Goal: Task Accomplishment & Management: Manage account settings

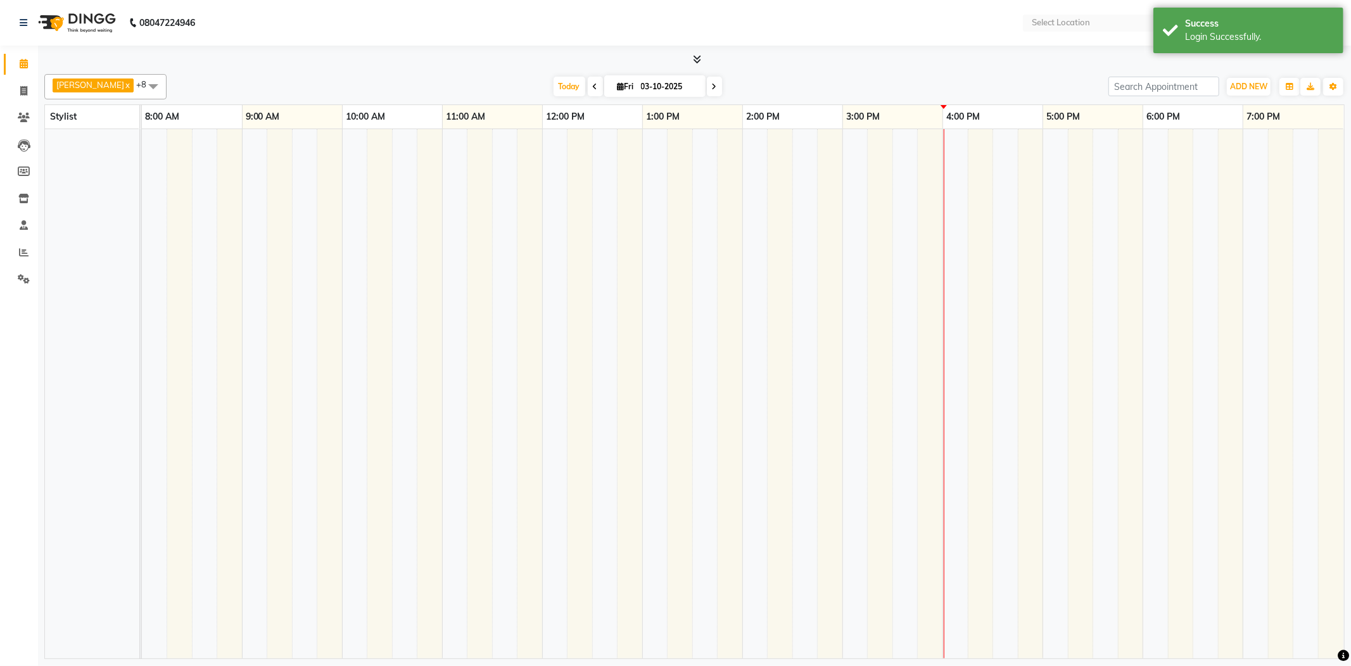
select select "en"
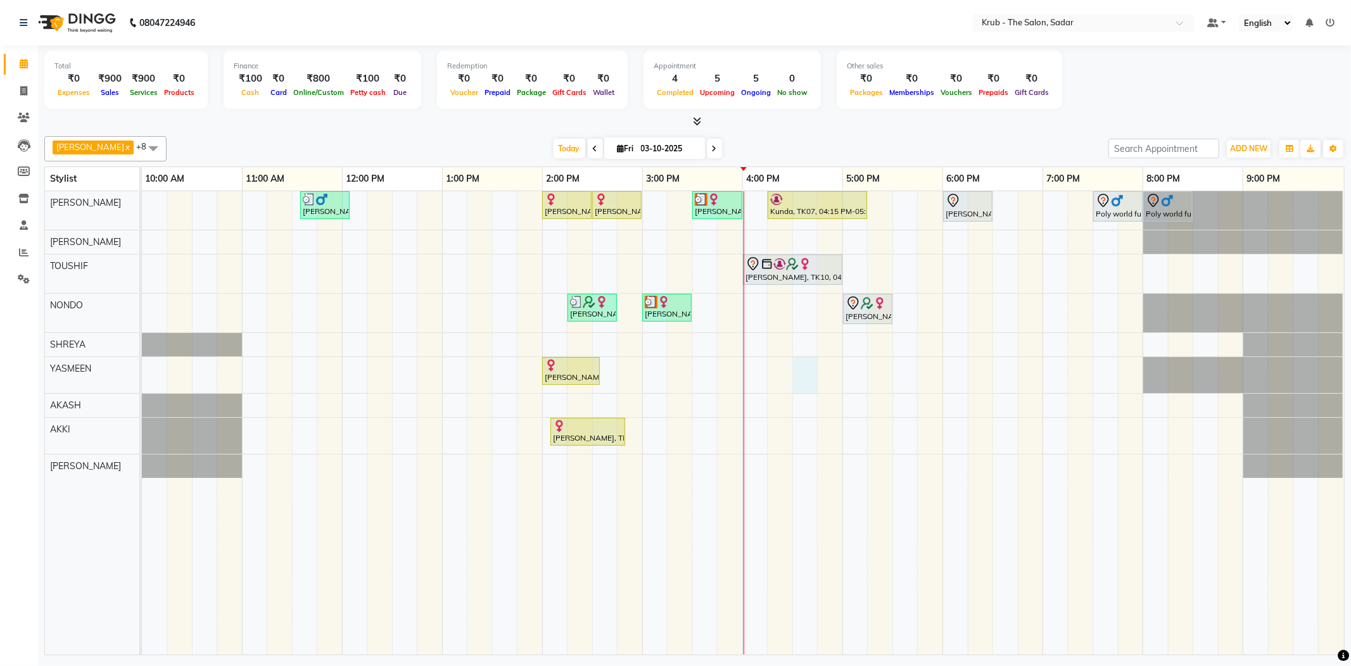
click at [806, 366] on div "Yash Thakkar, TK03, 11:35 AM-12:05 PM, MALE HAIR CUT Ayesha Sheikh, TK02, 02:00…" at bounding box center [743, 423] width 1202 height 464
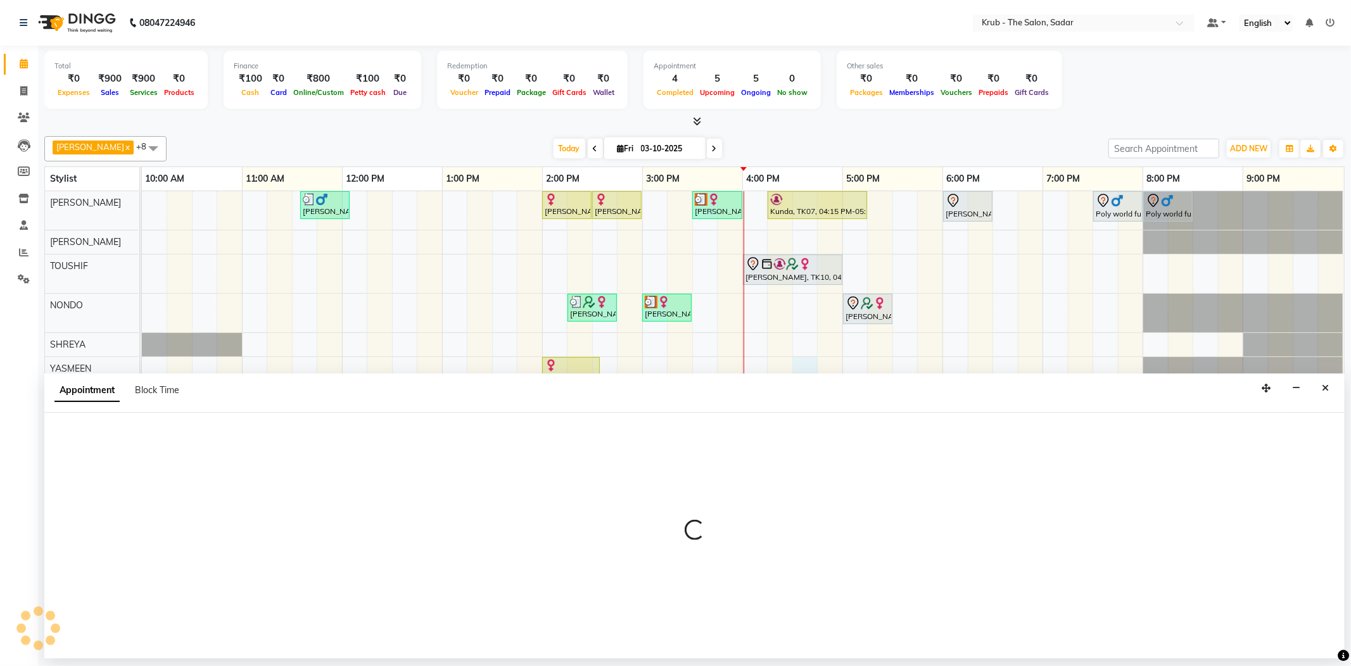
select select "24987"
select select "990"
select select "tentative"
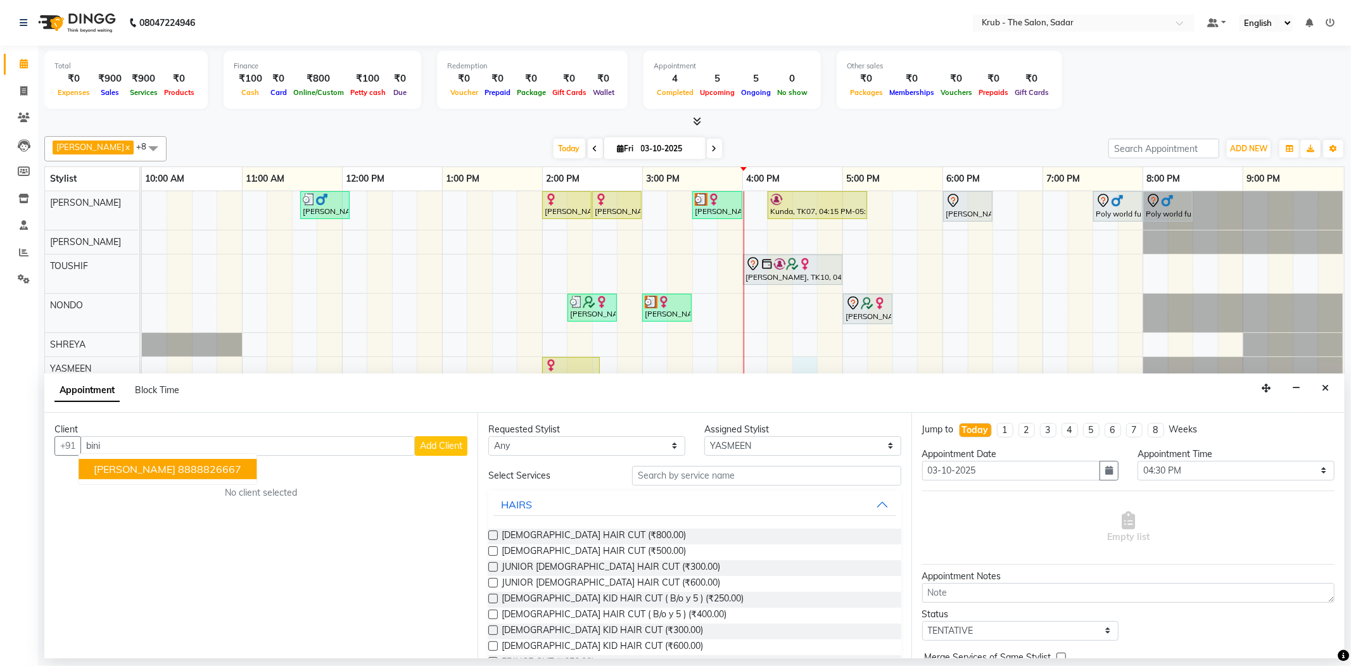
click at [124, 463] on span "Binita Sahu" at bounding box center [135, 469] width 82 height 13
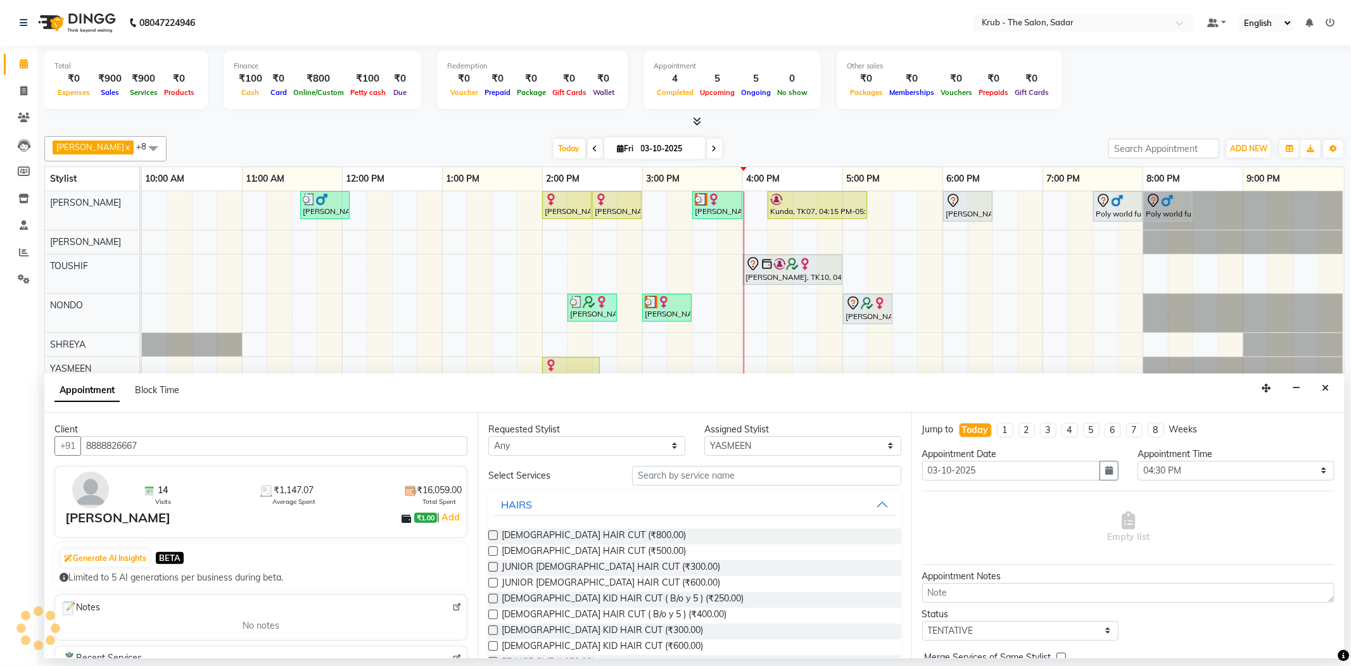
type input "8888826667"
click at [711, 466] on input "text" at bounding box center [766, 476] width 269 height 20
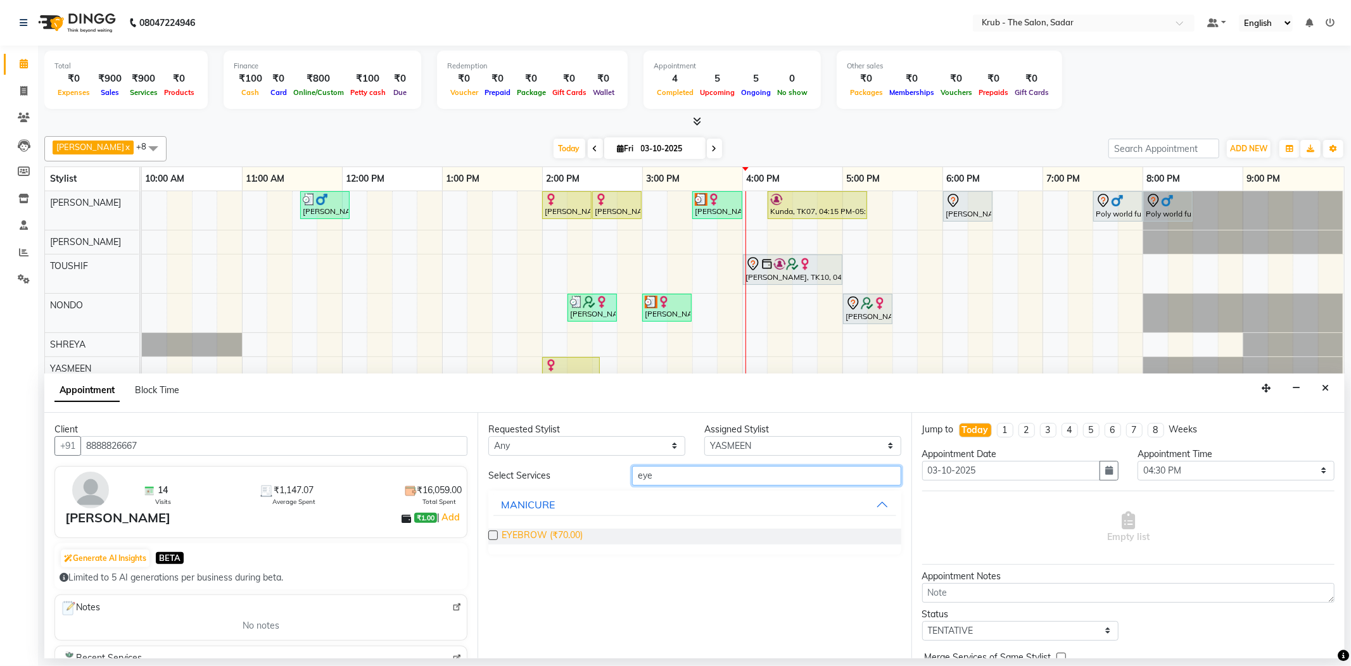
type input "eye"
click at [504, 529] on span "EYEBROW (₹70.00)" at bounding box center [542, 537] width 81 height 16
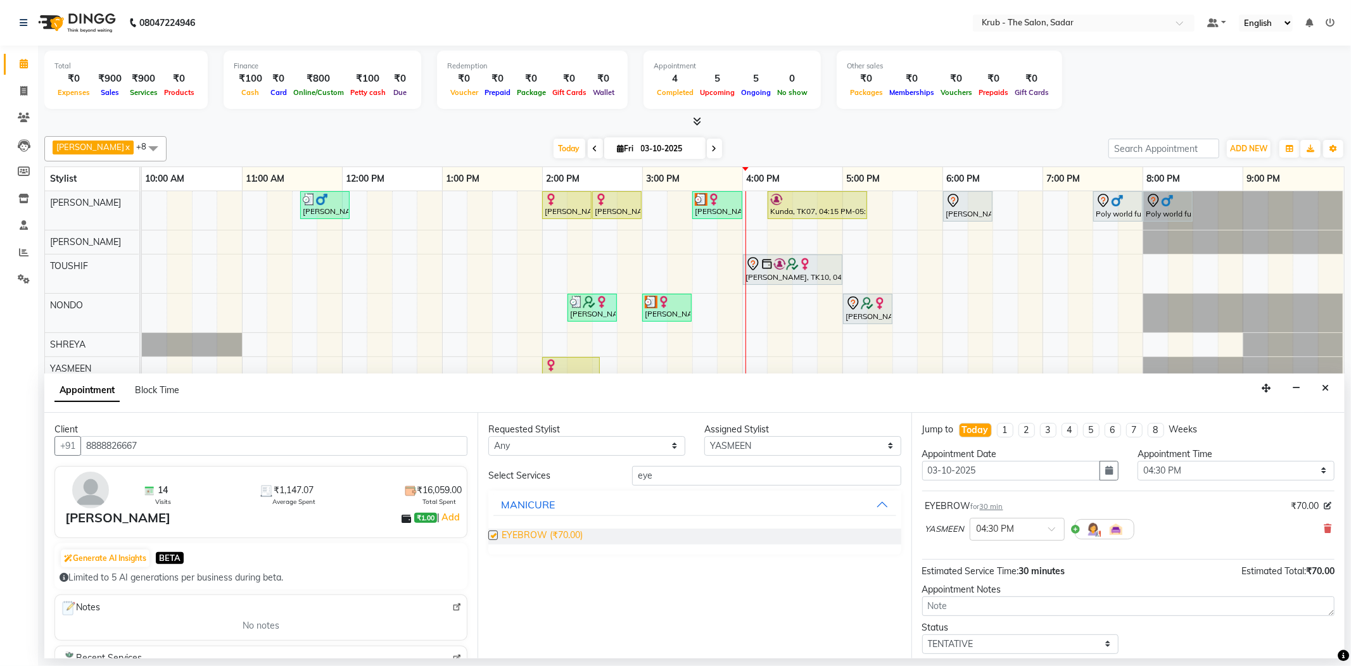
checkbox input "false"
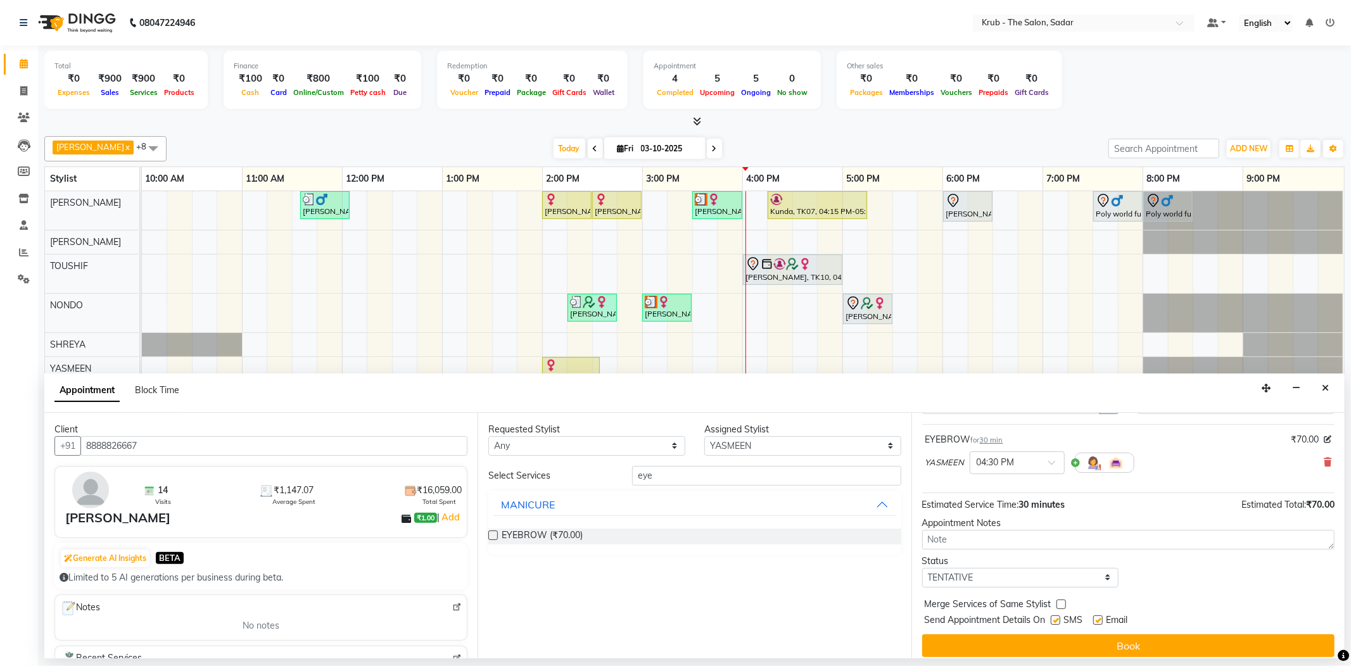
click at [1100, 616] on label at bounding box center [1098, 621] width 10 height 10
click at [1100, 618] on input "checkbox" at bounding box center [1097, 622] width 8 height 8
checkbox input "false"
click at [1056, 616] on label at bounding box center [1056, 621] width 10 height 10
click at [1056, 618] on input "checkbox" at bounding box center [1055, 622] width 8 height 8
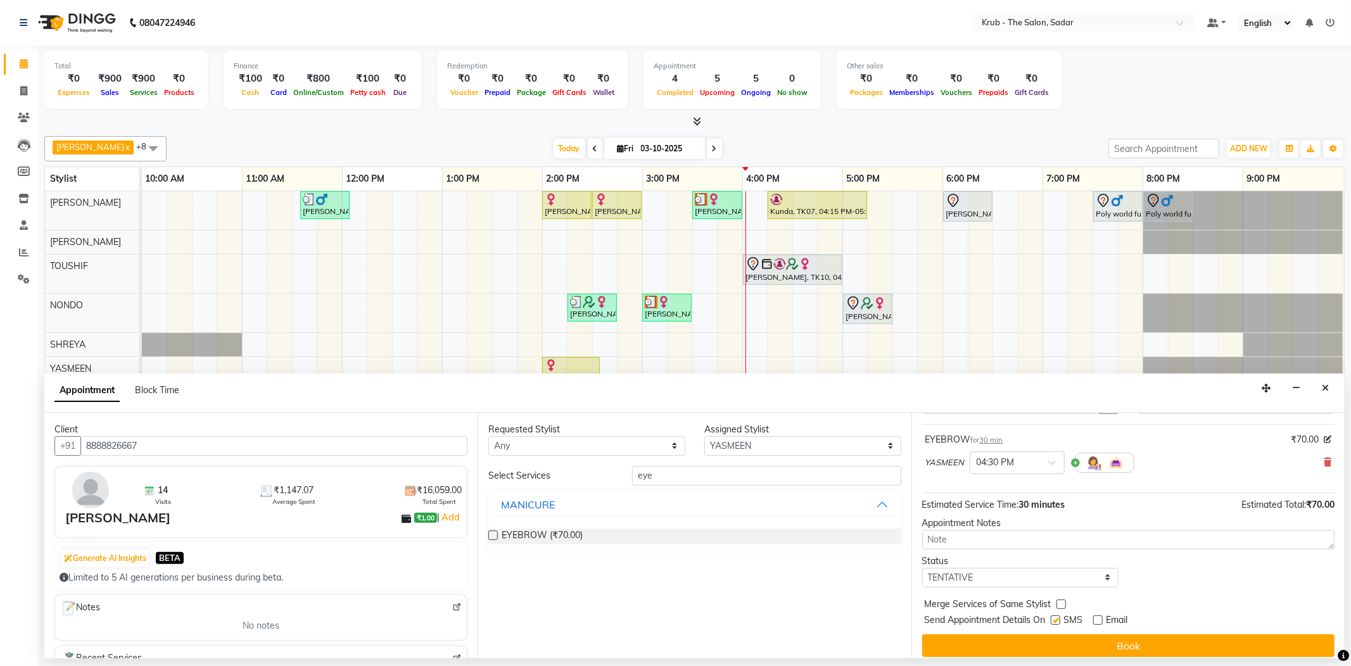
checkbox input "false"
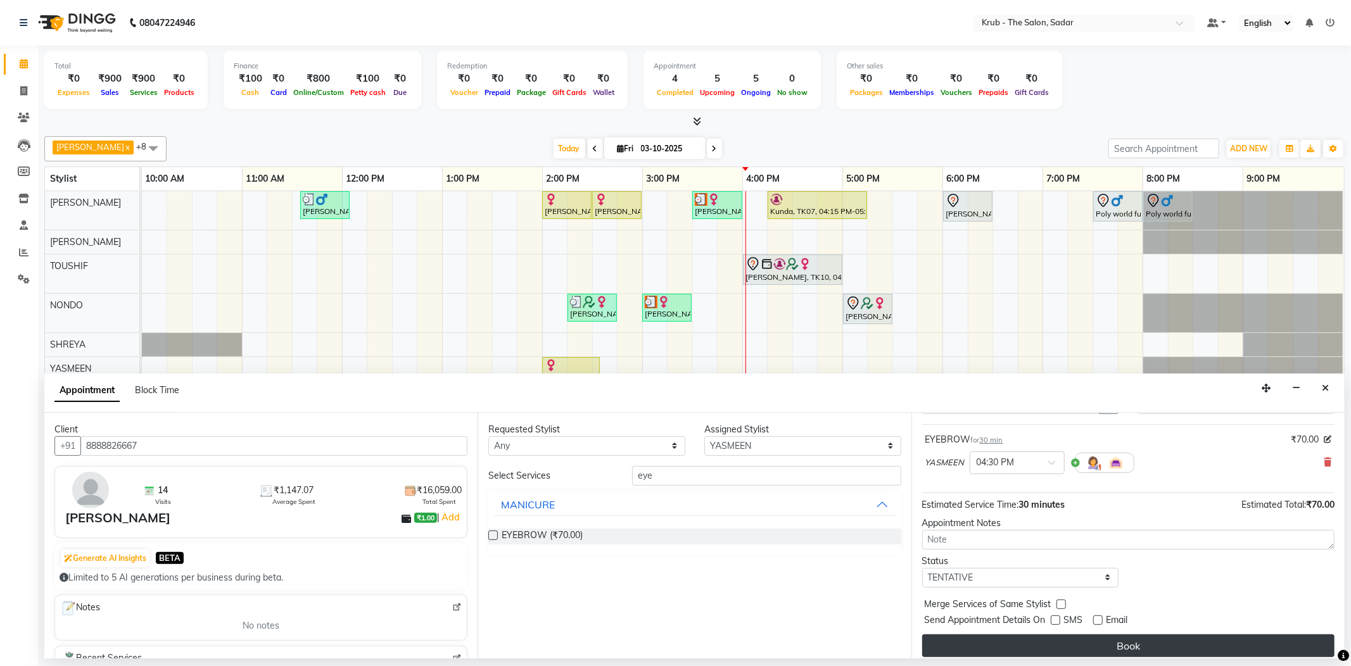
click at [1107, 635] on button "Book" at bounding box center [1128, 646] width 412 height 23
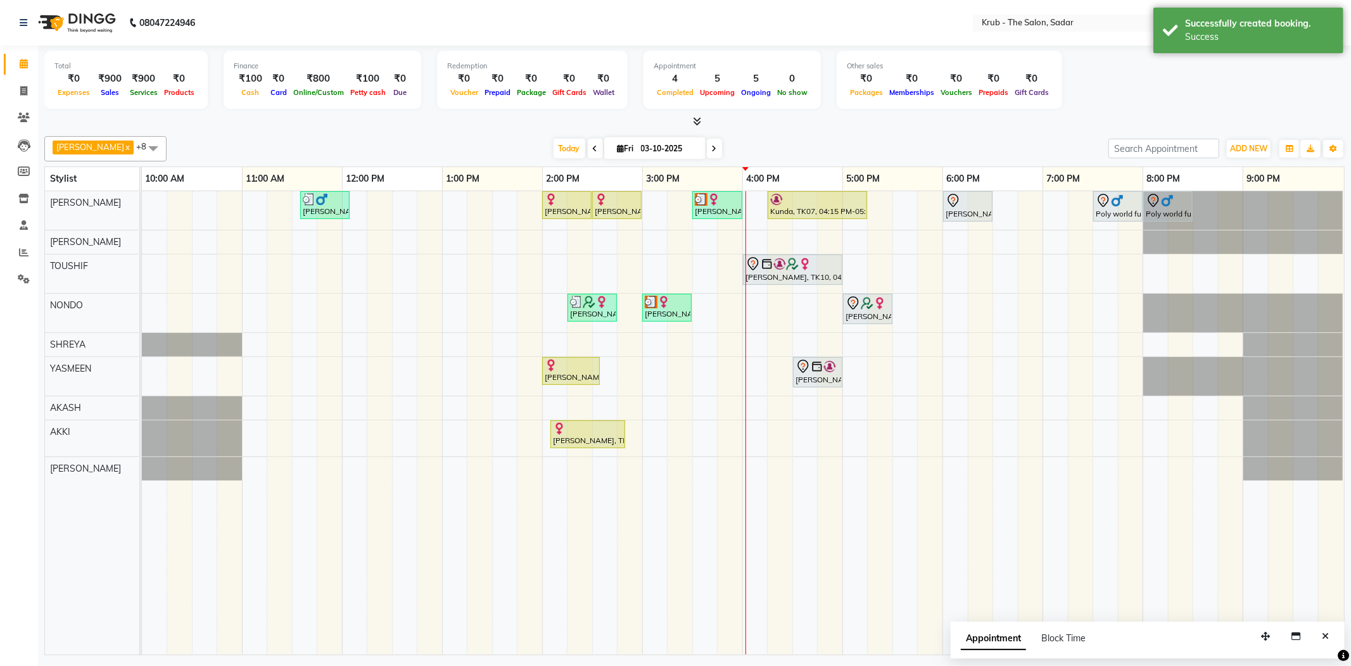
click at [806, 364] on icon at bounding box center [802, 366] width 15 height 15
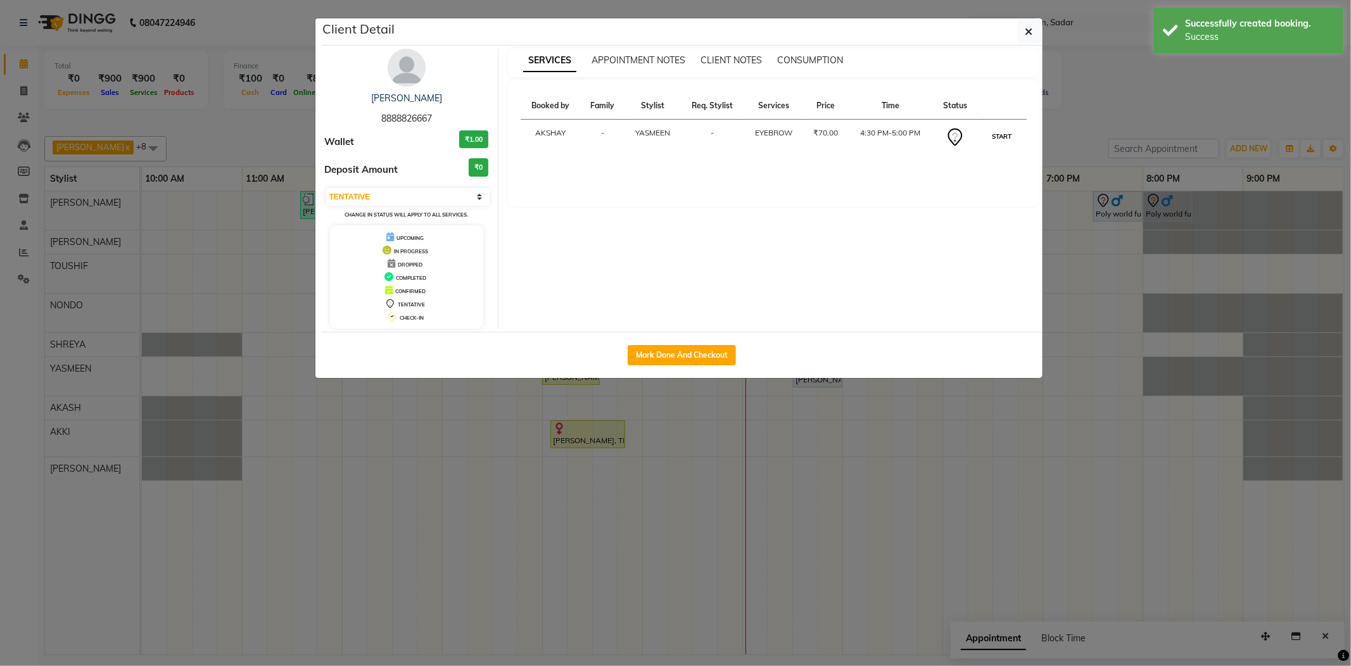
click at [1004, 129] on button "START" at bounding box center [1002, 137] width 26 height 16
select select "1"
click at [1115, 115] on ngb-modal-window "Client Detail Binita Sahu 8888826667 Wallet ₹1.00 Deposit Amount ₹0 Select IN S…" at bounding box center [675, 333] width 1351 height 666
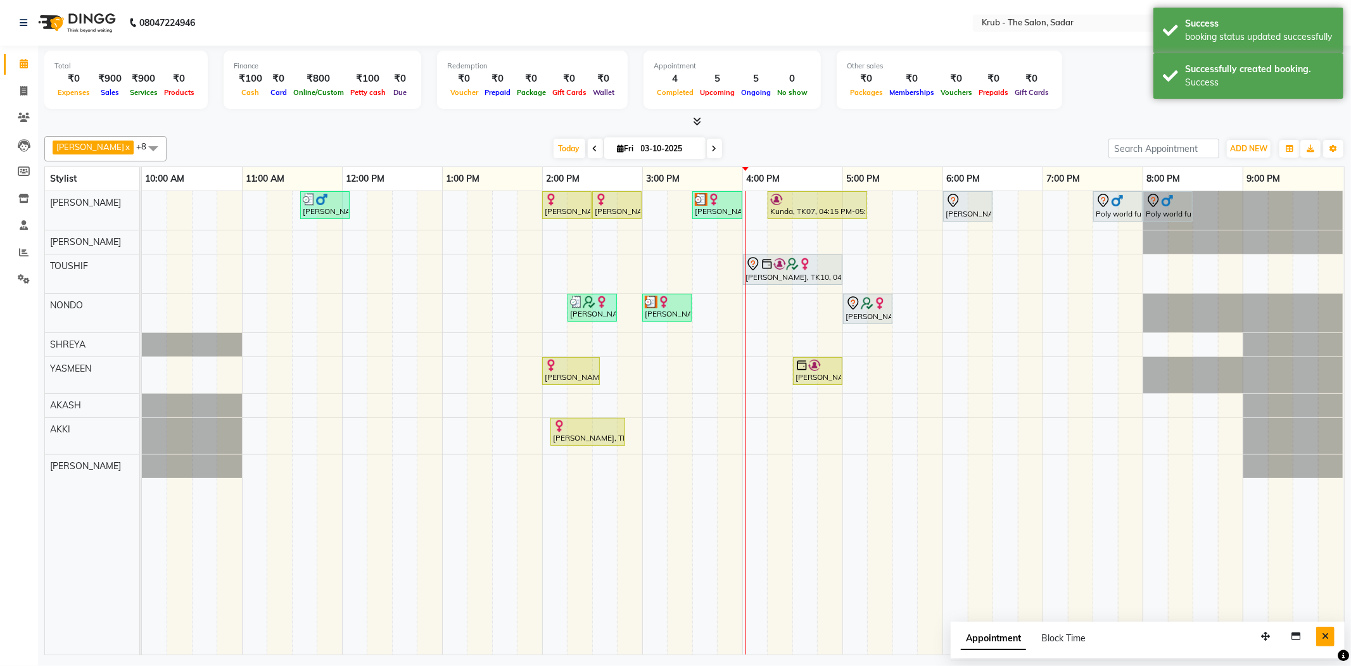
click at [1326, 632] on icon "Close" at bounding box center [1325, 636] width 7 height 9
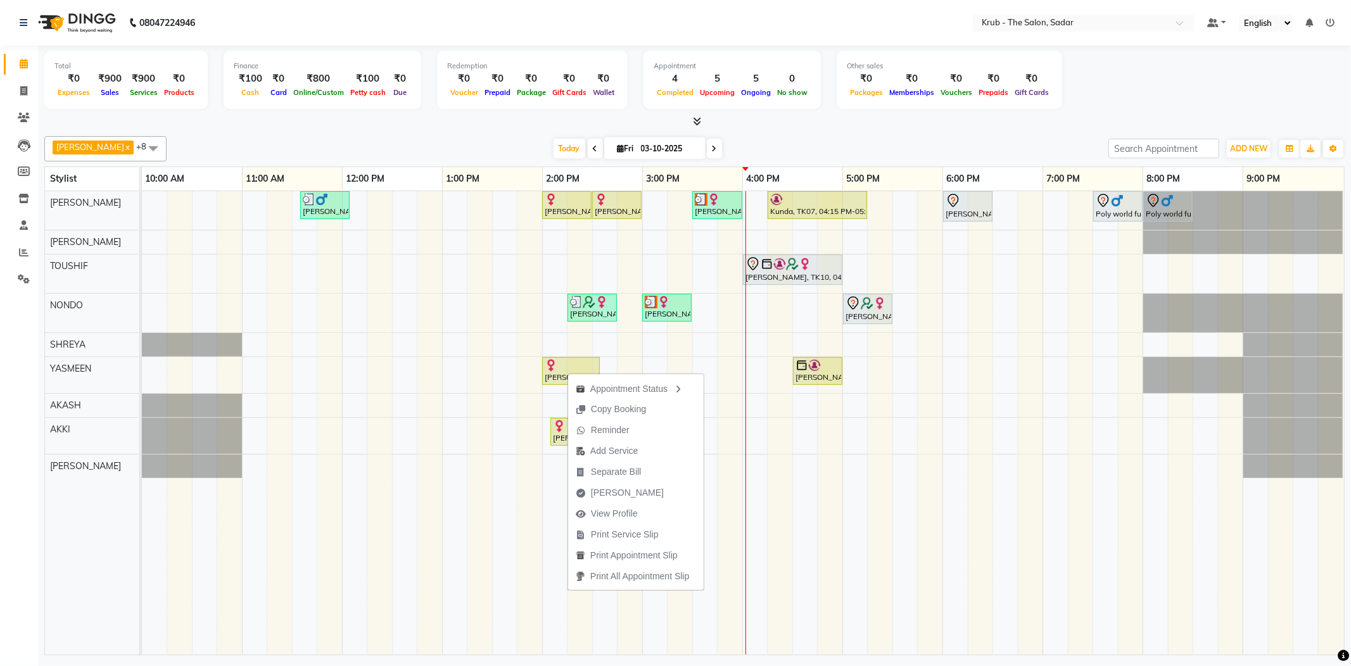
click at [832, 136] on div "GURVEER x RAJESH x TOUSHIF x NONDO x SHREYA x YASMEEN x AKASH x AKKI x AMIT x +…" at bounding box center [694, 148] width 1300 height 25
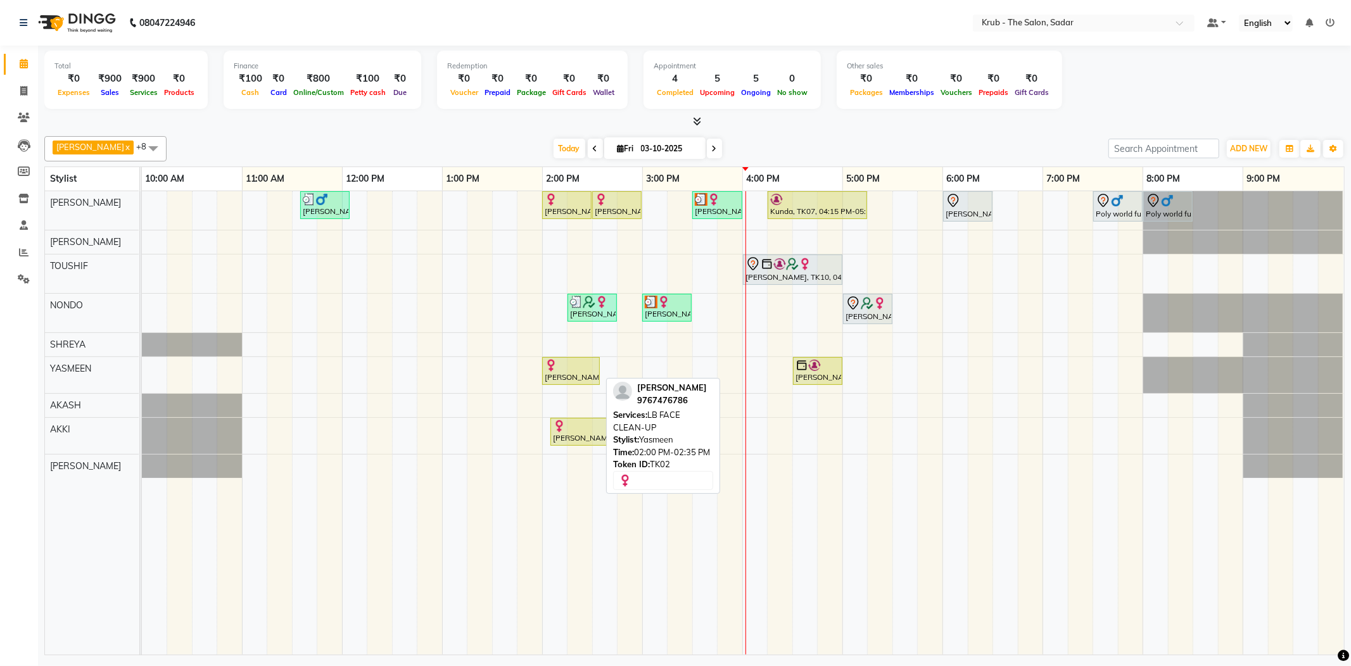
click at [576, 361] on div at bounding box center [571, 365] width 53 height 13
select select "1"
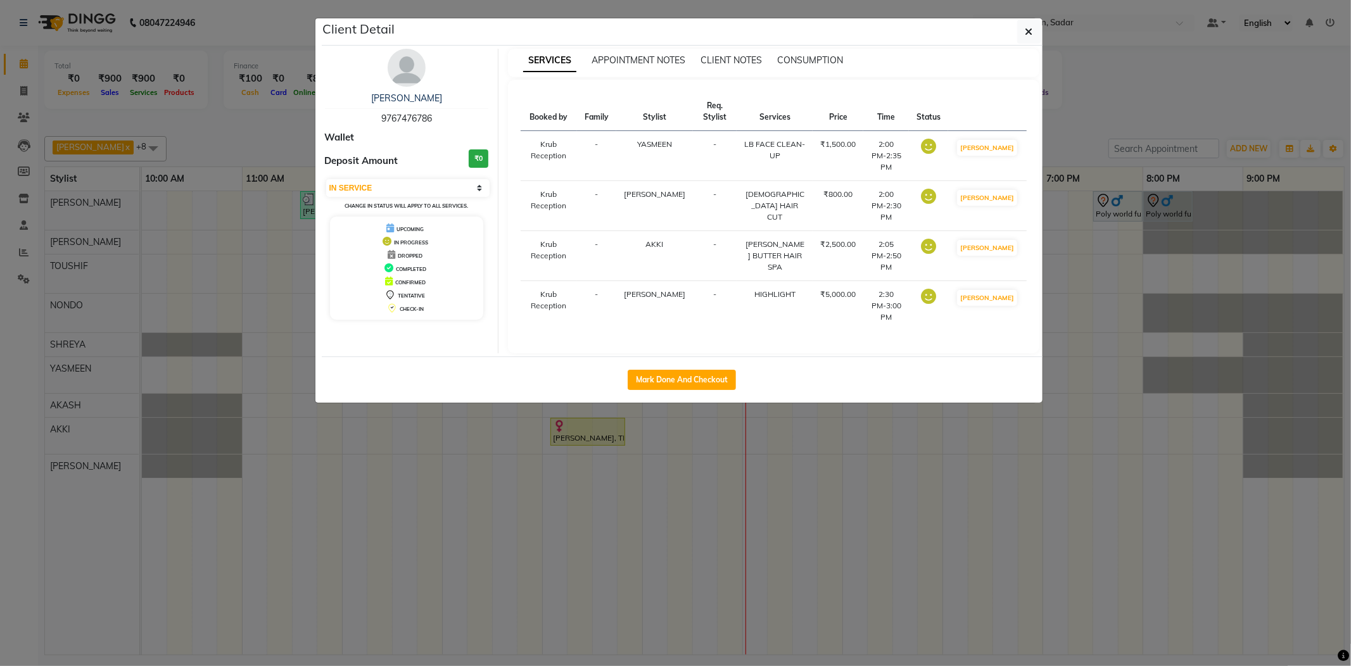
click at [1159, 117] on ngb-modal-window "Client Detail Ayesha Sheikh 9767476786 Wallet Deposit Amount ₹0 Select IN SERVI…" at bounding box center [675, 333] width 1351 height 666
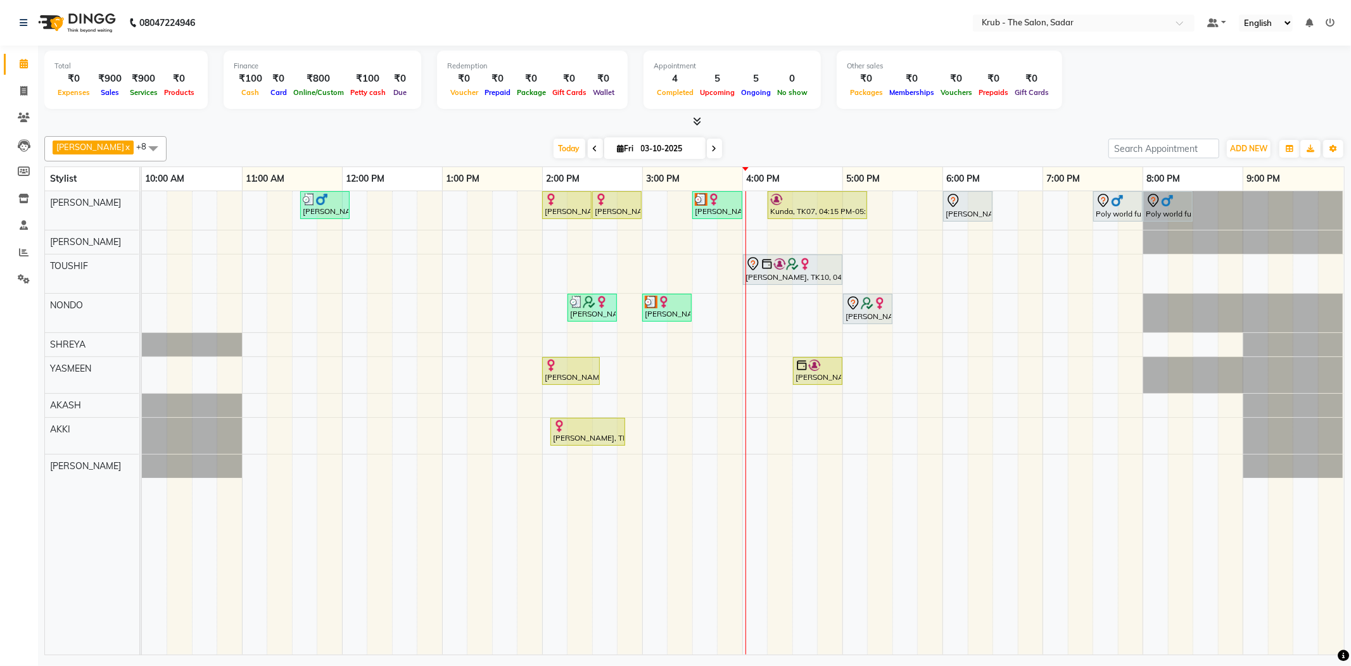
click at [985, 140] on div "[DATE] [DATE]" at bounding box center [637, 148] width 929 height 19
click at [1250, 140] on button "ADD NEW Toggle Dropdown" at bounding box center [1249, 149] width 44 height 18
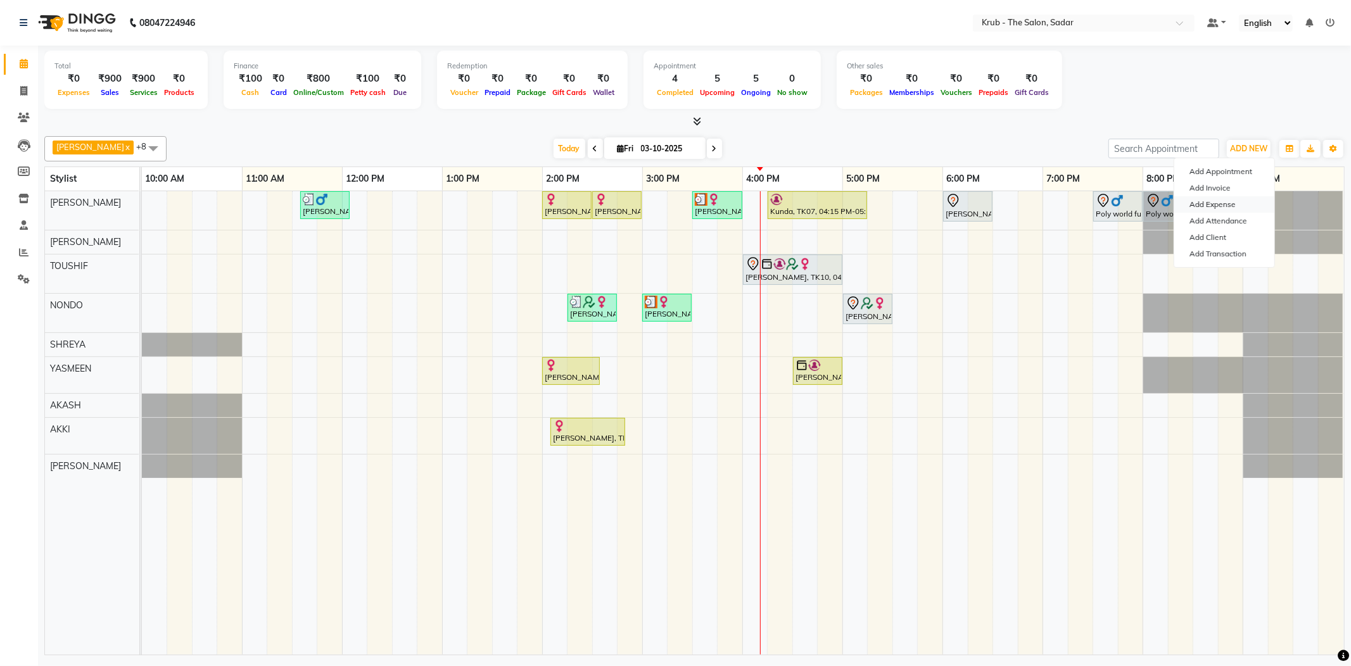
click at [1213, 206] on link "Add Expense" at bounding box center [1224, 204] width 100 height 16
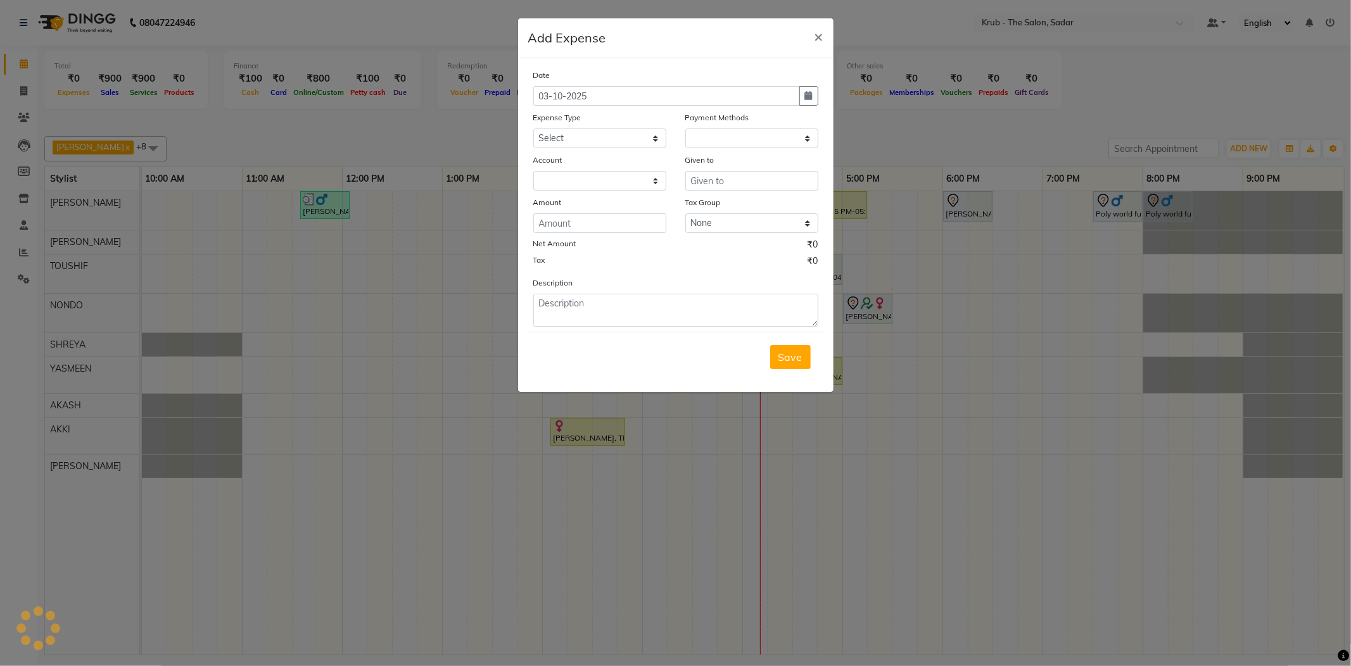
select select "1"
select select "3267"
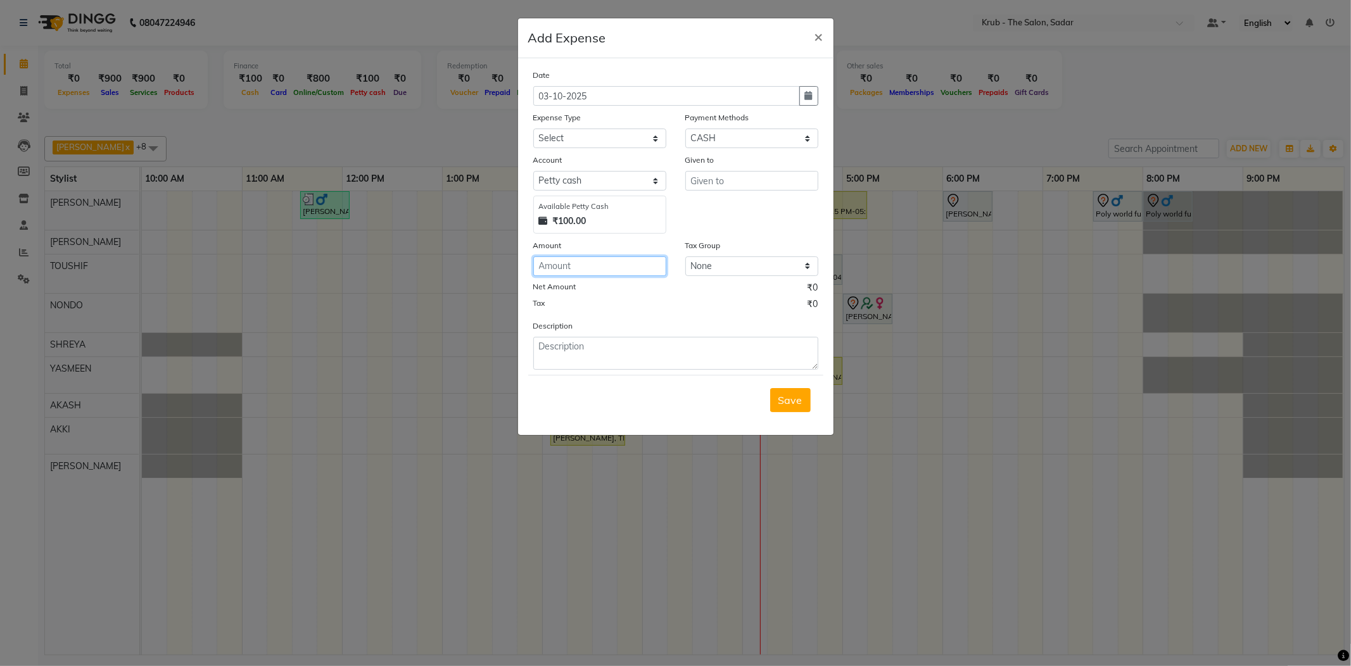
click at [573, 257] on input "number" at bounding box center [599, 267] width 133 height 20
type input "100"
click at [638, 337] on textarea at bounding box center [675, 353] width 285 height 33
type textarea "for donetion"
click at [740, 171] on input "text" at bounding box center [751, 181] width 133 height 20
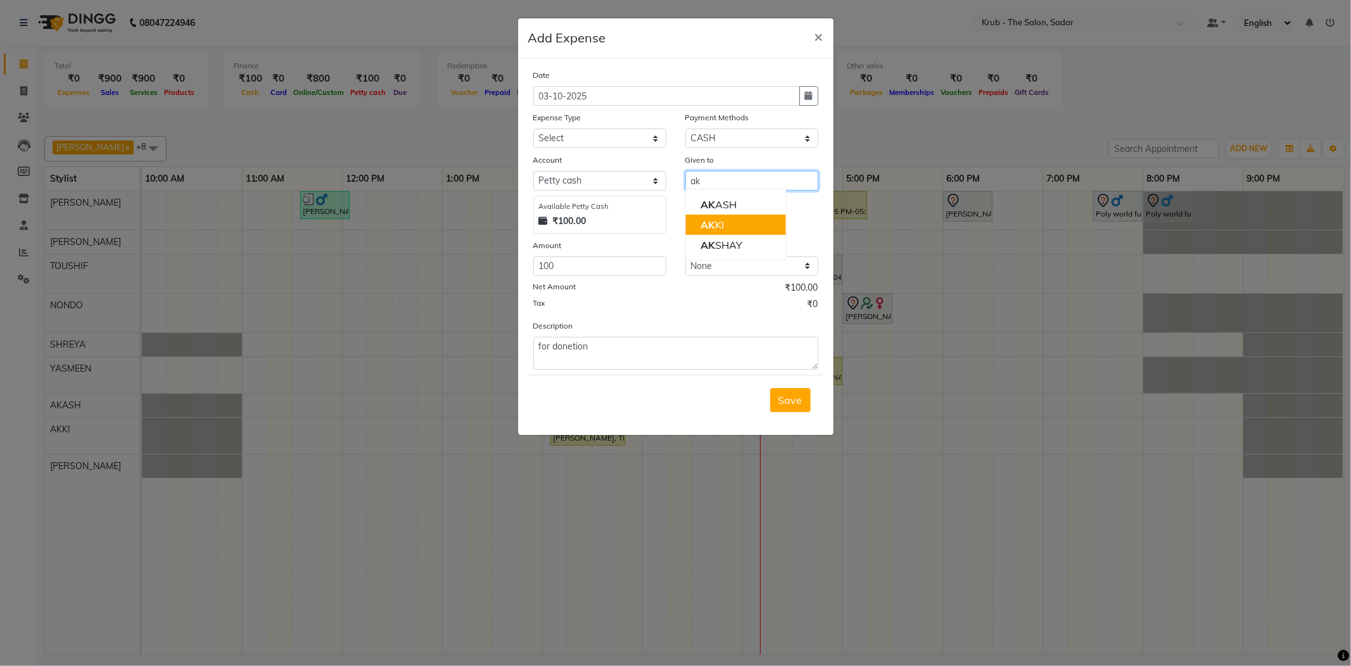
click at [714, 215] on button "AK KI" at bounding box center [735, 225] width 100 height 20
drag, startPoint x: 716, startPoint y: 158, endPoint x: 578, endPoint y: 186, distance: 140.4
click at [578, 186] on div "Account Select Petty cash Default account Available Petty Cash ₹100.00 Given to…" at bounding box center [676, 193] width 304 height 80
click at [730, 198] on span "AKSHA" at bounding box center [743, 204] width 86 height 13
type input "AKSHAY"
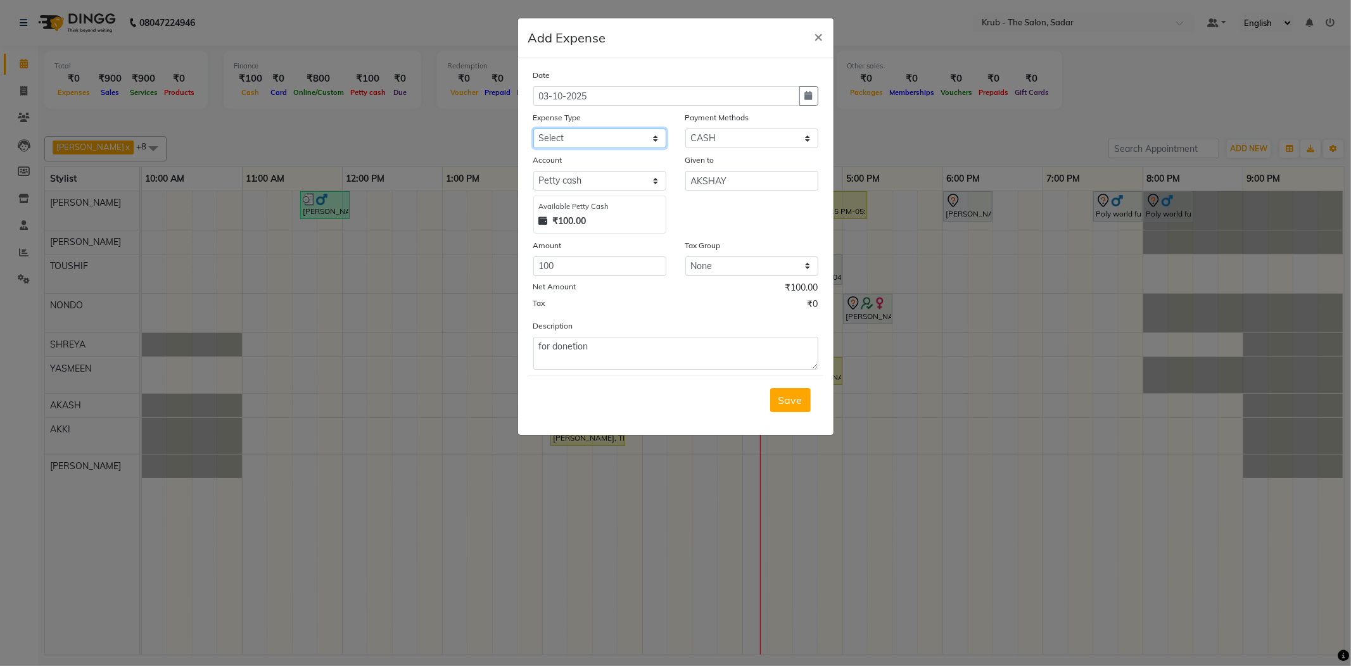
click at [609, 129] on select "Select Advance Salary Client Snacks Maintenance Product Salary Staff Snacks" at bounding box center [599, 139] width 133 height 20
select select "7625"
click at [533, 129] on select "Select Advance Salary Client Snacks Maintenance Product Salary Staff Snacks" at bounding box center [599, 139] width 133 height 20
click at [802, 394] on span "Save" at bounding box center [790, 400] width 24 height 13
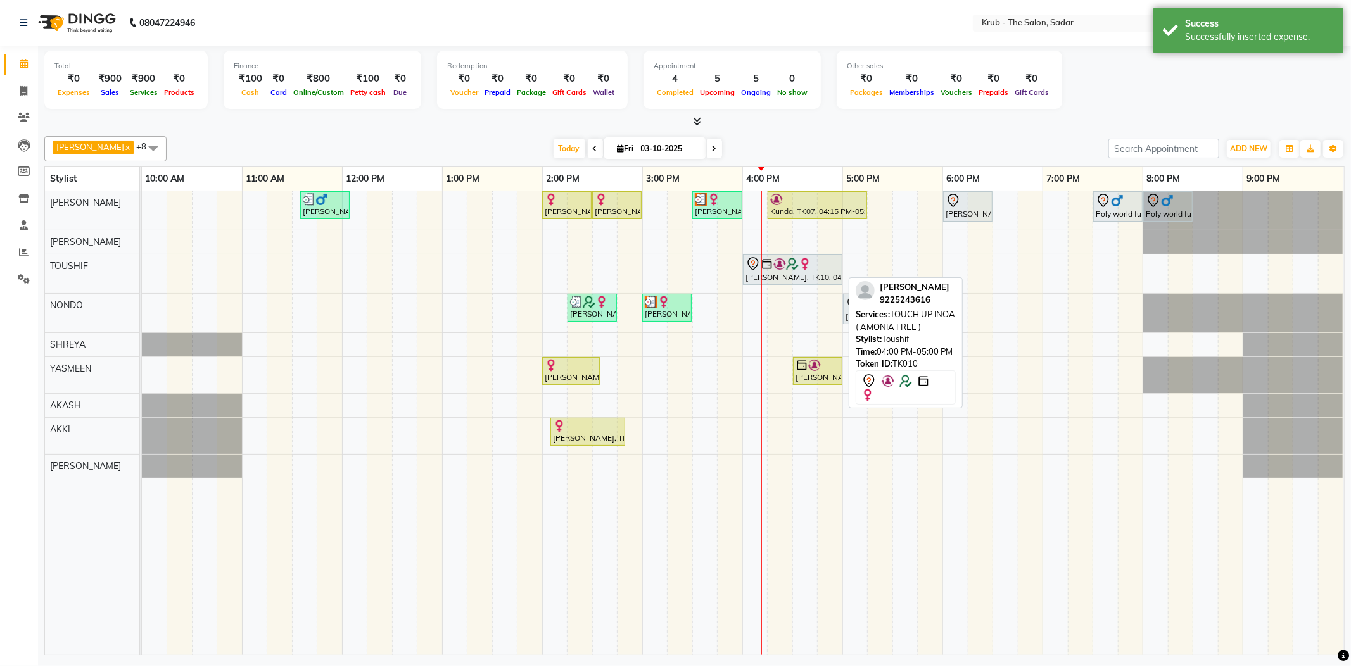
click at [796, 258] on img at bounding box center [792, 264] width 13 height 13
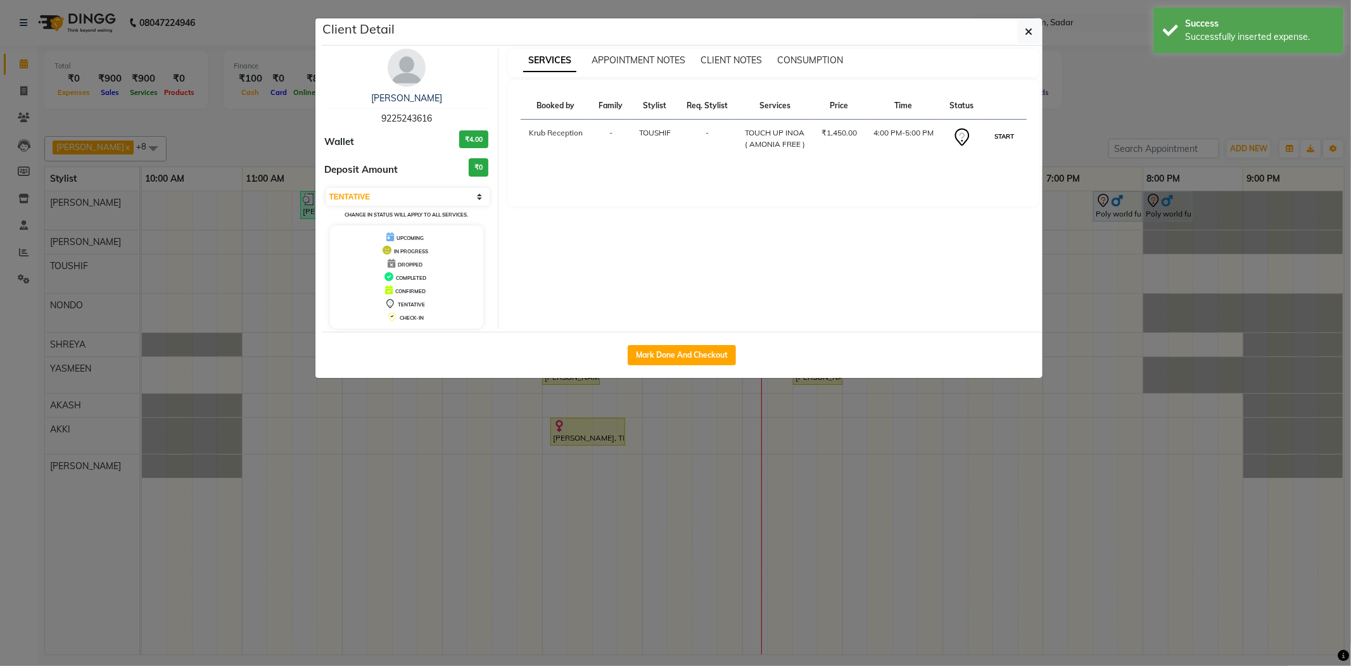
click at [1006, 144] on button "START" at bounding box center [1004, 137] width 26 height 16
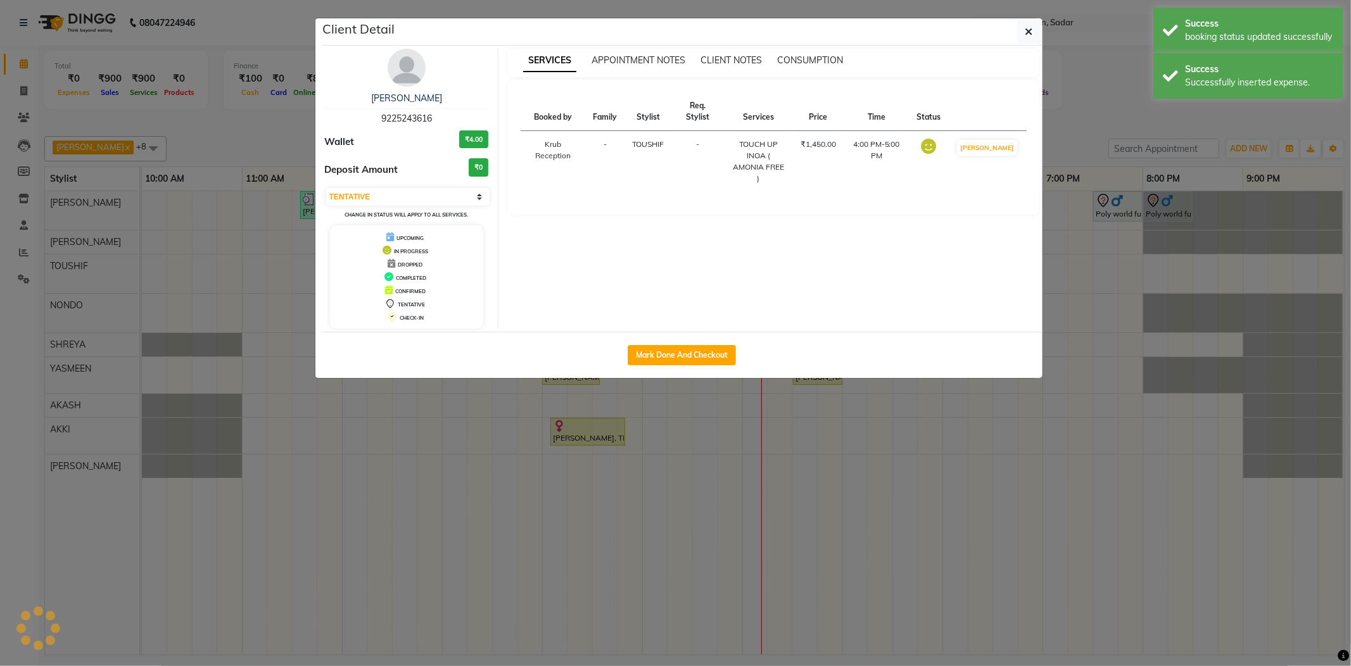
select select "1"
click at [1110, 122] on ngb-modal-window "Client Detail Archana Saraf 9225243616 Wallet ₹4.00 Deposit Amount ₹0 Select IN…" at bounding box center [675, 333] width 1351 height 666
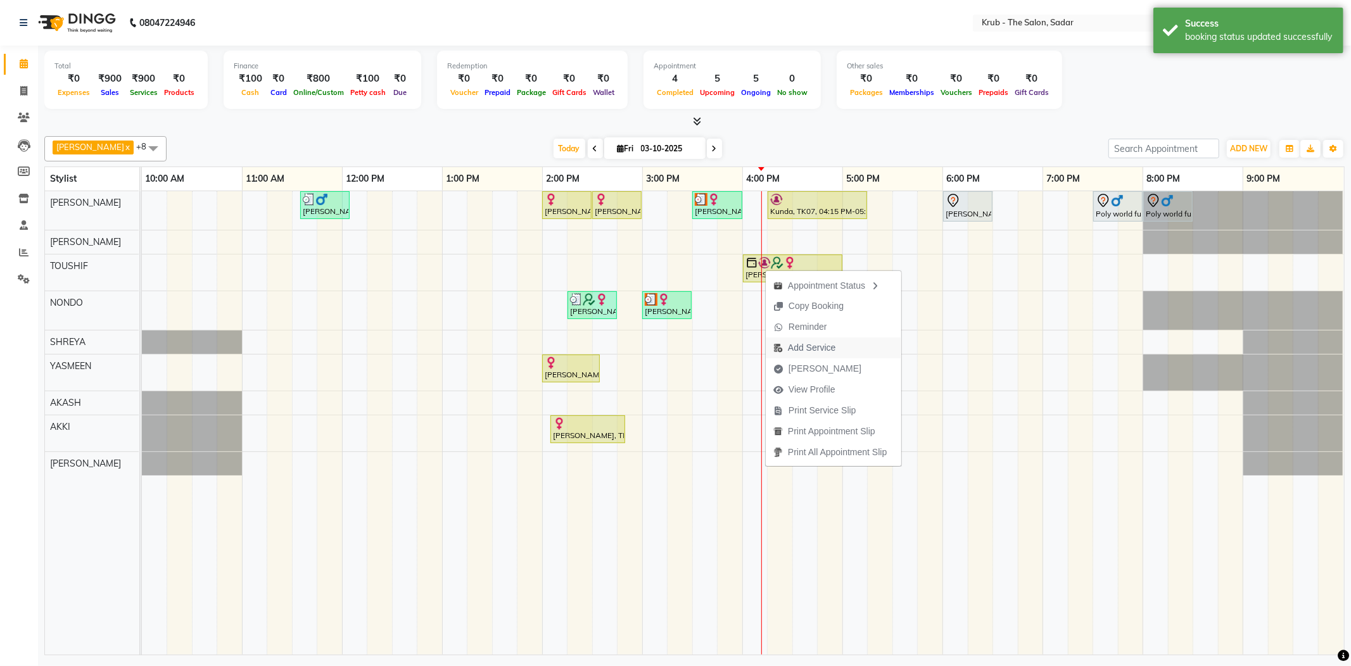
click at [812, 340] on span "Add Service" at bounding box center [804, 348] width 77 height 21
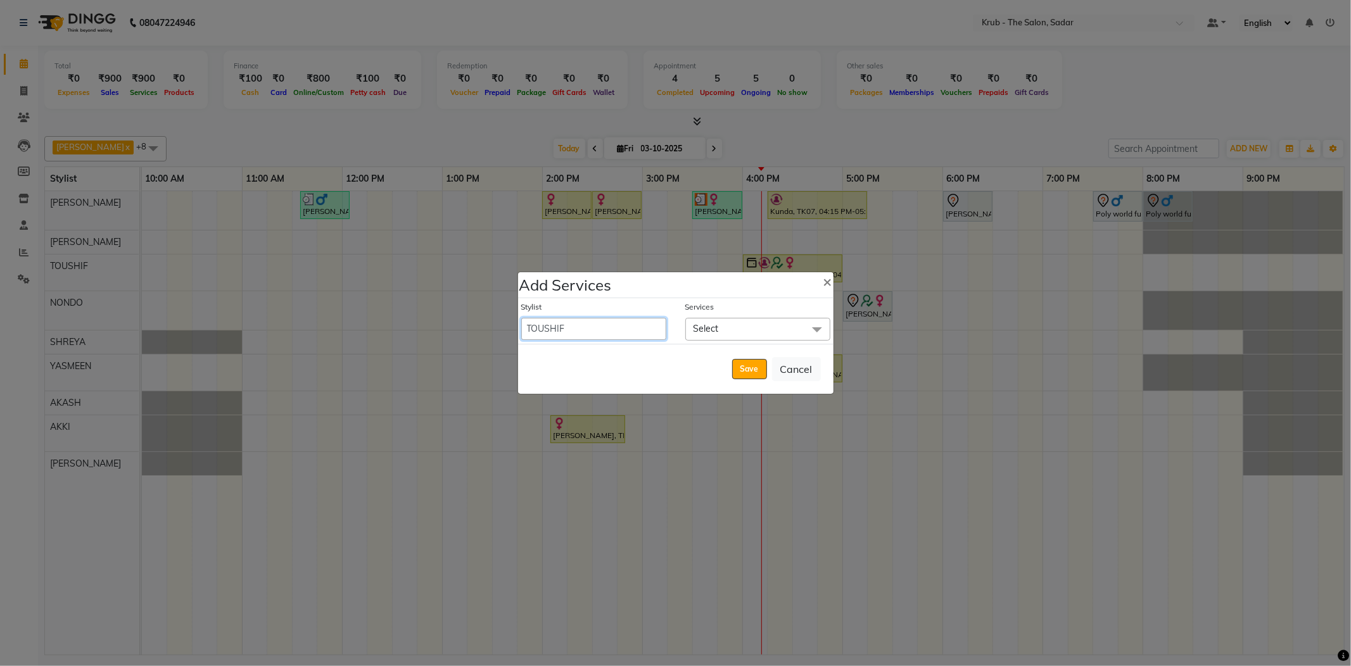
drag, startPoint x: 647, startPoint y: 330, endPoint x: 641, endPoint y: 337, distance: 9.4
click at [646, 330] on select "AKASH AKKI AKSHAY AMIT Andreas GURVEER Krub Reception KUNAL NONDO RAJESH SHREYA…" at bounding box center [593, 329] width 145 height 22
select select "24987"
click at [521, 319] on select "AKASH AKKI AKSHAY AMIT Andreas GURVEER Krub Reception KUNAL NONDO RAJESH SHREYA…" at bounding box center [593, 329] width 145 height 22
select select "1020"
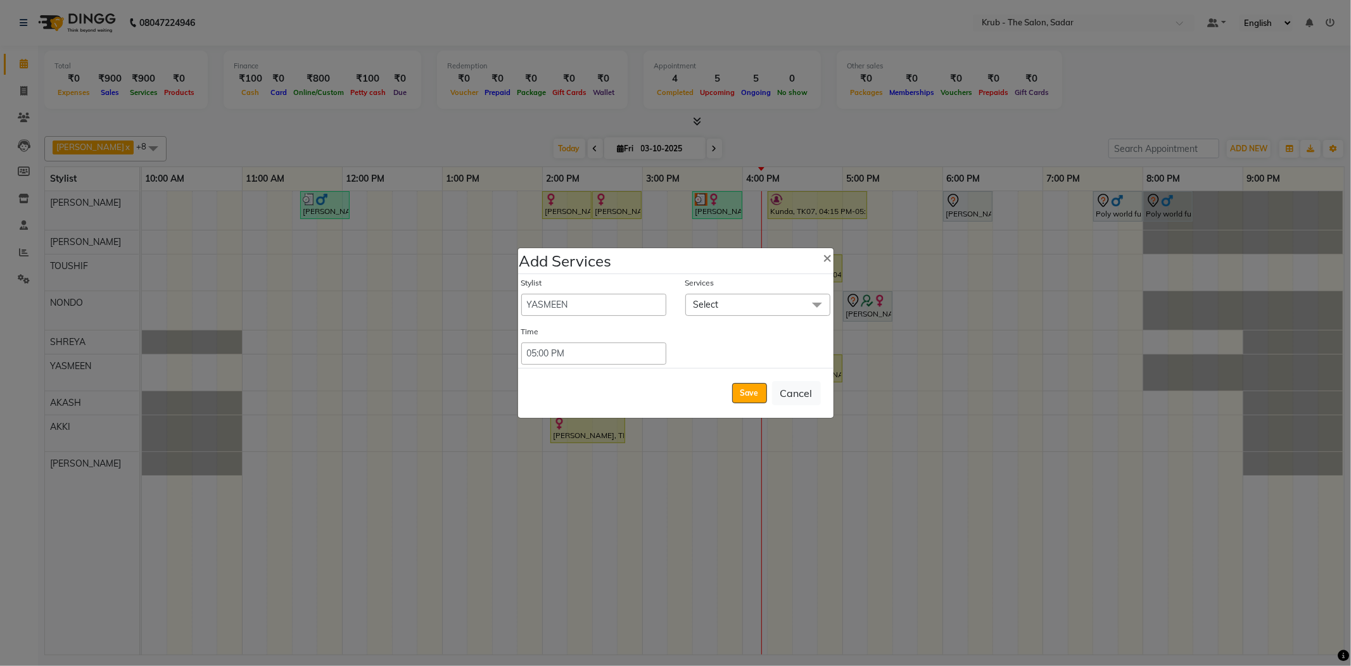
drag, startPoint x: 752, startPoint y: 300, endPoint x: 743, endPoint y: 315, distance: 17.9
click at [751, 300] on span "Select" at bounding box center [757, 305] width 145 height 22
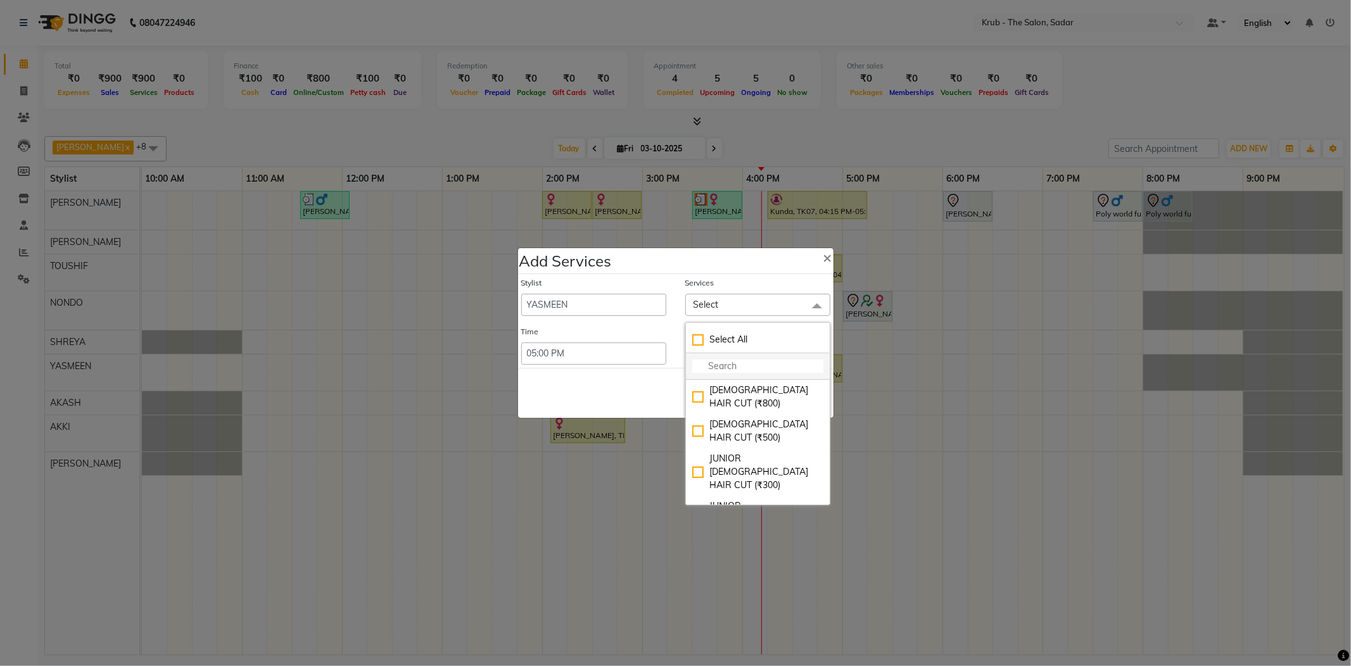
click at [718, 369] on input "multiselect-search" at bounding box center [757, 366] width 131 height 13
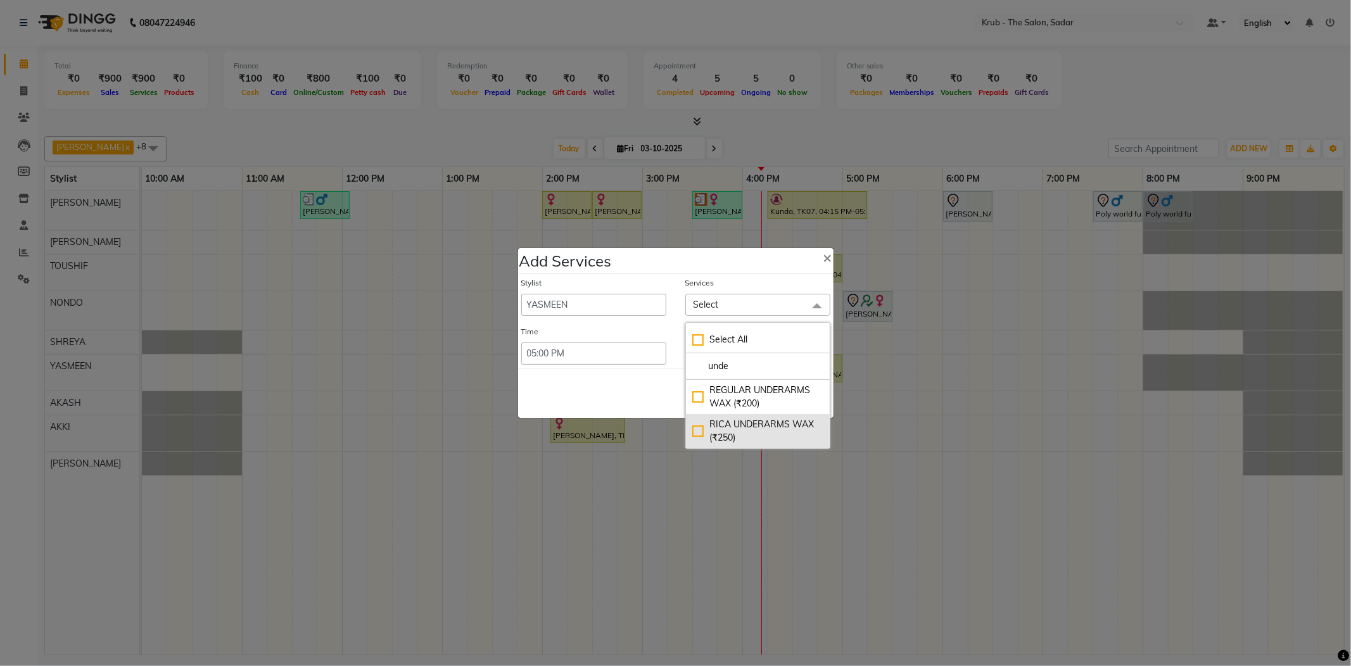
type input "unde"
click at [728, 422] on div "RICA UNDERARMS WAX (₹250)" at bounding box center [757, 431] width 131 height 27
checkbox input "true"
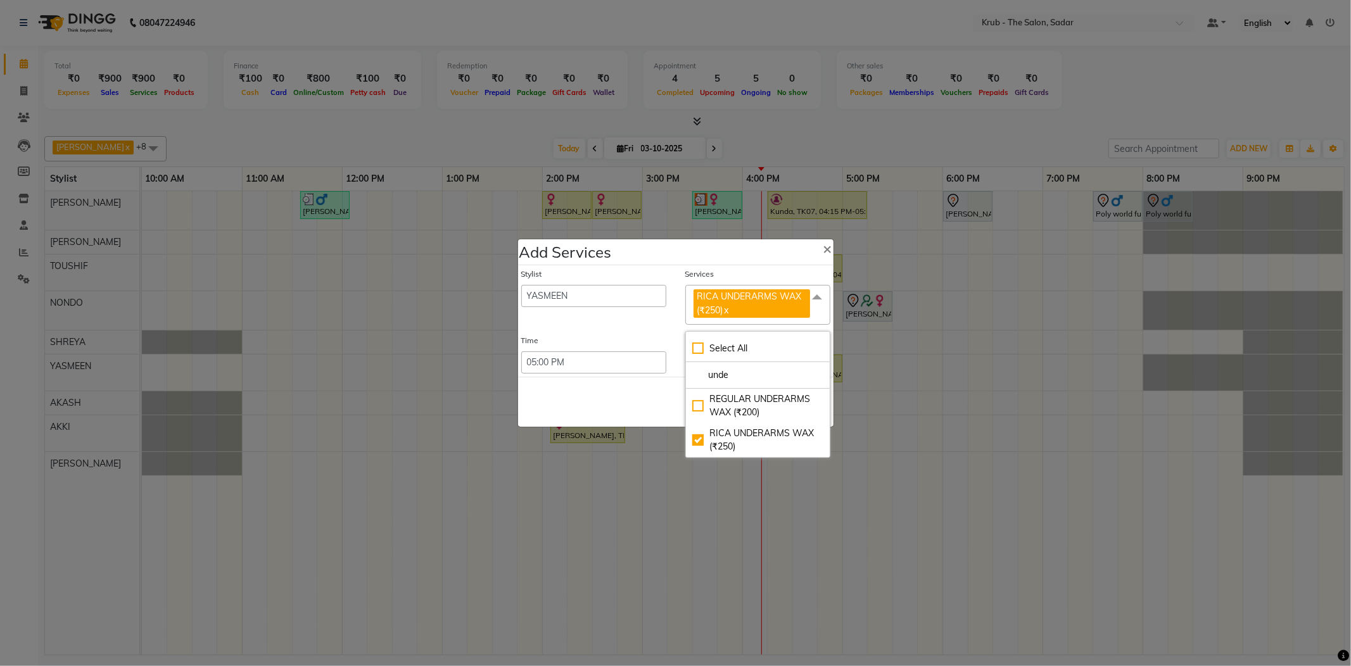
click at [644, 393] on div "Save Cancel" at bounding box center [675, 402] width 315 height 50
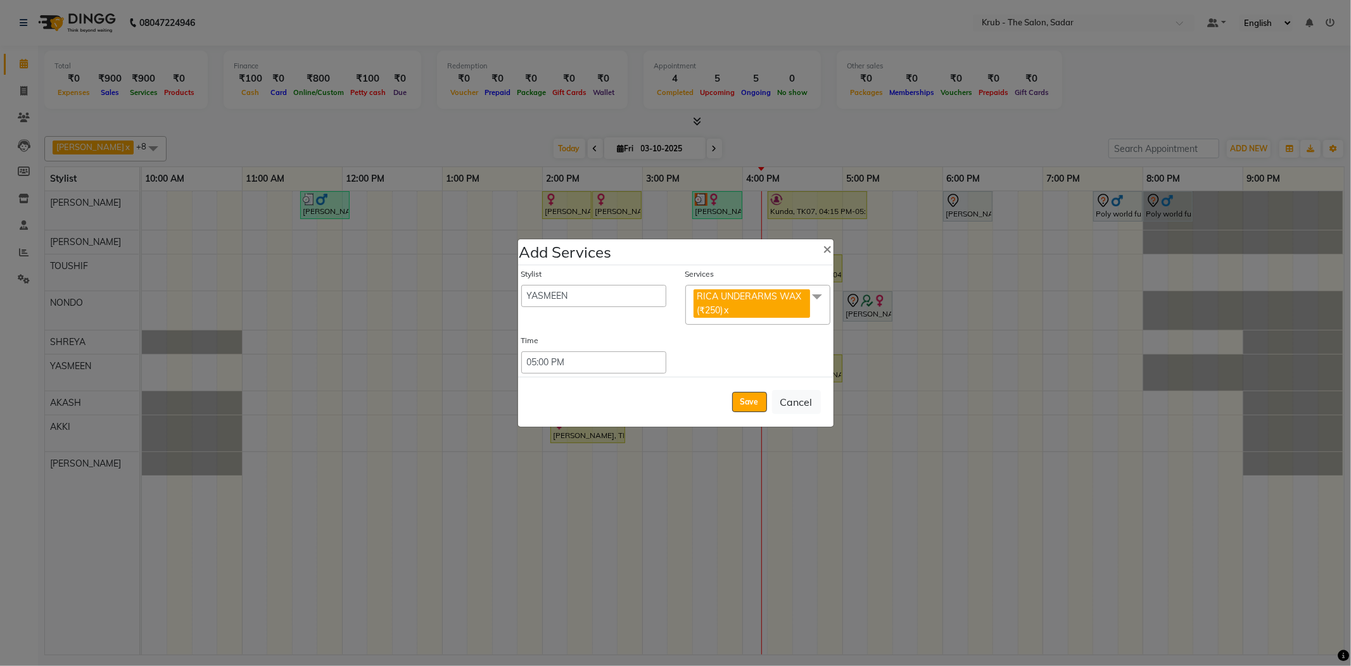
click at [818, 305] on span at bounding box center [816, 297] width 25 height 24
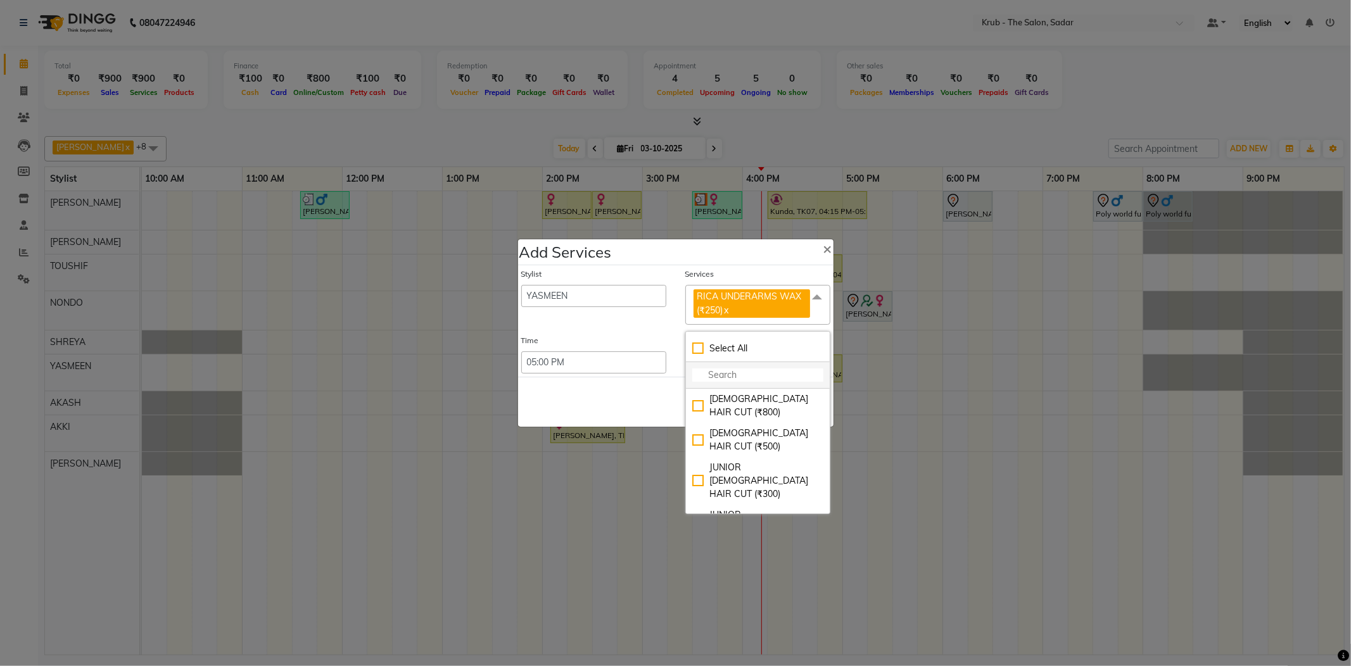
click at [720, 376] on input "multiselect-search" at bounding box center [757, 375] width 131 height 13
type input "e"
checkbox input "true"
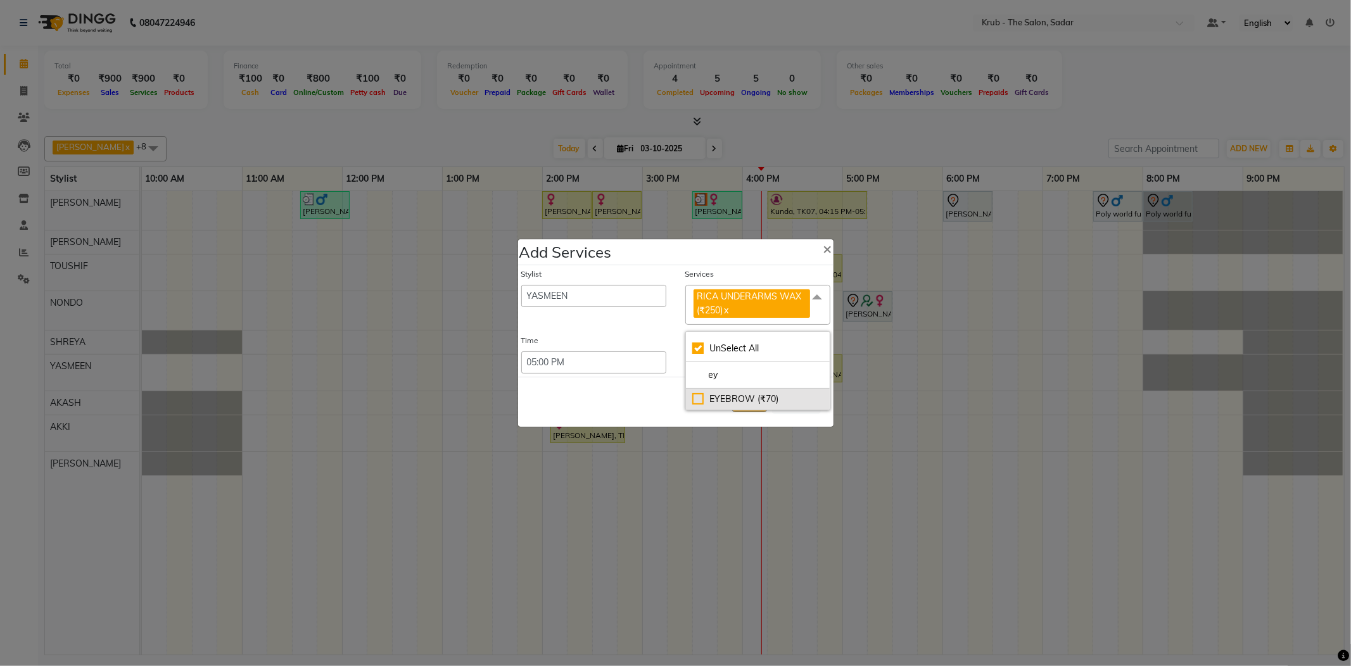
type input "ey"
click at [728, 402] on div "EYEBROW (₹70)" at bounding box center [757, 399] width 131 height 13
checkbox input "false"
checkbox input "true"
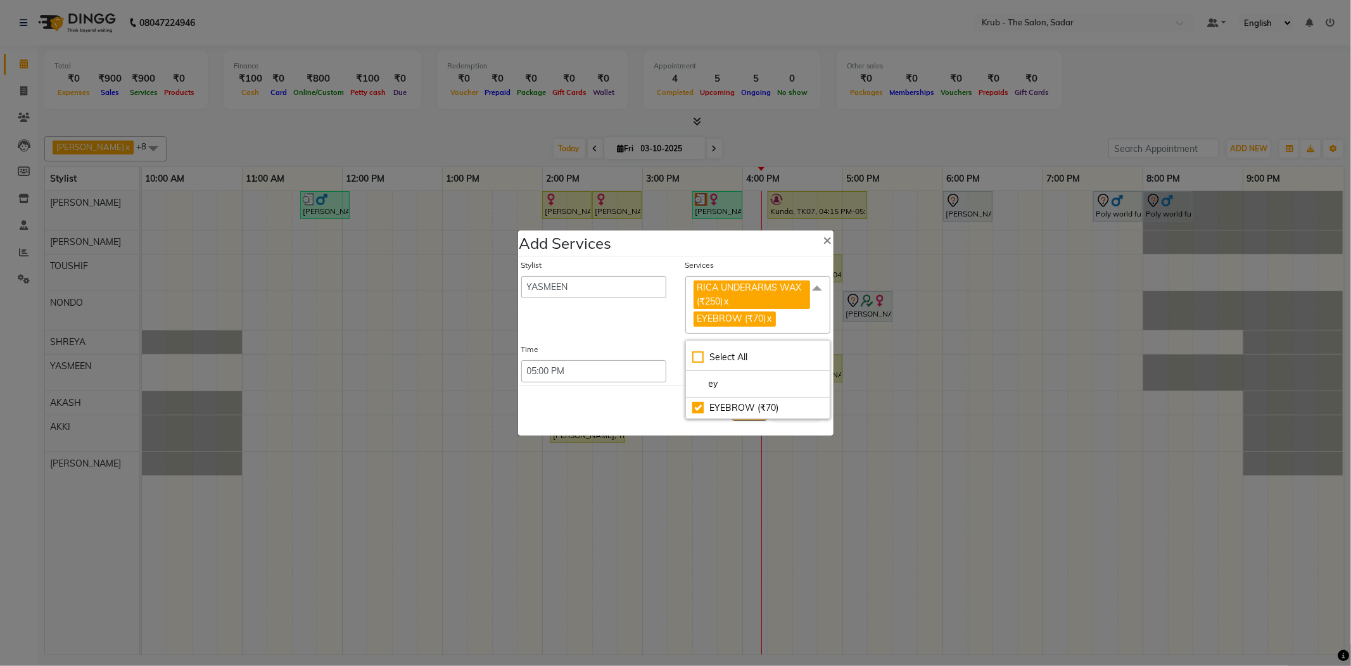
click at [677, 403] on div "Save Cancel" at bounding box center [675, 411] width 315 height 50
click at [745, 403] on button "Save" at bounding box center [749, 411] width 35 height 20
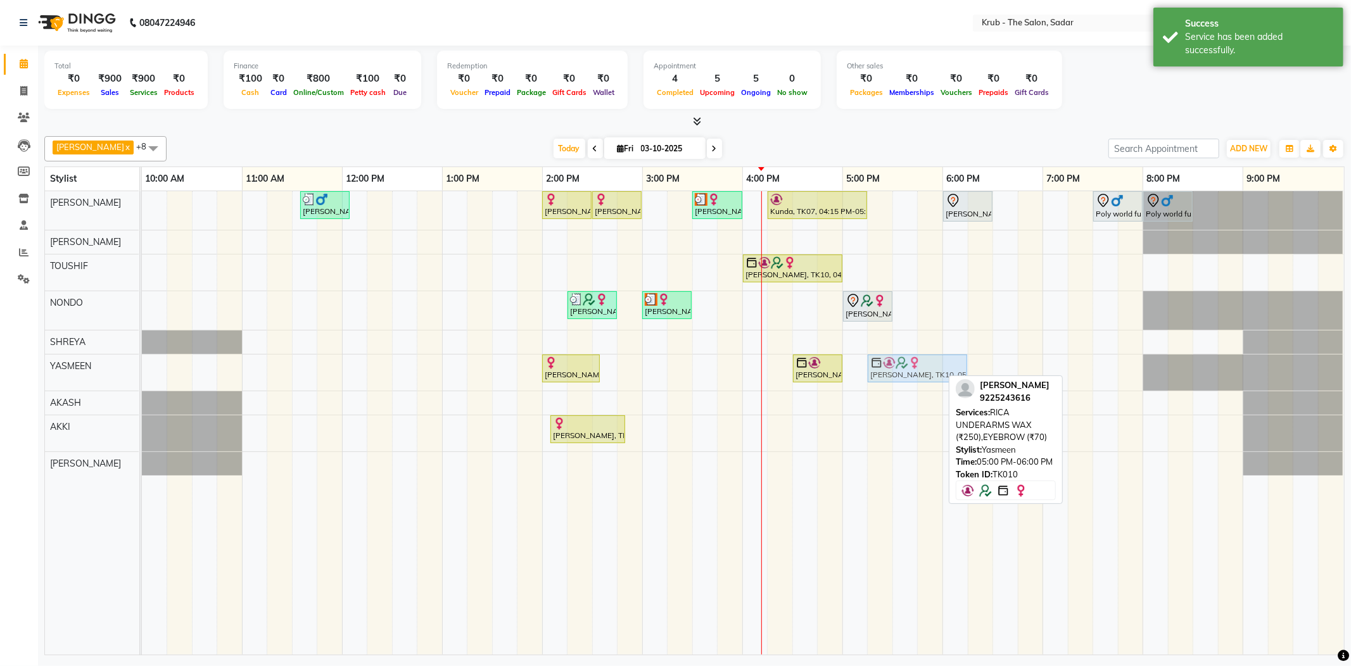
drag, startPoint x: 890, startPoint y: 360, endPoint x: 913, endPoint y: 358, distance: 22.8
click at [142, 358] on div "Ayesha Sheikh, TK02, 02:00 PM-02:35 PM, LB FACE CLEAN-UP Binita Sahu, TK11, 04:…" at bounding box center [142, 373] width 0 height 36
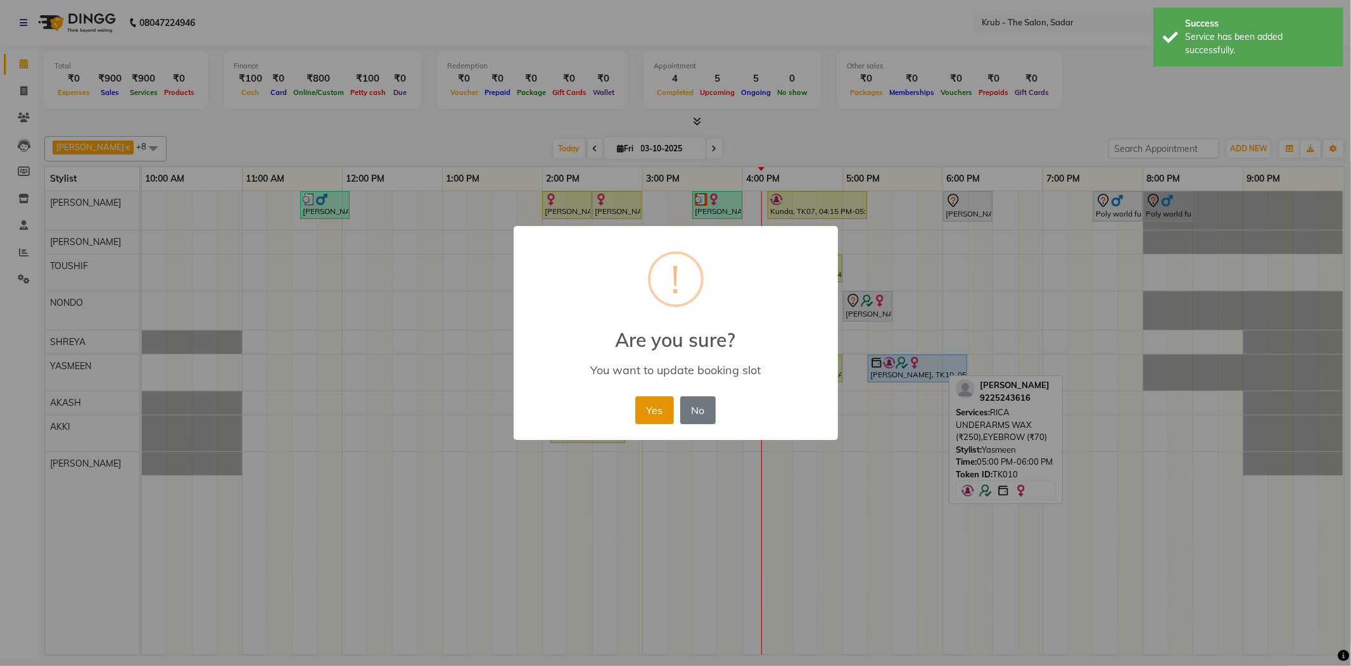
drag, startPoint x: 654, startPoint y: 403, endPoint x: 669, endPoint y: 403, distance: 14.6
click at [669, 403] on button "Yes" at bounding box center [654, 410] width 39 height 28
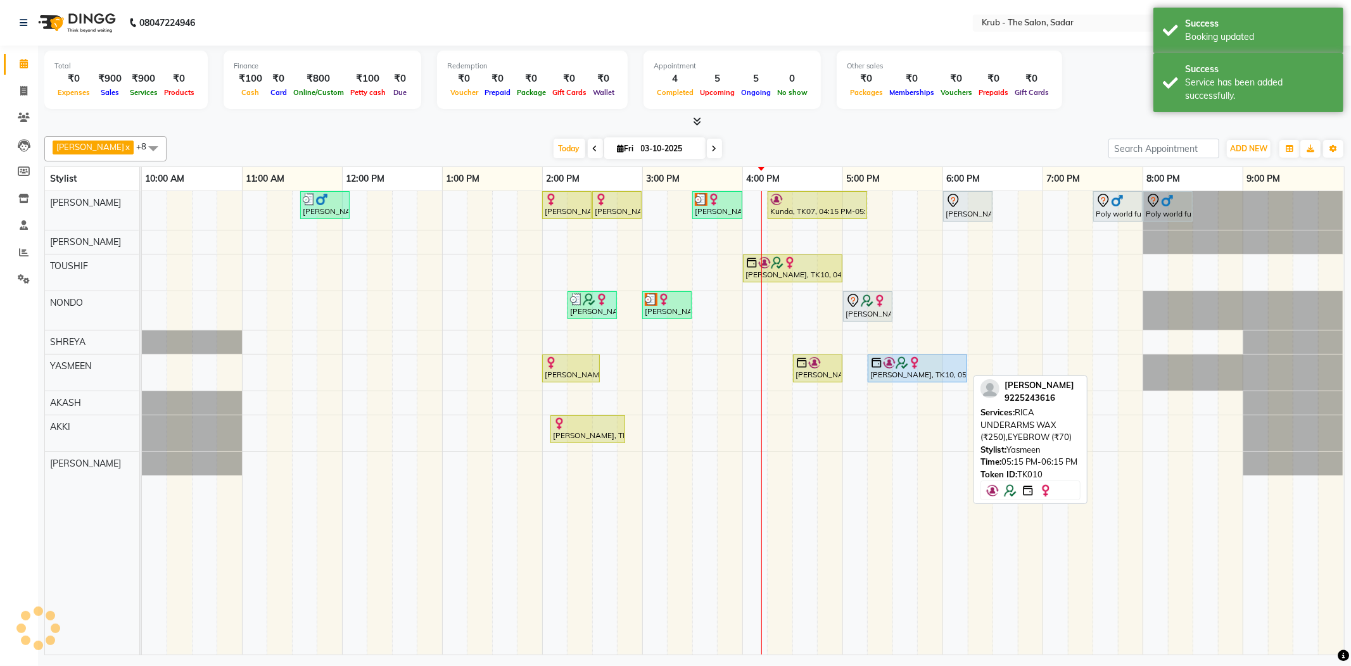
click at [887, 363] on img at bounding box center [889, 363] width 13 height 13
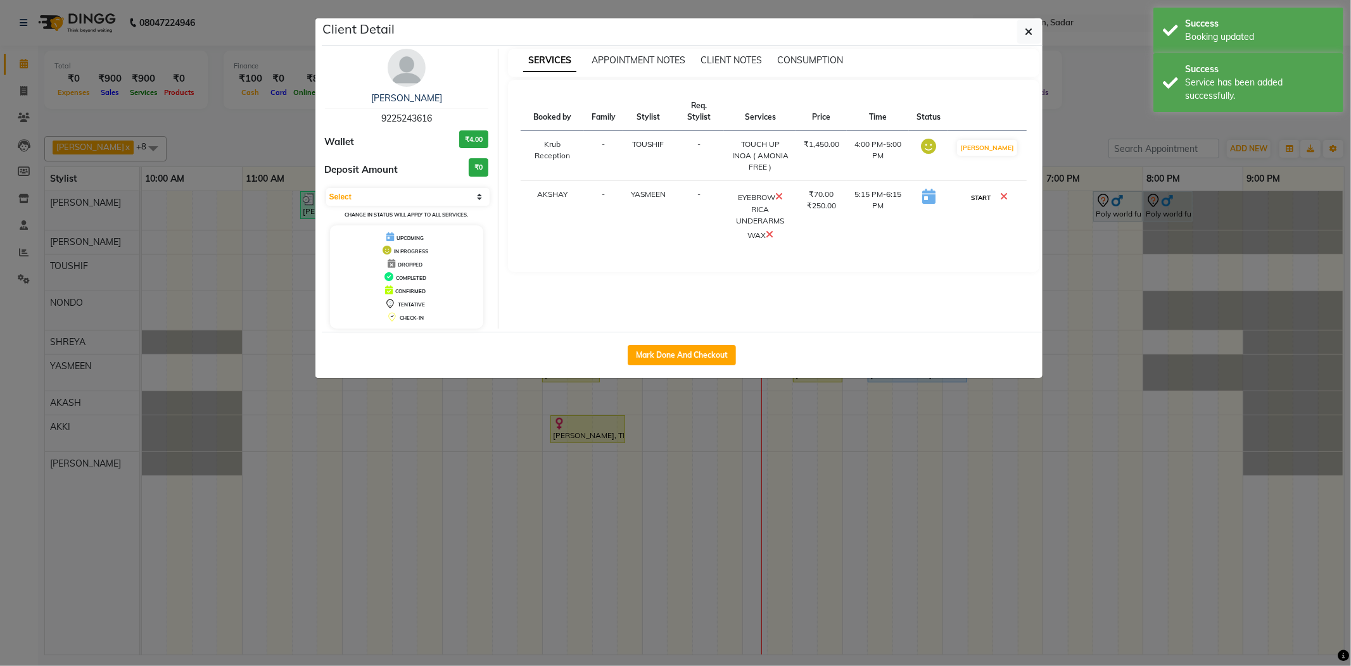
click at [984, 194] on button "START" at bounding box center [981, 198] width 26 height 16
select select "1"
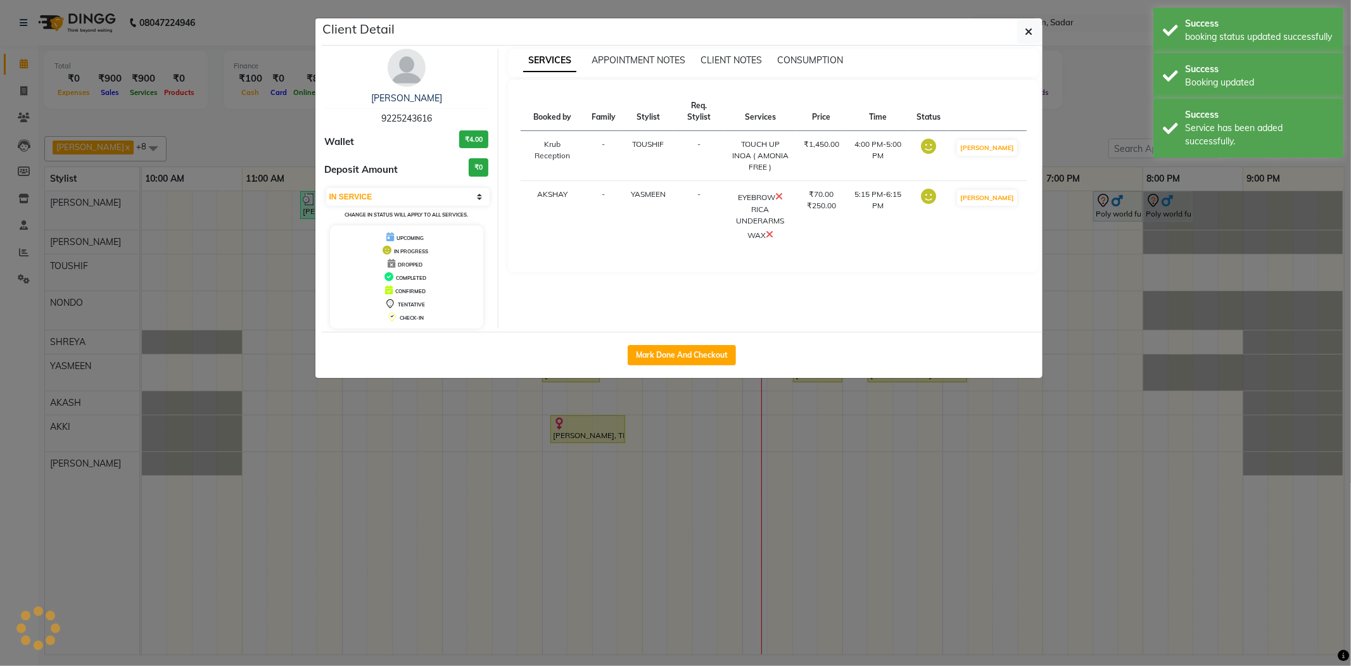
click at [1075, 125] on ngb-modal-window "Client Detail Archana Saraf 9225243616 Wallet ₹4.00 Deposit Amount ₹0 Select IN…" at bounding box center [675, 333] width 1351 height 666
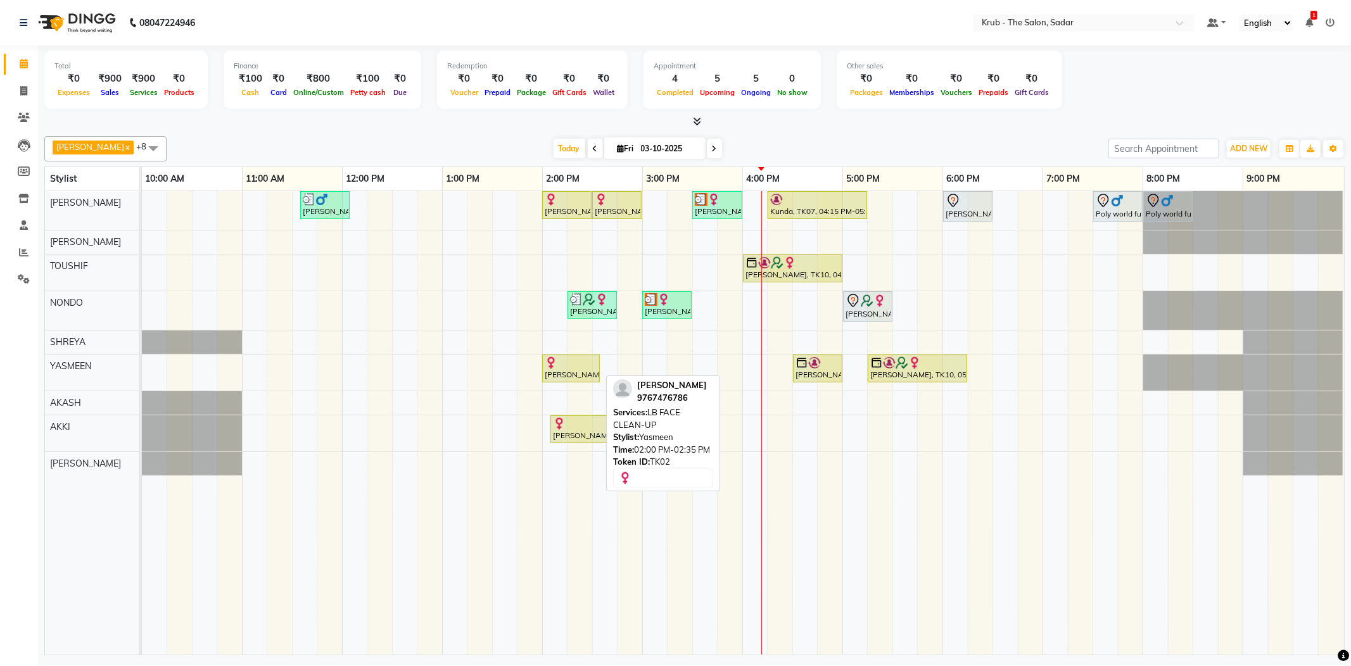
click at [580, 371] on div "[PERSON_NAME], TK02, 02:00 PM-02:35 PM, LB FACE CLEAN-UP" at bounding box center [570, 369] width 55 height 24
select select "1"
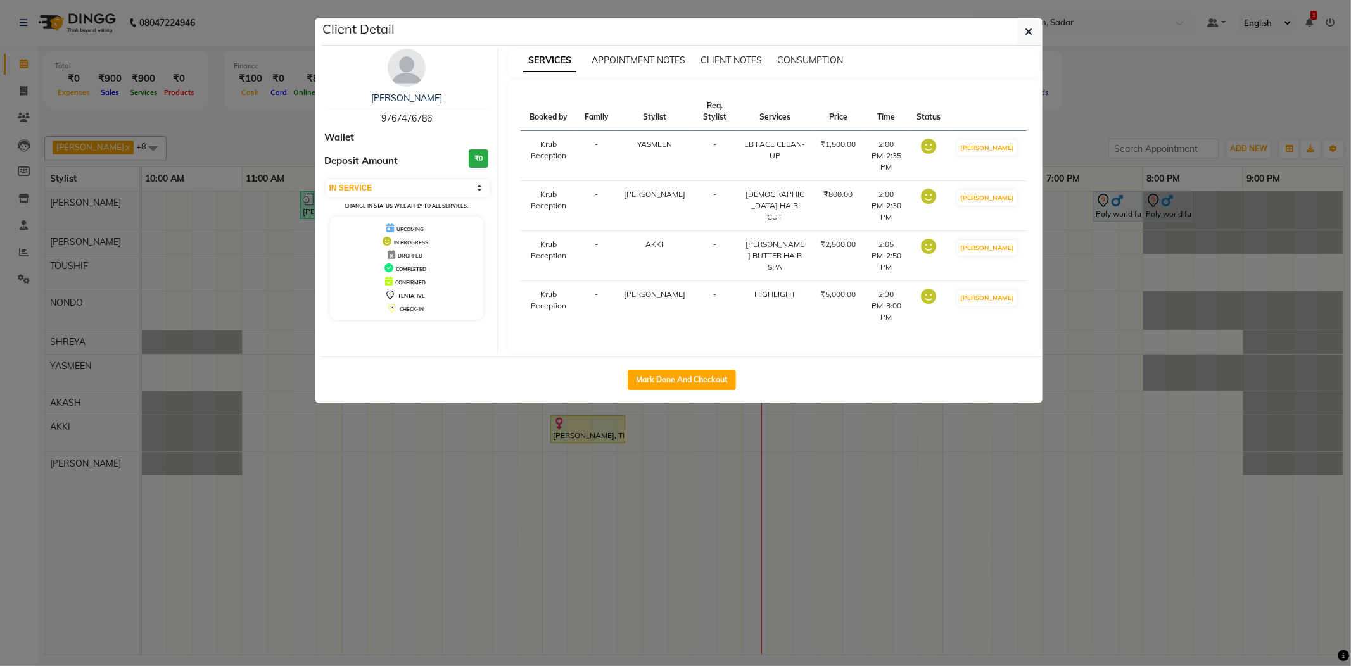
click at [1153, 98] on ngb-modal-window "Client Detail [PERSON_NAME] 9767476786 Wallet Deposit Amount ₹0 Select IN SERVI…" at bounding box center [675, 333] width 1351 height 666
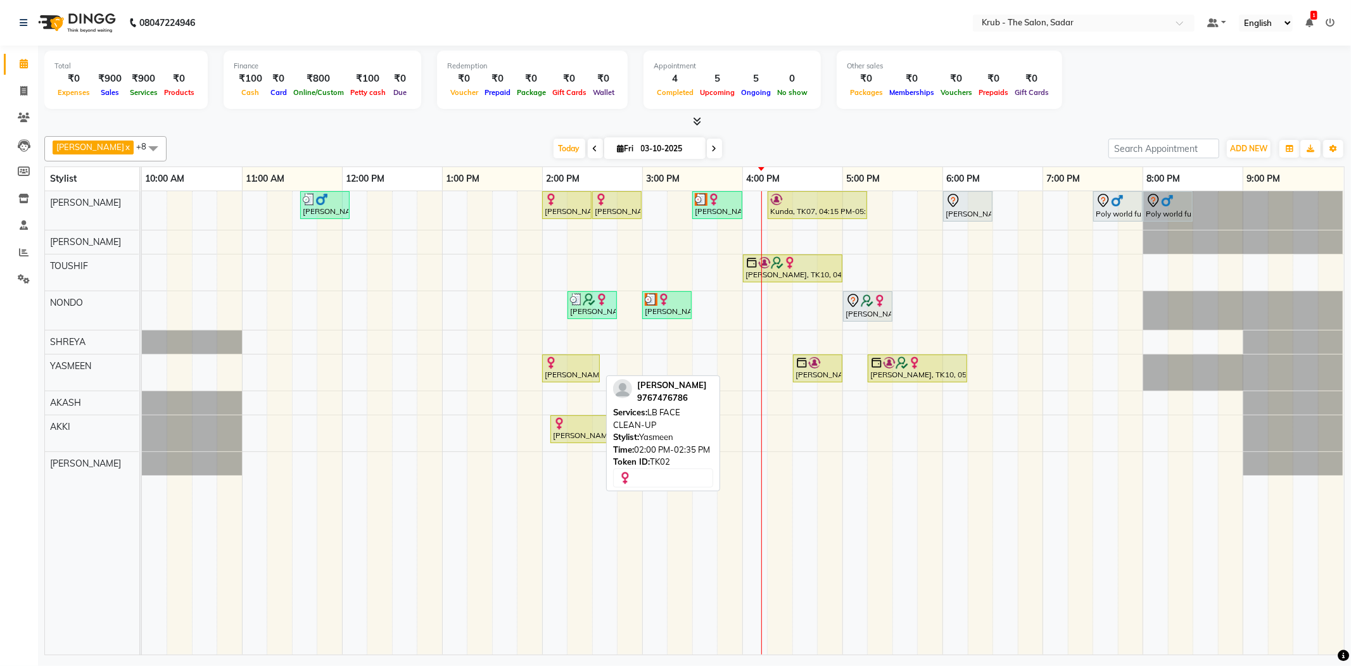
click at [565, 370] on div "[PERSON_NAME], TK02, 02:00 PM-02:35 PM, LB FACE CLEAN-UP" at bounding box center [570, 369] width 55 height 24
select select "1"
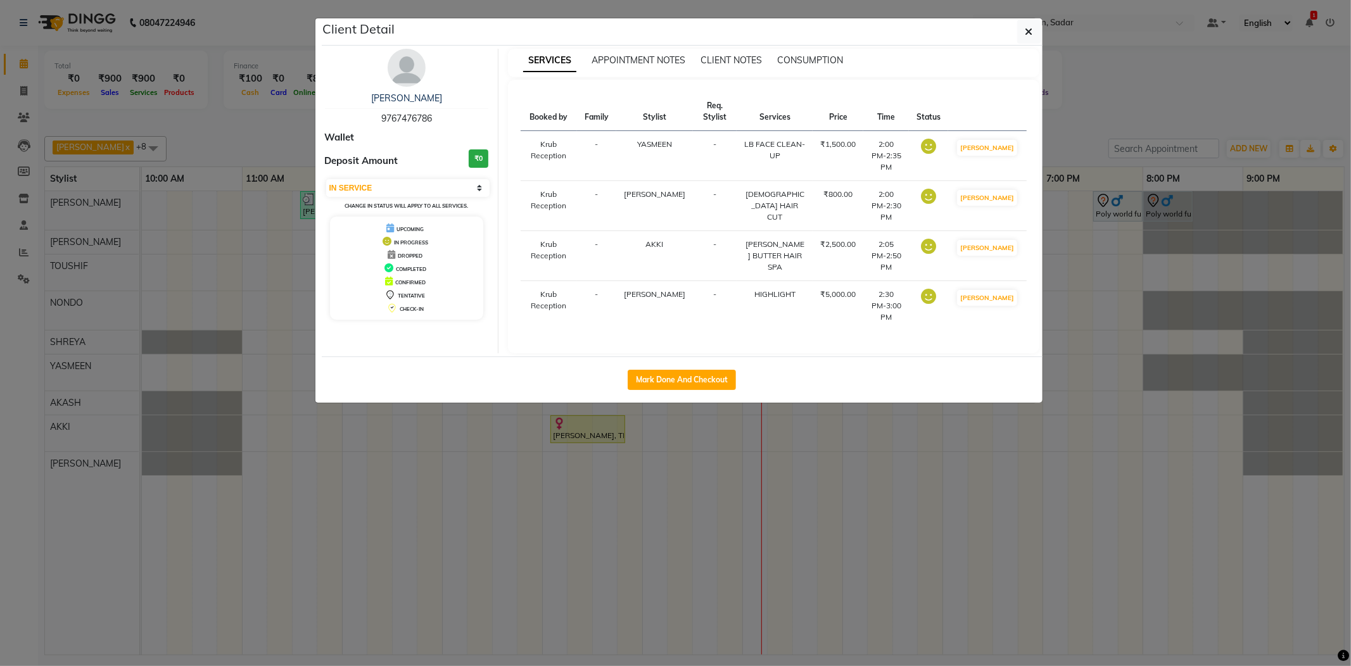
click at [1156, 115] on ngb-modal-window "Client Detail [PERSON_NAME] 9767476786 Wallet Deposit Amount ₹0 Select IN SERVI…" at bounding box center [675, 333] width 1351 height 666
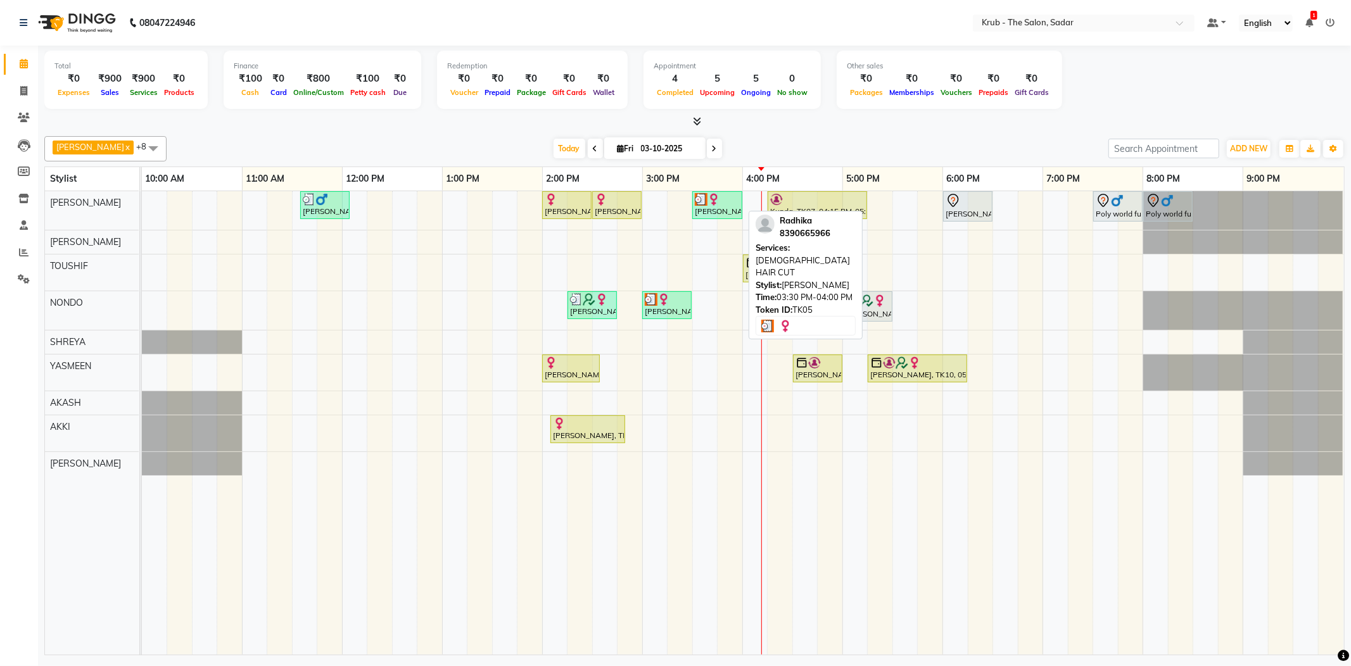
click at [723, 212] on div "[PERSON_NAME], TK05, 03:30 PM-04:00 PM, [DEMOGRAPHIC_DATA] HAIR CUT" at bounding box center [718, 205] width 48 height 24
select select "1"
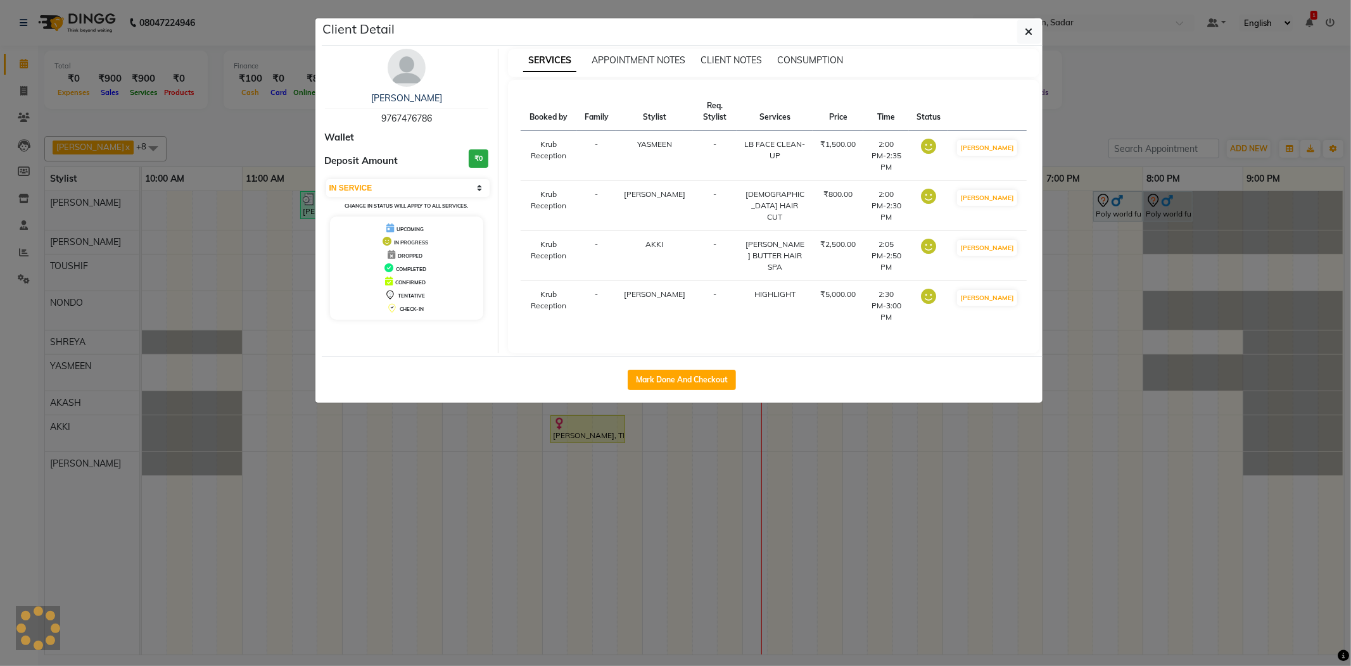
click at [1078, 130] on ngb-modal-window "Client Detail [PERSON_NAME] 9767476786 Wallet Deposit Amount ₹0 Select IN SERVI…" at bounding box center [675, 333] width 1351 height 666
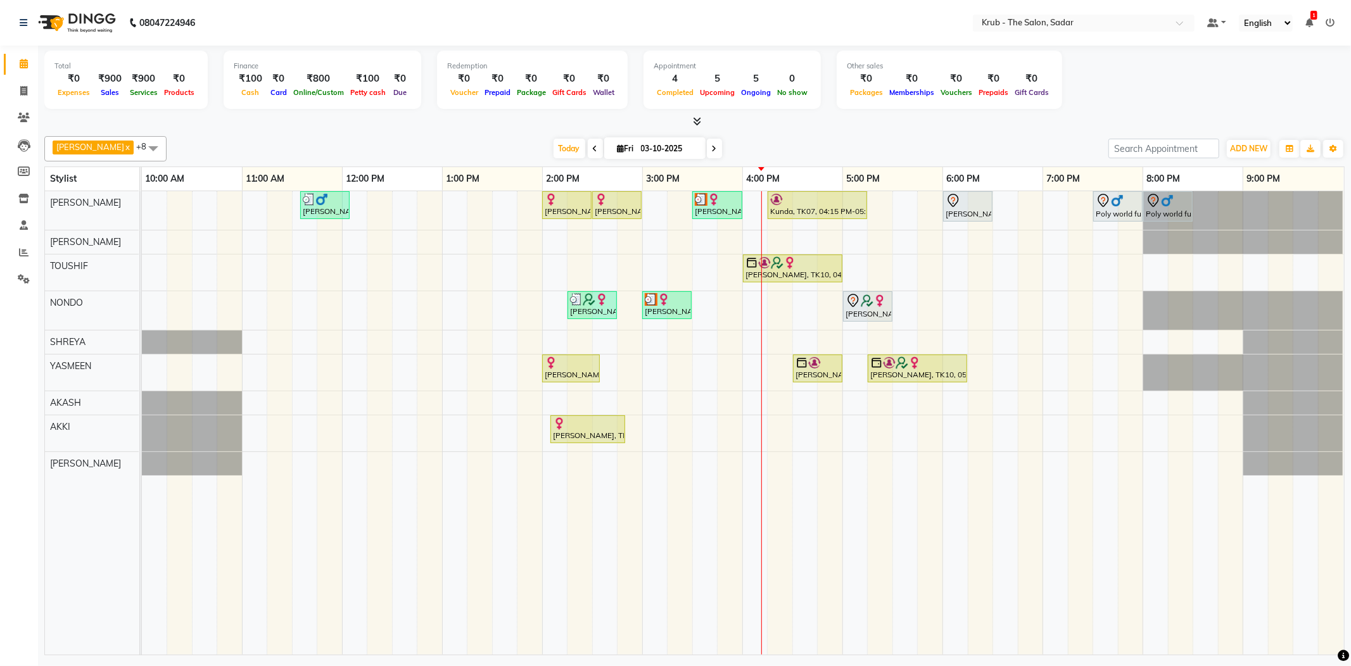
click at [1310, 16] on span "1" at bounding box center [1313, 15] width 7 height 9
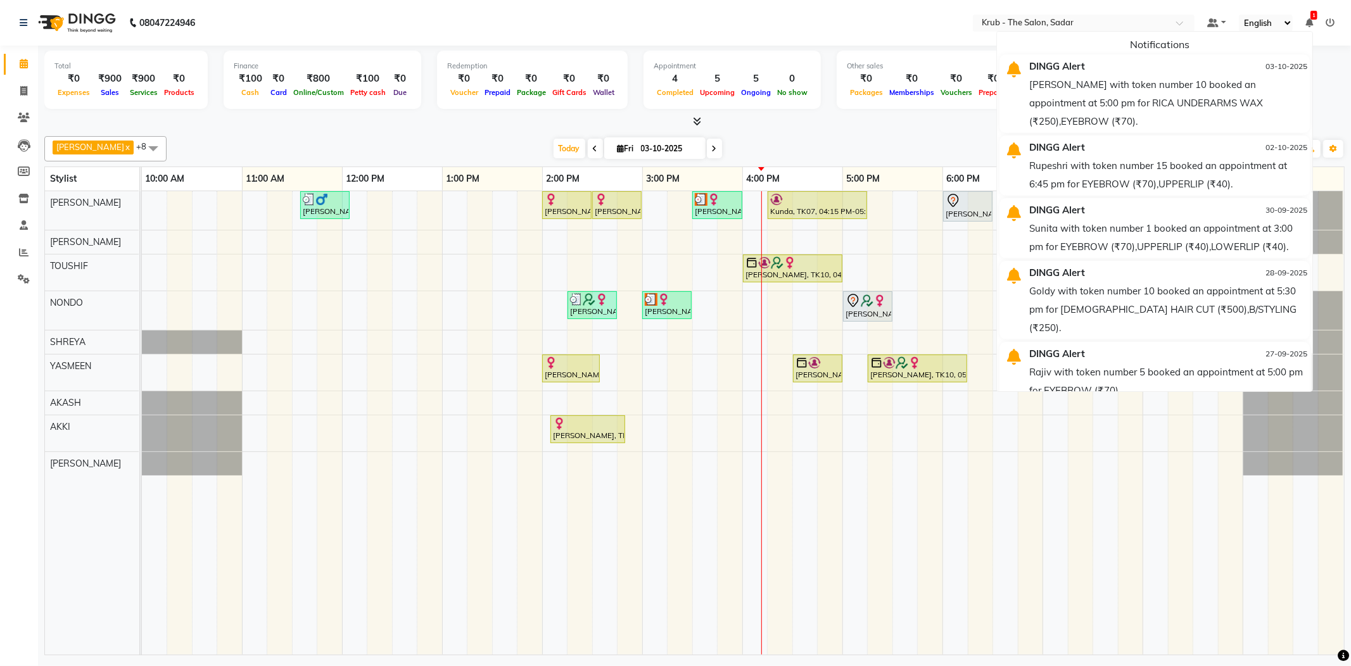
click at [1310, 16] on span "1" at bounding box center [1313, 15] width 7 height 9
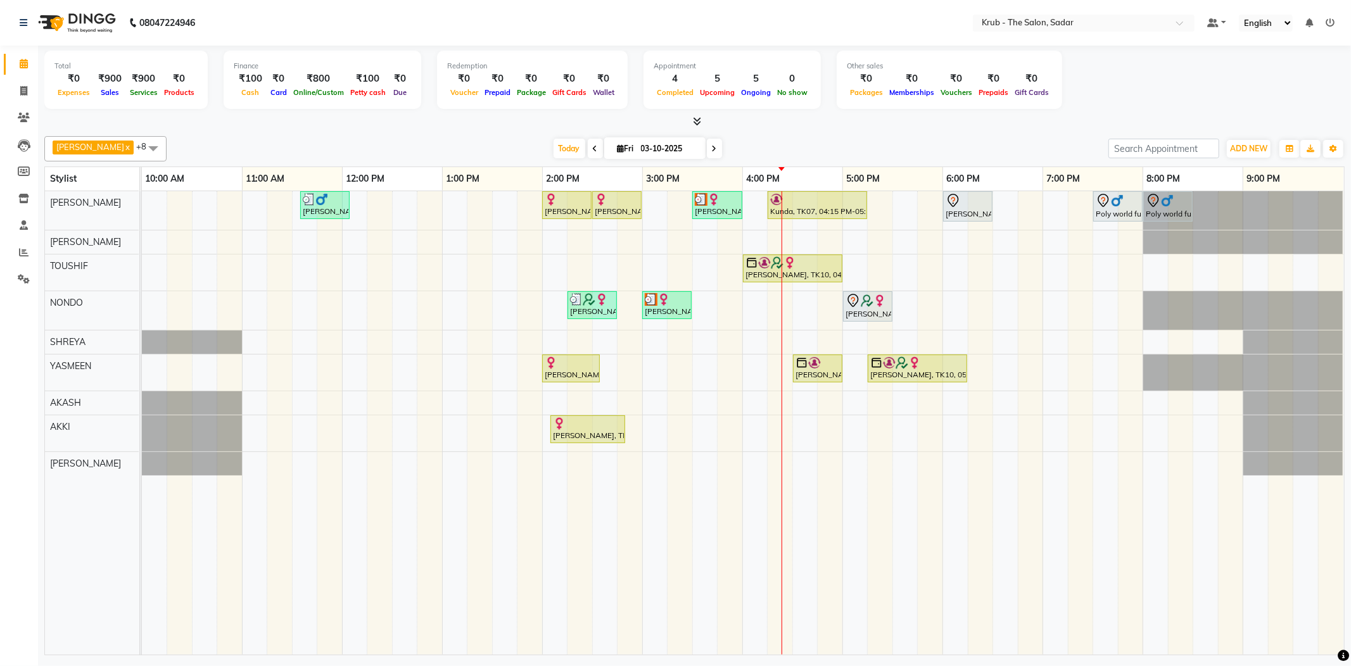
click at [1056, 122] on div at bounding box center [694, 121] width 1300 height 13
click at [21, 102] on li "Invoice" at bounding box center [19, 91] width 38 height 27
click at [33, 119] on span at bounding box center [24, 118] width 22 height 15
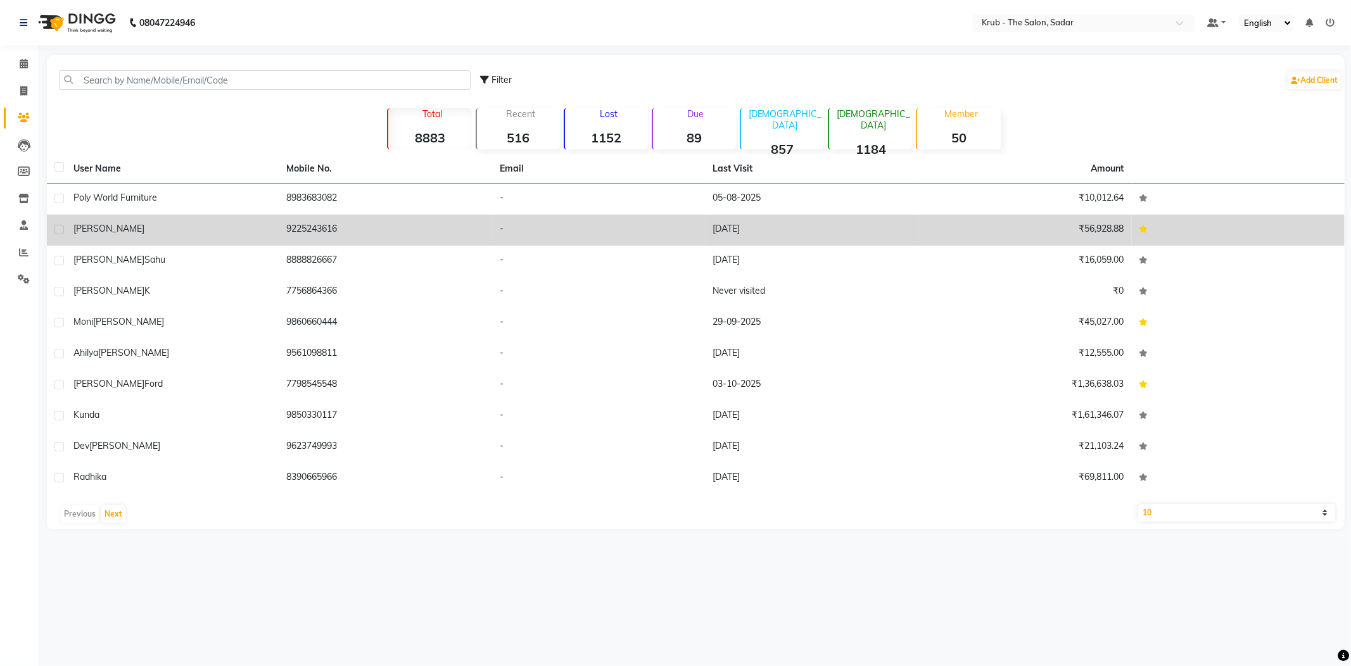
click at [254, 229] on td "Archana Saraf" at bounding box center [172, 230] width 213 height 31
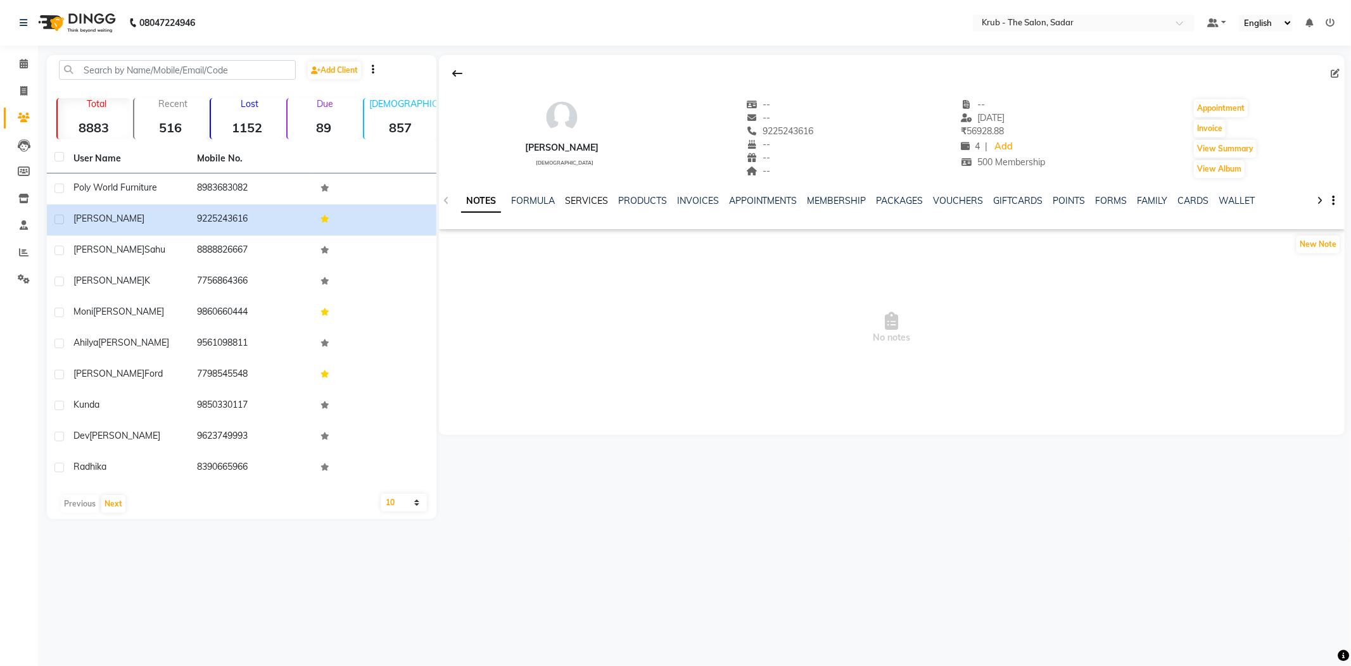
click at [585, 198] on link "SERVICES" at bounding box center [586, 200] width 43 height 11
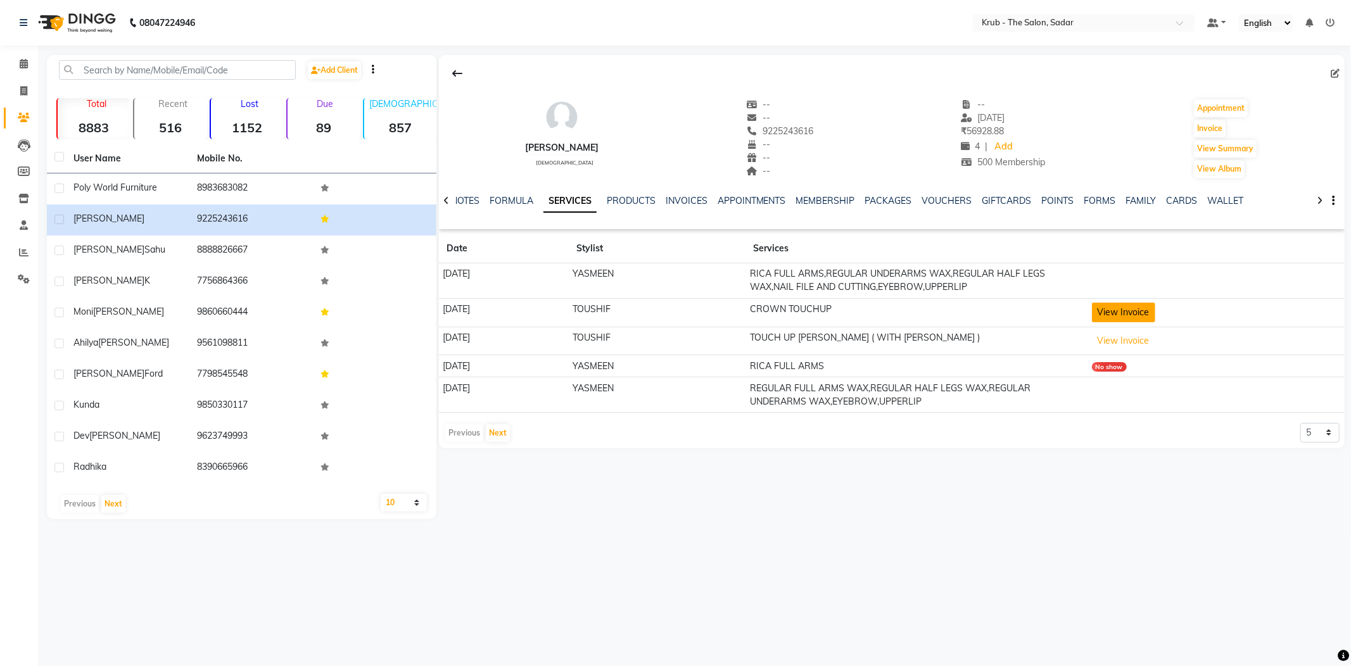
click at [1155, 307] on button "View Invoice" at bounding box center [1123, 313] width 63 height 20
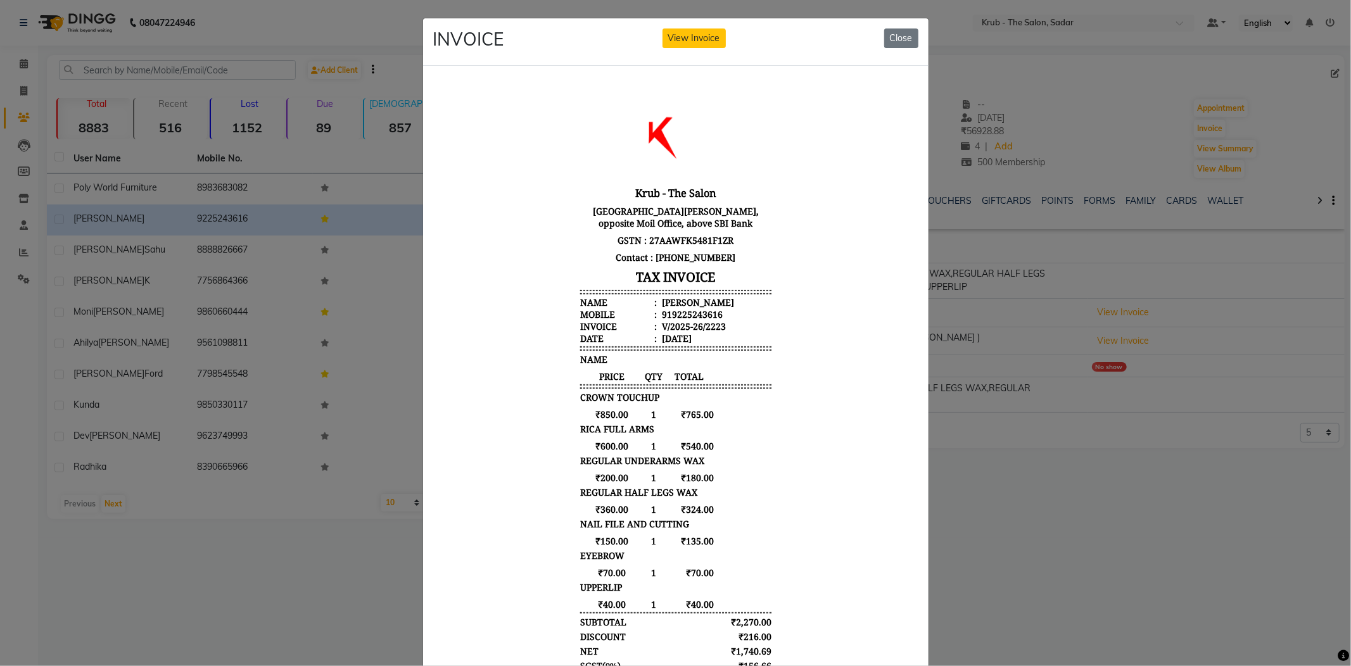
click at [999, 444] on ngb-modal-window "INVOICE View Invoice Close" at bounding box center [675, 333] width 1351 height 666
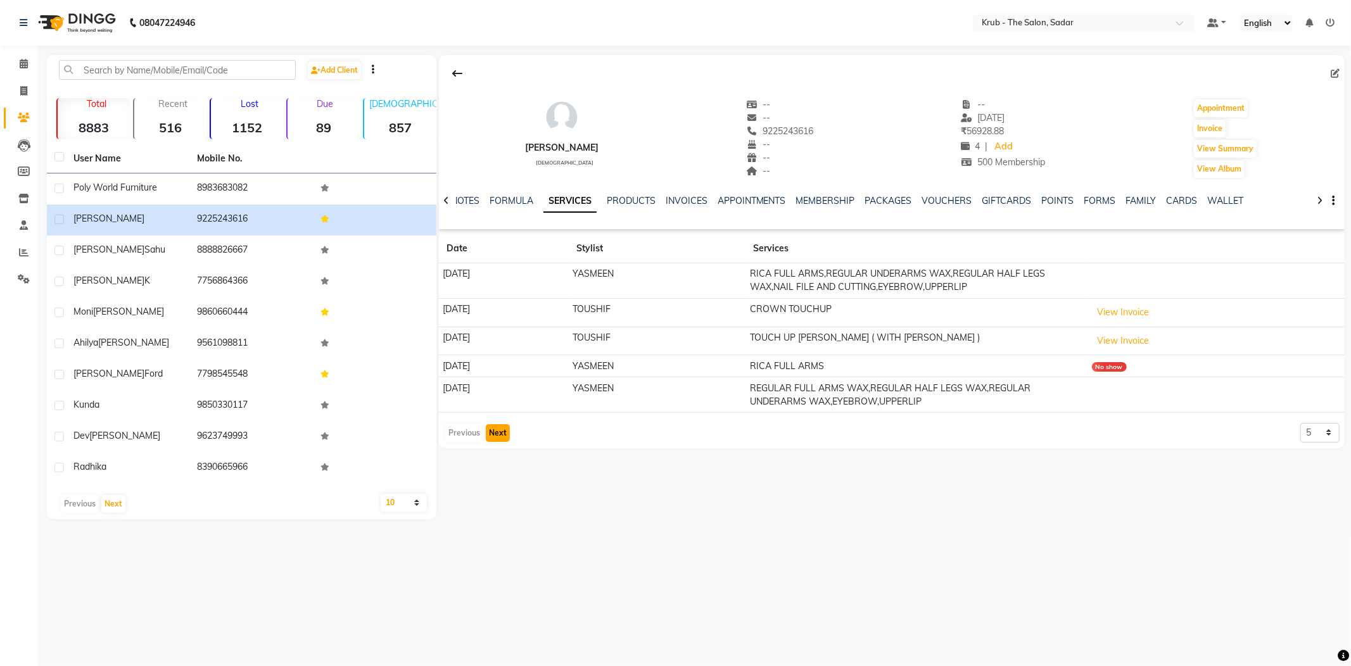
click at [498, 424] on button "Next" at bounding box center [498, 433] width 24 height 18
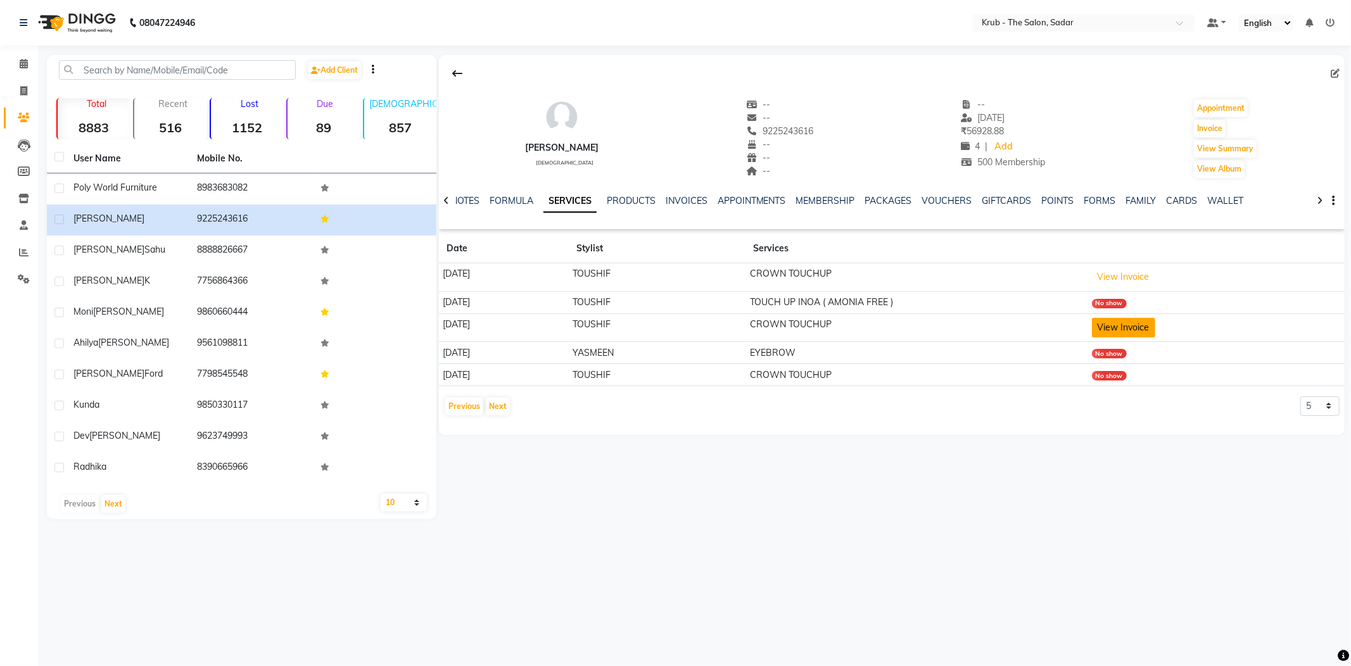
click at [1155, 318] on button "View Invoice" at bounding box center [1123, 328] width 63 height 20
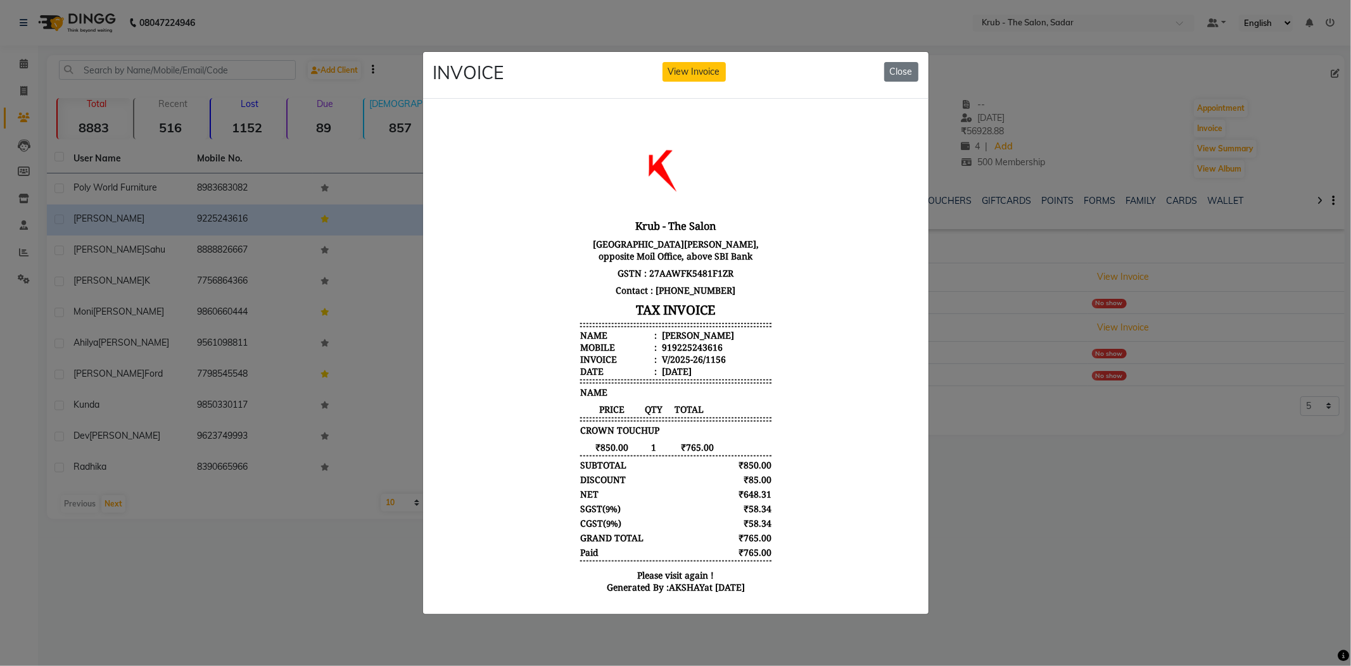
drag, startPoint x: 1023, startPoint y: 378, endPoint x: 940, endPoint y: 383, distance: 83.8
click at [1023, 379] on ngb-modal-window "INVOICE View Invoice Close" at bounding box center [675, 333] width 1351 height 666
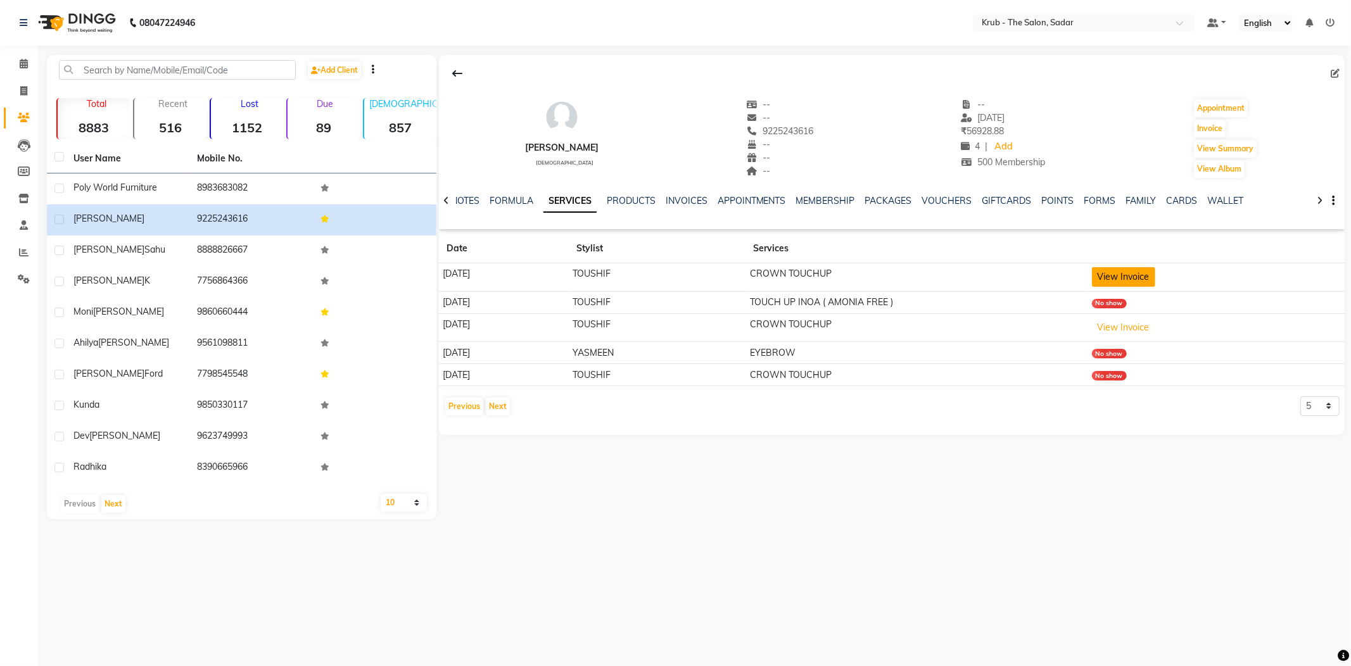
click at [1143, 272] on button "View Invoice" at bounding box center [1123, 277] width 63 height 20
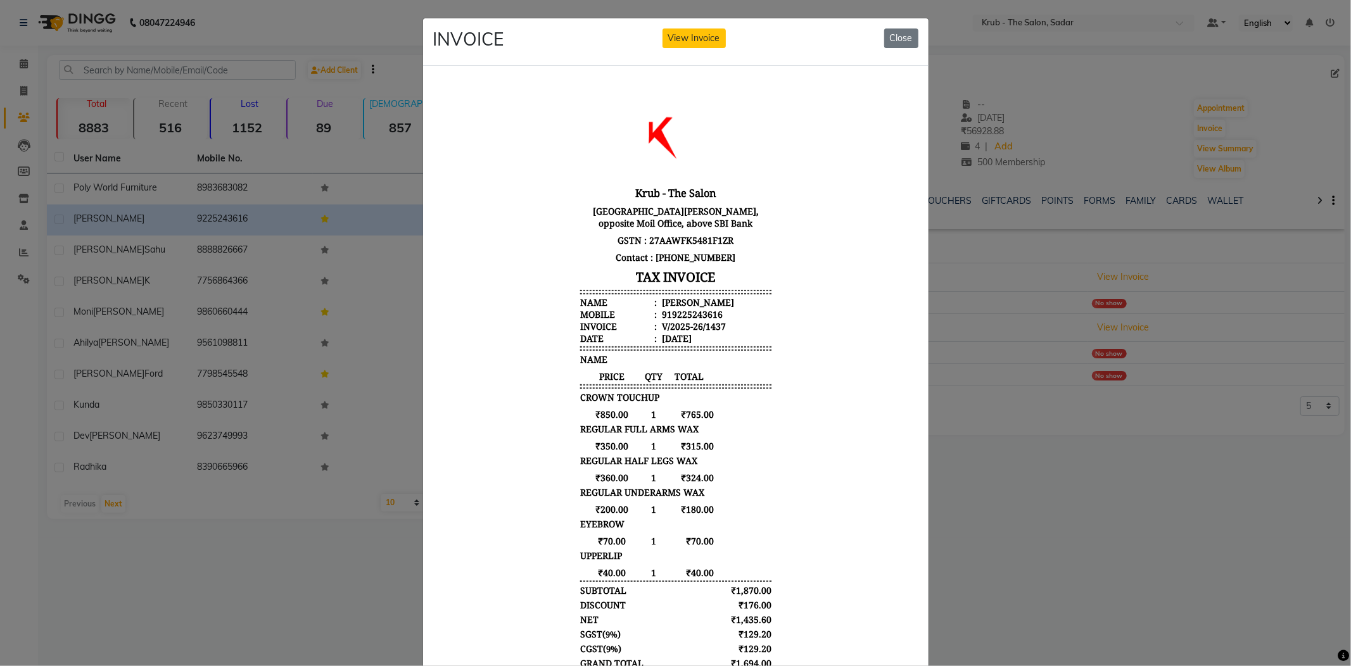
drag, startPoint x: 1055, startPoint y: 369, endPoint x: 968, endPoint y: 371, distance: 86.2
click at [1054, 370] on ngb-modal-window "INVOICE View Invoice Close" at bounding box center [675, 333] width 1351 height 666
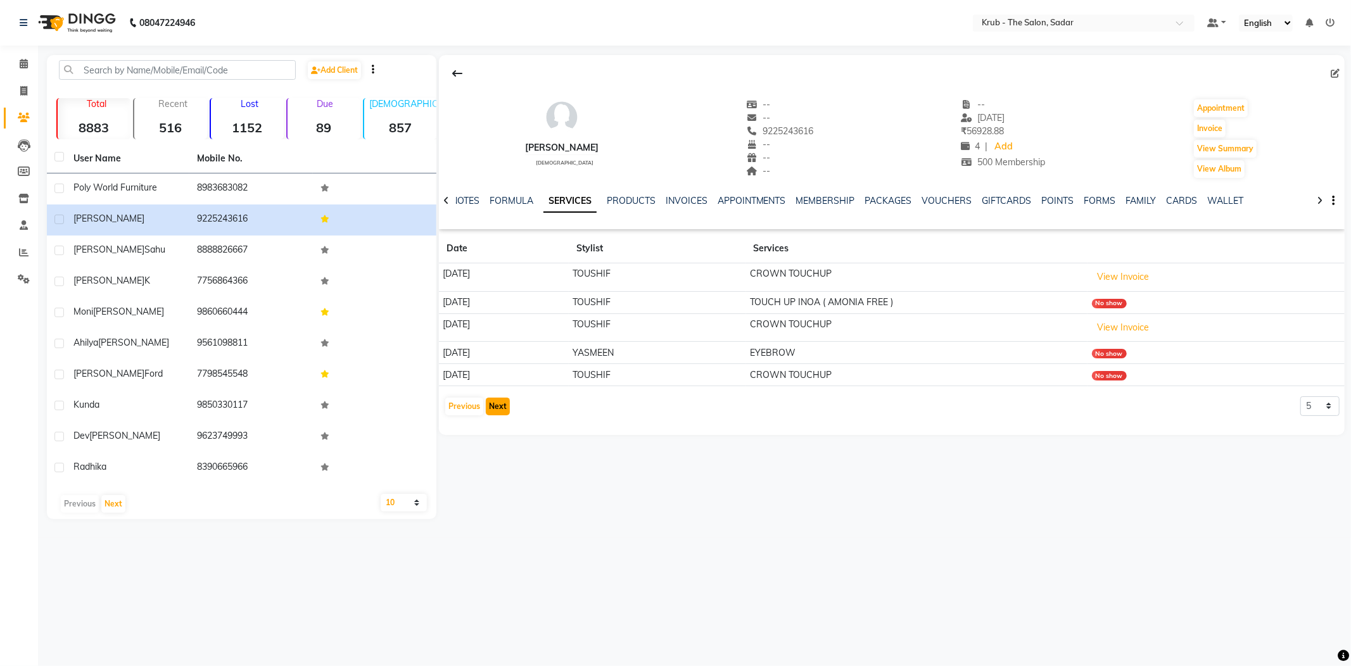
click at [502, 398] on button "Next" at bounding box center [498, 407] width 24 height 18
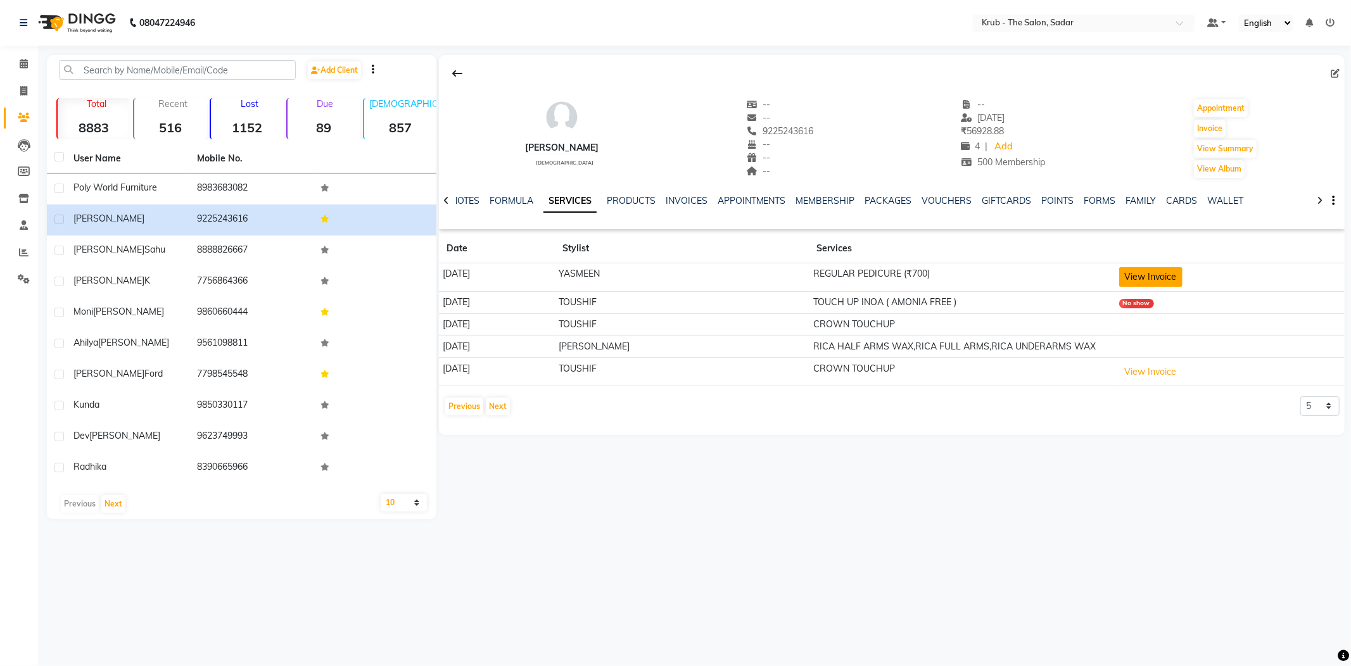
click at [1159, 270] on button "View Invoice" at bounding box center [1150, 277] width 63 height 20
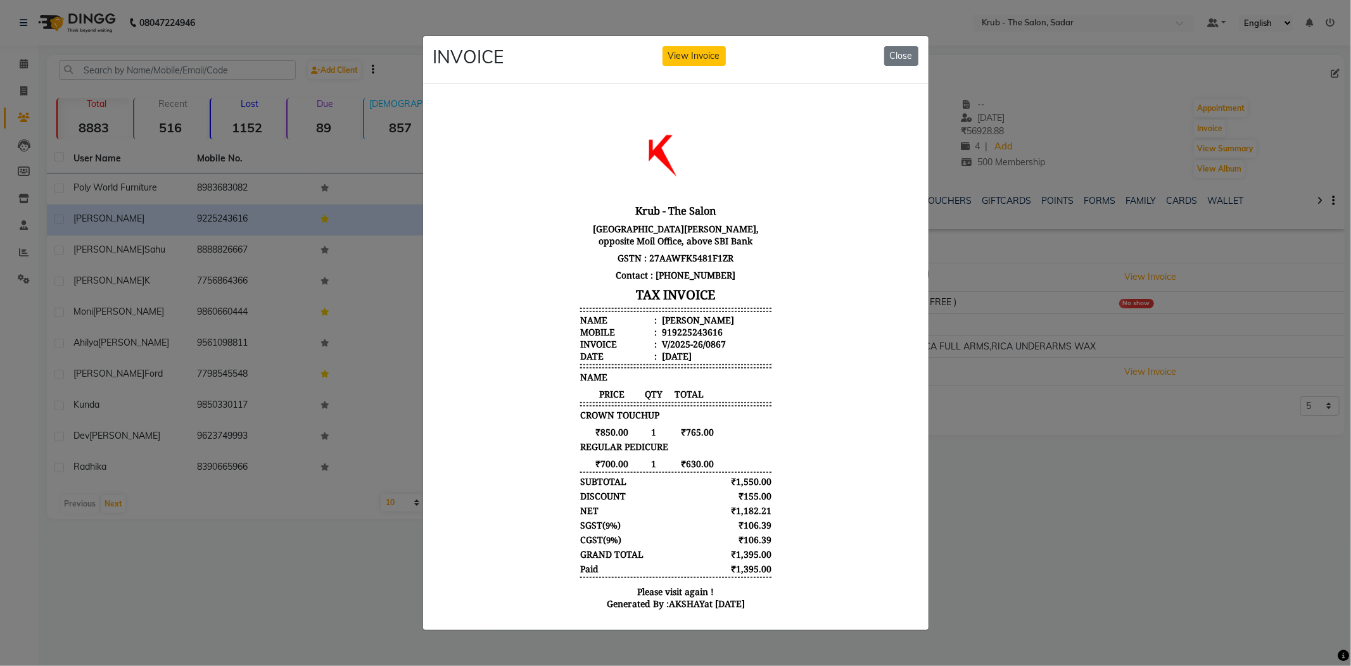
click at [1084, 395] on ngb-modal-window "INVOICE View Invoice Close" at bounding box center [675, 333] width 1351 height 666
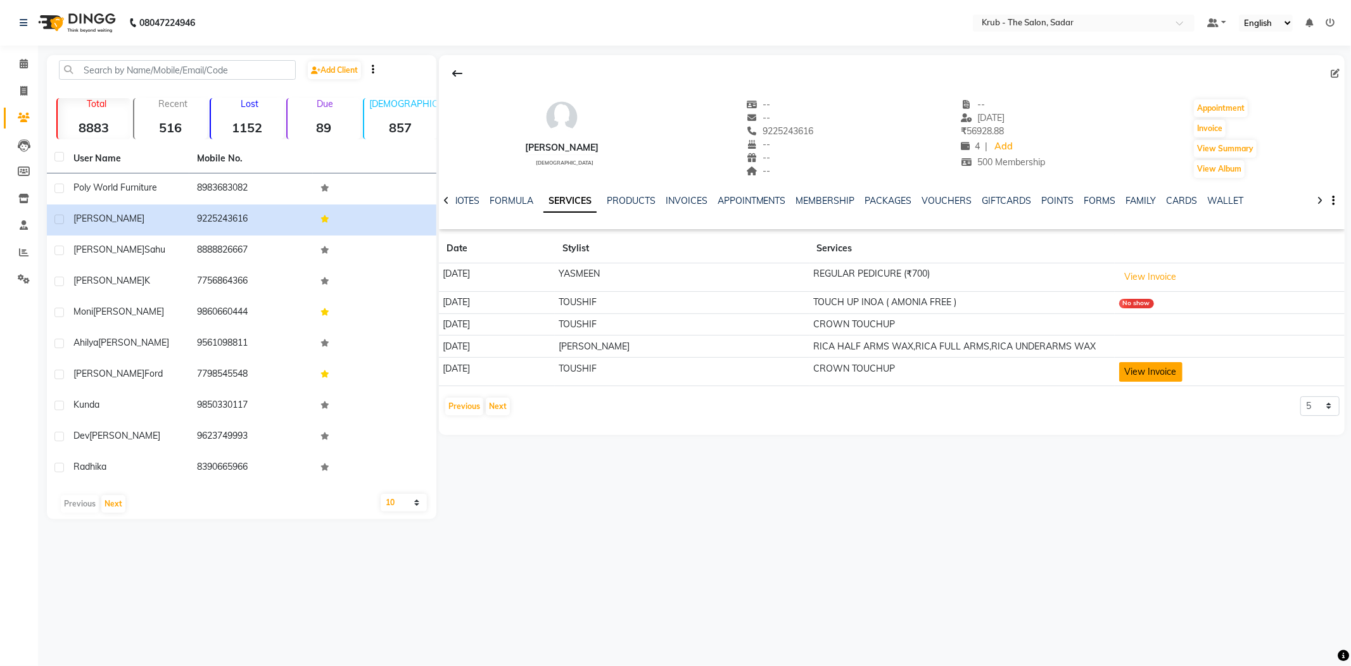
click at [1148, 362] on button "View Invoice" at bounding box center [1150, 372] width 63 height 20
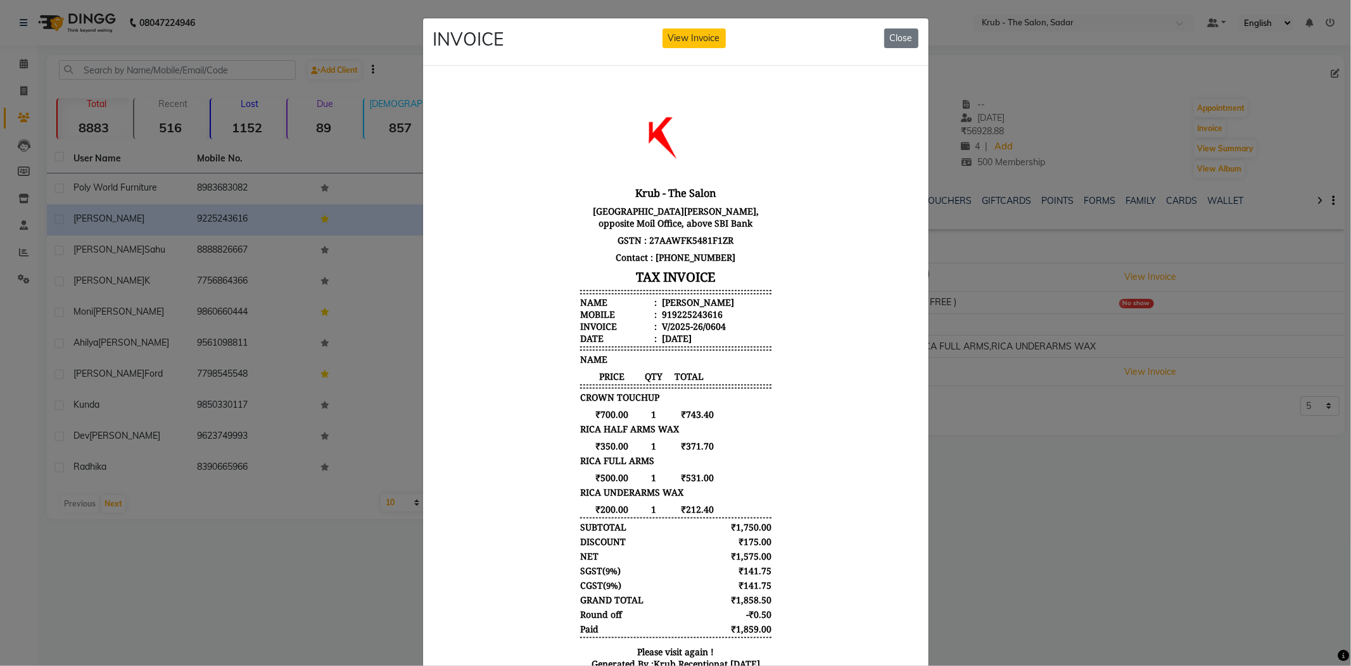
drag, startPoint x: 661, startPoint y: 414, endPoint x: 770, endPoint y: 414, distance: 108.9
click at [770, 414] on body "Krub - The Salon 1st Floor, Mohta Complex, Chhaoni Rd, opposite Moil Office, ab…" at bounding box center [675, 381] width 475 height 602
click at [1072, 405] on ngb-modal-window "INVOICE View Invoice Close" at bounding box center [675, 333] width 1351 height 666
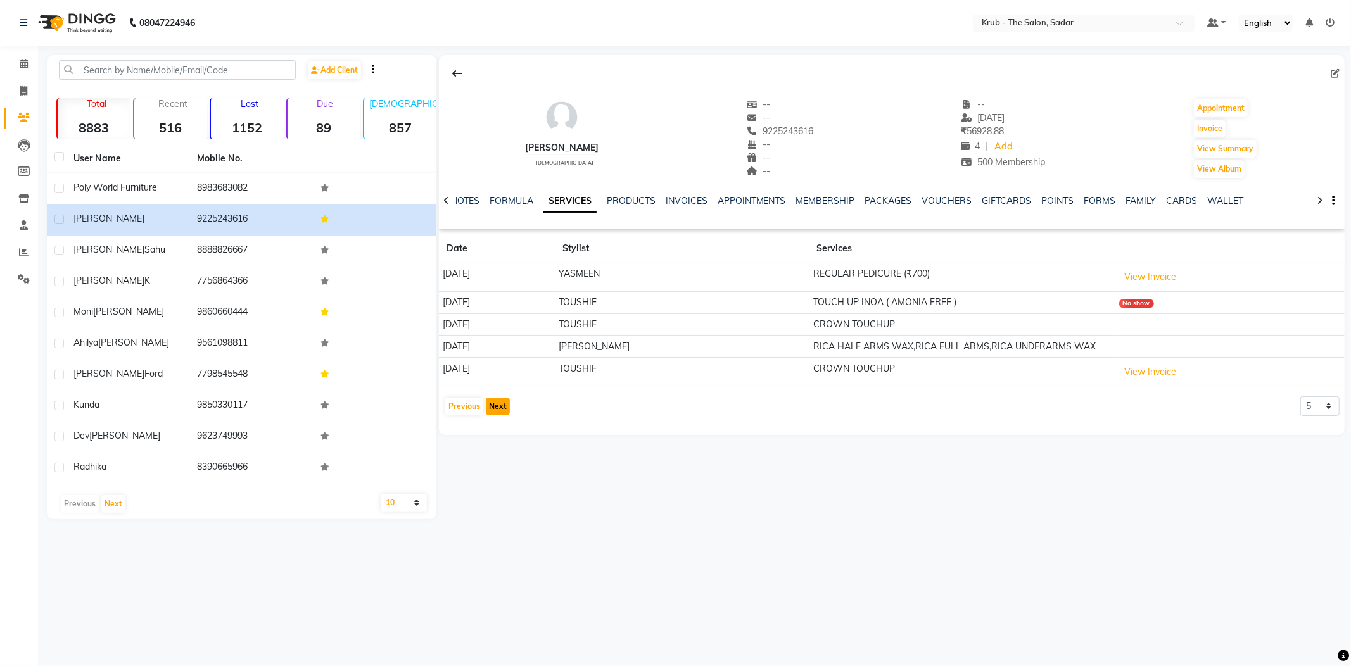
click at [502, 398] on button "Next" at bounding box center [498, 407] width 24 height 18
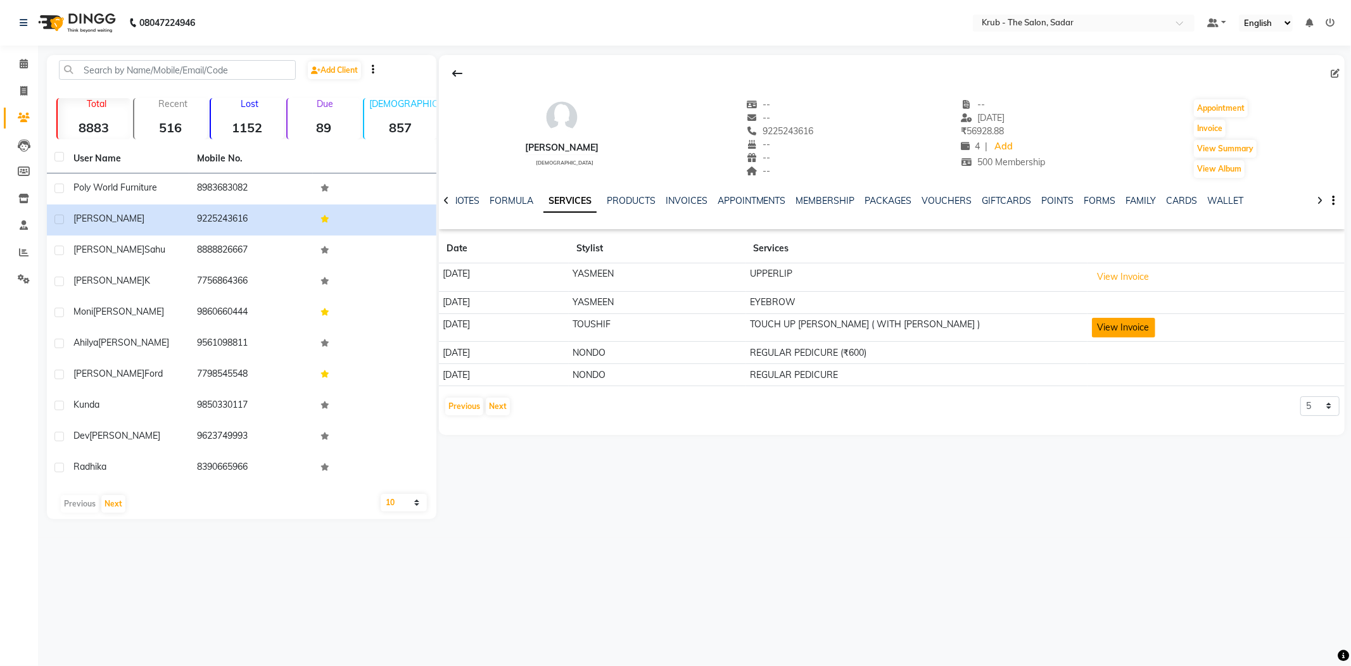
click at [1144, 318] on button "View Invoice" at bounding box center [1123, 328] width 63 height 20
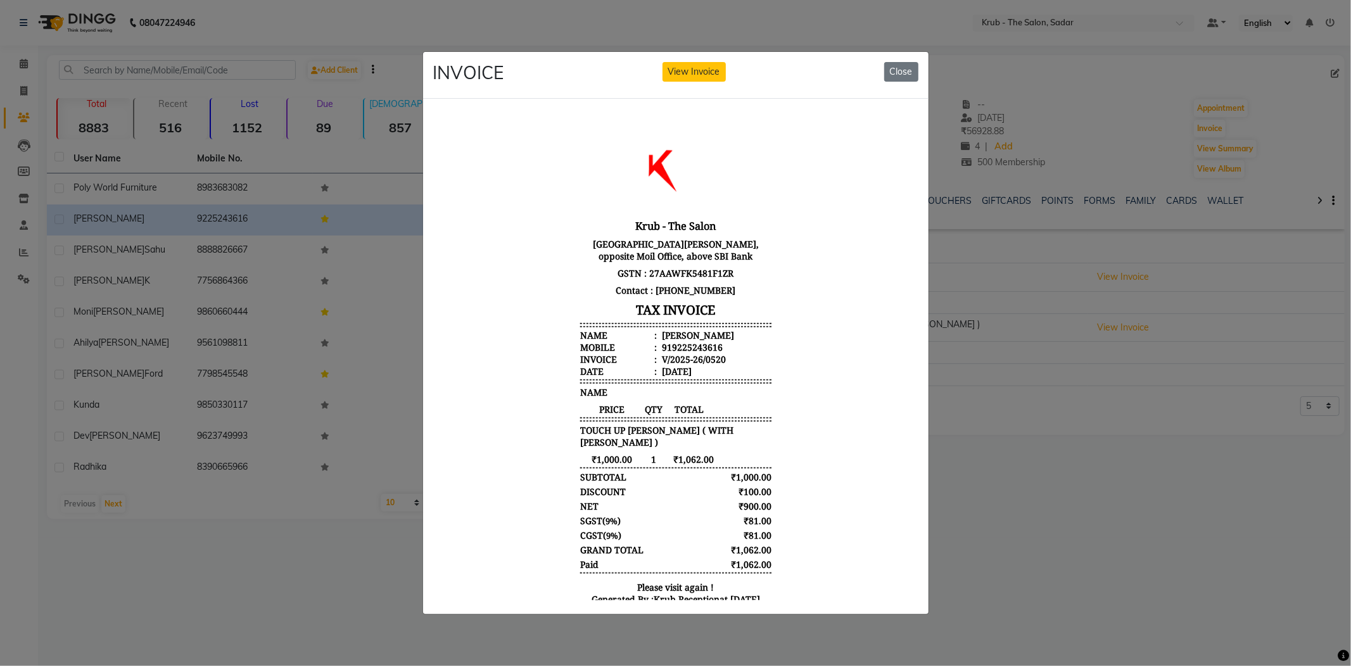
click at [1117, 386] on ngb-modal-window "INVOICE View Invoice Close" at bounding box center [675, 333] width 1351 height 666
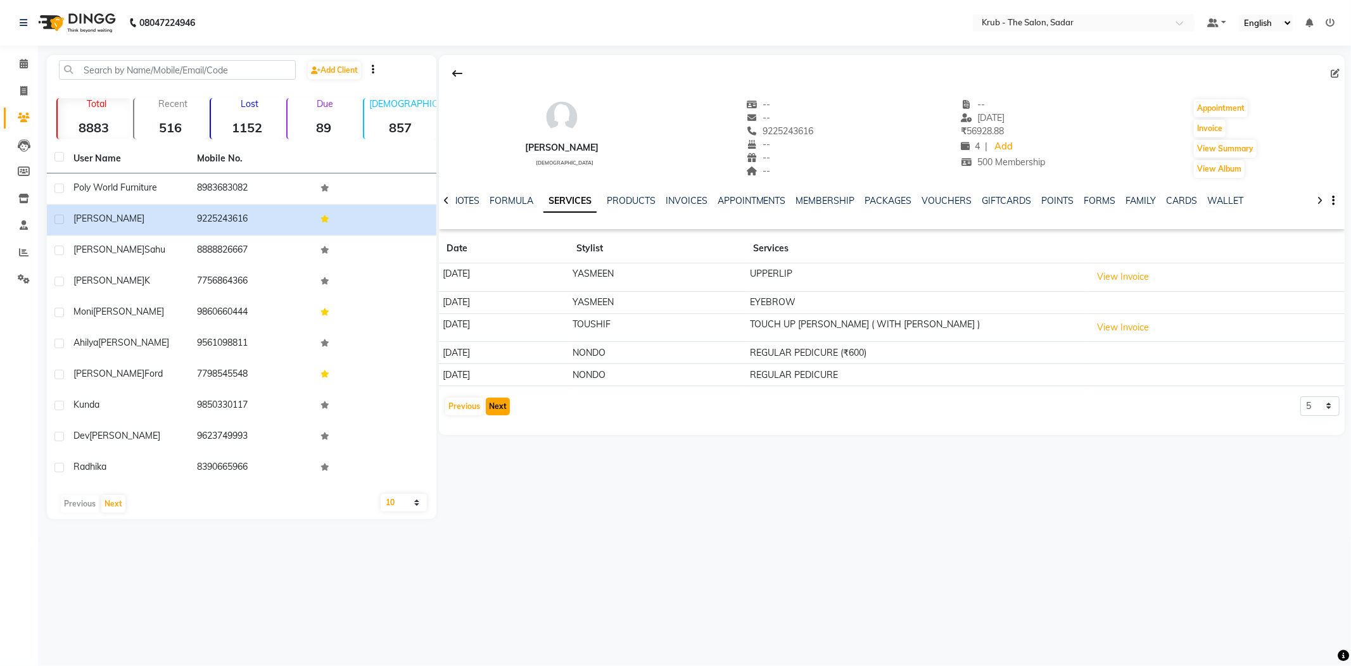
click at [495, 398] on button "Next" at bounding box center [498, 407] width 24 height 18
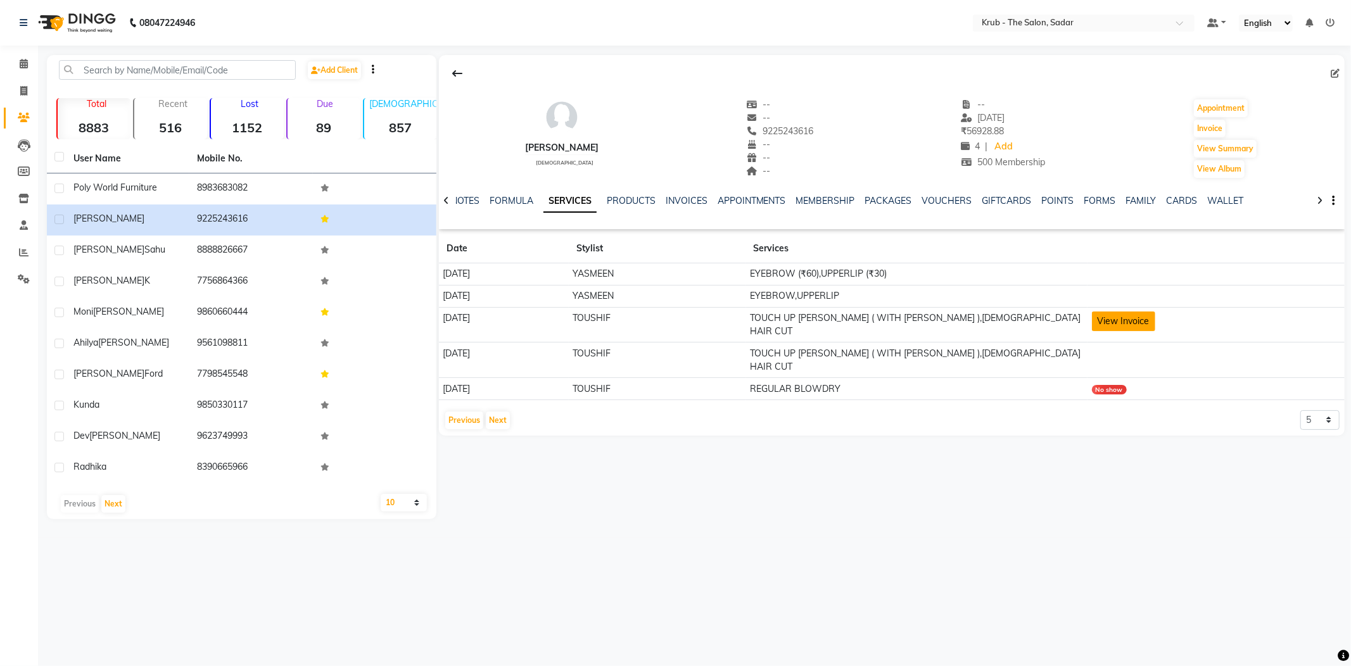
click at [1155, 312] on button "View Invoice" at bounding box center [1123, 322] width 63 height 20
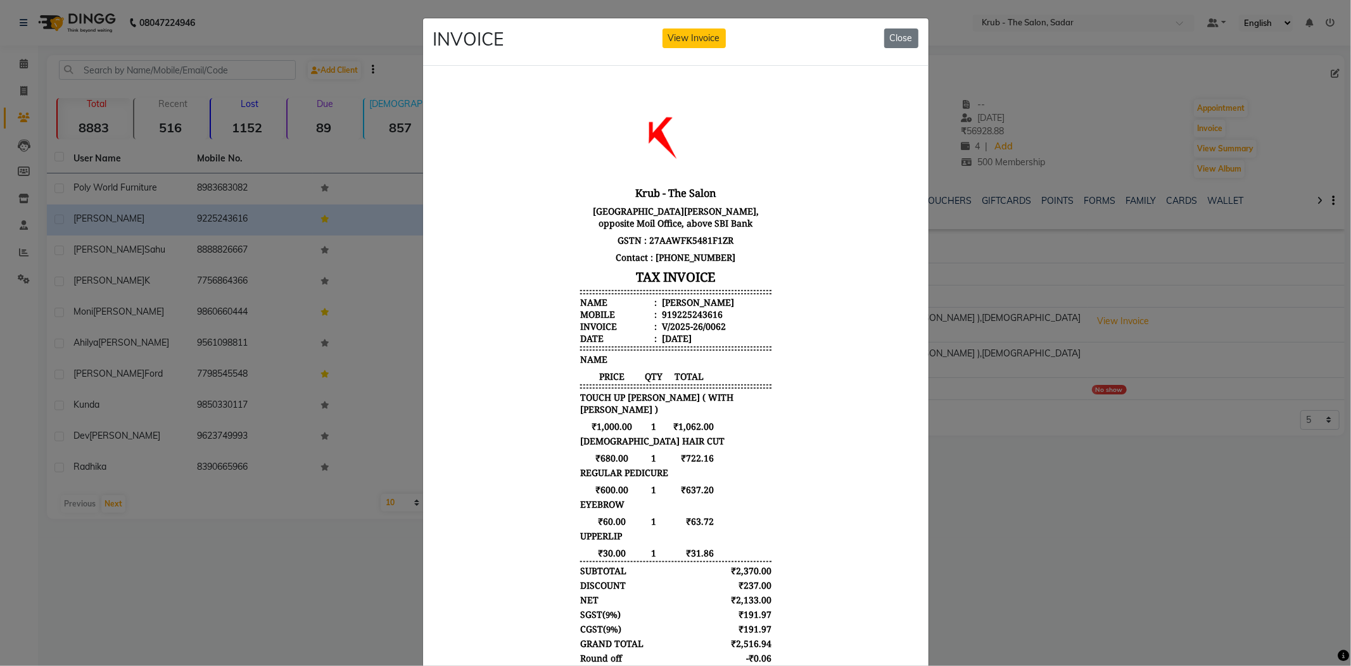
click at [1103, 427] on ngb-modal-window "INVOICE View Invoice Close" at bounding box center [675, 333] width 1351 height 666
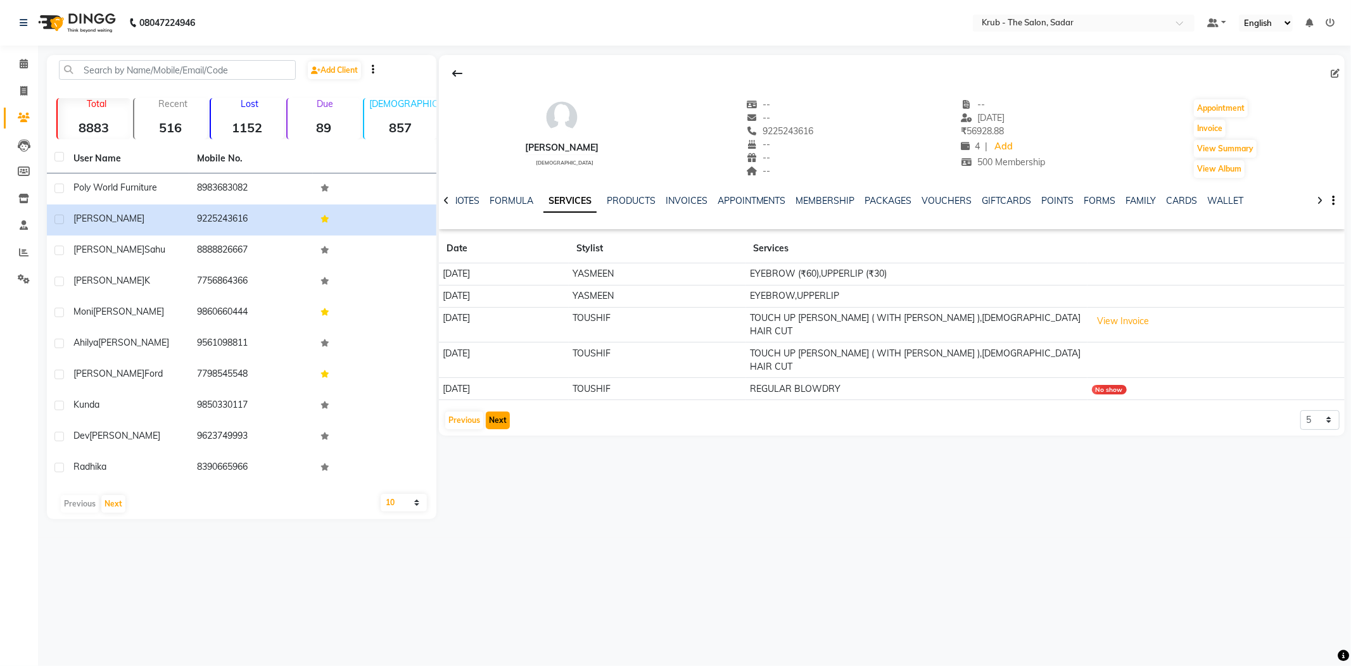
click at [510, 412] on button "Next" at bounding box center [498, 421] width 24 height 18
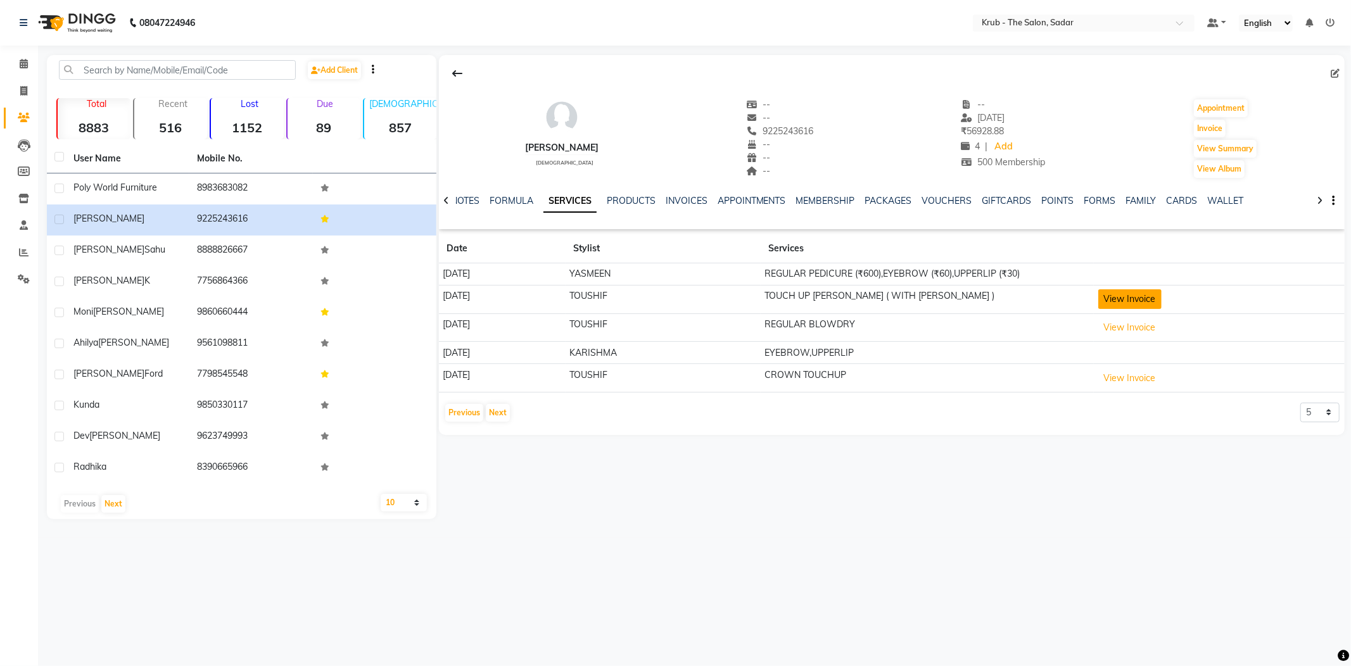
click at [1134, 289] on button "View Invoice" at bounding box center [1129, 299] width 63 height 20
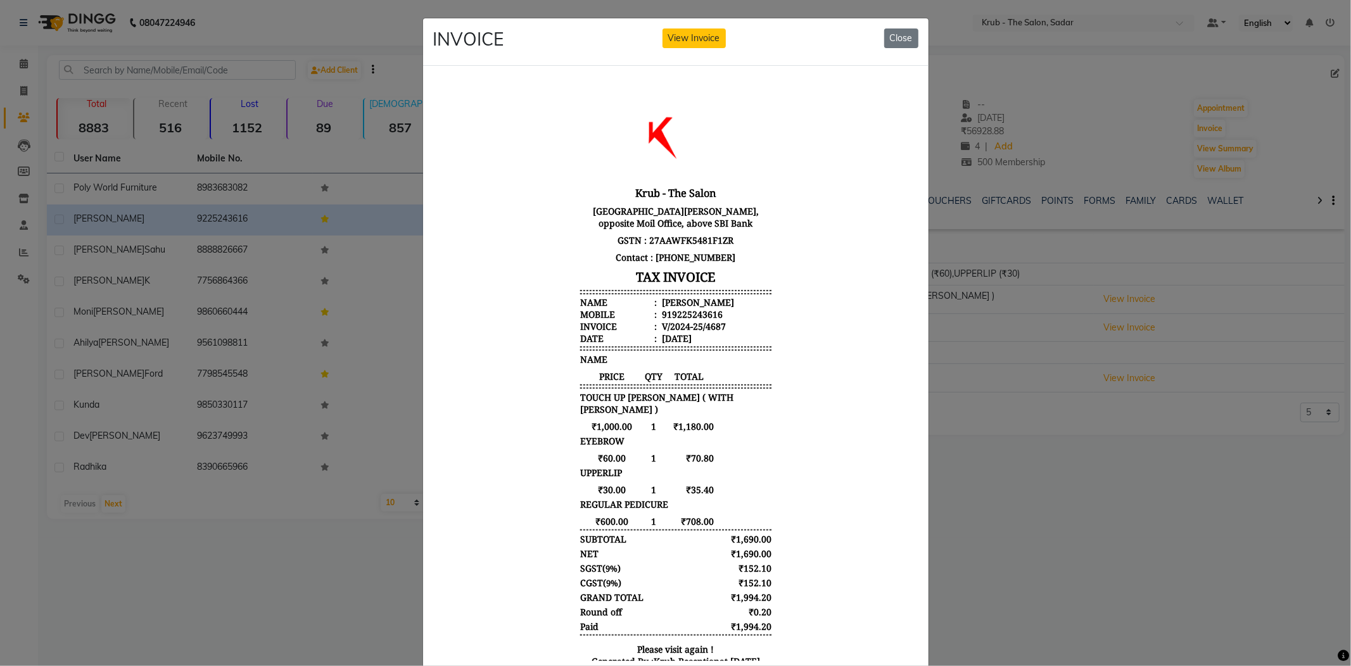
click at [1102, 433] on ngb-modal-window "INVOICE View Invoice Close" at bounding box center [675, 333] width 1351 height 666
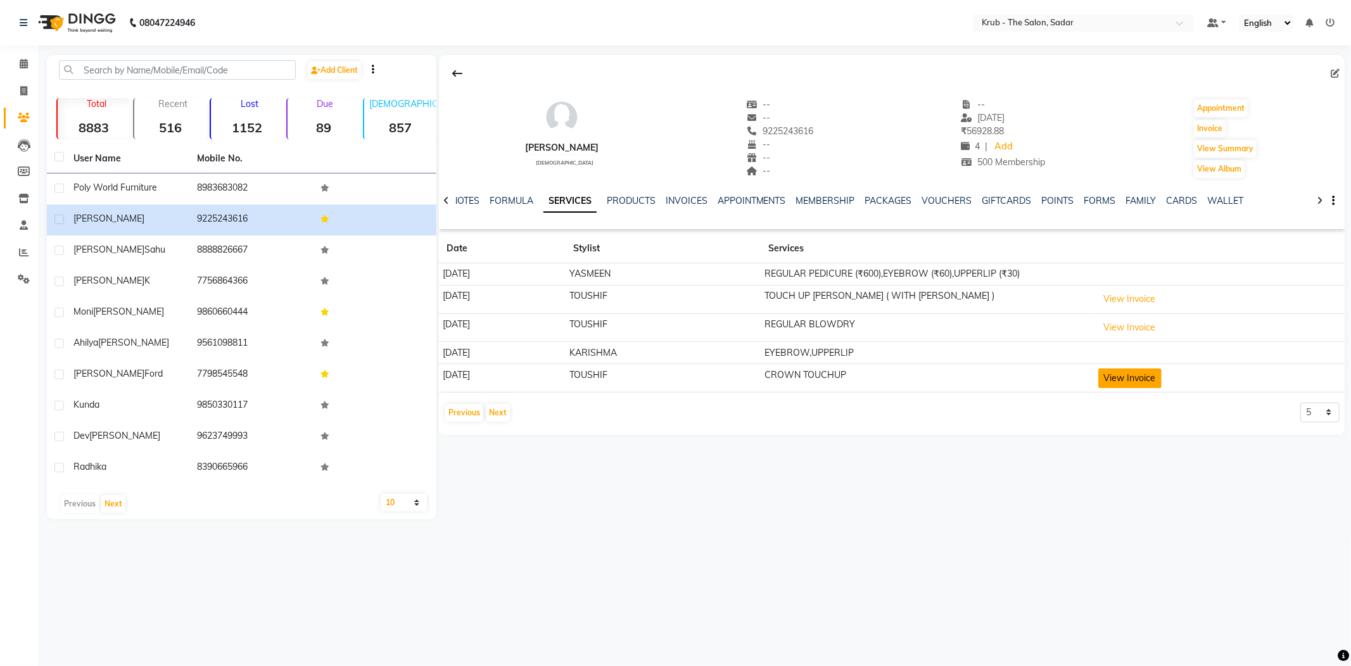
click at [1145, 369] on button "View Invoice" at bounding box center [1129, 379] width 63 height 20
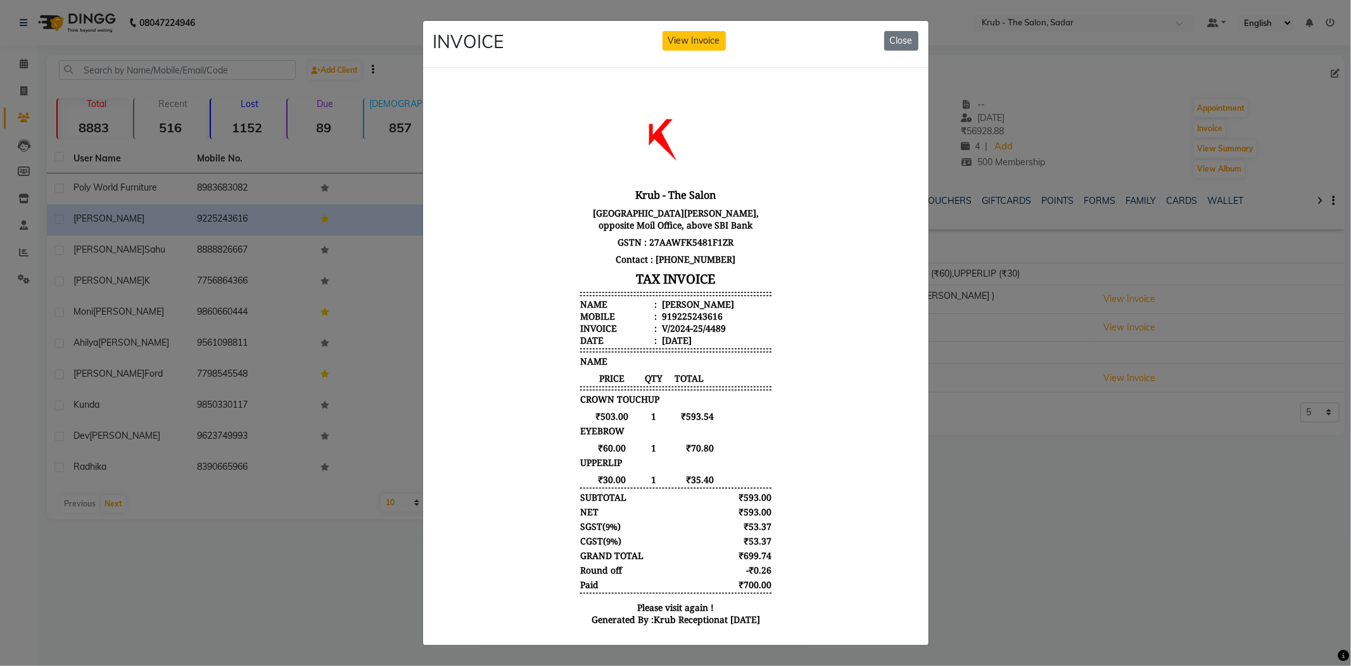
drag, startPoint x: 659, startPoint y: 414, endPoint x: 708, endPoint y: 415, distance: 48.8
click at [708, 415] on div "₹503.00 1 ₹593.54" at bounding box center [675, 416] width 191 height 12
click at [1079, 428] on ngb-modal-window "INVOICE View Invoice Close" at bounding box center [675, 333] width 1351 height 666
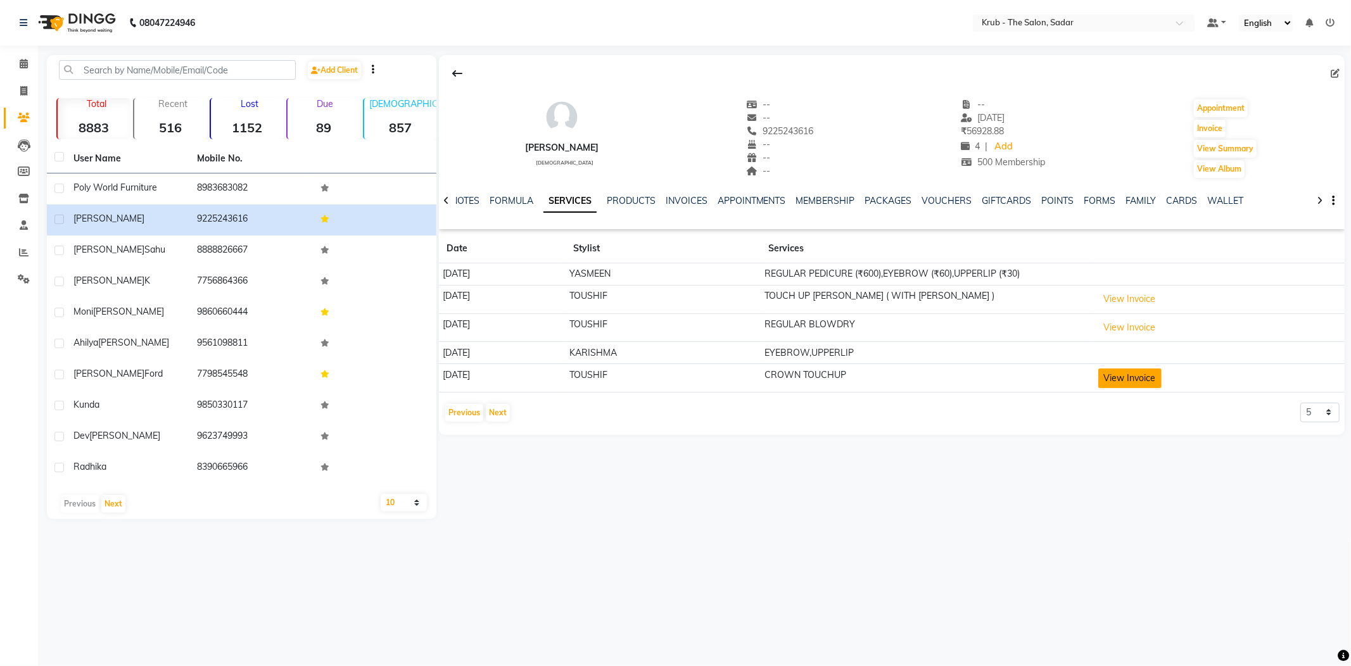
click at [1151, 371] on button "View Invoice" at bounding box center [1129, 379] width 63 height 20
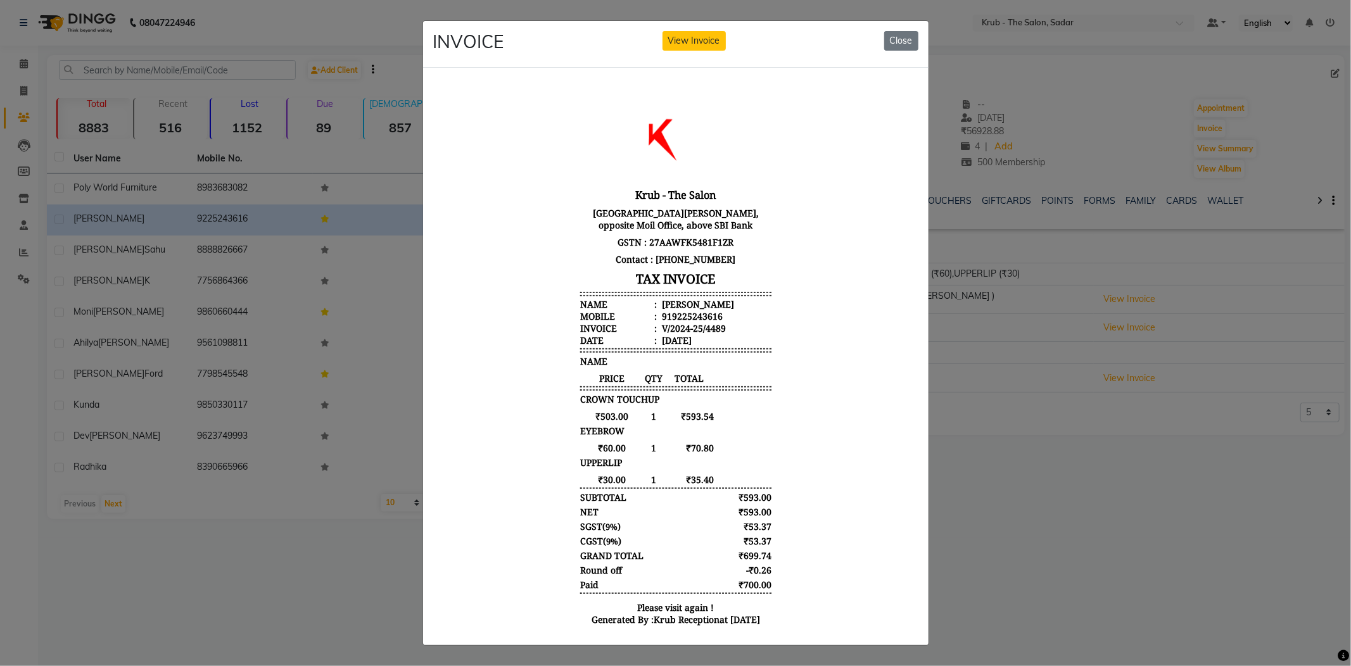
drag, startPoint x: 1082, startPoint y: 388, endPoint x: 963, endPoint y: 376, distance: 119.0
click at [1080, 388] on ngb-modal-window "INVOICE View Invoice Close" at bounding box center [675, 333] width 1351 height 666
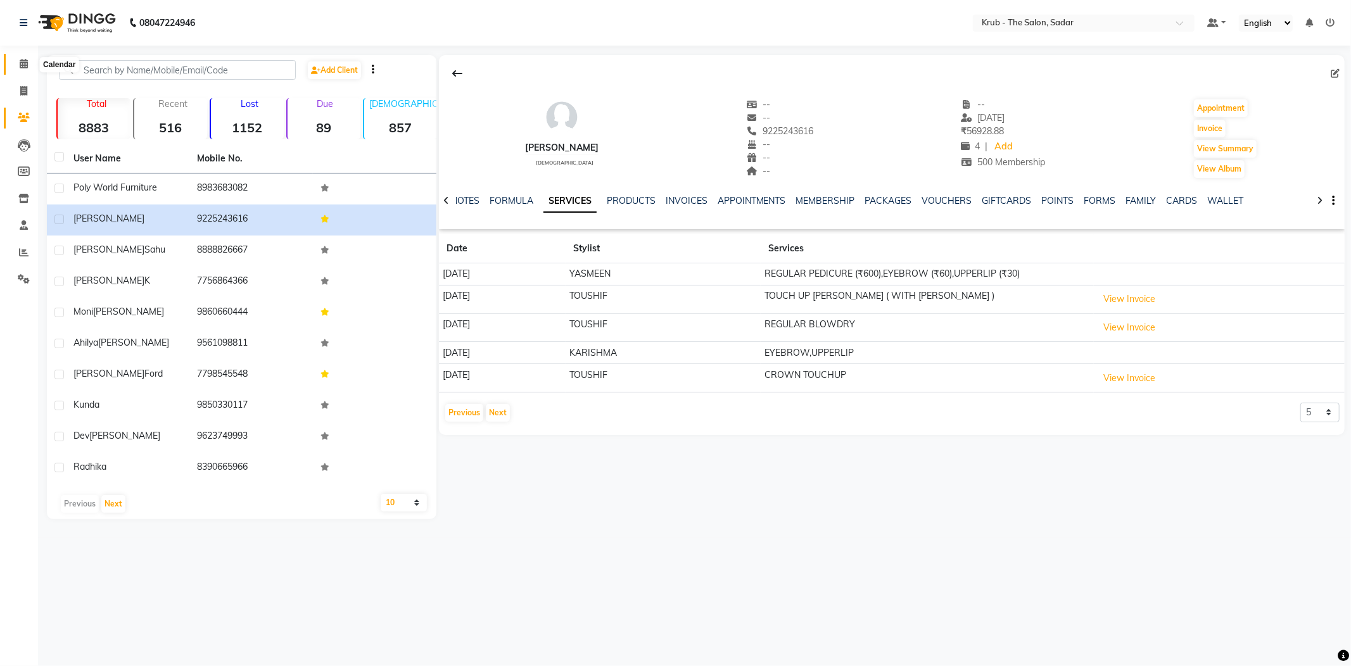
click at [29, 67] on span at bounding box center [24, 64] width 22 height 15
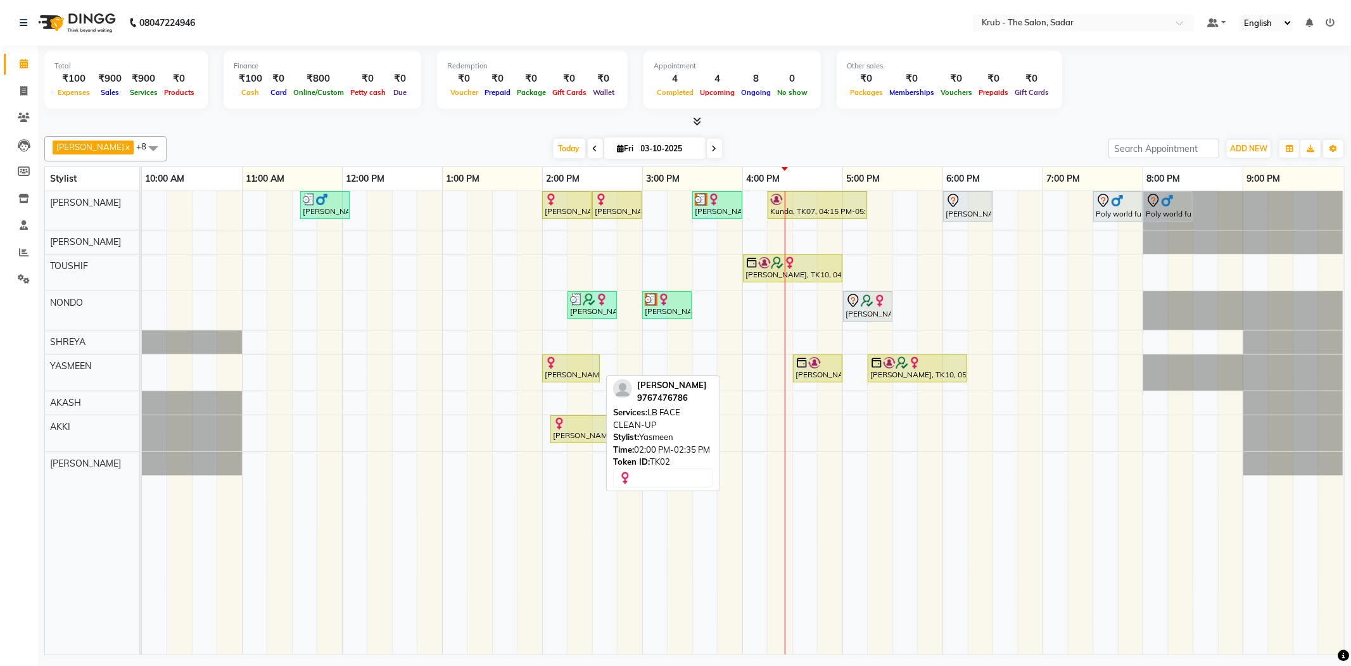
click at [579, 363] on div at bounding box center [571, 363] width 53 height 13
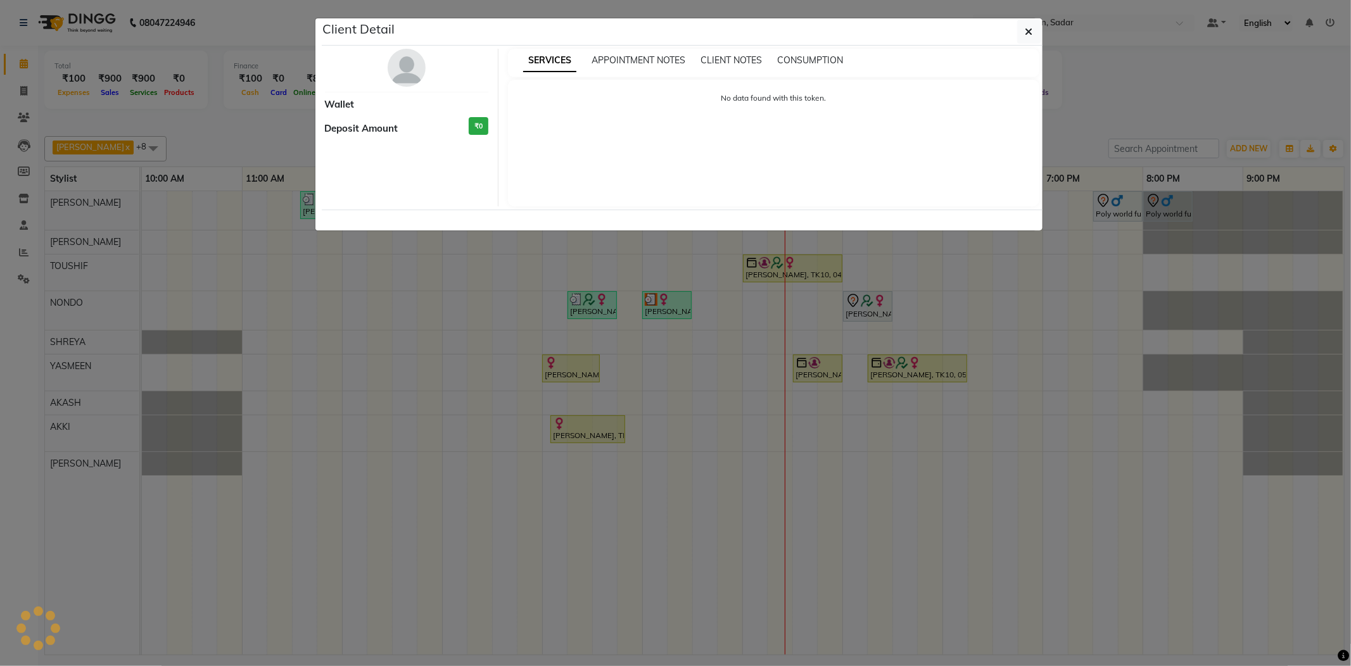
select select "1"
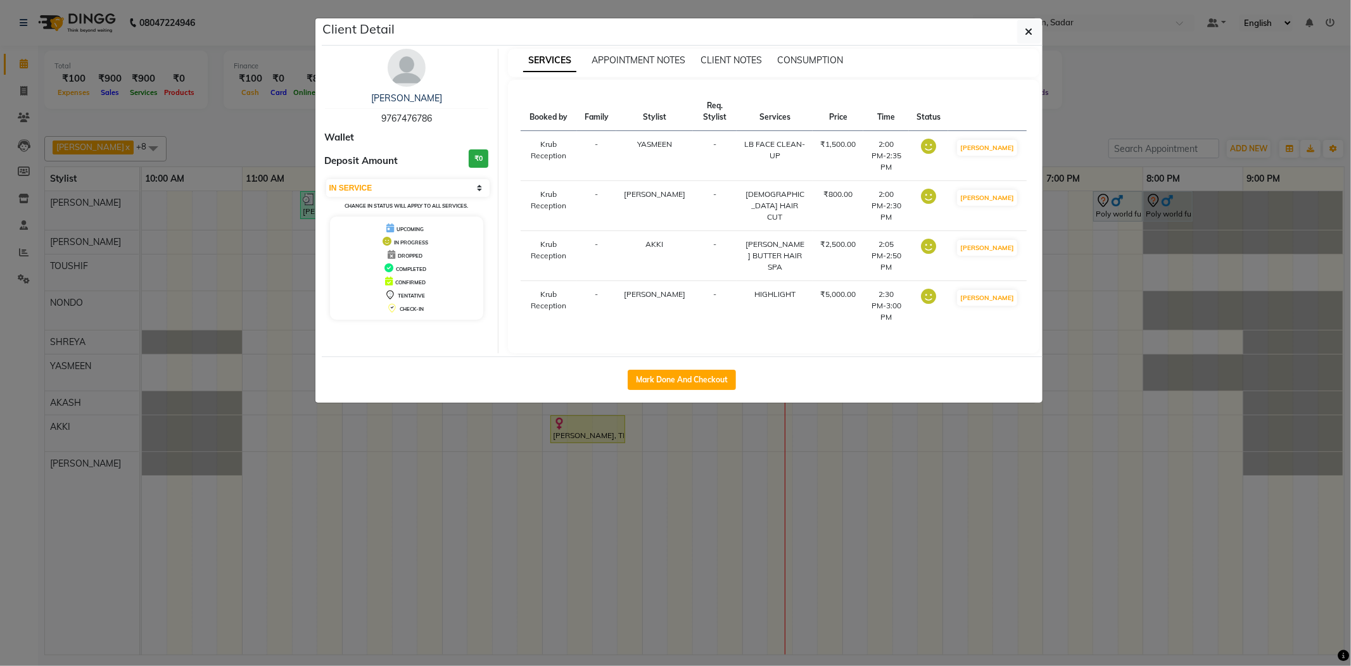
click at [1100, 117] on ngb-modal-window "Client Detail Ayesha Sheikh 9767476786 Wallet Deposit Amount ₹0 Select IN SERVI…" at bounding box center [675, 333] width 1351 height 666
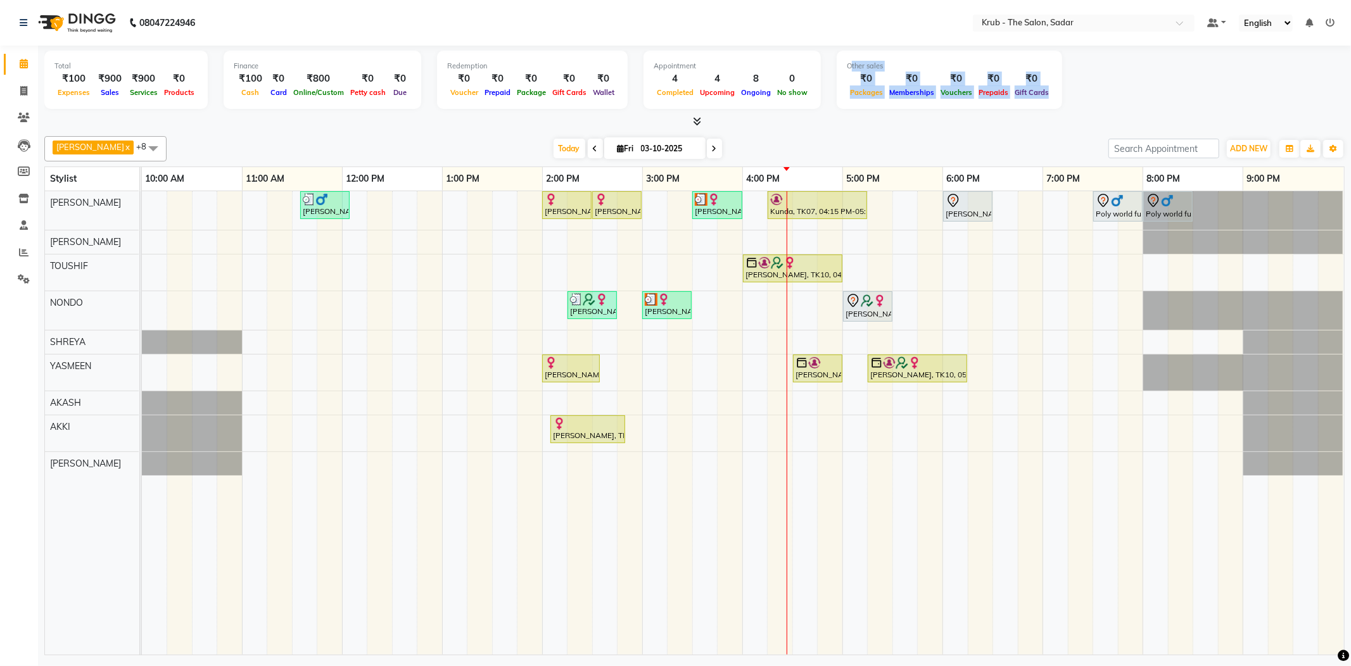
drag, startPoint x: 913, startPoint y: 56, endPoint x: 1172, endPoint y: 109, distance: 264.4
click at [1172, 109] on div "Total ₹100 Expenses ₹900 Sales ₹900 Services ₹0 Products Finance ₹100 Cash ₹0 C…" at bounding box center [694, 82] width 1300 height 62
click at [1001, 120] on div at bounding box center [694, 121] width 1300 height 13
drag, startPoint x: 915, startPoint y: 56, endPoint x: 1198, endPoint y: 105, distance: 287.8
click at [1198, 105] on div "Total ₹100 Expenses ₹900 Sales ₹900 Services ₹0 Products Finance ₹100 Cash ₹0 C…" at bounding box center [694, 82] width 1300 height 62
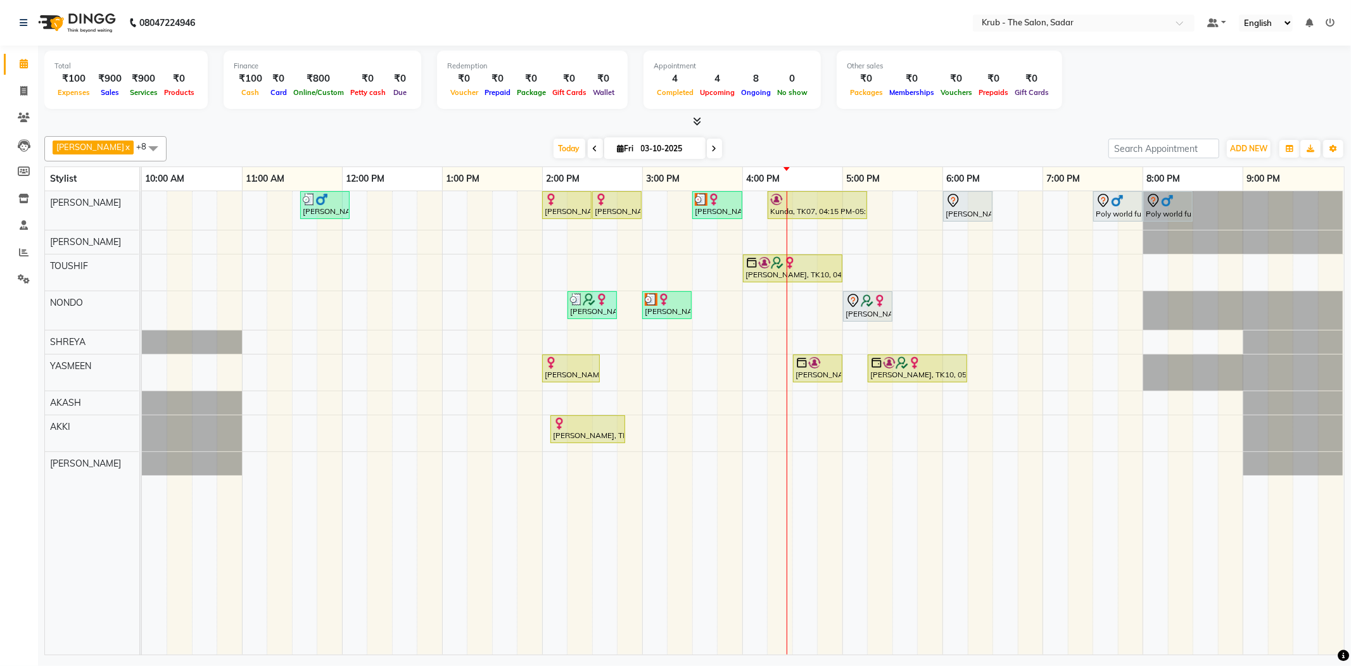
click at [1058, 110] on div "Total ₹100 Expenses ₹900 Sales ₹900 Services ₹0 Products Finance ₹100 Cash ₹0 C…" at bounding box center [694, 87] width 1300 height 83
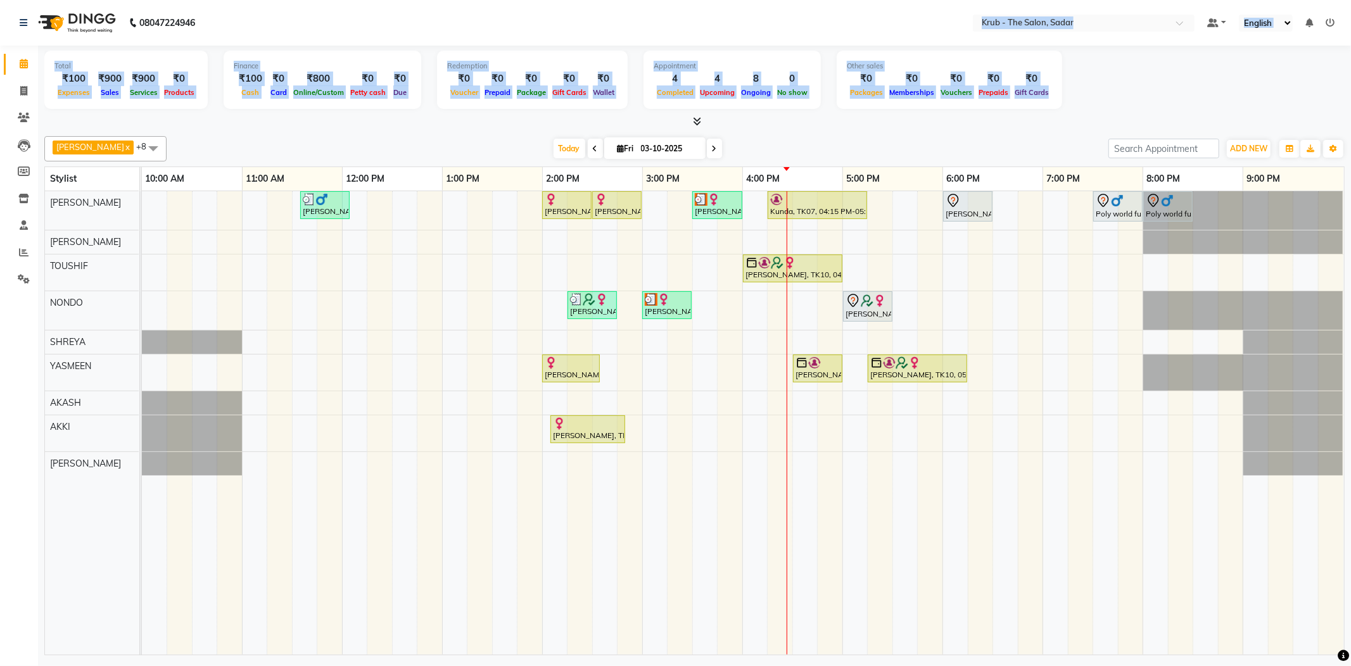
drag, startPoint x: 897, startPoint y: 34, endPoint x: 1192, endPoint y: 122, distance: 307.2
click at [1192, 122] on app-home "08047224946 Select Location × Krub - The Salon, Sadar Default Panel My Panel En…" at bounding box center [675, 329] width 1351 height 659
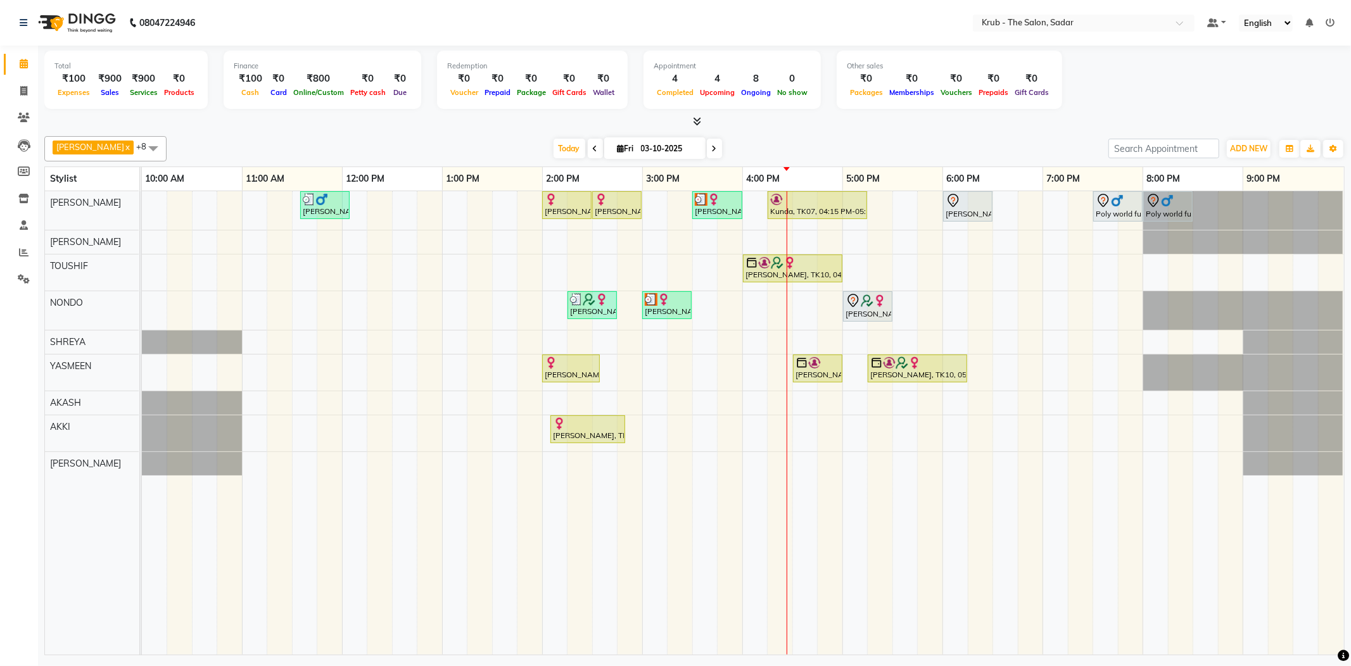
click at [1072, 131] on div "[PERSON_NAME] x [PERSON_NAME] x TOUSHIF x NONDO x [PERSON_NAME] x AKASH x AKKI …" at bounding box center [694, 393] width 1300 height 524
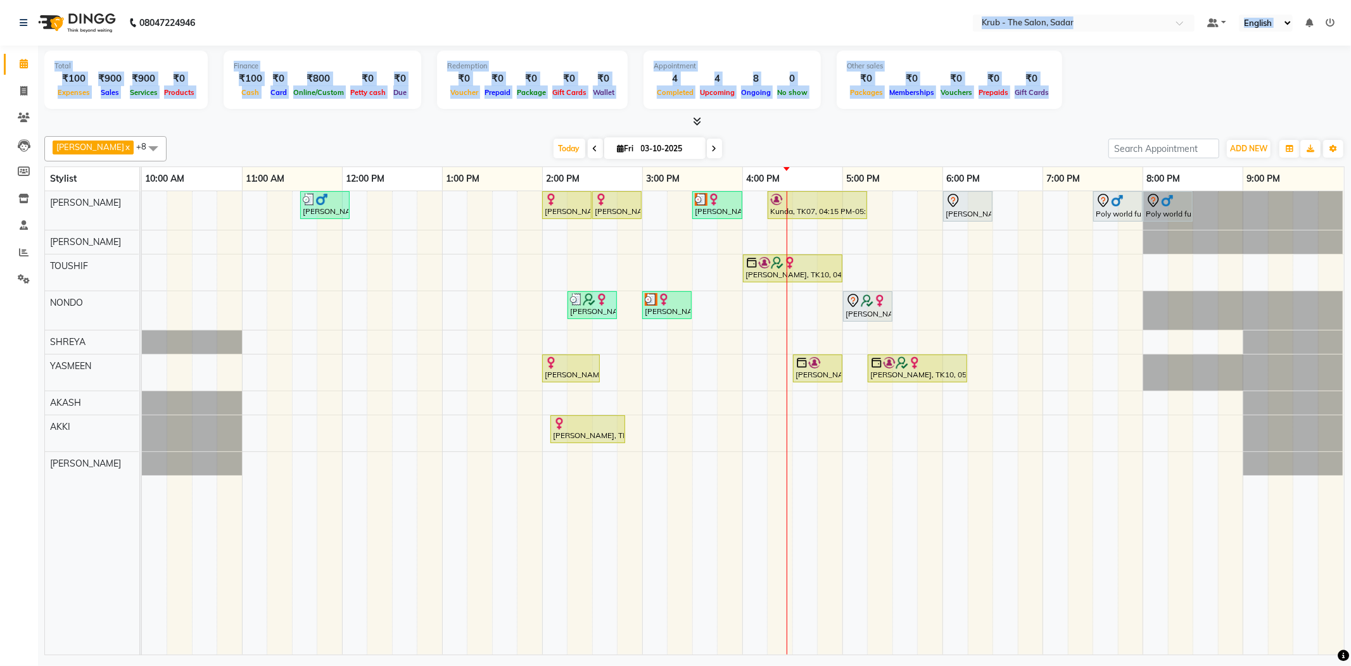
drag, startPoint x: 908, startPoint y: 44, endPoint x: 1209, endPoint y: 117, distance: 309.5
click at [1209, 117] on app-home "08047224946 Select Location × Krub - The Salon, Sadar Default Panel My Panel En…" at bounding box center [675, 329] width 1351 height 659
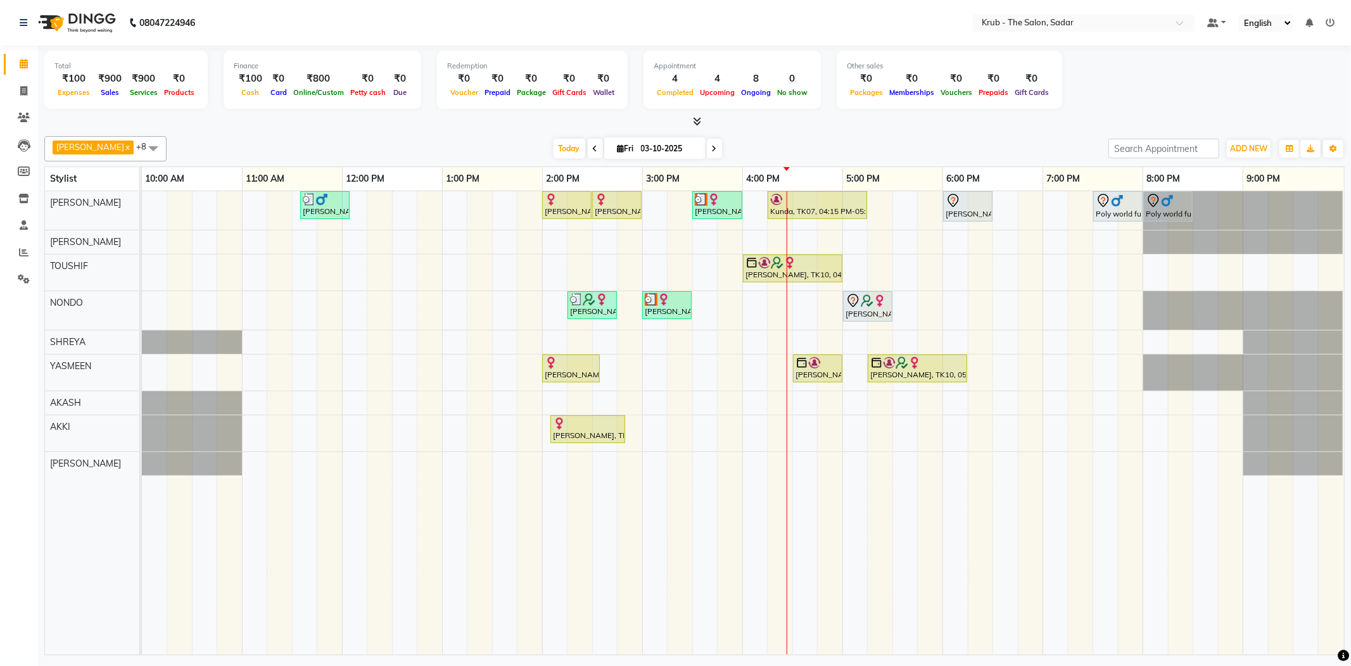
click at [1078, 152] on div "Today Fri 03-10-2025" at bounding box center [637, 148] width 929 height 19
click at [26, 115] on icon at bounding box center [24, 118] width 12 height 10
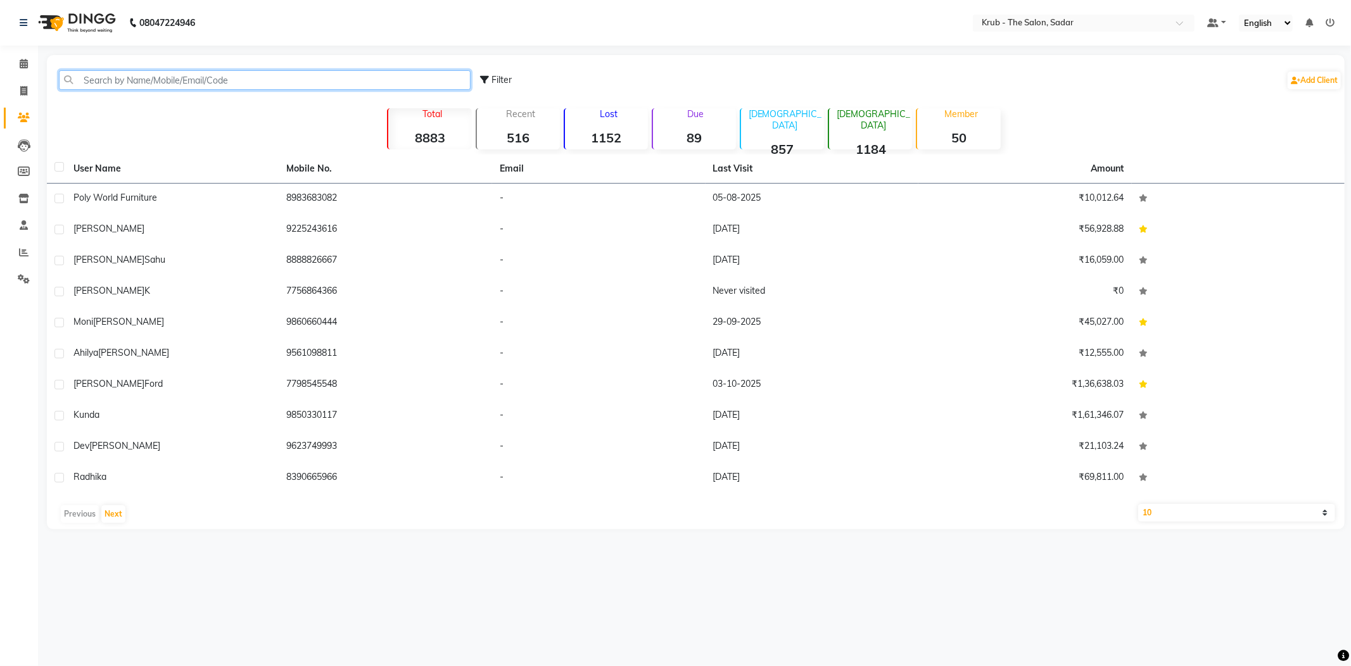
click at [228, 72] on input "text" at bounding box center [265, 80] width 412 height 20
click at [113, 77] on input "shar" at bounding box center [265, 80] width 412 height 20
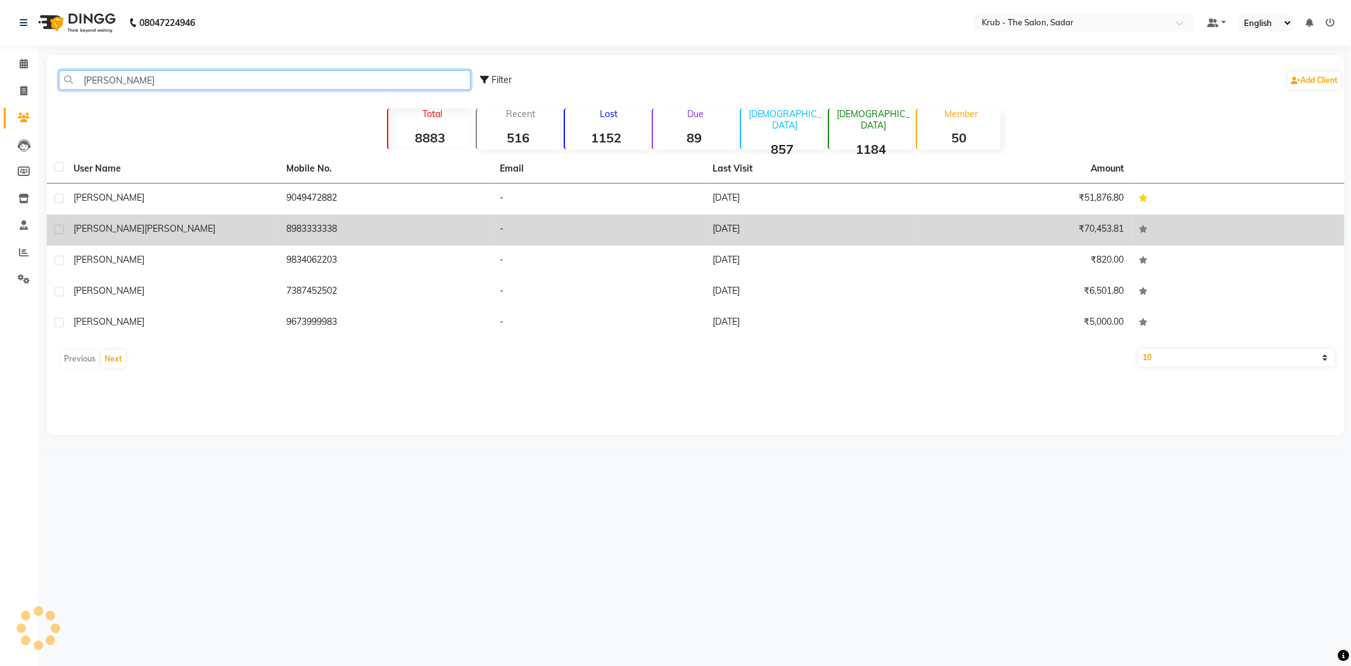
type input "sonal"
click at [277, 216] on td "Sonal Sharma" at bounding box center [172, 230] width 213 height 31
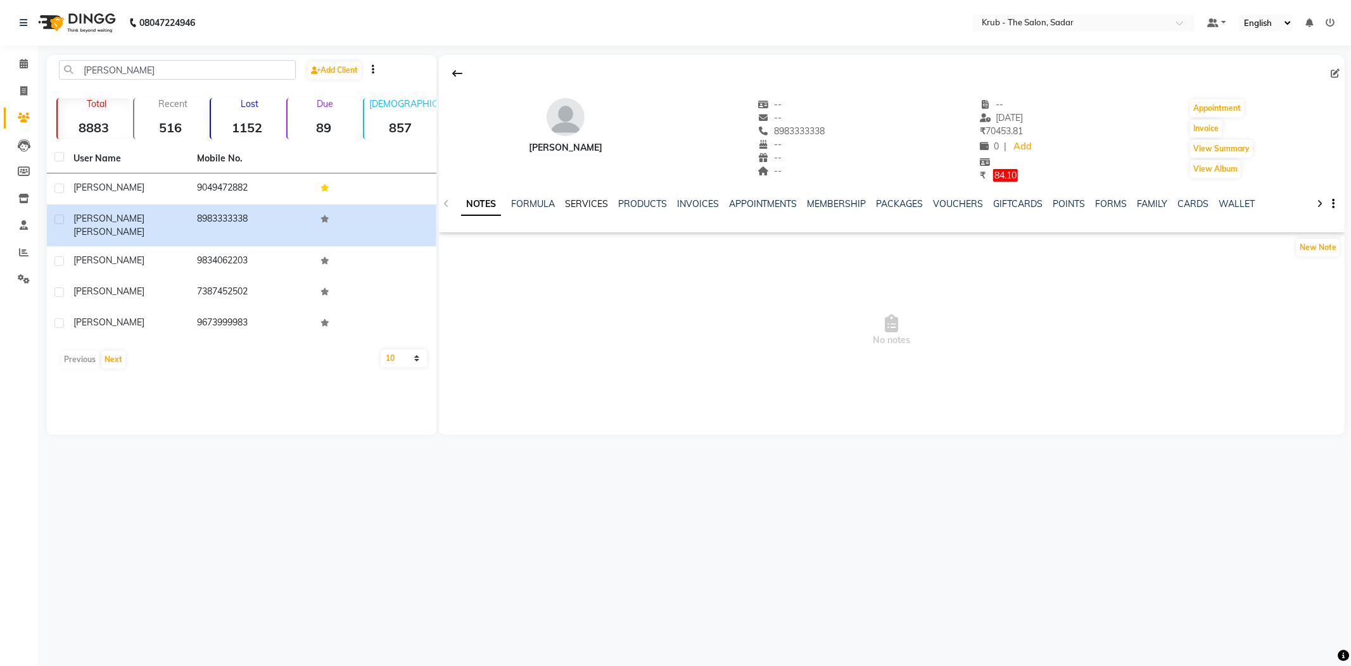
click at [573, 198] on link "SERVICES" at bounding box center [586, 203] width 43 height 11
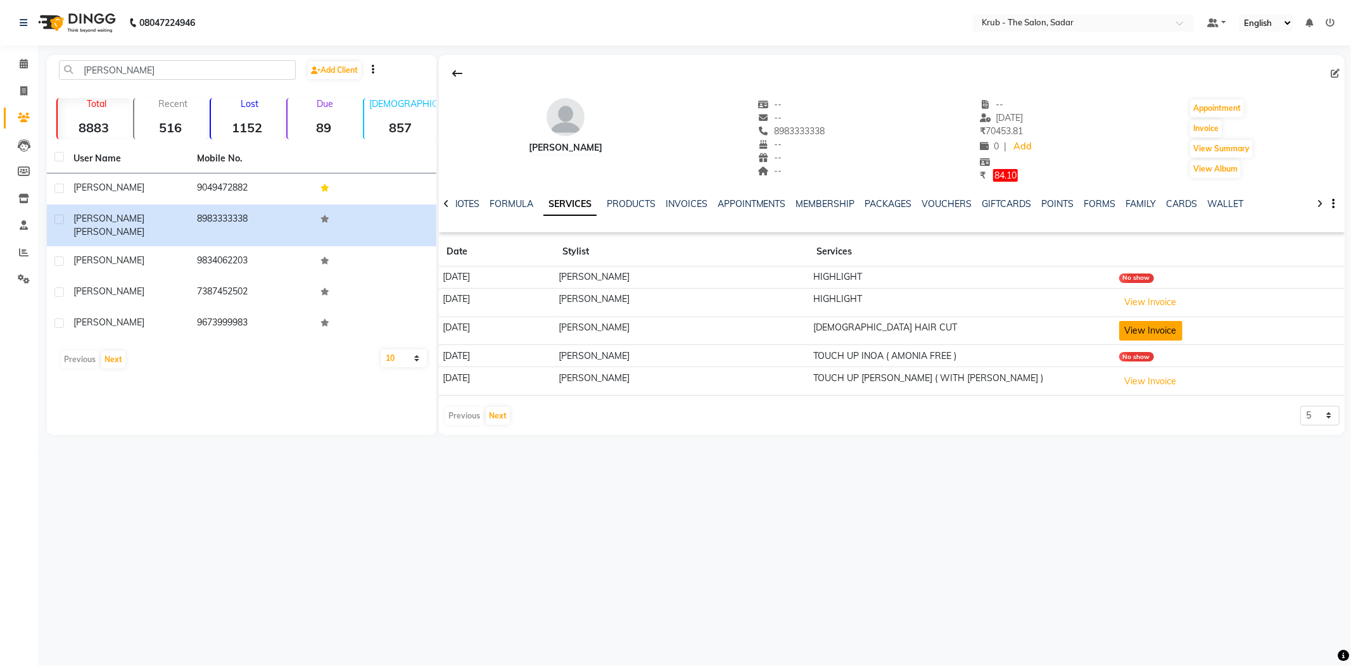
click at [1156, 321] on button "View Invoice" at bounding box center [1150, 331] width 63 height 20
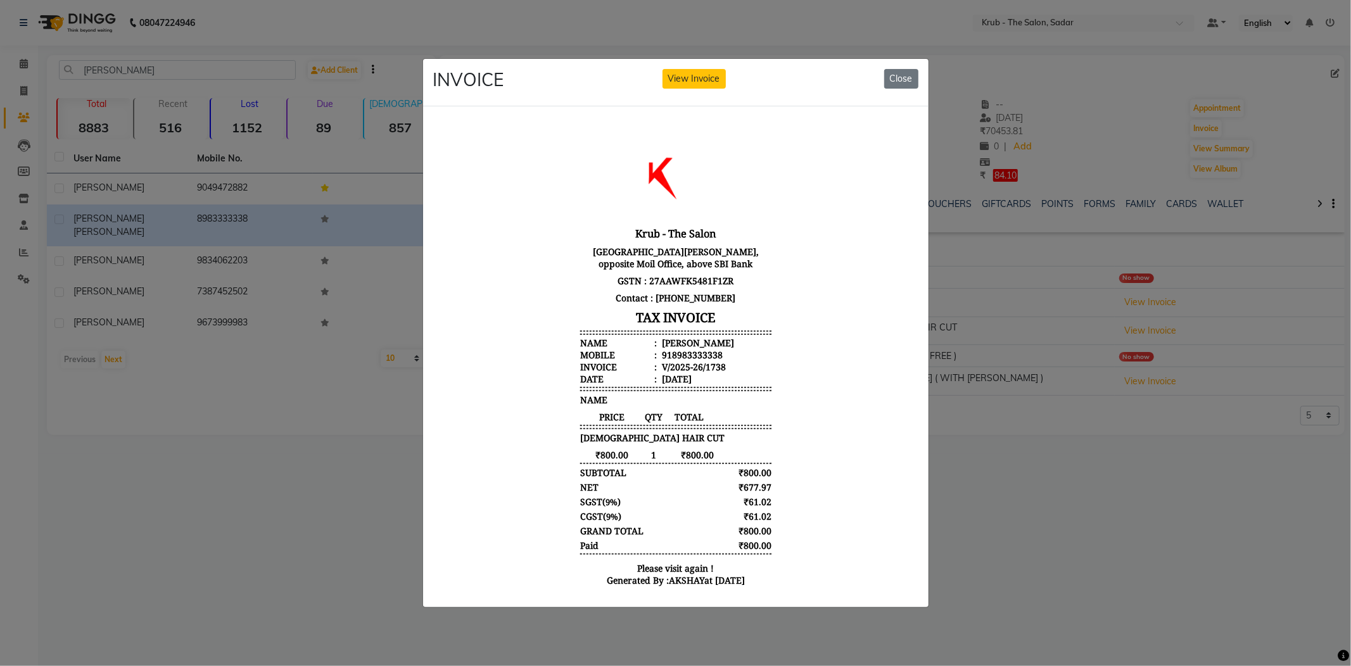
click at [1118, 401] on ngb-modal-window "INVOICE View Invoice Close" at bounding box center [675, 333] width 1351 height 666
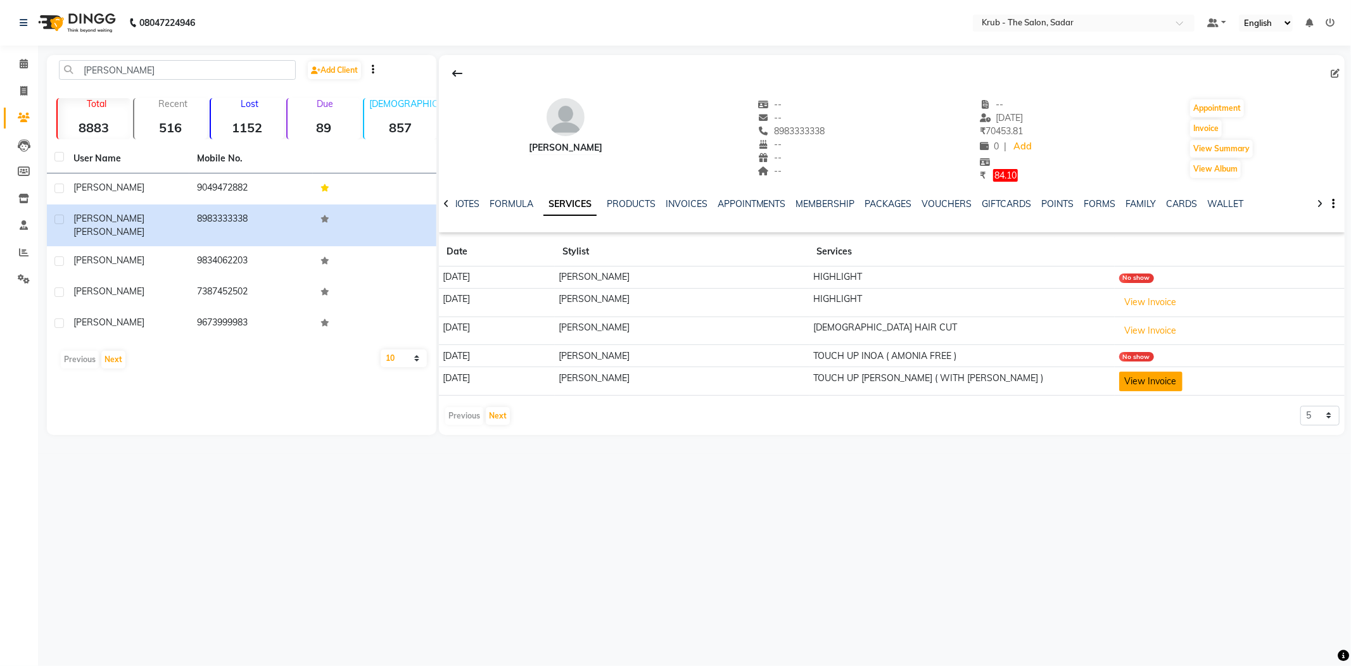
click at [1162, 372] on button "View Invoice" at bounding box center [1150, 382] width 63 height 20
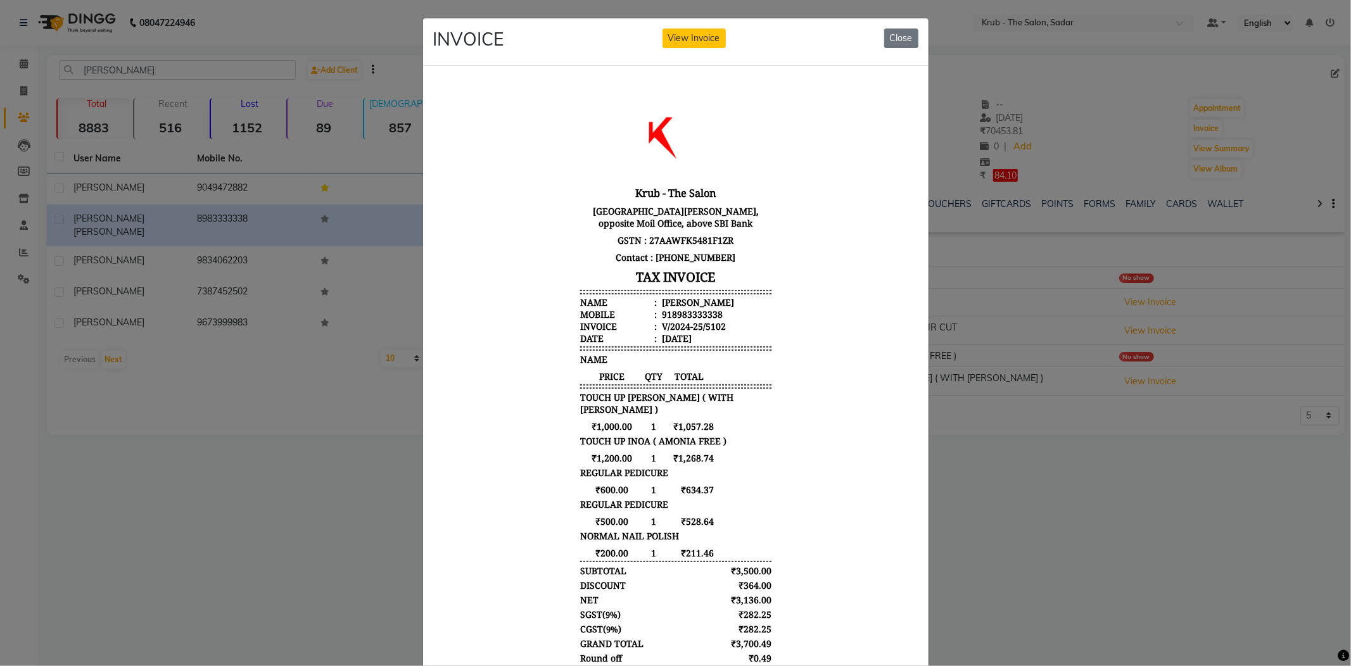
click at [1062, 441] on ngb-modal-window "INVOICE View Invoice Close" at bounding box center [675, 333] width 1351 height 666
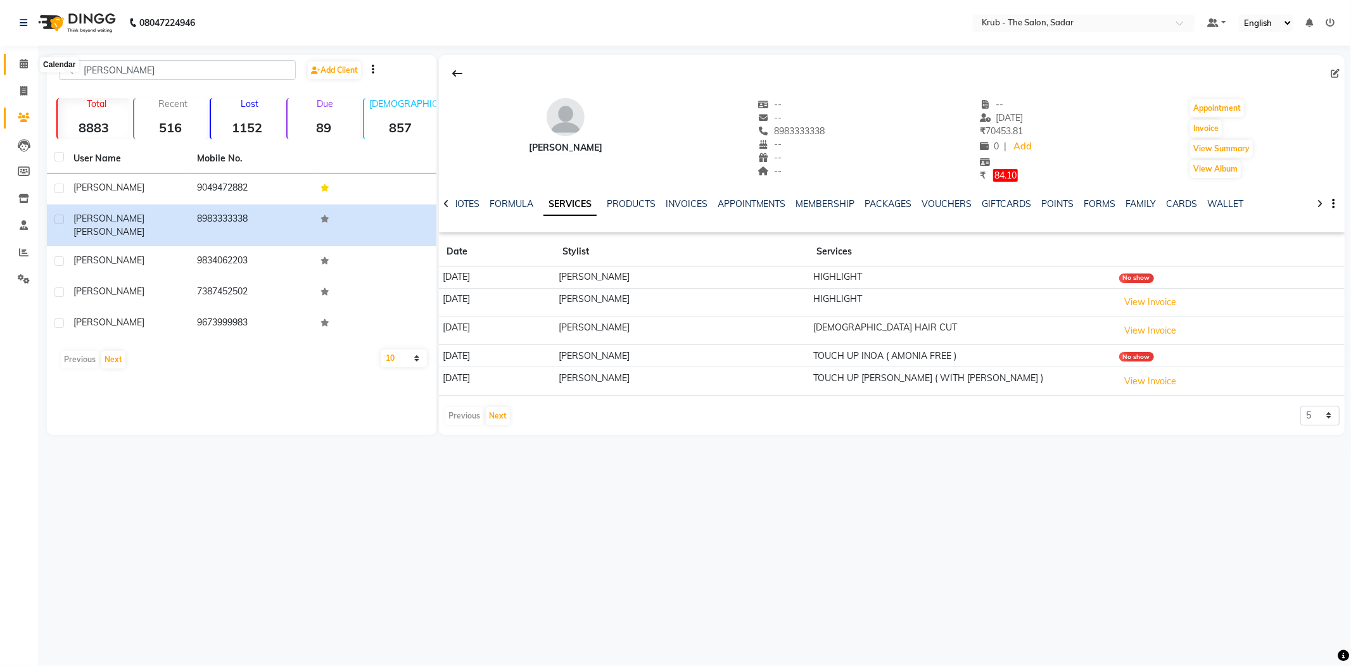
click at [24, 63] on icon at bounding box center [24, 64] width 8 height 10
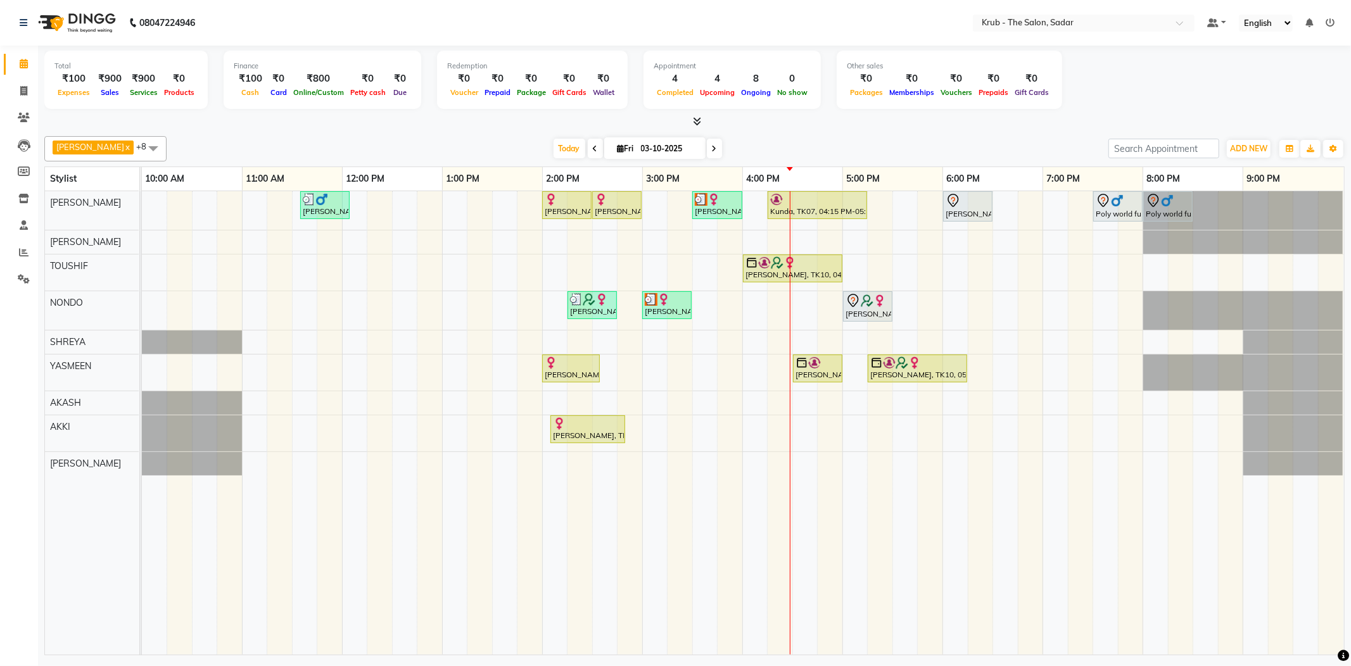
click at [796, 459] on div "Yash Thakkar, TK03, 11:35 AM-12:05 PM, MALE HAIR CUT Ayesha Sheikh, TK02, 02:00…" at bounding box center [743, 423] width 1202 height 464
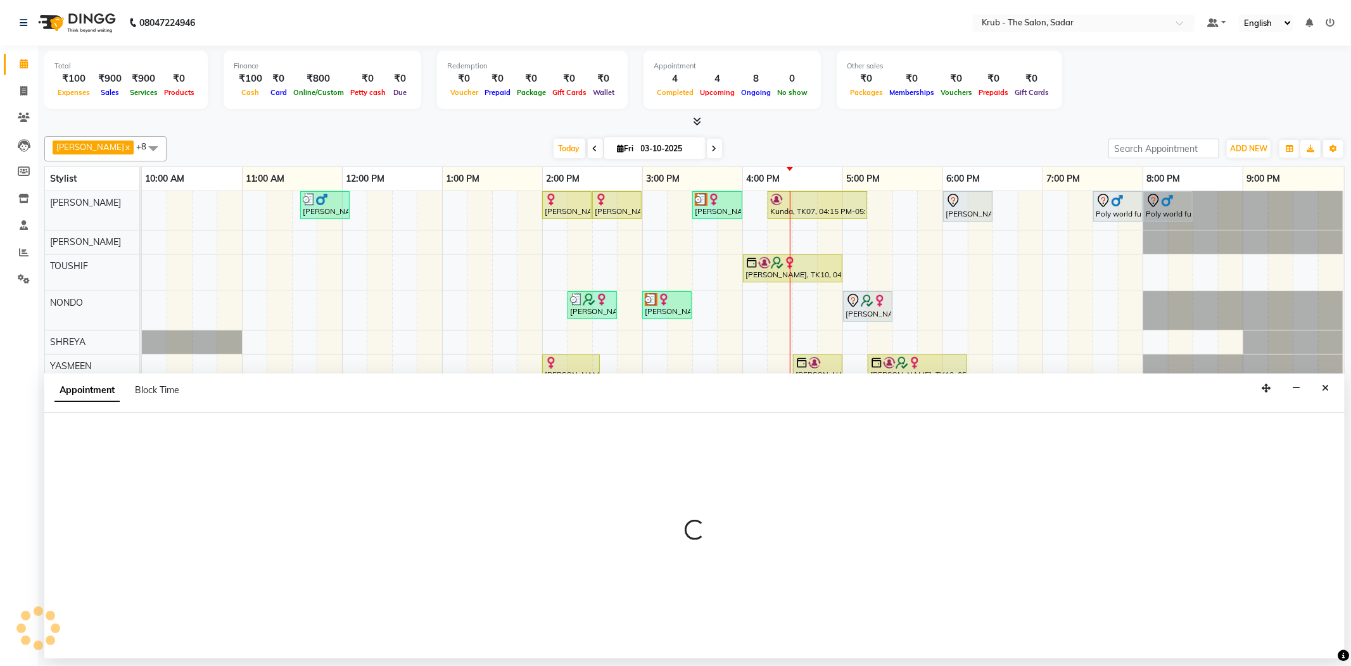
select select "92103"
select select "990"
select select "tentative"
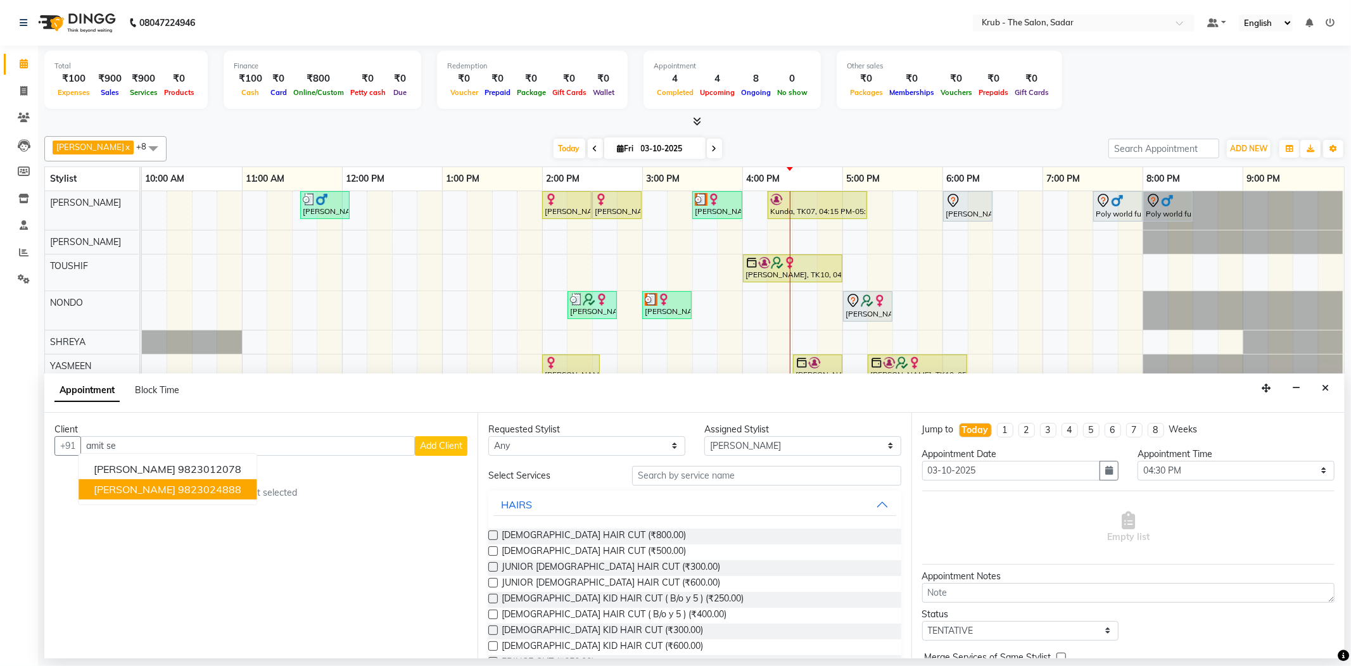
click at [178, 483] on ngb-highlight "9823024888" at bounding box center [209, 489] width 63 height 13
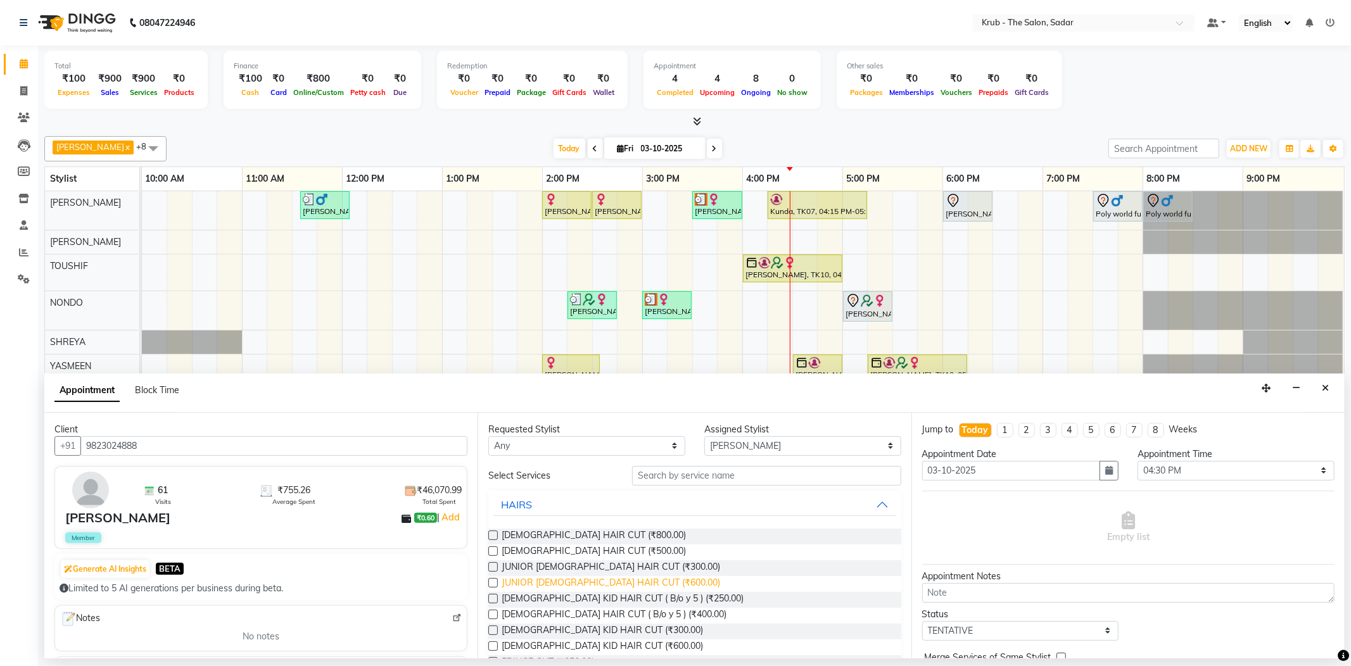
scroll to position [168, 0]
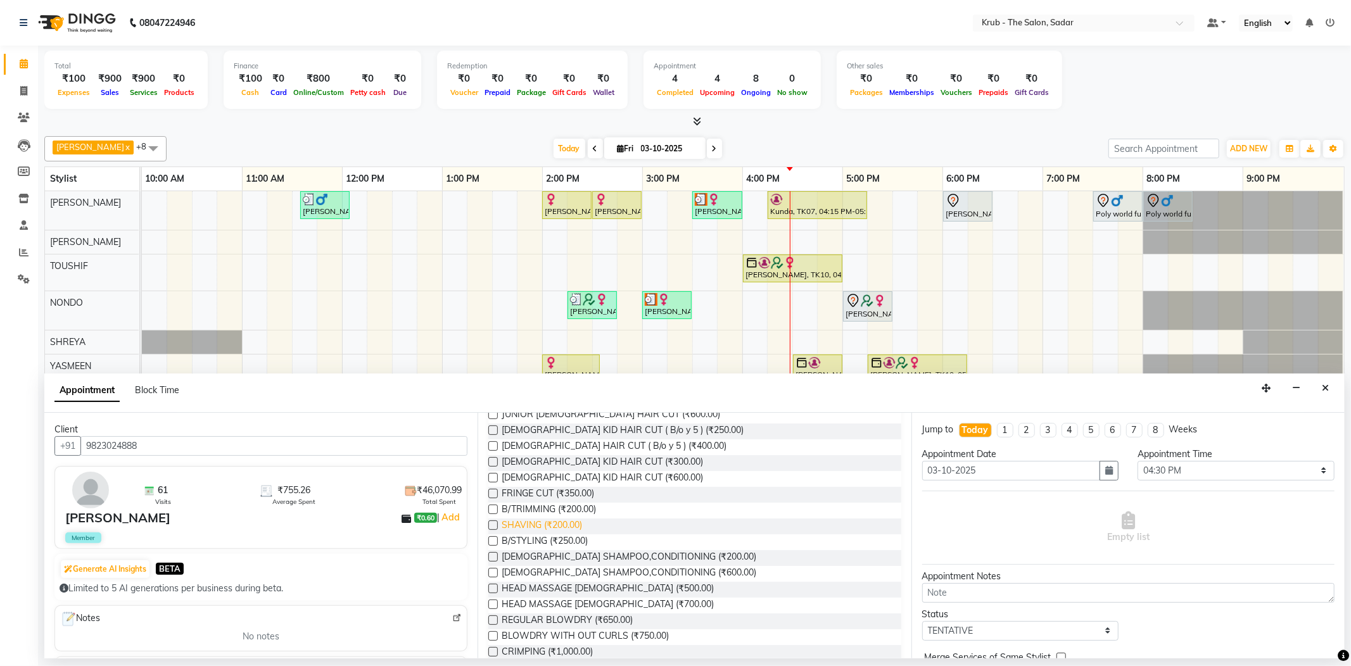
type input "9823024888"
click at [567, 519] on span "SHAVING (₹200.00)" at bounding box center [542, 527] width 80 height 16
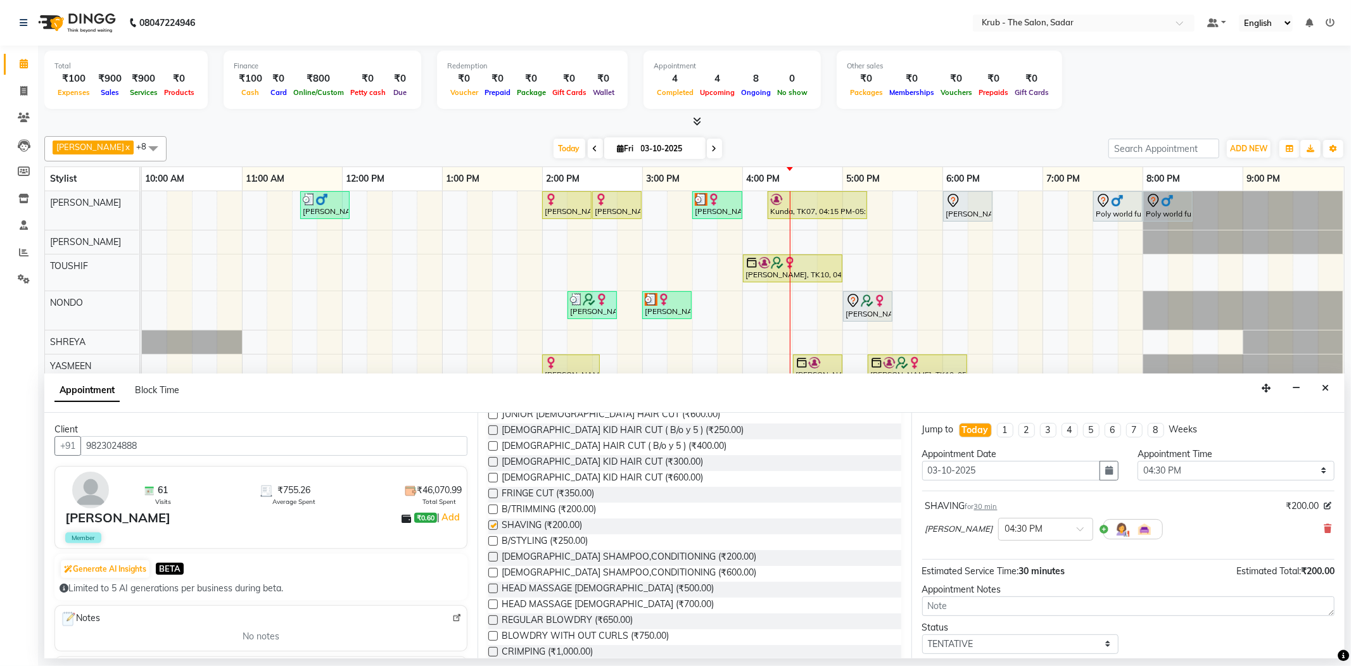
checkbox input "false"
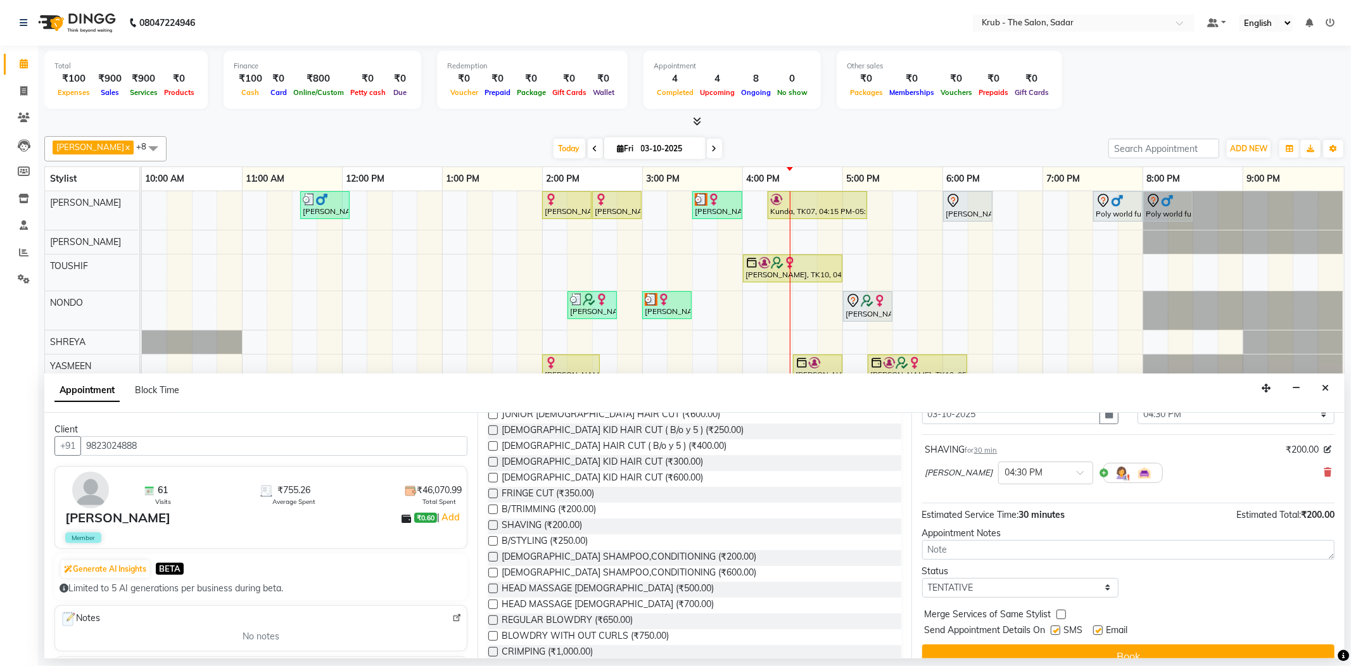
scroll to position [67, 0]
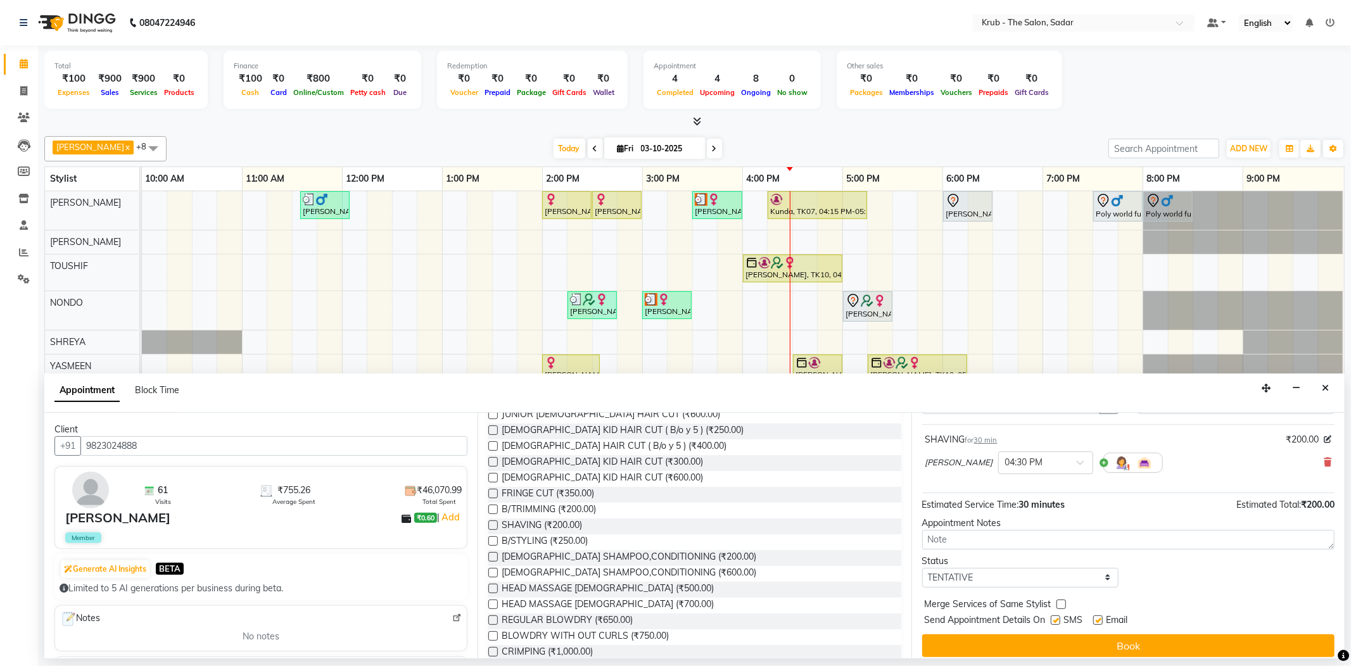
click at [1098, 616] on label at bounding box center [1098, 621] width 10 height 10
click at [1098, 618] on input "checkbox" at bounding box center [1097, 622] width 8 height 8
checkbox input "false"
click at [1052, 616] on label at bounding box center [1056, 621] width 10 height 10
click at [1052, 618] on input "checkbox" at bounding box center [1055, 622] width 8 height 8
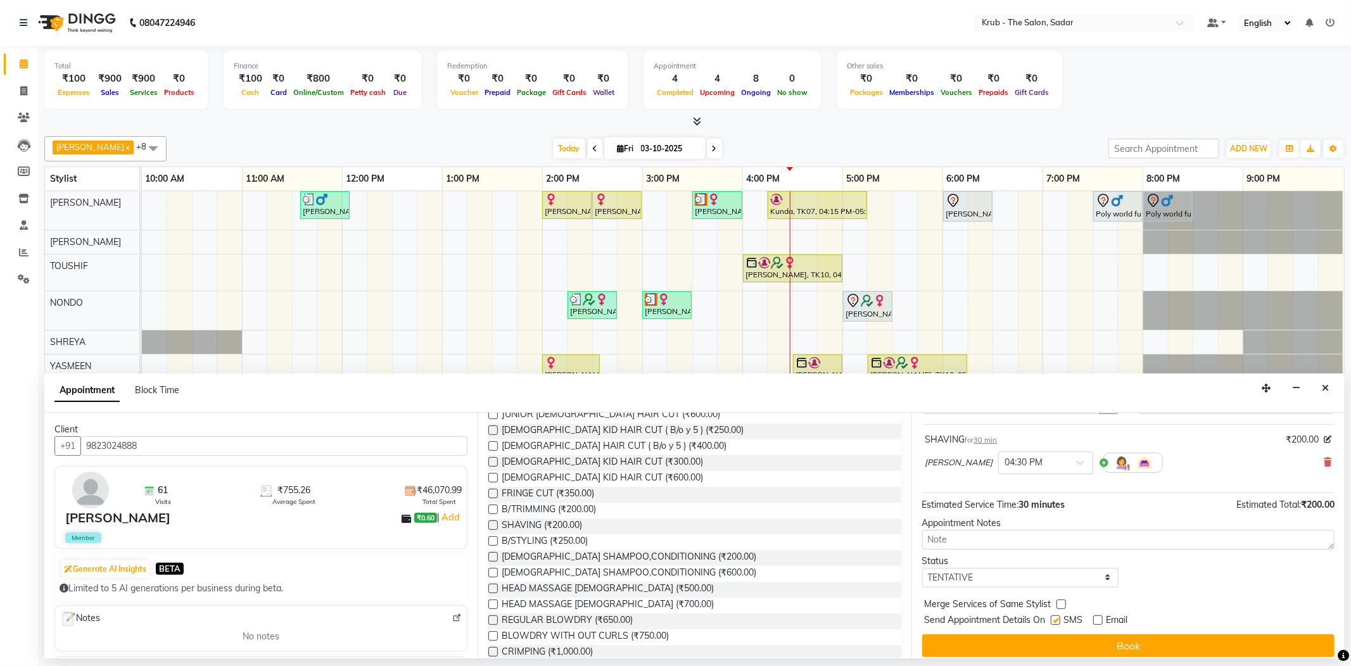
checkbox input "false"
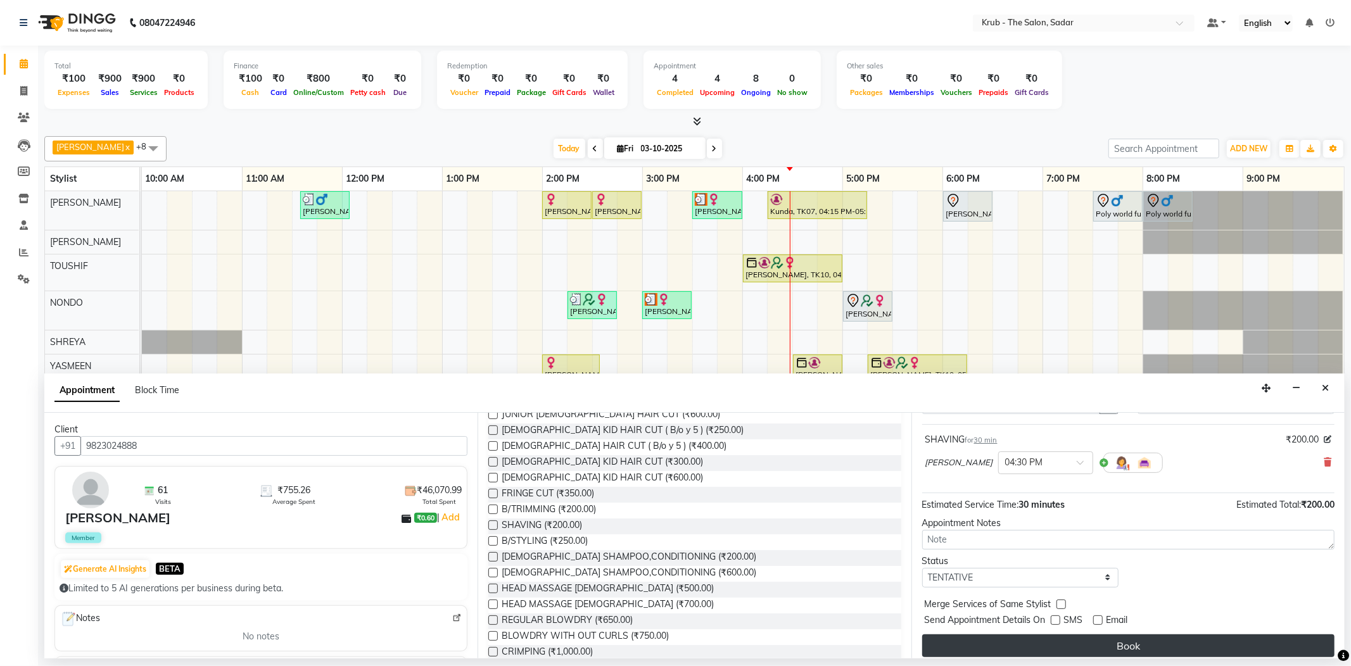
click at [1083, 635] on button "Book" at bounding box center [1128, 646] width 412 height 23
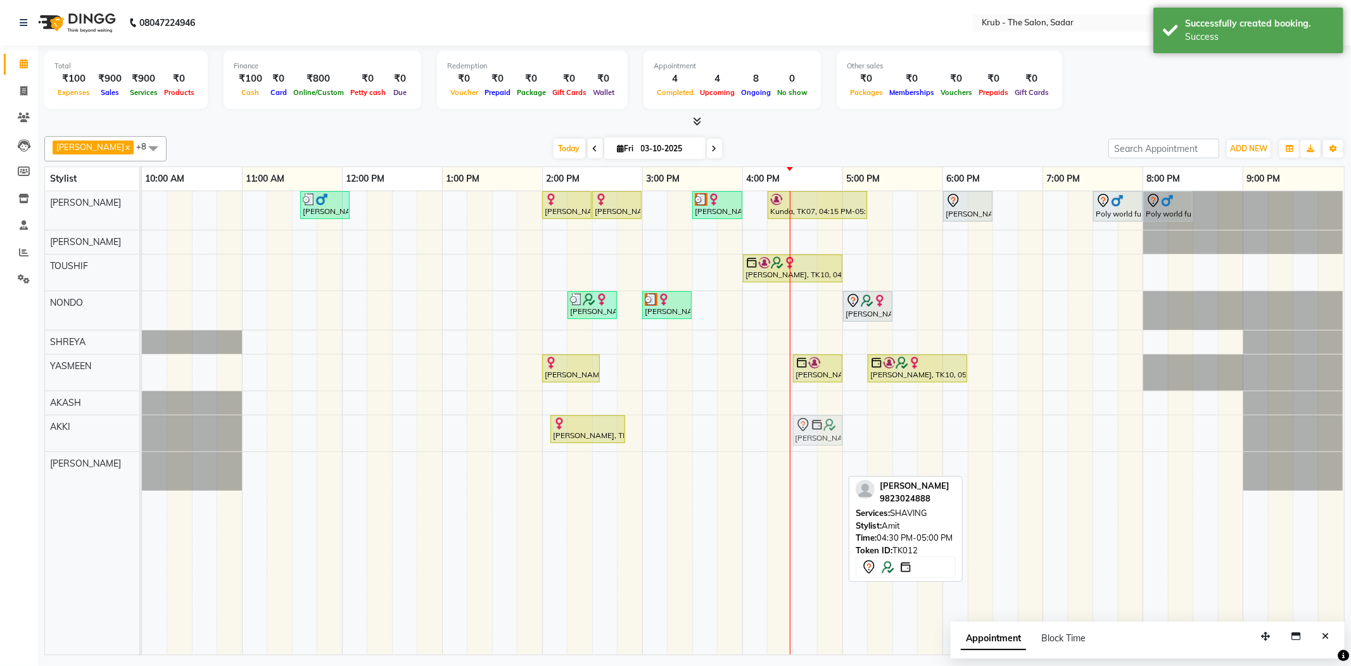
drag, startPoint x: 799, startPoint y: 460, endPoint x: 801, endPoint y: 426, distance: 33.7
click at [801, 426] on tbody "Yash Thakkar, TK03, 11:35 AM-12:05 PM, MALE HAIR CUT Ayesha Sheikh, TK02, 02:00…" at bounding box center [742, 341] width 1201 height 300
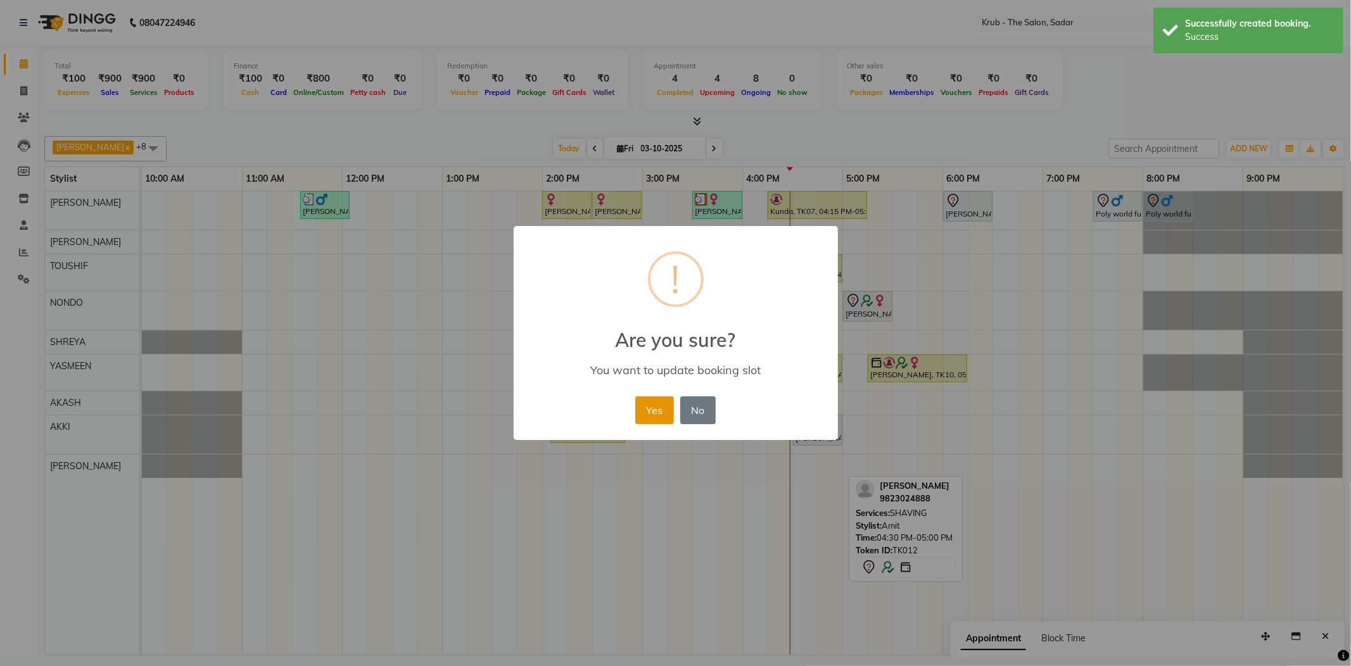
drag, startPoint x: 652, startPoint y: 378, endPoint x: 657, endPoint y: 396, distance: 19.1
click at [654, 383] on div "× ! Are you sure? You want to update booking slot Yes No No" at bounding box center [676, 333] width 324 height 214
click at [657, 396] on button "Yes" at bounding box center [654, 410] width 39 height 28
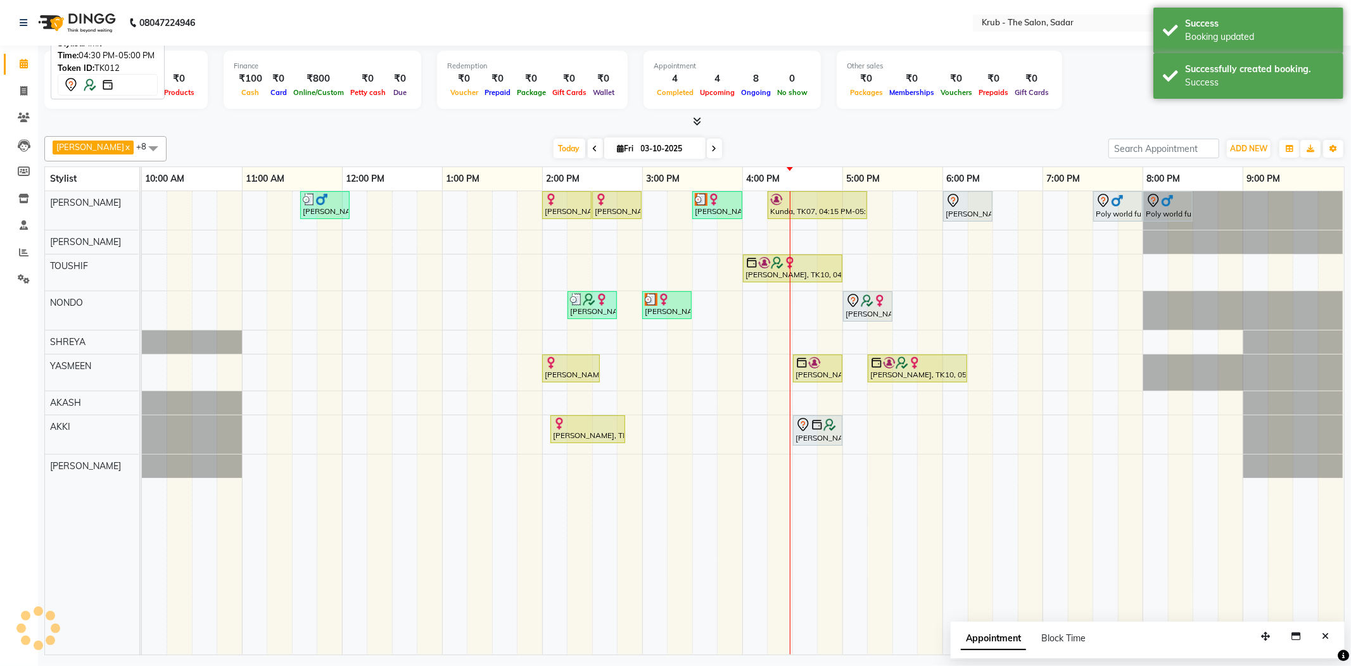
click at [809, 429] on icon at bounding box center [802, 424] width 15 height 15
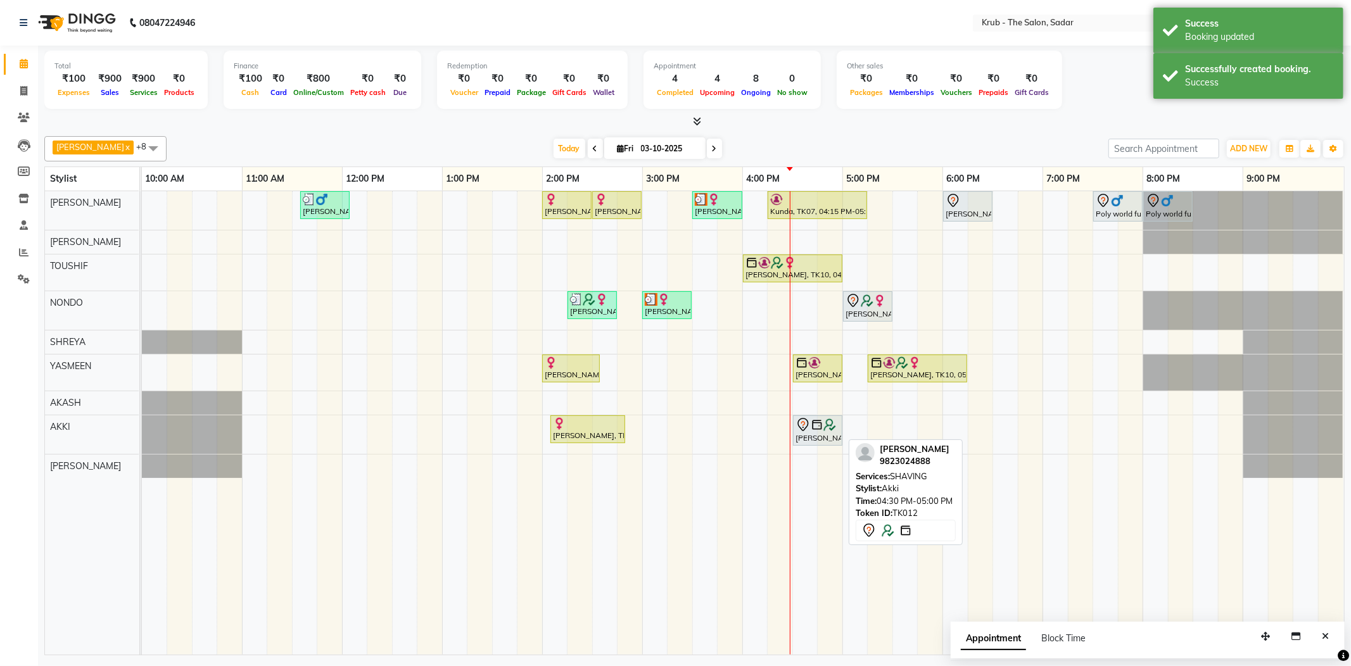
click at [811, 429] on img at bounding box center [817, 425] width 13 height 13
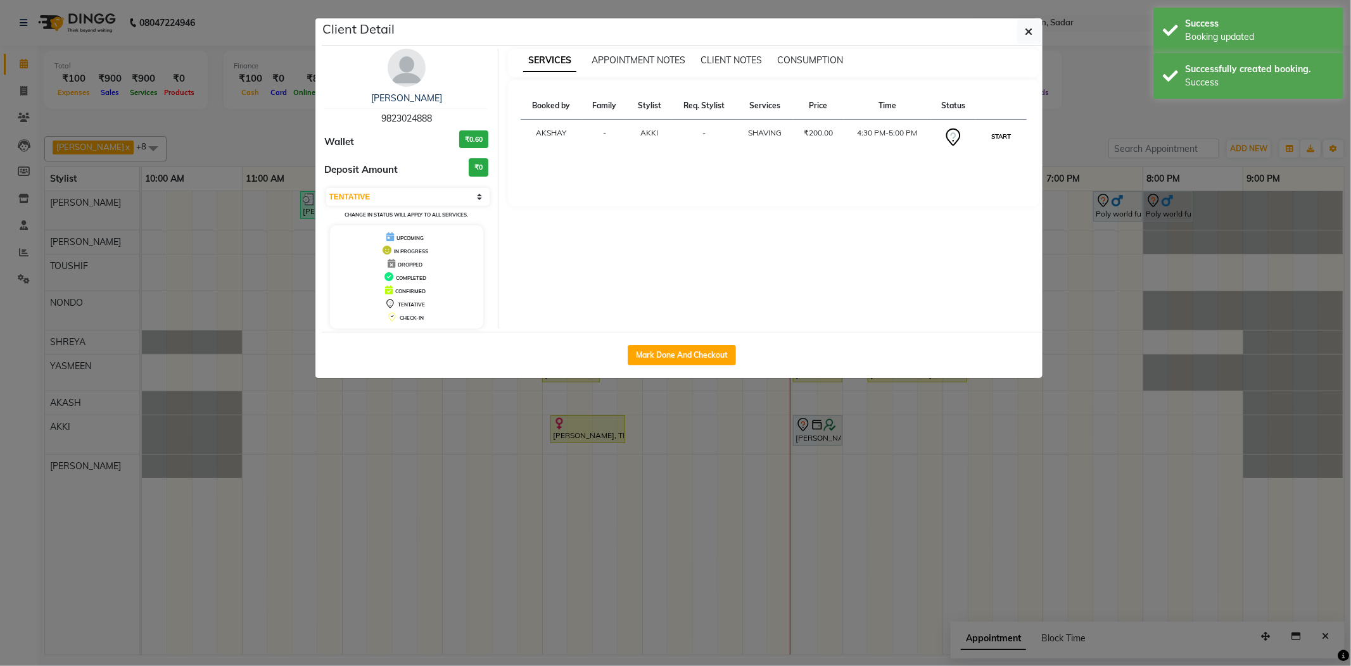
click at [998, 129] on button "START" at bounding box center [1001, 137] width 26 height 16
select select "1"
click at [1096, 111] on ngb-modal-window "Client Detail Amit Seth 9823024888 Wallet ₹0.60 Deposit Amount ₹0 Select IN SER…" at bounding box center [675, 333] width 1351 height 666
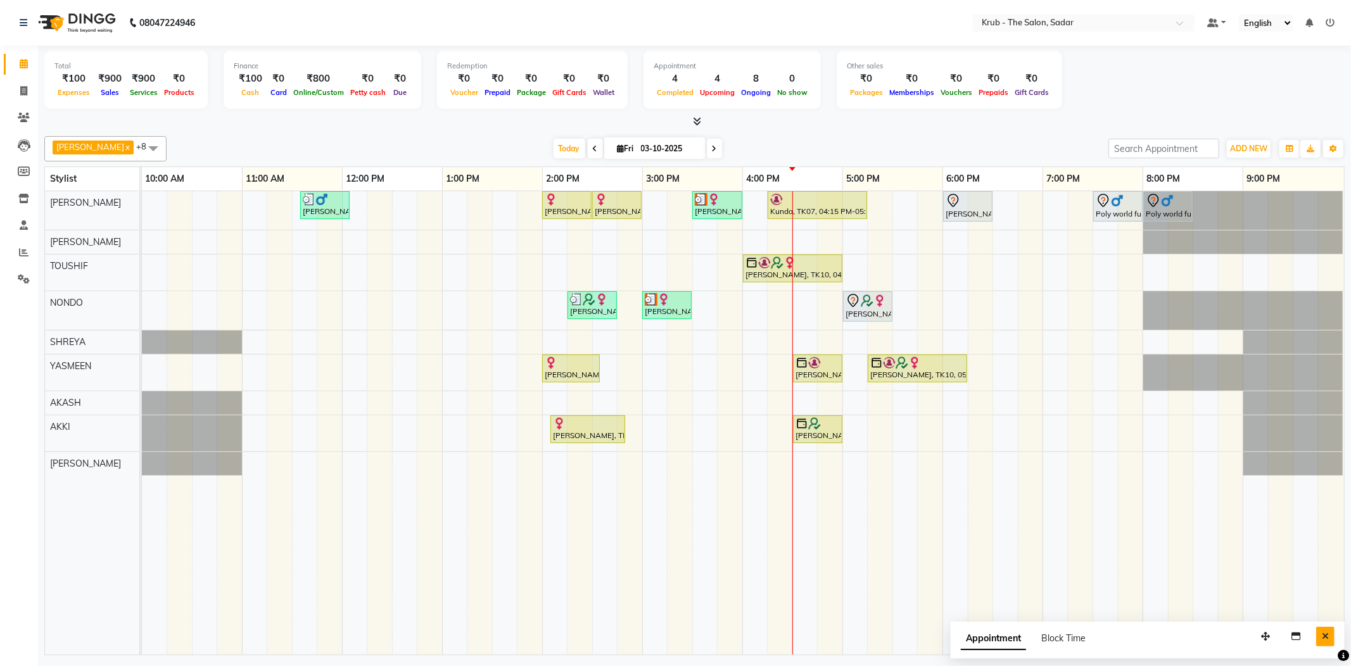
click at [1334, 631] on button "Close" at bounding box center [1325, 637] width 18 height 20
click at [1032, 152] on div "Today Fri 03-10-2025" at bounding box center [637, 148] width 929 height 19
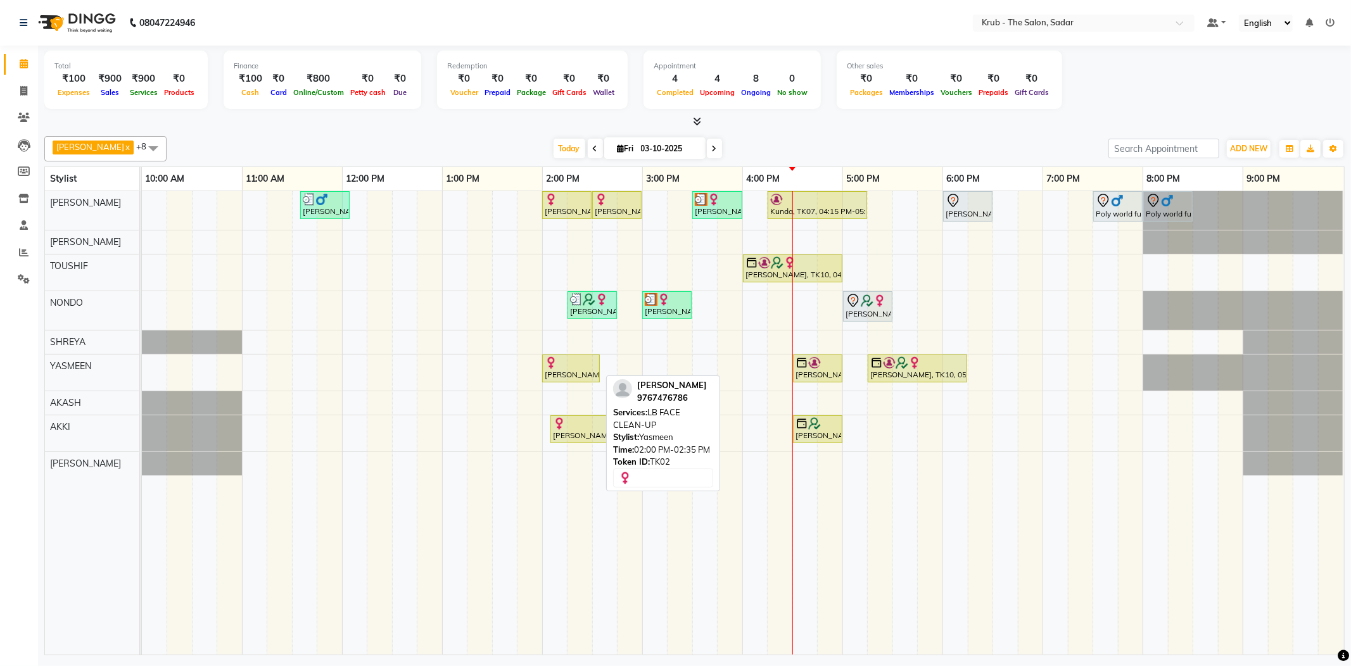
click at [566, 371] on div "[PERSON_NAME], TK02, 02:00 PM-02:35 PM, LB FACE CLEAN-UP" at bounding box center [570, 369] width 55 height 24
select select "1"
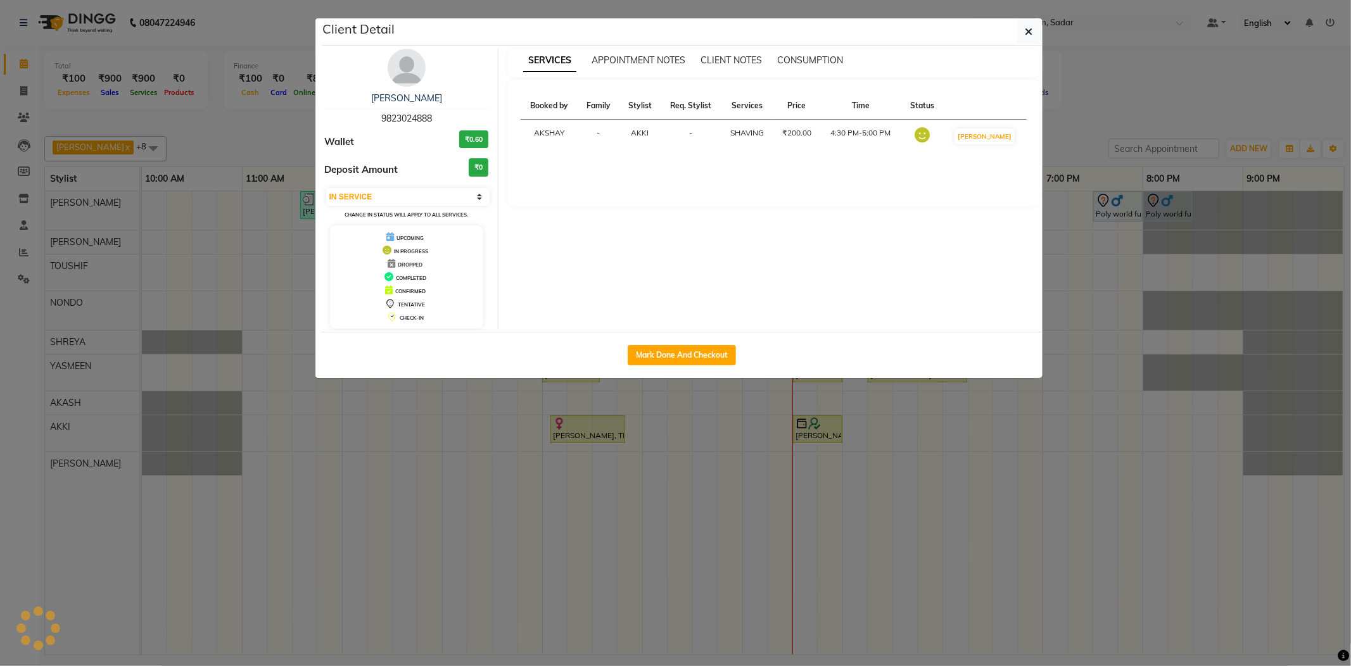
click at [1137, 125] on ngb-modal-window "Client Detail Amit Seth 9823024888 Wallet ₹0.60 Deposit Amount ₹0 Select IN SER…" at bounding box center [675, 333] width 1351 height 666
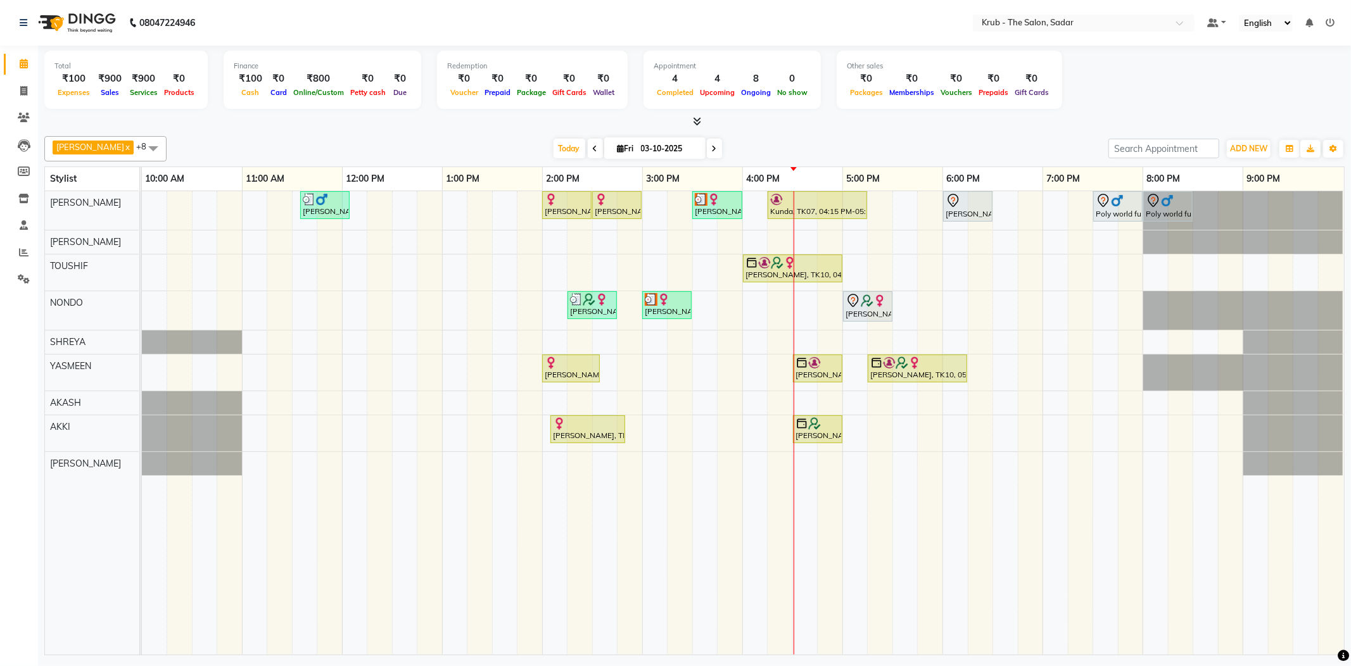
click at [953, 149] on div "Today Fri 03-10-2025" at bounding box center [637, 148] width 929 height 19
click at [21, 115] on icon at bounding box center [24, 118] width 12 height 10
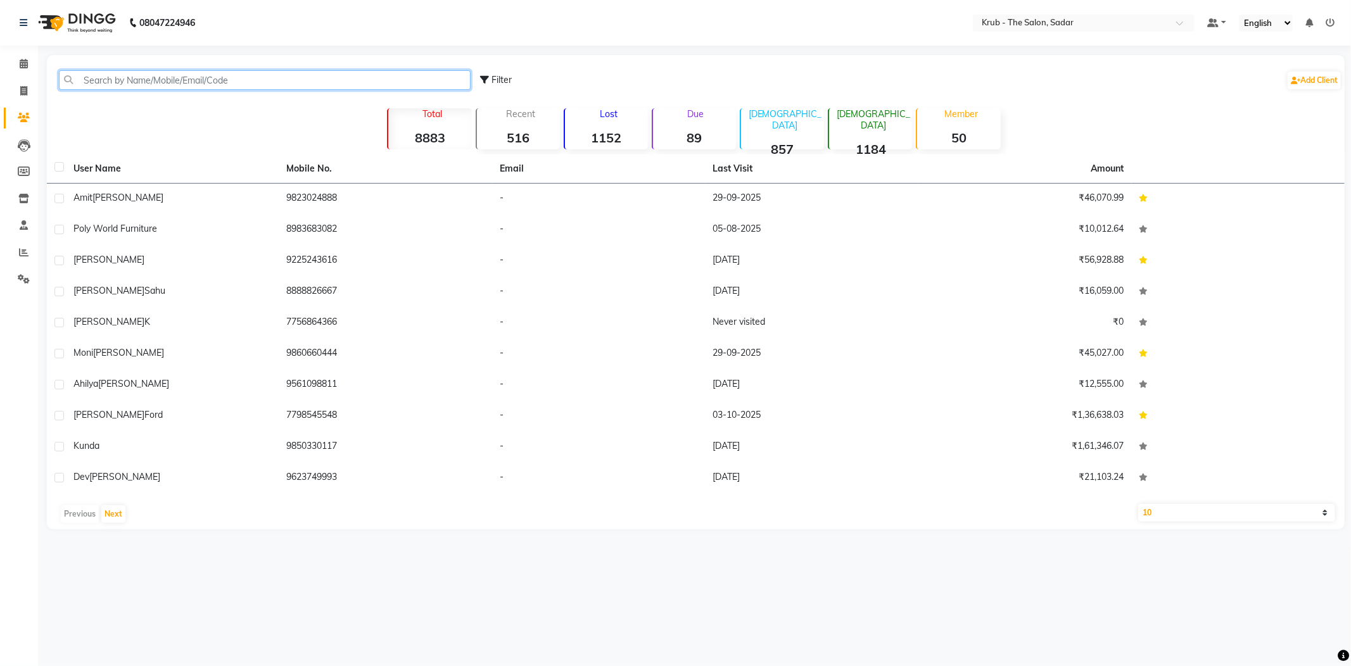
click at [137, 79] on input "text" at bounding box center [265, 80] width 412 height 20
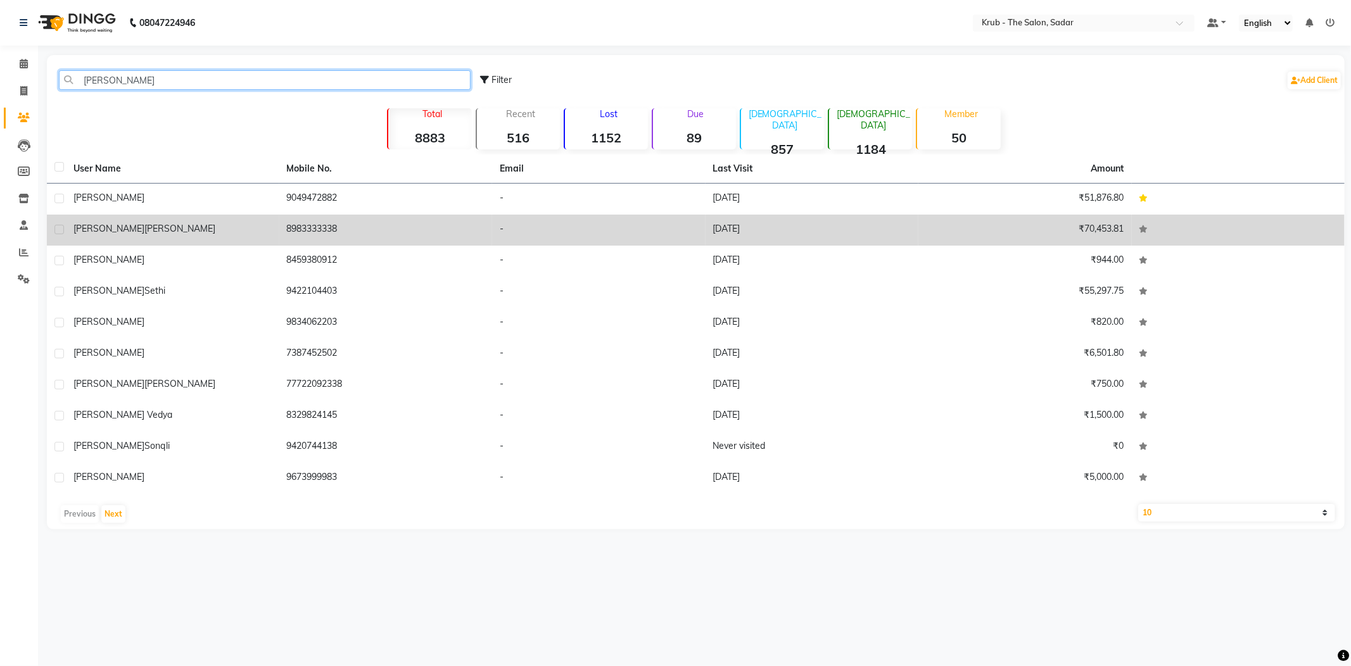
type input "sonal"
click at [341, 222] on td "8983333338" at bounding box center [385, 230] width 213 height 31
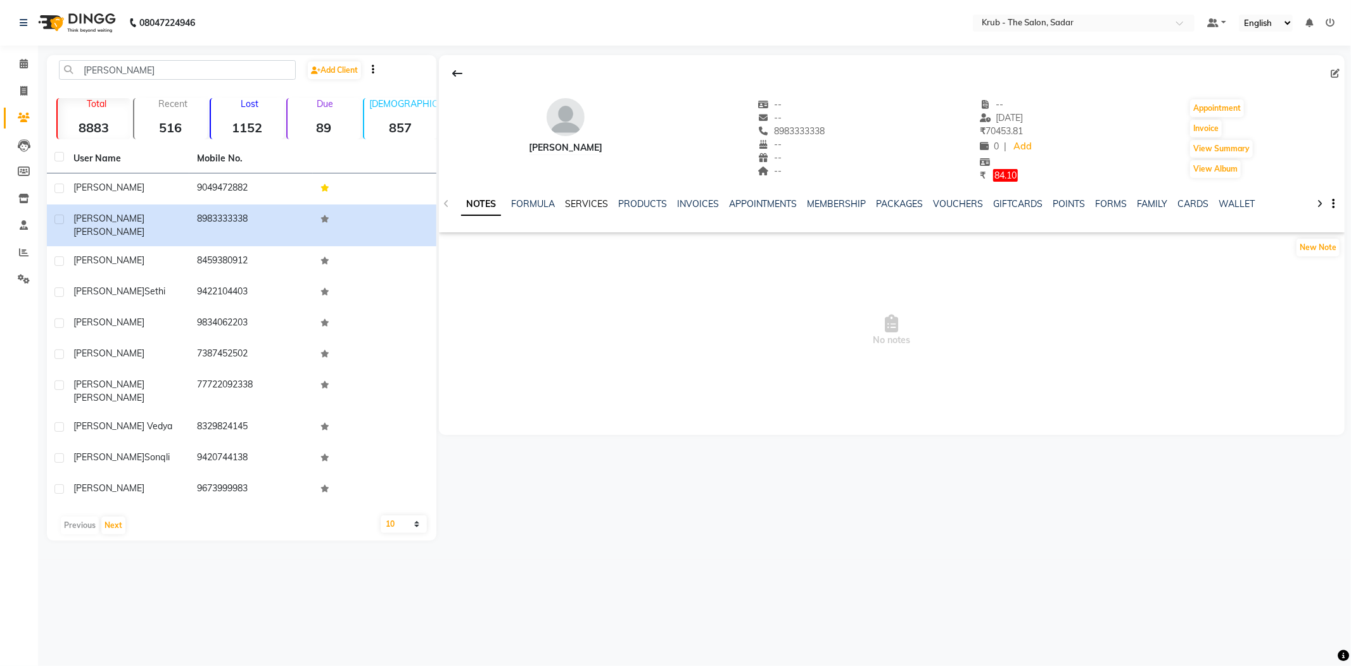
click at [565, 198] on link "SERVICES" at bounding box center [586, 203] width 43 height 11
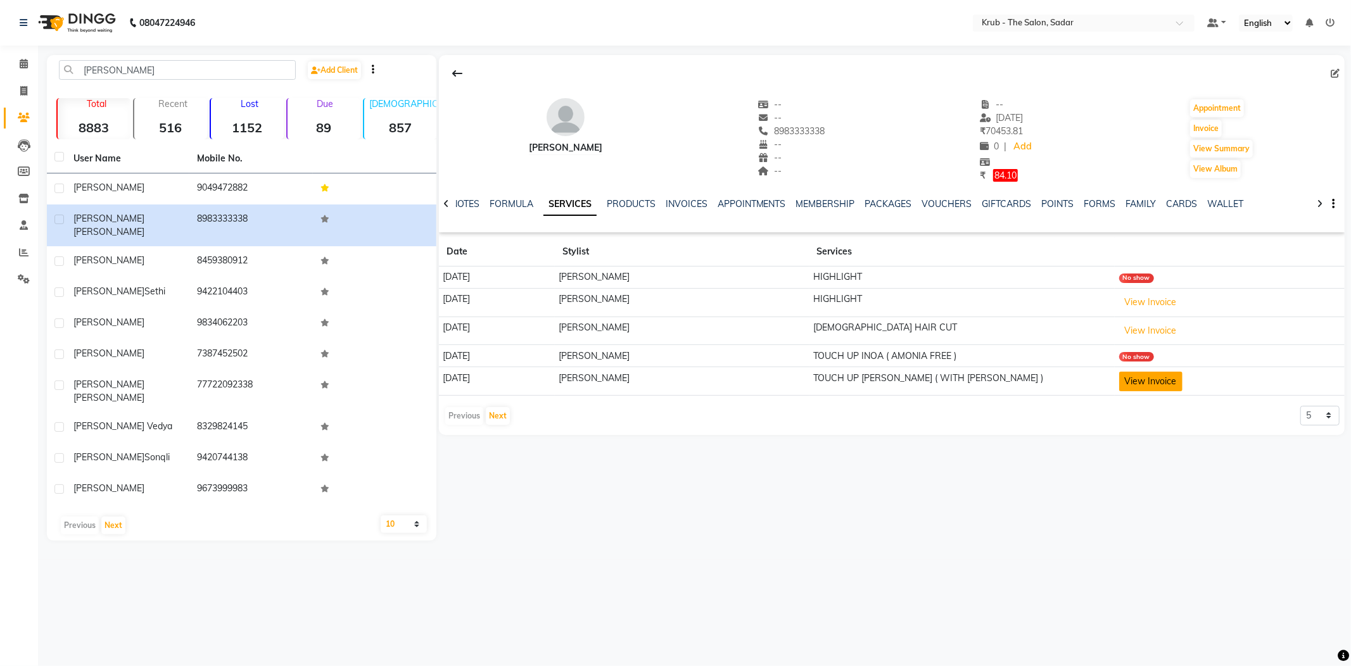
click at [1135, 372] on button "View Invoice" at bounding box center [1150, 382] width 63 height 20
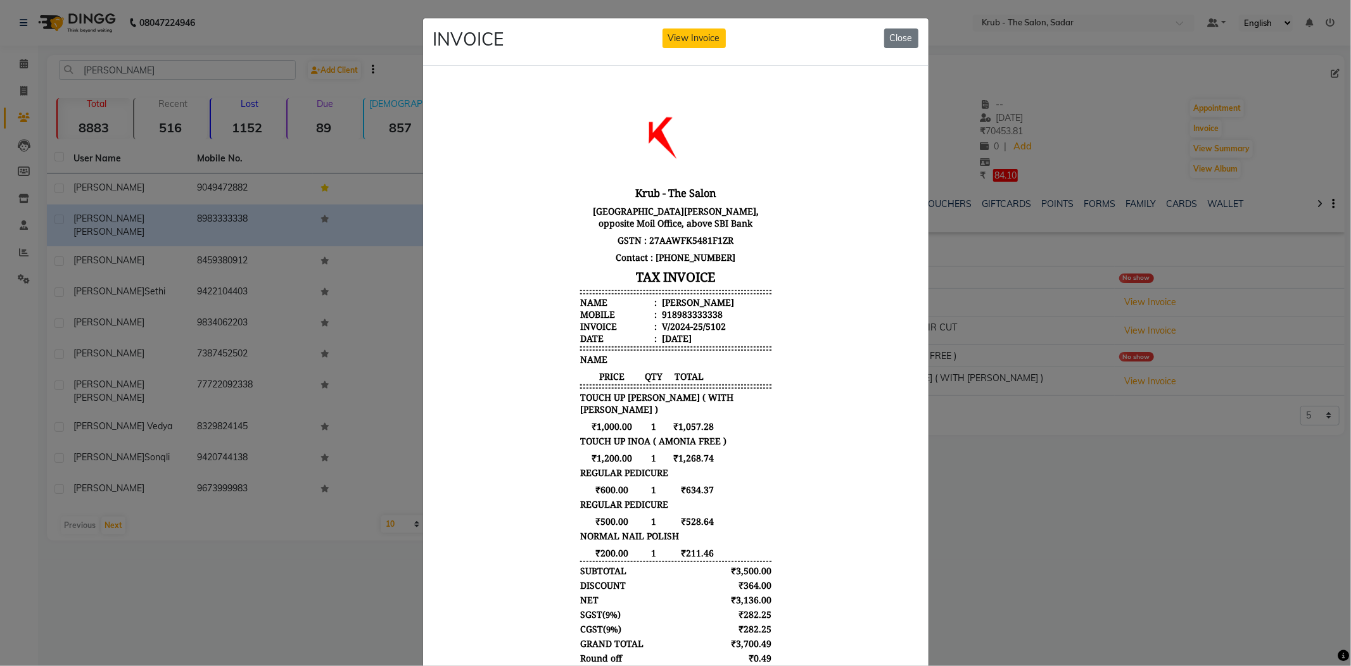
click at [1083, 412] on ngb-modal-window "INVOICE View Invoice Close" at bounding box center [675, 333] width 1351 height 666
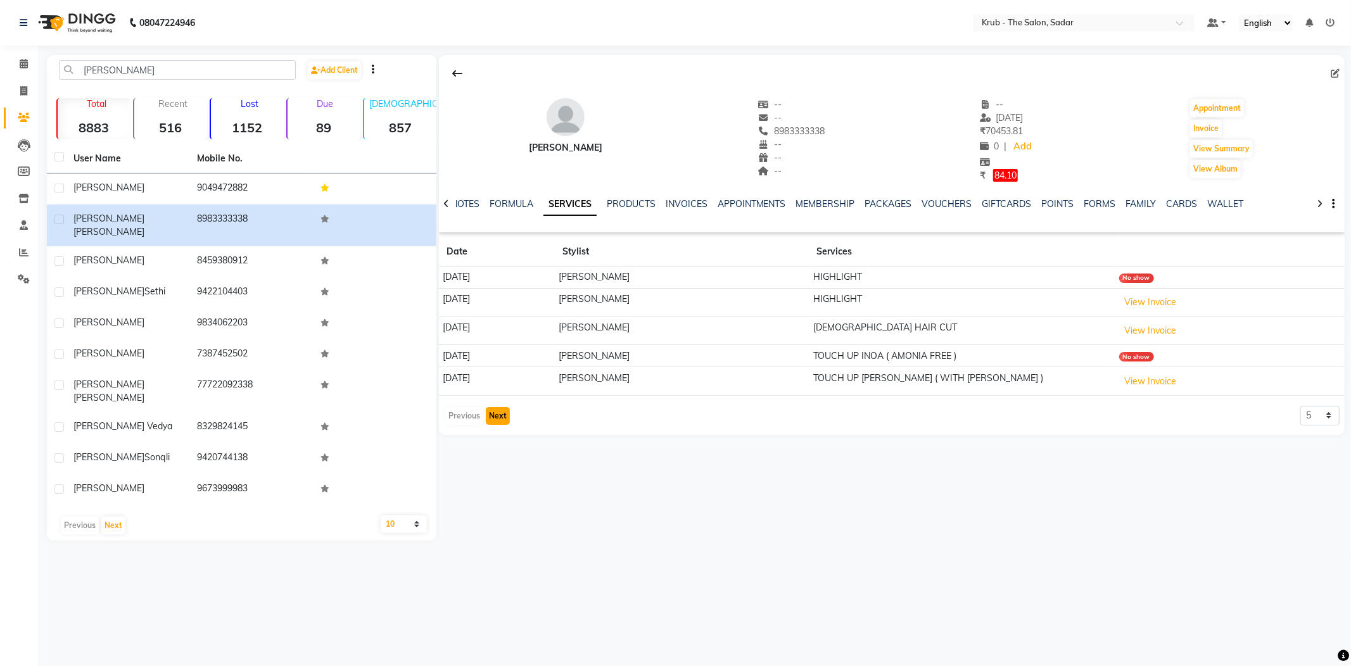
click at [505, 407] on button "Next" at bounding box center [498, 416] width 24 height 18
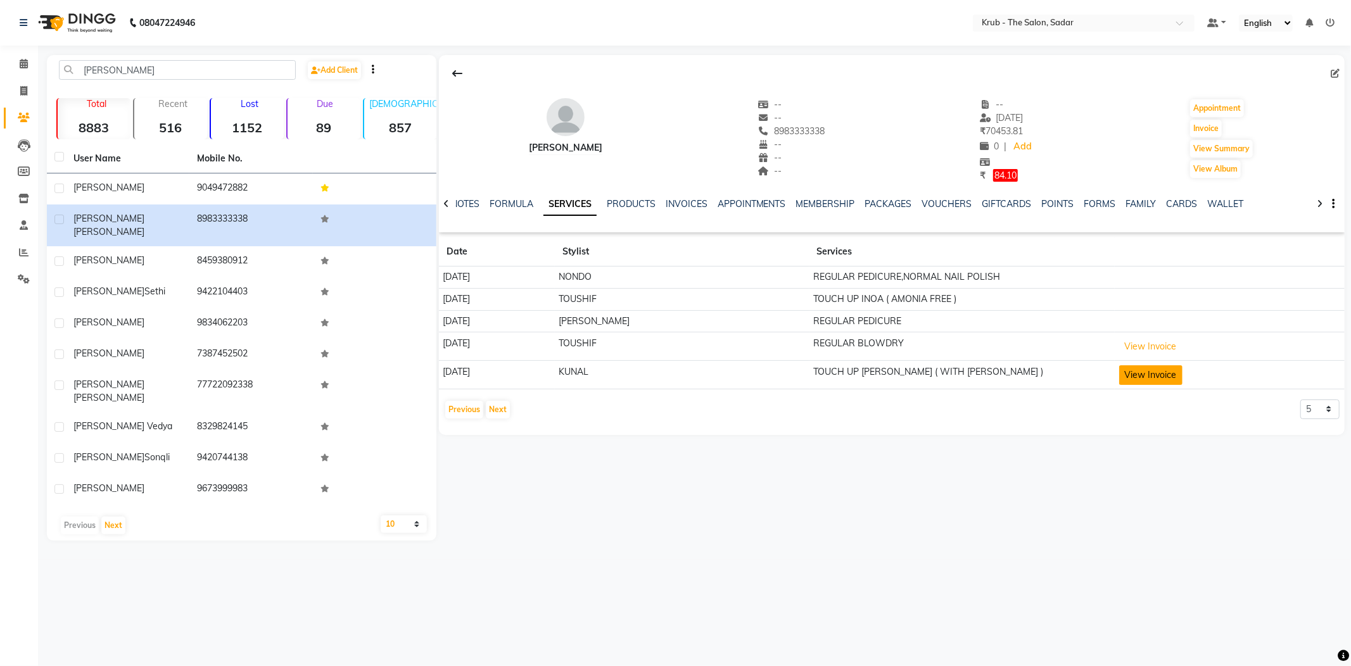
click at [1144, 365] on button "View Invoice" at bounding box center [1150, 375] width 63 height 20
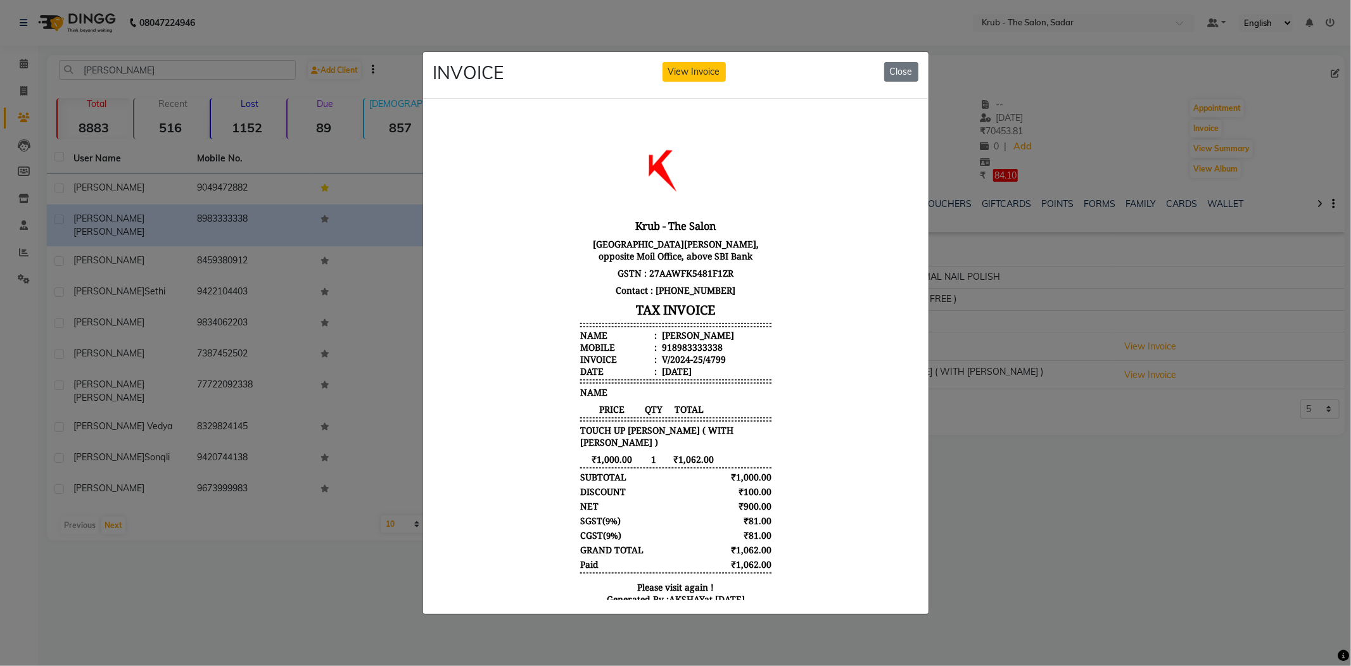
click at [1069, 389] on ngb-modal-window "INVOICE View Invoice Close" at bounding box center [675, 333] width 1351 height 666
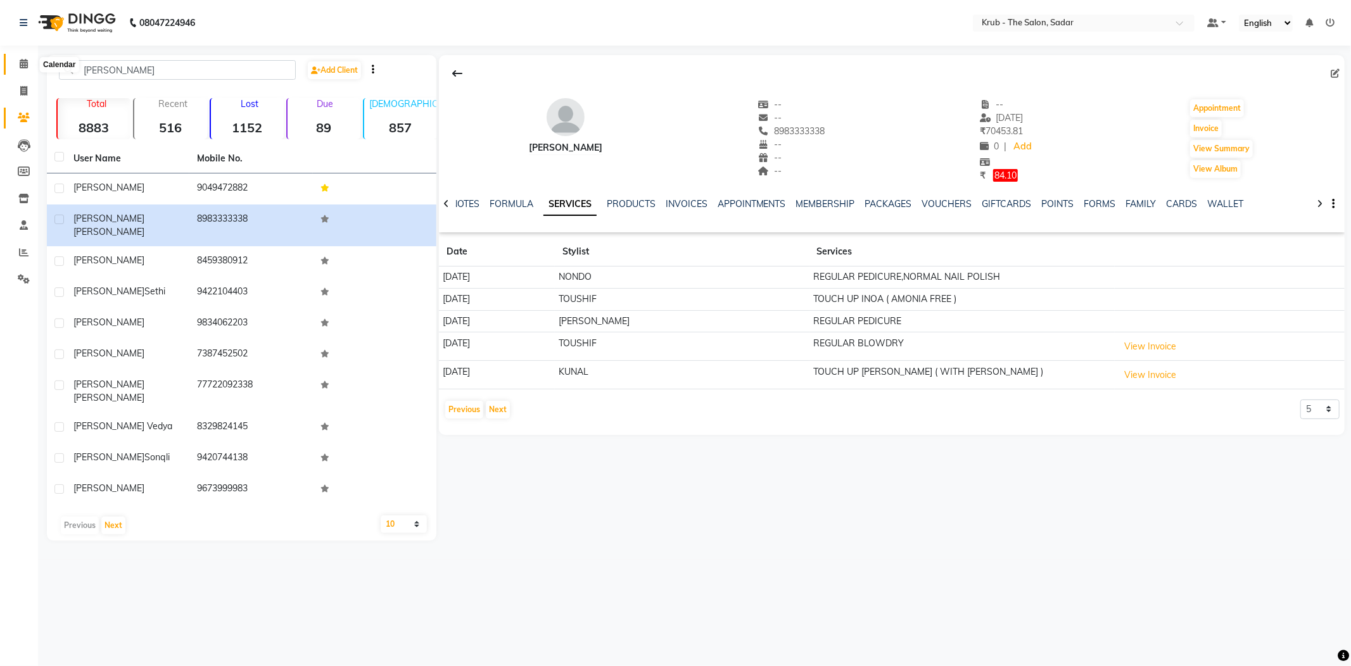
click at [25, 60] on icon at bounding box center [24, 64] width 8 height 10
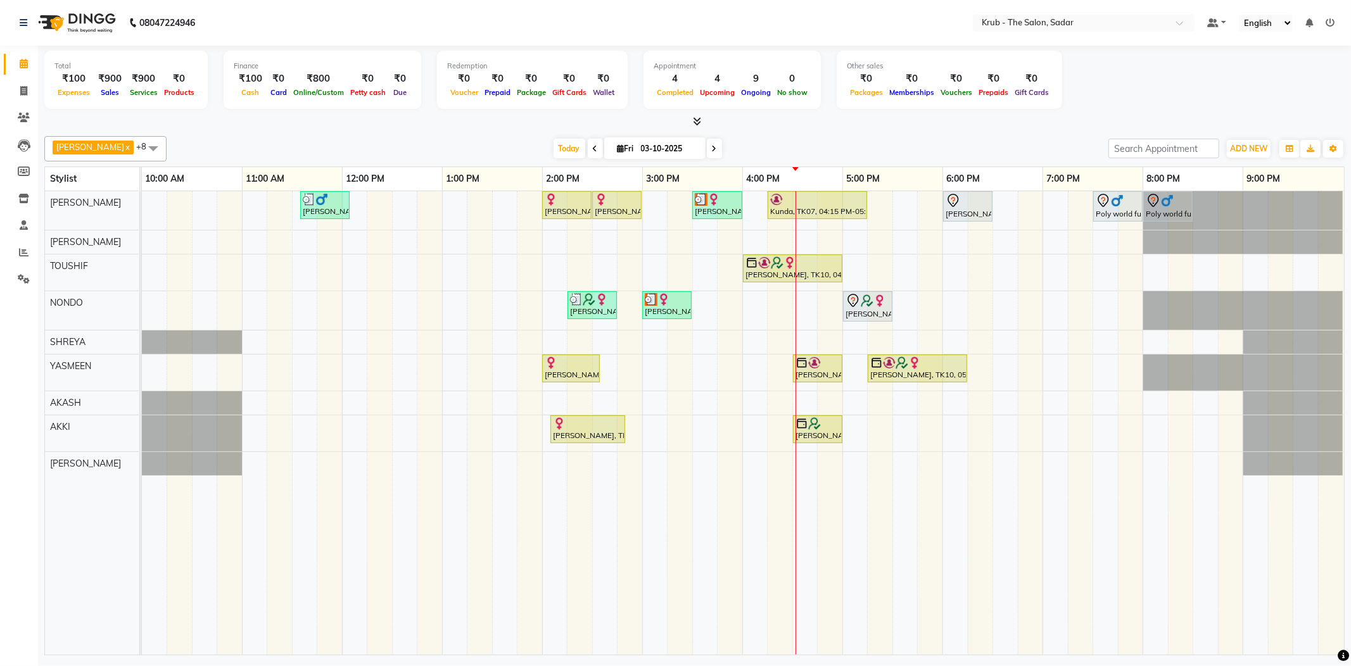
click at [999, 118] on div at bounding box center [694, 121] width 1300 height 13
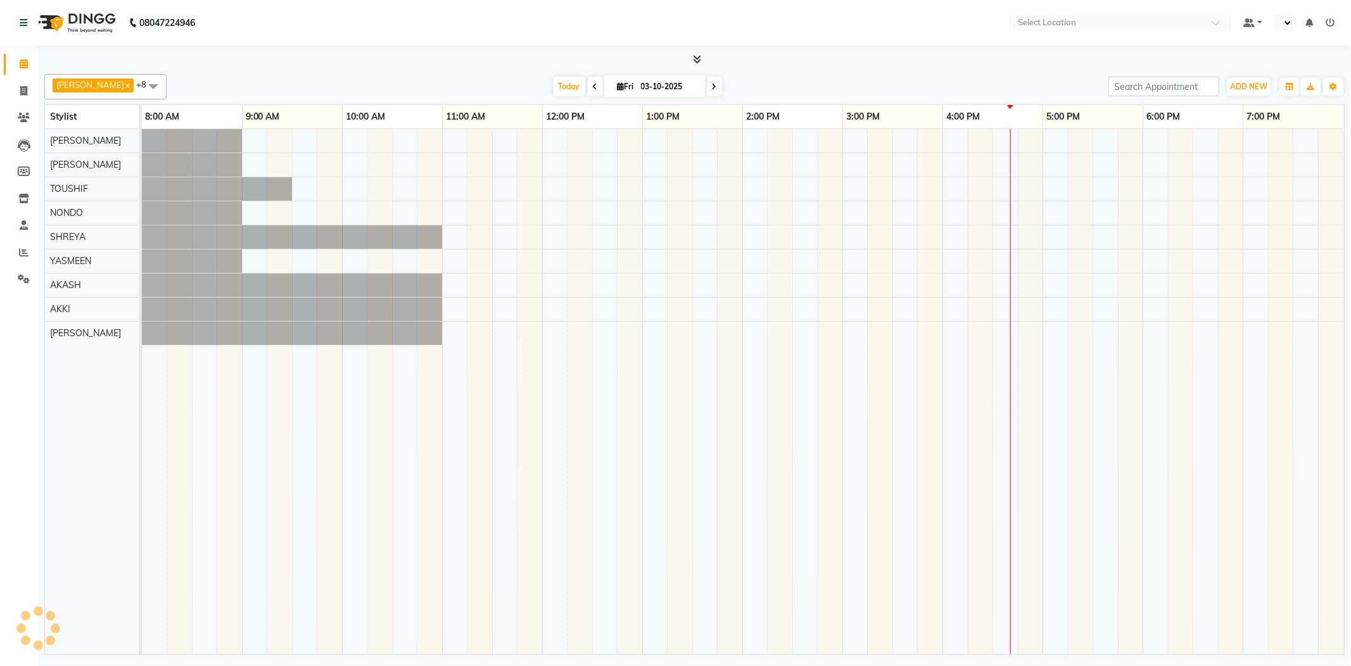
select select "en"
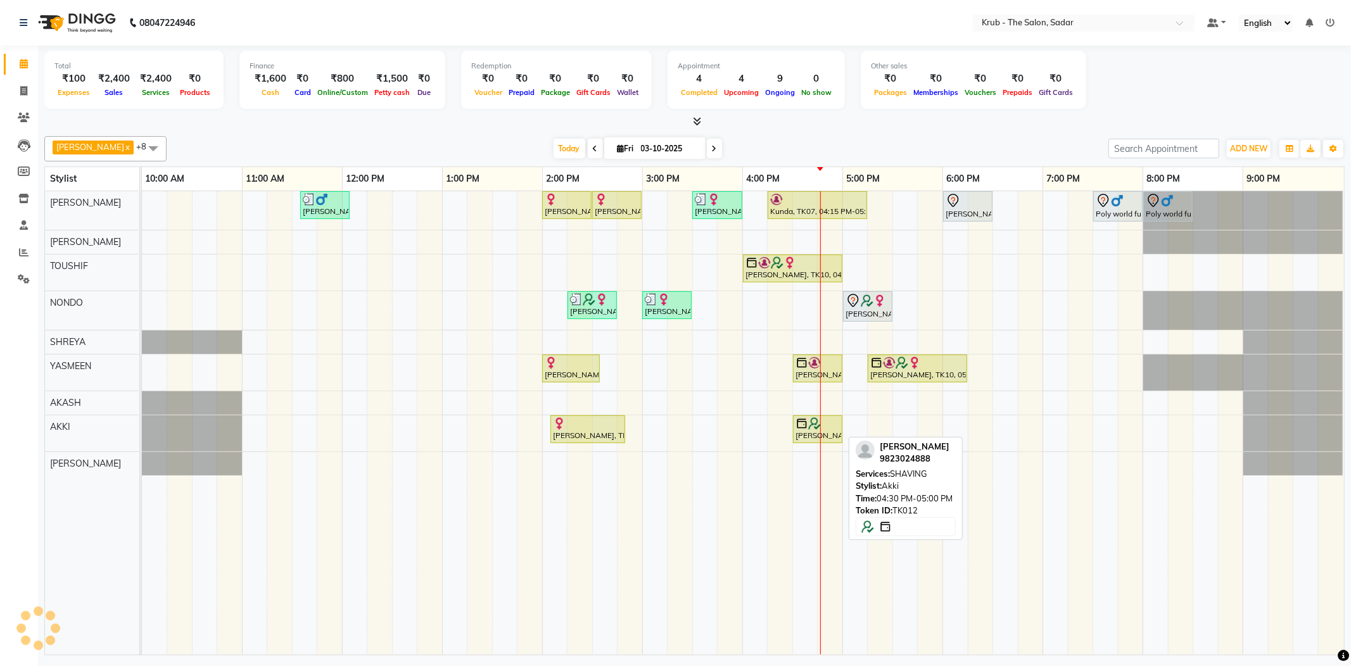
click at [825, 428] on div "[PERSON_NAME], TK12, 04:30 PM-05:00 PM, SHAVING" at bounding box center [817, 429] width 47 height 24
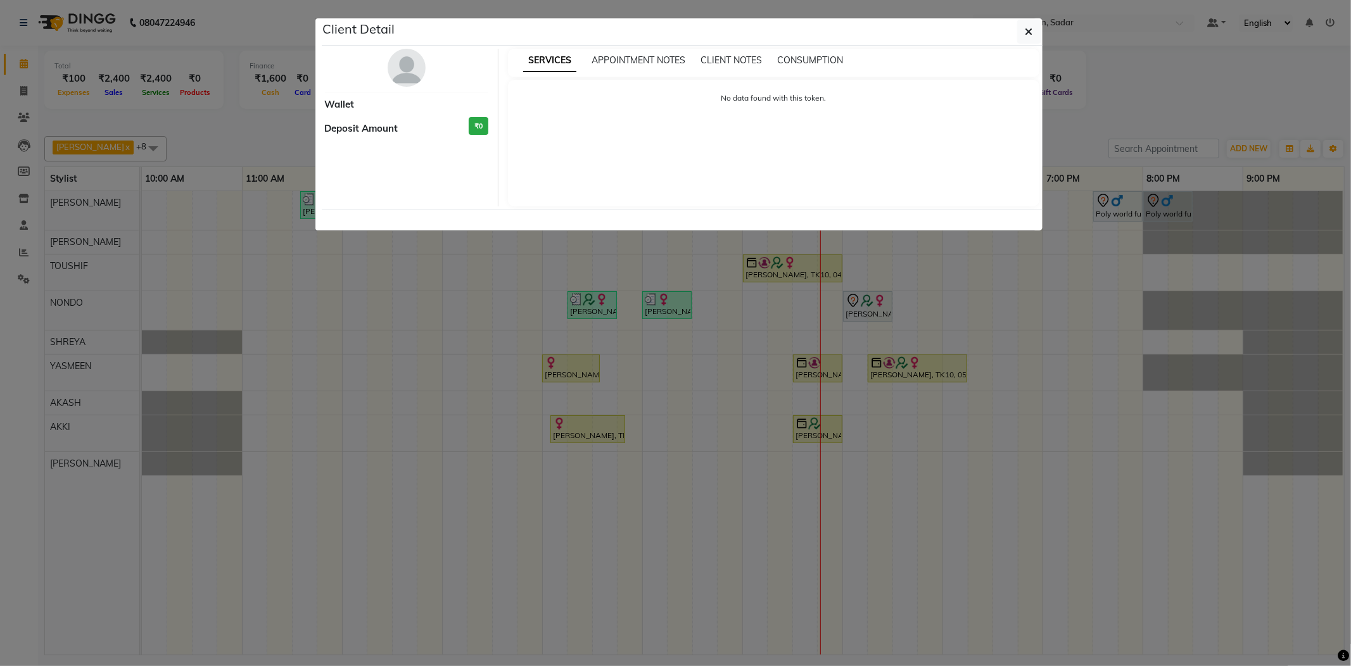
select select "1"
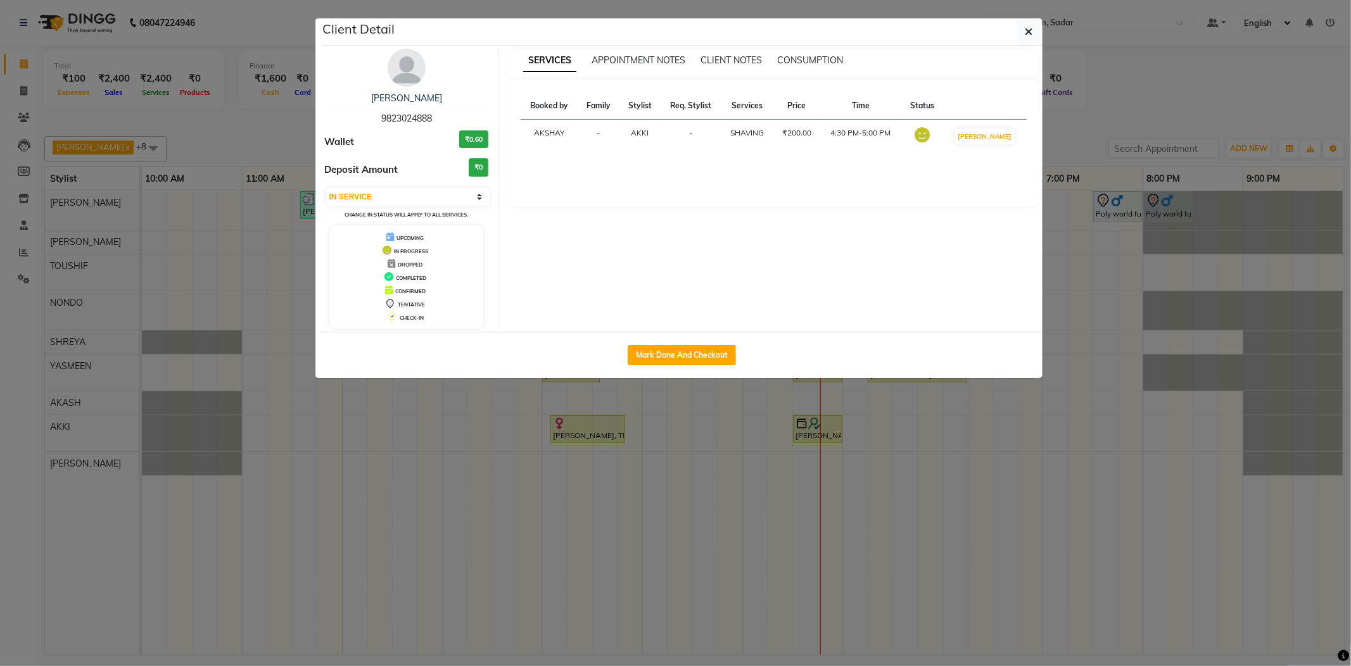
click at [703, 348] on div "Mark Done And Checkout" at bounding box center [682, 355] width 721 height 46
click at [1155, 114] on ngb-modal-window "Client Detail Amit Seth 9823024888 Wallet ₹0.60 Deposit Amount ₹0 Select IN SER…" at bounding box center [675, 333] width 1351 height 666
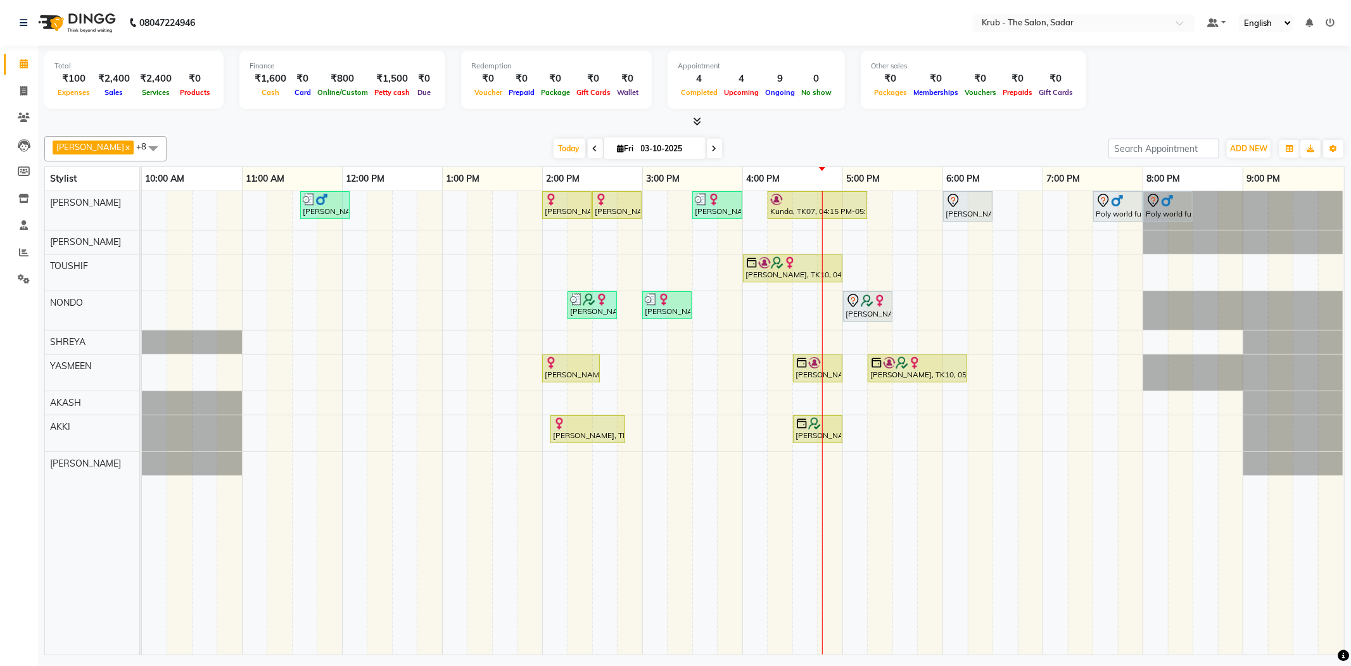
click at [1009, 136] on div "GURVEER x RAJESH x TOUSHIF x NONDO x SHREYA x YASMEEN x AKASH x AKKI x AMIT x +…" at bounding box center [694, 148] width 1300 height 25
click at [963, 209] on div "[PERSON_NAME] K, TK04, 06:00 PM-06:30 PM, [DEMOGRAPHIC_DATA] HAIR CUT" at bounding box center [967, 206] width 47 height 27
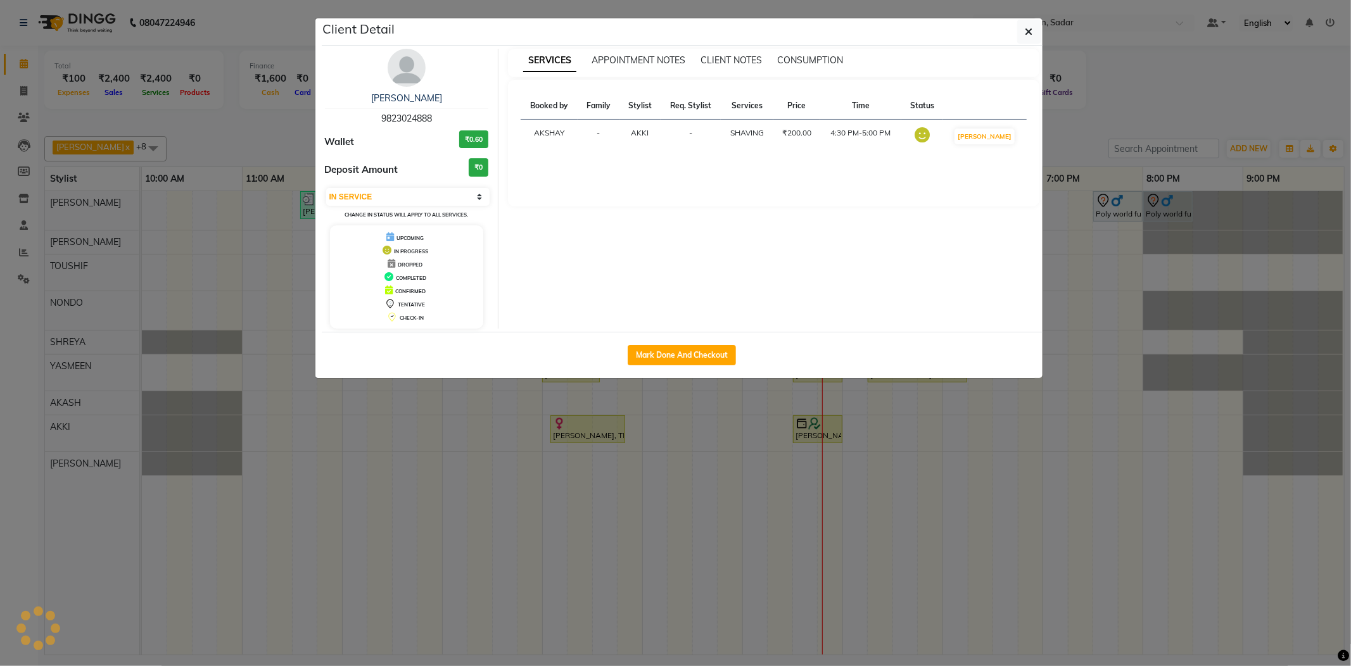
select select "7"
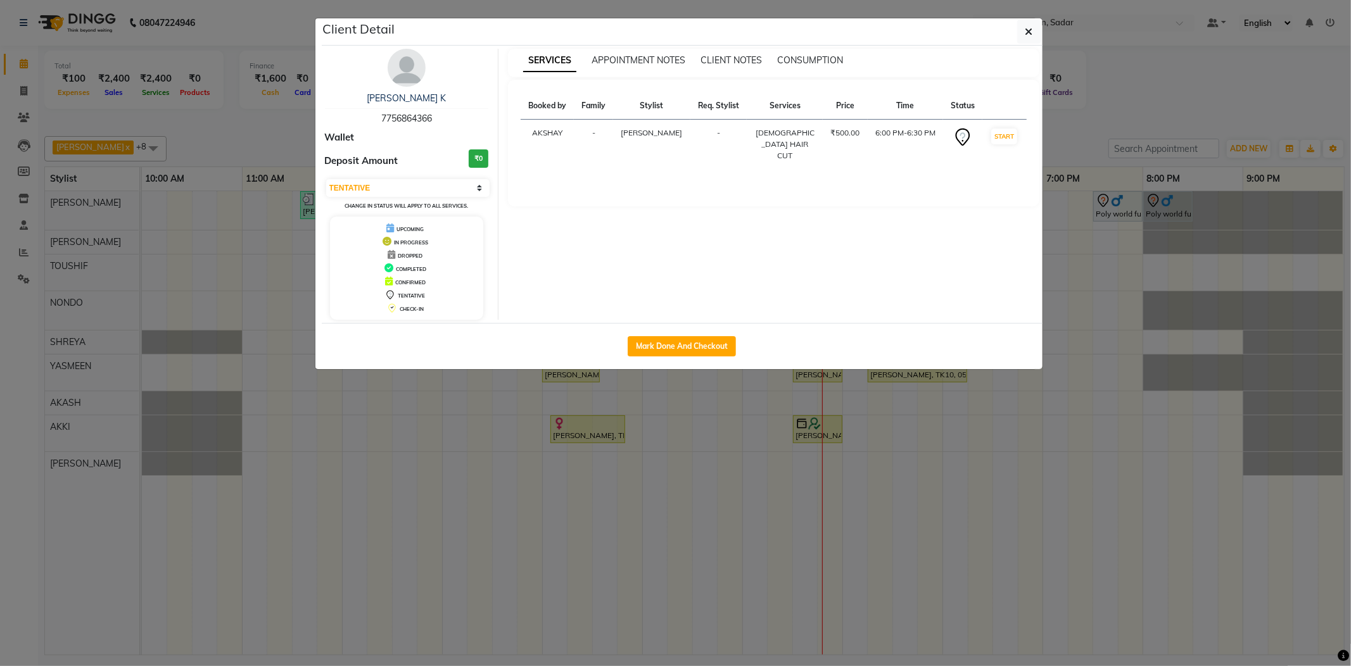
click at [1131, 115] on ngb-modal-window "Client Detail Pratik K 7756864366 Wallet Deposit Amount ₹0 Select IN SERVICE CO…" at bounding box center [675, 333] width 1351 height 666
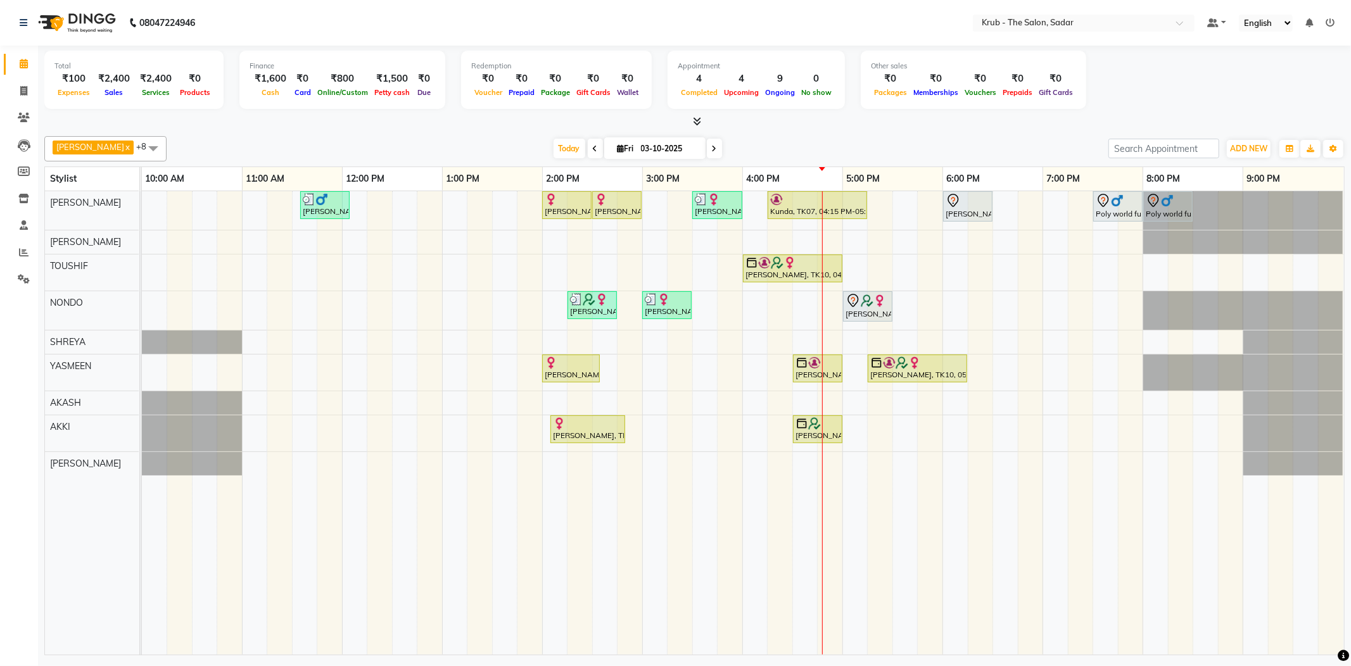
click at [1057, 139] on div "Today Fri 03-10-2025" at bounding box center [637, 148] width 929 height 19
drag, startPoint x: 926, startPoint y: 53, endPoint x: 1306, endPoint y: 89, distance: 381.7
click at [1306, 89] on div "Total ₹100 Expenses ₹2,400 Sales ₹2,400 Services ₹0 Products Finance ₹1,600 Cas…" at bounding box center [694, 82] width 1300 height 62
click at [949, 143] on div "Today Fri 03-10-2025" at bounding box center [637, 148] width 929 height 19
click at [1034, 105] on div "Other sales ₹0 Packages ₹0 Memberships ₹0 Vouchers ₹0 Prepaids ₹0 Gift Cards" at bounding box center [973, 80] width 225 height 58
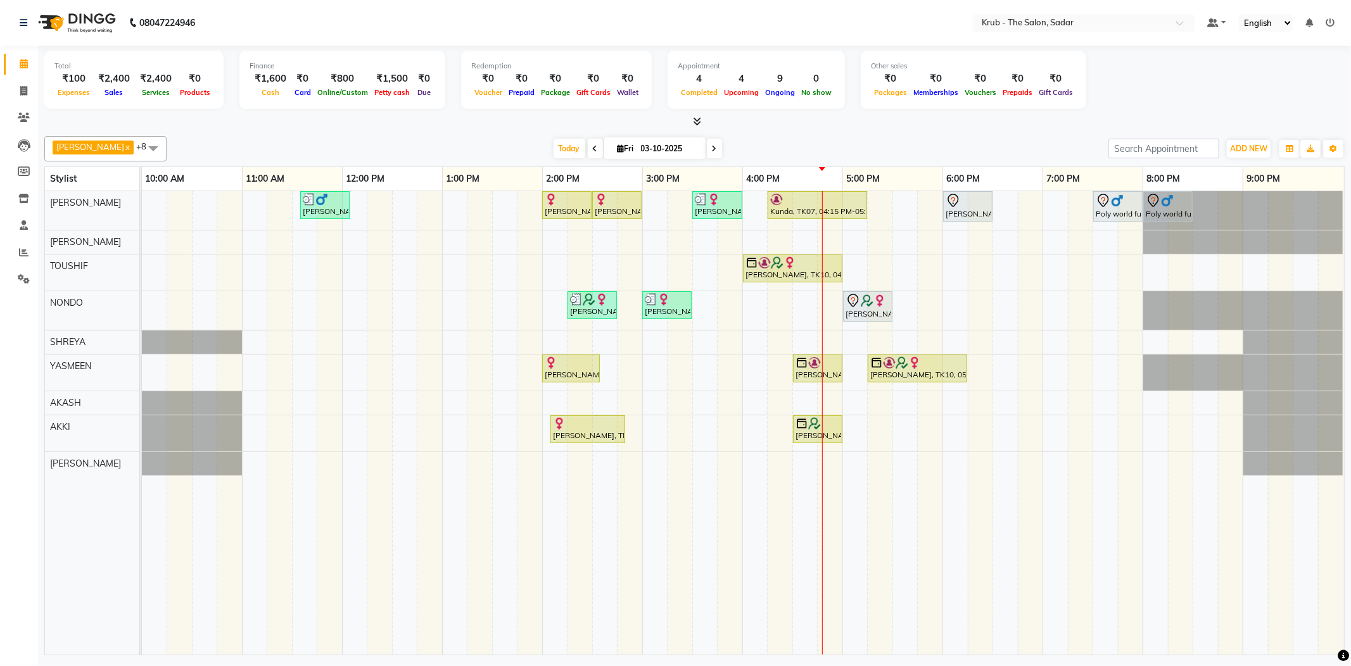
click at [718, 238] on td at bounding box center [730, 423] width 25 height 464
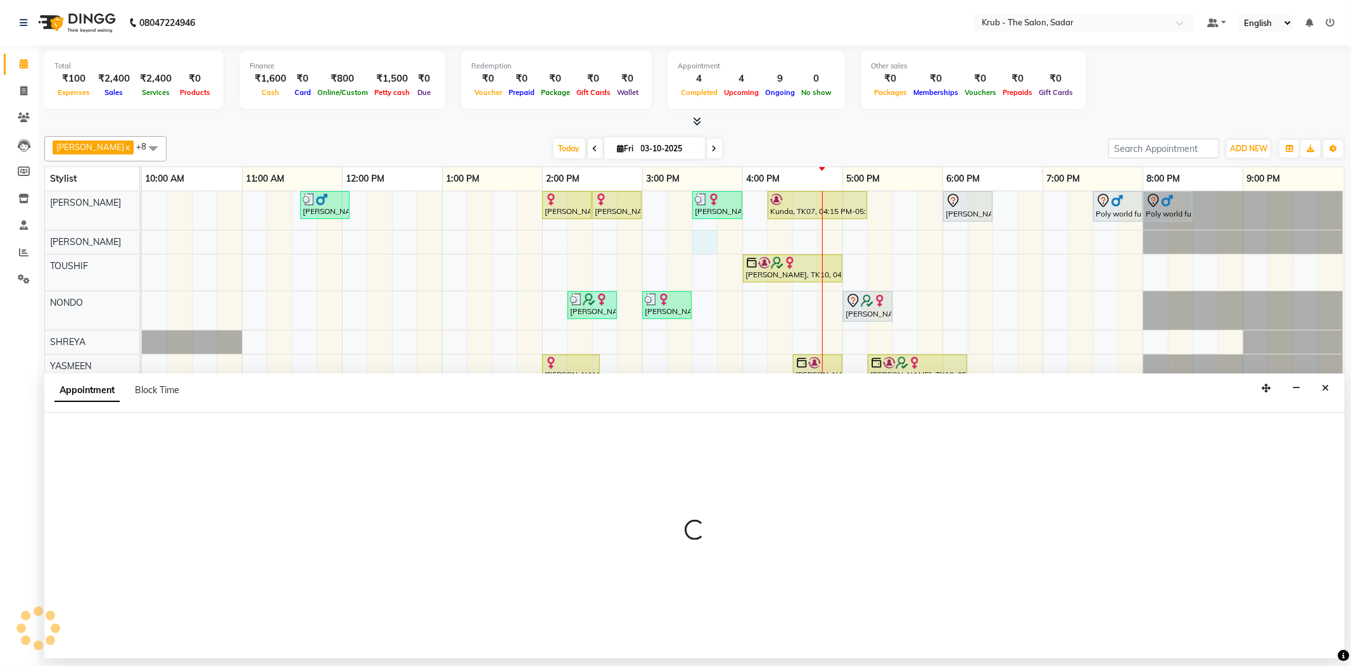
select select "24980"
select select "tentative"
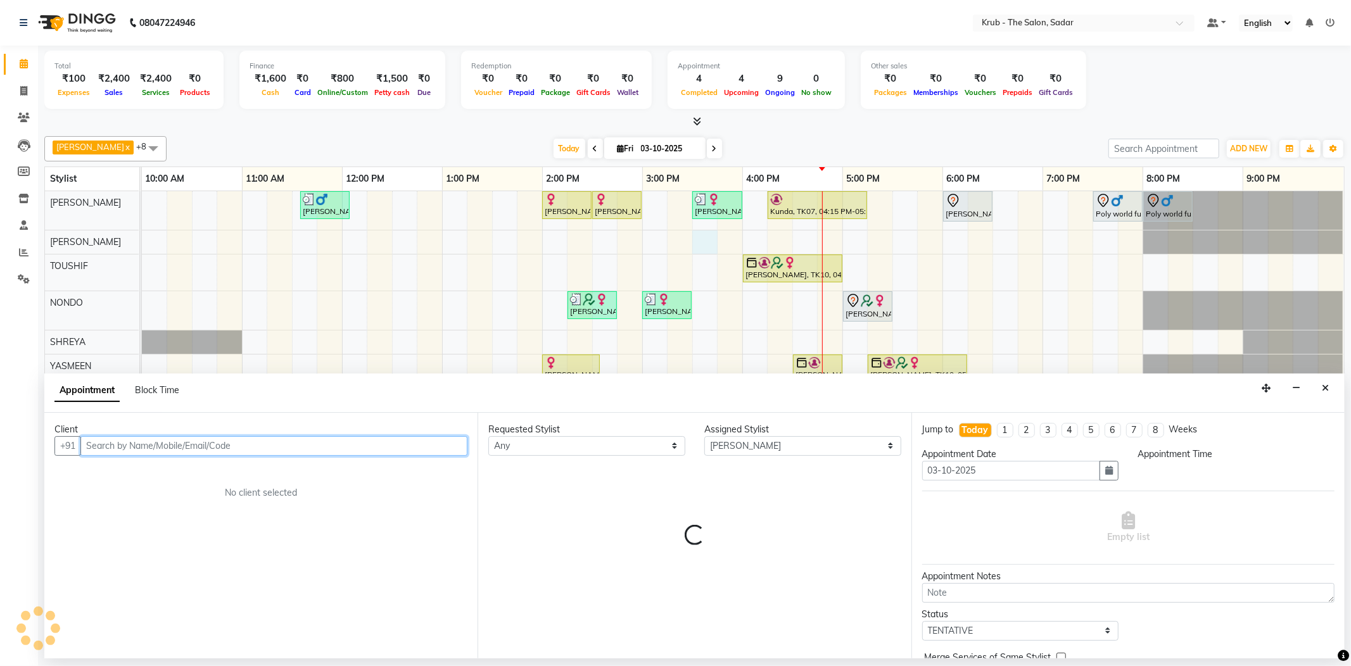
select select "930"
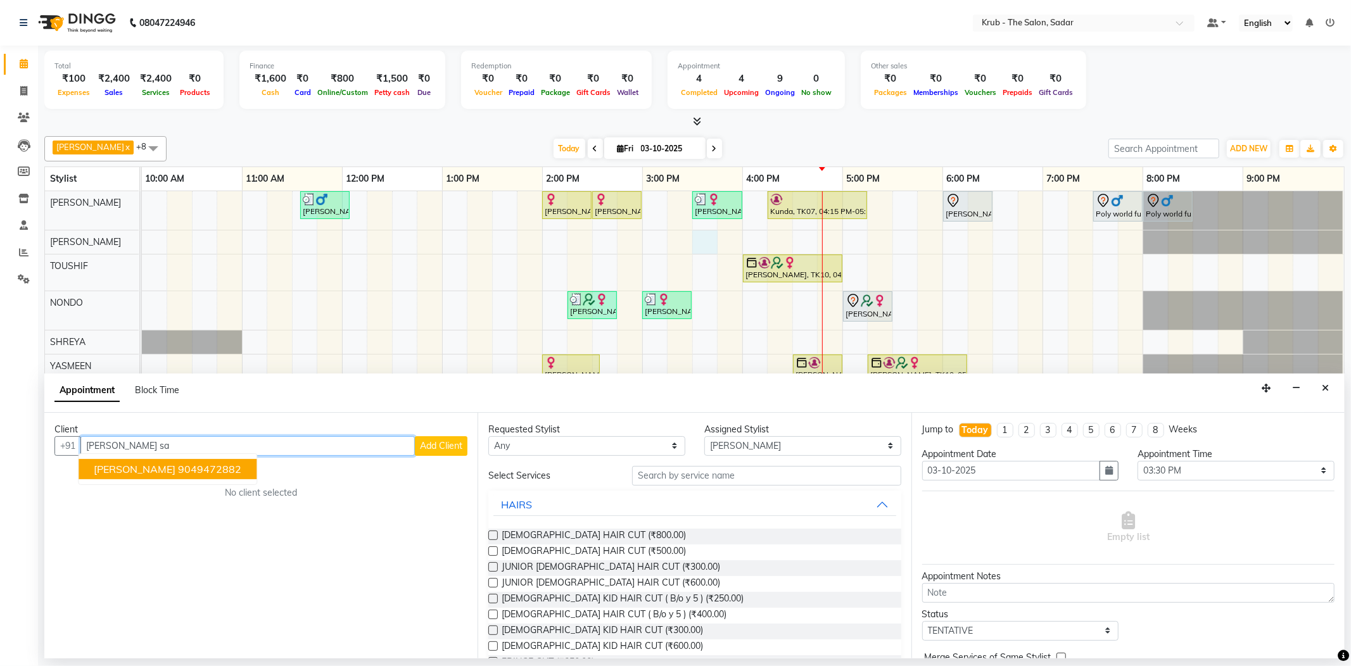
click at [178, 464] on ngb-highlight "9049472882" at bounding box center [209, 469] width 63 height 13
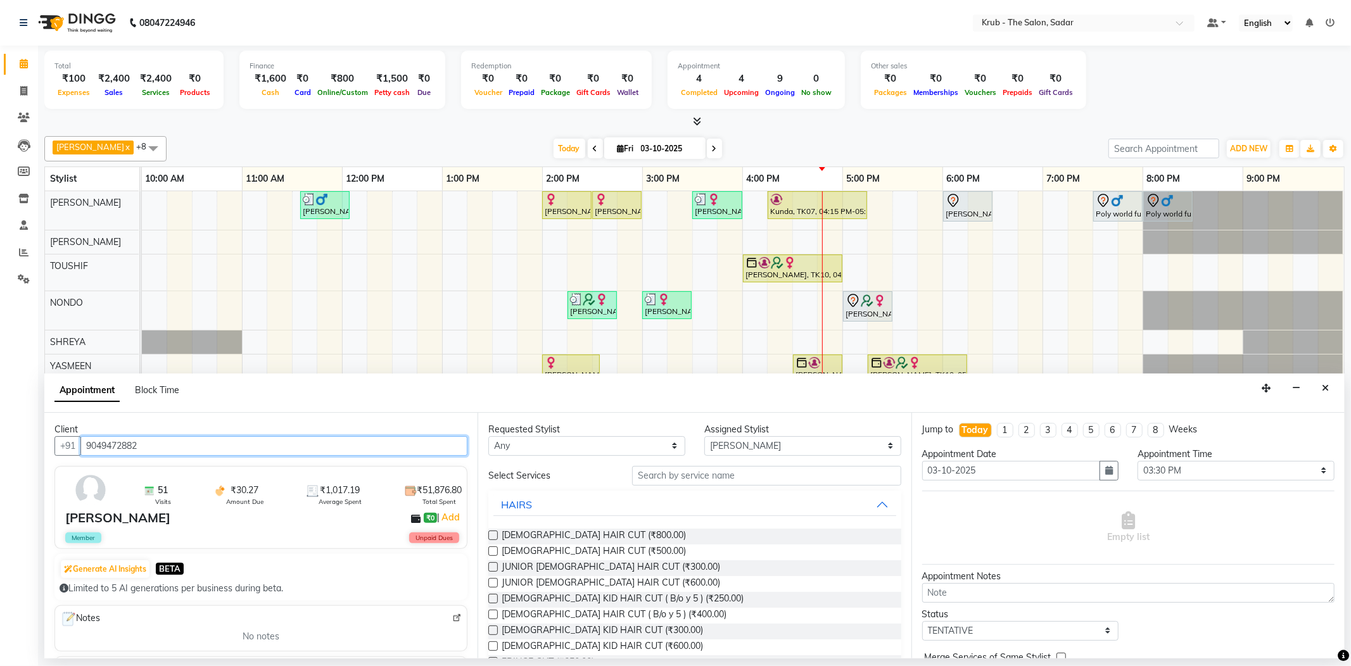
type input "9049472882"
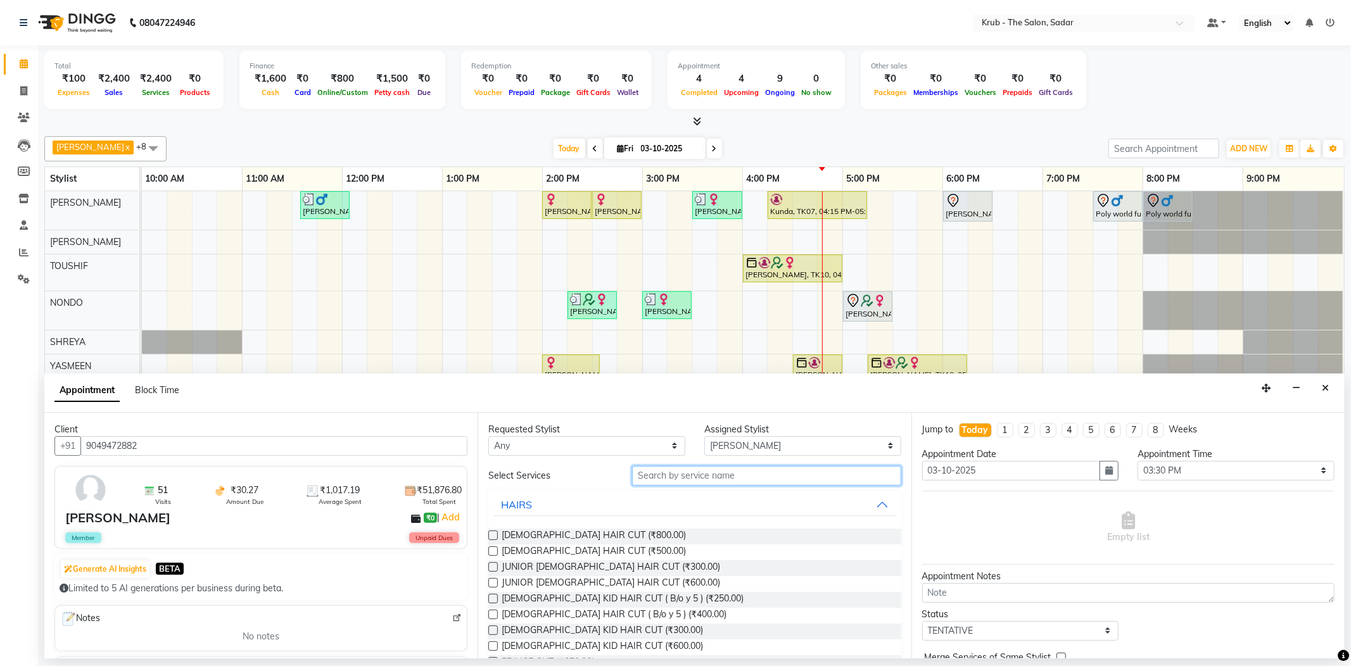
click at [667, 469] on input "text" at bounding box center [766, 476] width 269 height 20
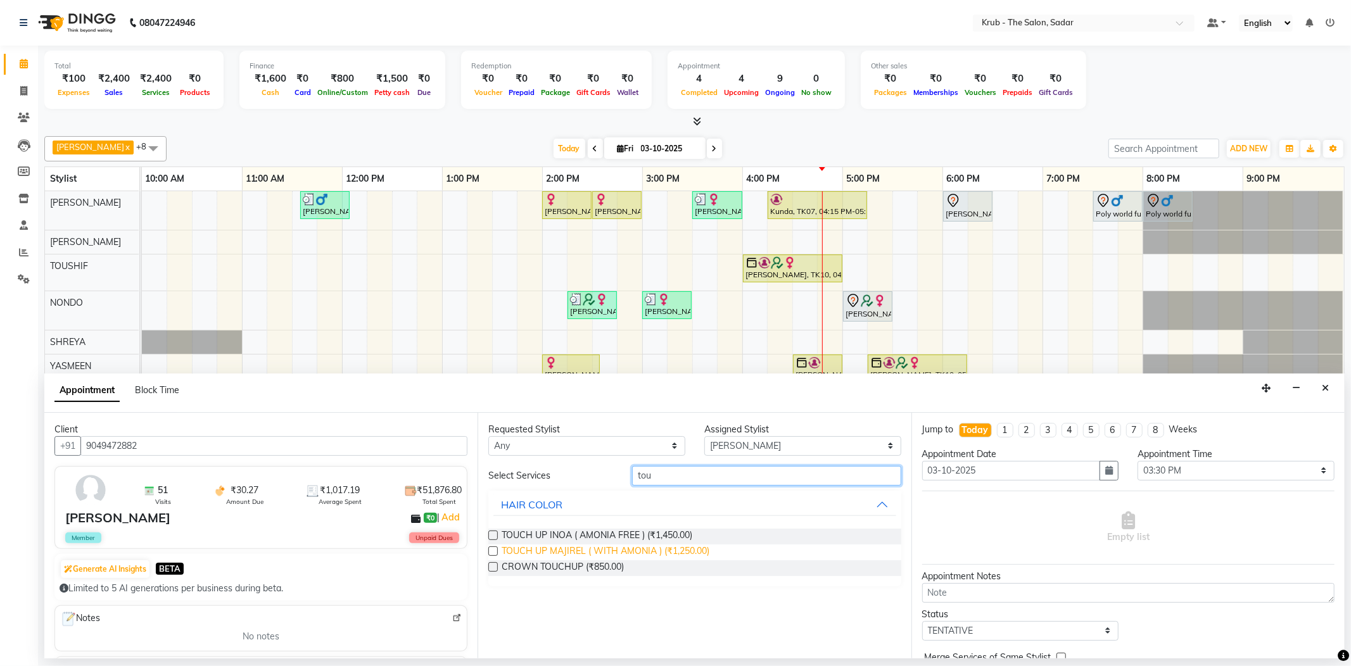
type input "tou"
click at [687, 545] on span "TOUCH UP MAJIREL ( WITH AMONIA ) (₹1,250.00)" at bounding box center [606, 553] width 208 height 16
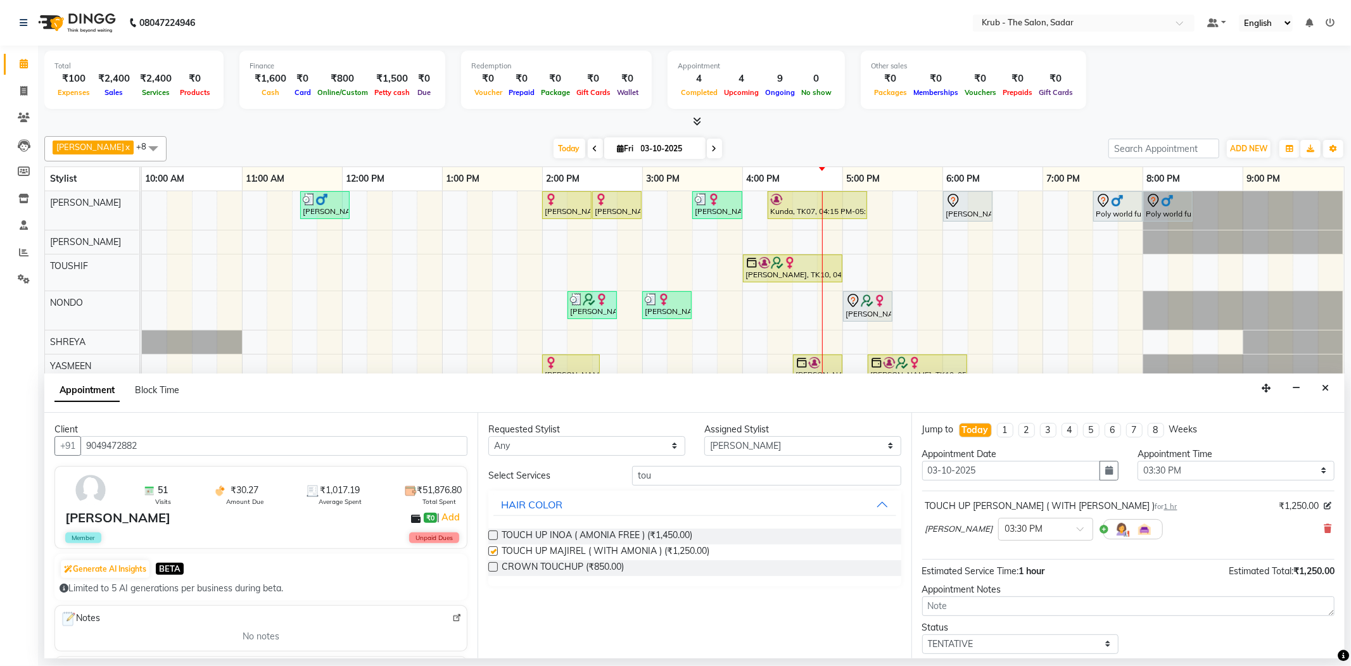
checkbox input "false"
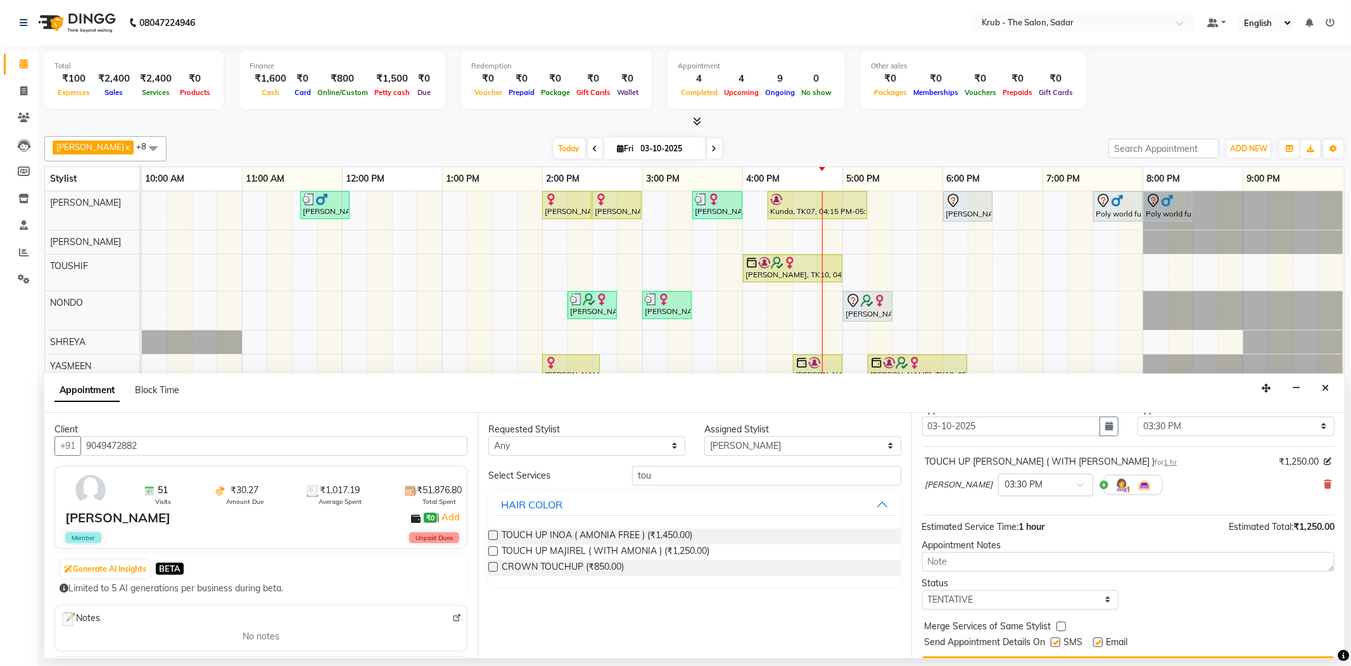
scroll to position [67, 0]
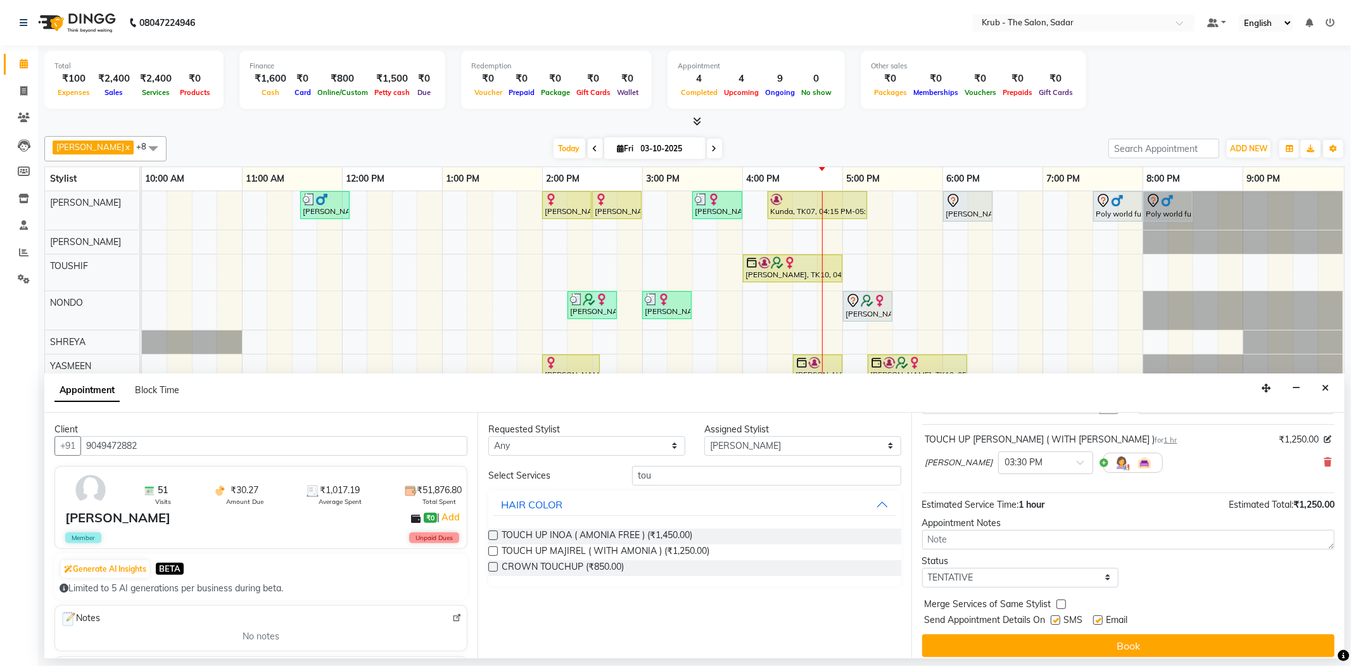
click at [1096, 616] on label at bounding box center [1098, 621] width 10 height 10
click at [1096, 618] on input "checkbox" at bounding box center [1097, 622] width 8 height 8
checkbox input "false"
click at [1060, 616] on label at bounding box center [1056, 621] width 10 height 10
click at [1059, 618] on input "checkbox" at bounding box center [1055, 622] width 8 height 8
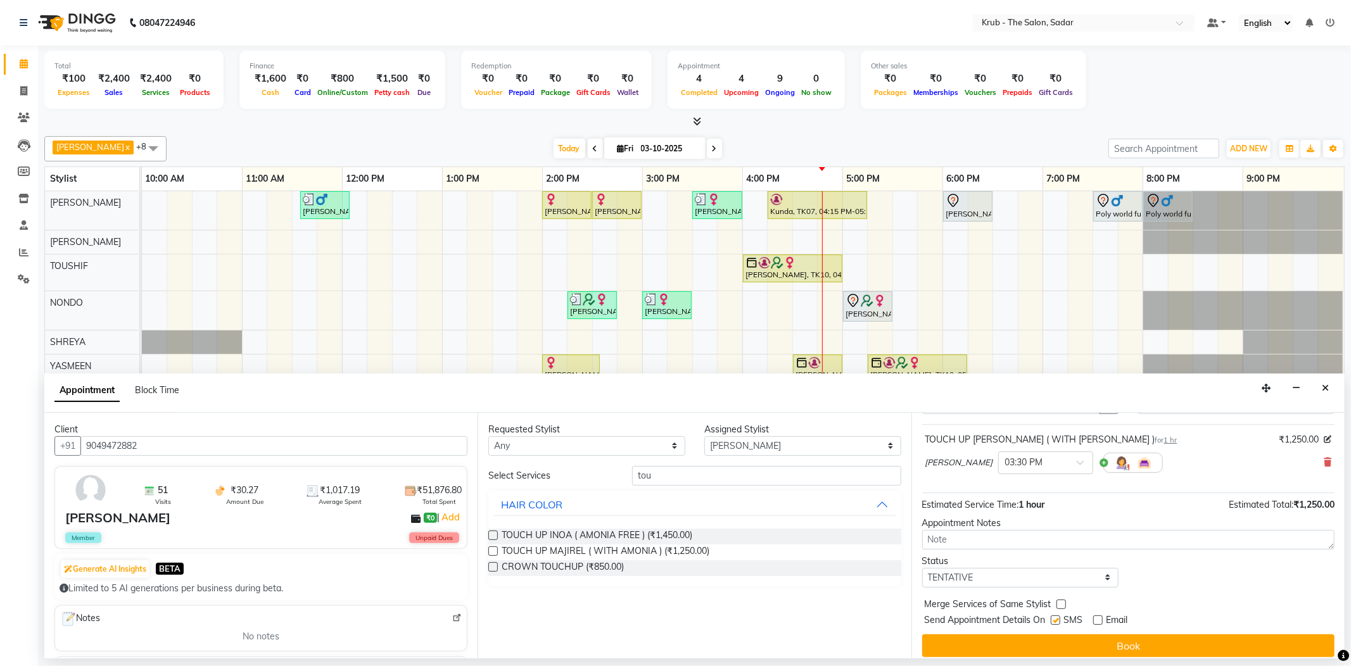
checkbox input "false"
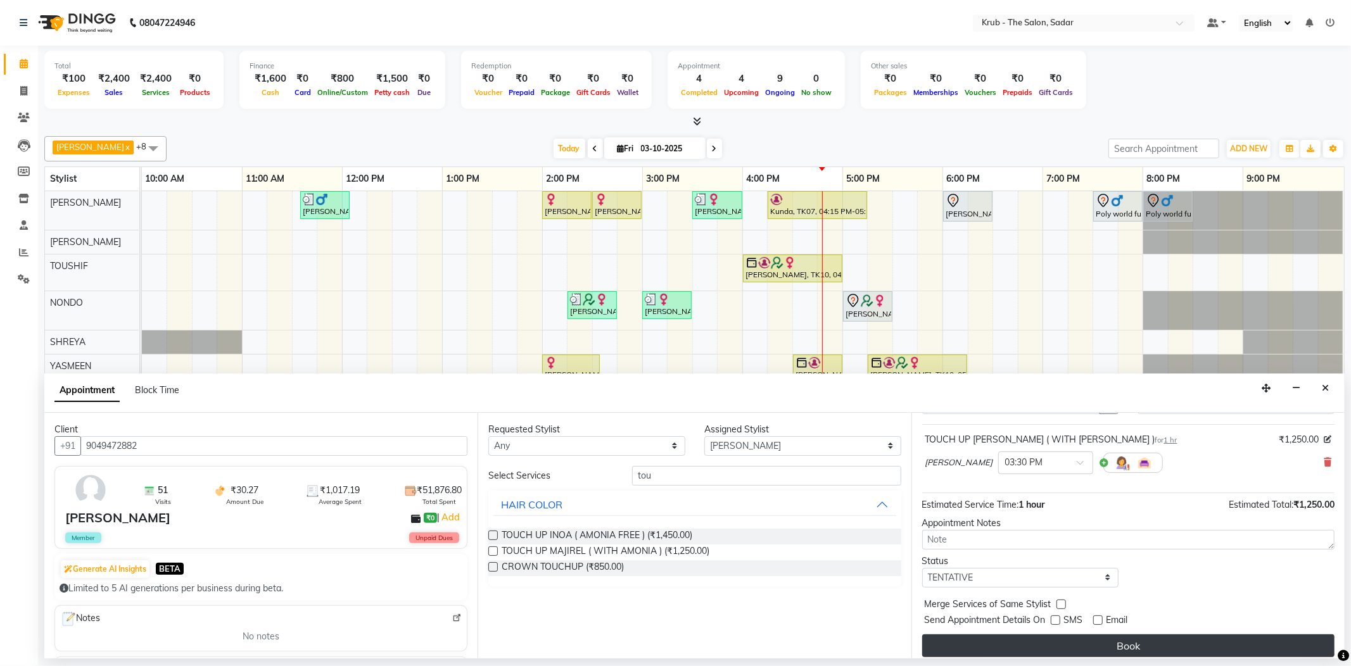
click at [1136, 635] on button "Book" at bounding box center [1128, 646] width 412 height 23
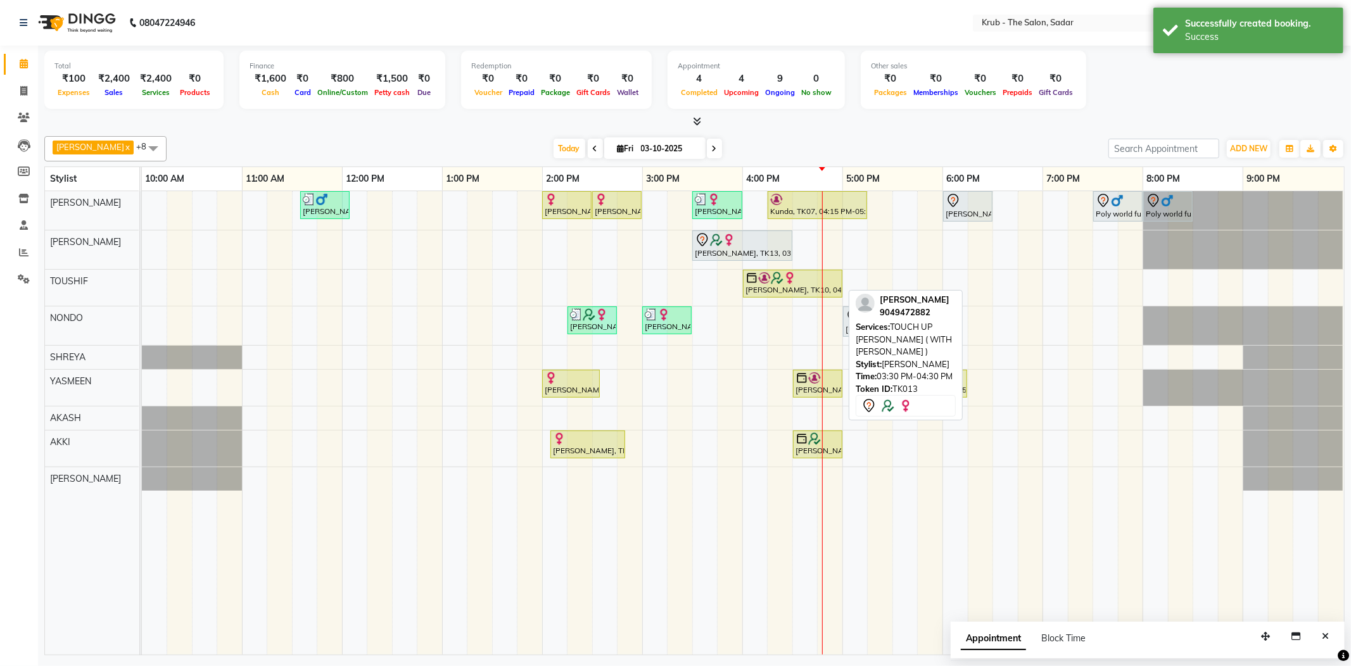
click at [736, 242] on div at bounding box center [742, 239] width 95 height 15
select select "7"
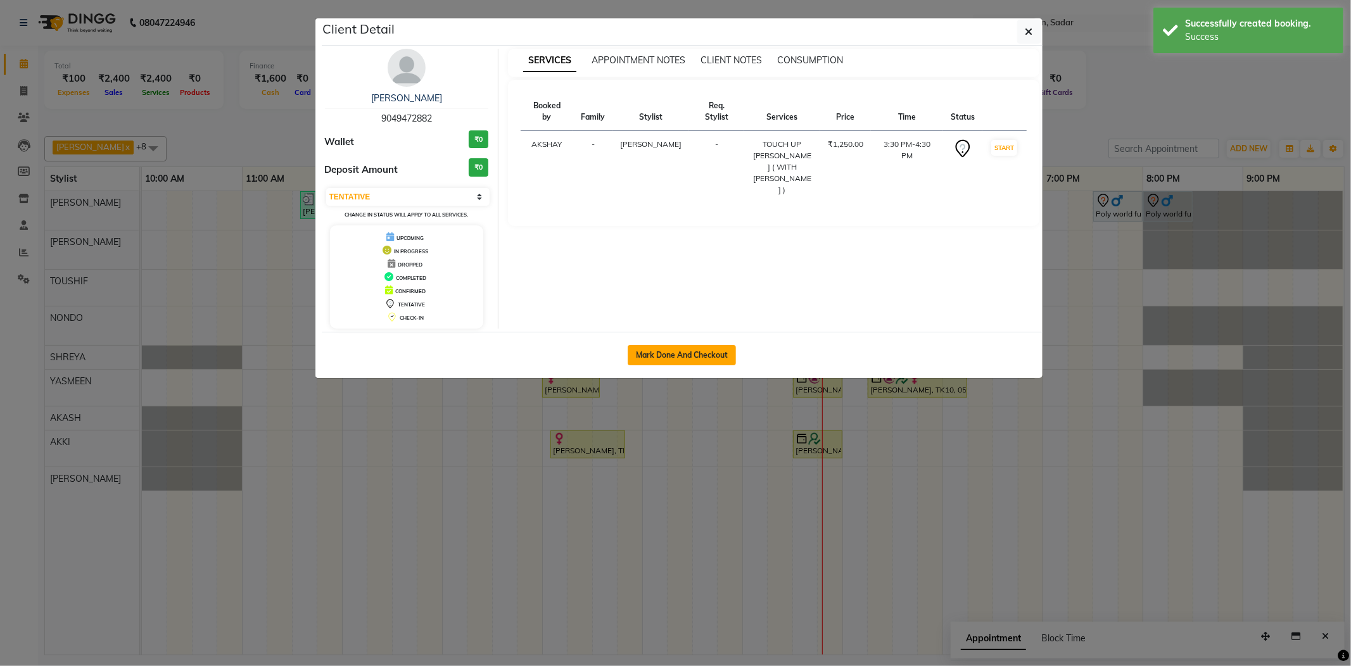
click at [687, 358] on button "Mark Done And Checkout" at bounding box center [682, 355] width 108 height 20
select select "service"
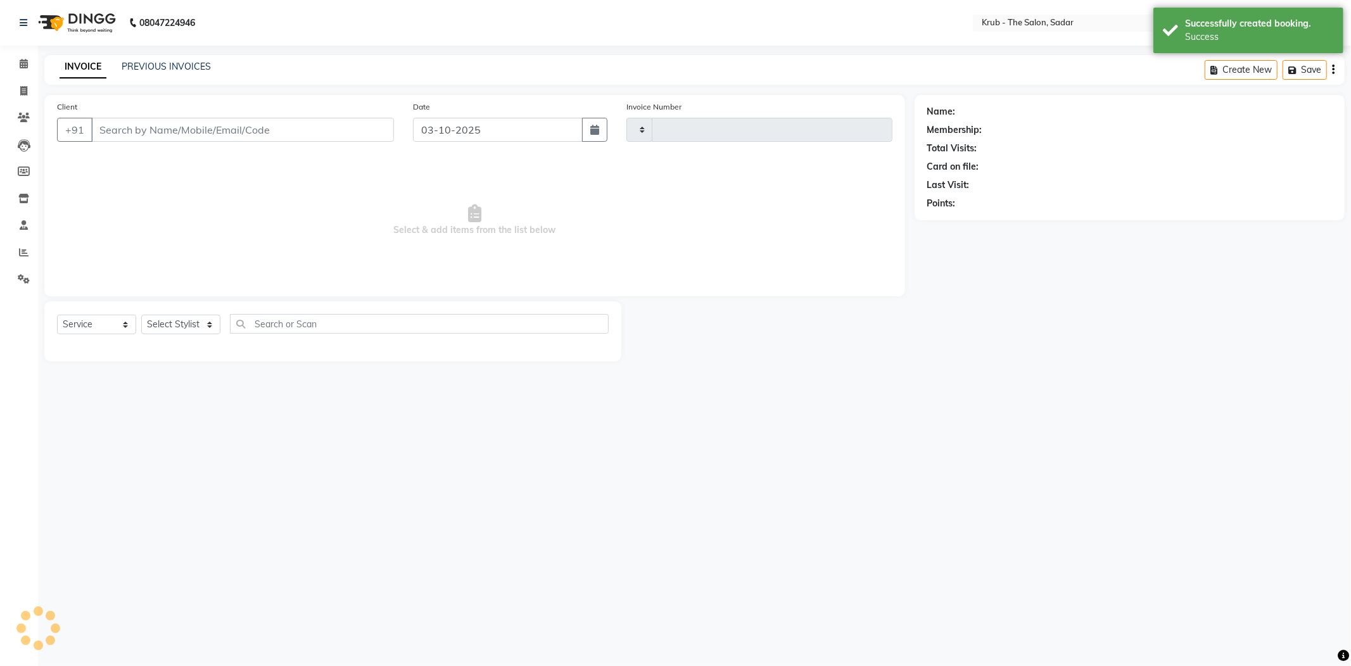
type input "2544"
select select "4449"
type input "9049472882"
select select "24980"
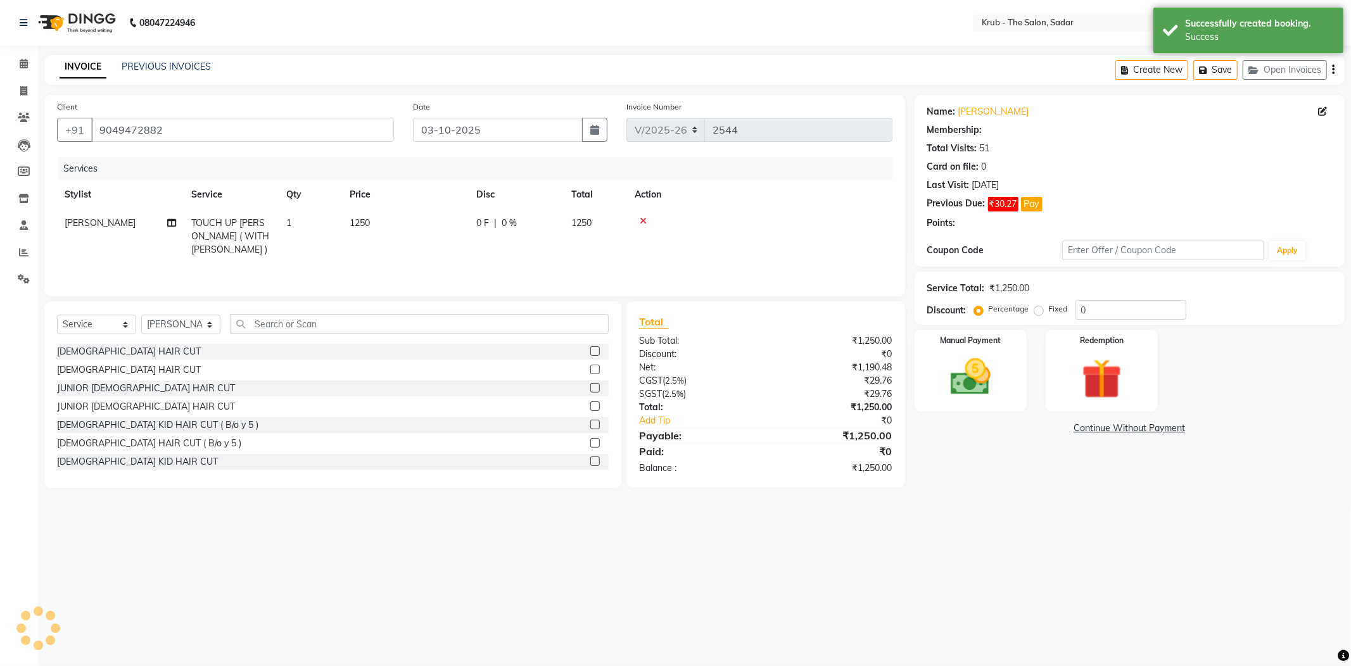
type input "15"
select select "1: Object"
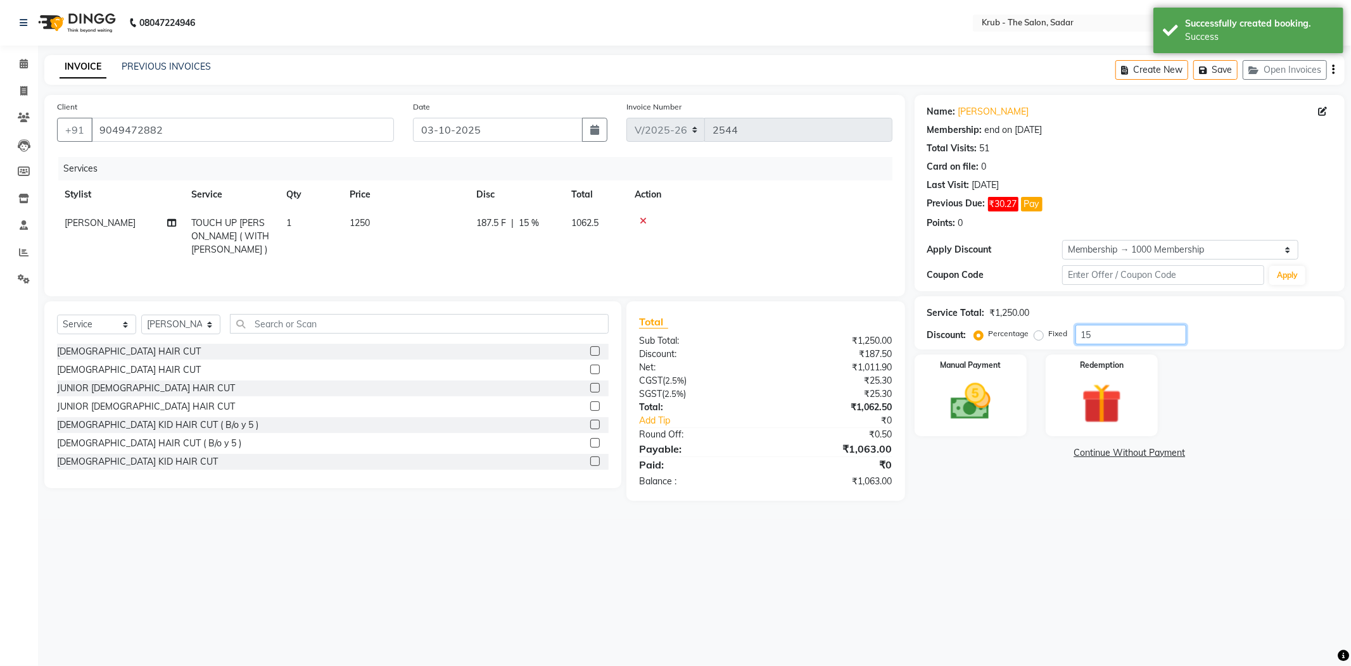
drag, startPoint x: 1088, startPoint y: 315, endPoint x: 1011, endPoint y: 315, distance: 76.6
click at [1011, 325] on div "Percentage Fixed 15" at bounding box center [1082, 335] width 210 height 20
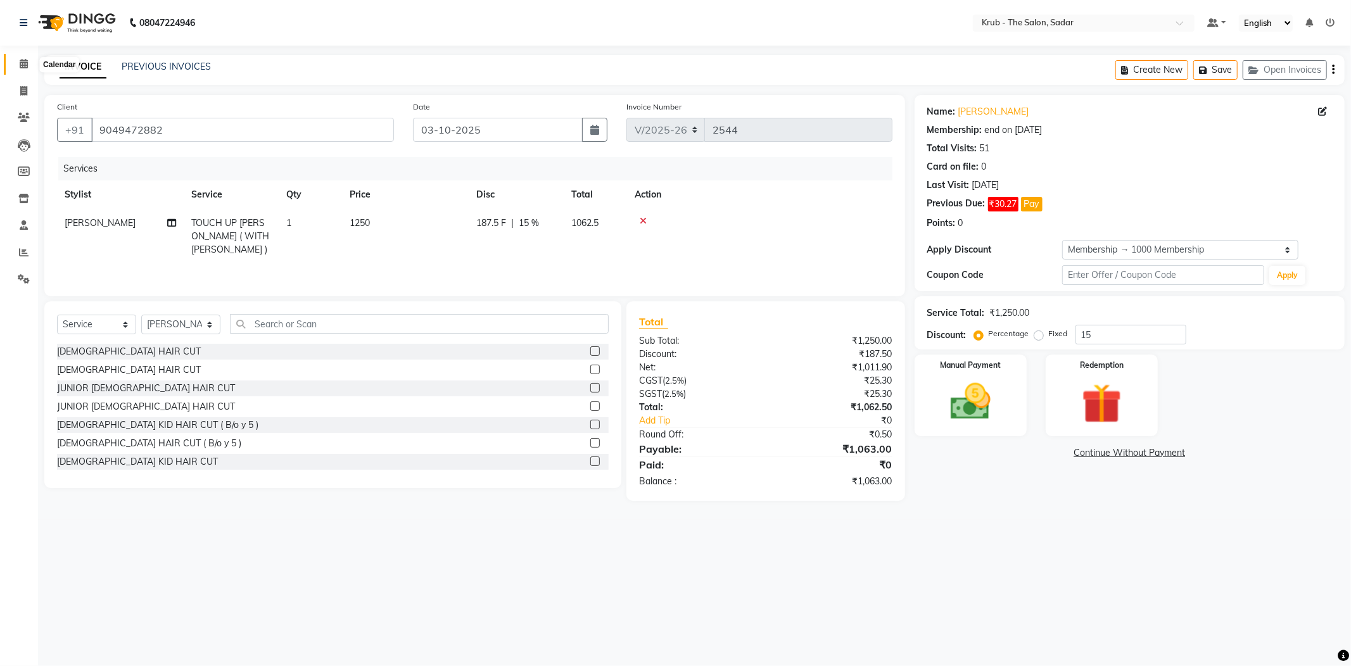
click at [20, 65] on icon at bounding box center [24, 64] width 8 height 10
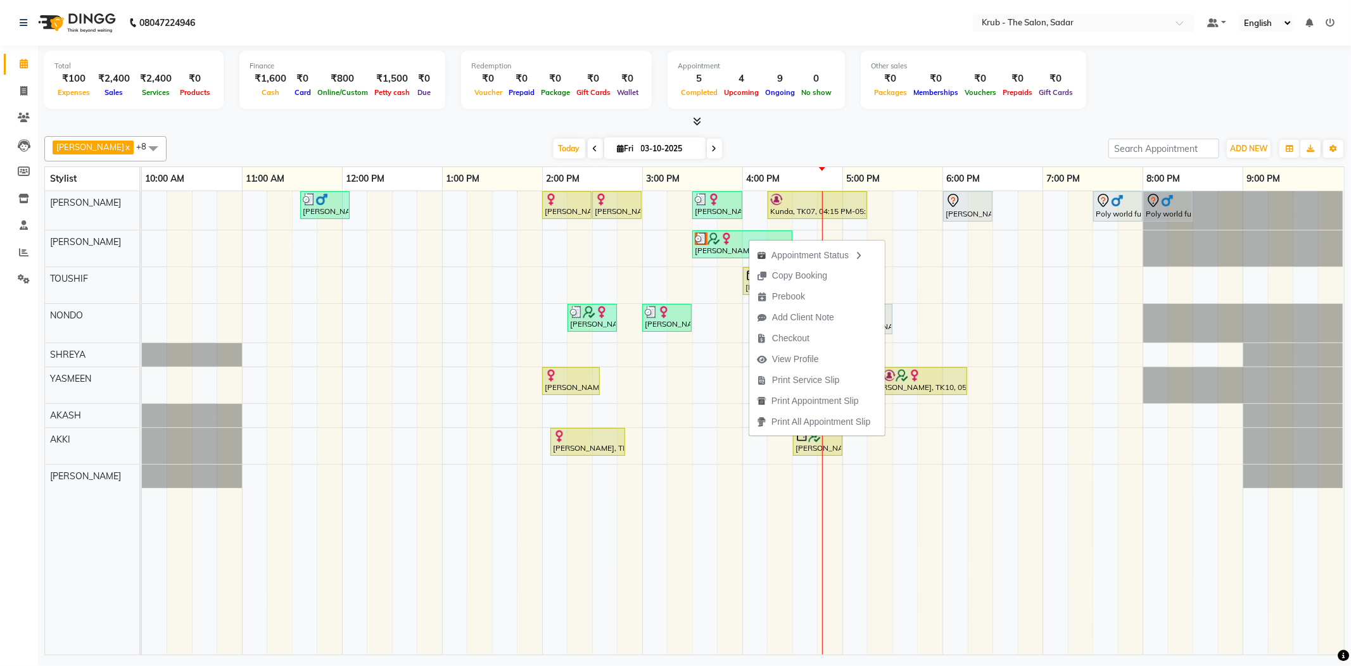
drag, startPoint x: 897, startPoint y: 134, endPoint x: 763, endPoint y: 216, distance: 157.2
click at [894, 136] on div "GURVEER x RAJESH x TOUSHIF x NONDO x SHREYA x YASMEEN x AKASH x AKKI x AMIT x +…" at bounding box center [694, 148] width 1300 height 25
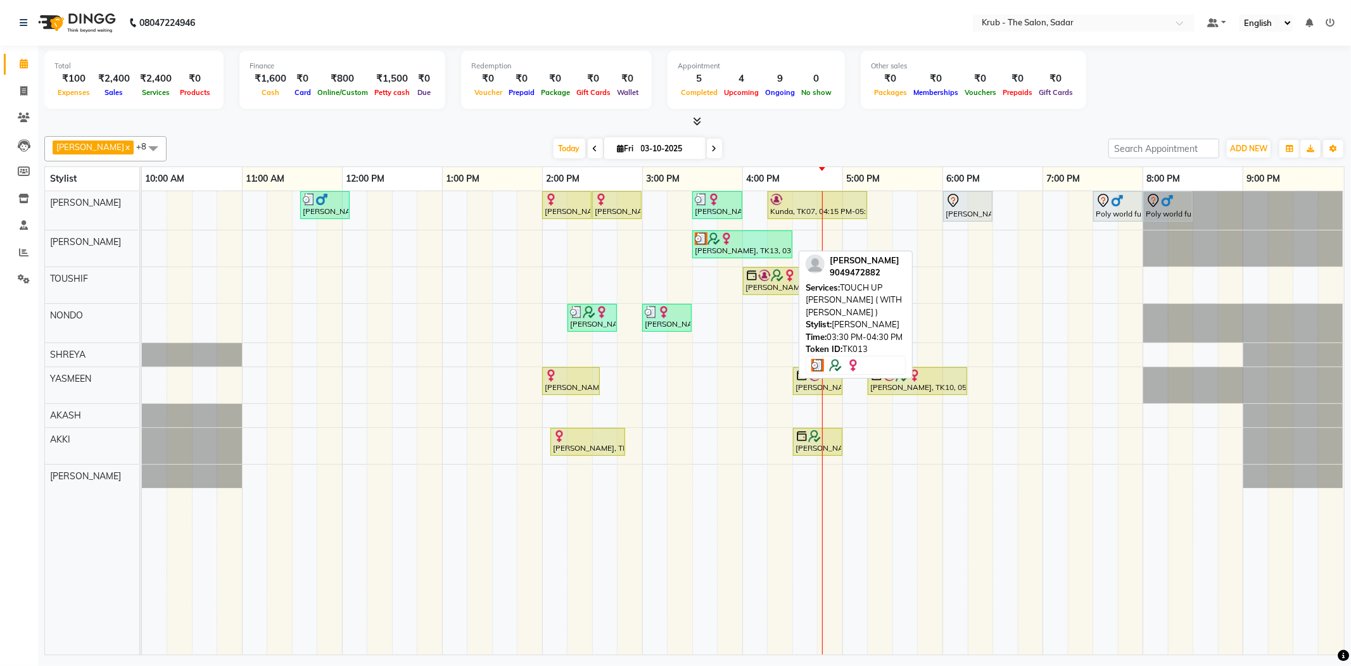
click at [716, 242] on div "Sonal Sangar, TK13, 03:30 PM-04:30 PM, TOUCH UP MAJIREL ( WITH AMONIA )" at bounding box center [743, 244] width 98 height 24
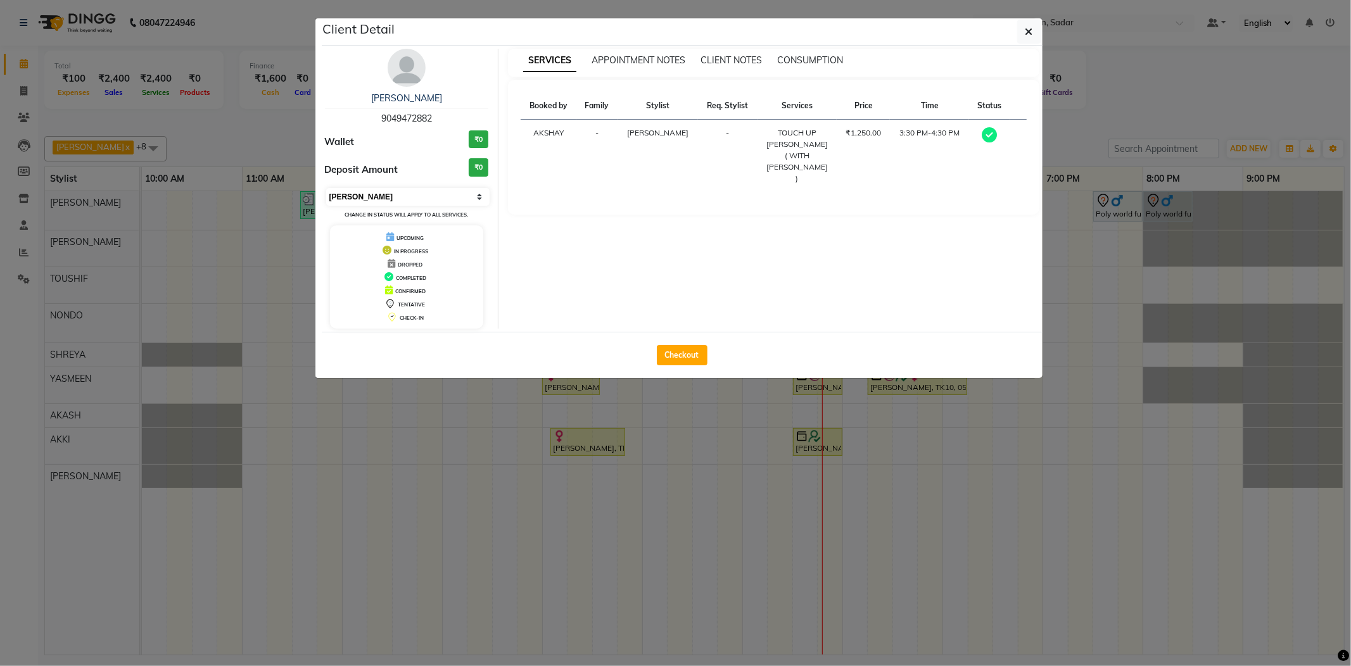
click at [371, 193] on select "Select MARK DONE UPCOMING" at bounding box center [408, 197] width 164 height 18
click at [326, 188] on select "Select MARK DONE UPCOMING" at bounding box center [408, 197] width 164 height 18
click at [381, 191] on select "Select MARK DONE UPCOMING" at bounding box center [408, 197] width 164 height 18
select select "5"
click at [326, 188] on select "Select MARK DONE UPCOMING" at bounding box center [408, 197] width 164 height 18
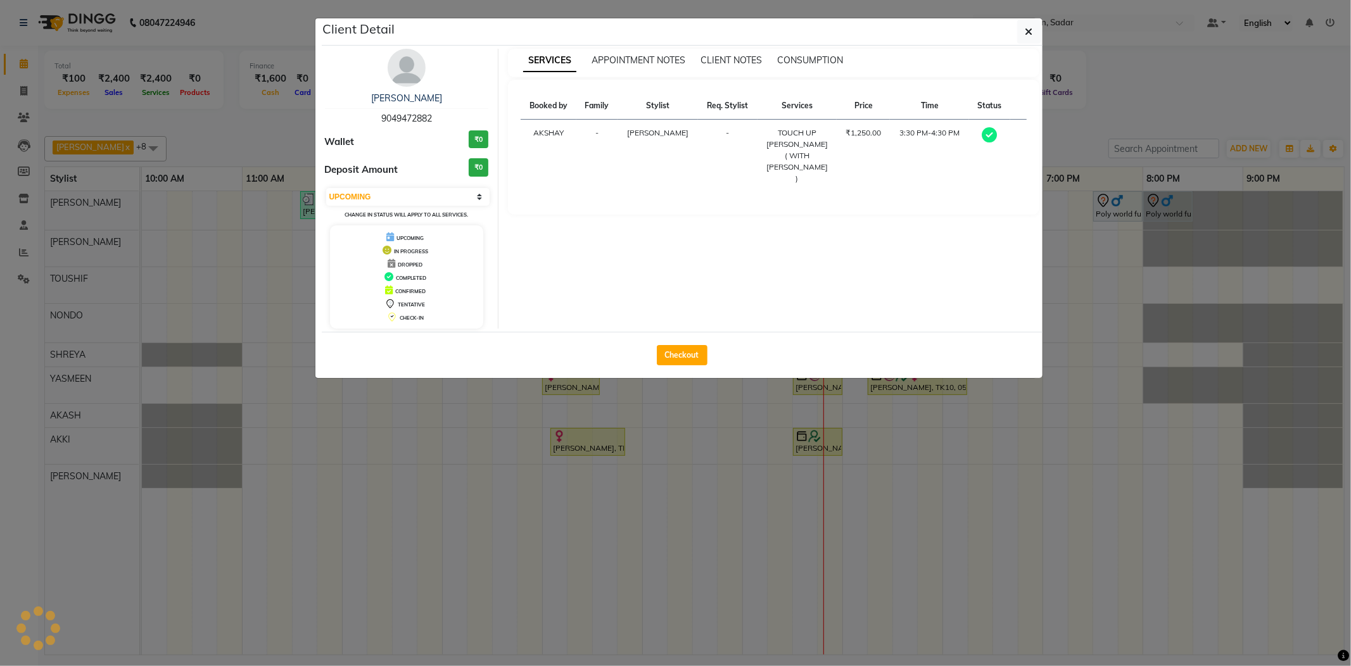
click at [257, 137] on ngb-modal-window "Client Detail Sonal Sangar 9049472882 Wallet ₹0 Deposit Amount ₹0 Select MARK D…" at bounding box center [675, 333] width 1351 height 666
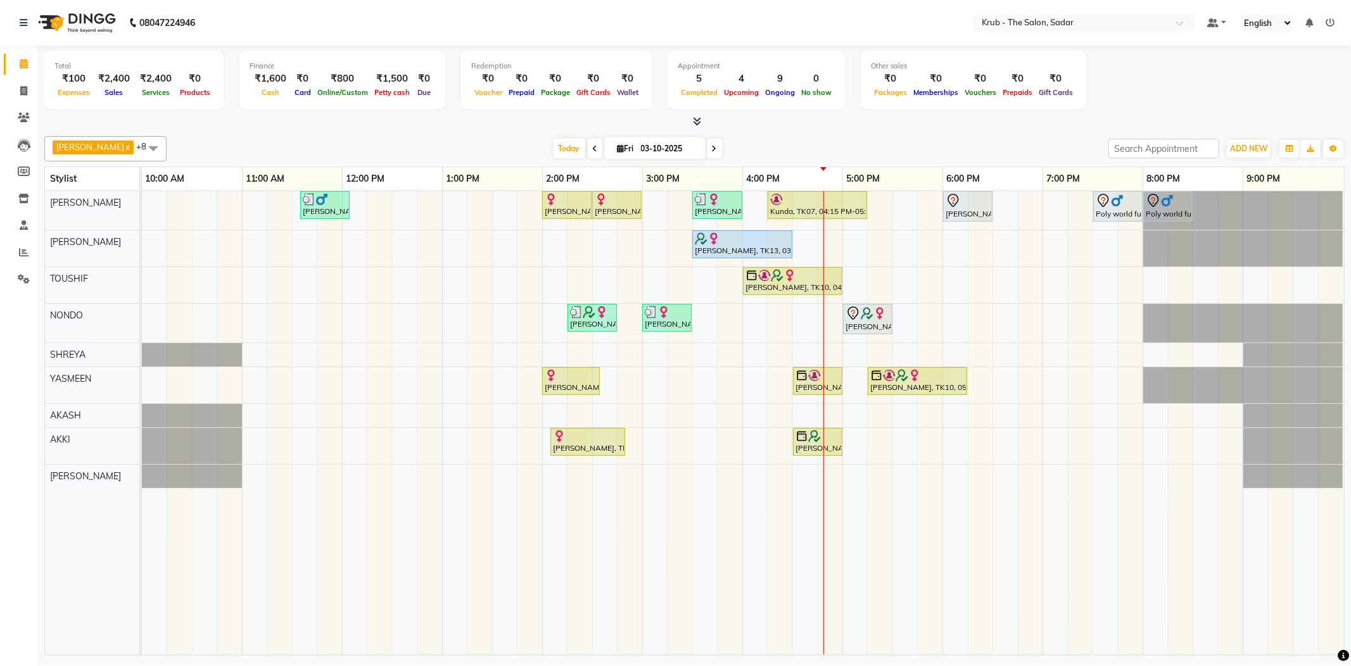
drag, startPoint x: 732, startPoint y: 223, endPoint x: 746, endPoint y: 135, distance: 89.1
click at [746, 136] on div "GURVEER x RAJESH x TOUSHIF x NONDO x SHREYA x YASMEEN x AKASH x AKKI x AMIT x +…" at bounding box center [694, 148] width 1300 height 25
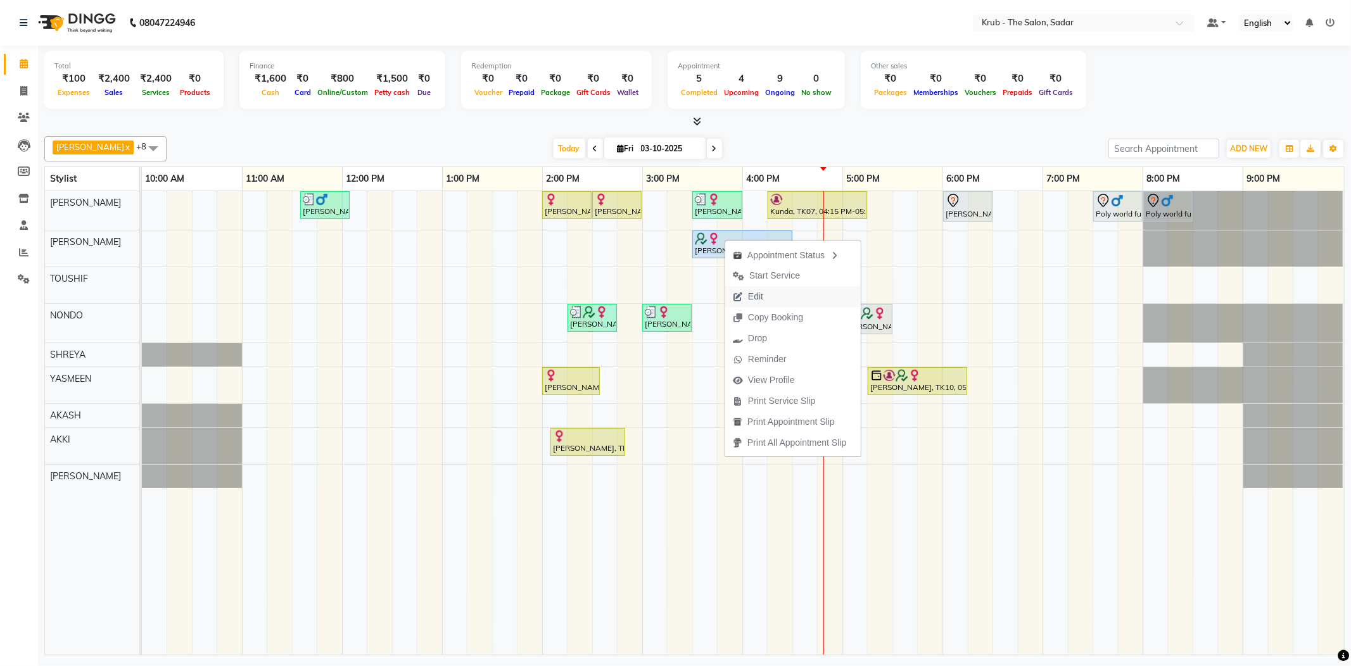
click at [748, 291] on span "Edit" at bounding box center [748, 296] width 46 height 21
select select "upcoming"
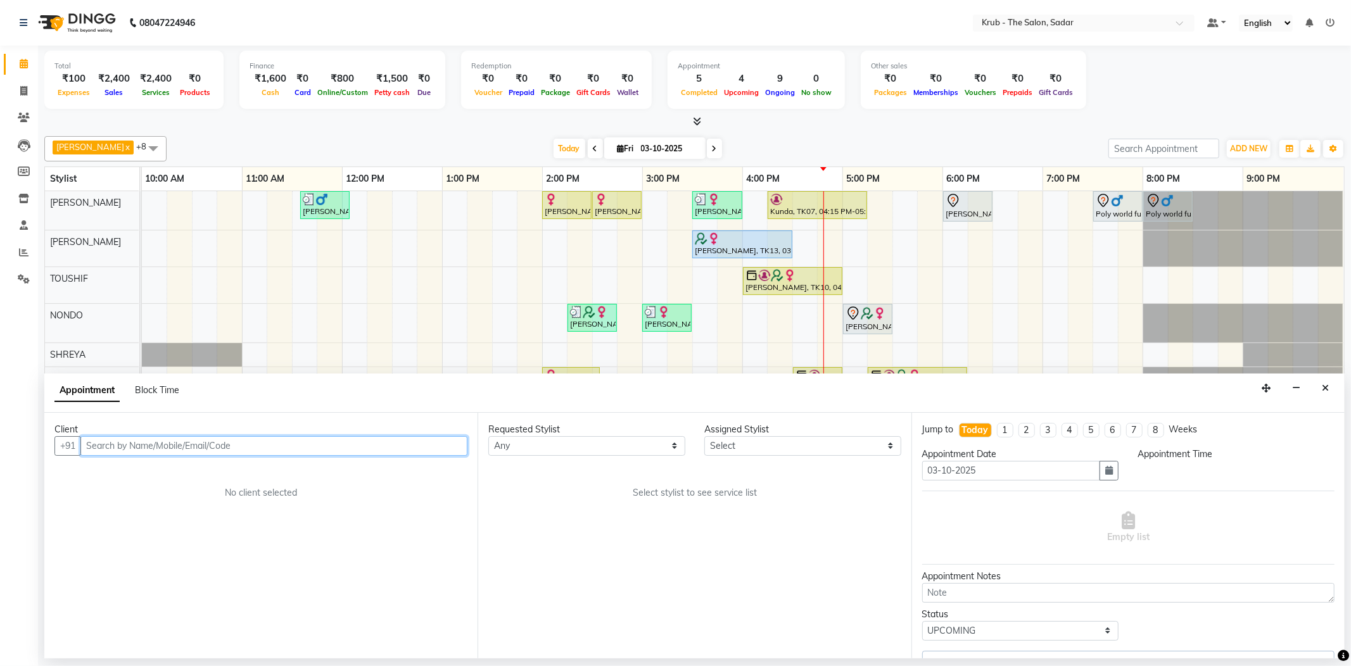
select select "930"
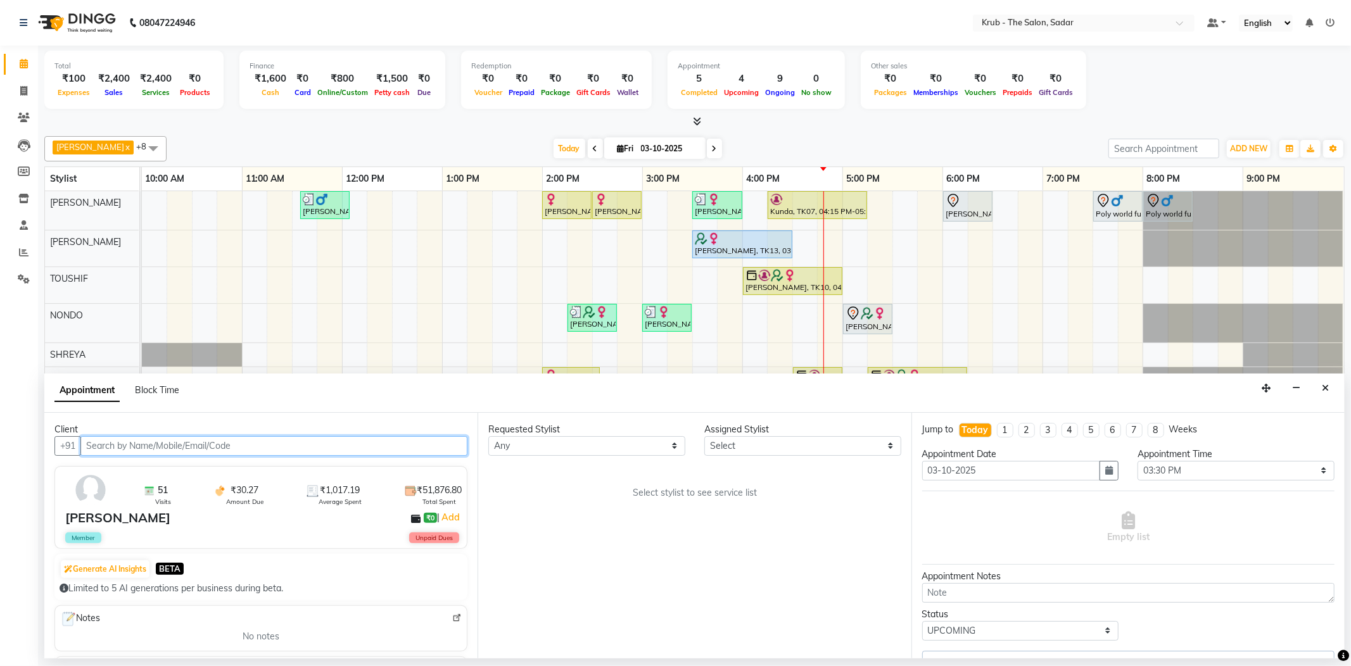
select select "24980"
select select "1917"
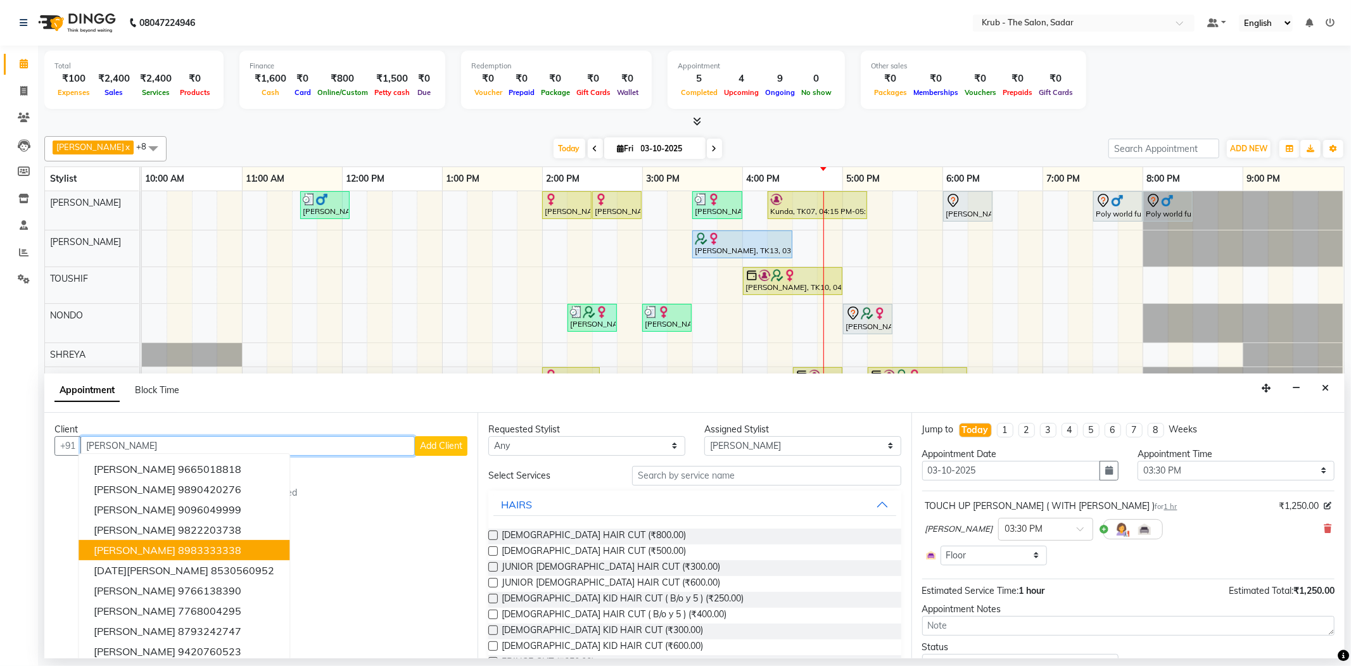
click at [204, 544] on ngb-highlight "8983333338" at bounding box center [209, 550] width 63 height 13
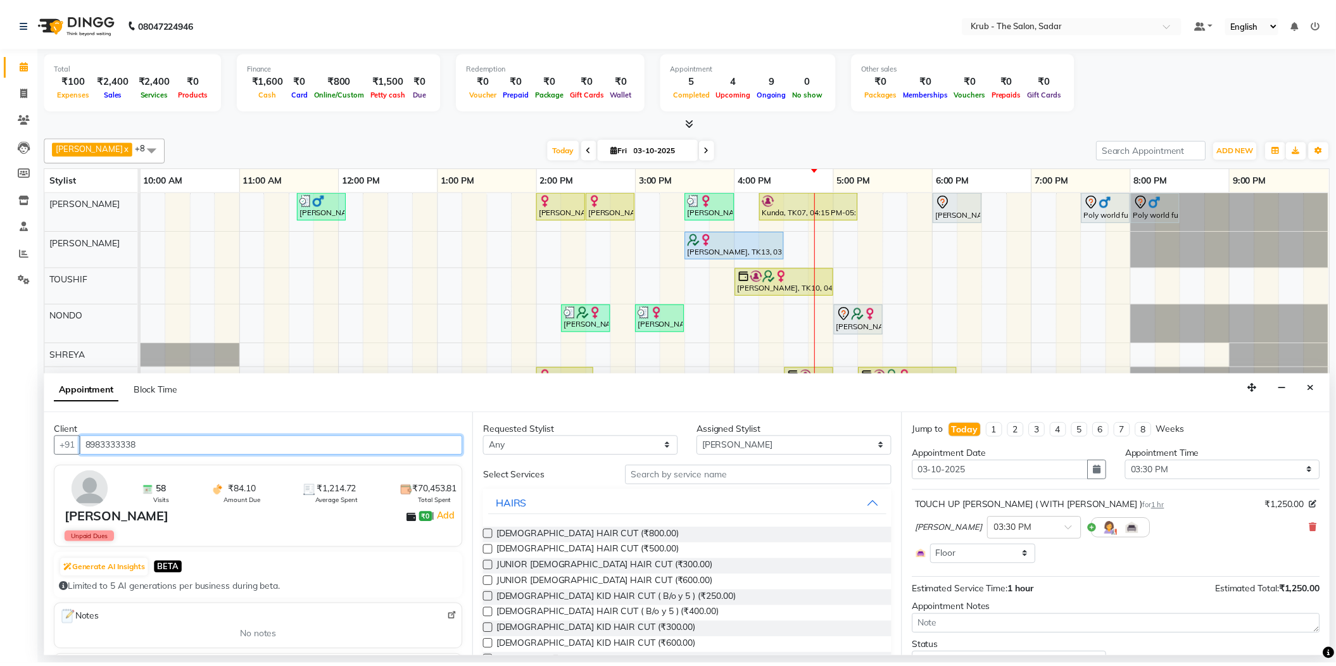
scroll to position [49, 0]
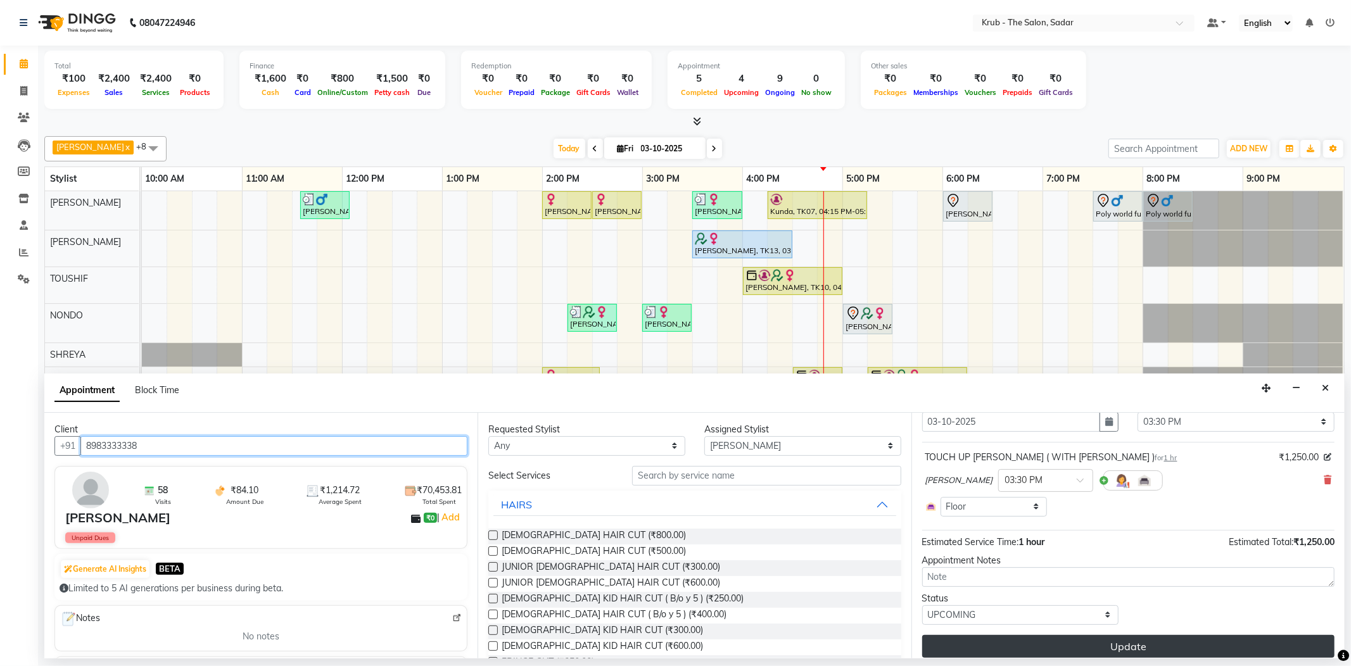
type input "8983333338"
click at [1150, 635] on button "Update" at bounding box center [1128, 646] width 412 height 23
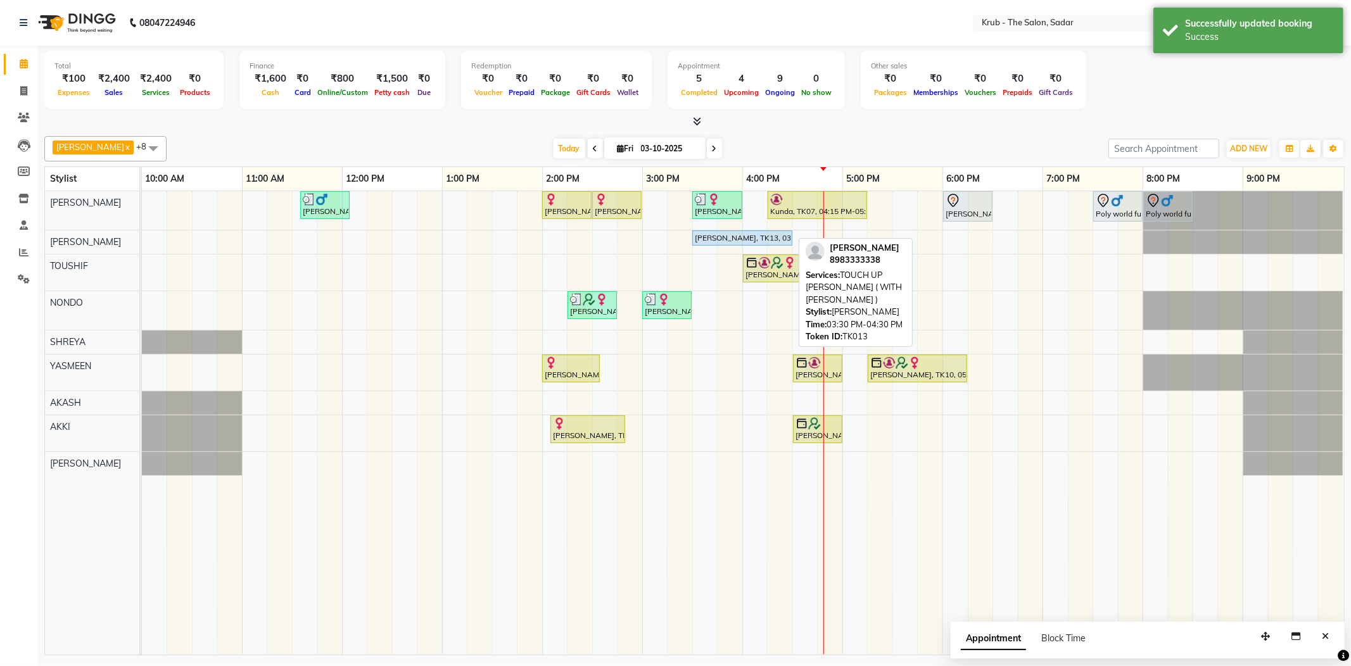
click at [728, 234] on div "[PERSON_NAME], TK13, 03:30 PM-04:30 PM, TOUCH UP MAJIREL ( WITH AMONIA )" at bounding box center [743, 237] width 98 height 11
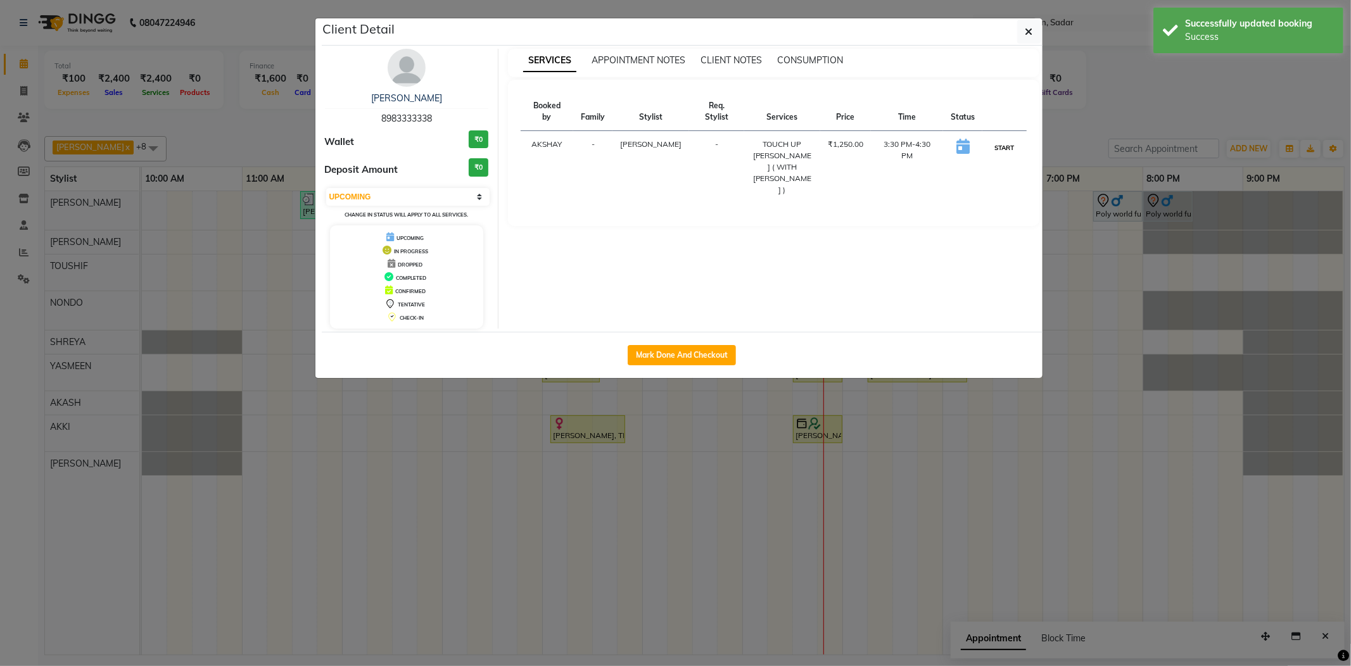
click at [1008, 140] on button "START" at bounding box center [1004, 148] width 26 height 16
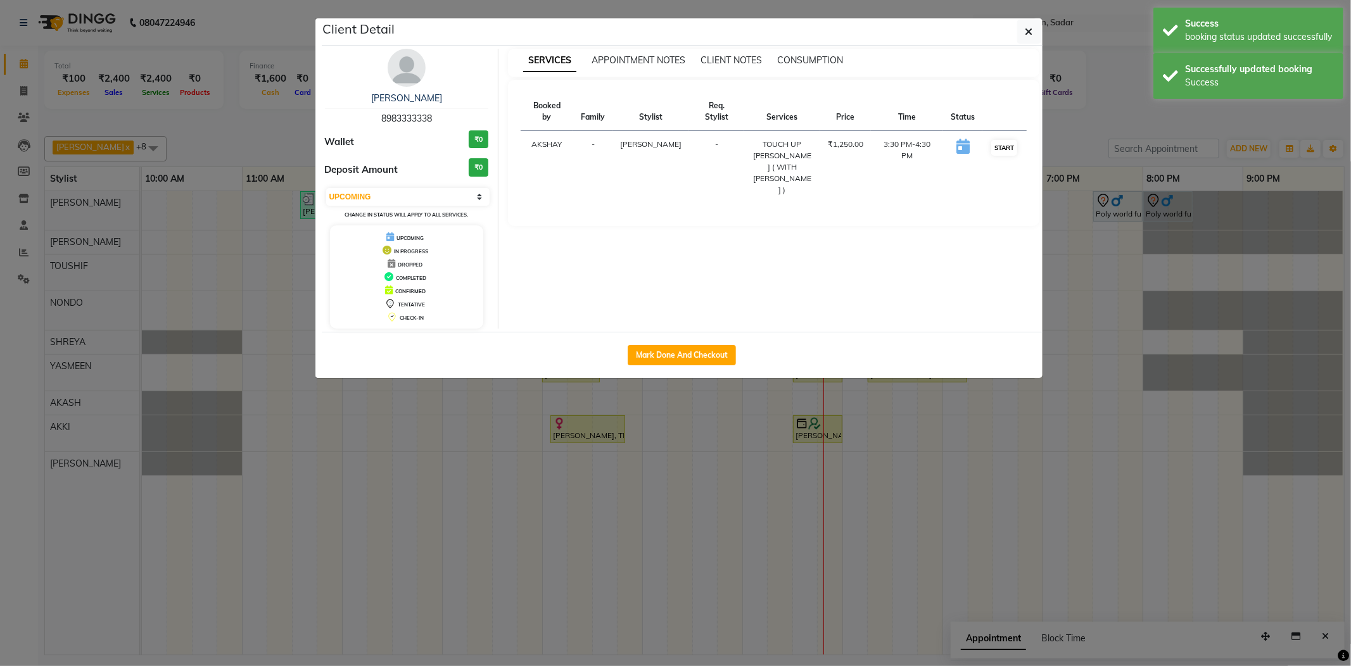
select select "1"
drag, startPoint x: 1093, startPoint y: 120, endPoint x: 1158, endPoint y: 275, distance: 167.5
click at [1093, 122] on ngb-modal-window "Client Detail Sonal Sharma 8983333338 Wallet ₹0 Deposit Amount ₹0 Select IN SER…" at bounding box center [675, 333] width 1351 height 666
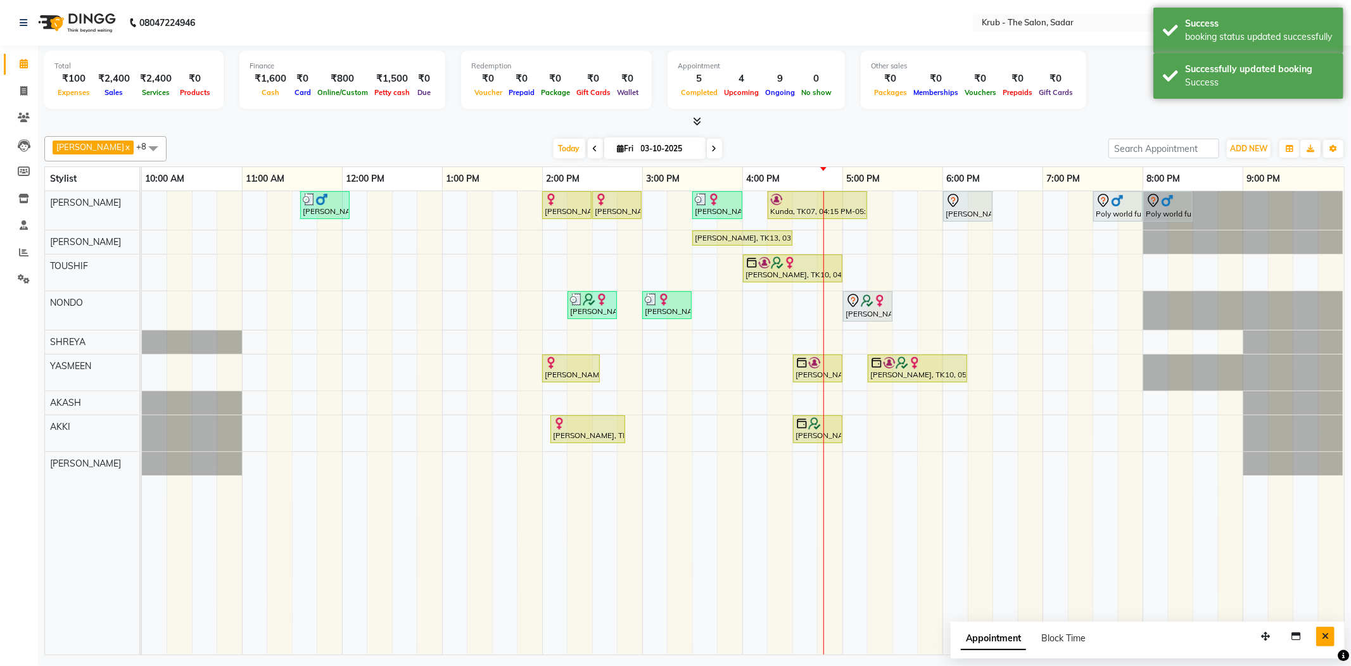
click at [1328, 627] on button "Close" at bounding box center [1325, 637] width 18 height 20
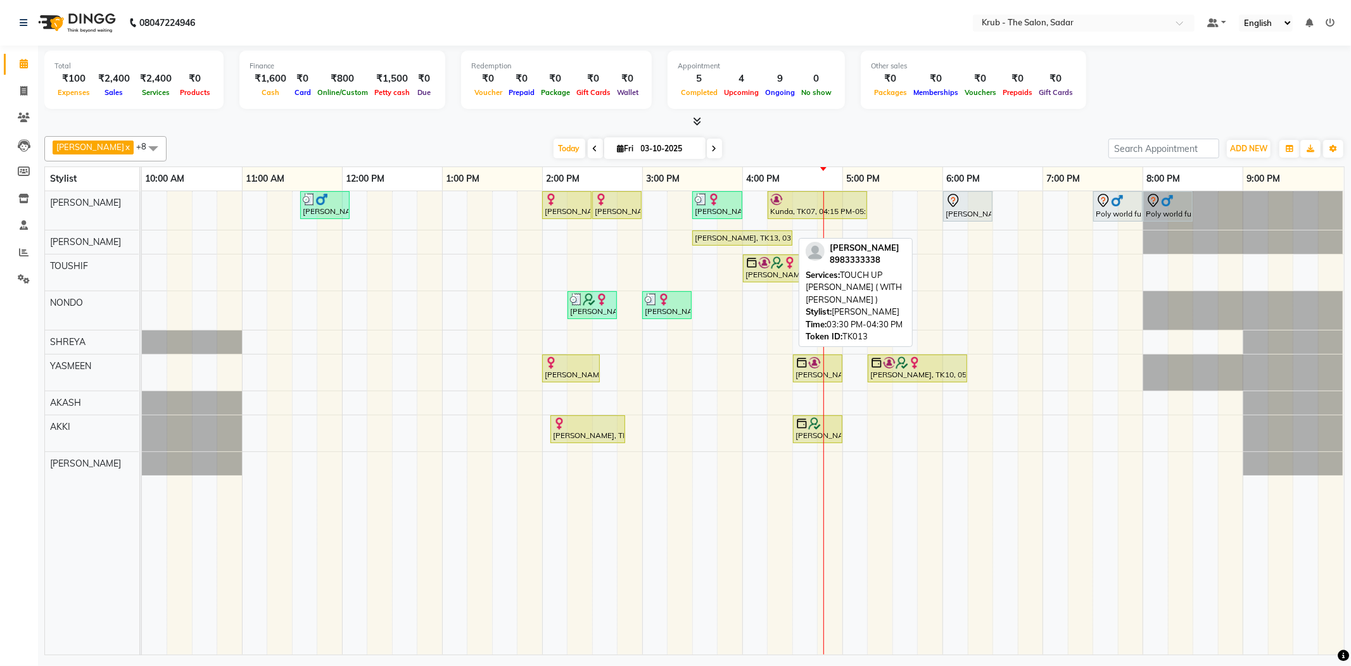
click at [751, 232] on div "[PERSON_NAME], TK13, 03:30 PM-04:30 PM, TOUCH UP MAJIREL ( WITH AMONIA )" at bounding box center [743, 237] width 98 height 11
select select "1"
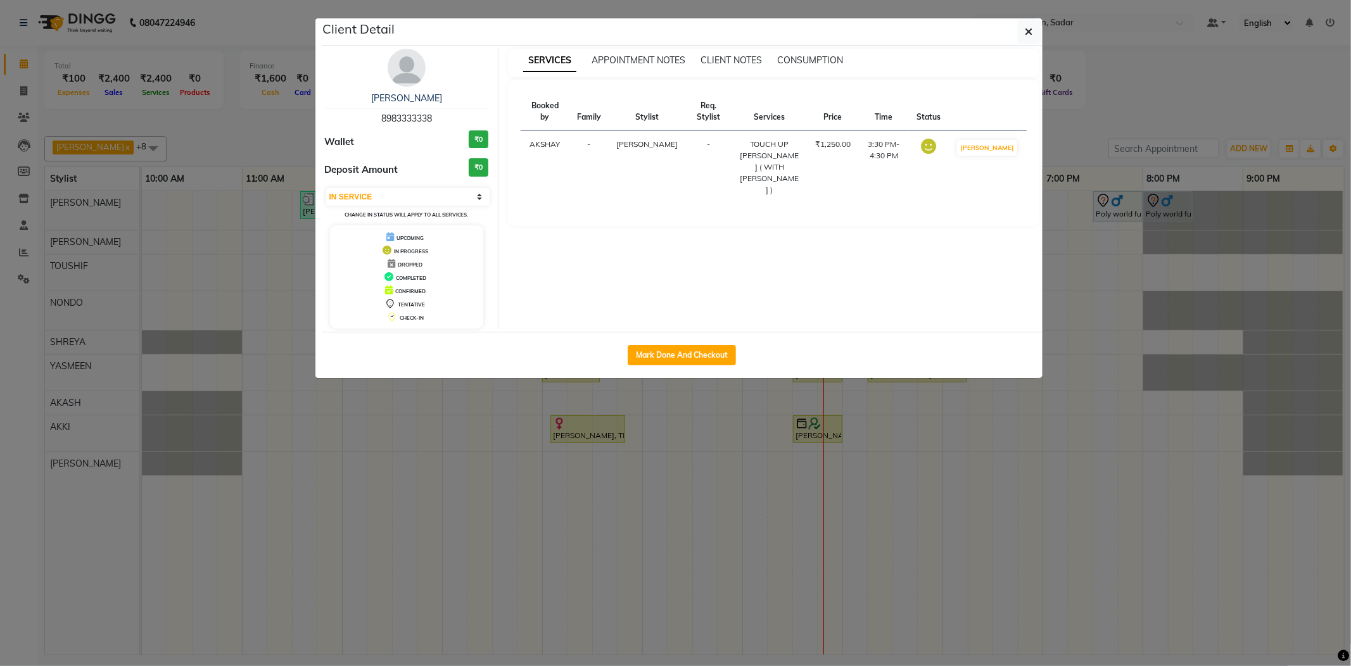
click at [1113, 92] on ngb-modal-window "Client Detail Sonal Sharma 8983333338 Wallet ₹0 Deposit Amount ₹0 Select IN SER…" at bounding box center [675, 333] width 1351 height 666
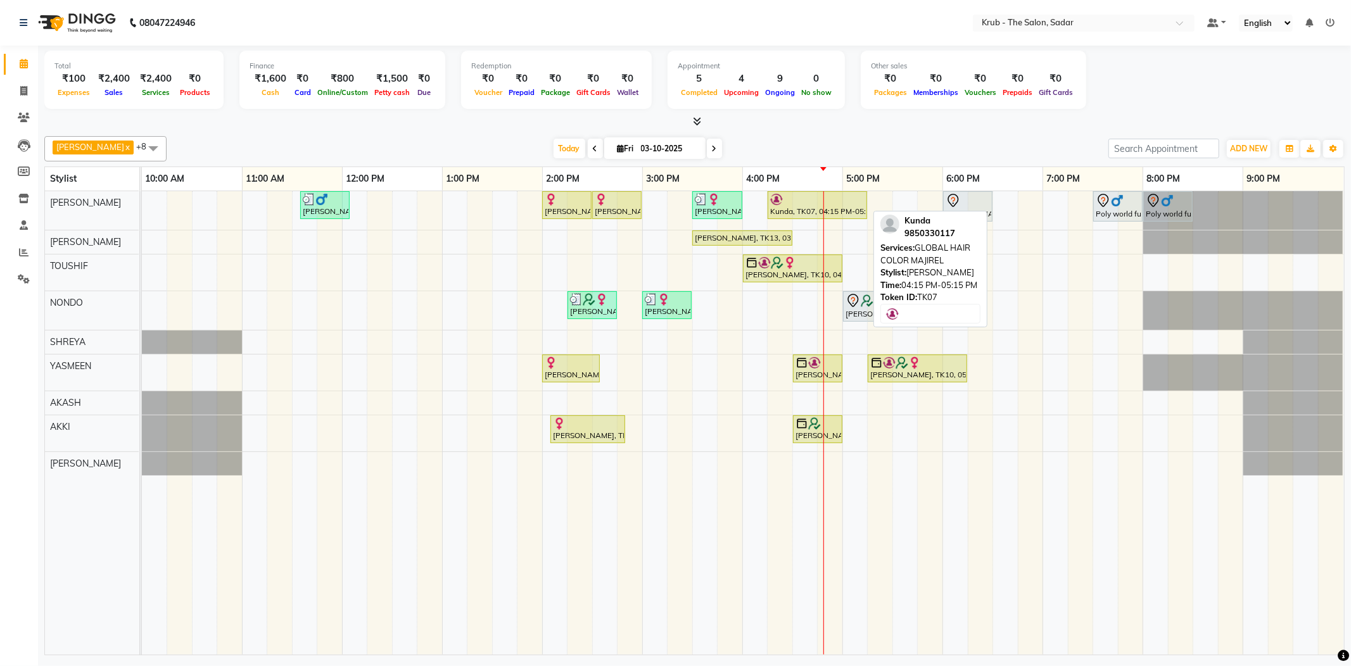
click at [821, 196] on div at bounding box center [817, 199] width 94 height 13
select select "1"
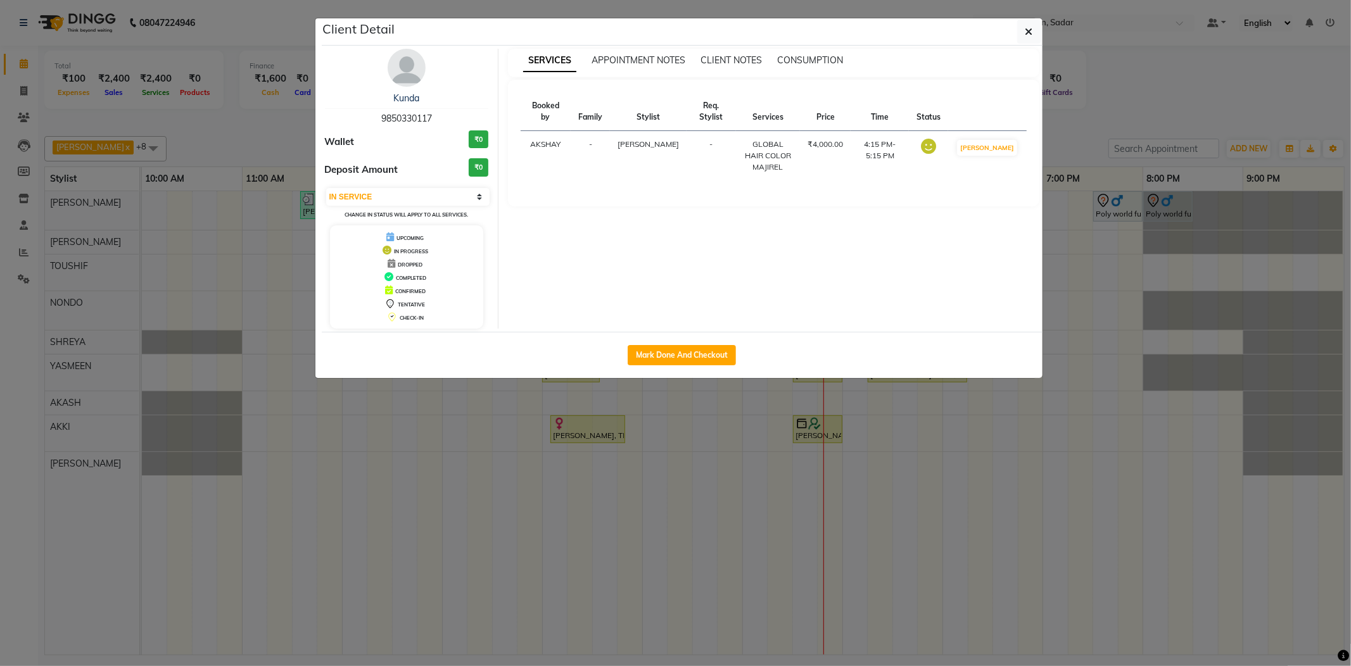
click at [1059, 135] on ngb-modal-window "Client Detail Kunda 9850330117 Wallet ₹0 Deposit Amount ₹0 Select IN SERVICE CO…" at bounding box center [675, 333] width 1351 height 666
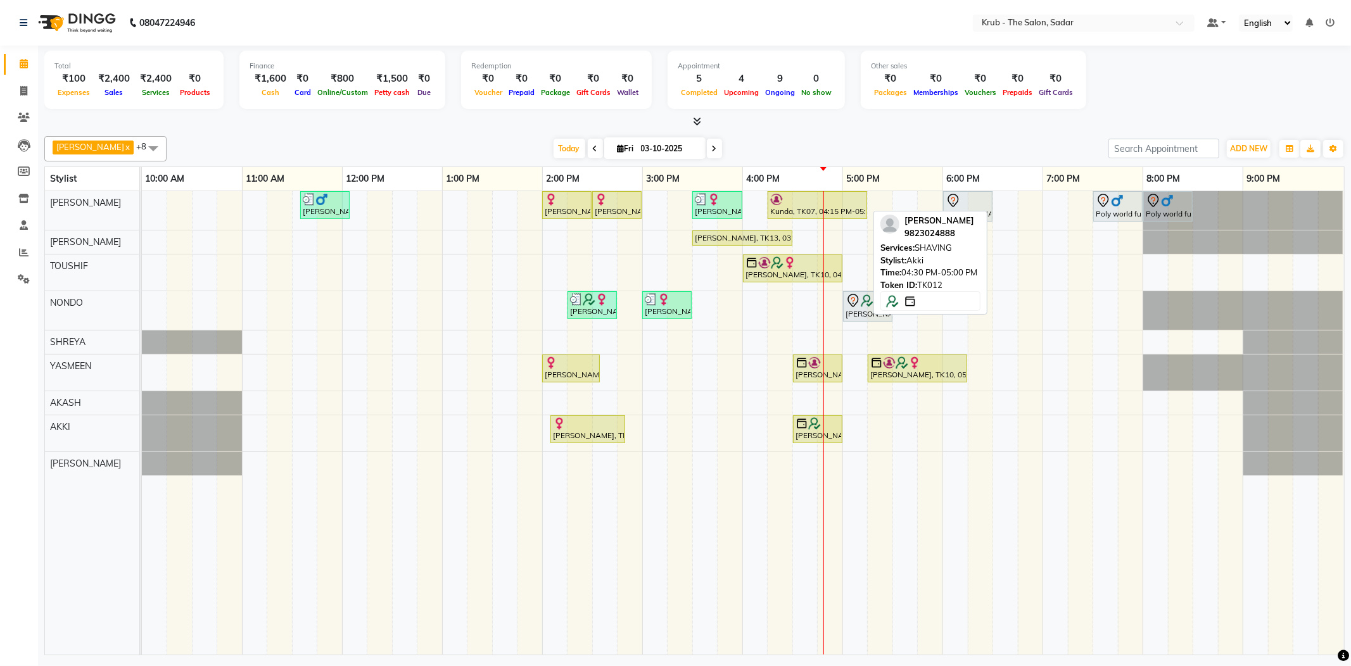
click at [817, 428] on div "[PERSON_NAME], TK12, 04:30 PM-05:00 PM, SHAVING" at bounding box center [817, 429] width 47 height 24
select select "1"
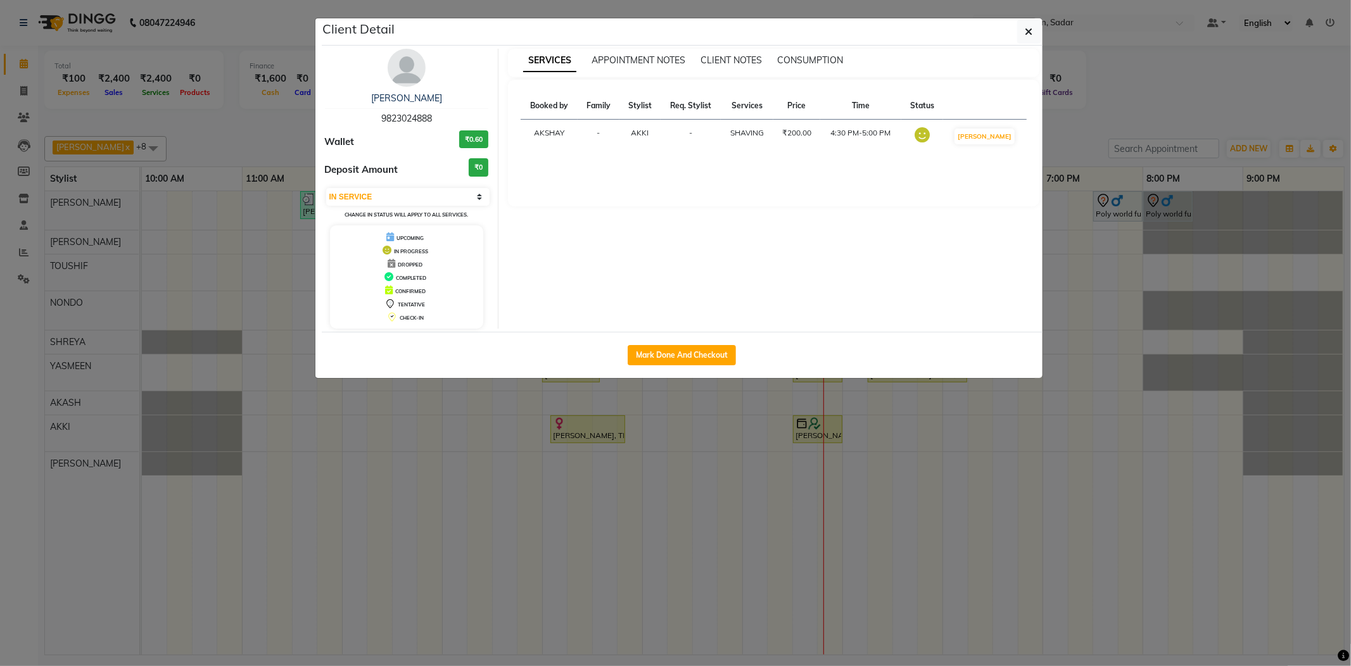
click at [1107, 135] on ngb-modal-window "Client Detail Amit Seth 9823024888 Wallet ₹0.60 Deposit Amount ₹0 Select IN SER…" at bounding box center [675, 333] width 1351 height 666
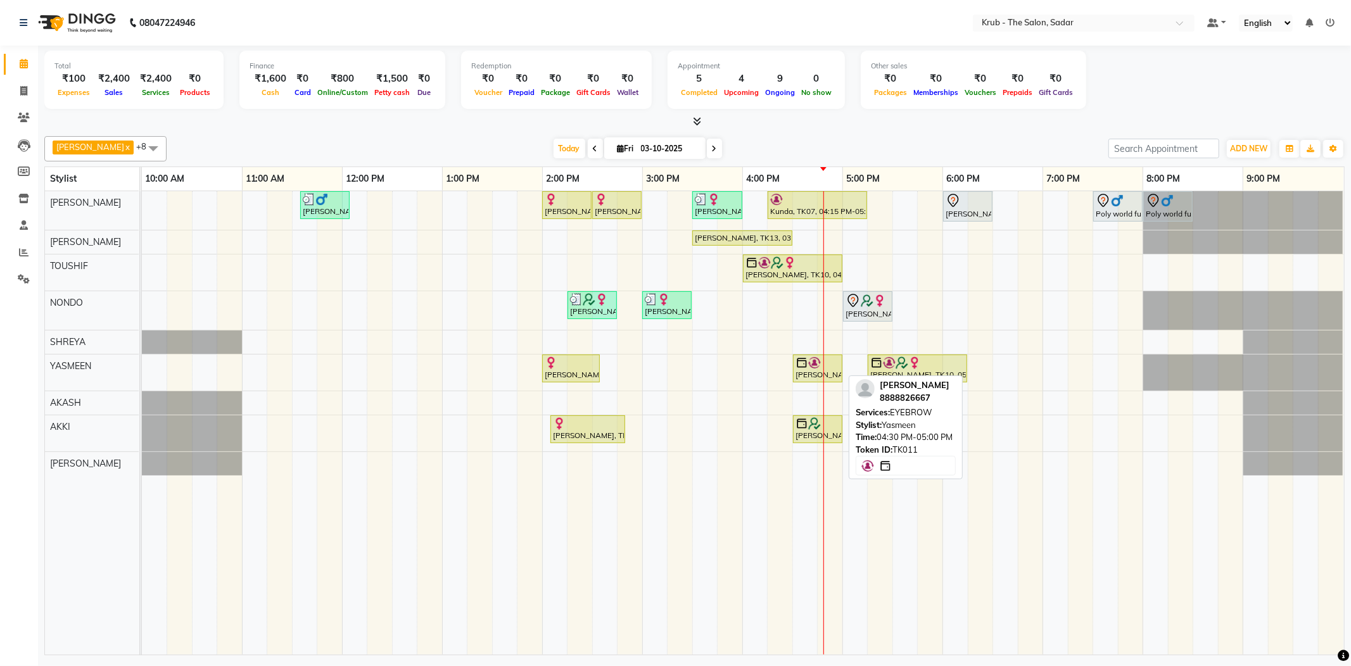
click at [814, 367] on div "Binita Sahu, TK11, 04:30 PM-05:00 PM, EYEBROW" at bounding box center [817, 369] width 47 height 24
select select "1"
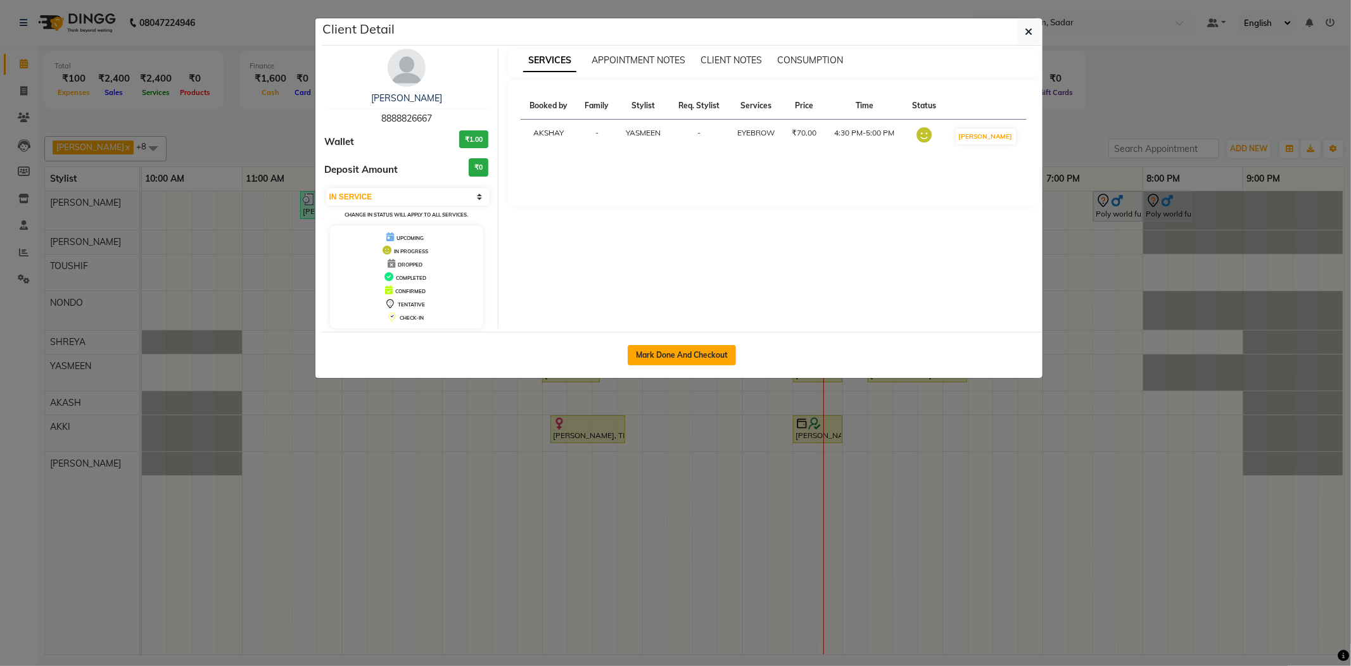
click at [678, 360] on button "Mark Done And Checkout" at bounding box center [682, 355] width 108 height 20
select select "service"
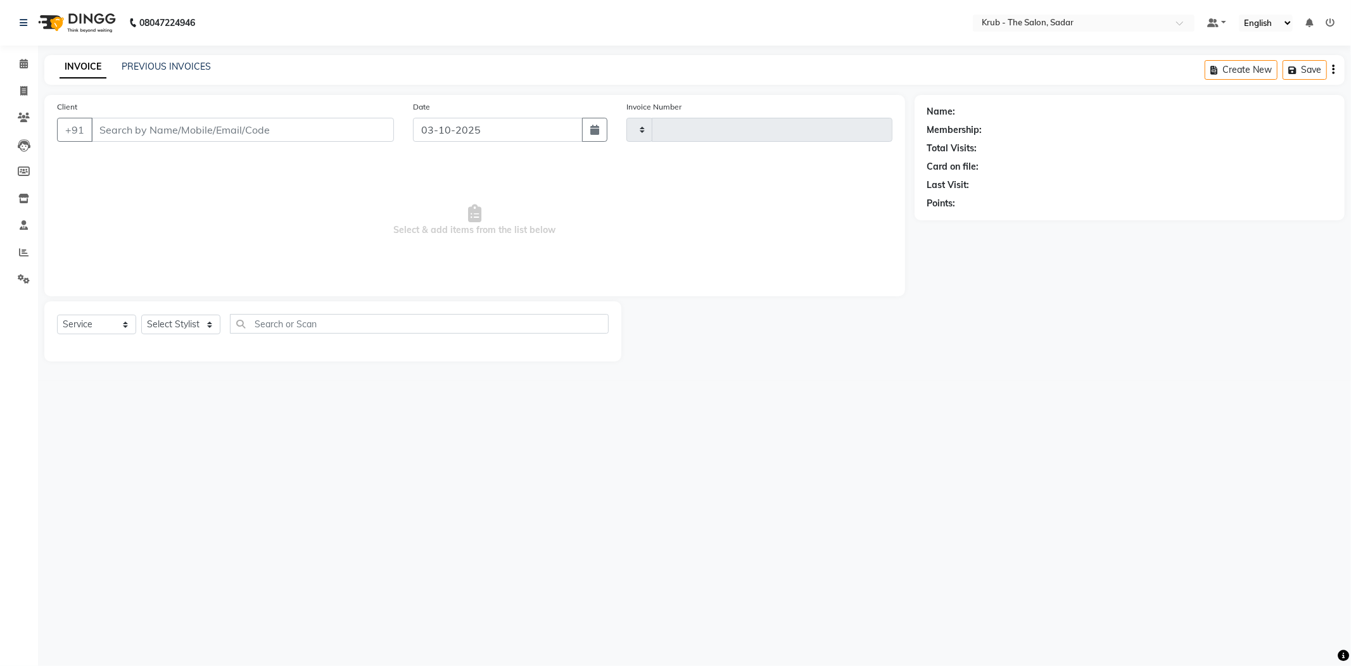
type input "2544"
select select "4449"
type input "8888826667"
select select "24987"
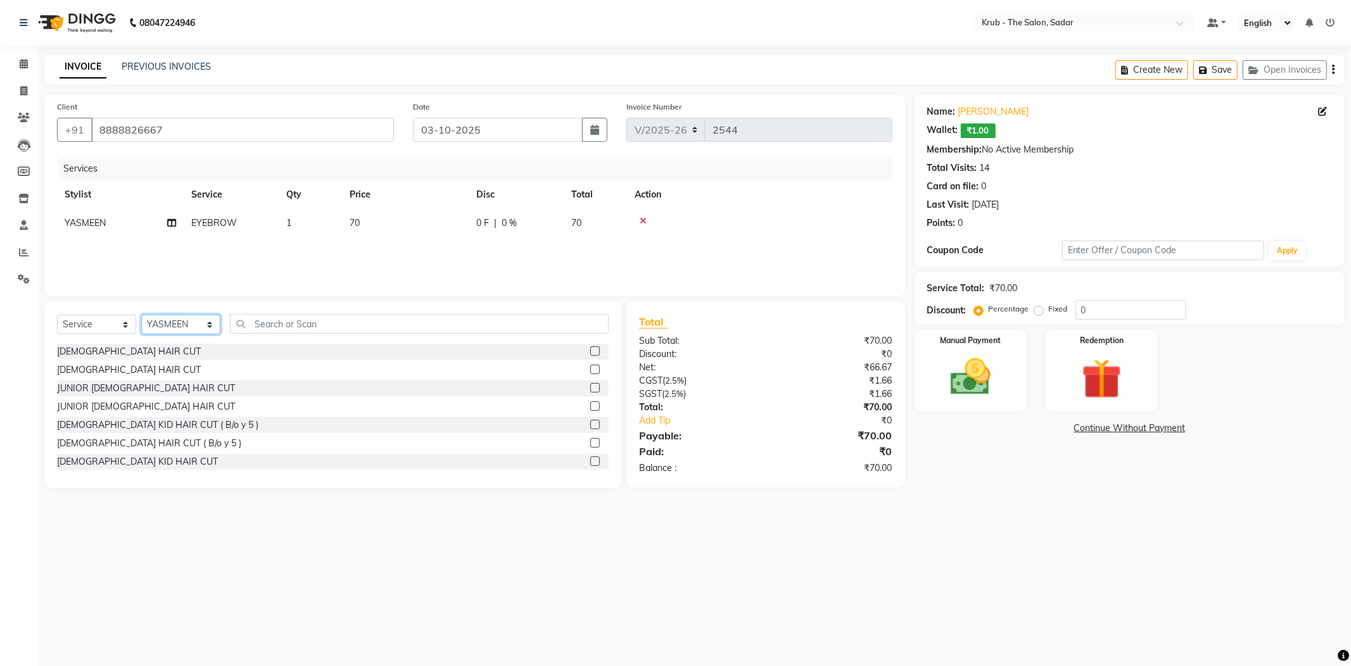
click at [178, 315] on select "Select Stylist AKASH [PERSON_NAME] [PERSON_NAME] [PERSON_NAME] Reception KUNAL …" at bounding box center [180, 325] width 79 height 20
click at [289, 314] on input "text" at bounding box center [419, 324] width 379 height 20
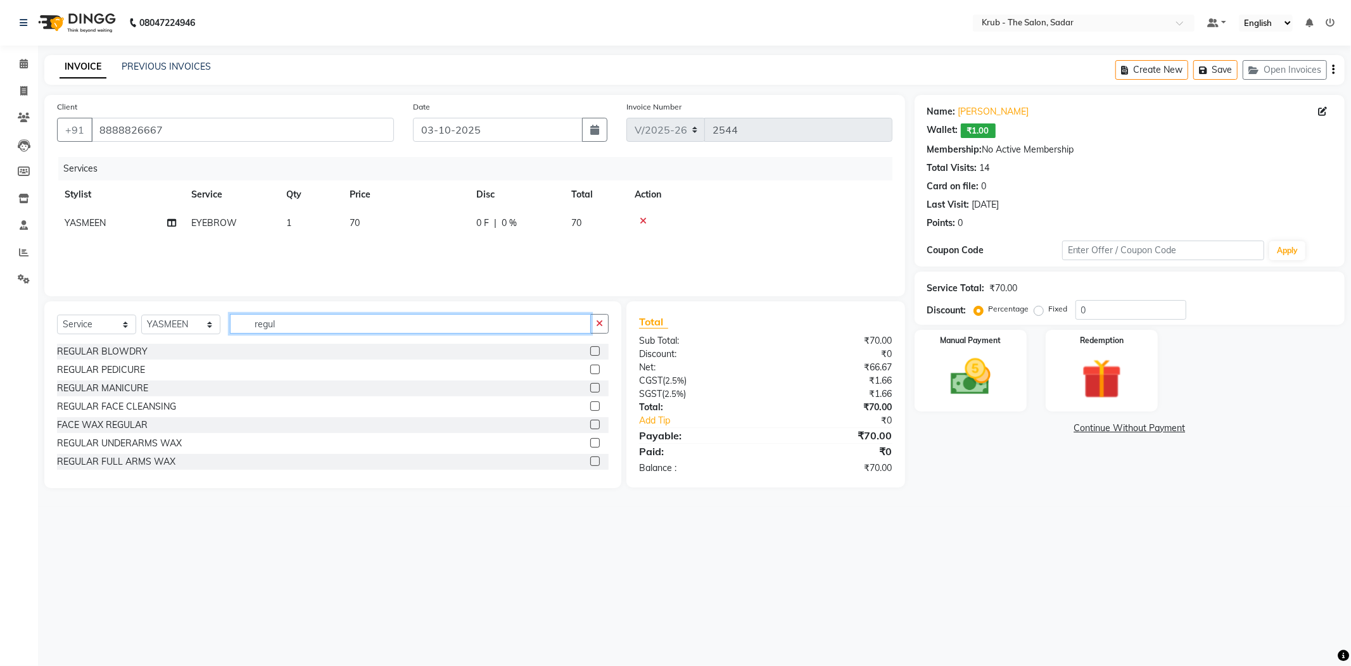
drag, startPoint x: 284, startPoint y: 305, endPoint x: 215, endPoint y: 323, distance: 71.3
click at [215, 323] on div "Select Service Product Membership Package Voucher Prepaid Gift Card Select Styl…" at bounding box center [333, 329] width 552 height 30
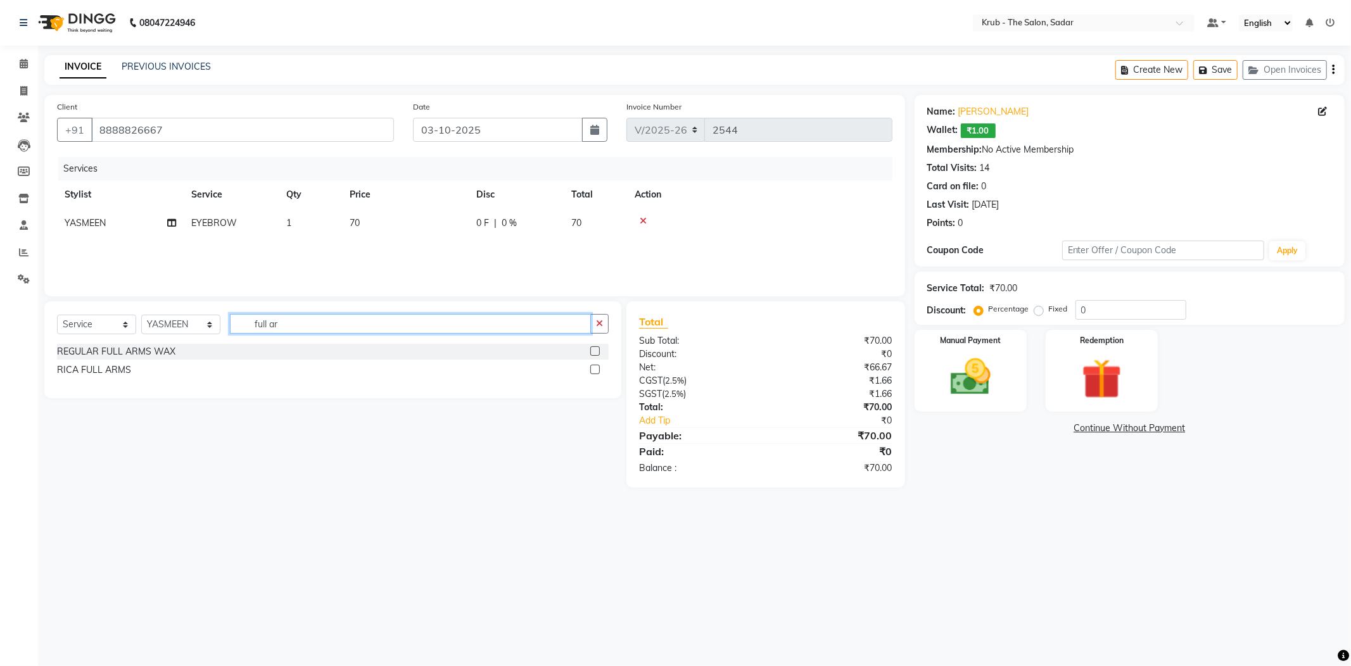
type input "full ar"
click at [594, 346] on label at bounding box center [595, 351] width 10 height 10
click at [594, 348] on input "checkbox" at bounding box center [594, 352] width 8 height 8
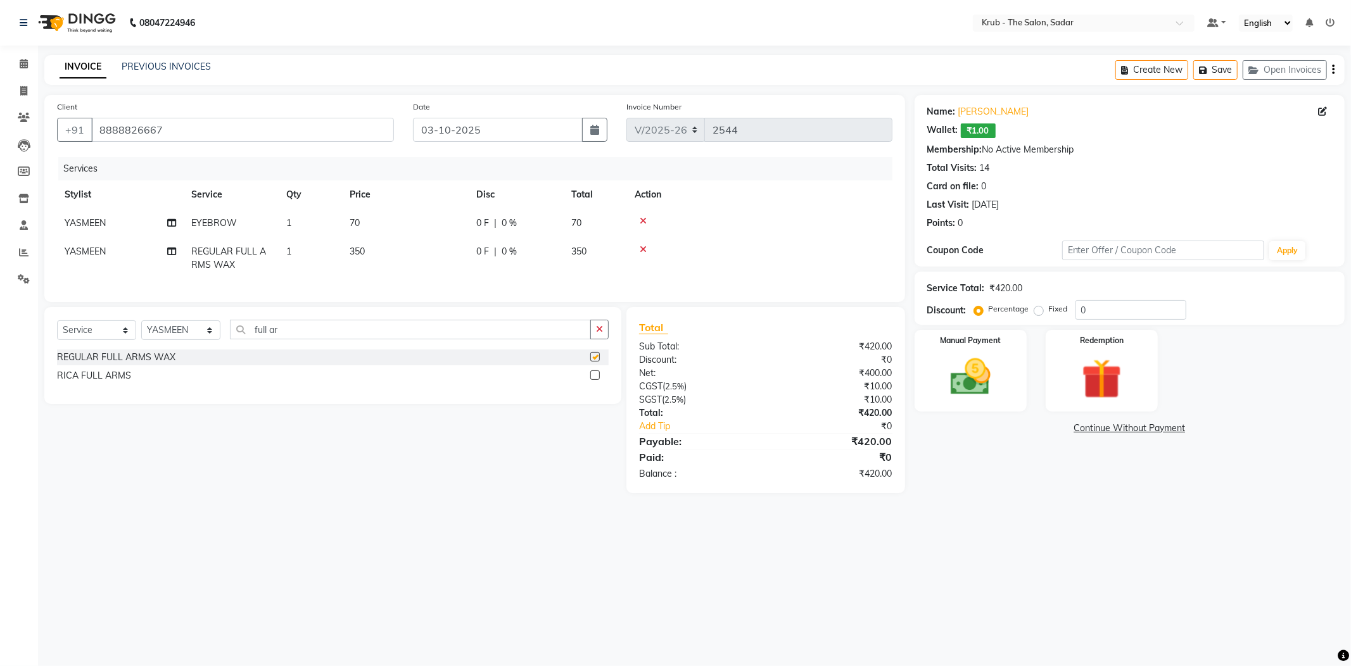
checkbox input "false"
drag, startPoint x: 289, startPoint y: 322, endPoint x: 206, endPoint y: 333, distance: 83.7
click at [206, 333] on div "Select Service Product Membership Package Voucher Prepaid Gift Card Select Styl…" at bounding box center [333, 335] width 552 height 30
type input "under"
click at [593, 371] on label at bounding box center [595, 376] width 10 height 10
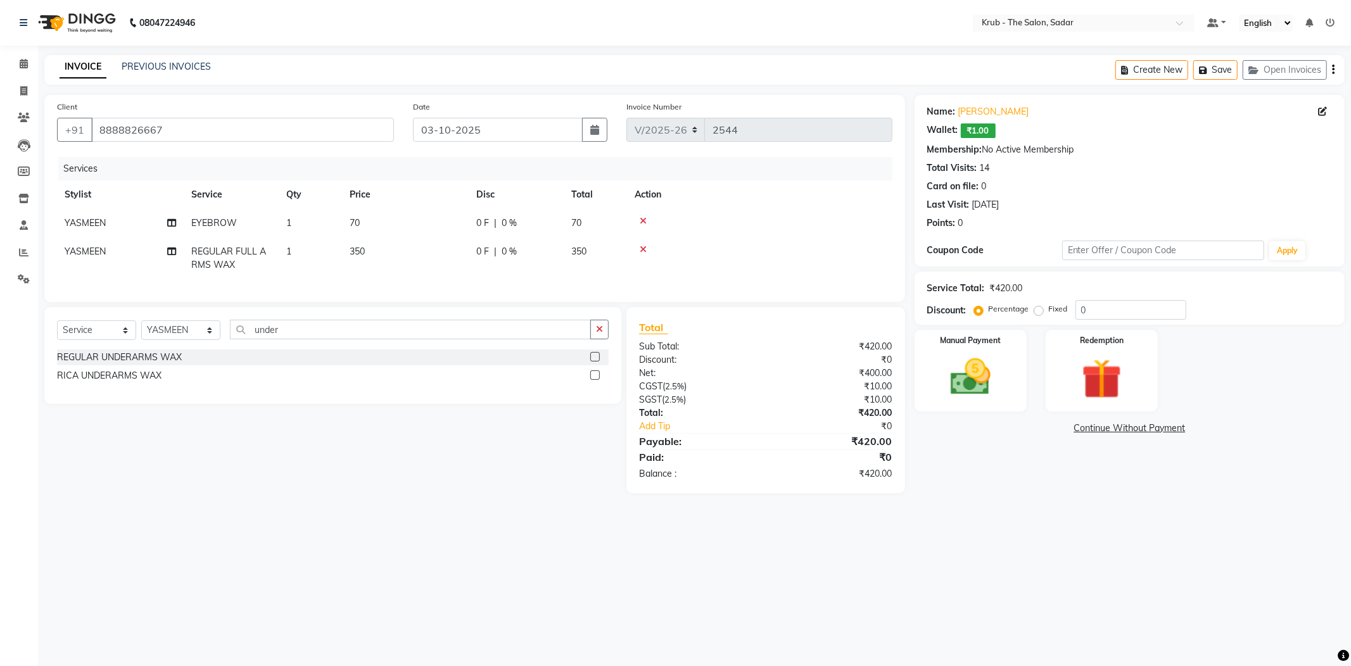
click at [593, 372] on input "checkbox" at bounding box center [594, 376] width 8 height 8
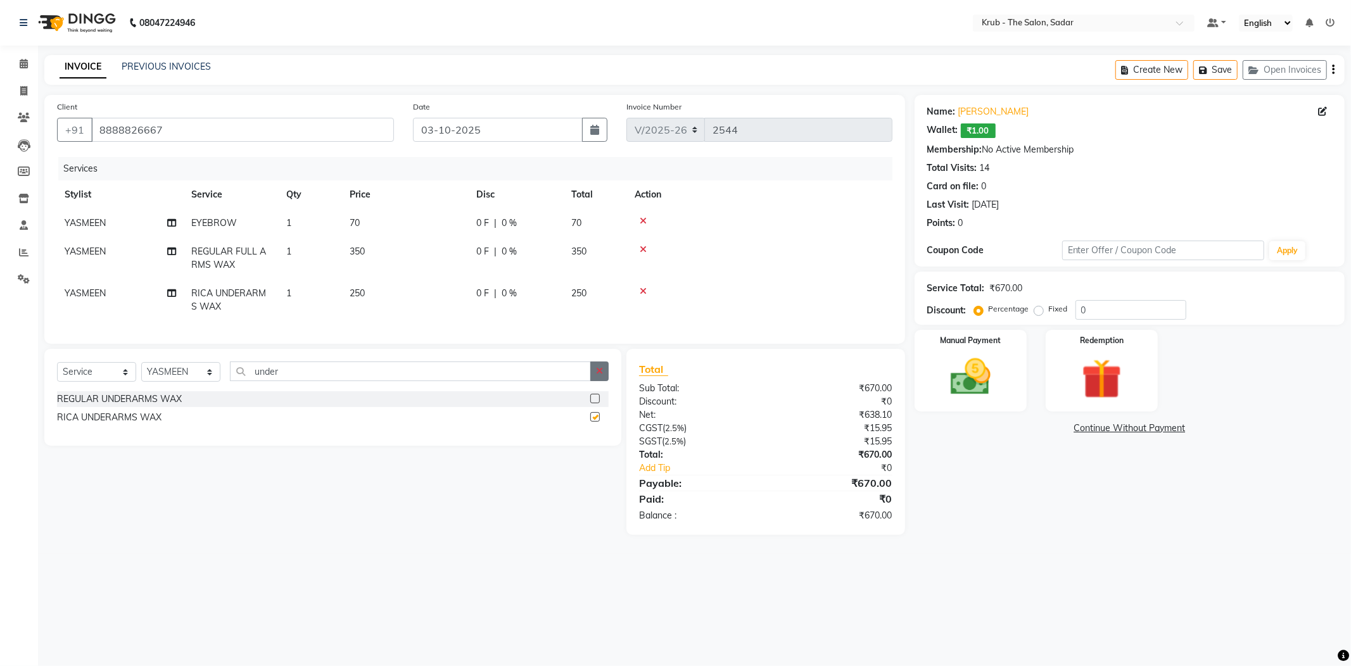
checkbox input "false"
drag, startPoint x: 281, startPoint y: 360, endPoint x: 201, endPoint y: 375, distance: 81.1
click at [201, 375] on div "Select Service Product Membership Package Voucher Prepaid Gift Card Select Styl…" at bounding box center [333, 377] width 552 height 30
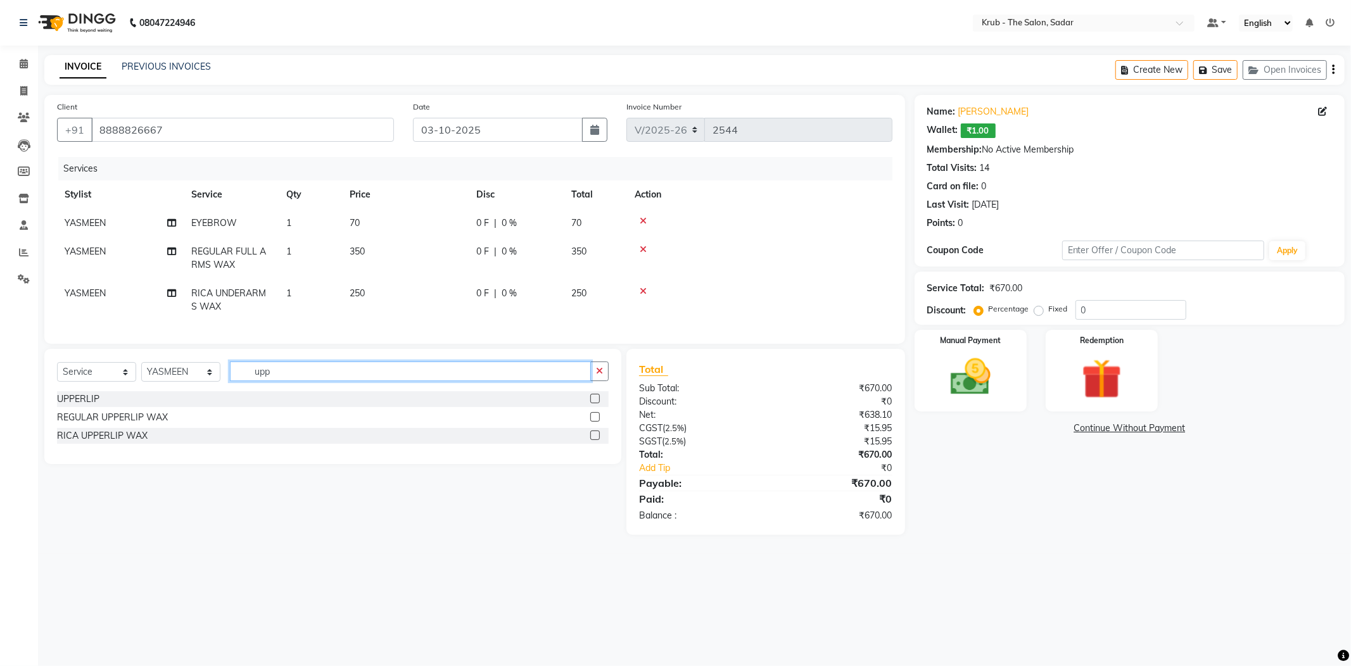
type input "upp"
click at [599, 394] on label at bounding box center [595, 399] width 10 height 10
click at [599, 395] on input "checkbox" at bounding box center [594, 399] width 8 height 8
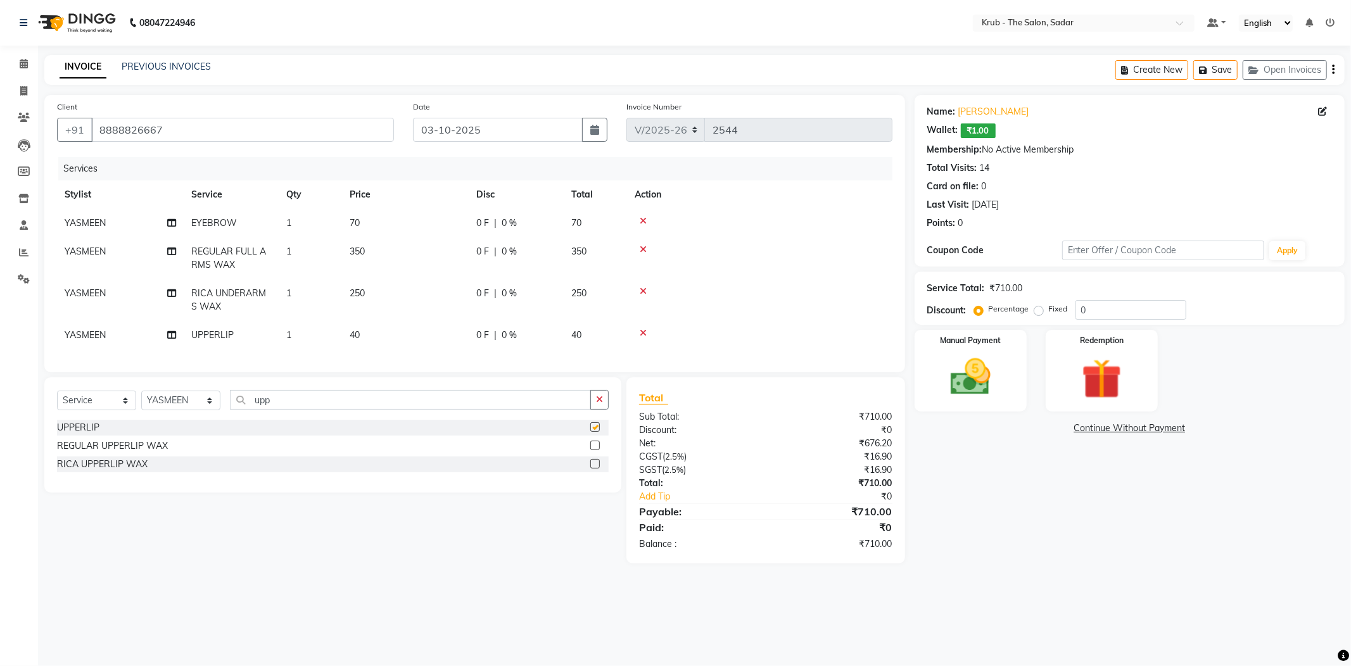
checkbox input "false"
drag, startPoint x: 982, startPoint y: 376, endPoint x: 992, endPoint y: 386, distance: 14.3
click at [981, 376] on img at bounding box center [971, 377] width 68 height 48
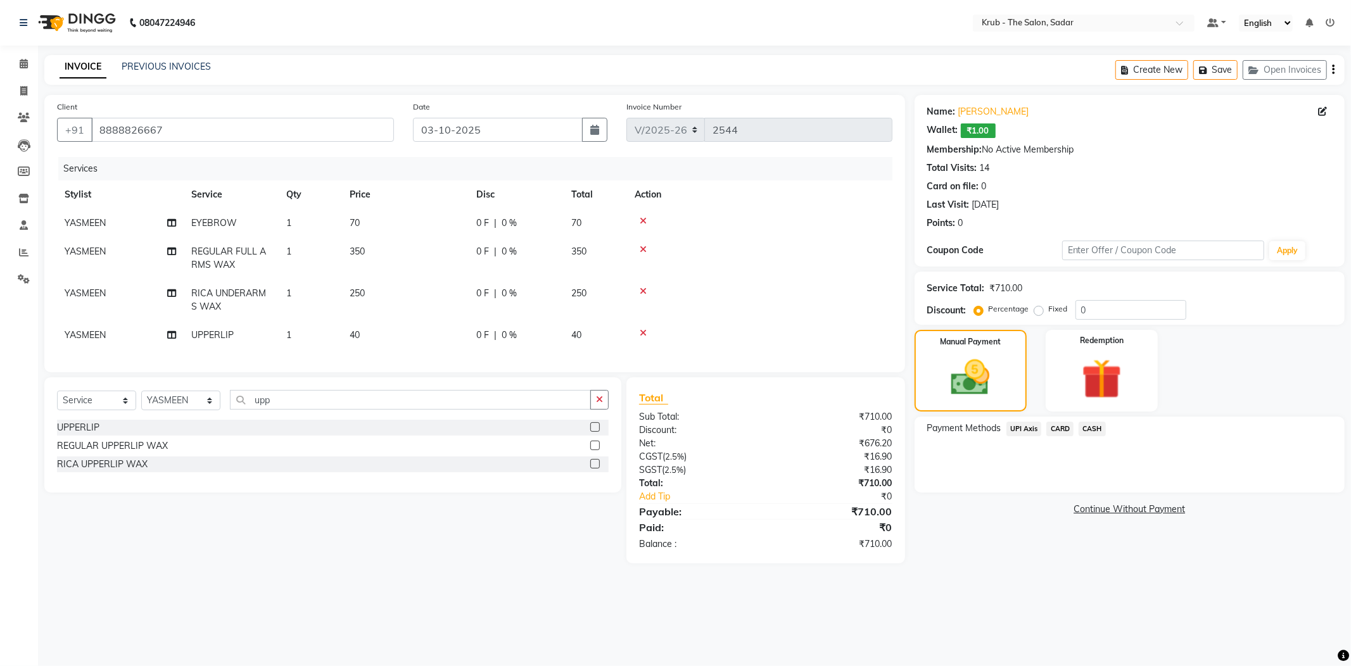
click at [1031, 422] on span "UPI Axis" at bounding box center [1023, 429] width 35 height 15
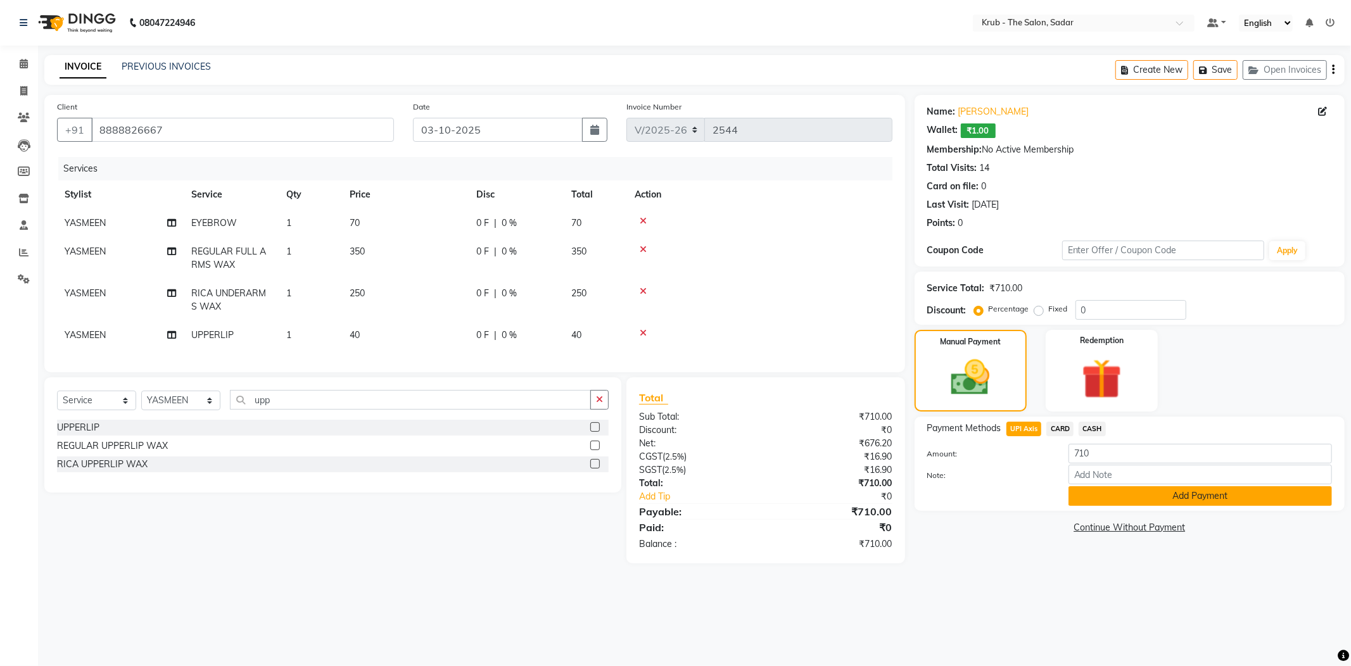
click at [1103, 486] on button "Add Payment" at bounding box center [1199, 496] width 263 height 20
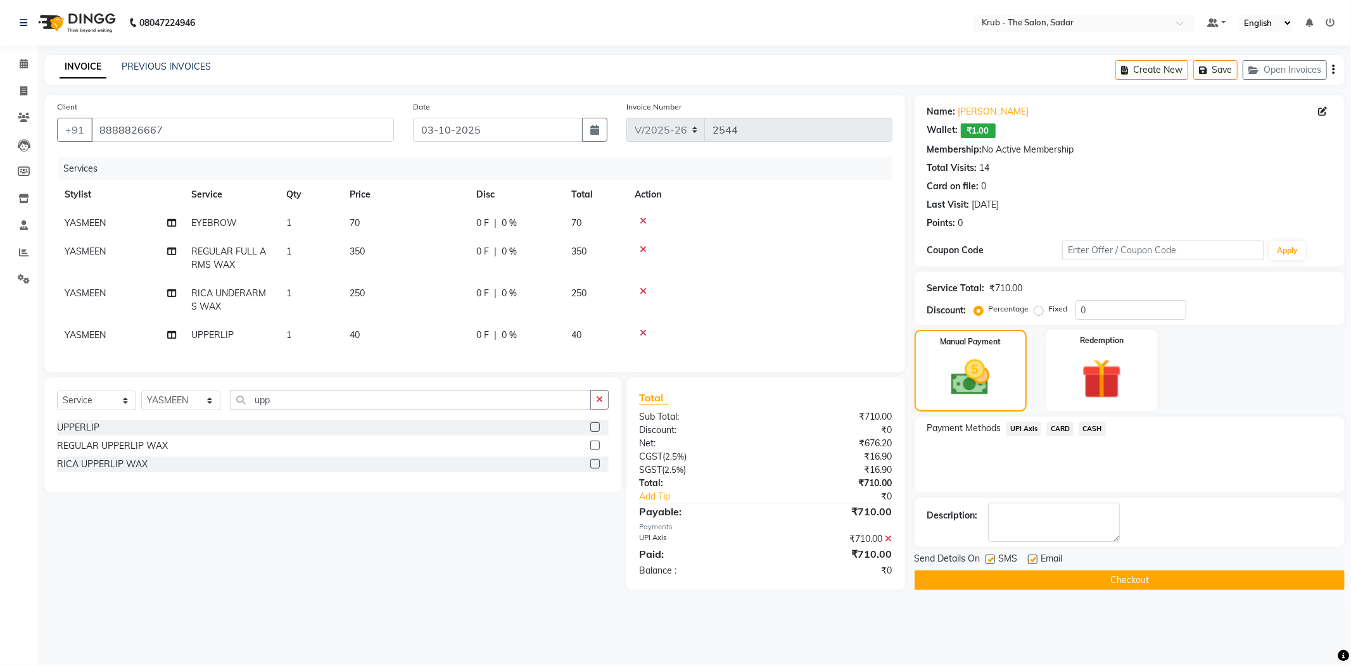
click at [1031, 555] on label at bounding box center [1033, 560] width 10 height 10
click at [1031, 556] on input "checkbox" at bounding box center [1032, 560] width 8 height 8
checkbox input "false"
click at [986, 555] on label at bounding box center [990, 560] width 10 height 10
click at [986, 556] on input "checkbox" at bounding box center [989, 560] width 8 height 8
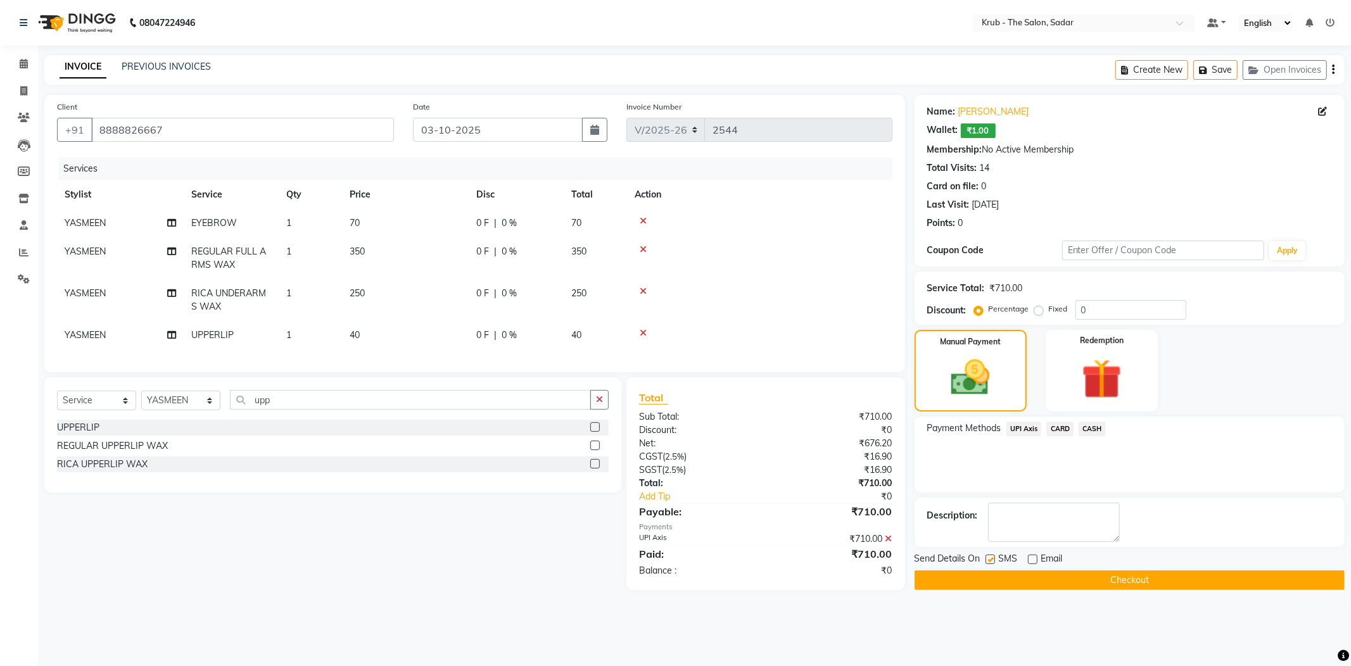
checkbox input "false"
click at [1011, 571] on button "Checkout" at bounding box center [1130, 581] width 430 height 20
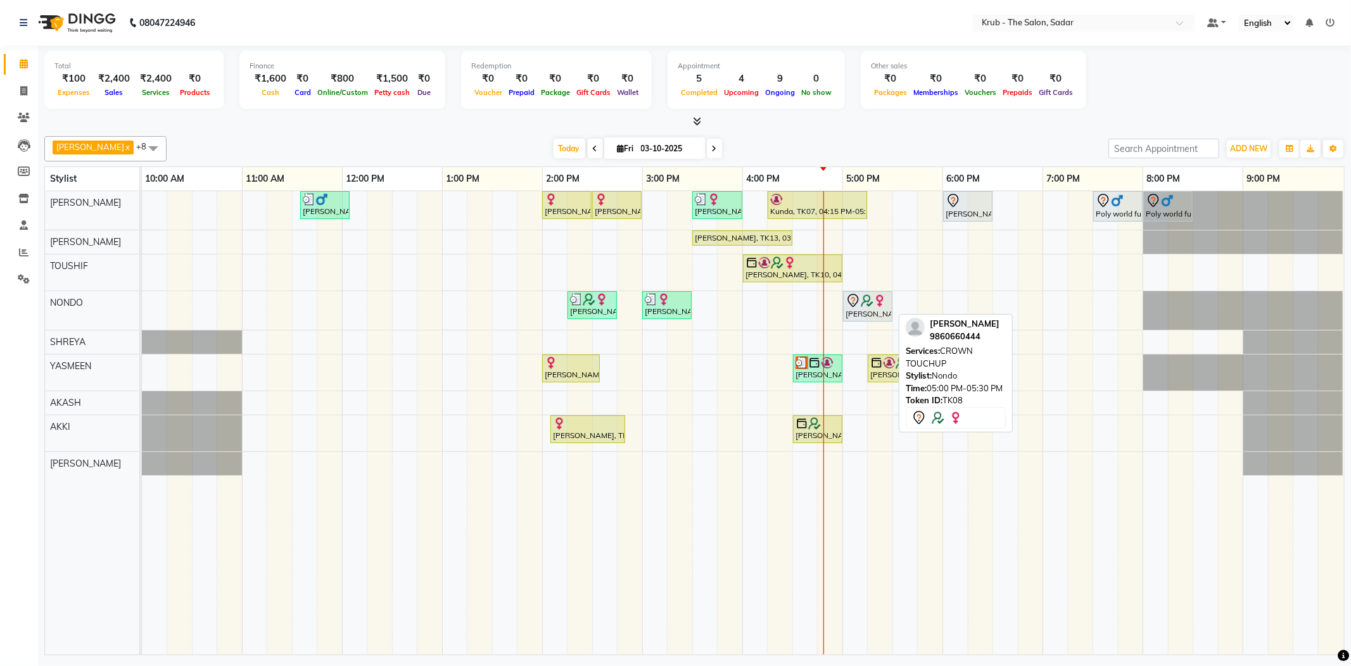
click at [864, 307] on div "[PERSON_NAME], TK08, 05:00 PM-05:30 PM, CROWN TOUCHUP" at bounding box center [867, 306] width 47 height 27
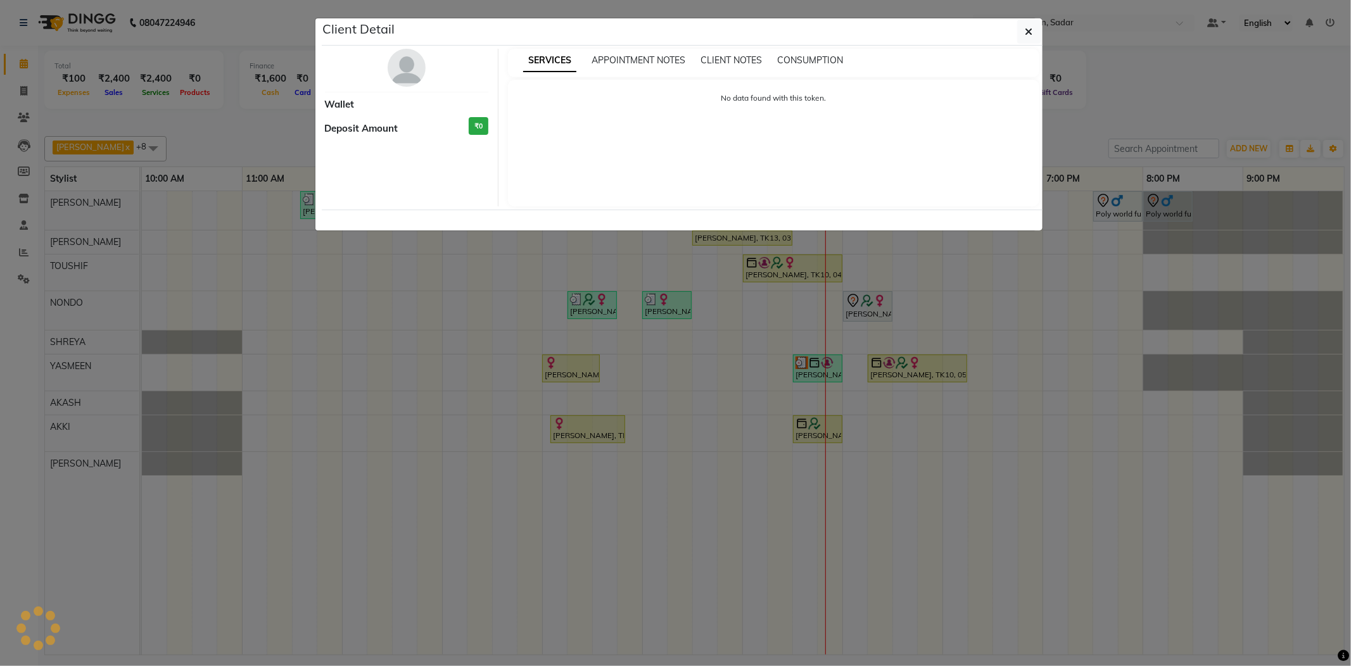
select select "7"
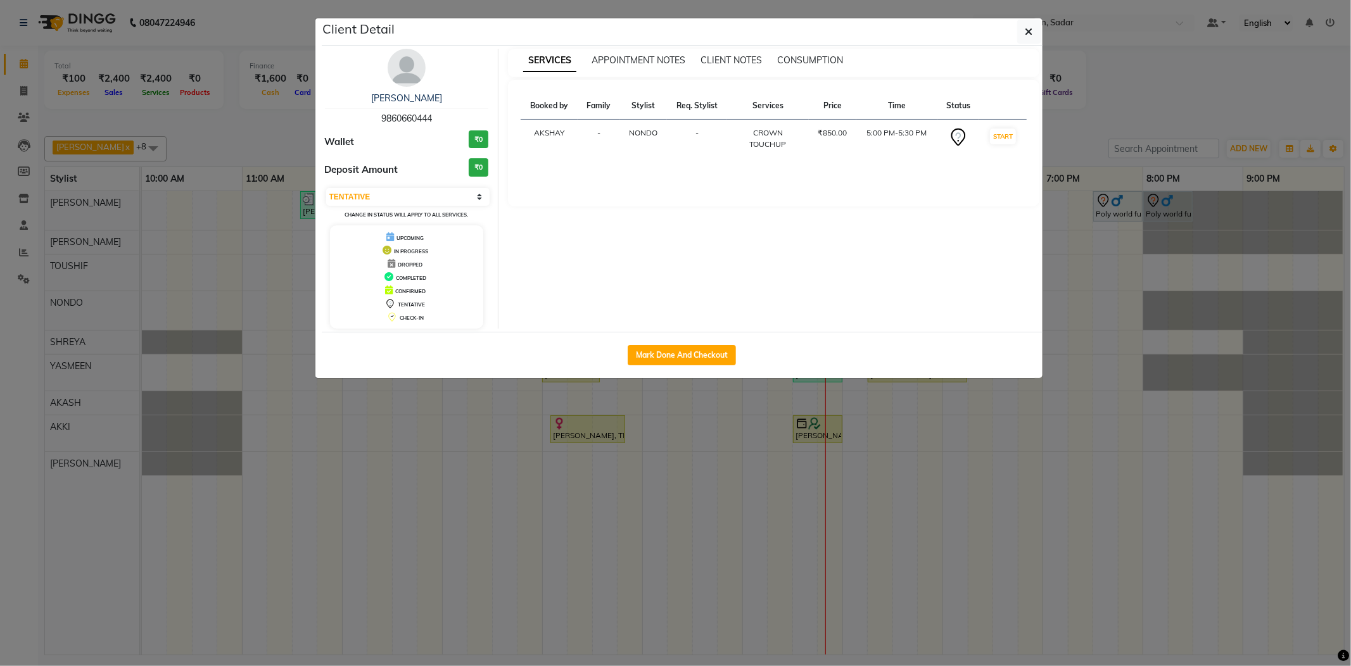
click at [1182, 100] on ngb-modal-window "Client Detail Moni Chaudhry 9860660444 Wallet ₹0 Deposit Amount ₹0 Select IN SE…" at bounding box center [675, 333] width 1351 height 666
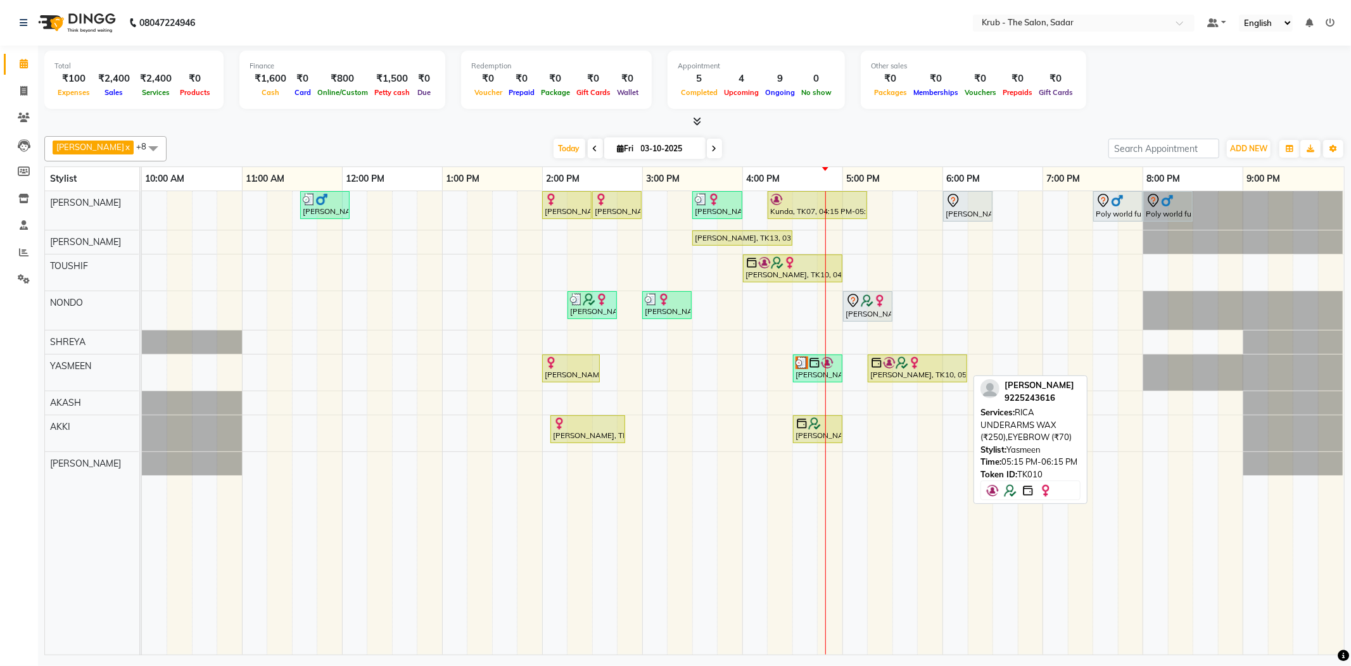
click at [917, 375] on div "[PERSON_NAME], TK10, 05:15 PM-06:15 PM, RICA UNDERARMS WAX (₹250),EYEBROW (₹70)" at bounding box center [917, 369] width 97 height 24
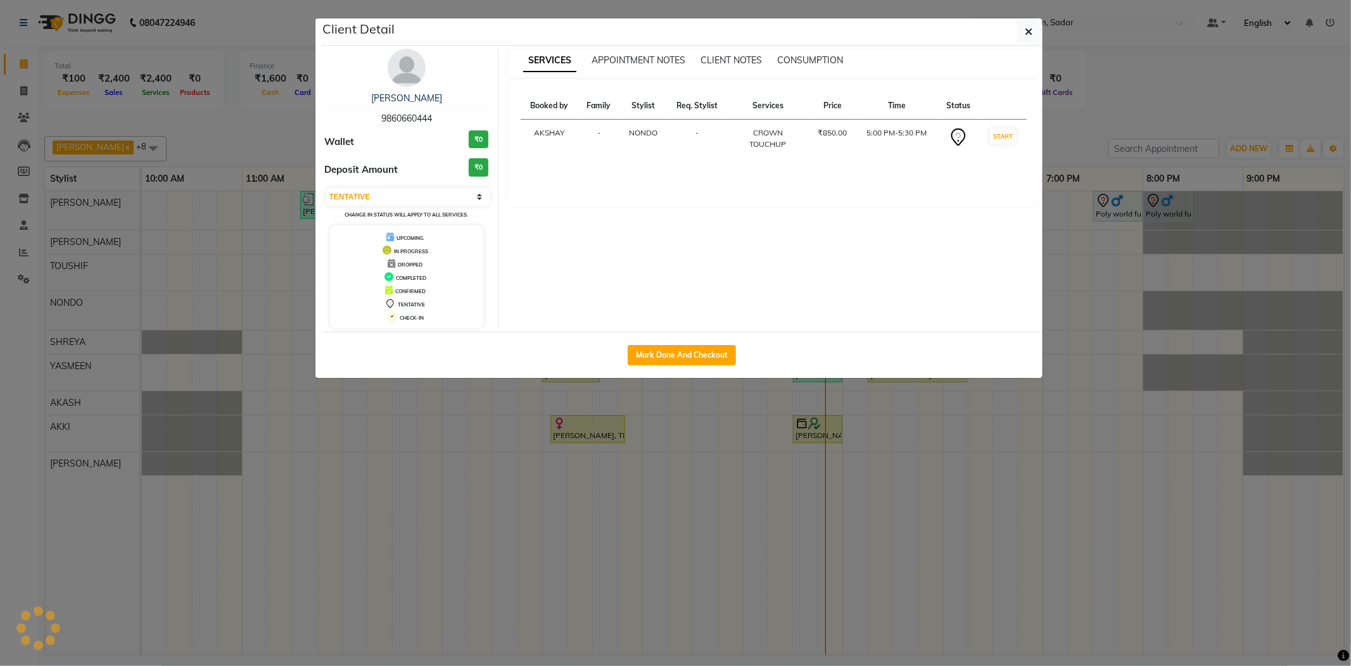
select select "1"
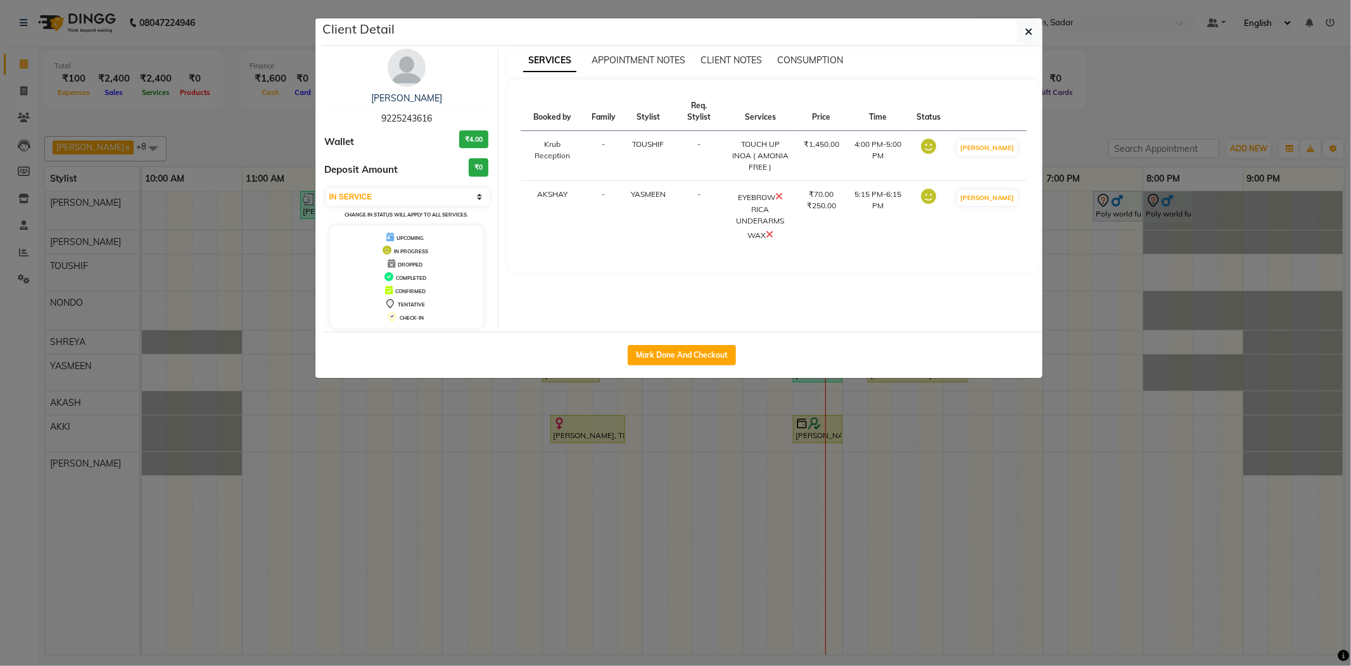
click at [1089, 127] on ngb-modal-window "Client Detail Archana Saraf 9225243616 Wallet ₹4.00 Deposit Amount ₹0 Select IN…" at bounding box center [675, 333] width 1351 height 666
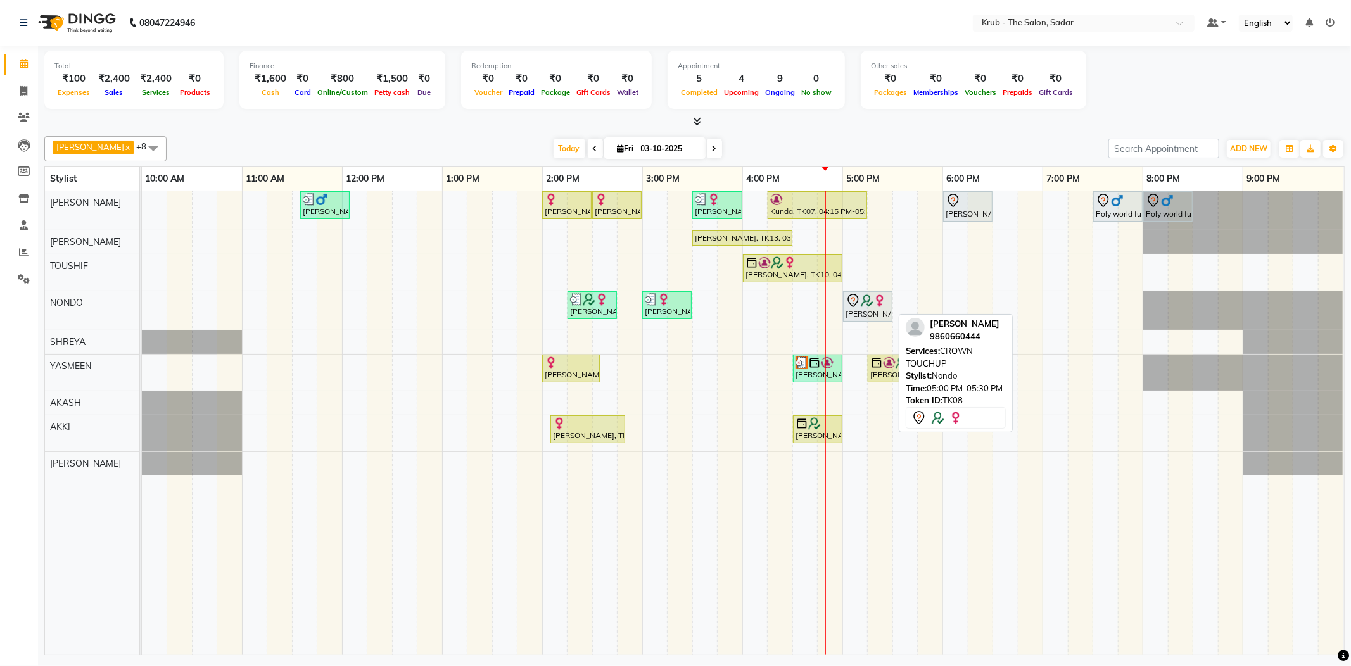
click at [868, 312] on div "[PERSON_NAME], TK08, 05:00 PM-05:30 PM, CROWN TOUCHUP" at bounding box center [867, 306] width 47 height 27
select select "7"
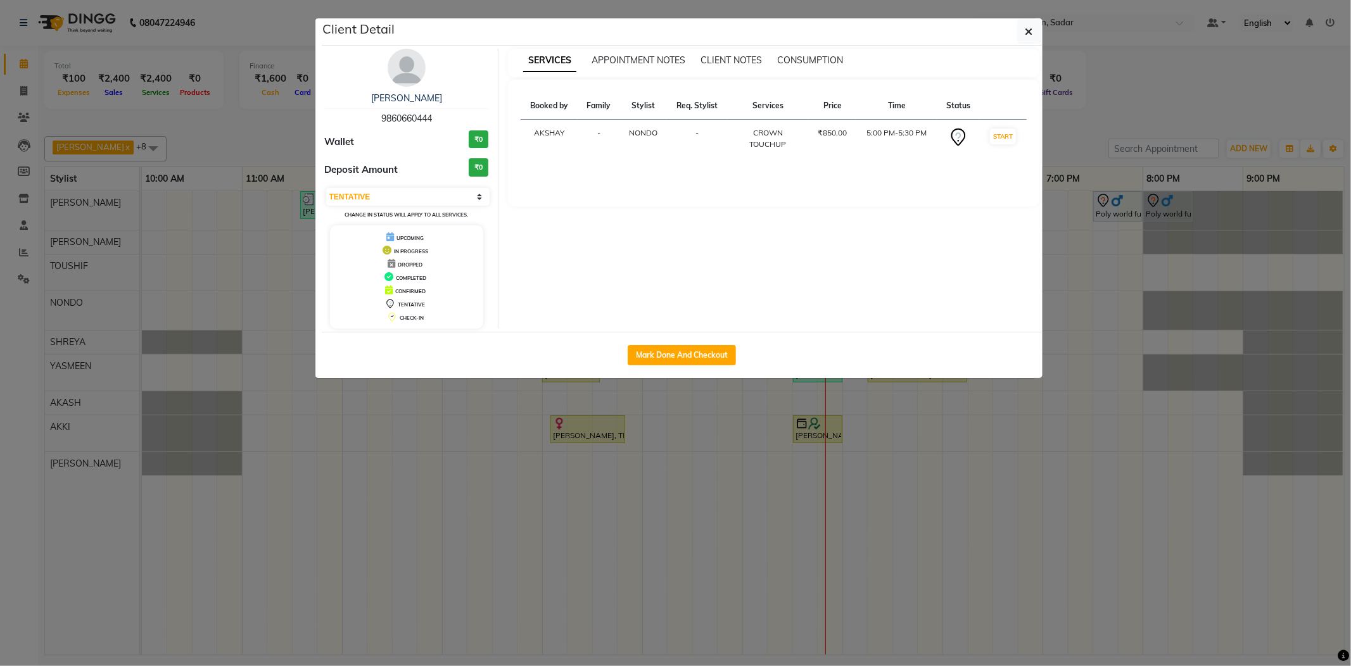
click at [1082, 132] on ngb-modal-window "Client Detail Moni Chaudhry 9860660444 Wallet ₹0 Deposit Amount ₹0 Select IN SE…" at bounding box center [675, 333] width 1351 height 666
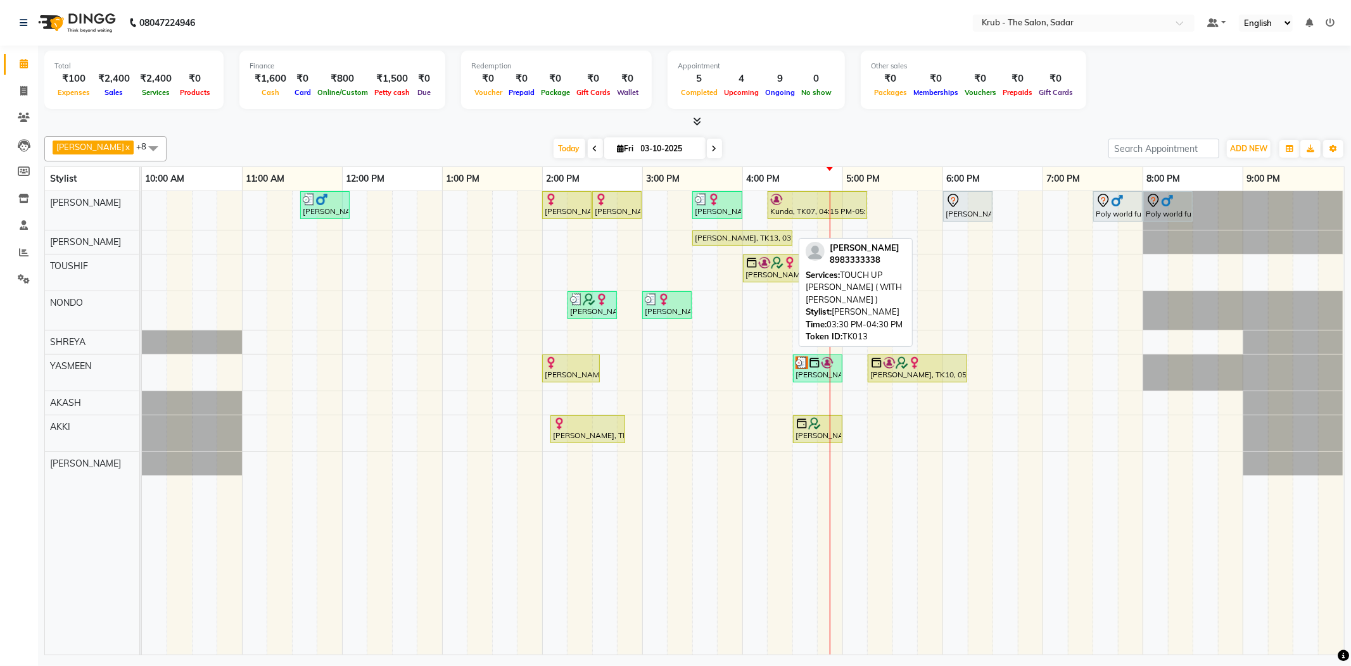
click at [755, 234] on div "[PERSON_NAME], TK13, 03:30 PM-04:30 PM, TOUCH UP MAJIREL ( WITH AMONIA )" at bounding box center [743, 237] width 98 height 11
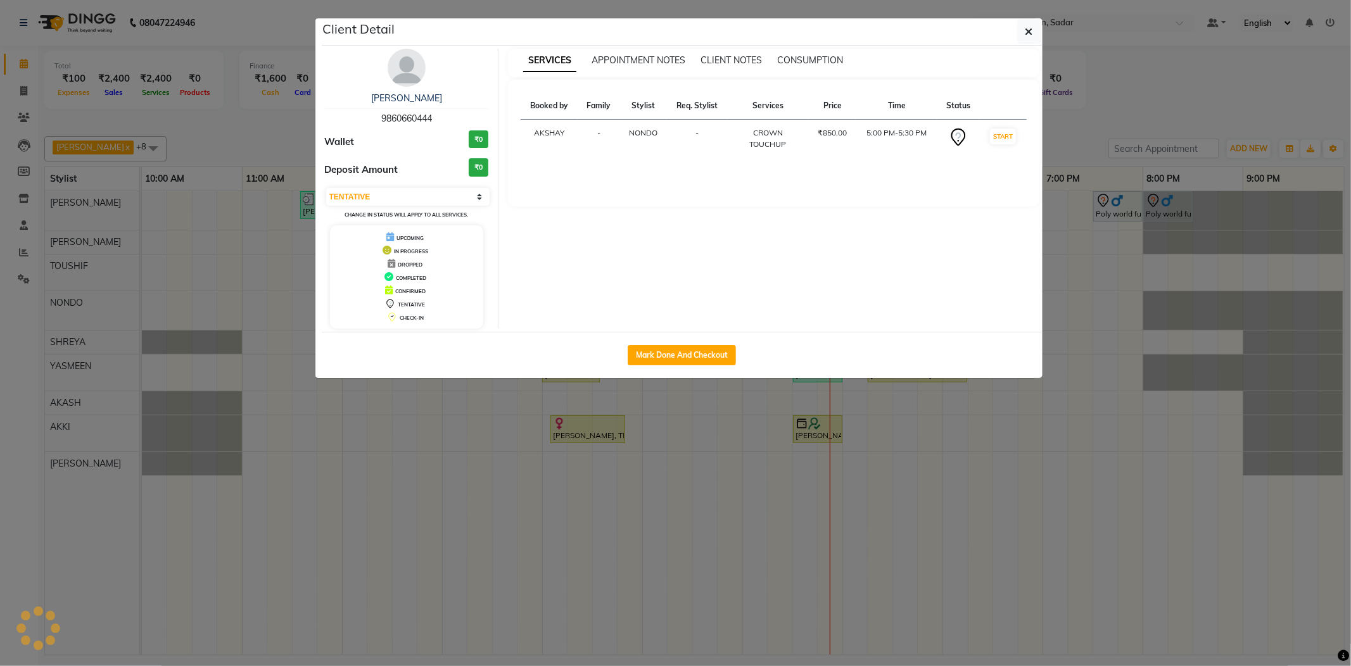
select select "1"
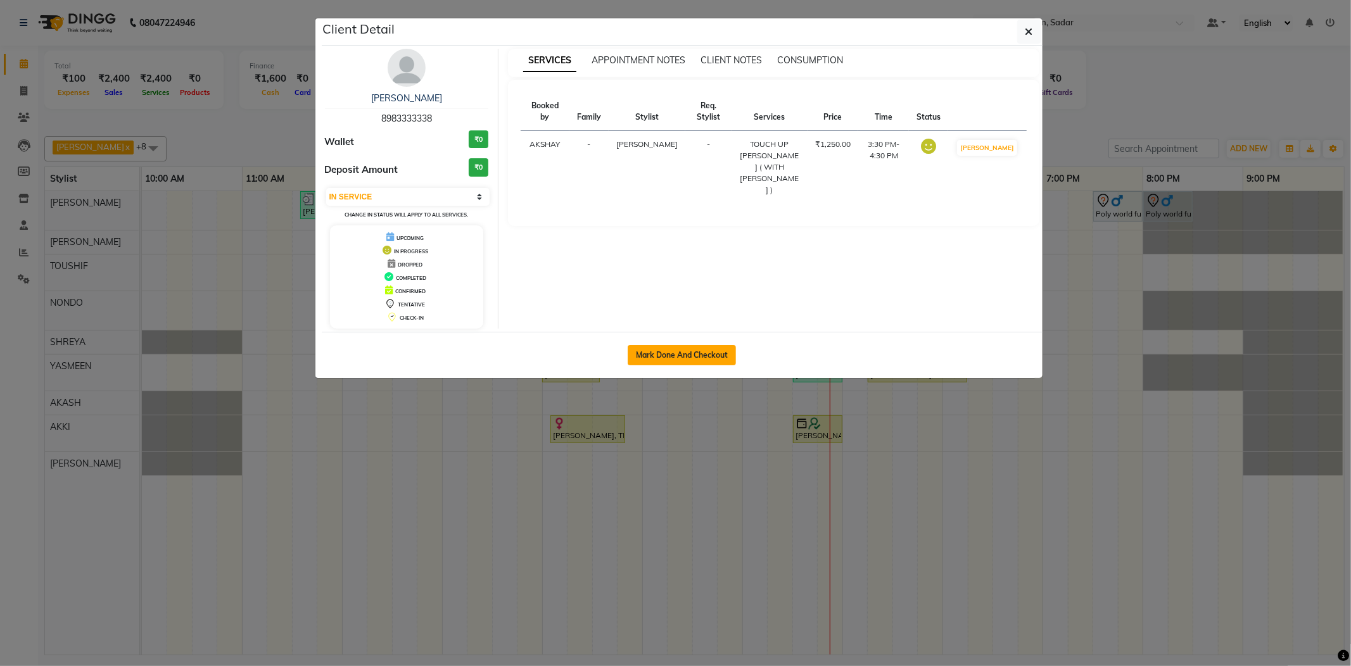
click at [697, 358] on button "Mark Done And Checkout" at bounding box center [682, 355] width 108 height 20
select select "service"
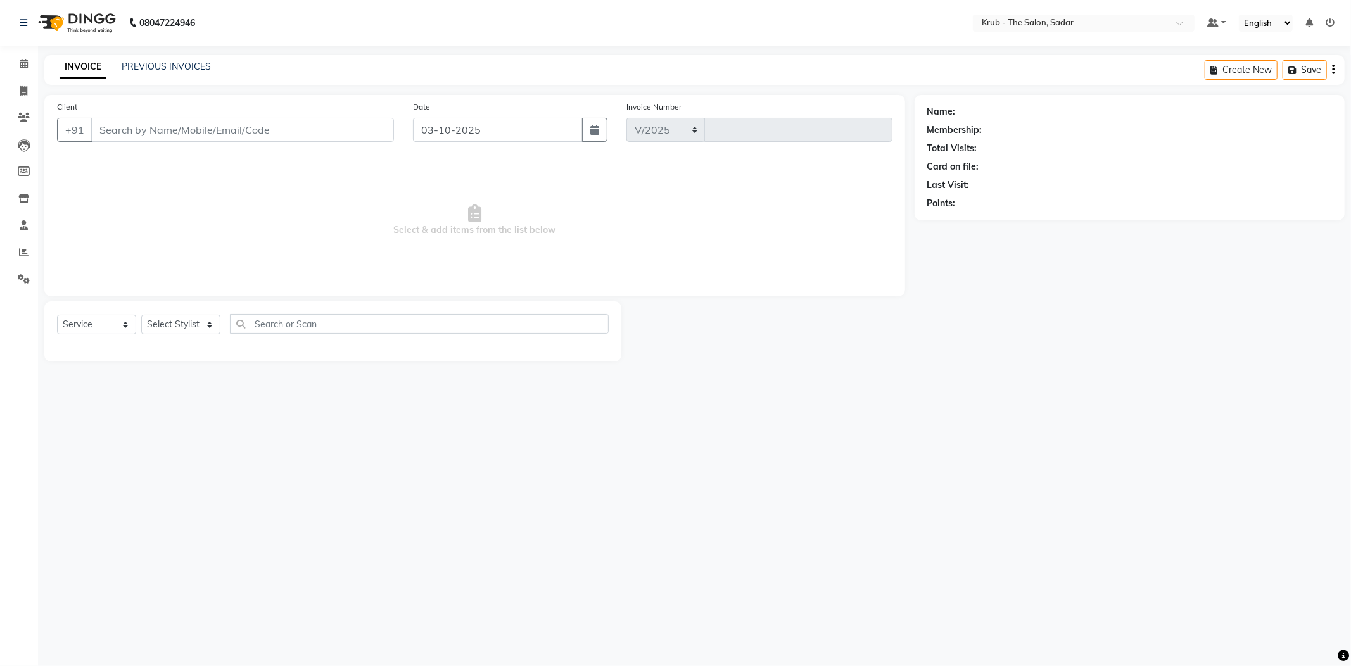
select select "4449"
type input "2544"
type input "8983333338"
select select "24980"
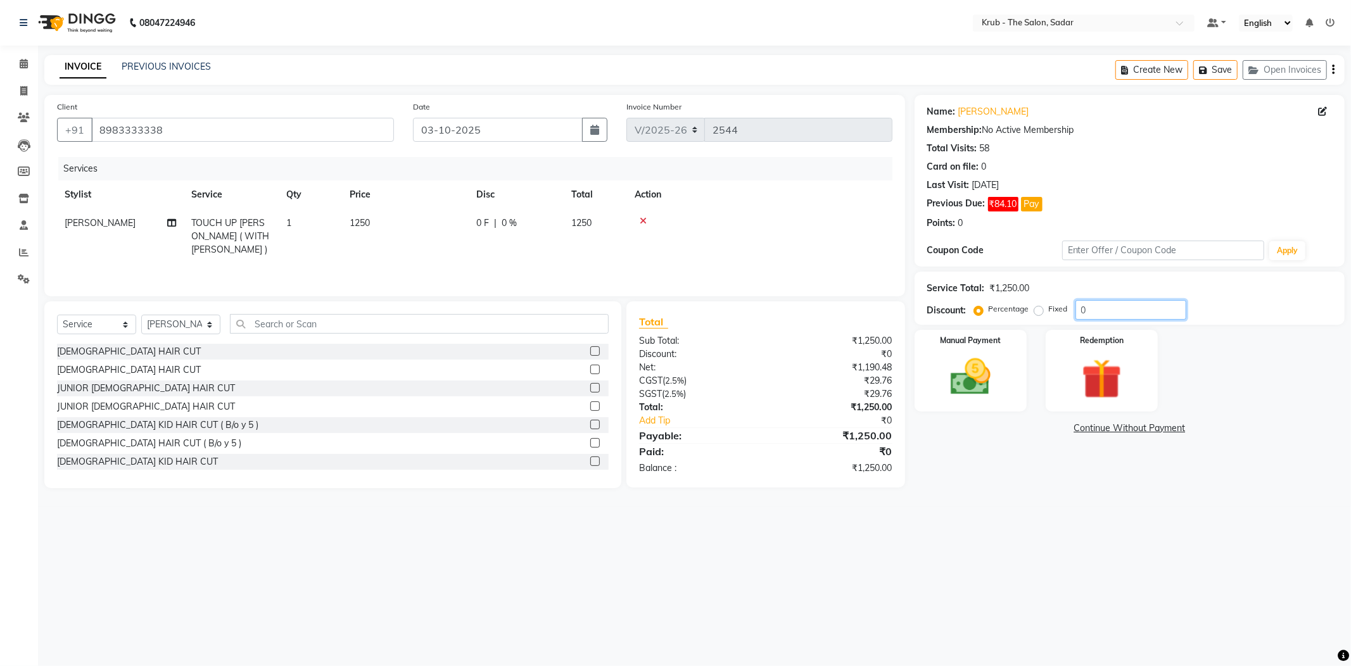
drag, startPoint x: 1094, startPoint y: 300, endPoint x: 1001, endPoint y: 301, distance: 93.1
click at [1001, 301] on div "Percentage Fixed 0" at bounding box center [1082, 310] width 210 height 20
type input "10"
click at [436, 209] on td "1250" at bounding box center [405, 236] width 127 height 55
select select "24980"
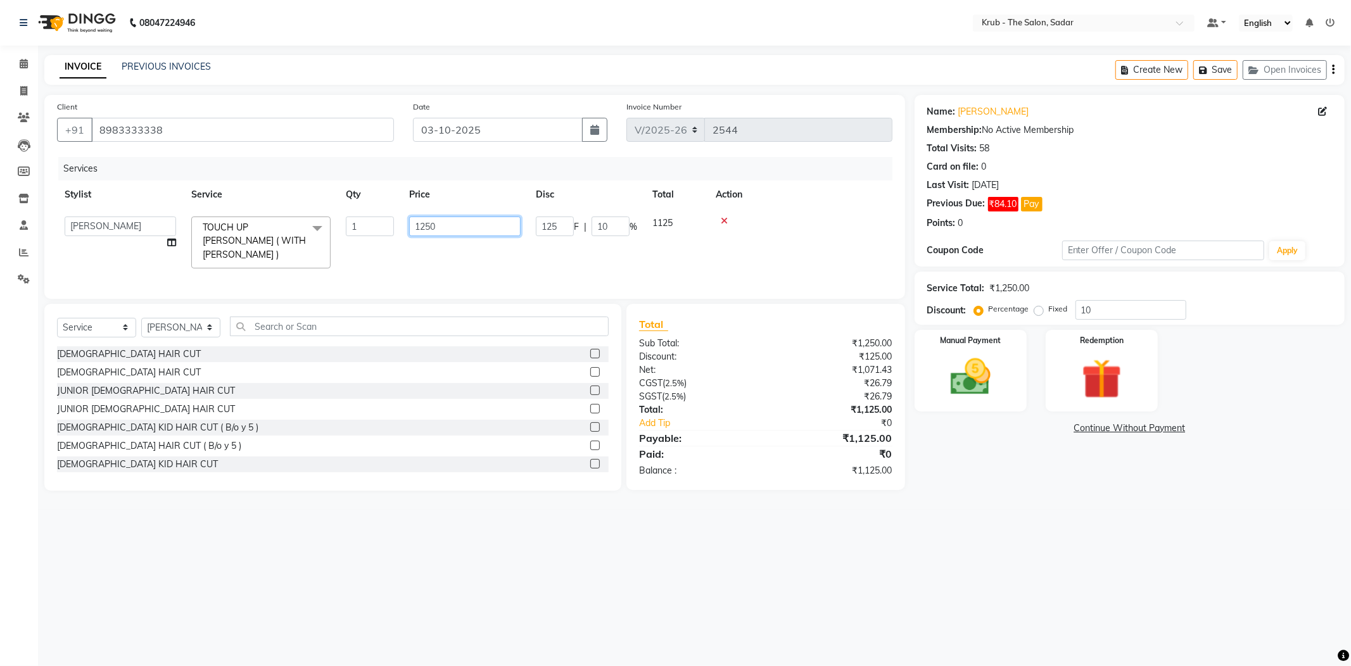
click at [436, 217] on input "1250" at bounding box center [464, 227] width 111 height 20
type input "1180"
click at [1106, 512] on div "08047224946 Select Location × Krub - The Salon, Sadar Default Panel My Panel En…" at bounding box center [675, 333] width 1351 height 666
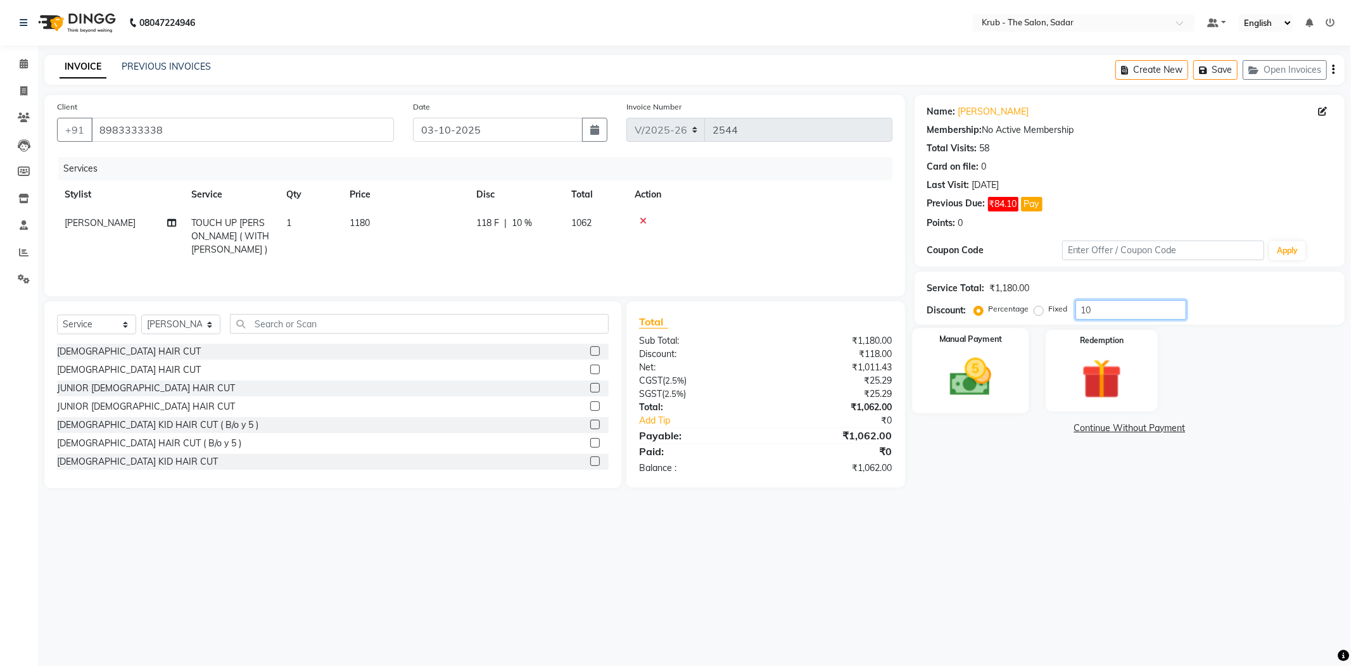
drag, startPoint x: 1113, startPoint y: 301, endPoint x: 925, endPoint y: 325, distance: 189.6
click at [925, 325] on div "Name: Sonal Sharma Membership: No Active Membership Total Visits: 58 Card on fi…" at bounding box center [1135, 291] width 440 height 393
click at [403, 193] on th "Price" at bounding box center [405, 195] width 127 height 29
click at [438, 211] on td "1180" at bounding box center [405, 236] width 127 height 55
select select "24980"
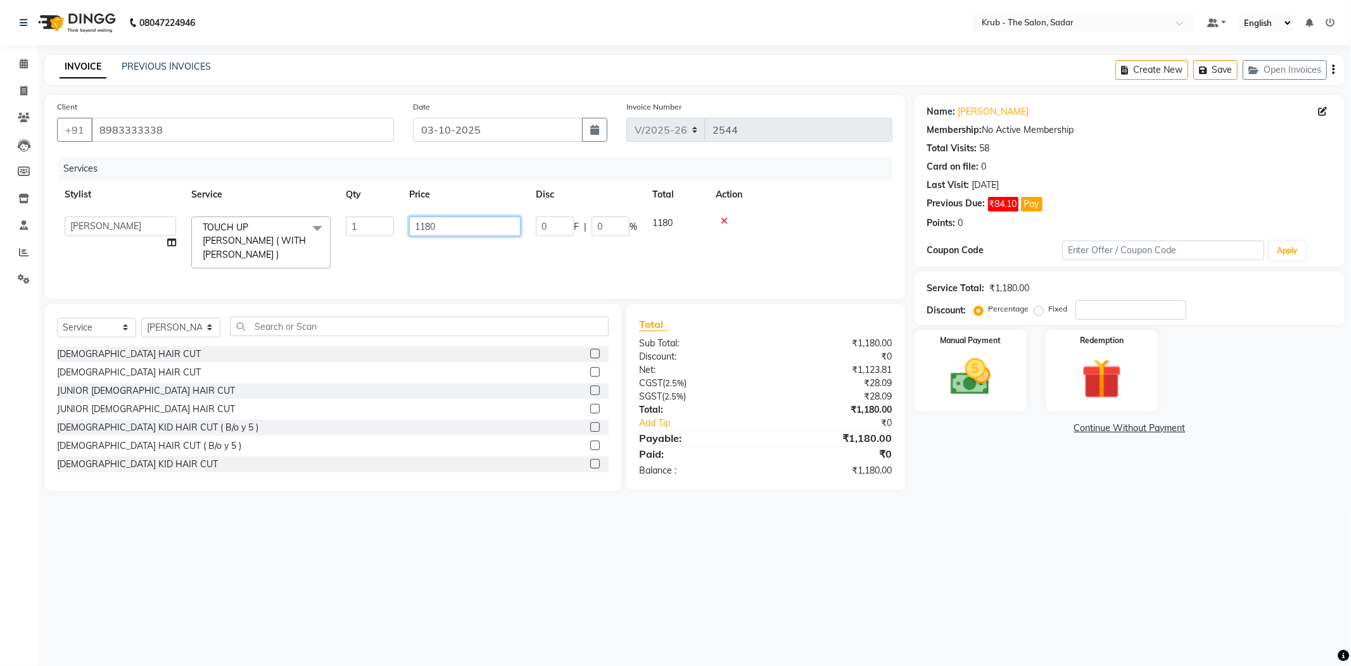
drag, startPoint x: 438, startPoint y: 210, endPoint x: 360, endPoint y: 236, distance: 82.7
click at [360, 236] on tr "AKASH AKKI AKSHAY AMIT Andreas GURVEER Krub Reception KUNAL NONDO RAJESH SHREYA…" at bounding box center [474, 242] width 835 height 67
drag, startPoint x: 464, startPoint y: 190, endPoint x: 431, endPoint y: 206, distance: 37.4
click at [462, 191] on th "Price" at bounding box center [405, 195] width 127 height 29
click at [429, 209] on td "1180" at bounding box center [405, 236] width 127 height 55
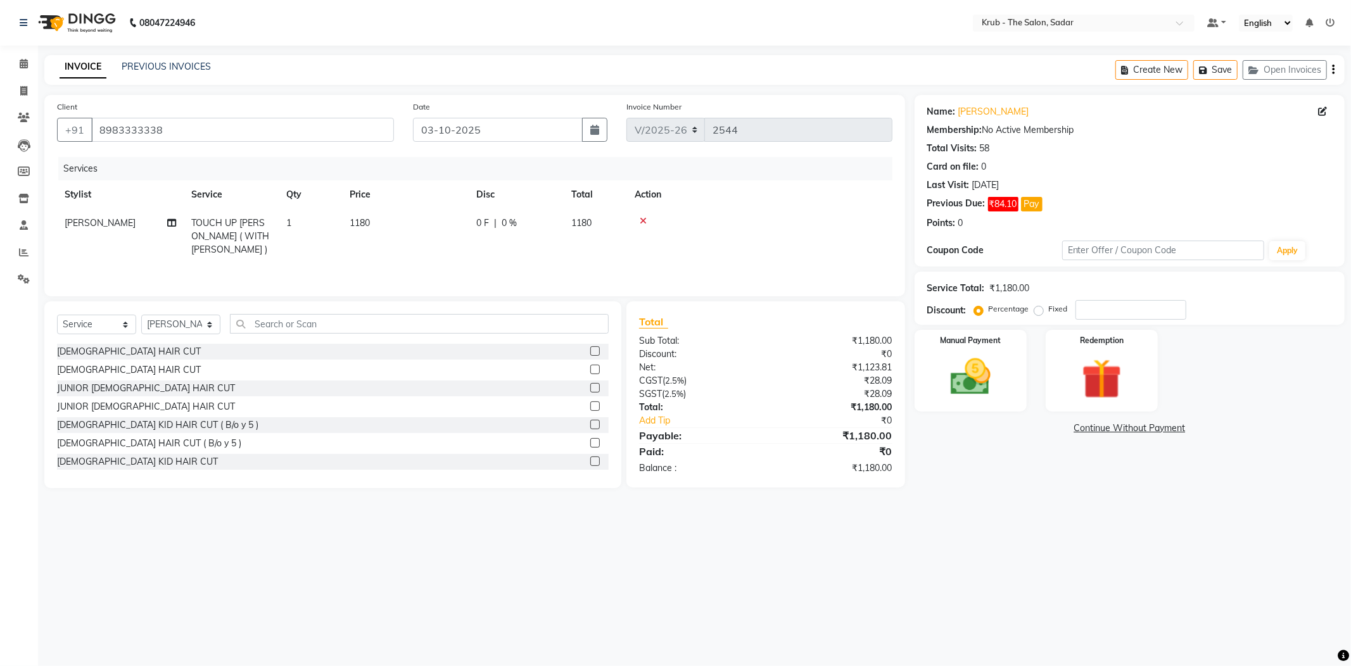
select select "24980"
drag, startPoint x: 424, startPoint y: 211, endPoint x: 383, endPoint y: 215, distance: 42.0
click at [388, 218] on tr "AKASH AKKI AKSHAY AMIT Andreas GURVEER Krub Reception KUNAL NONDO RAJESH SHREYA…" at bounding box center [474, 242] width 835 height 67
type input "1000"
click at [1042, 442] on div "Name: Sonal Sharma Membership: No Active Membership Total Visits: 58 Card on fi…" at bounding box center [1135, 293] width 440 height 396
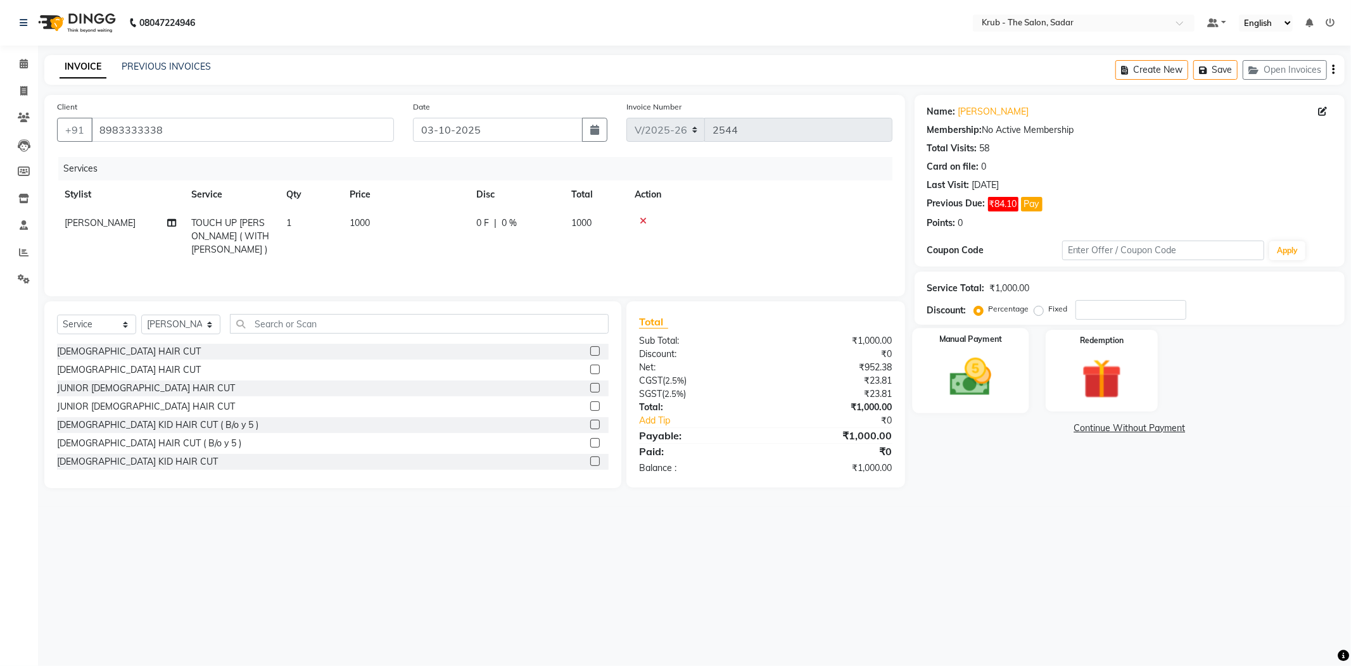
click at [1001, 394] on div "Manual Payment" at bounding box center [970, 370] width 117 height 85
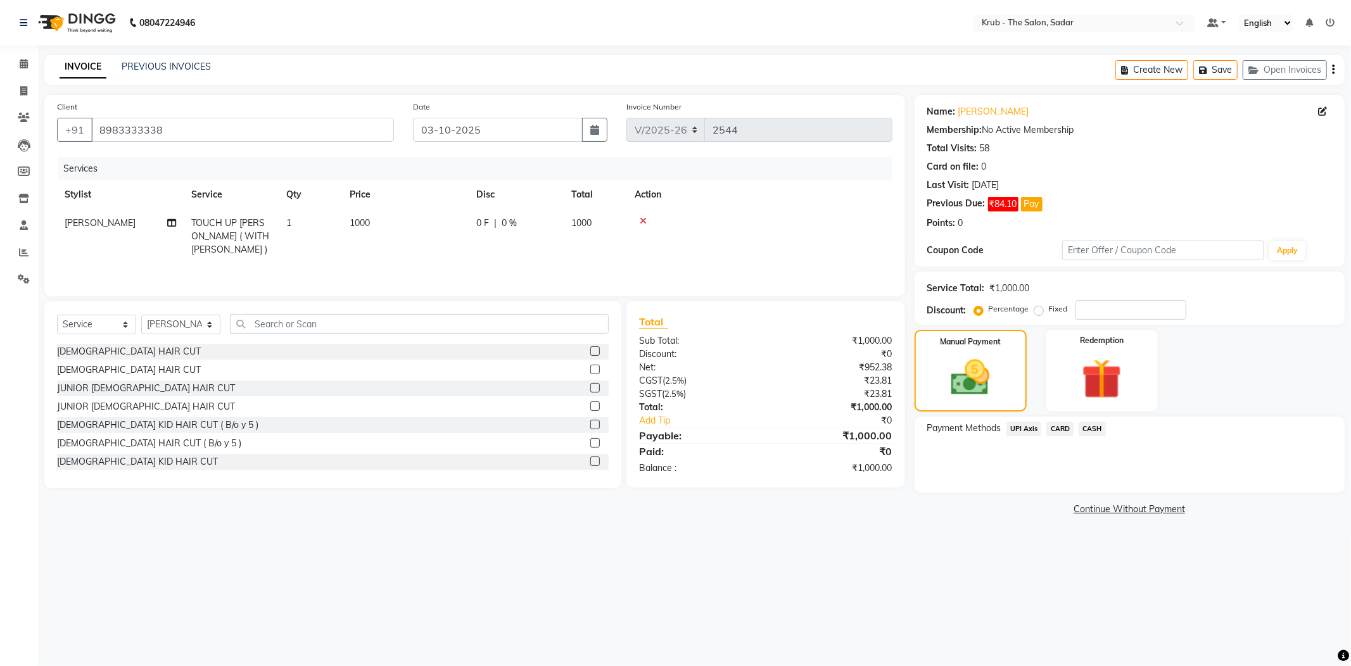
drag, startPoint x: 1022, startPoint y: 403, endPoint x: 1048, endPoint y: 421, distance: 31.3
click at [1025, 422] on span "UPI Axis" at bounding box center [1023, 429] width 35 height 15
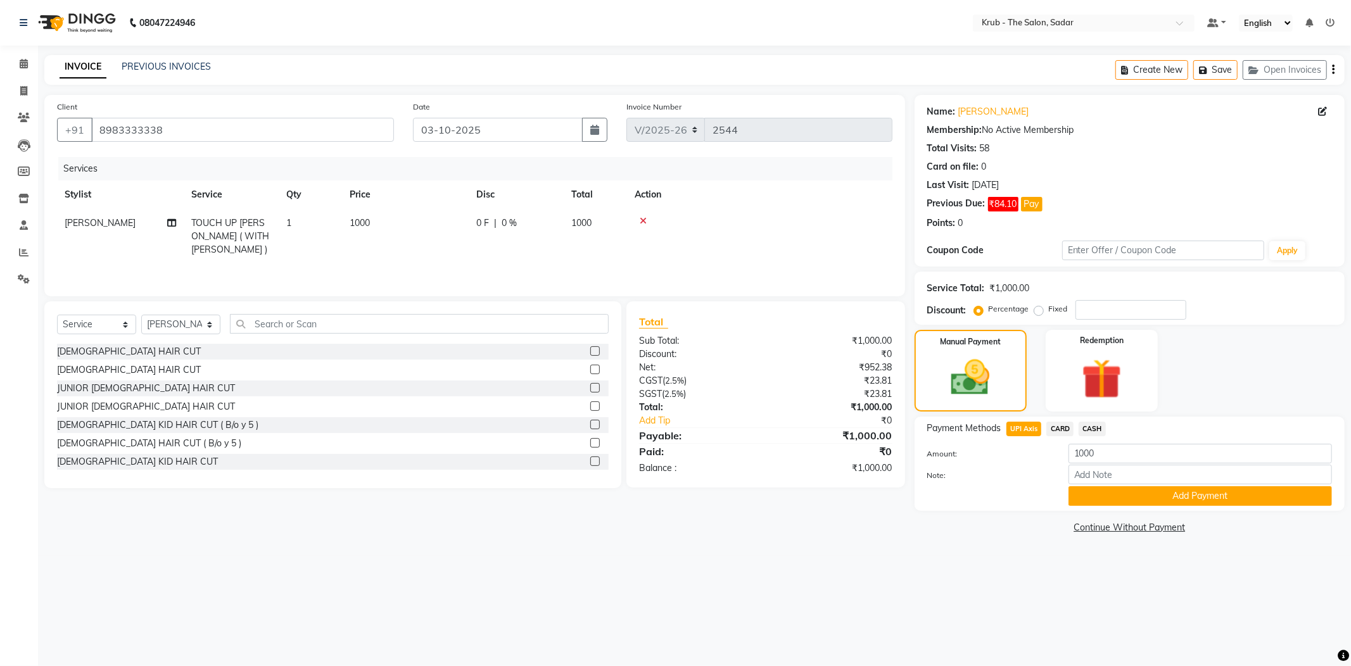
click at [1148, 465] on div "Note:" at bounding box center [1130, 476] width 424 height 22
click at [1158, 486] on button "Add Payment" at bounding box center [1199, 496] width 263 height 20
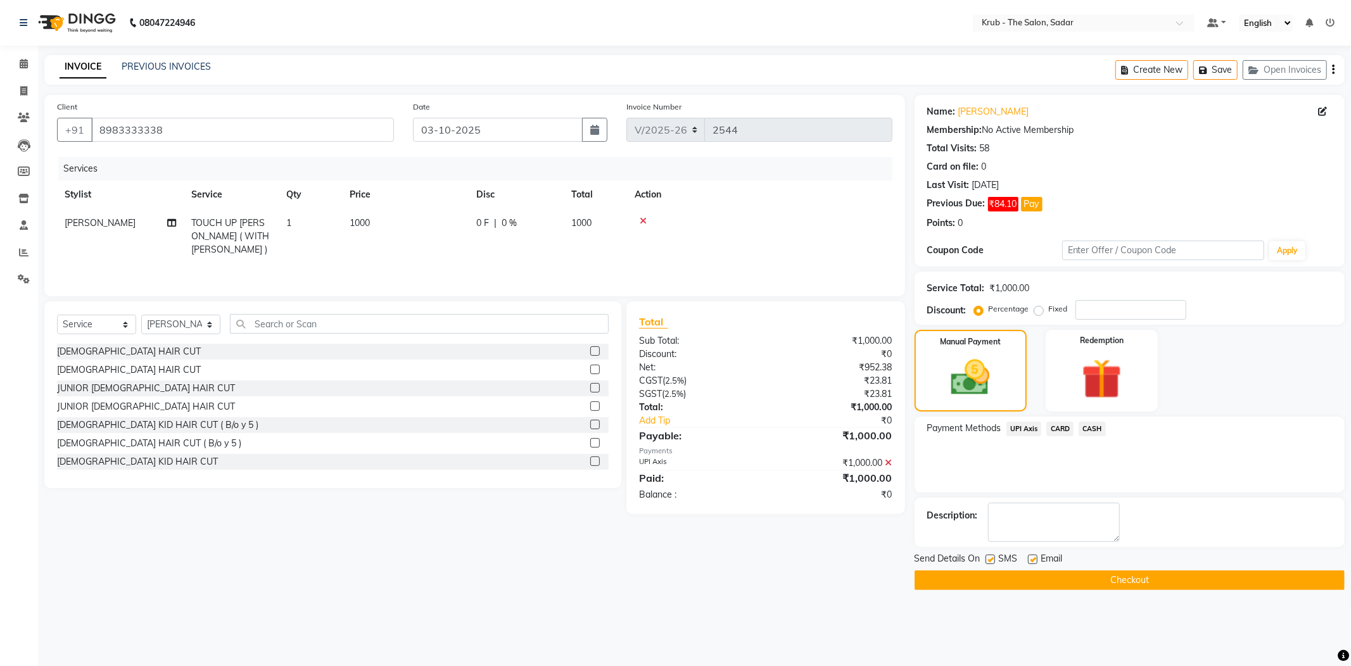
click at [1032, 555] on label at bounding box center [1033, 560] width 10 height 10
click at [1032, 556] on input "checkbox" at bounding box center [1032, 560] width 8 height 8
checkbox input "false"
click at [991, 555] on div at bounding box center [989, 561] width 8 height 13
click at [991, 555] on label at bounding box center [990, 560] width 10 height 10
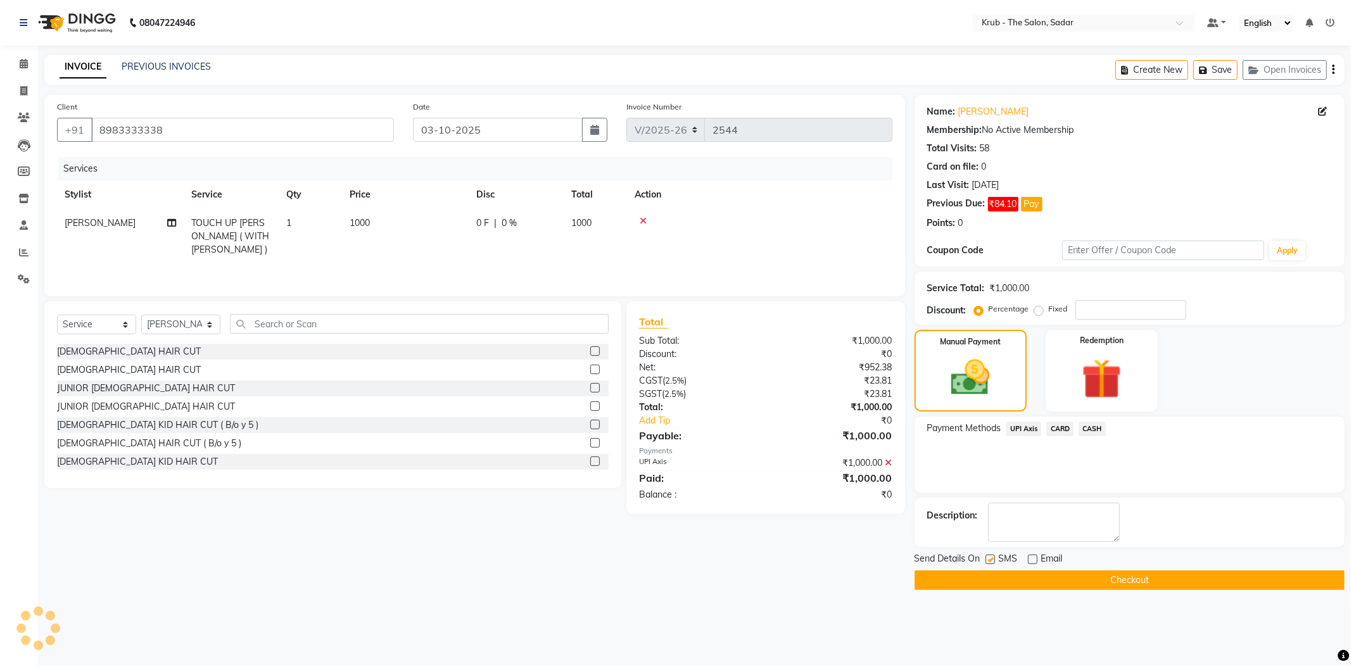
click at [991, 556] on input "checkbox" at bounding box center [989, 560] width 8 height 8
checkbox input "false"
click at [1023, 571] on button "Checkout" at bounding box center [1130, 581] width 430 height 20
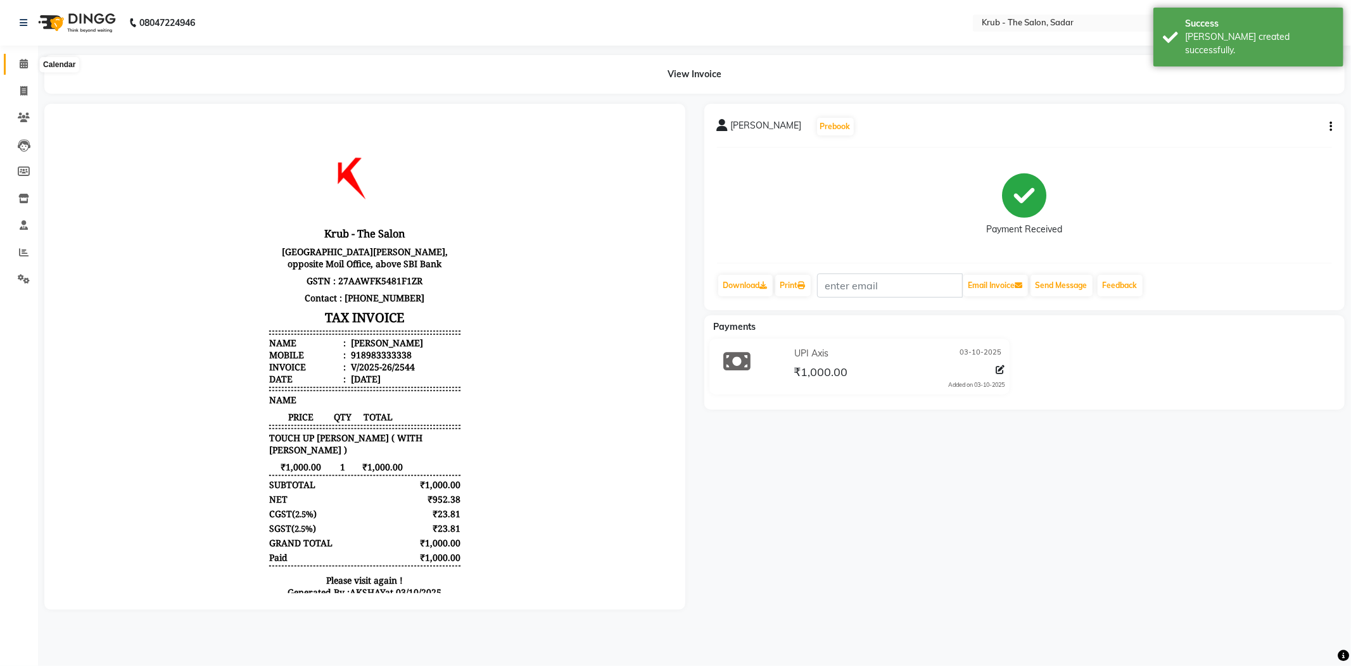
click at [18, 65] on span at bounding box center [24, 64] width 22 height 15
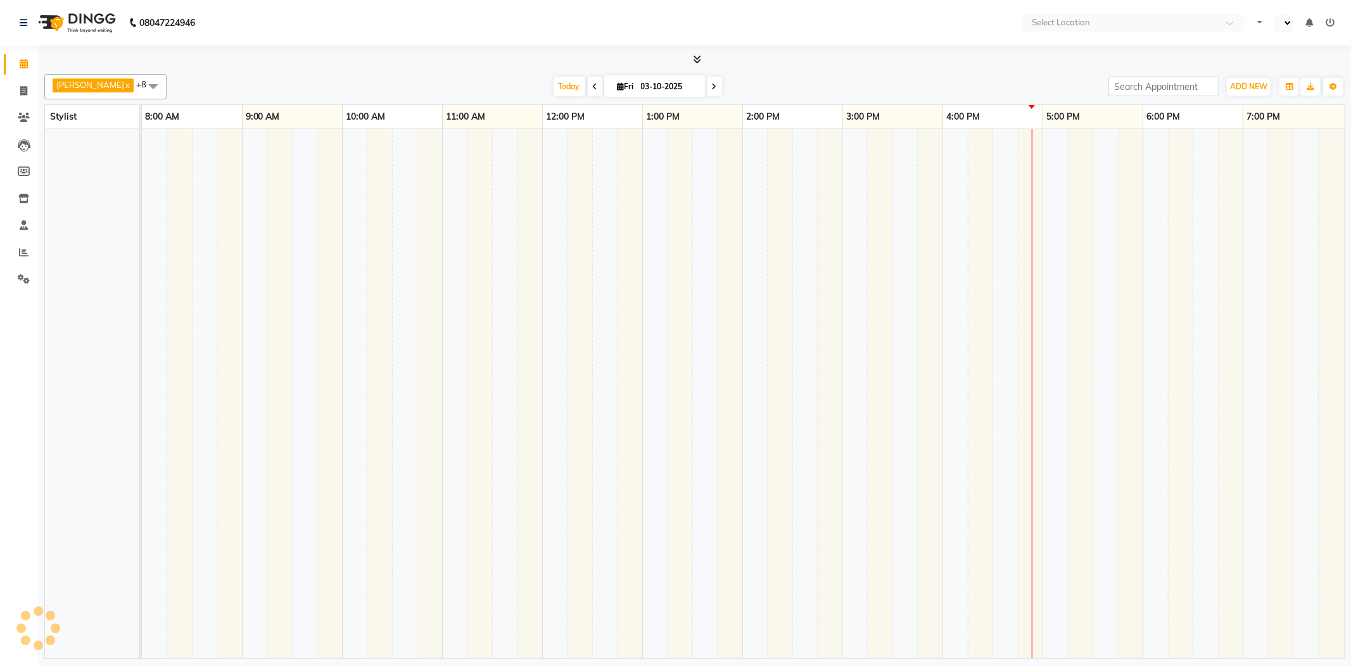
select select "en"
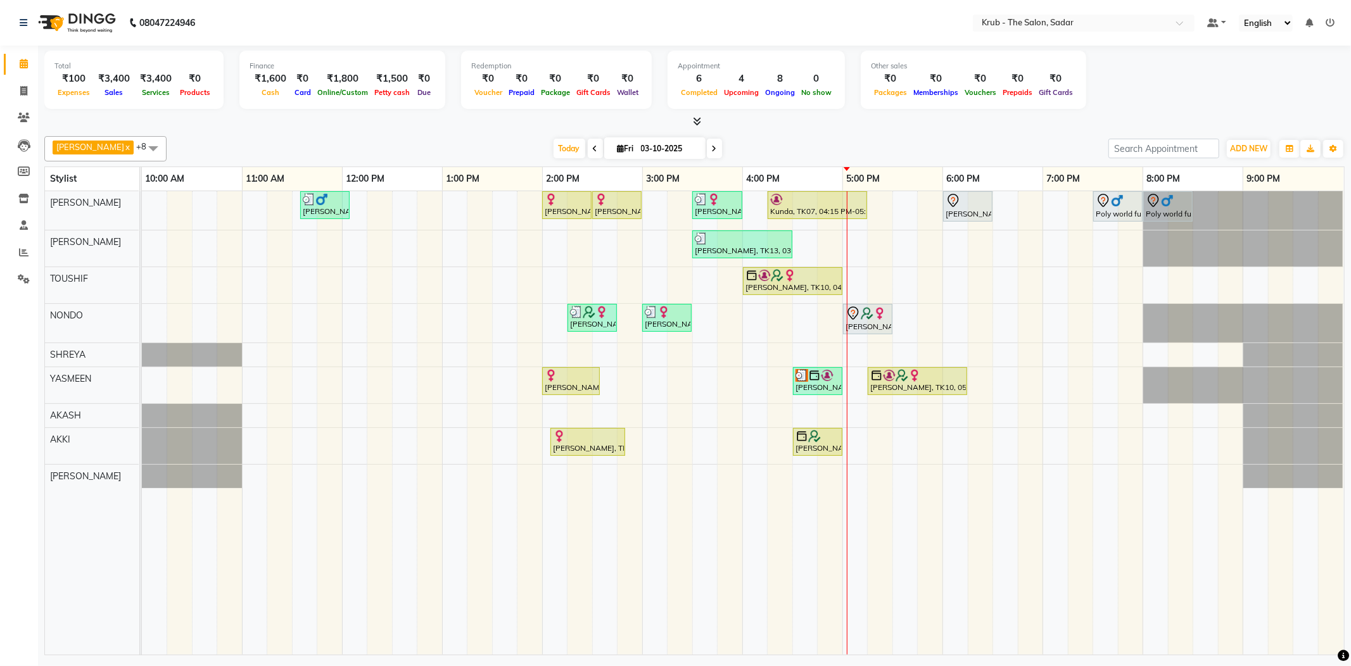
click at [1052, 201] on div "[PERSON_NAME], TK03, 11:35 AM-12:05 PM, [DEMOGRAPHIC_DATA] HAIR CUT [PERSON_NAM…" at bounding box center [743, 423] width 1202 height 464
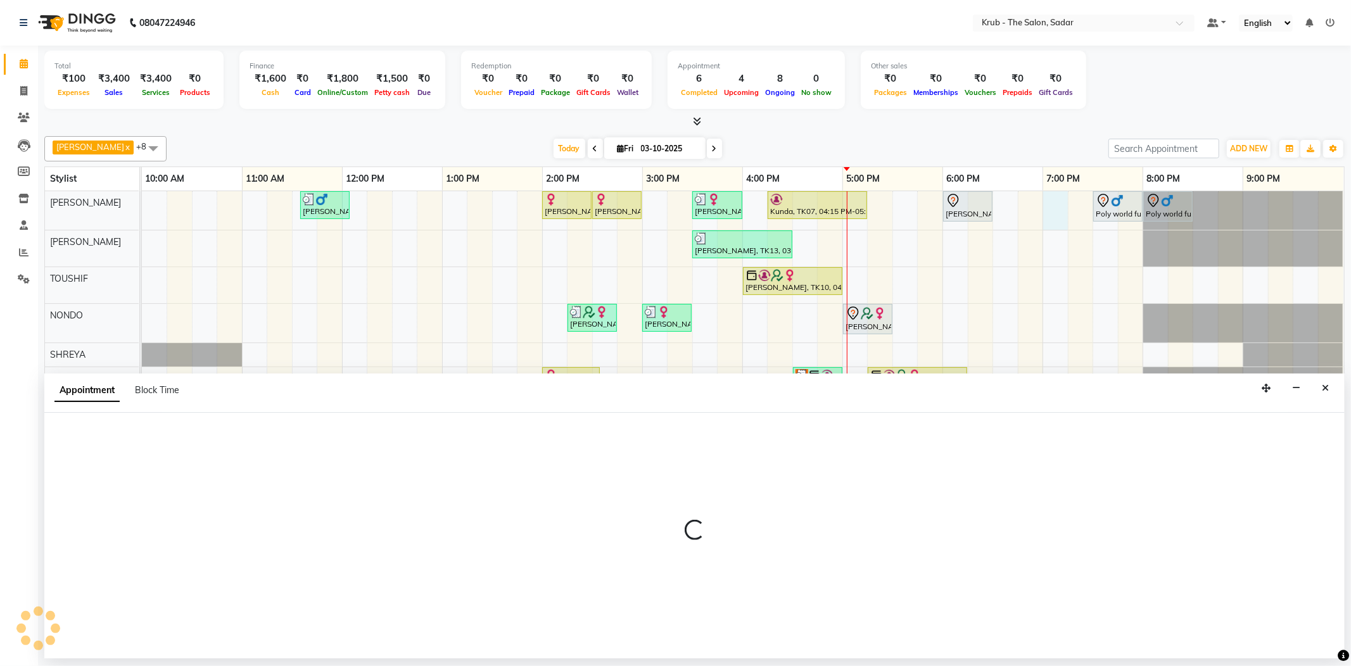
select select "24979"
select select "tentative"
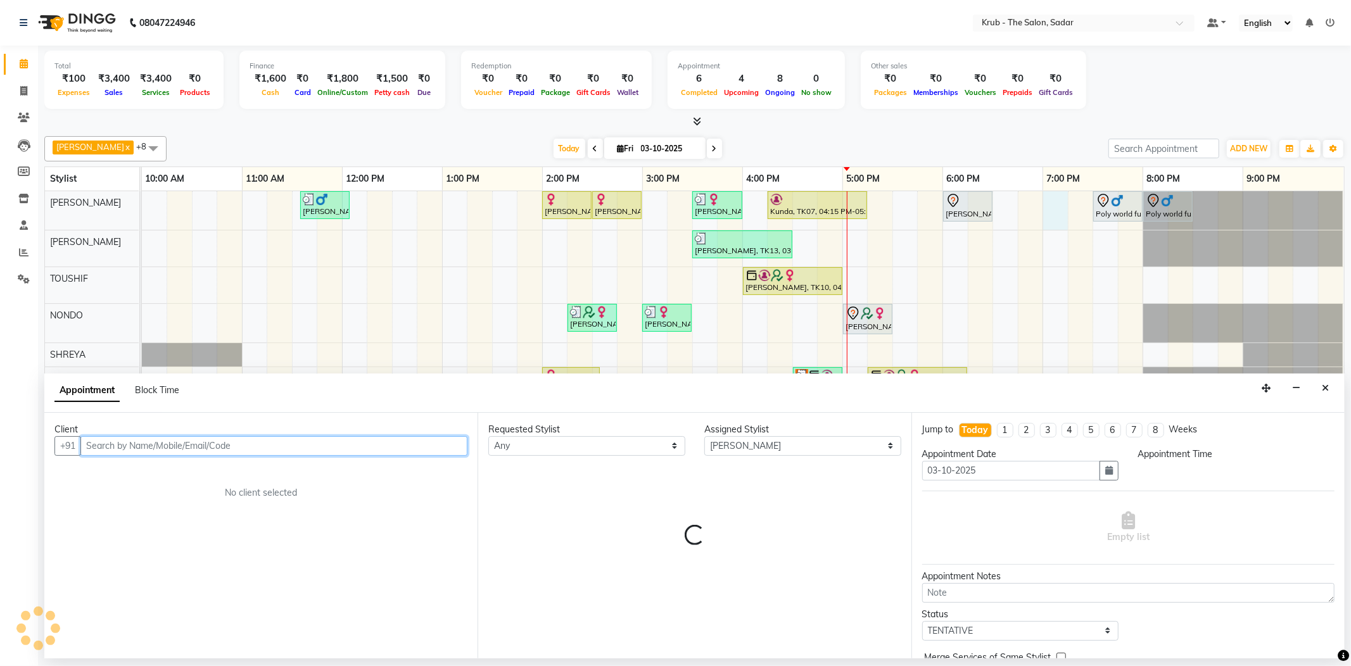
select select "1140"
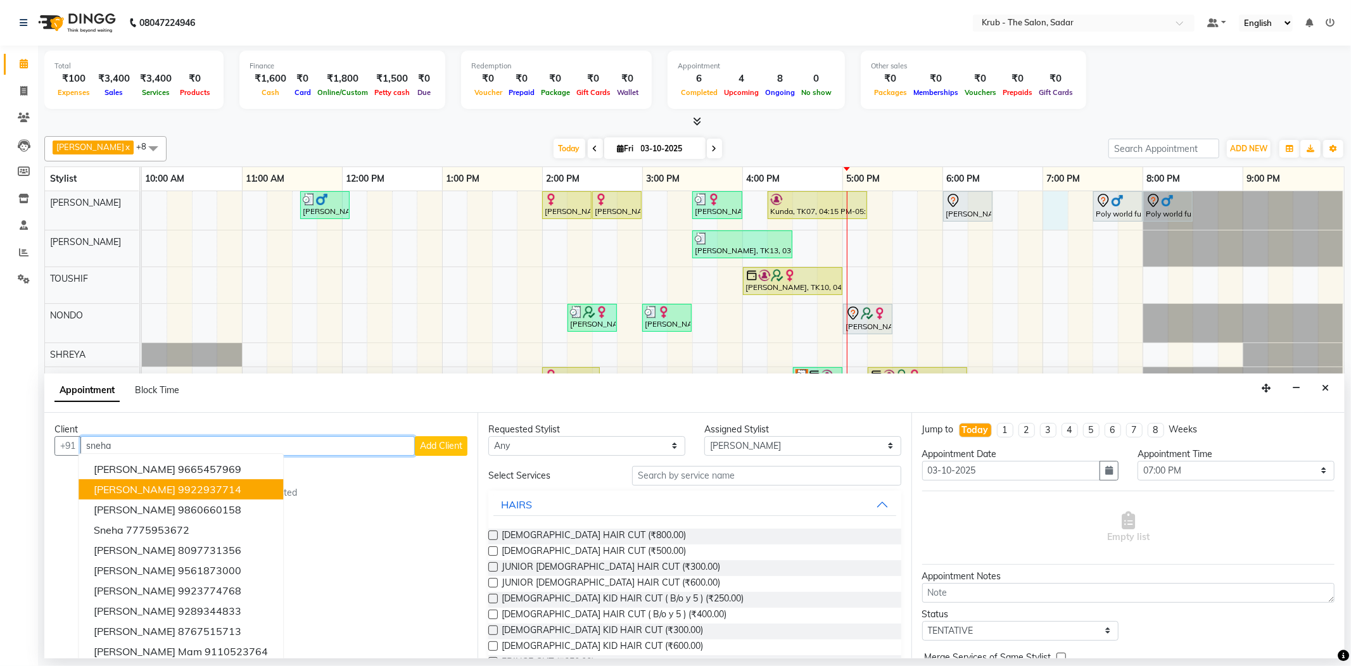
click at [157, 483] on span "[PERSON_NAME]" at bounding box center [135, 489] width 82 height 13
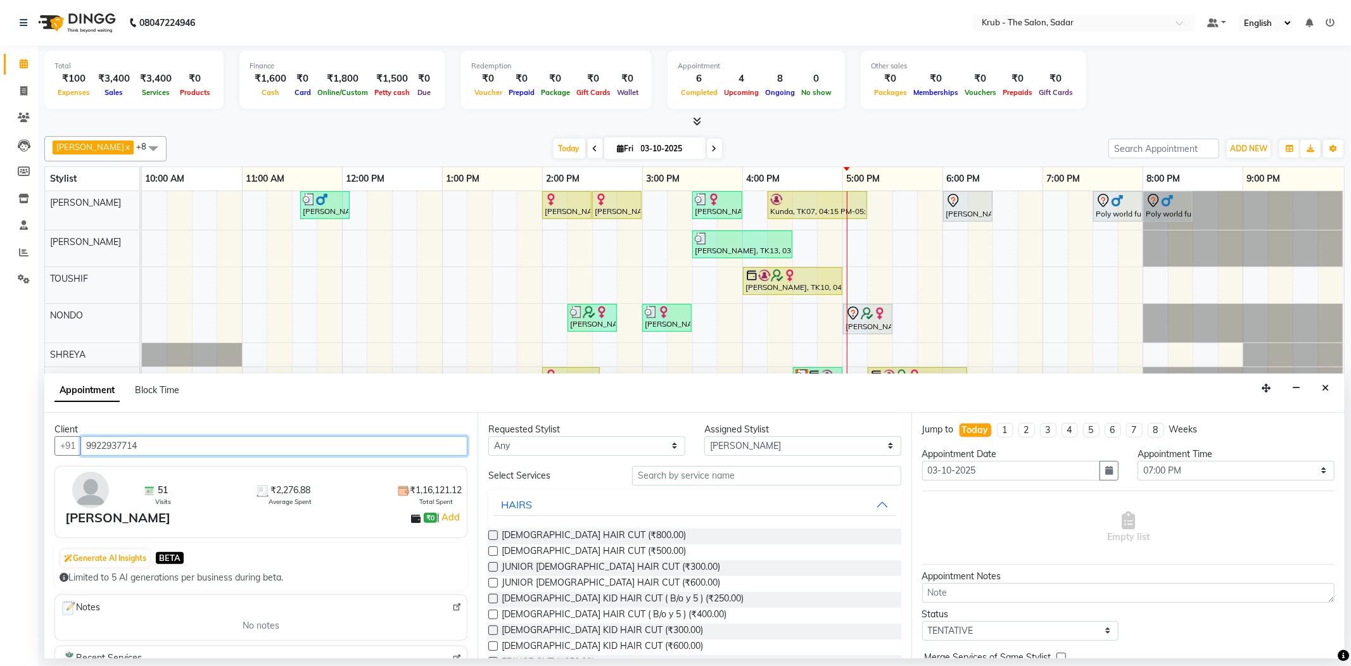
type input "9922937714"
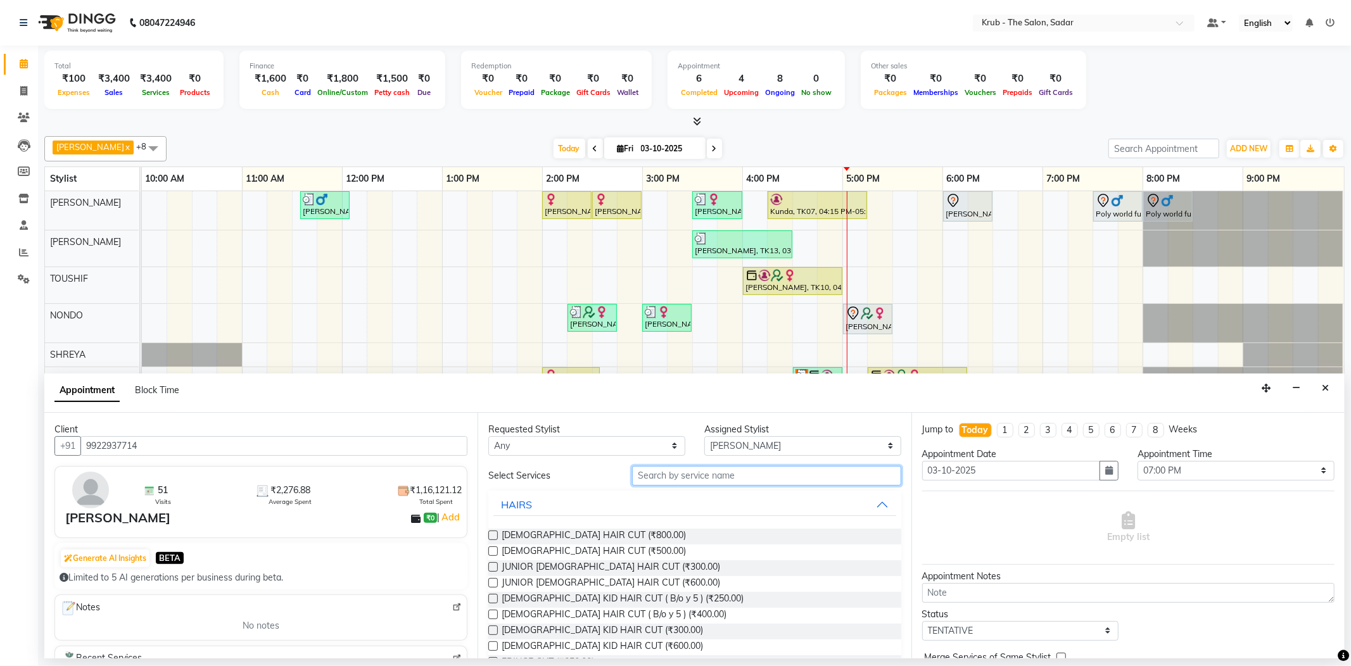
click at [725, 466] on input "text" at bounding box center [766, 476] width 269 height 20
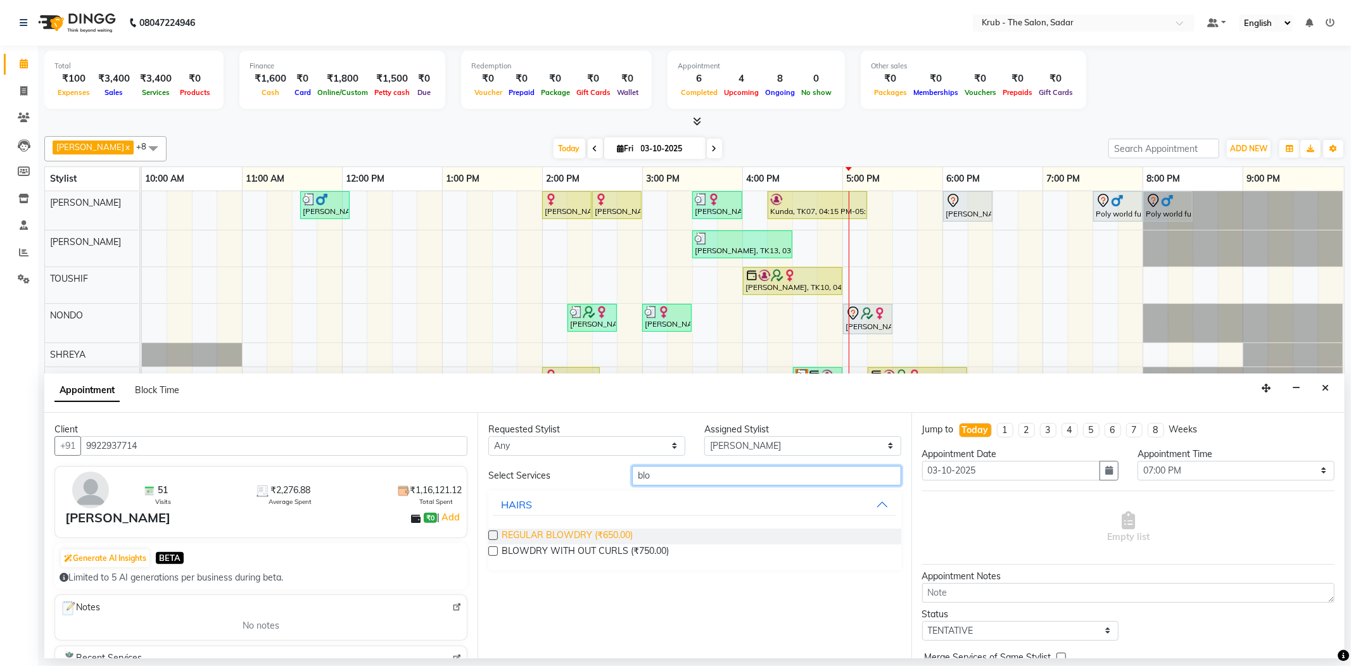
type input "blo"
click at [583, 529] on span "REGULAR BLOWDRY (₹650.00)" at bounding box center [567, 537] width 131 height 16
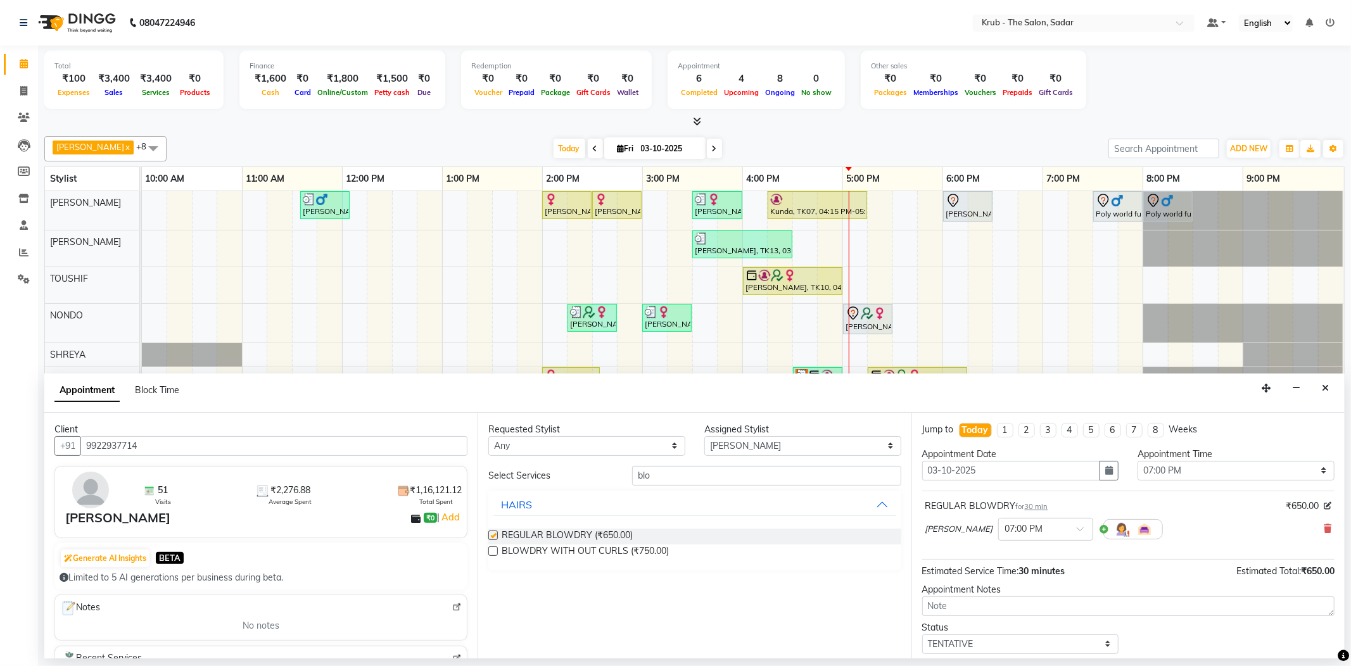
checkbox input "false"
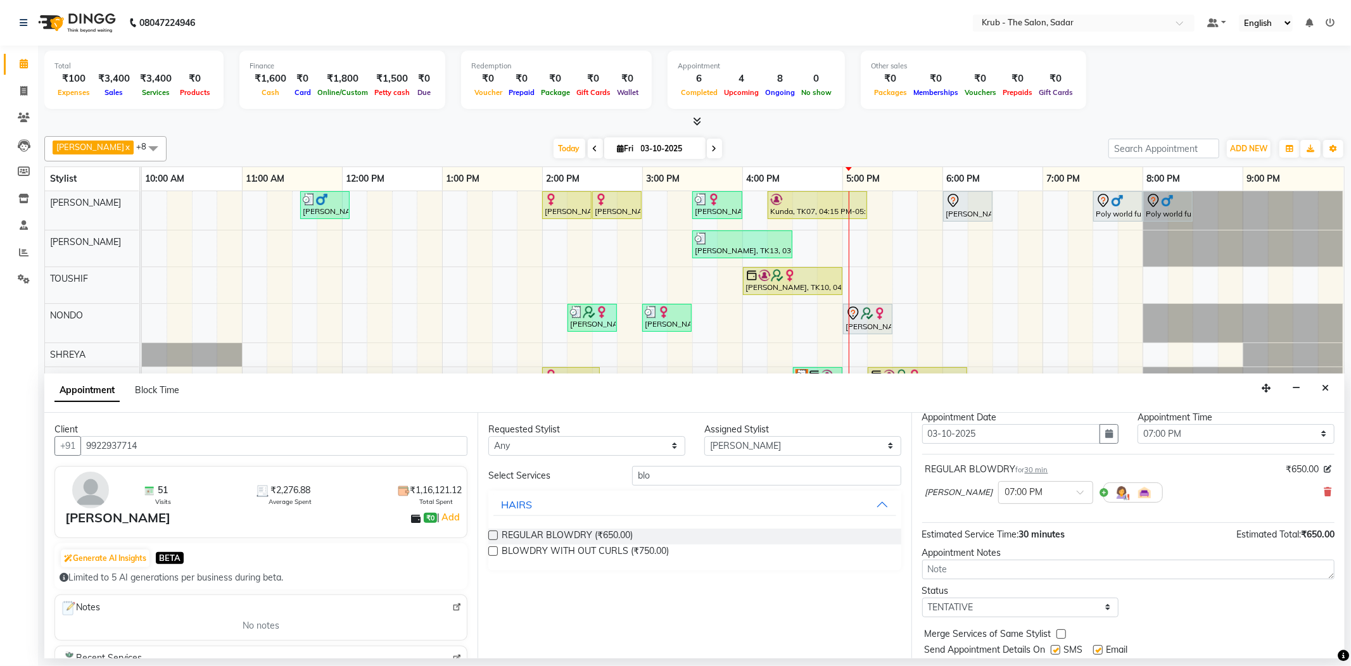
scroll to position [67, 0]
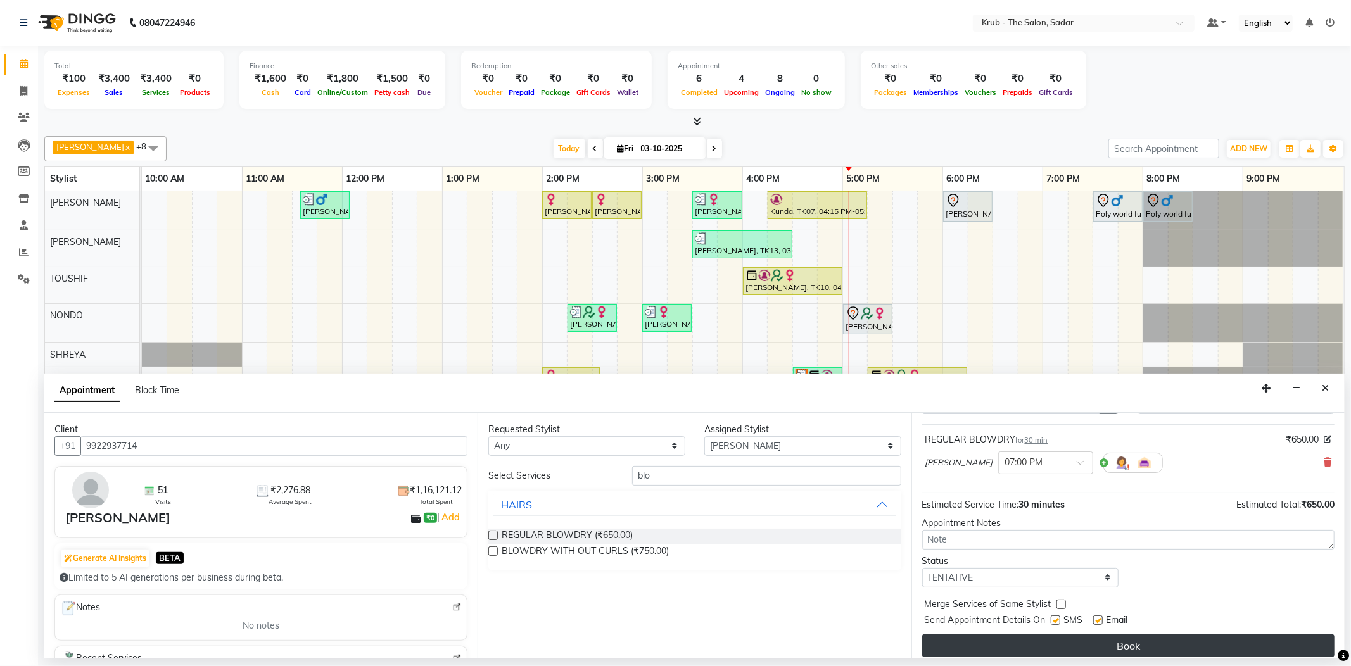
click at [1158, 635] on button "Book" at bounding box center [1128, 646] width 412 height 23
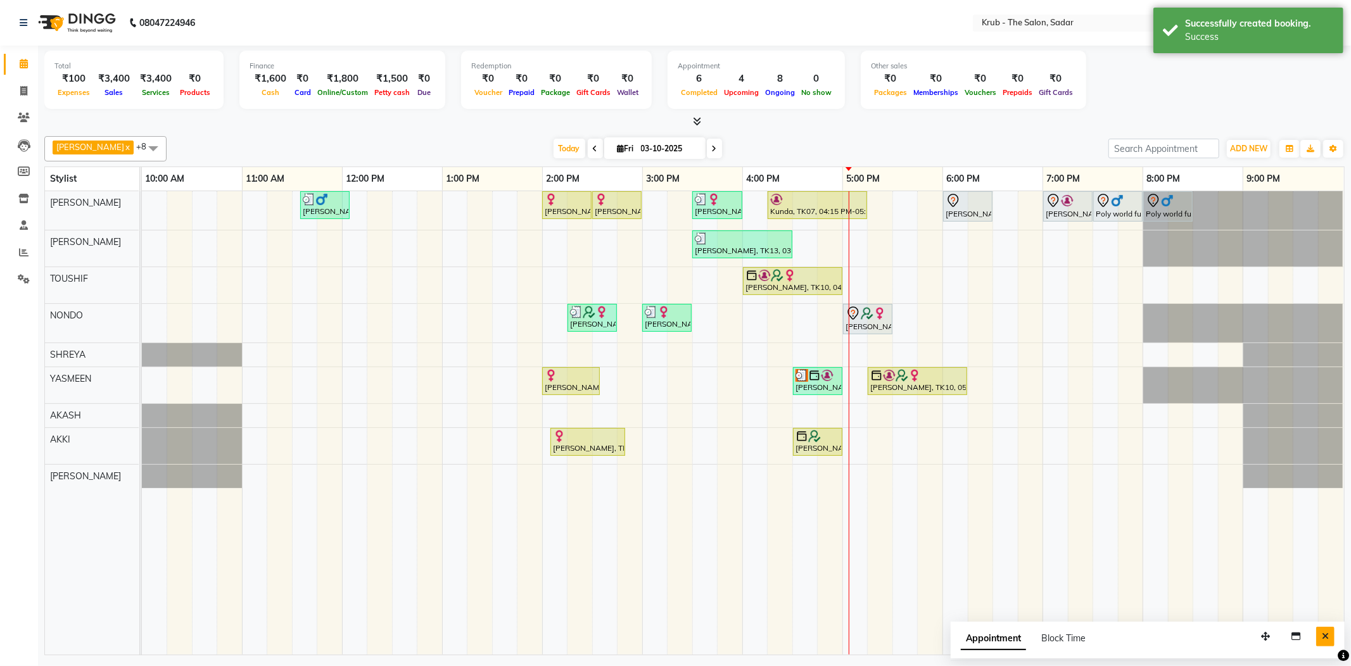
click at [1321, 633] on button "Close" at bounding box center [1325, 637] width 18 height 20
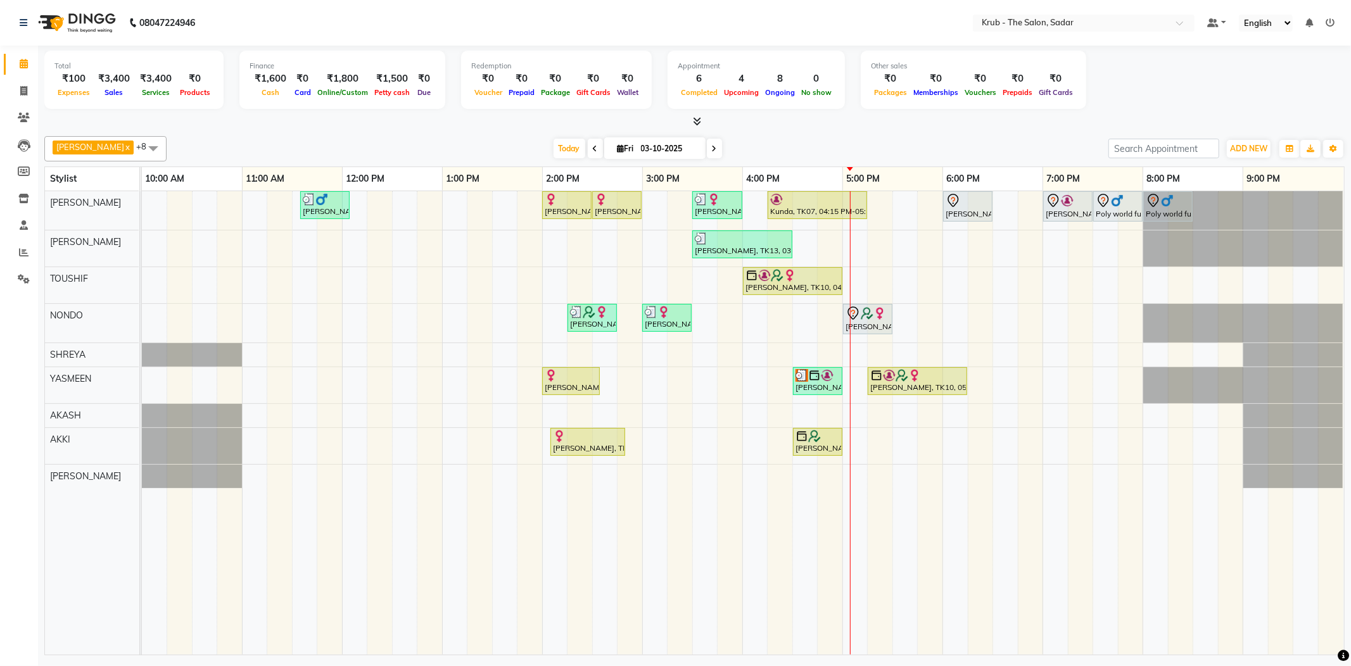
click at [817, 444] on div "[PERSON_NAME], TK12, 04:30 PM-05:00 PM, SHAVING" at bounding box center [817, 442] width 47 height 24
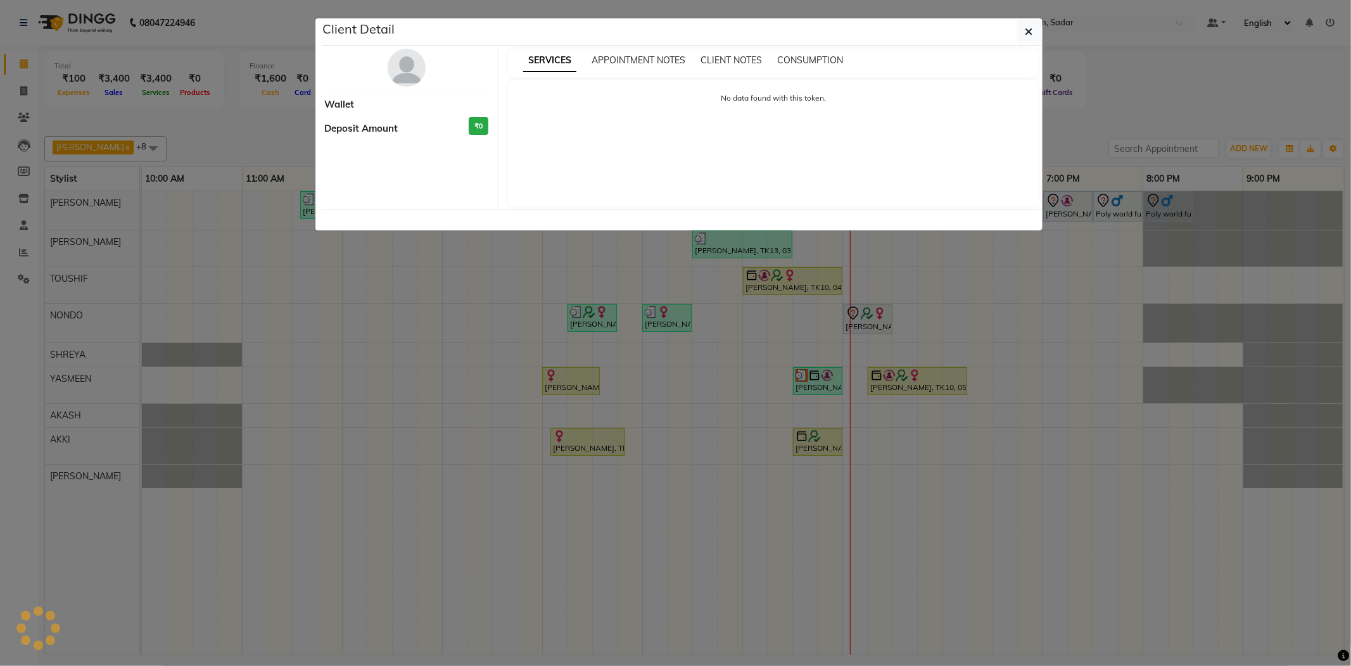
select select "1"
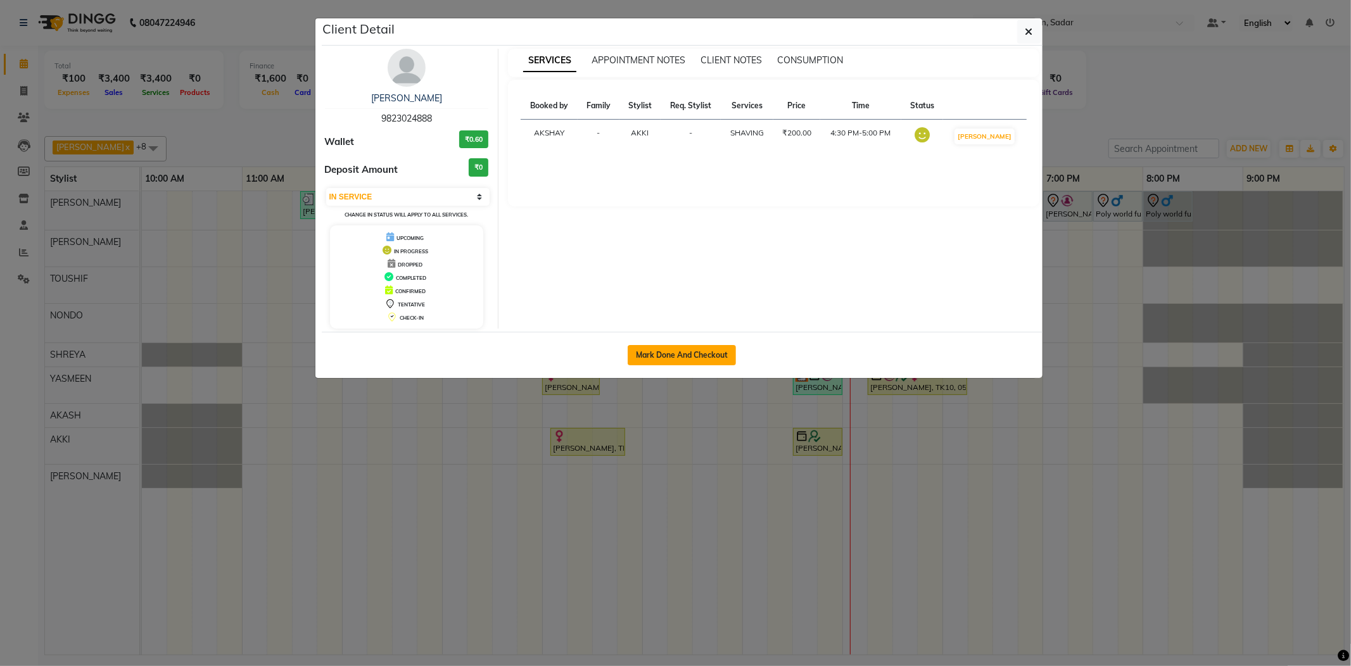
click at [703, 362] on button "Mark Done And Checkout" at bounding box center [682, 355] width 108 height 20
select select "service"
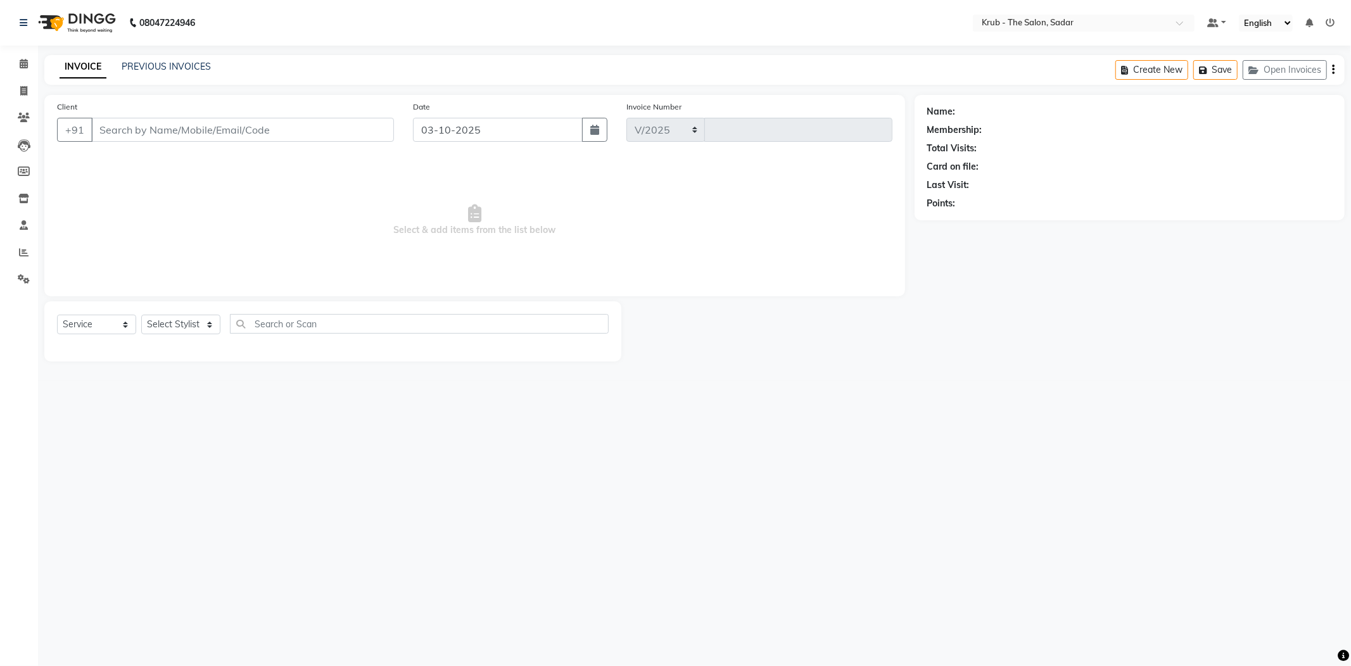
select select "4449"
type input "2545"
type input "9823024888"
select select "89642"
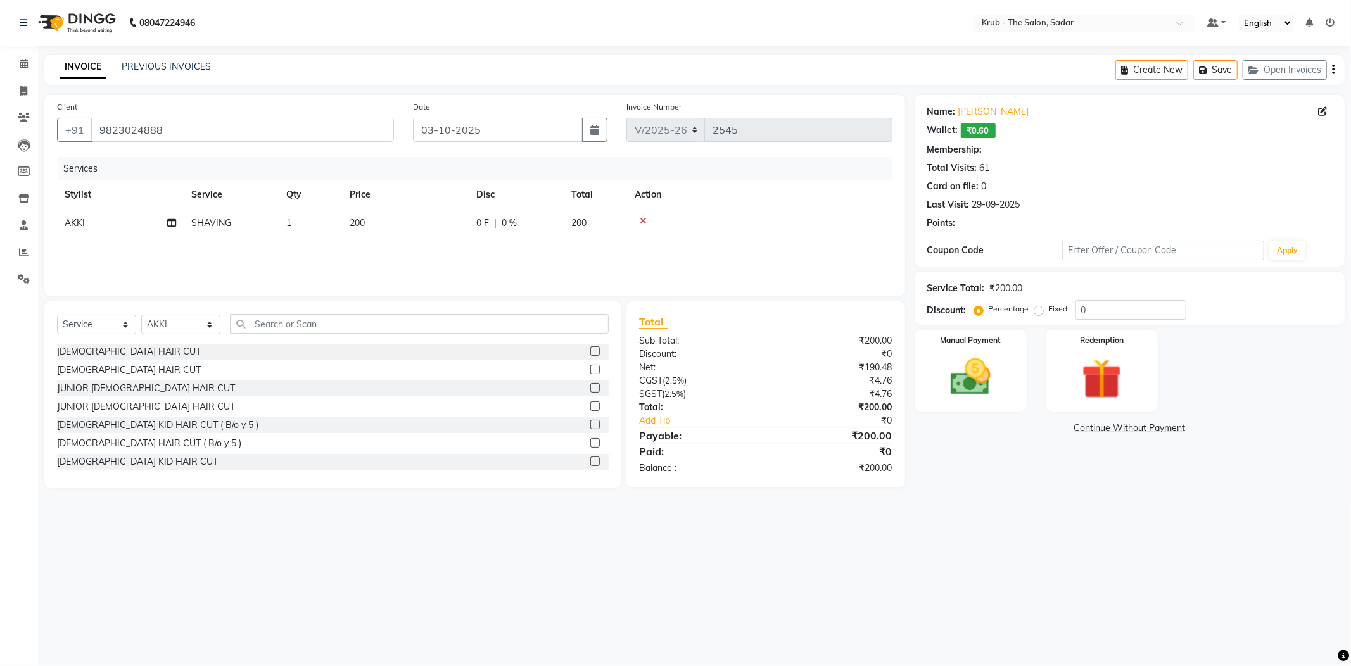
select select "1: Object"
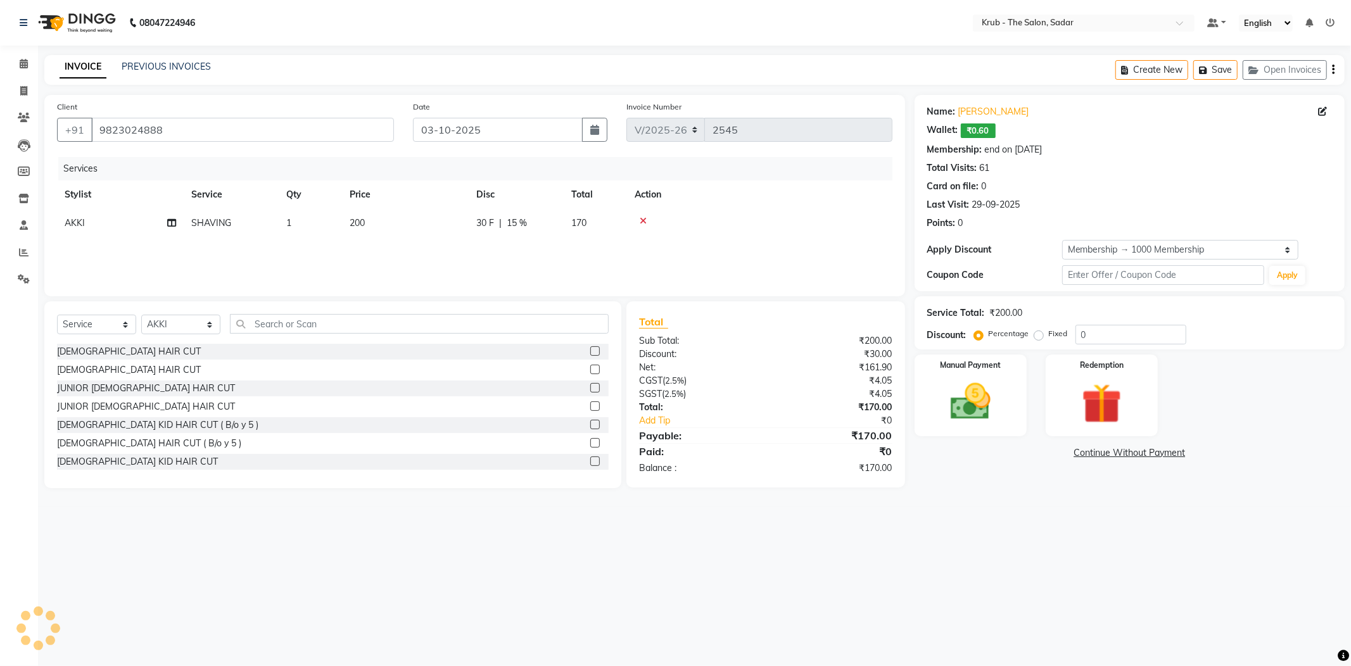
type input "15"
click at [973, 400] on img at bounding box center [971, 402] width 68 height 48
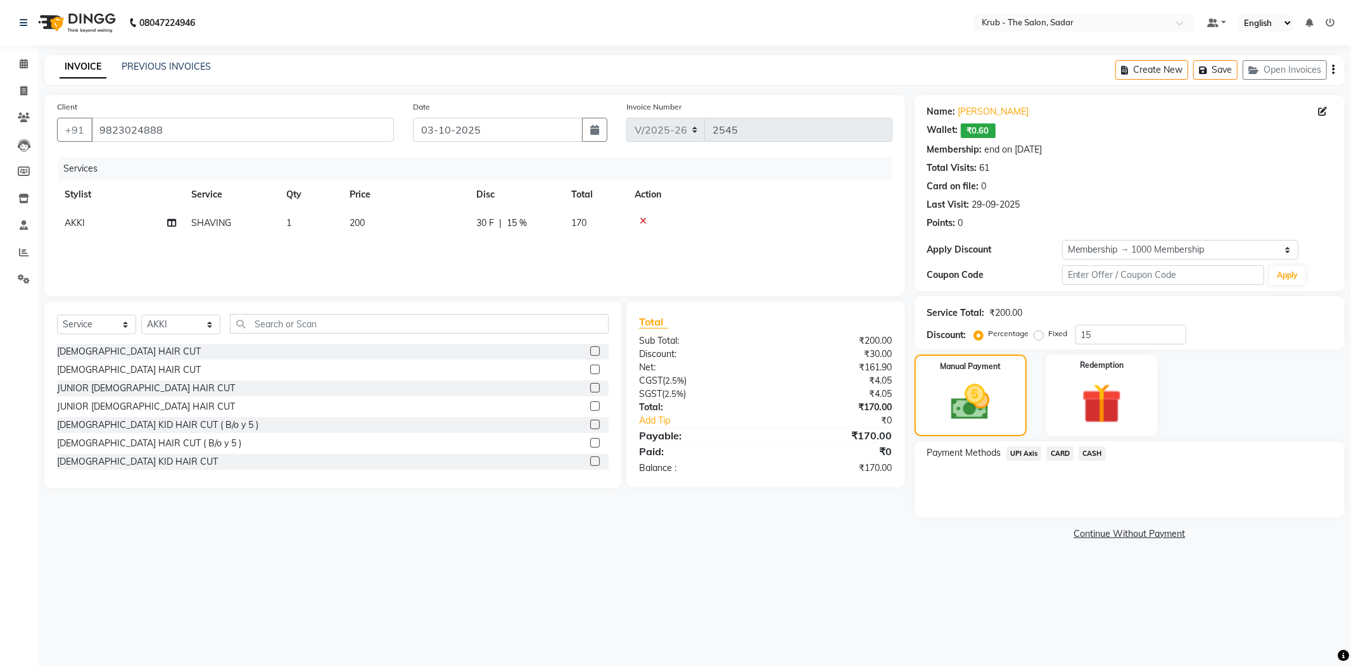
click at [1027, 447] on span "UPI Axis" at bounding box center [1023, 454] width 35 height 15
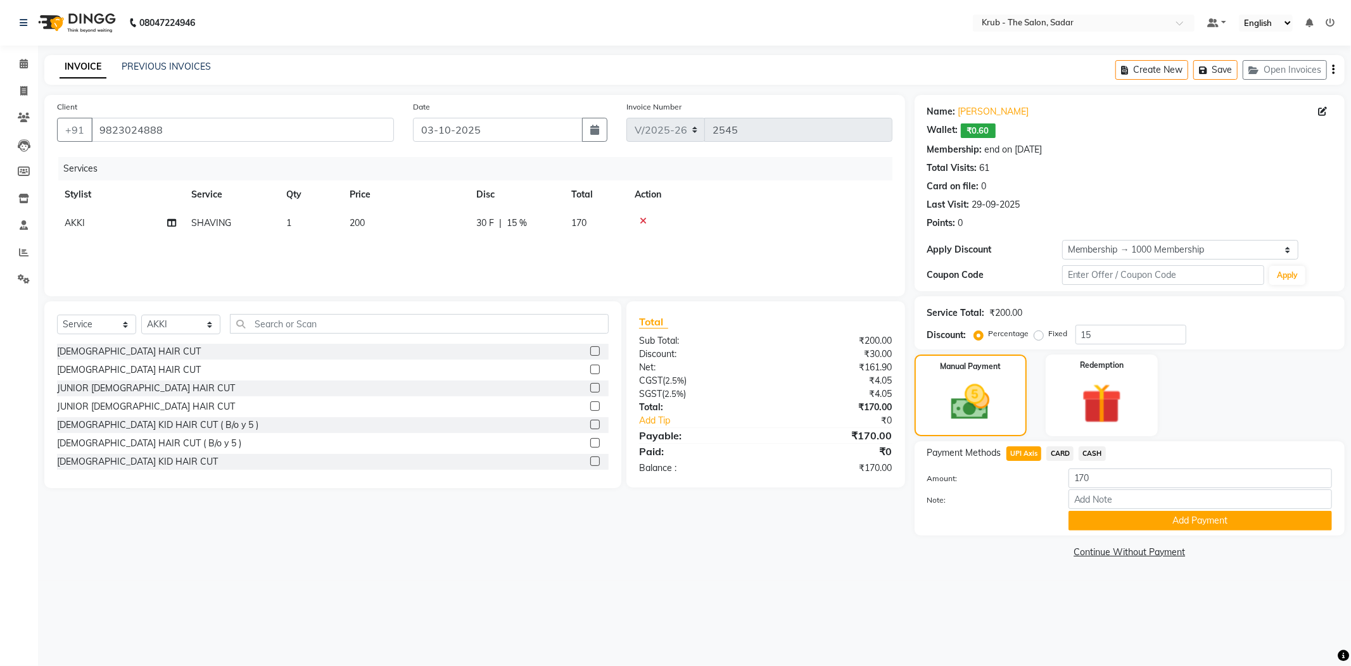
click at [1087, 490] on div "Note:" at bounding box center [1130, 501] width 424 height 22
click at [1097, 511] on button "Add Payment" at bounding box center [1199, 521] width 263 height 20
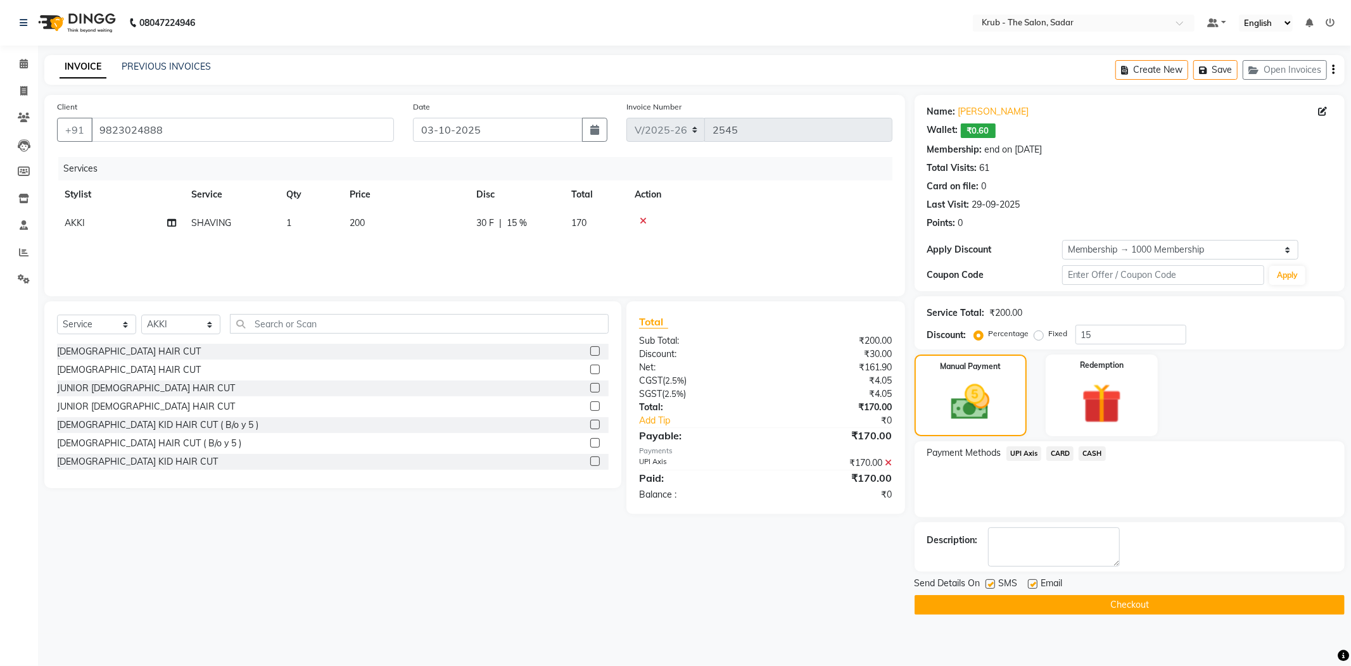
click at [1034, 580] on label at bounding box center [1033, 585] width 10 height 10
click at [1034, 581] on input "checkbox" at bounding box center [1032, 585] width 8 height 8
checkbox input "false"
click at [992, 580] on label at bounding box center [990, 585] width 10 height 10
click at [992, 581] on input "checkbox" at bounding box center [989, 585] width 8 height 8
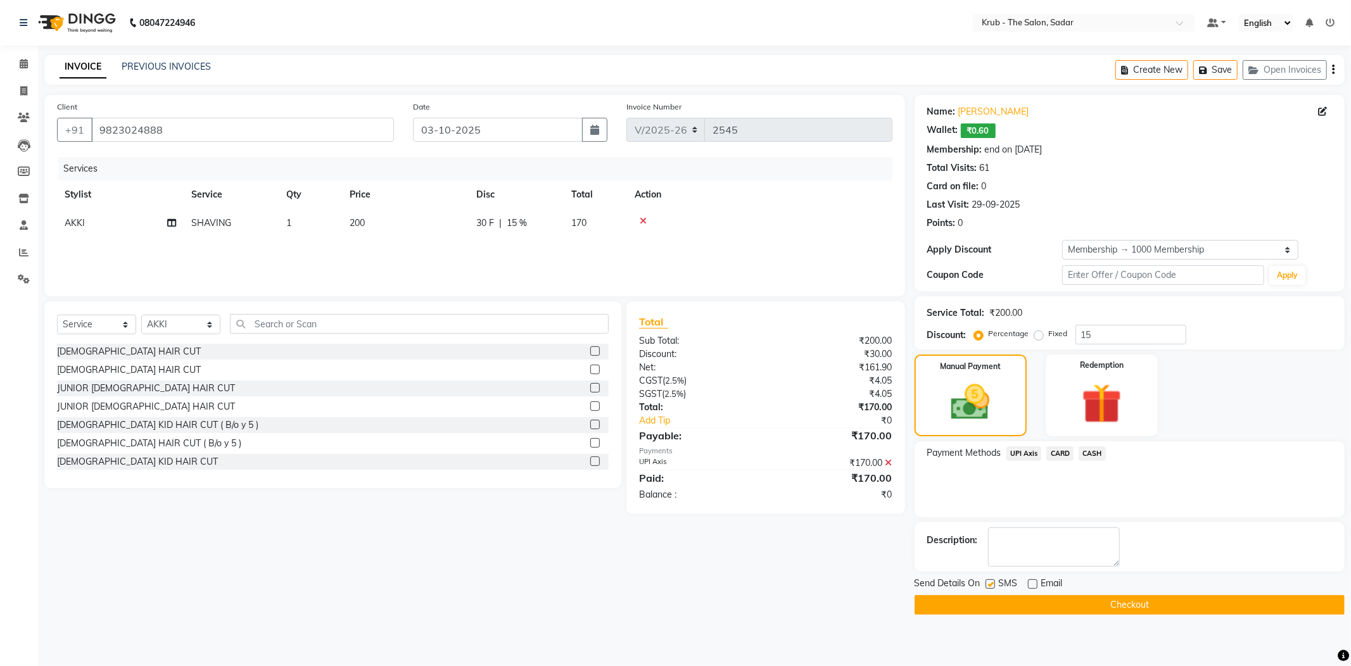
checkbox input "false"
click at [1007, 595] on button "Checkout" at bounding box center [1130, 605] width 430 height 20
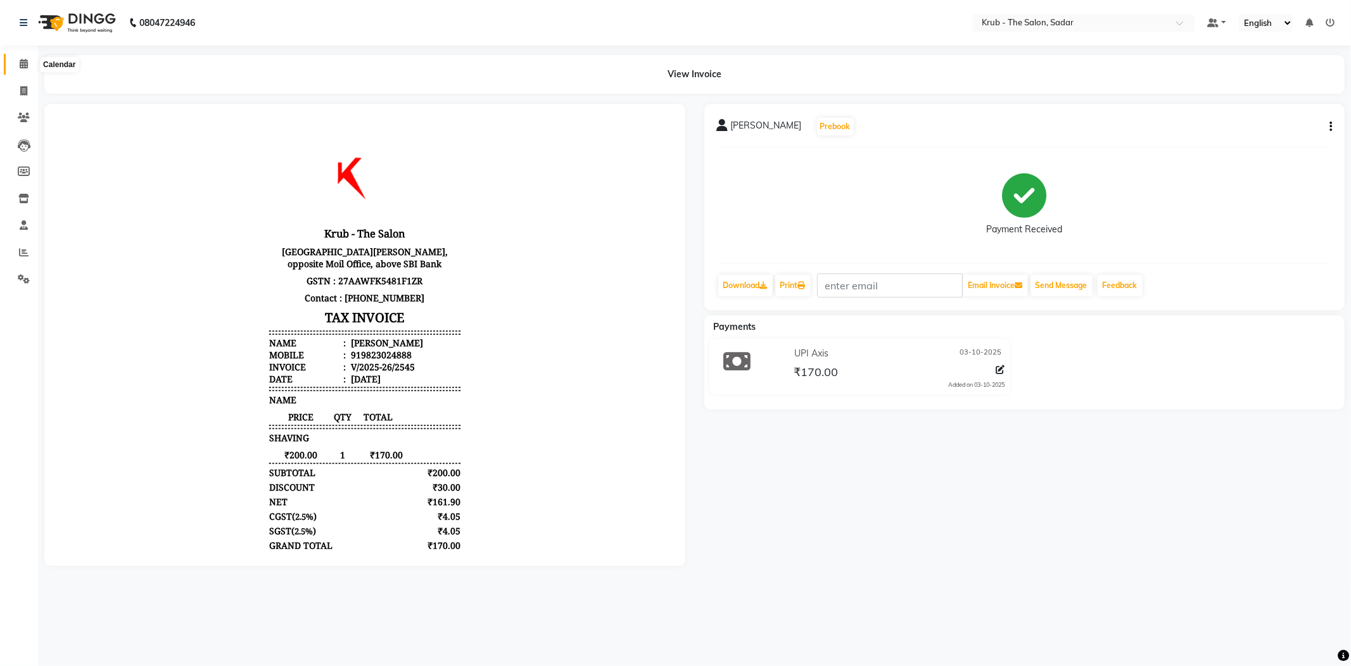
click at [24, 64] on icon at bounding box center [24, 64] width 8 height 10
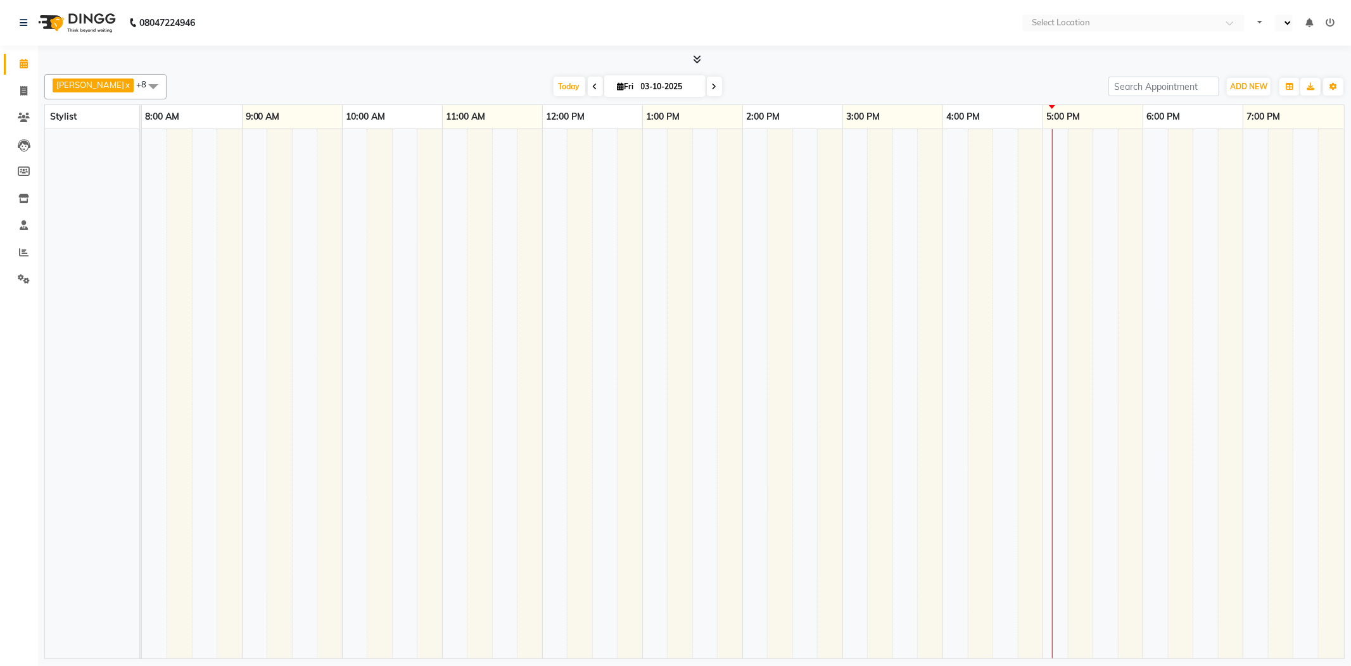
select select "en"
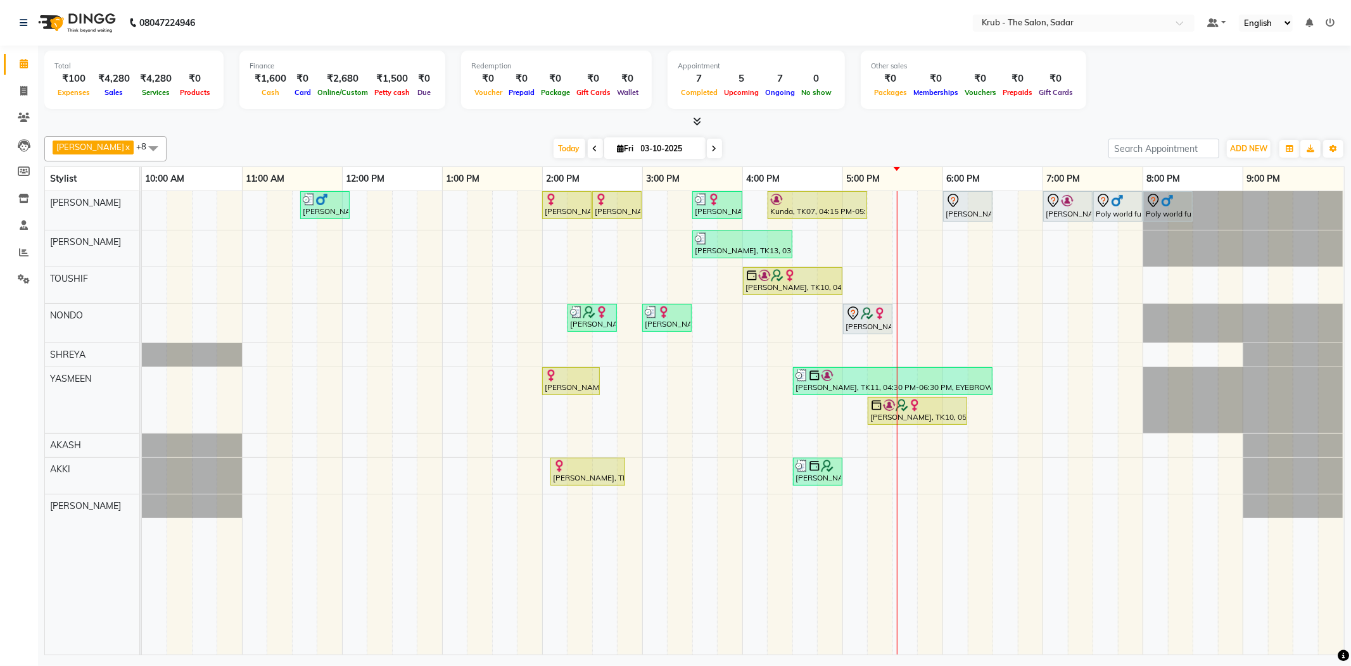
click at [654, 142] on input "03-10-2025" at bounding box center [668, 148] width 63 height 19
select select "10"
select select "2025"
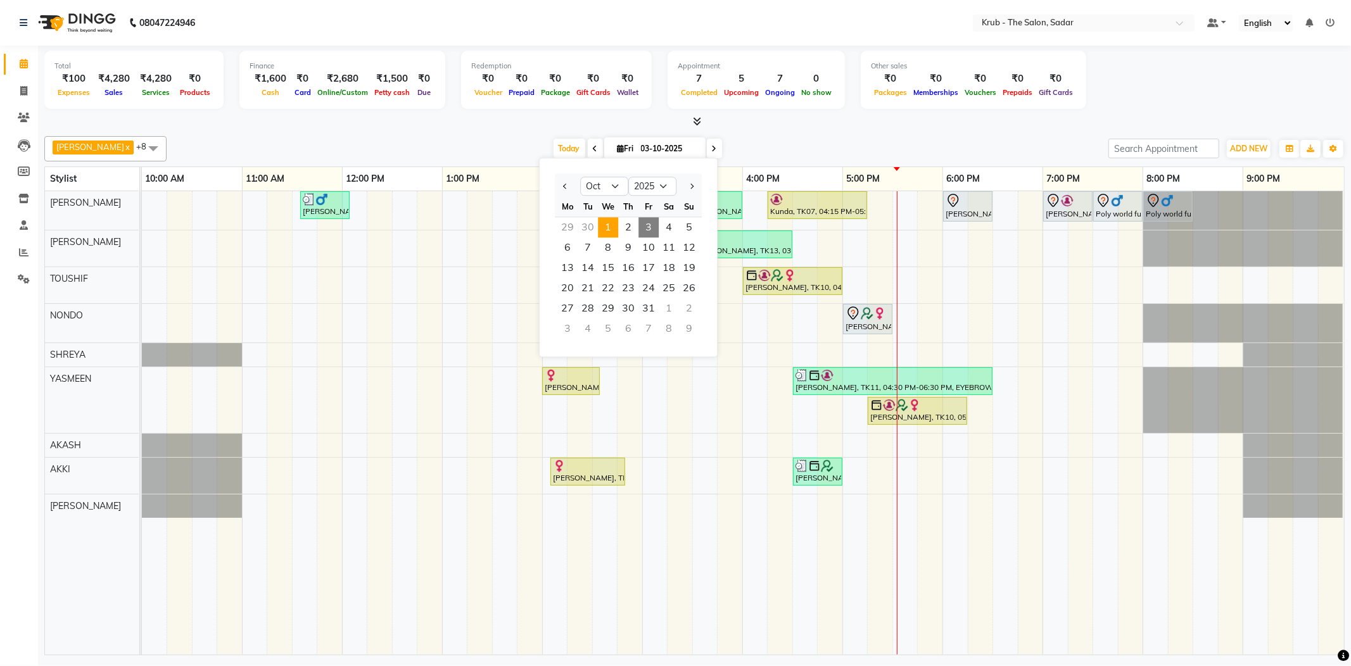
click at [604, 222] on span "1" at bounding box center [608, 227] width 20 height 20
type input "01-10-2025"
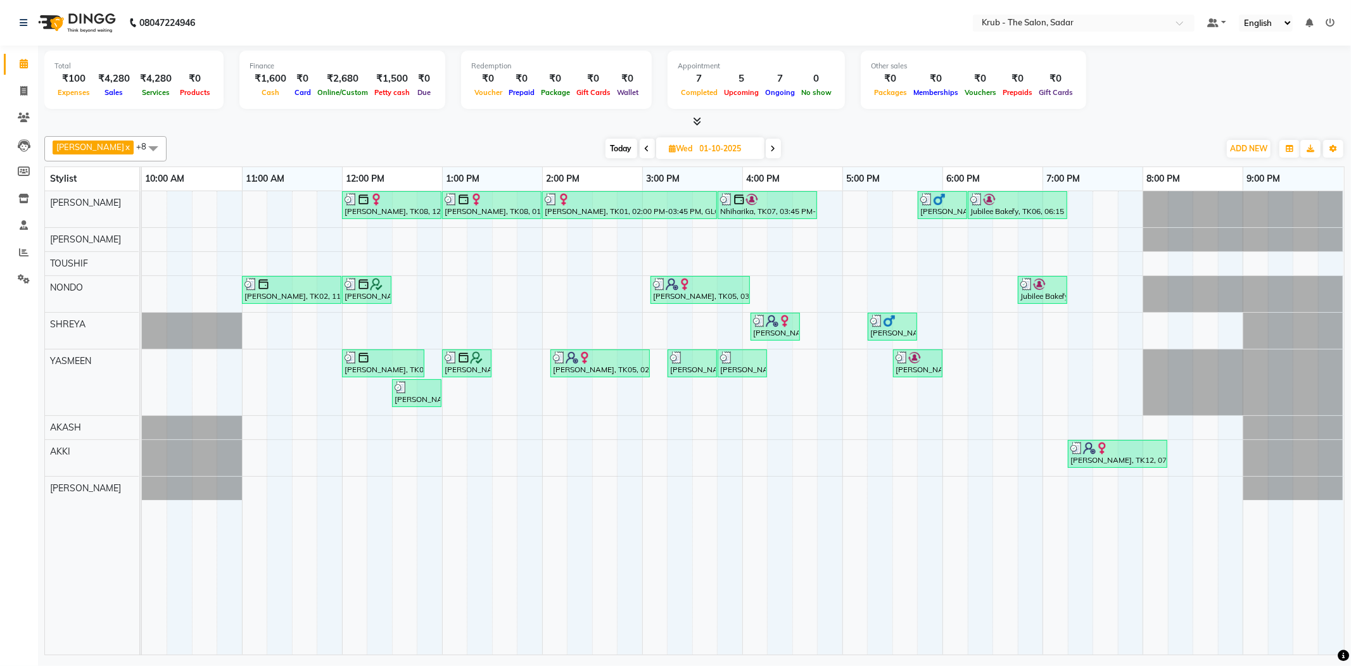
click at [707, 150] on input "01-10-2025" at bounding box center [727, 148] width 63 height 19
select select "10"
select select "2025"
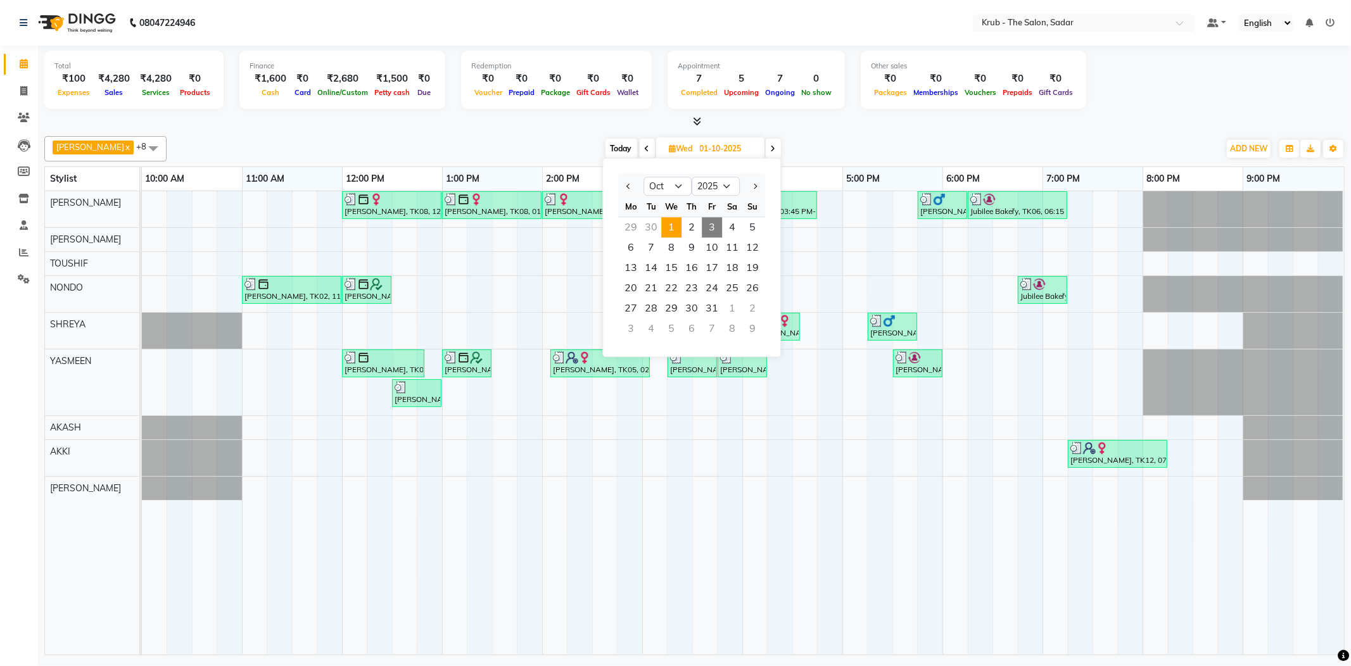
click at [702, 217] on span "3" at bounding box center [712, 227] width 20 height 20
type input "03-10-2025"
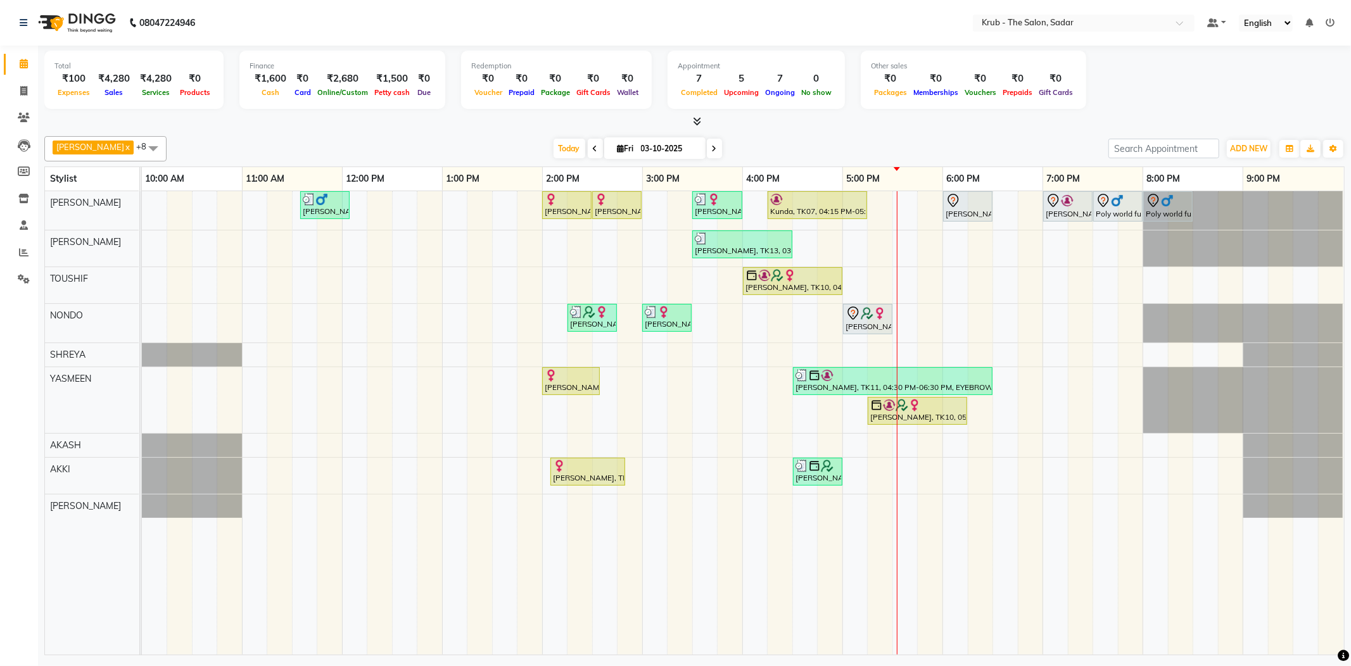
click at [945, 141] on div "[DATE] [DATE]" at bounding box center [637, 148] width 929 height 19
click at [1006, 195] on div "[PERSON_NAME], TK03, 11:35 AM-12:05 PM, [DEMOGRAPHIC_DATA] HAIR CUT [PERSON_NAM…" at bounding box center [743, 423] width 1202 height 464
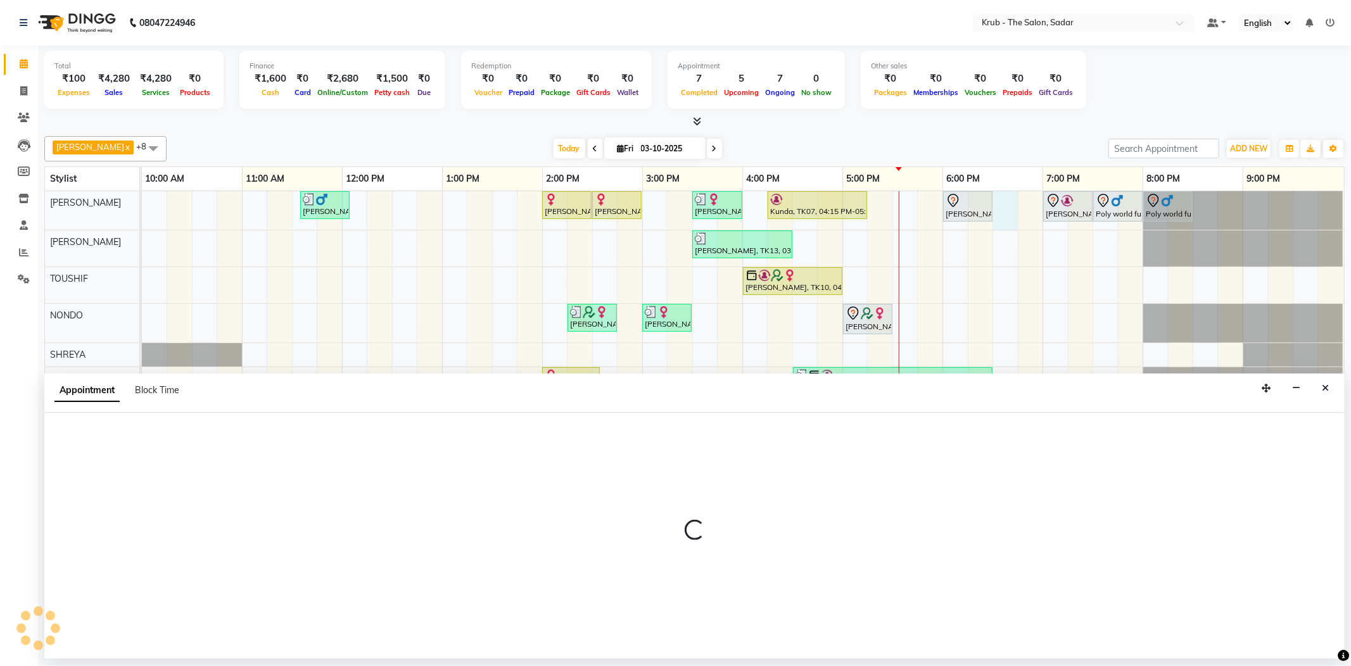
select select "24979"
select select "1110"
select select "tentative"
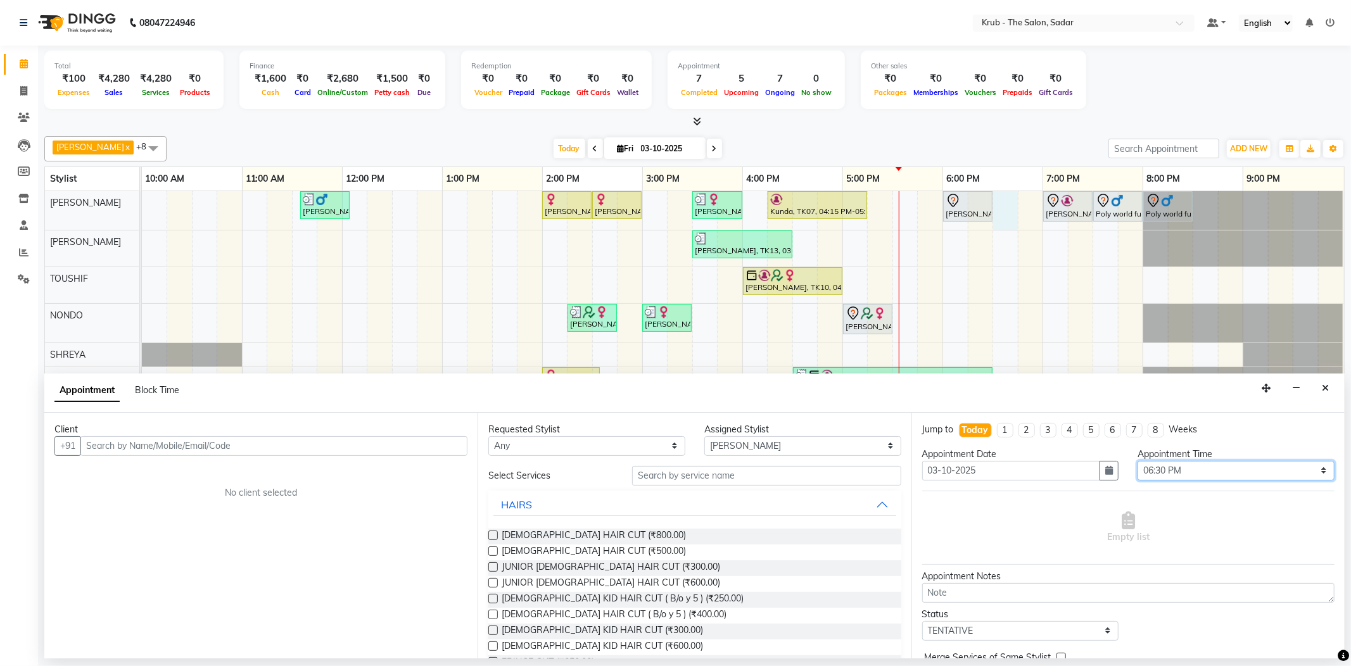
click at [1177, 461] on select "Select 11:00 AM 11:05 AM 11:10 AM 11:15 AM 11:20 AM 11:25 AM 11:30 AM 11:35 AM …" at bounding box center [1235, 471] width 197 height 20
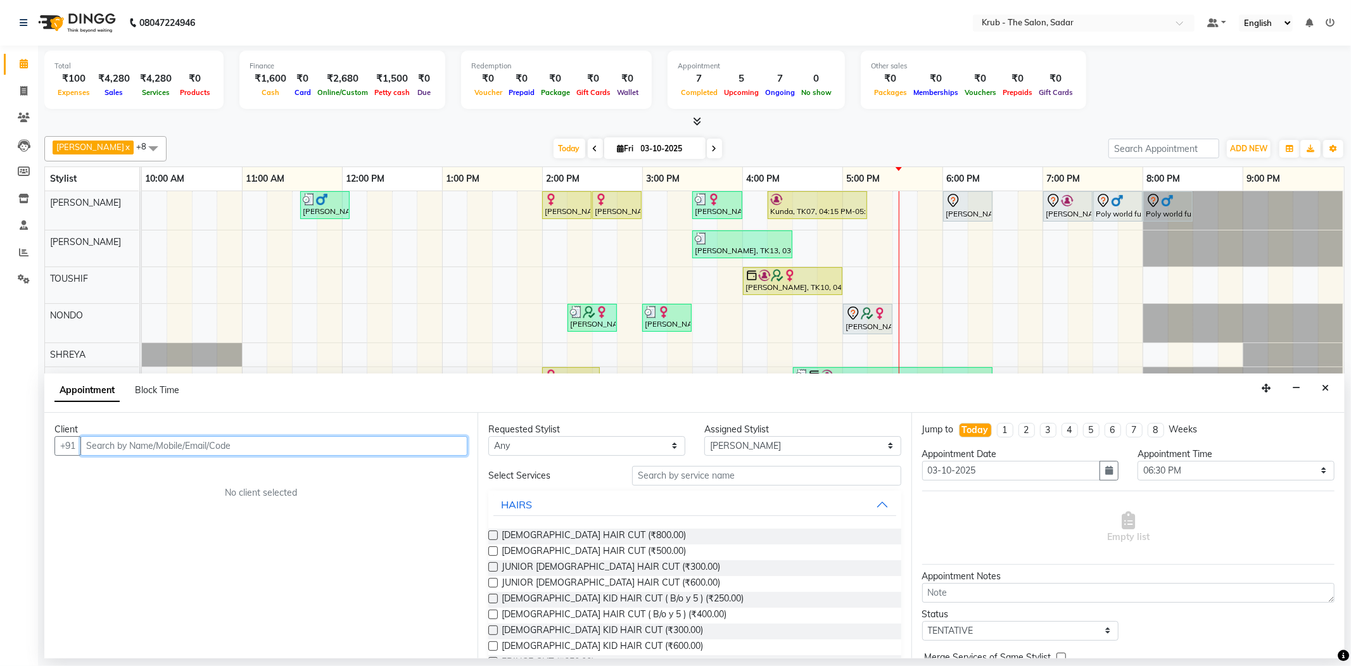
click at [156, 438] on input "text" at bounding box center [273, 446] width 387 height 20
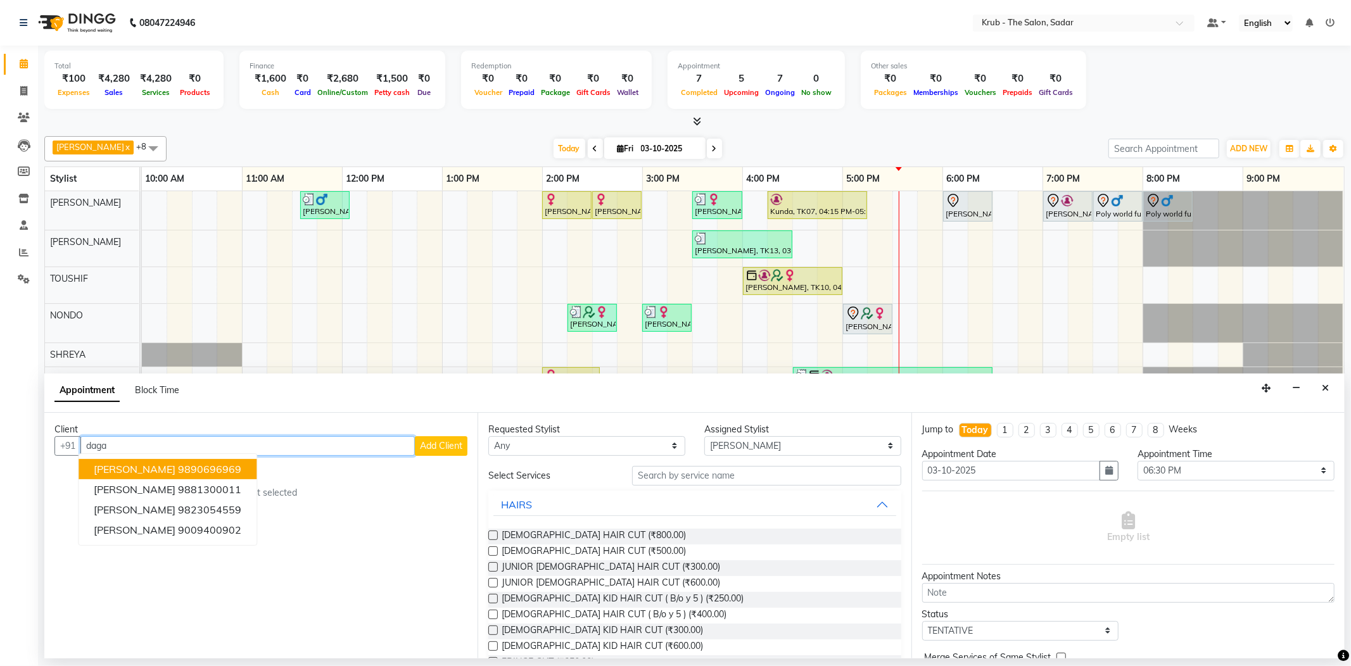
drag, startPoint x: 158, startPoint y: 462, endPoint x: 171, endPoint y: 456, distance: 14.5
click at [178, 463] on ngb-highlight "9890696969" at bounding box center [209, 469] width 63 height 13
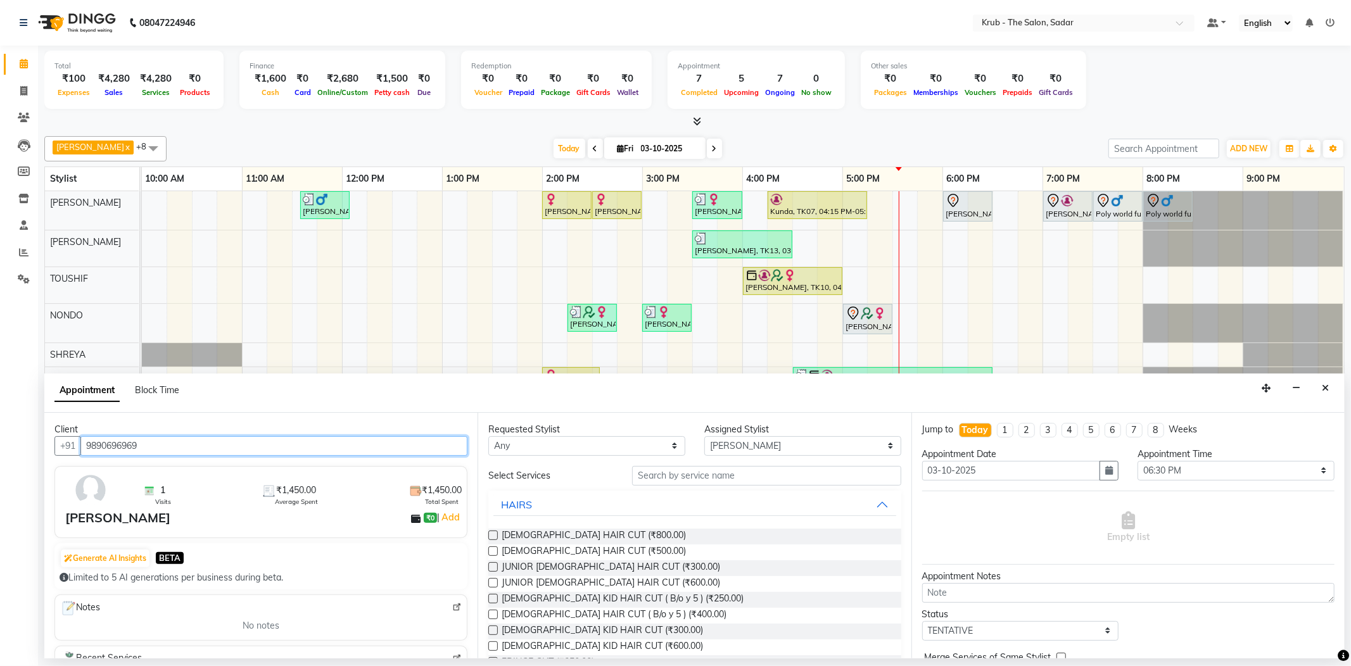
type input "9890696969"
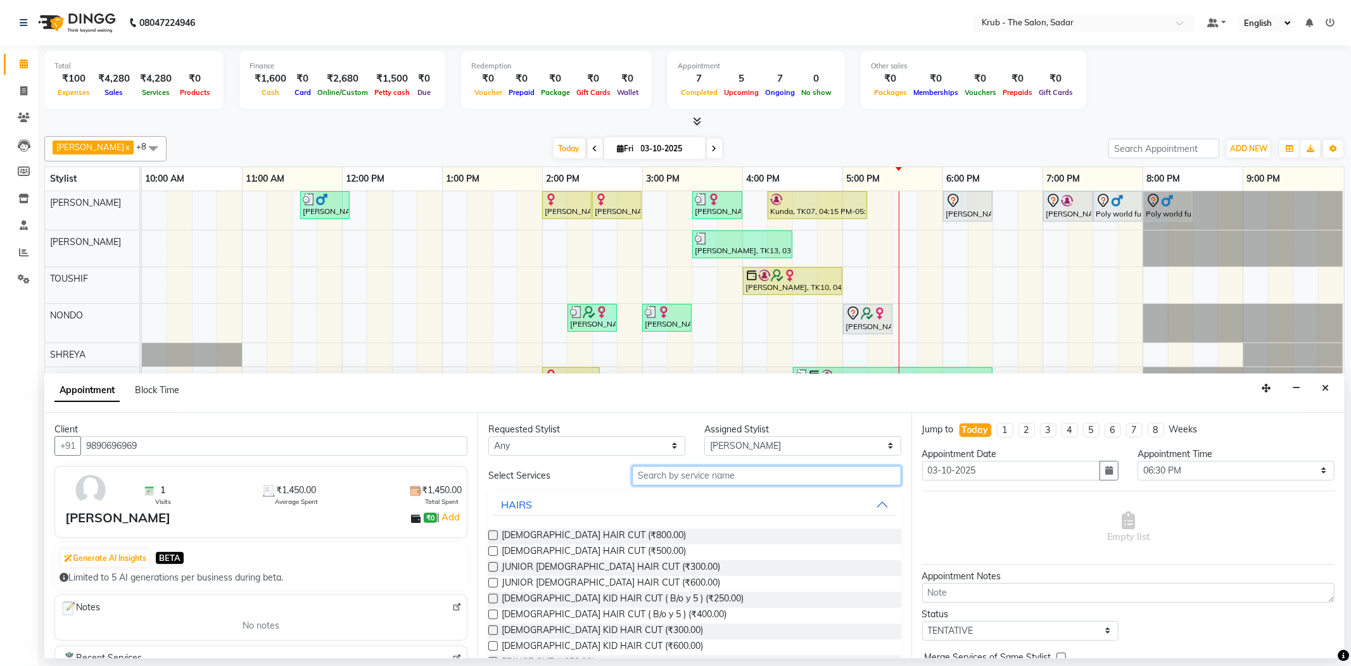
click at [692, 466] on input "text" at bounding box center [766, 476] width 269 height 20
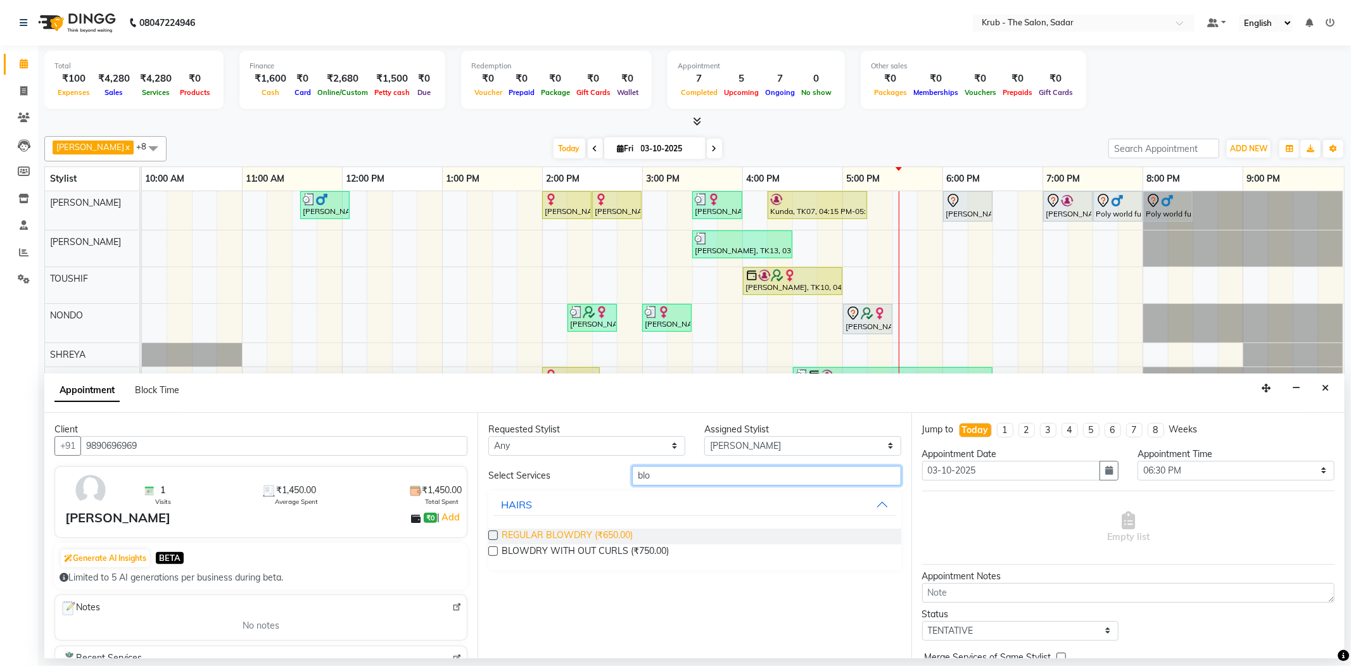
type input "blo"
click at [611, 529] on span "REGULAR BLOWDRY (₹650.00)" at bounding box center [567, 537] width 131 height 16
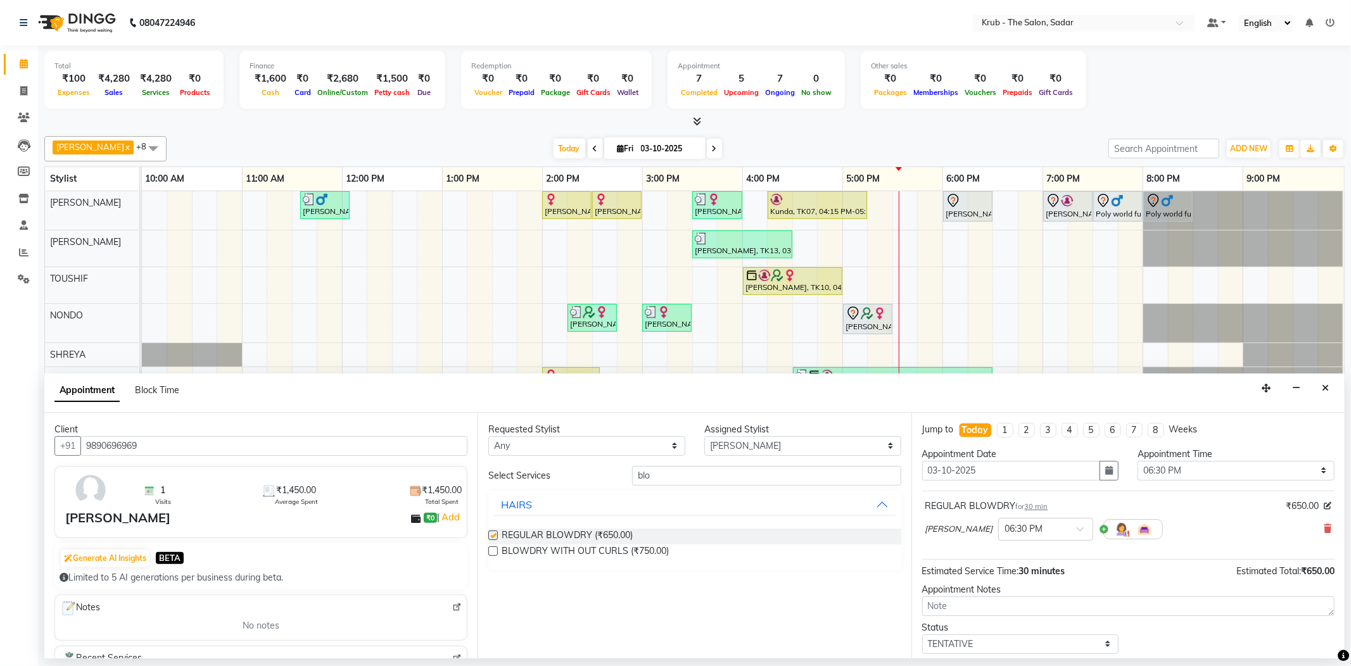
checkbox input "false"
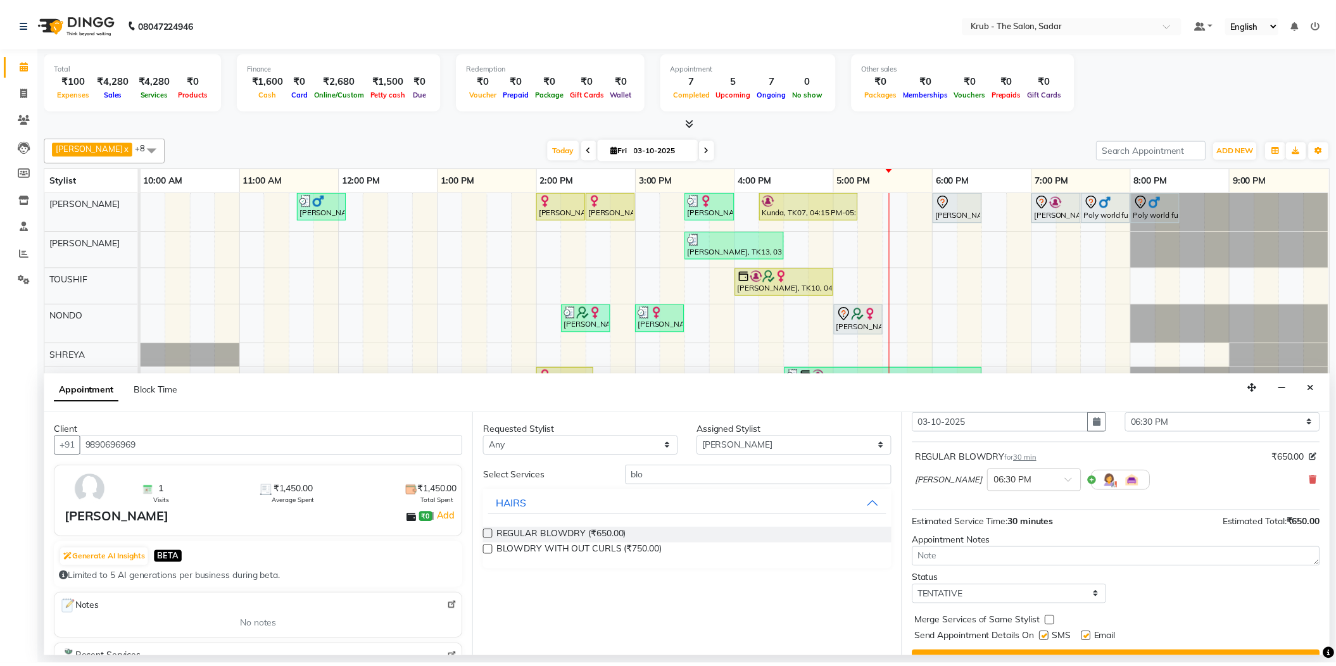
scroll to position [67, 0]
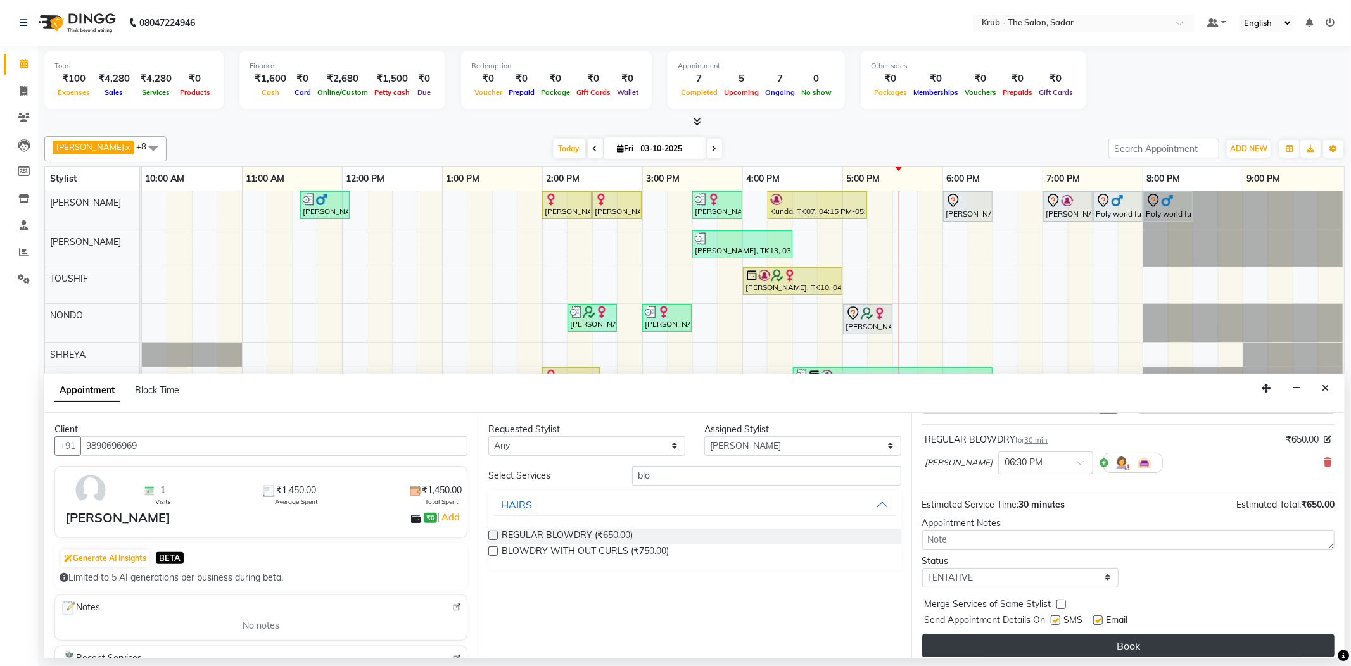
click at [1131, 635] on button "Book" at bounding box center [1128, 646] width 412 height 23
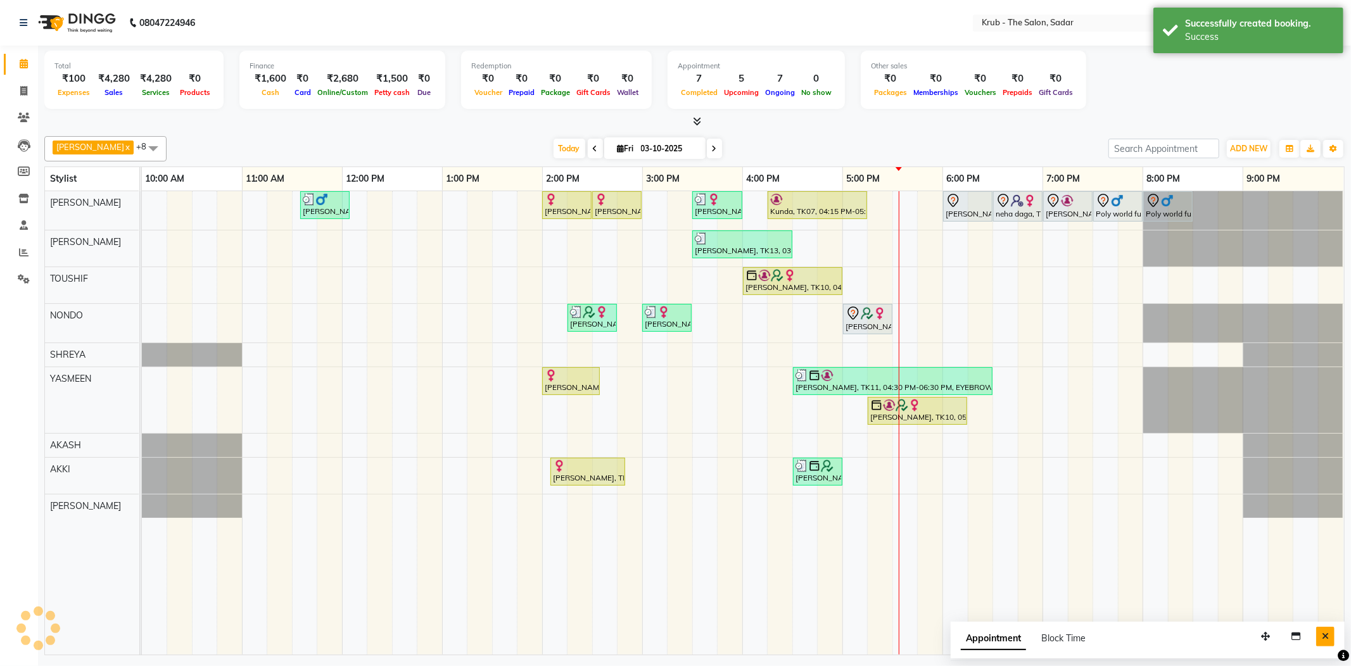
click at [1328, 632] on icon "Close" at bounding box center [1325, 636] width 7 height 9
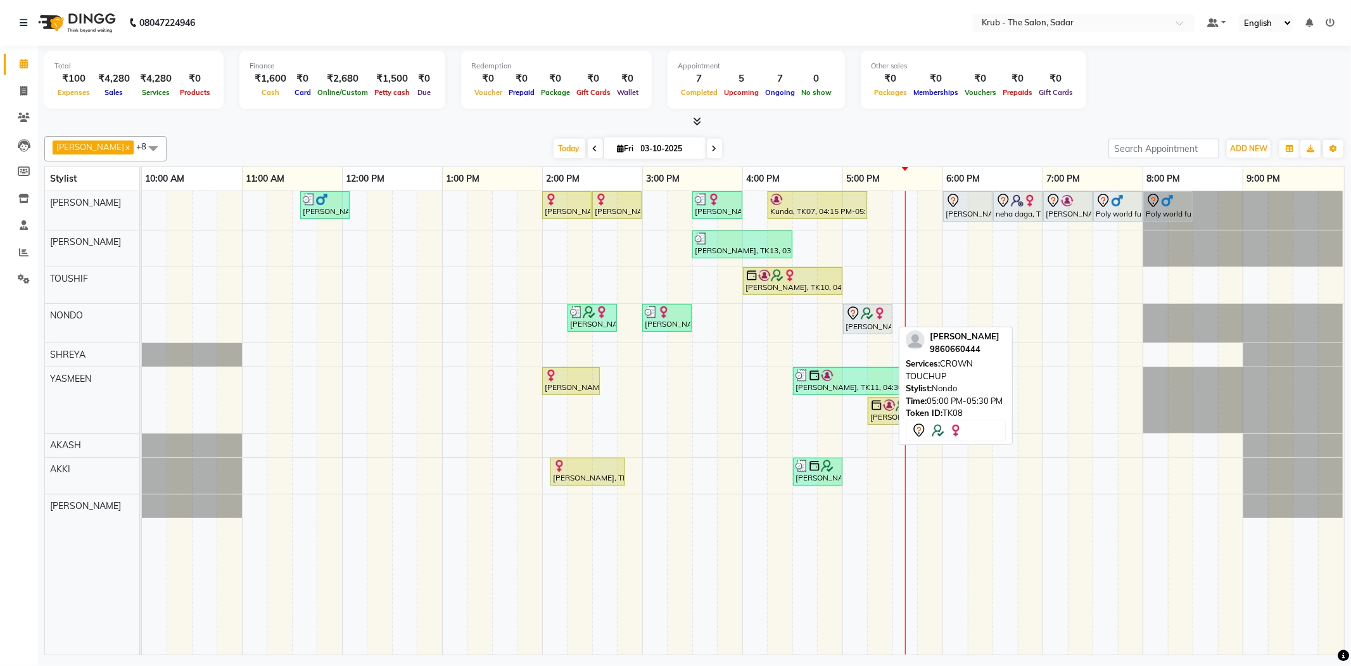
click at [863, 328] on div "[PERSON_NAME], TK08, 05:00 PM-05:30 PM, CROWN TOUCHUP" at bounding box center [867, 319] width 47 height 27
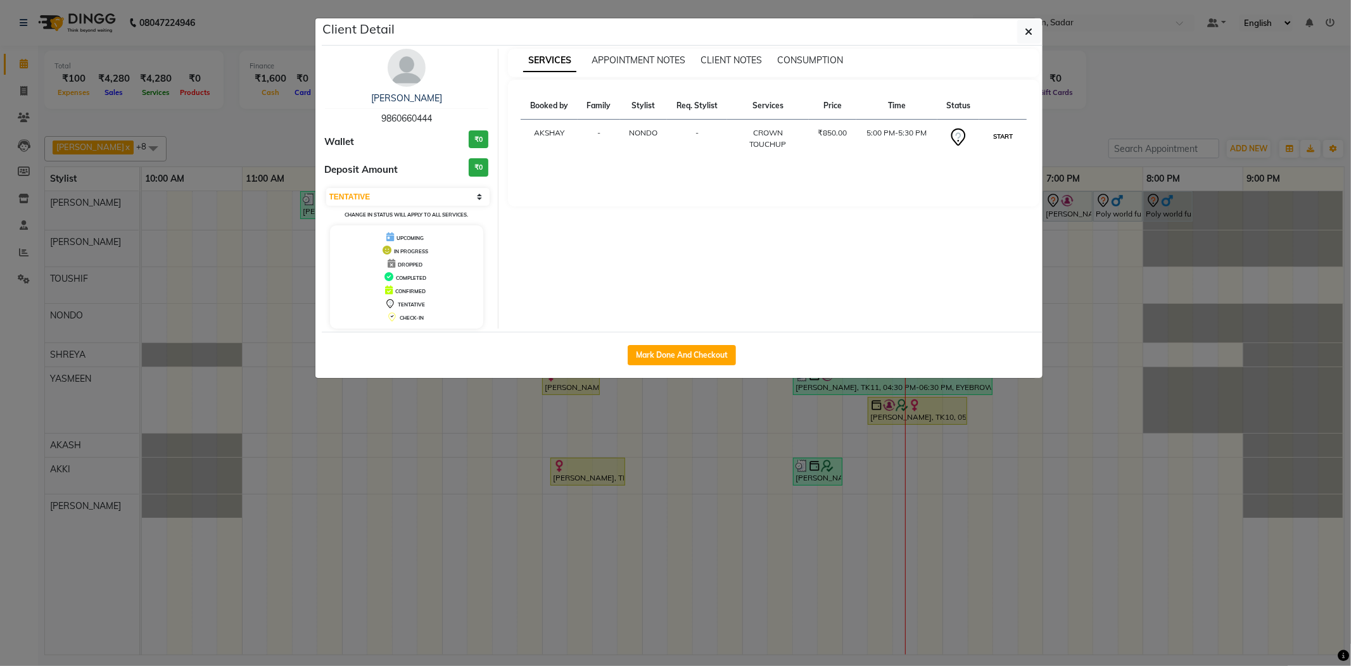
click at [999, 129] on button "START" at bounding box center [1003, 137] width 26 height 16
select select "1"
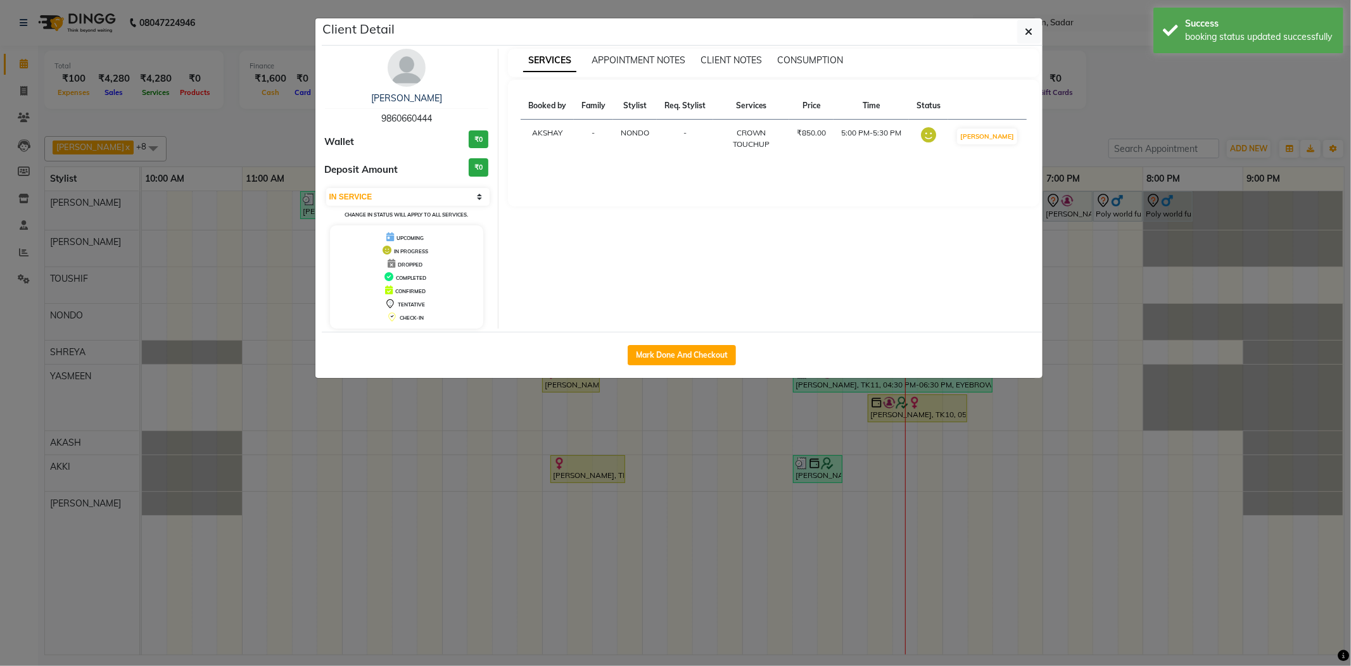
click at [1143, 110] on ngb-modal-window "Client Detail [PERSON_NAME] 9860660444 Wallet ₹0 Deposit Amount ₹0 Select IN SE…" at bounding box center [675, 333] width 1351 height 666
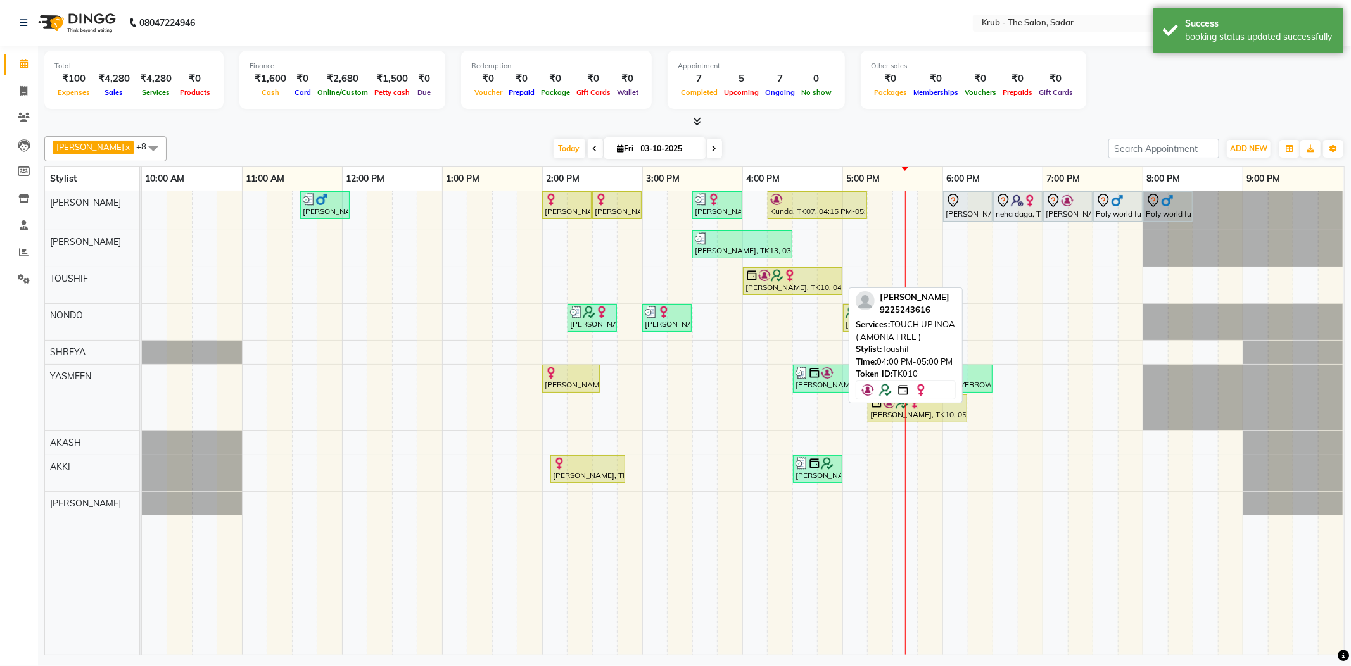
click at [790, 274] on img at bounding box center [789, 275] width 13 height 13
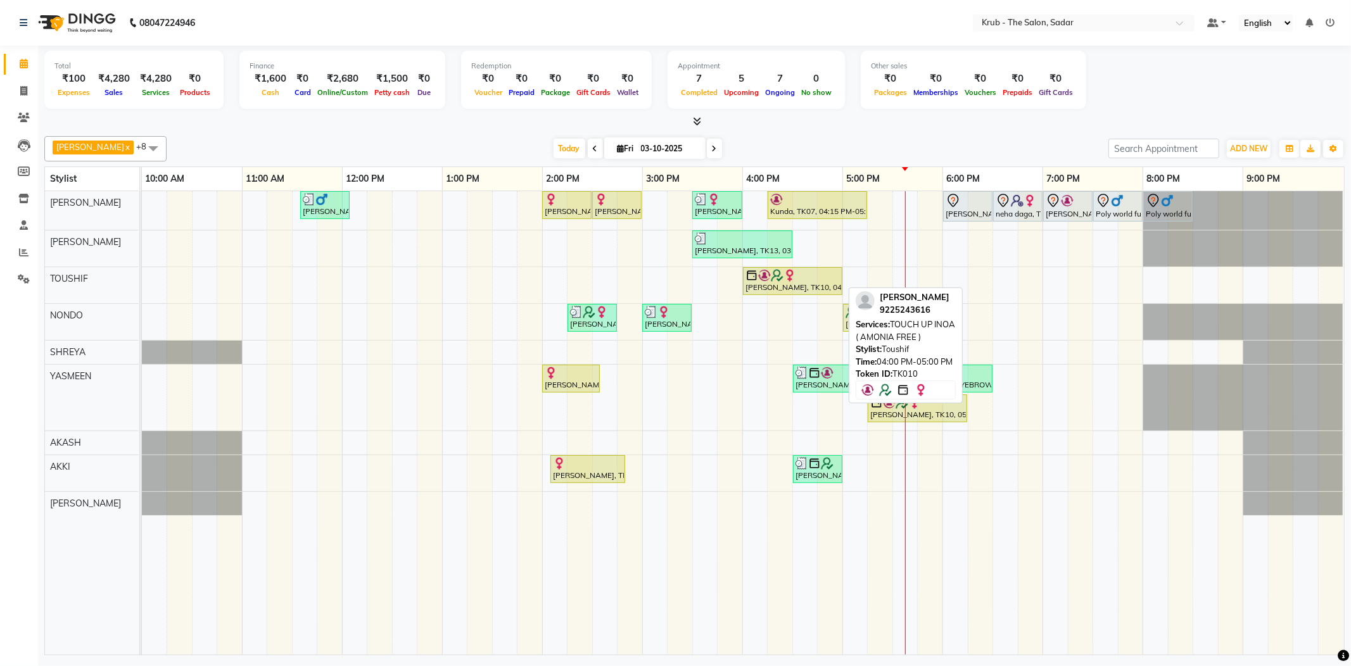
select select "1"
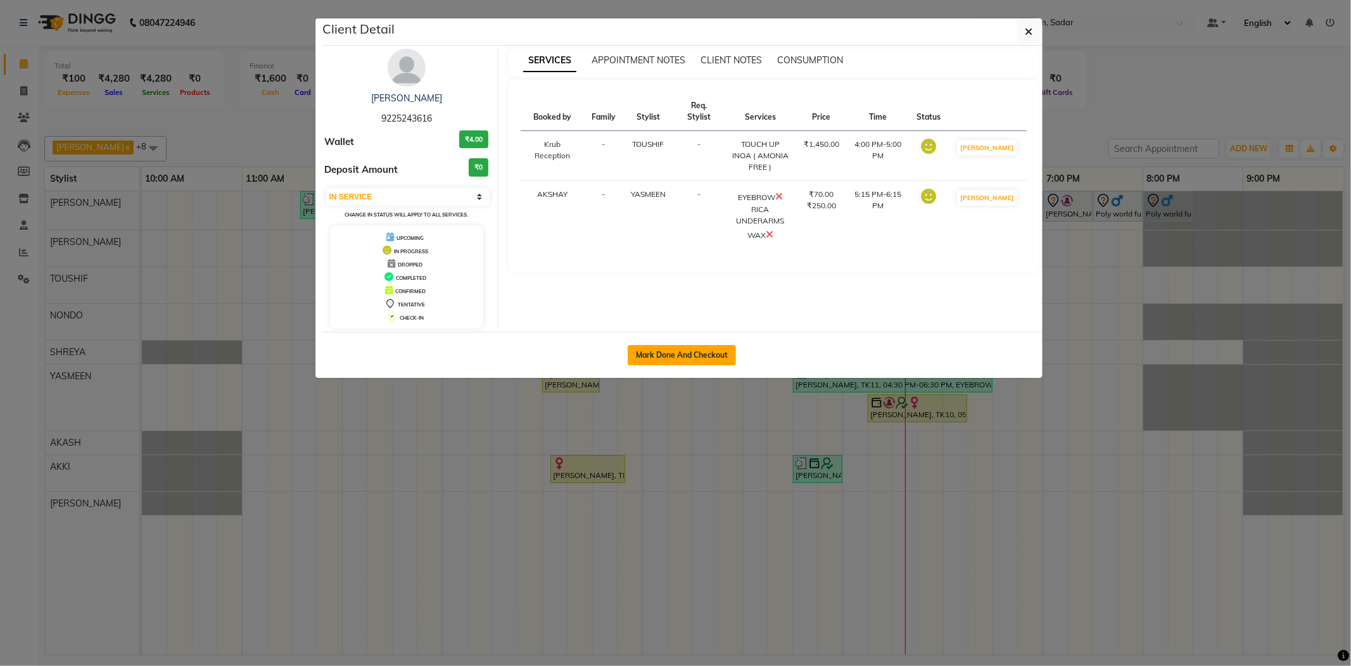
click at [692, 356] on button "Mark Done And Checkout" at bounding box center [682, 355] width 108 height 20
select select "service"
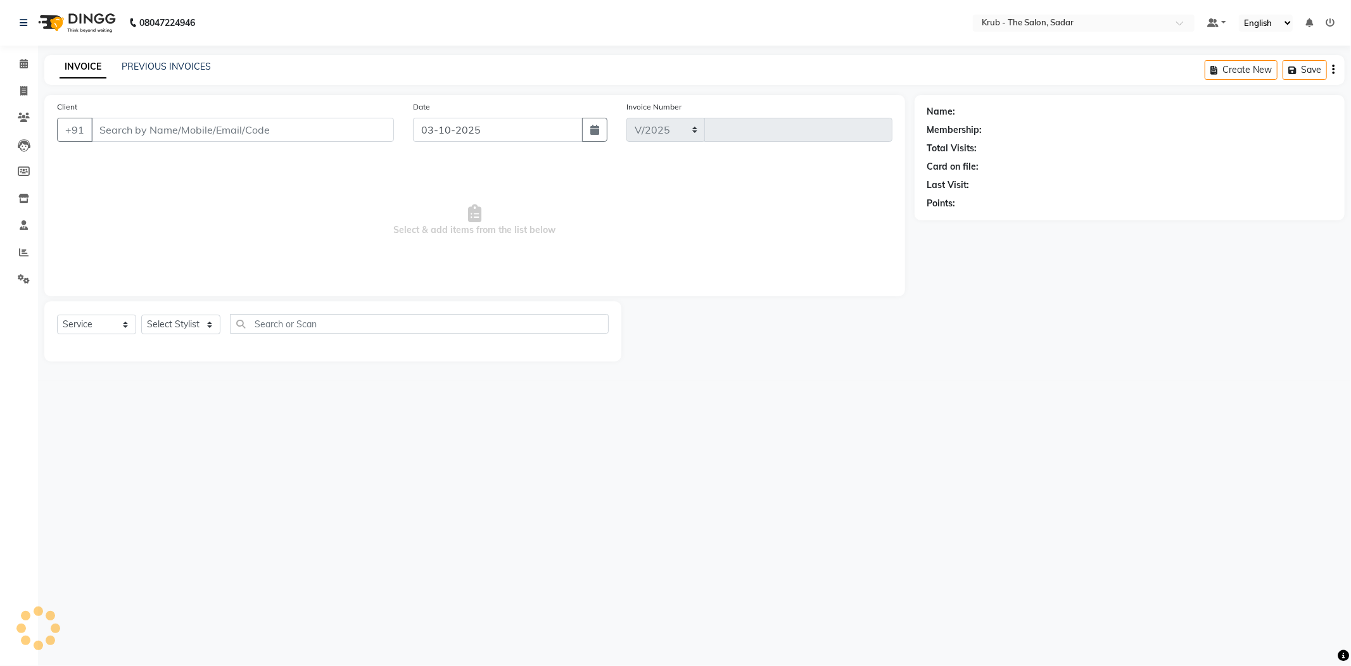
select select "4449"
type input "2547"
type input "9225243616"
select select "24987"
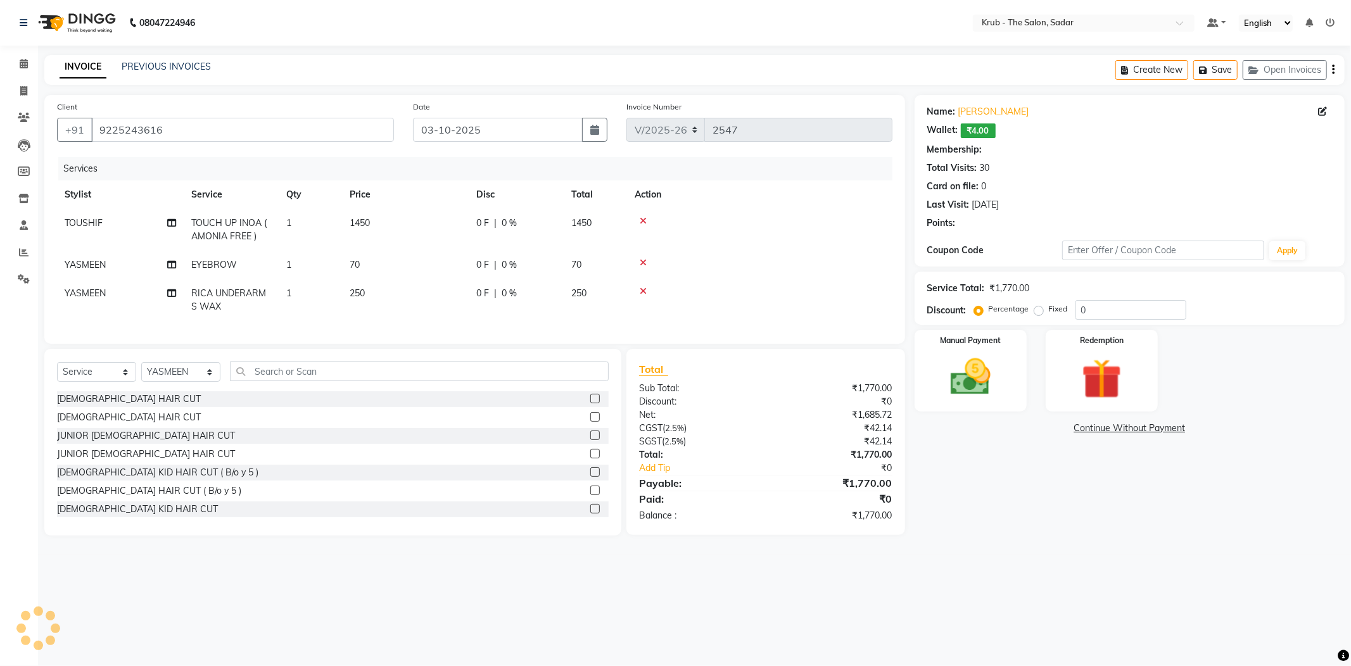
select select "1: Object"
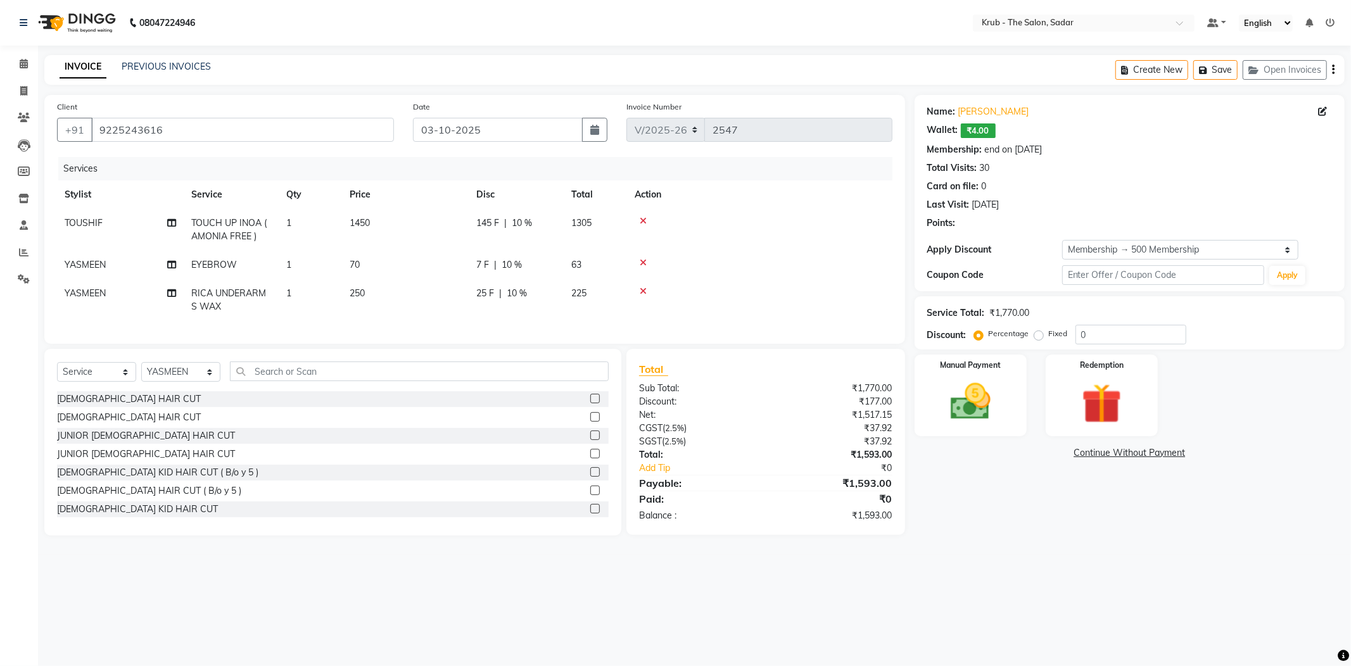
type input "10"
click at [265, 217] on td "TOUCH UP INOA ( AMONIA FREE )" at bounding box center [231, 230] width 95 height 42
select select "46188"
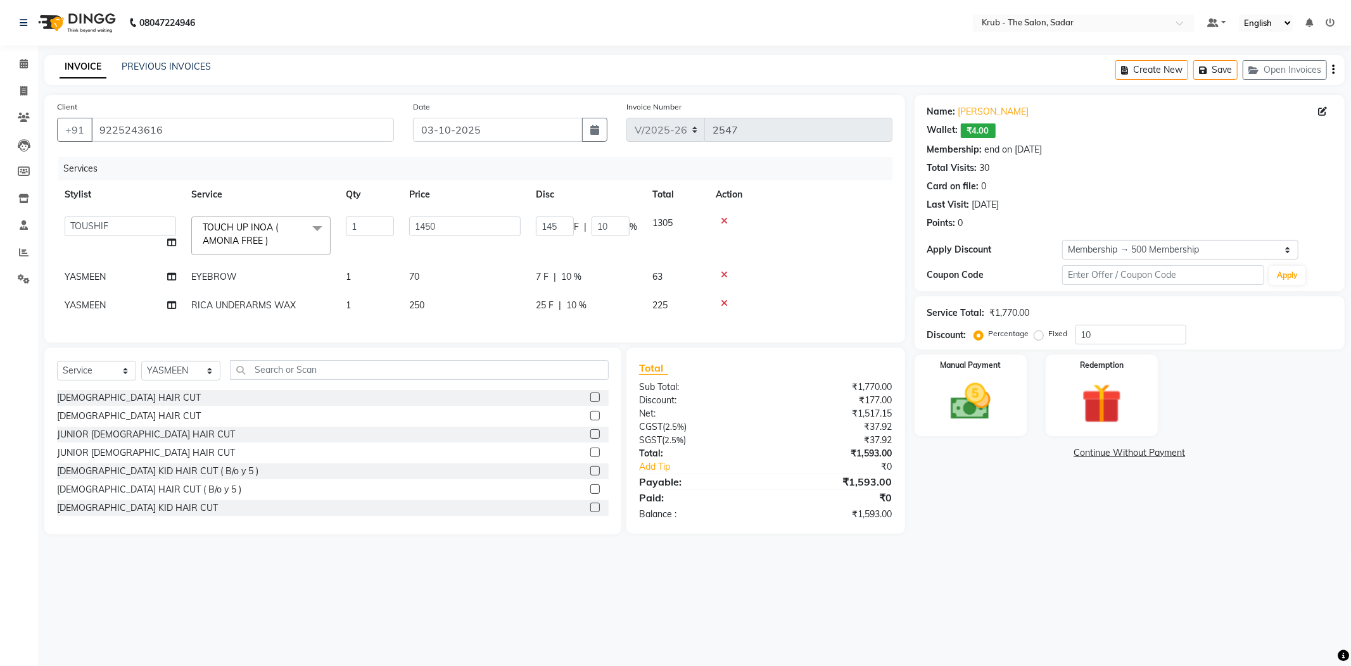
click at [265, 222] on span "TOUCH UP INOA ( AMONIA FREE )" at bounding box center [240, 234] width 75 height 25
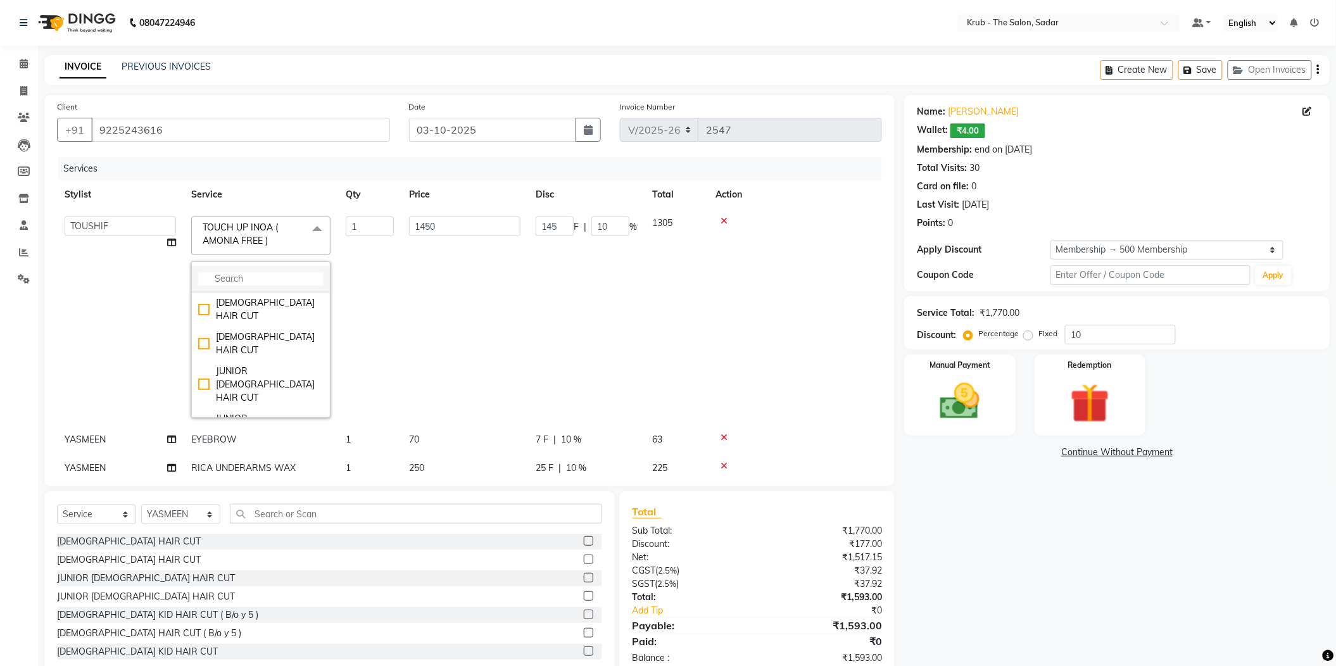
click at [244, 272] on input "multiselect-search" at bounding box center [260, 278] width 125 height 13
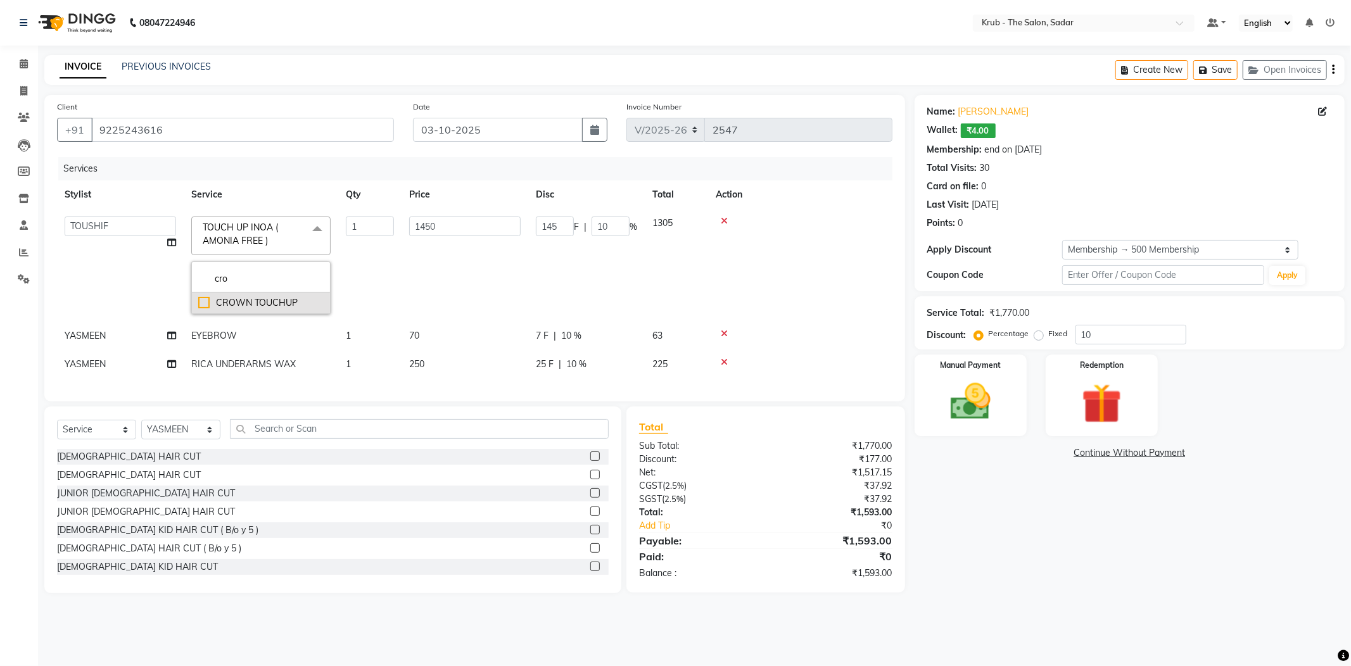
type input "cro"
drag, startPoint x: 263, startPoint y: 291, endPoint x: 275, endPoint y: 281, distance: 15.3
click at [265, 296] on div "CROWN TOUCHUP" at bounding box center [260, 302] width 125 height 13
checkbox input "true"
type input "850"
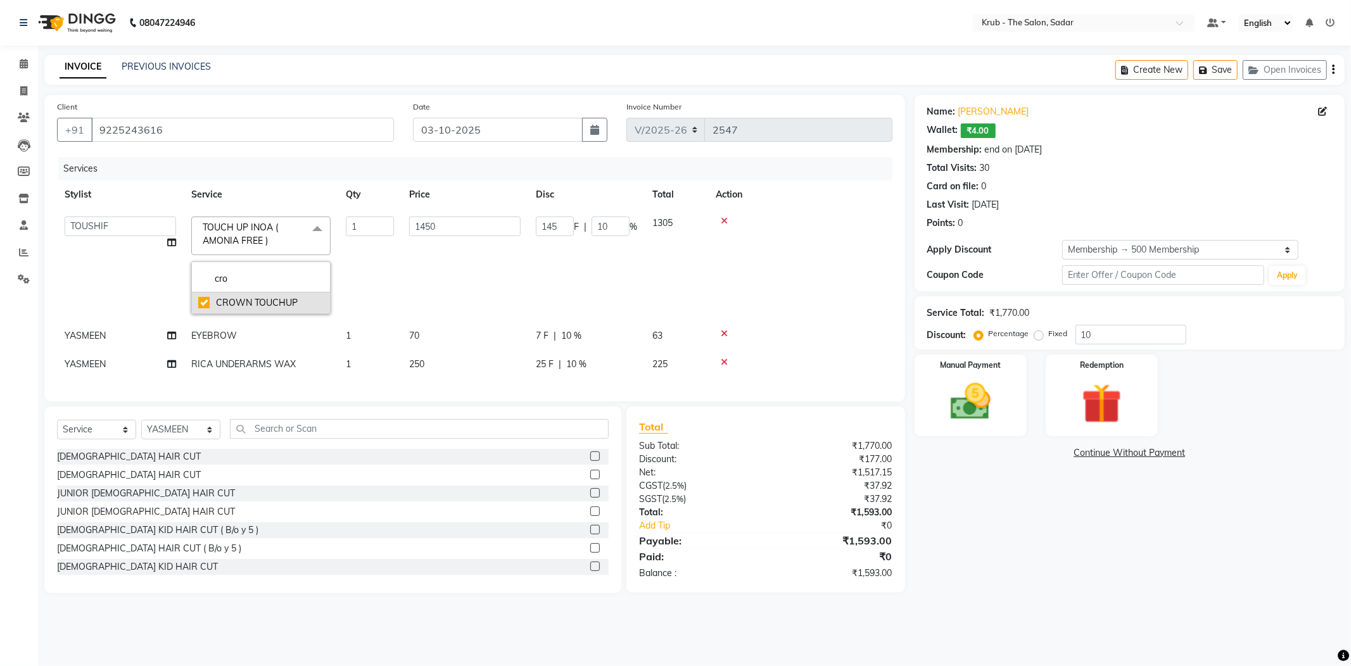
type input "85"
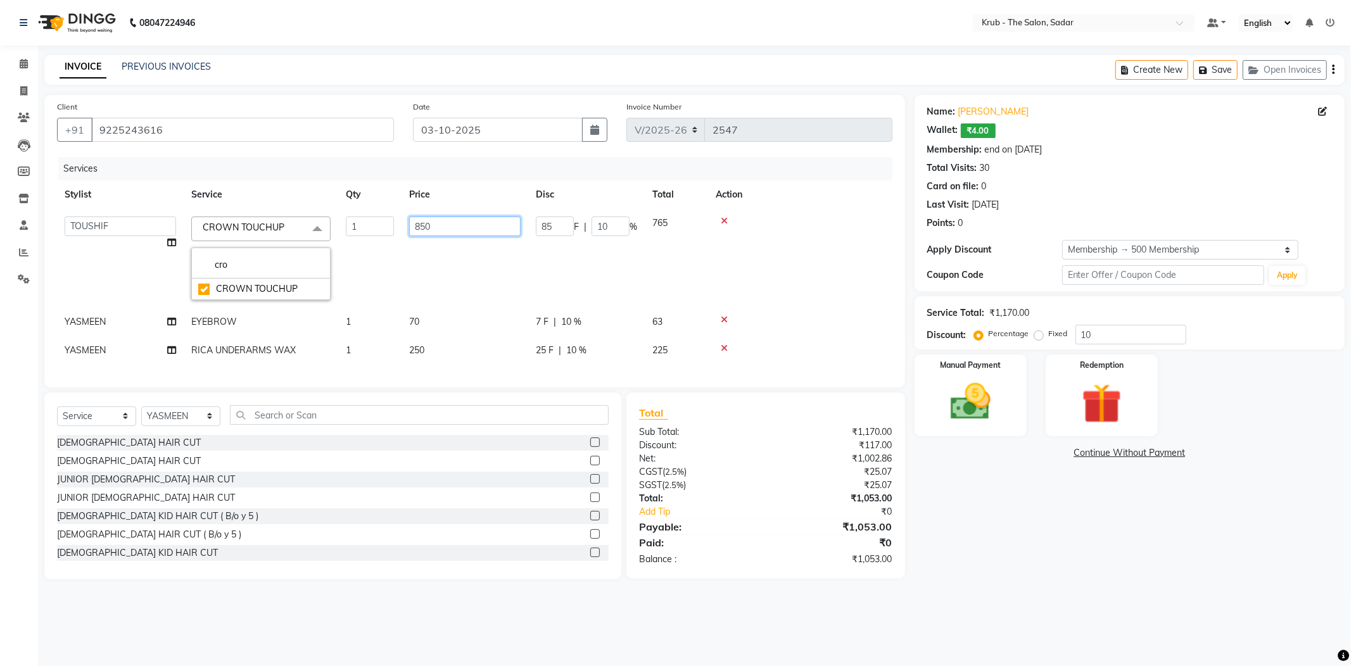
drag, startPoint x: 433, startPoint y: 213, endPoint x: 398, endPoint y: 219, distance: 35.8
click at [402, 219] on td "850" at bounding box center [465, 258] width 127 height 99
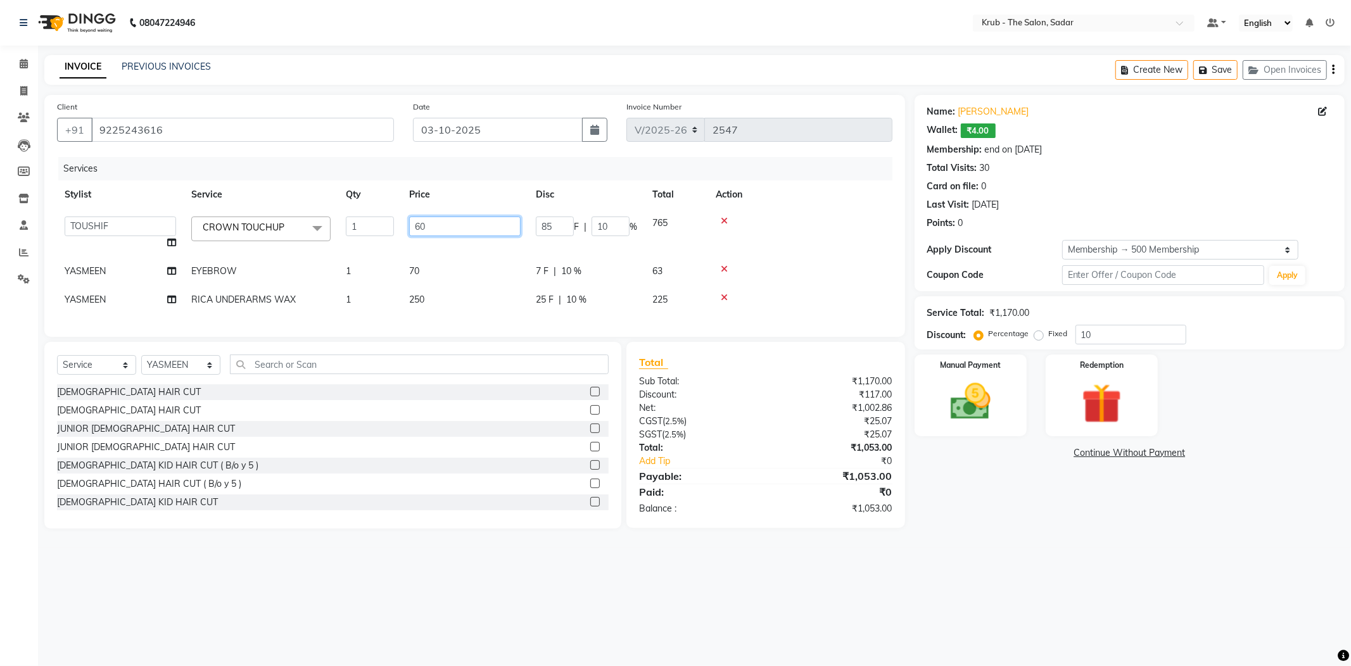
type input "600"
click at [486, 181] on tr "Stylist Service Qty Price Disc Total Action" at bounding box center [474, 195] width 835 height 29
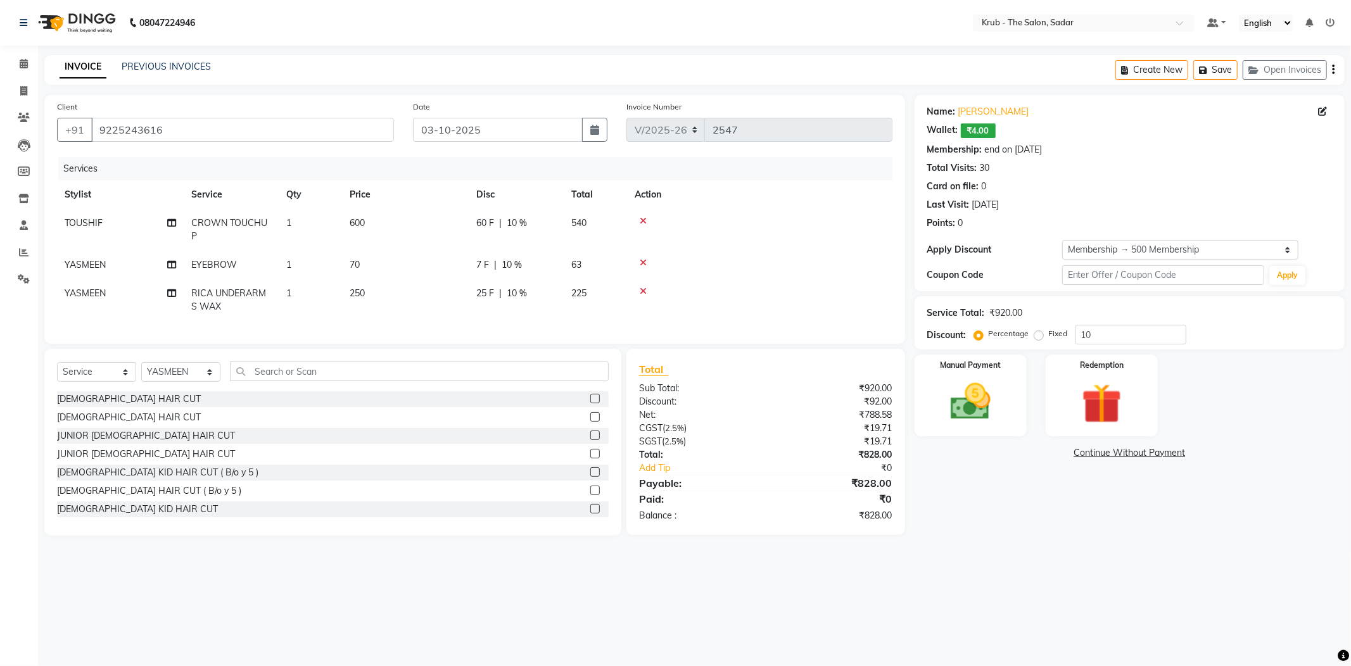
click at [564, 251] on td "63" at bounding box center [595, 265] width 63 height 29
select select "24987"
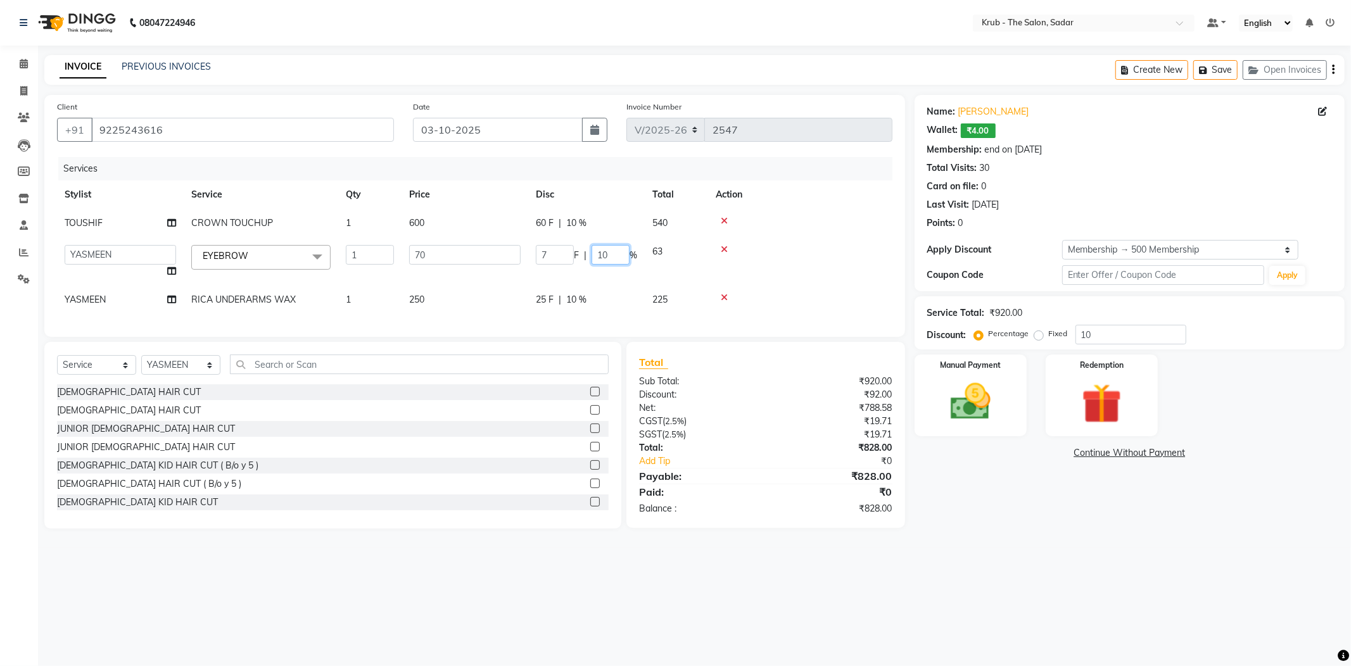
drag, startPoint x: 600, startPoint y: 237, endPoint x: 583, endPoint y: 237, distance: 17.1
click at [583, 245] on div "7 F | 10 %" at bounding box center [586, 255] width 101 height 20
type input "0"
click at [589, 181] on tr "Stylist Service Qty Price Disc Total Action" at bounding box center [474, 195] width 835 height 29
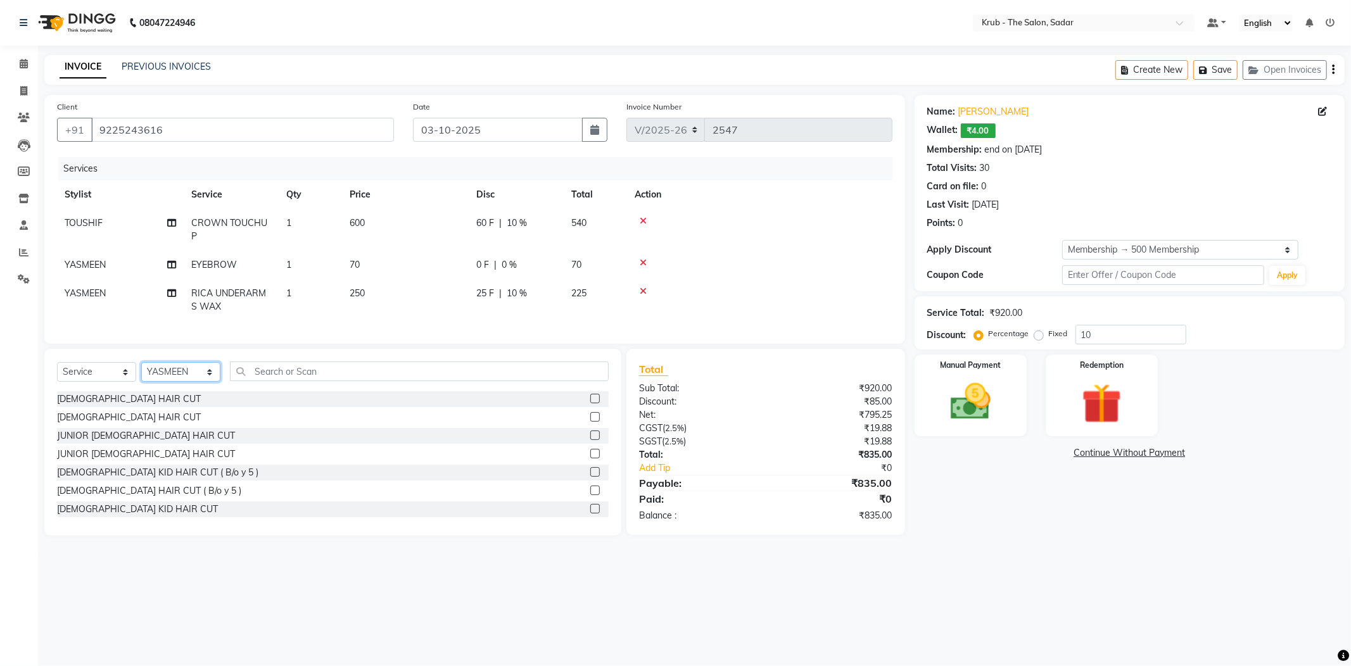
click at [188, 362] on select "Select Stylist AKASH AKKI AKSHAY AMIT Andreas GURVEER Krub Reception KUNAL NOND…" at bounding box center [180, 372] width 79 height 20
select select "24979"
click at [141, 362] on select "Select Stylist AKASH AKKI AKSHAY AMIT Andreas GURVEER Krub Reception KUNAL NOND…" at bounding box center [180, 372] width 79 height 20
click at [590, 394] on label at bounding box center [595, 399] width 10 height 10
click at [590, 395] on input "checkbox" at bounding box center [594, 399] width 8 height 8
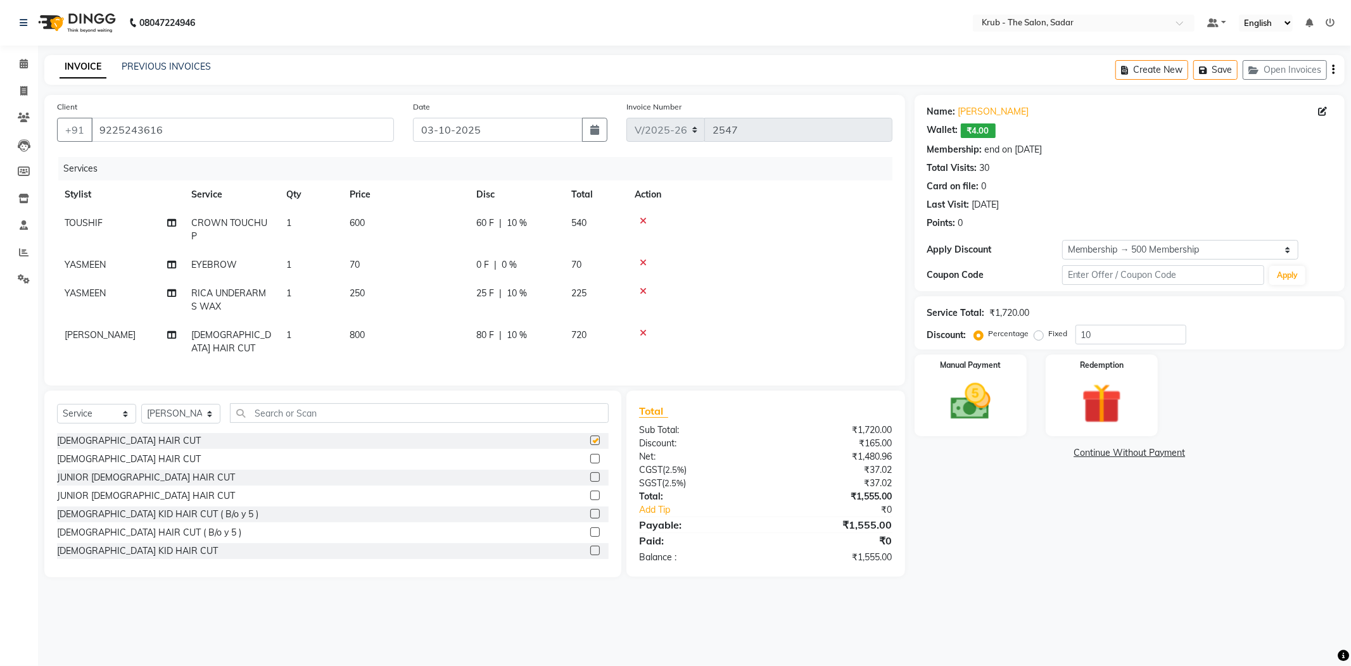
checkbox input "false"
click at [598, 85] on main "INVOICE PREVIOUS INVOICES Create New Save Open Invoices Client +91 9225243616 D…" at bounding box center [694, 326] width 1313 height 542
click at [566, 109] on div "Date 03-10-2025" at bounding box center [509, 126] width 213 height 52
click at [531, 31] on nav "08047224946 Select Location × Krub - The Salon, Sadar Default Panel My Panel En…" at bounding box center [675, 23] width 1351 height 46
click at [523, 124] on input "03-10-2025" at bounding box center [498, 130] width 170 height 24
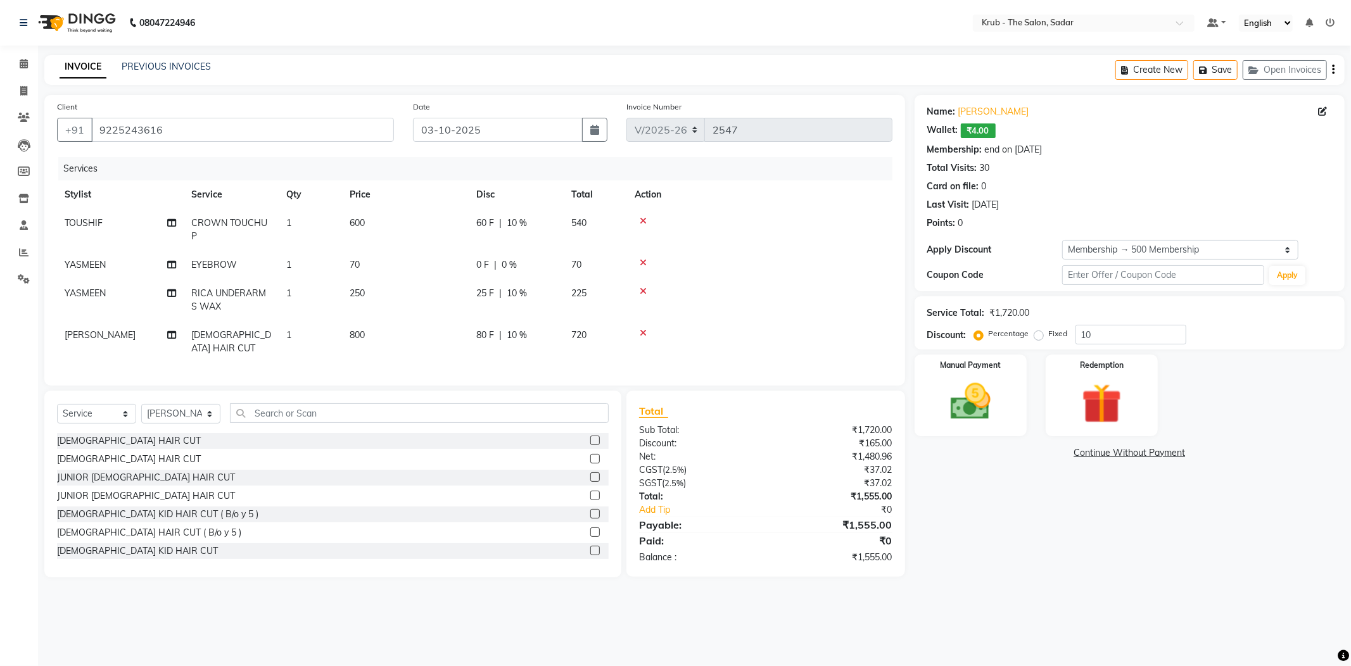
select select "10"
select select "2025"
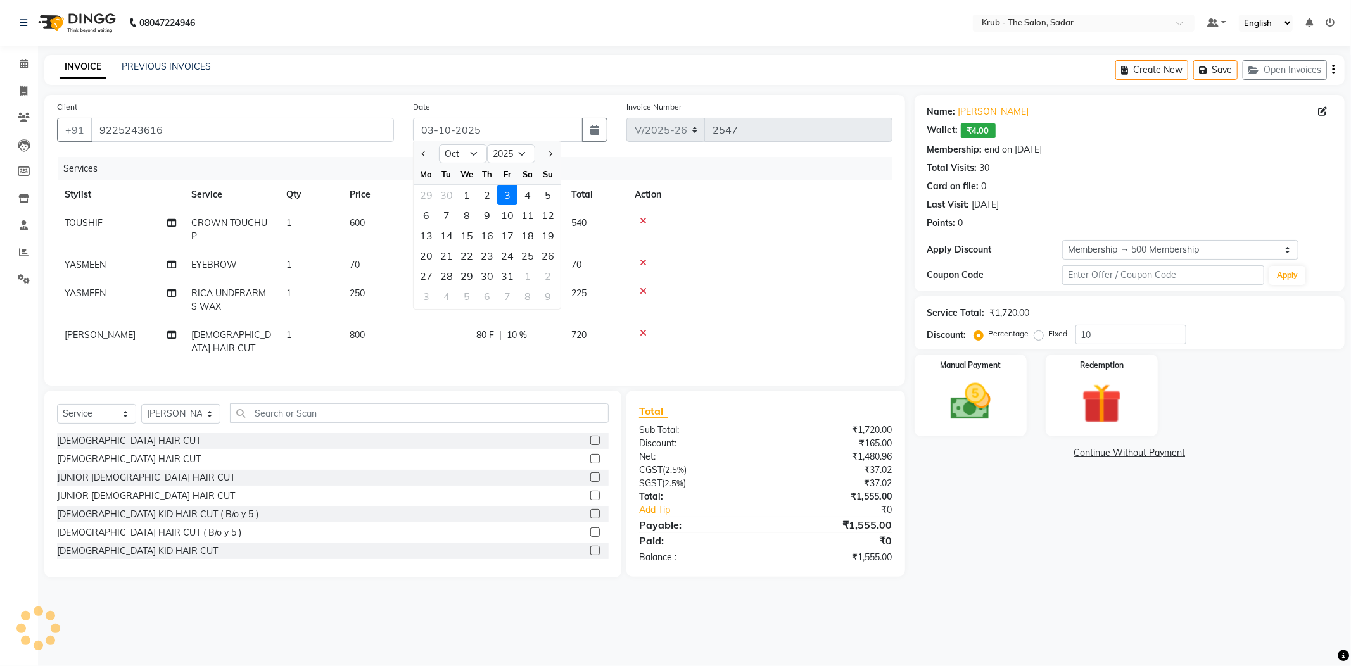
click at [589, 71] on div "INVOICE PREVIOUS INVOICES Create New Save Open Invoices" at bounding box center [694, 70] width 1300 height 30
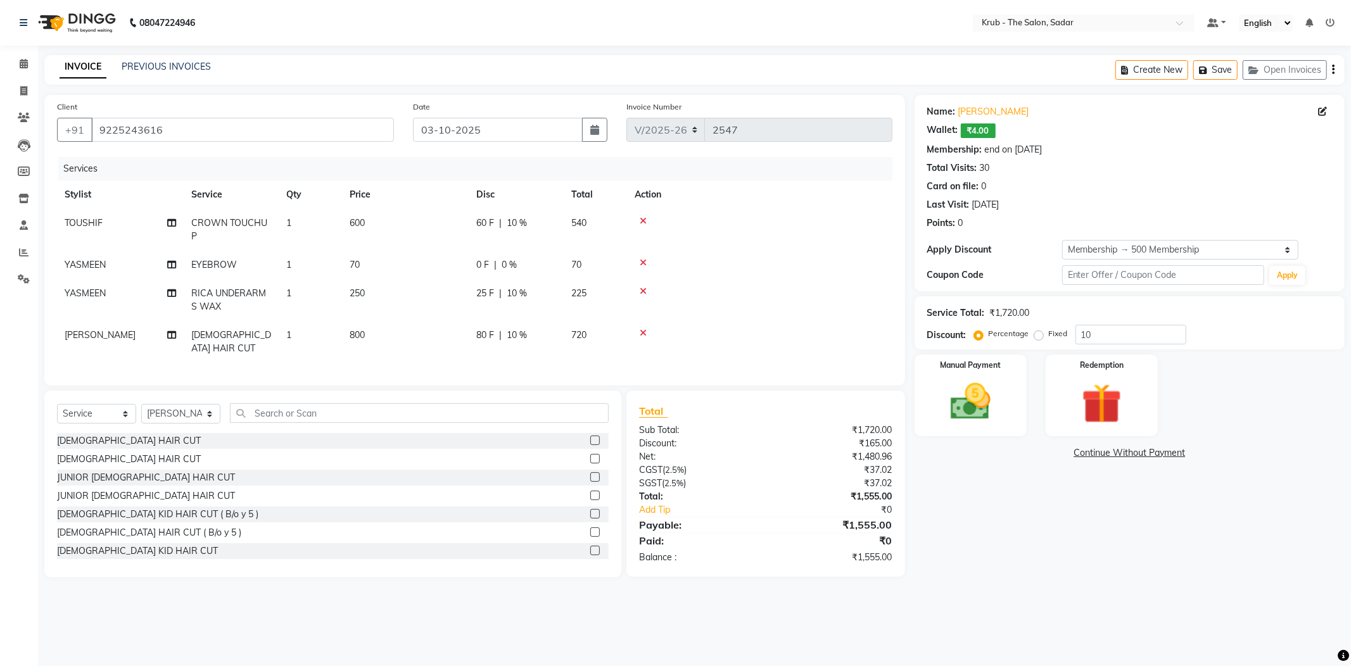
click at [519, 63] on div "INVOICE PREVIOUS INVOICES Create New Save Open Invoices" at bounding box center [694, 70] width 1300 height 30
click at [236, 288] on span "RICA UNDERARMS WAX" at bounding box center [228, 300] width 75 height 25
select select "24987"
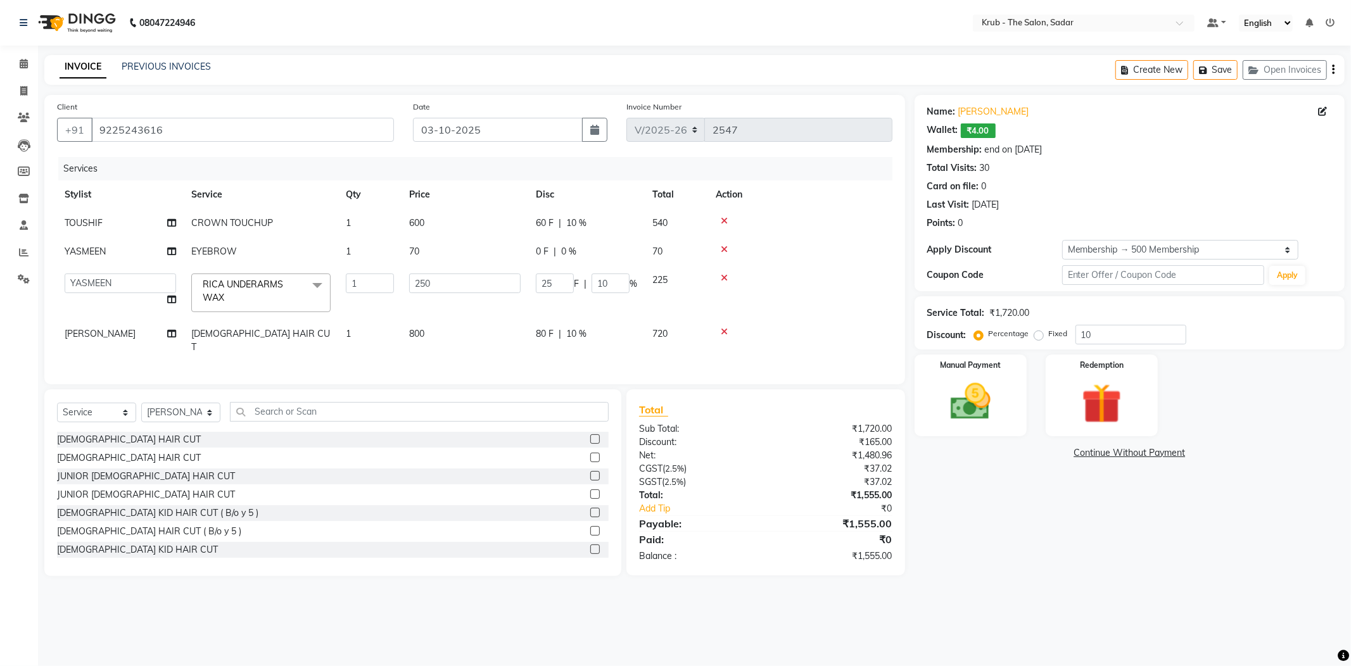
click at [236, 279] on span "RICA UNDERARMS WAX" at bounding box center [243, 291] width 80 height 25
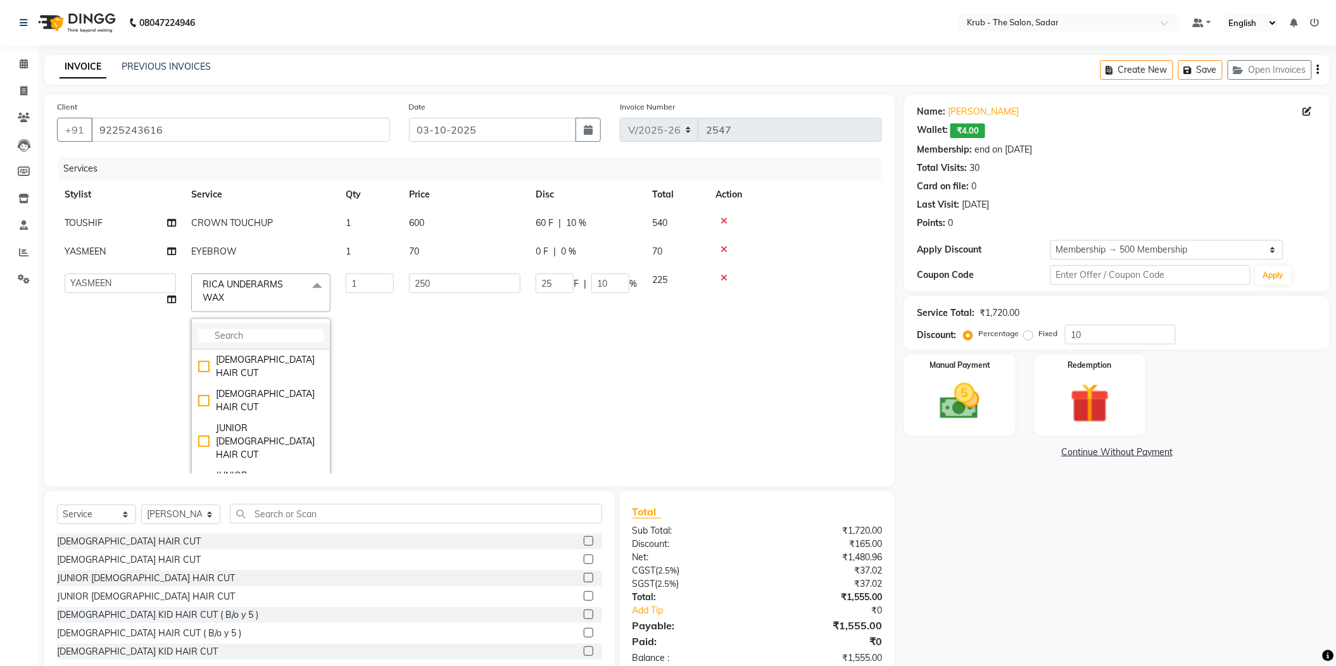
click at [231, 329] on input "multiselect-search" at bounding box center [260, 335] width 125 height 13
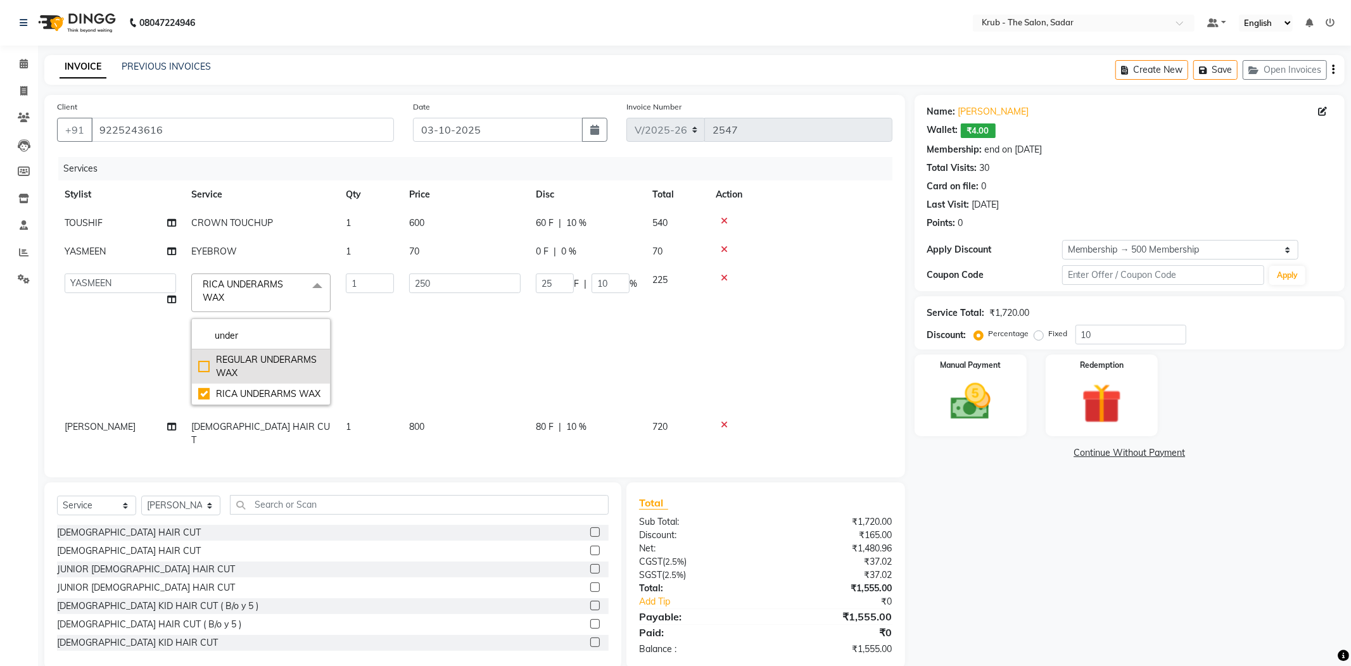
type input "under"
click at [285, 353] on div "REGULAR UNDERARMS WAX" at bounding box center [260, 366] width 125 height 27
checkbox input "true"
checkbox input "false"
type input "200"
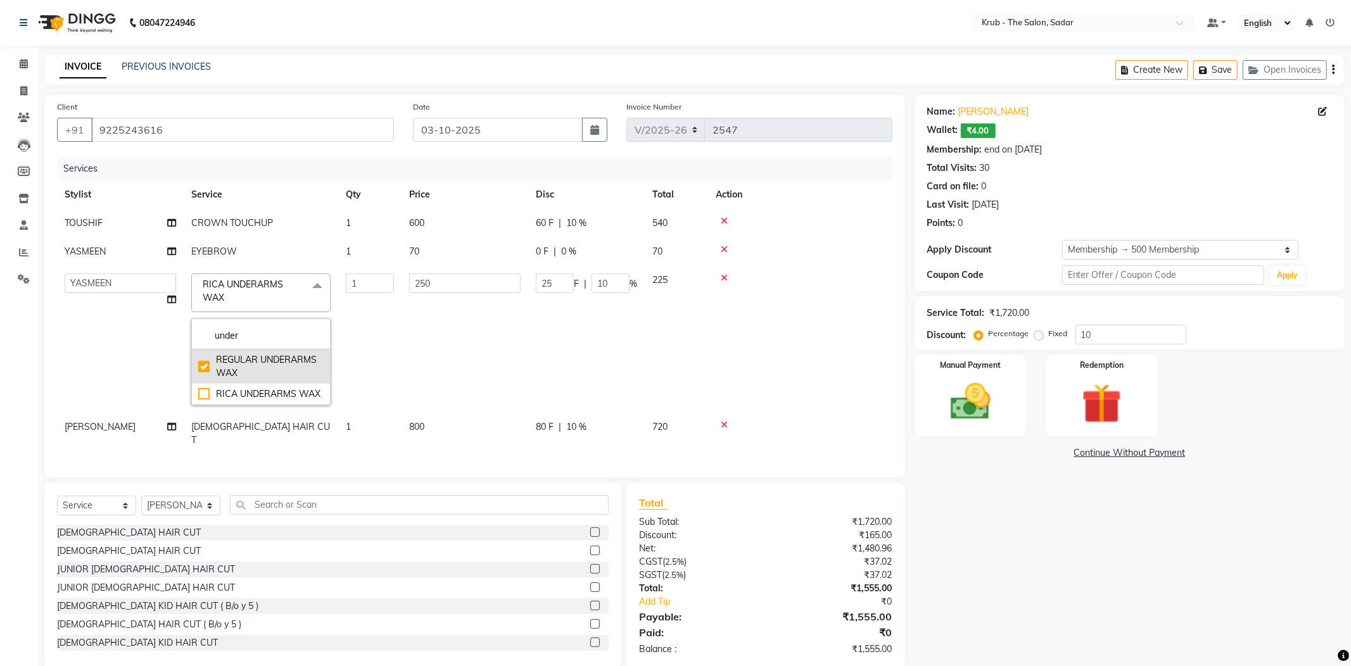
type input "20"
drag, startPoint x: 456, startPoint y: 262, endPoint x: 457, endPoint y: 184, distance: 78.5
click at [457, 274] on input "200" at bounding box center [464, 284] width 111 height 20
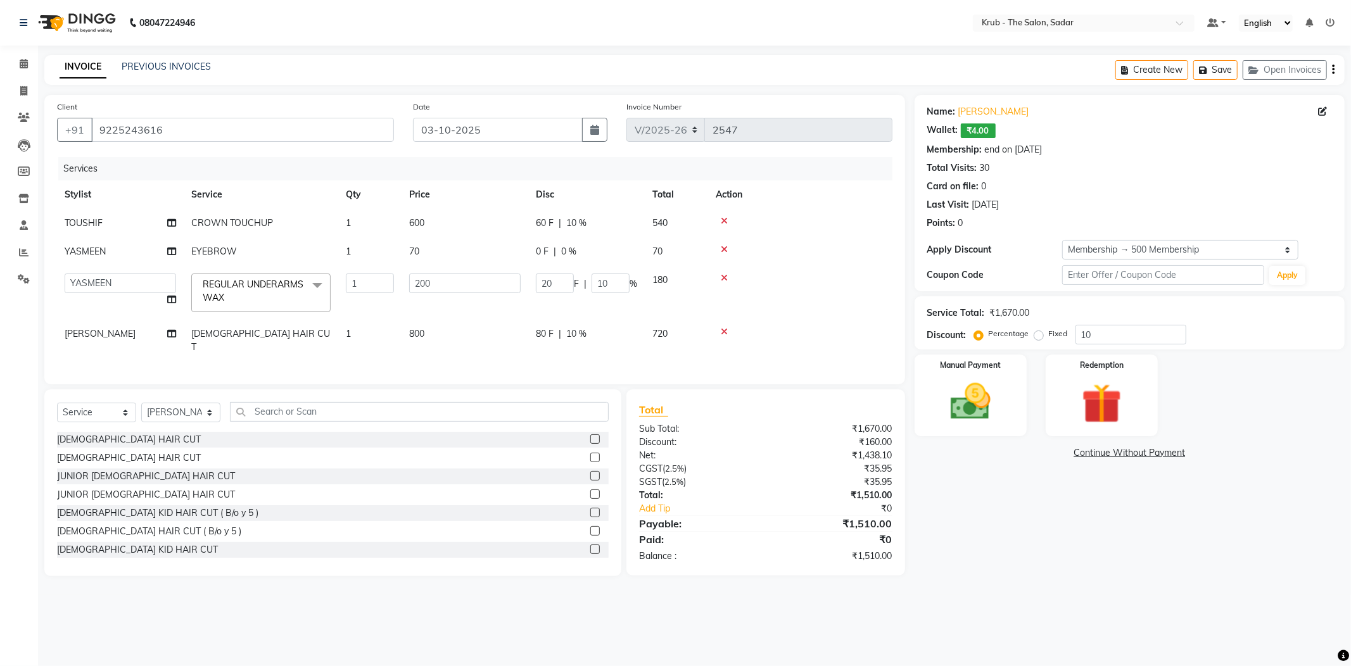
click at [459, 181] on th "Price" at bounding box center [465, 195] width 127 height 29
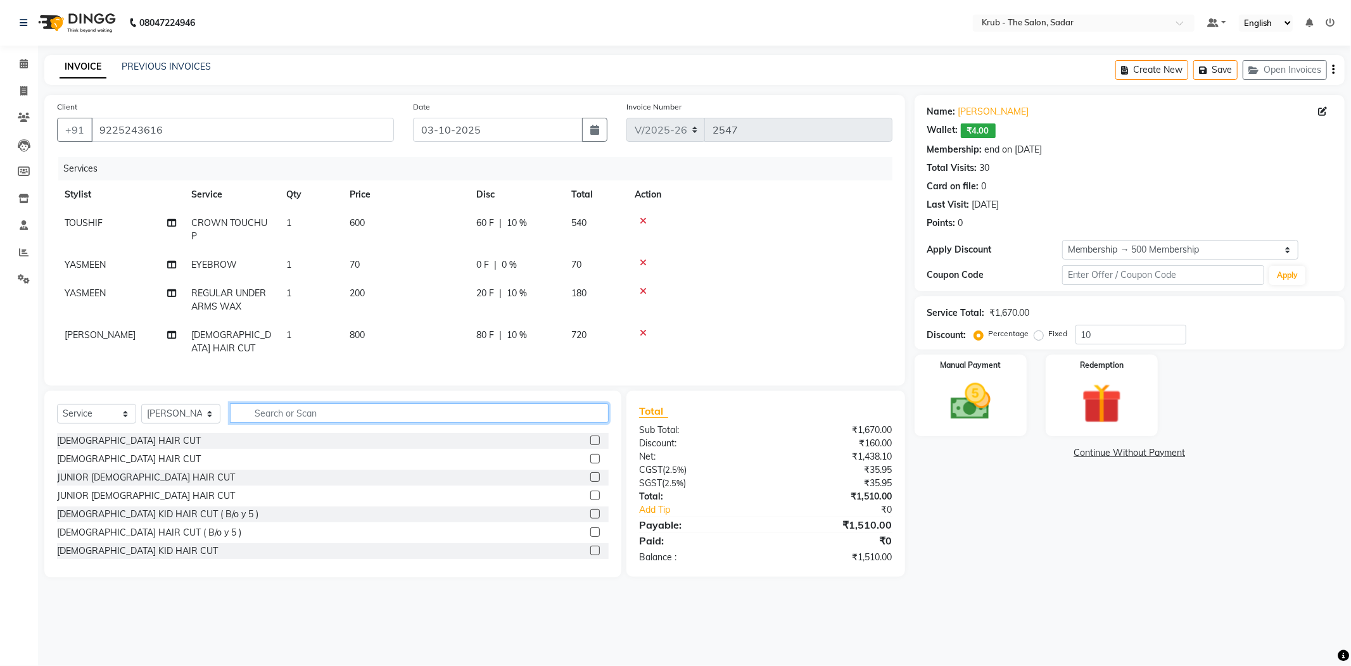
click at [300, 403] on input "text" at bounding box center [419, 413] width 379 height 20
click at [187, 404] on select "Select Stylist AKASH AKKI AKSHAY AMIT Andreas GURVEER Krub Reception KUNAL NOND…" at bounding box center [180, 414] width 79 height 20
select select "24987"
click at [141, 404] on select "Select Stylist AKASH AKKI AKSHAY AMIT Andreas GURVEER Krub Reception KUNAL NOND…" at bounding box center [180, 414] width 79 height 20
click at [300, 403] on input "text" at bounding box center [419, 413] width 379 height 20
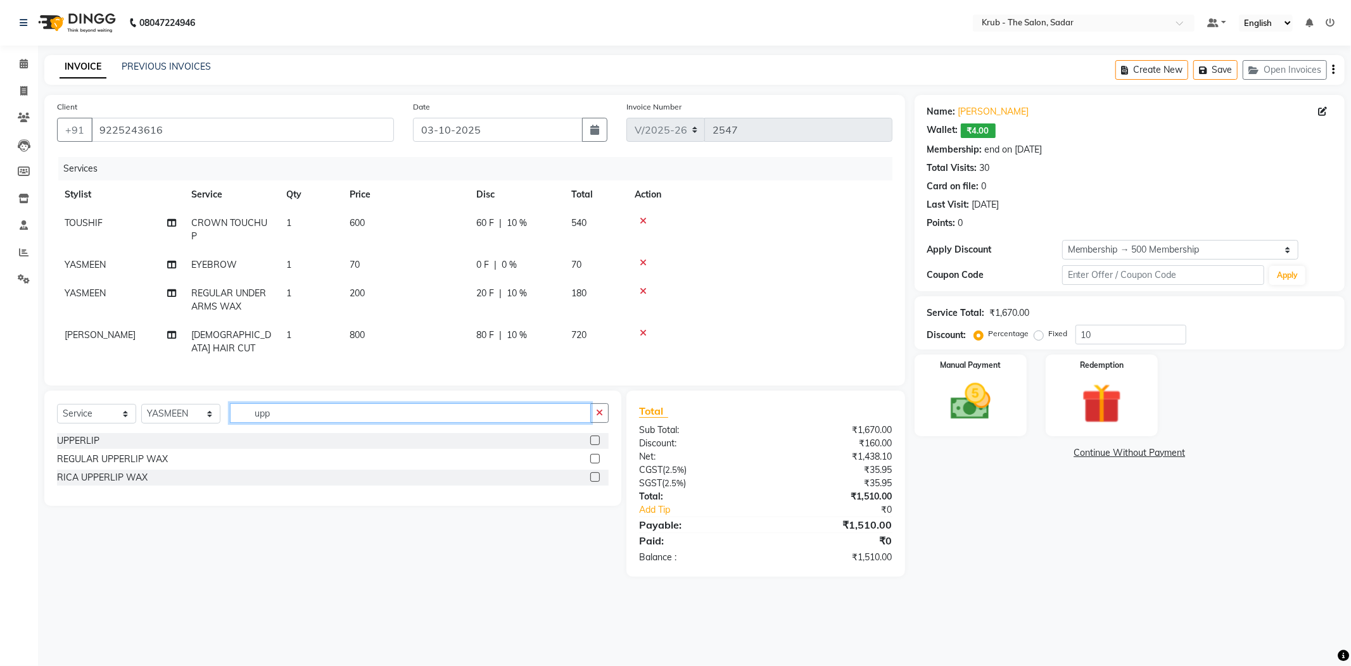
type input "upp"
click at [594, 436] on label at bounding box center [595, 441] width 10 height 10
click at [594, 437] on input "checkbox" at bounding box center [594, 441] width 8 height 8
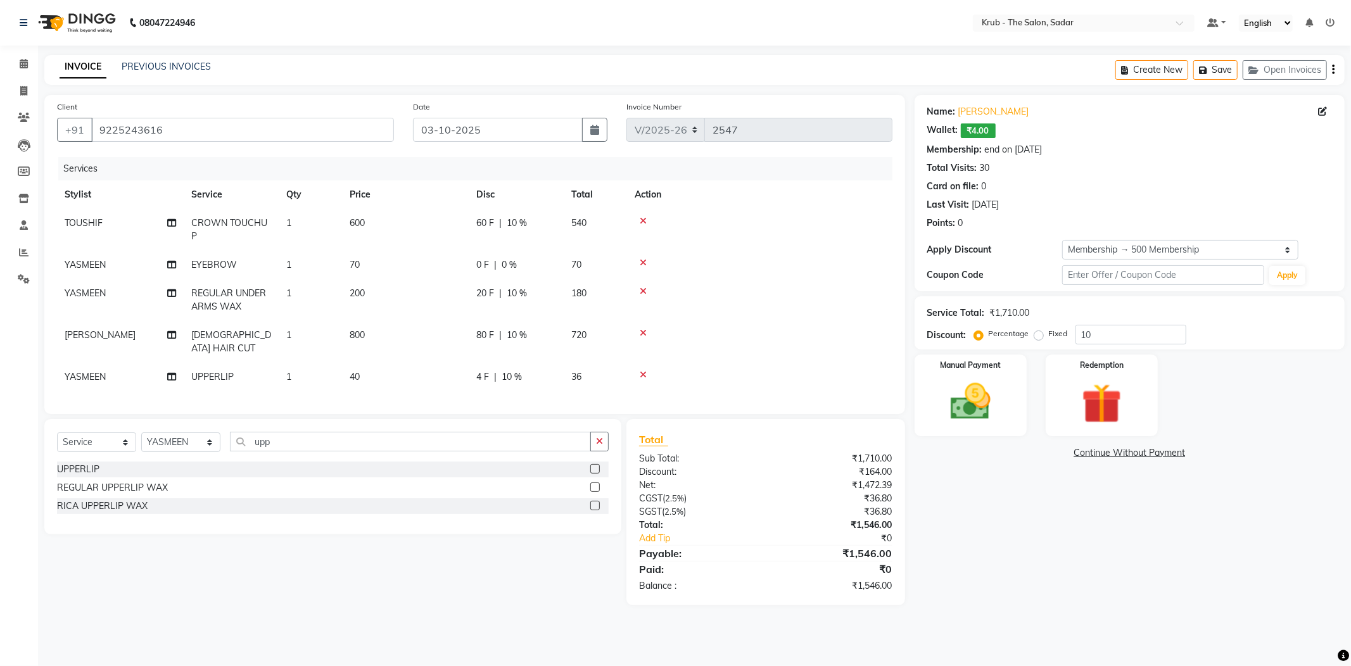
checkbox input "false"
click at [571, 363] on td "36" at bounding box center [595, 377] width 63 height 29
select select "24987"
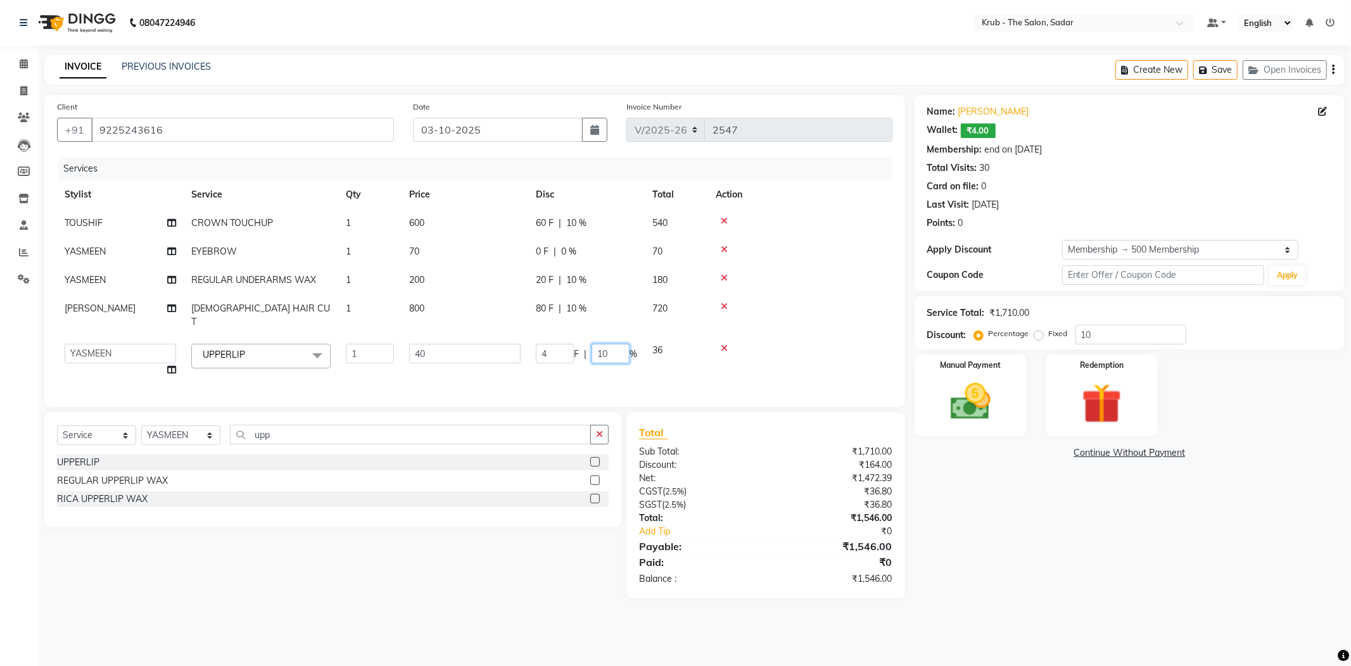
drag, startPoint x: 597, startPoint y: 317, endPoint x: 581, endPoint y: 322, distance: 15.8
click at [581, 344] on div "4 F | 10 %" at bounding box center [586, 354] width 101 height 20
type input "0"
click at [968, 485] on div "Name: Archana Saraf Wallet: ₹4.00 Membership: end on 05-04-2026 Total Visits: 3…" at bounding box center [1135, 347] width 440 height 504
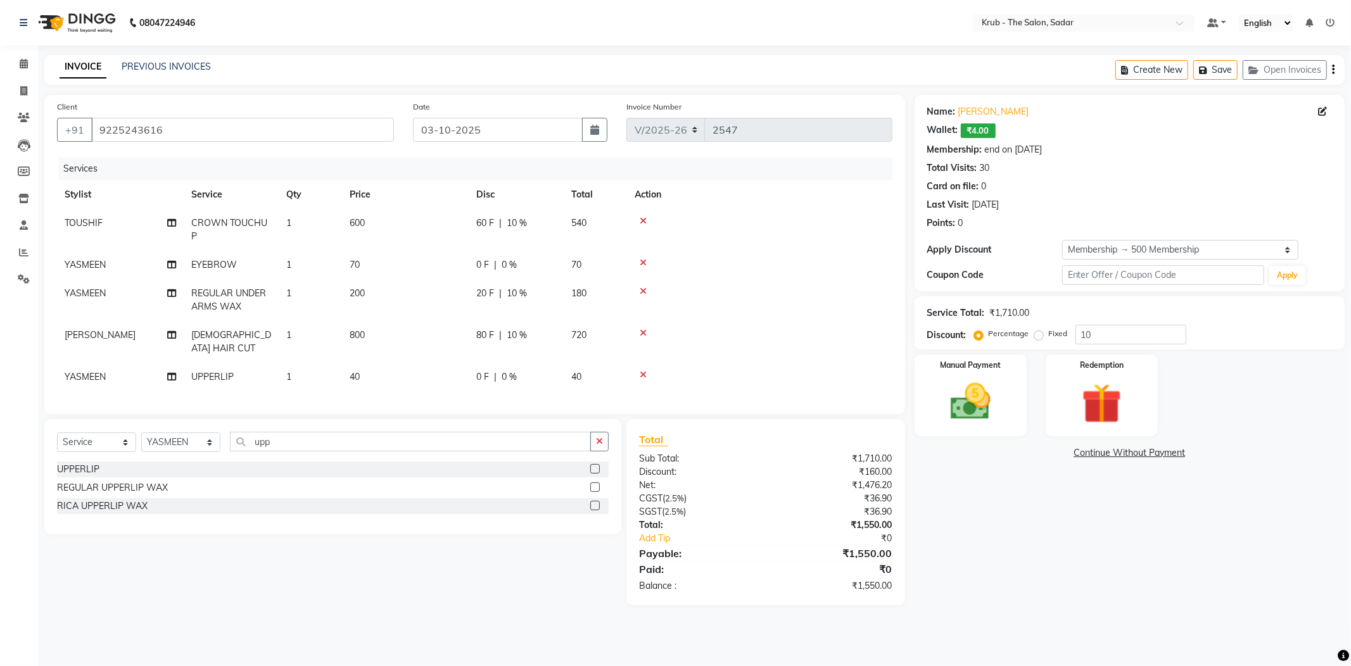
click at [998, 477] on div "Name: Archana Saraf Wallet: ₹4.00 Membership: end on 05-04-2026 Total Visits: 3…" at bounding box center [1135, 350] width 440 height 510
click at [980, 402] on img at bounding box center [971, 402] width 68 height 48
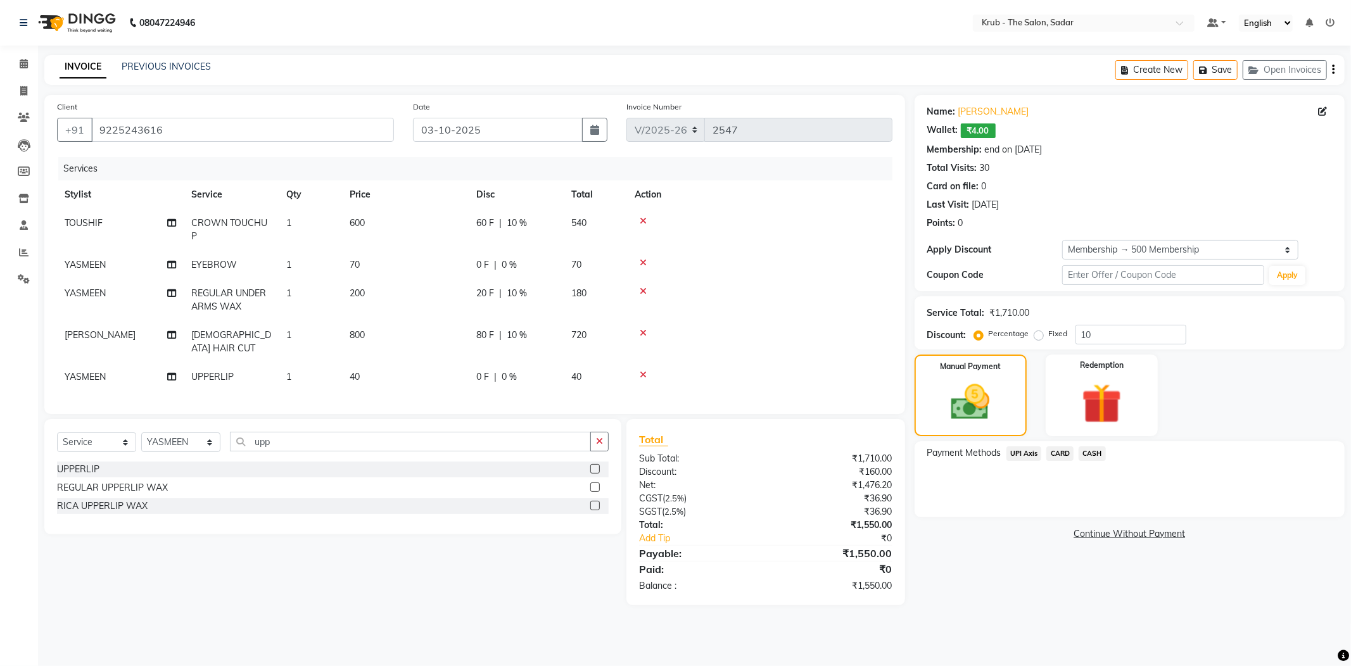
click at [1105, 447] on span "CASH" at bounding box center [1092, 454] width 27 height 15
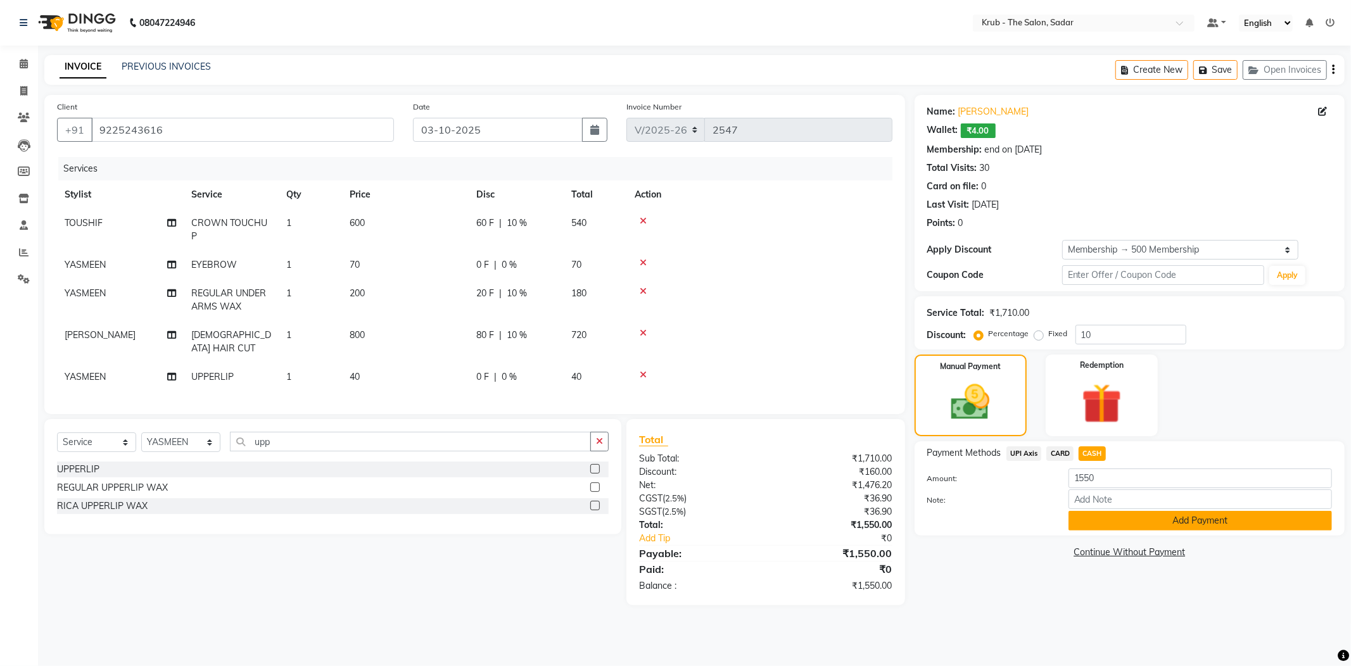
click at [1110, 511] on button "Add Payment" at bounding box center [1199, 521] width 263 height 20
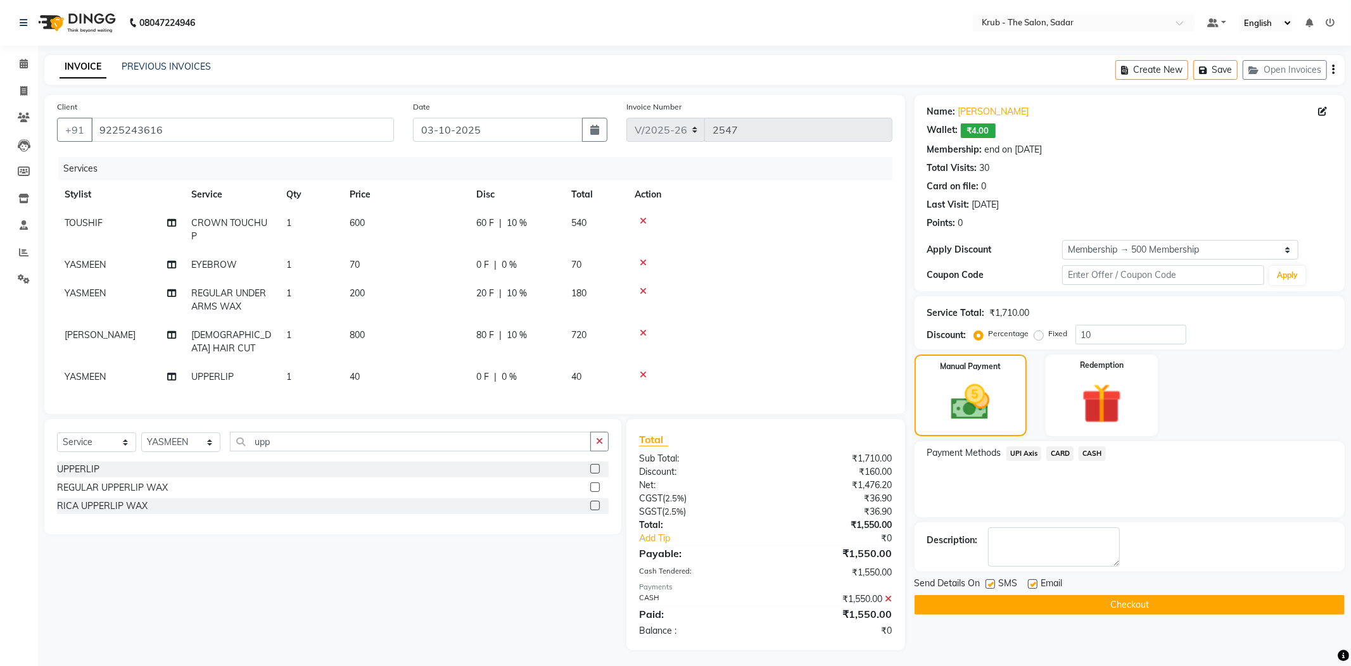
click at [1032, 580] on label at bounding box center [1033, 585] width 10 height 10
click at [1032, 581] on input "checkbox" at bounding box center [1032, 585] width 8 height 8
checkbox input "false"
click at [993, 580] on label at bounding box center [990, 585] width 10 height 10
click at [993, 581] on input "checkbox" at bounding box center [989, 585] width 8 height 8
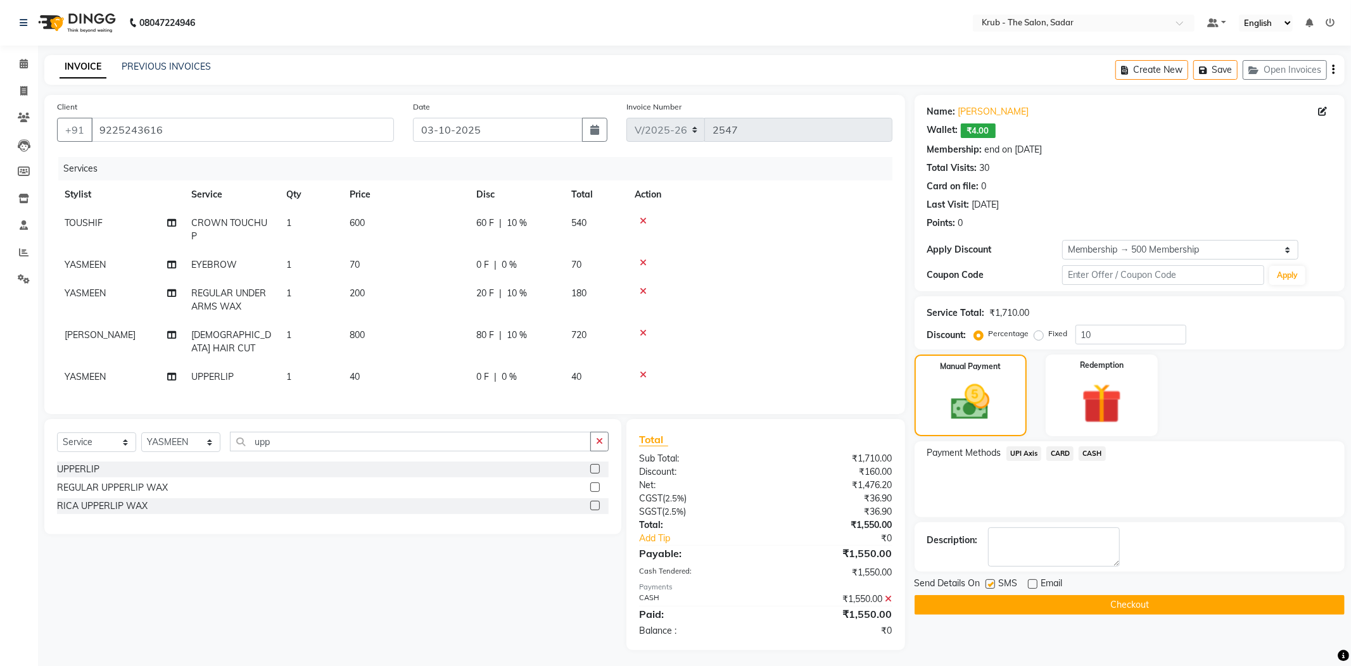
checkbox input "false"
click at [1039, 595] on button "Checkout" at bounding box center [1130, 605] width 430 height 20
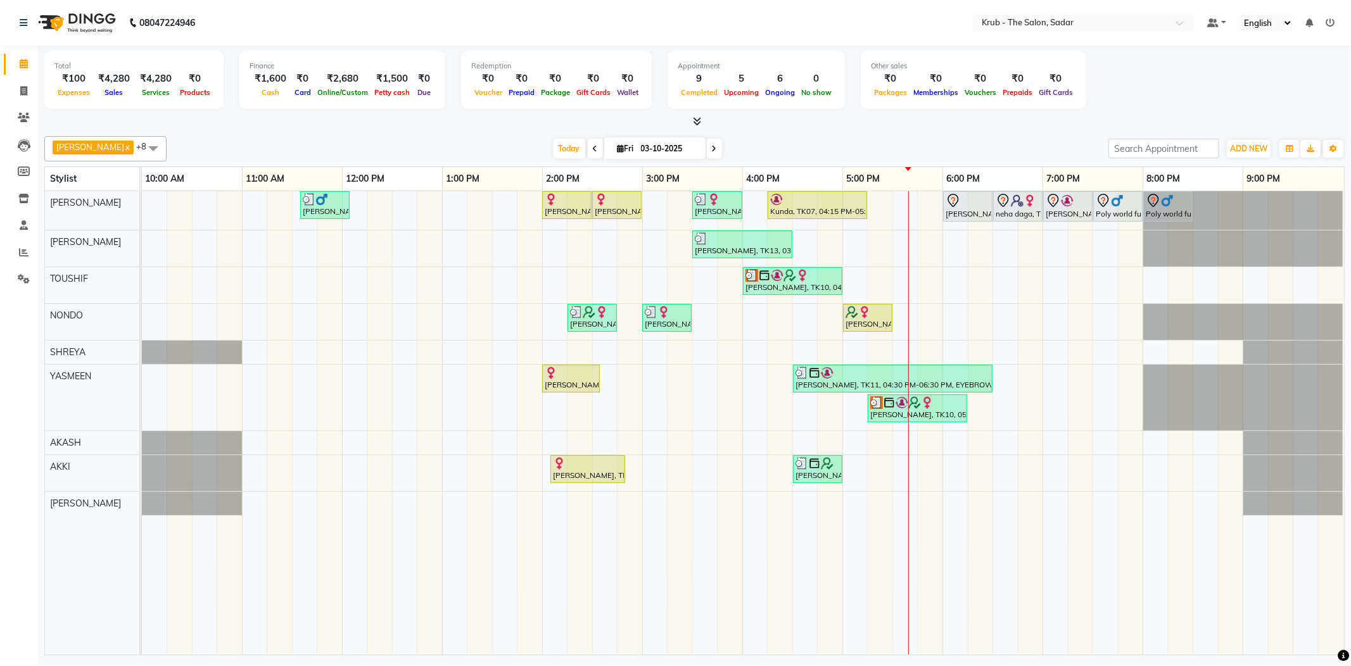
click at [1136, 238] on div "[PERSON_NAME], TK03, 11:35 AM-12:05 PM, [DEMOGRAPHIC_DATA] HAIR CUT [PERSON_NAM…" at bounding box center [743, 423] width 1202 height 464
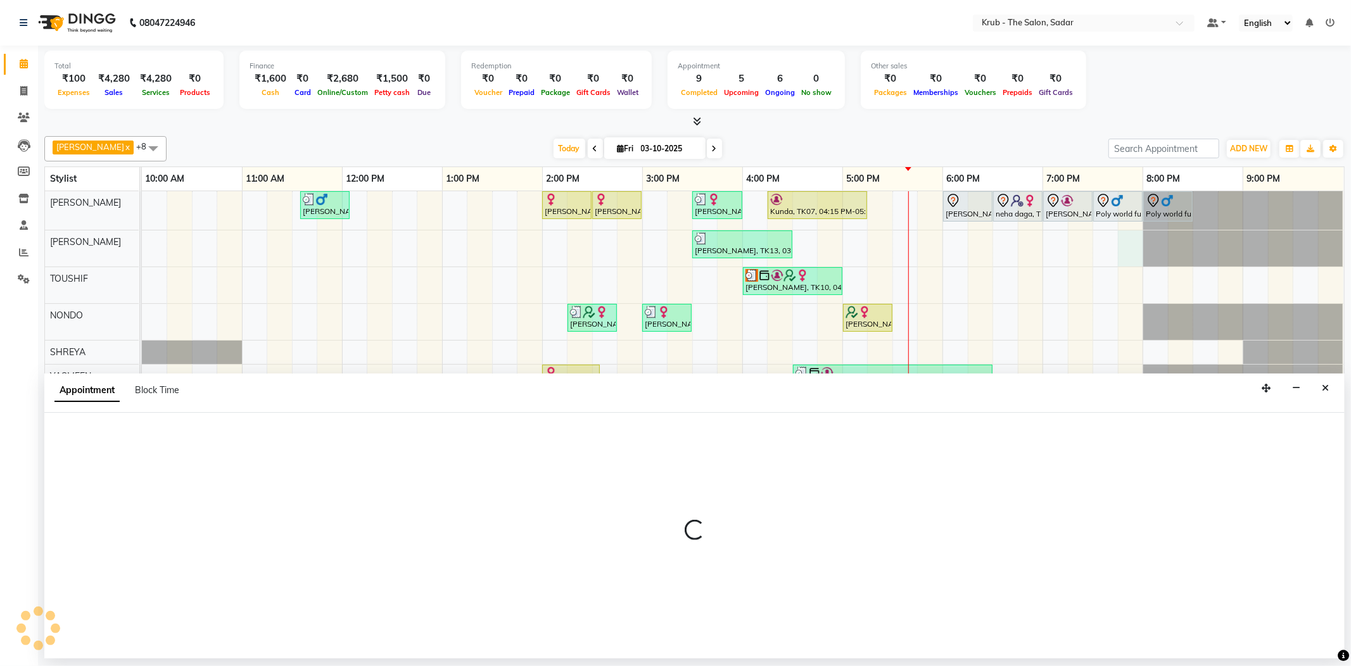
select select "24980"
select select "1185"
select select "tentative"
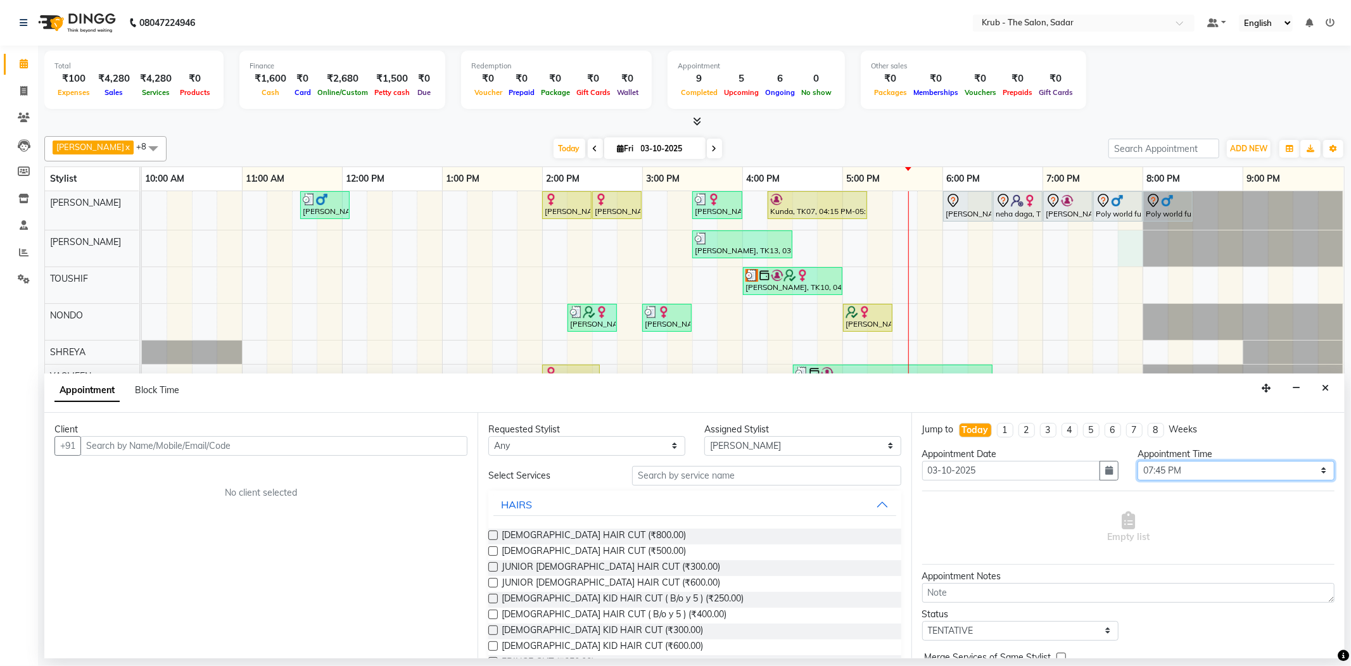
click at [1189, 465] on select "Select 11:00 AM 11:05 AM 11:10 AM 11:15 AM 11:20 AM 11:25 AM 11:30 AM 11:35 AM …" at bounding box center [1235, 471] width 197 height 20
select select "1200"
click at [1137, 461] on select "Select 11:00 AM 11:05 AM 11:10 AM 11:15 AM 11:20 AM 11:25 AM 11:30 AM 11:35 AM …" at bounding box center [1235, 471] width 197 height 20
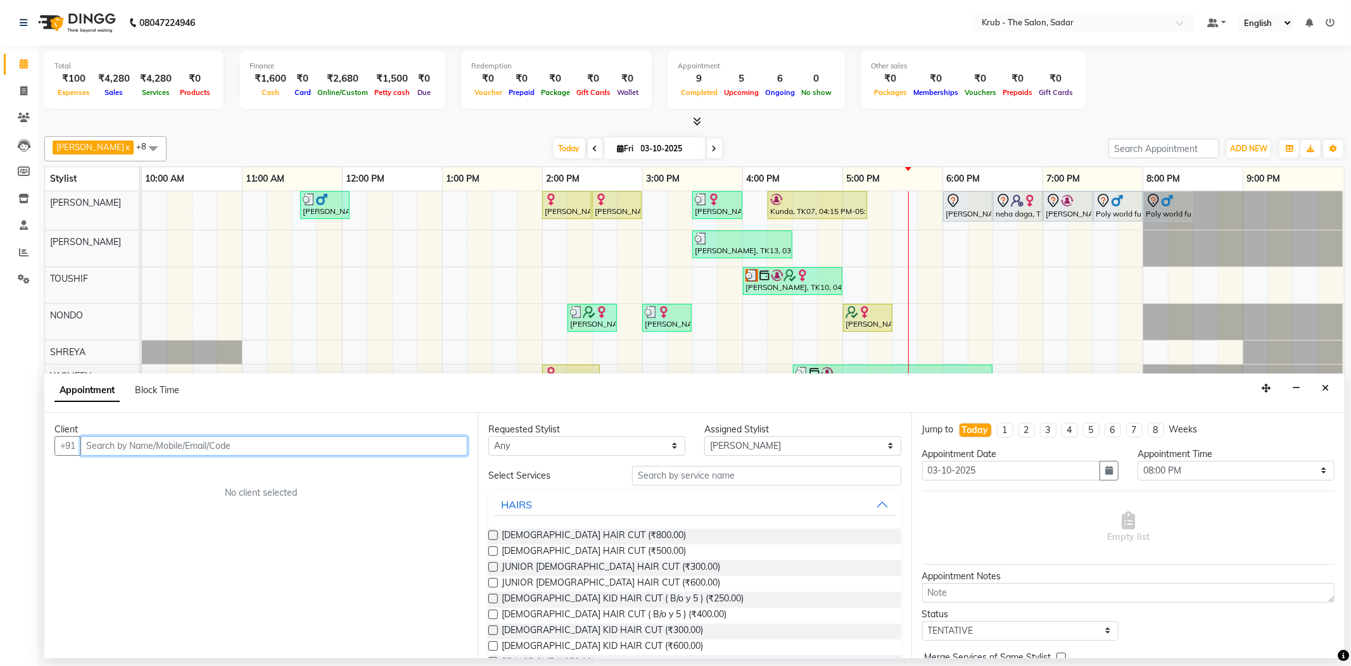
click at [388, 440] on input "text" at bounding box center [273, 446] width 387 height 20
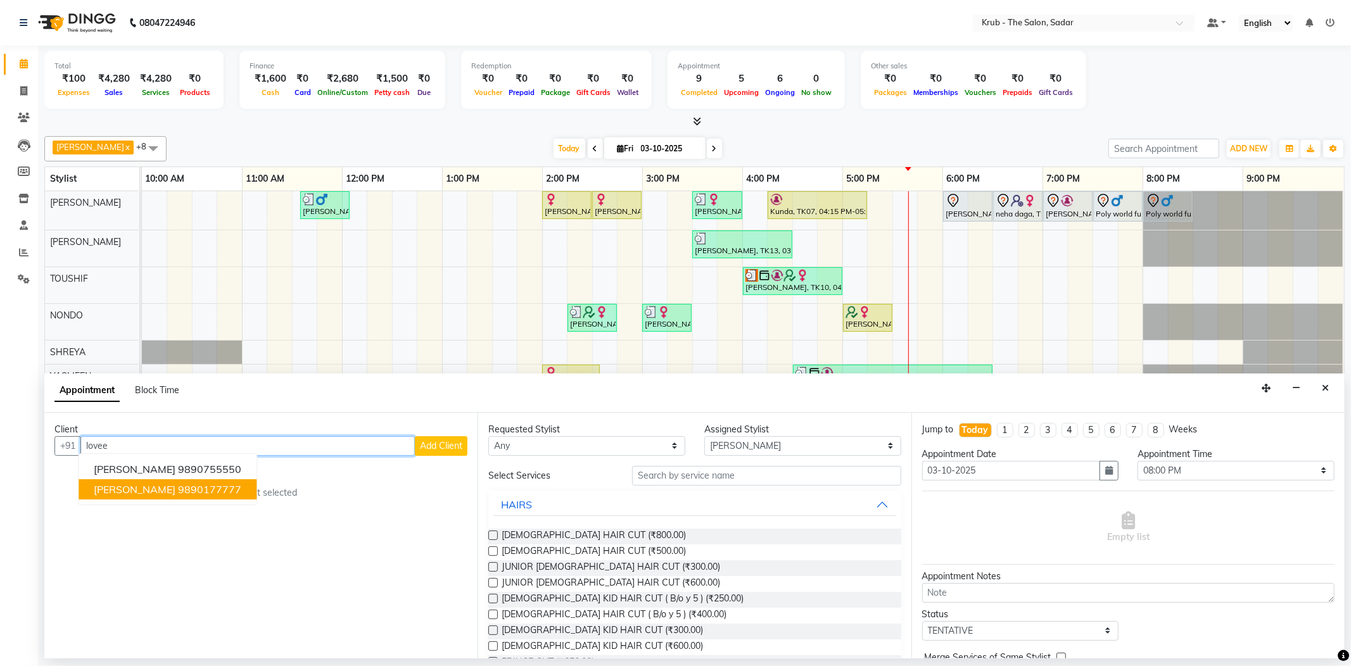
click at [178, 483] on ngb-highlight "9890177777" at bounding box center [209, 489] width 63 height 13
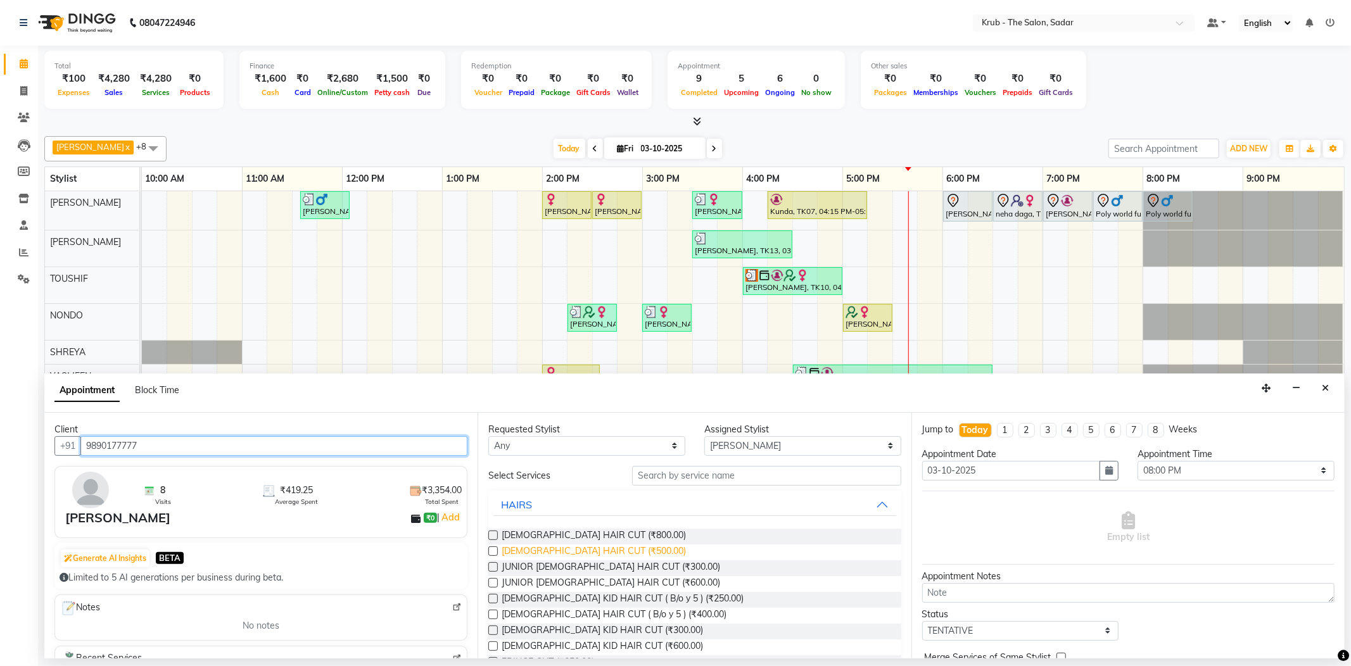
type input "9890177777"
click at [574, 545] on span "MALE HAIR CUT (₹500.00)" at bounding box center [594, 553] width 184 height 16
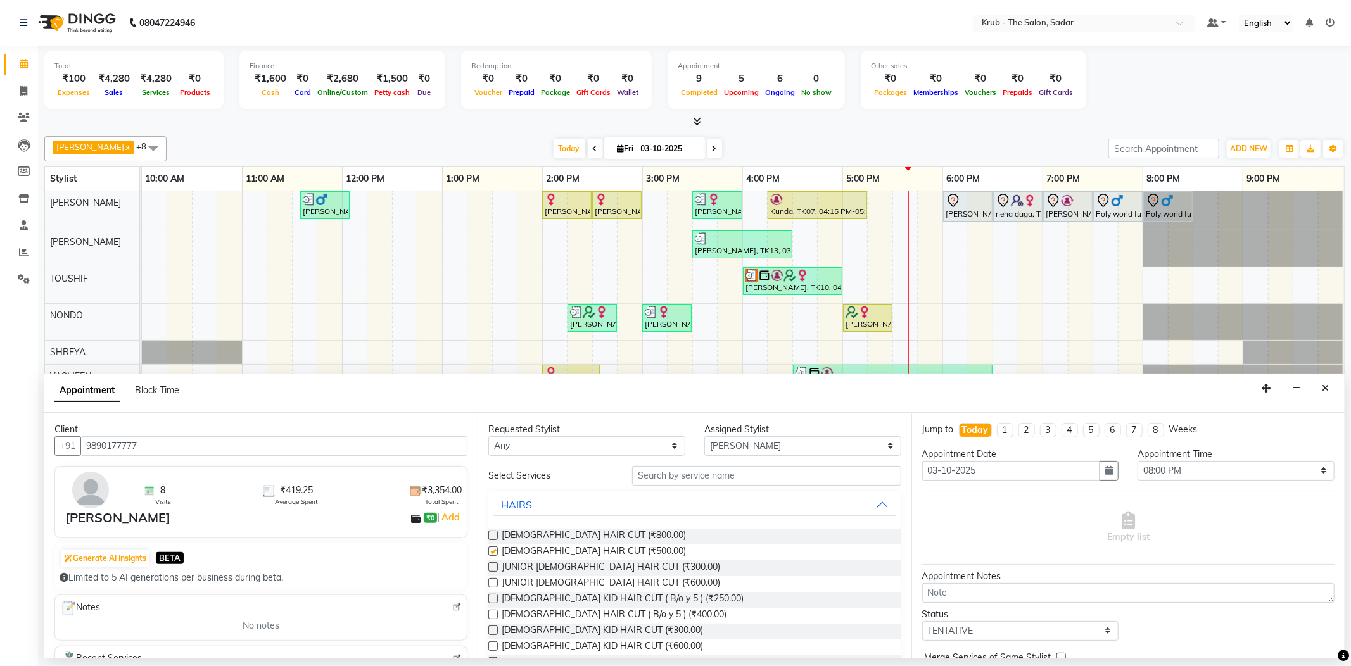
checkbox input "false"
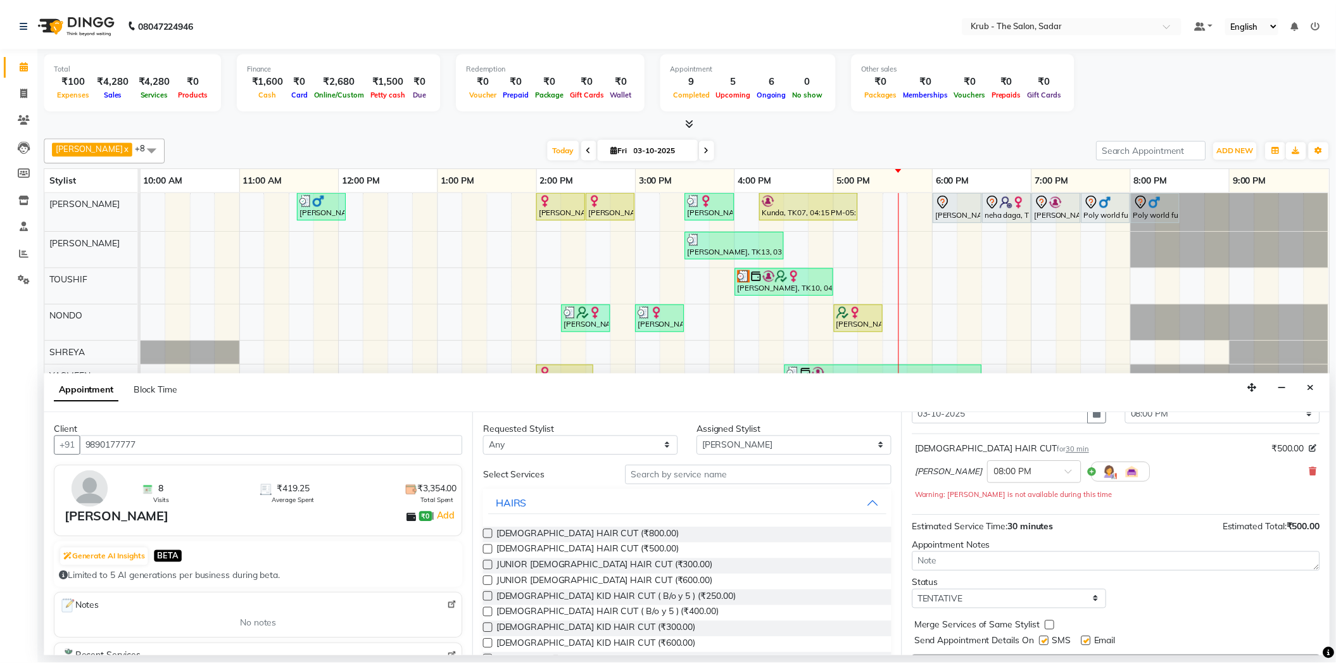
scroll to position [80, 0]
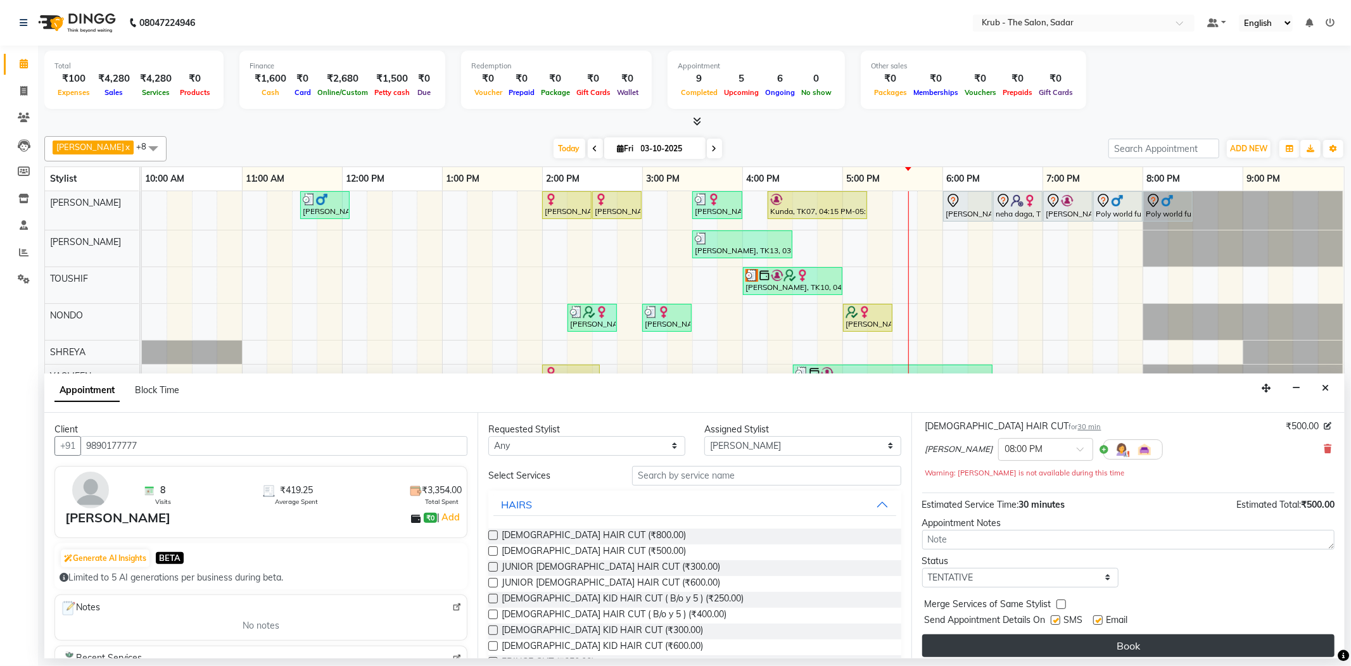
click at [1098, 635] on button "Book" at bounding box center [1128, 646] width 412 height 23
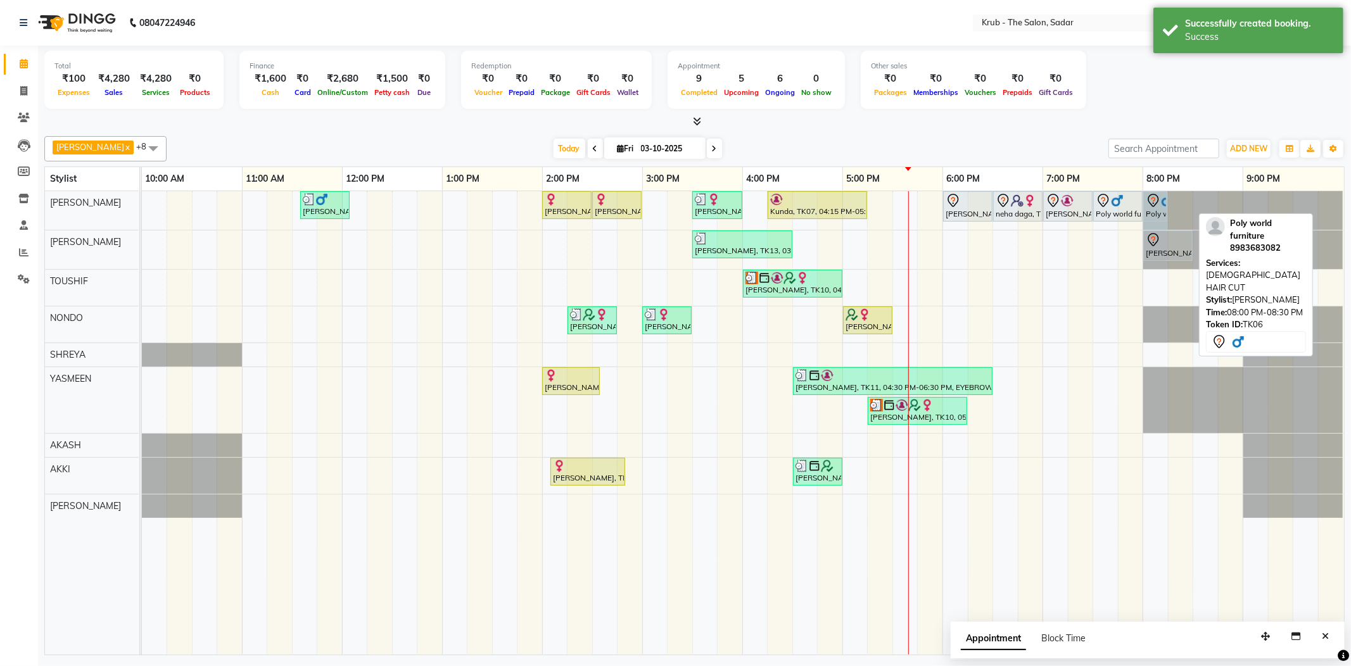
drag, startPoint x: 1189, startPoint y: 203, endPoint x: 1146, endPoint y: 208, distance: 43.4
click at [142, 208] on div "Yash Thakkar, TK03, 11:35 AM-12:05 PM, MALE HAIR CUT Ayesha Sheikh, TK02, 02:00…" at bounding box center [142, 210] width 0 height 39
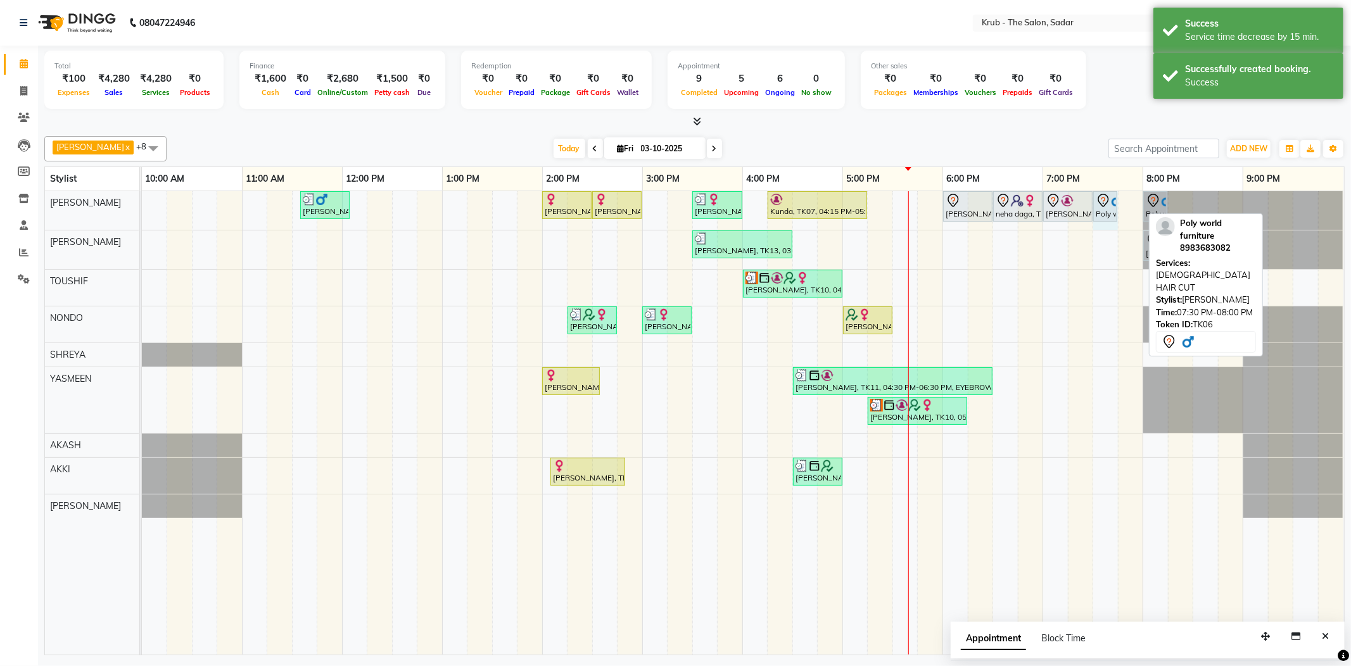
drag, startPoint x: 1136, startPoint y: 203, endPoint x: 1117, endPoint y: 212, distance: 20.1
click at [142, 212] on div "Yash Thakkar, TK03, 11:35 AM-12:05 PM, MALE HAIR CUT Ayesha Sheikh, TK02, 02:00…" at bounding box center [142, 210] width 0 height 39
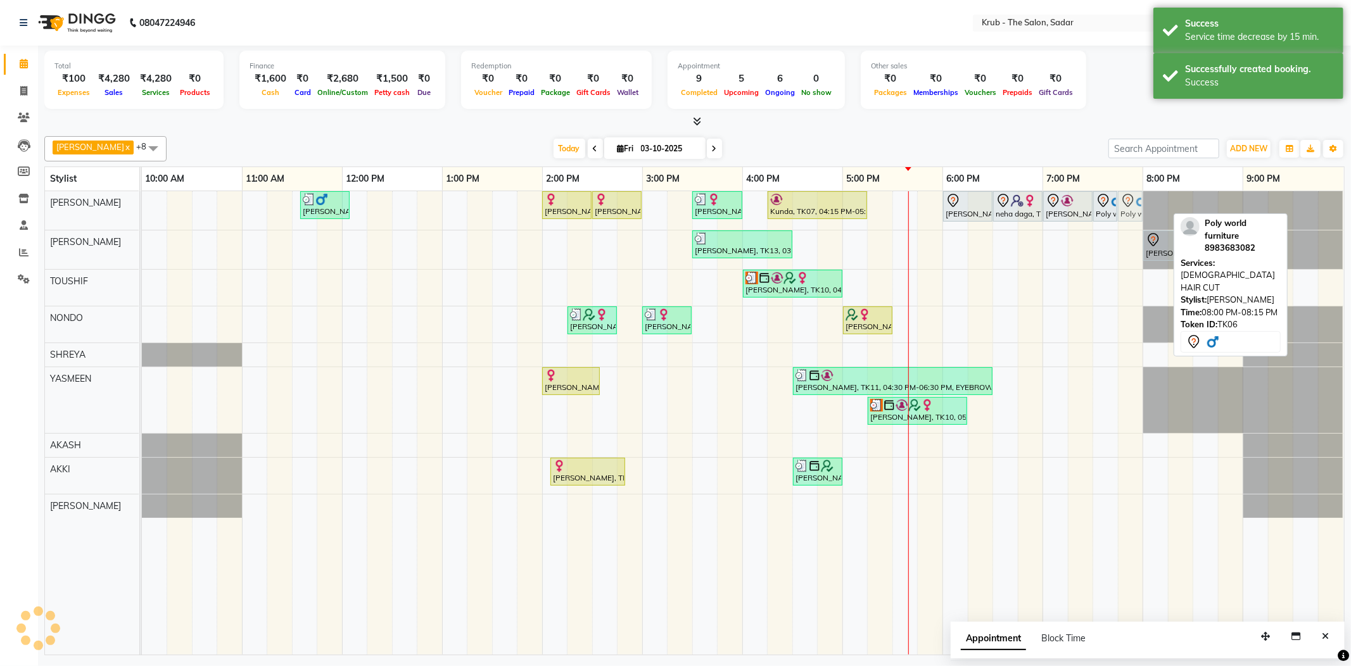
drag, startPoint x: 1151, startPoint y: 204, endPoint x: 1139, endPoint y: 205, distance: 12.7
click at [142, 211] on div "Yash Thakkar, TK03, 11:35 AM-12:05 PM, MALE HAIR CUT Ayesha Sheikh, TK02, 02:00…" at bounding box center [142, 210] width 0 height 39
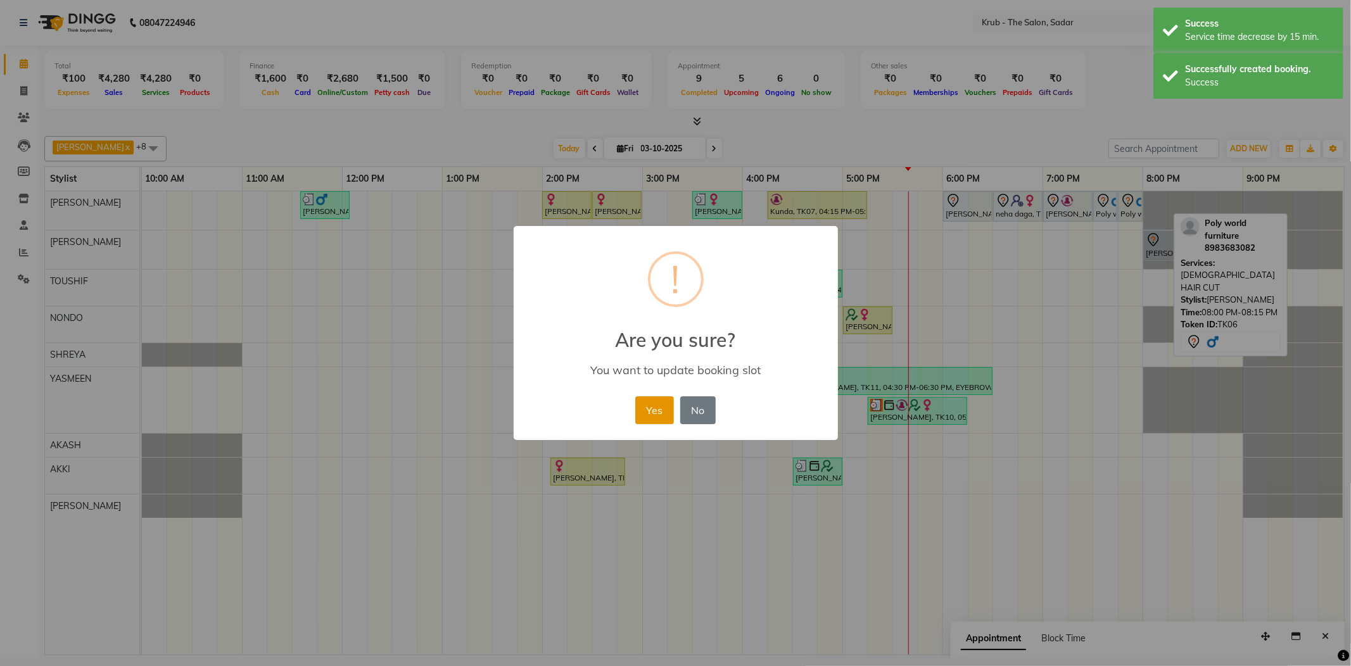
click at [664, 398] on button "Yes" at bounding box center [654, 410] width 39 height 28
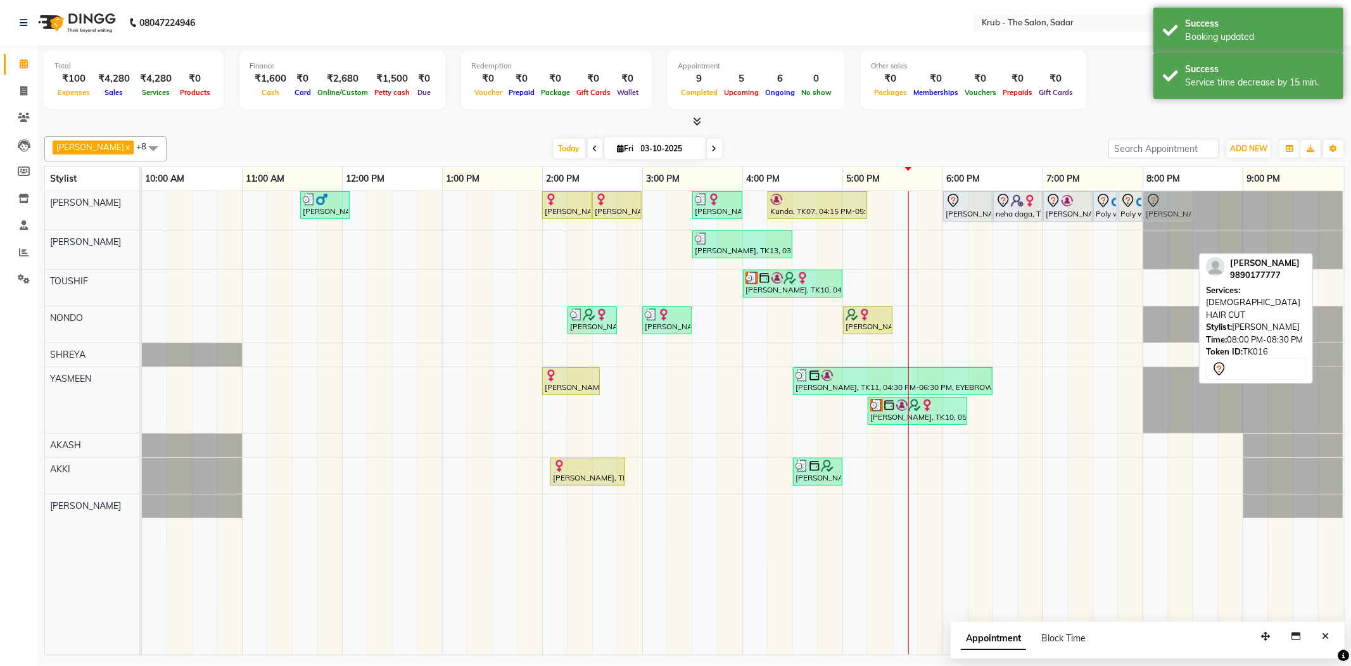
drag, startPoint x: 1177, startPoint y: 241, endPoint x: 1176, endPoint y: 209, distance: 32.3
click at [1176, 209] on tbody "Yash Thakkar, TK03, 11:35 AM-12:05 PM, MALE HAIR CUT Ayesha Sheikh, TK02, 02:00…" at bounding box center [742, 354] width 1201 height 327
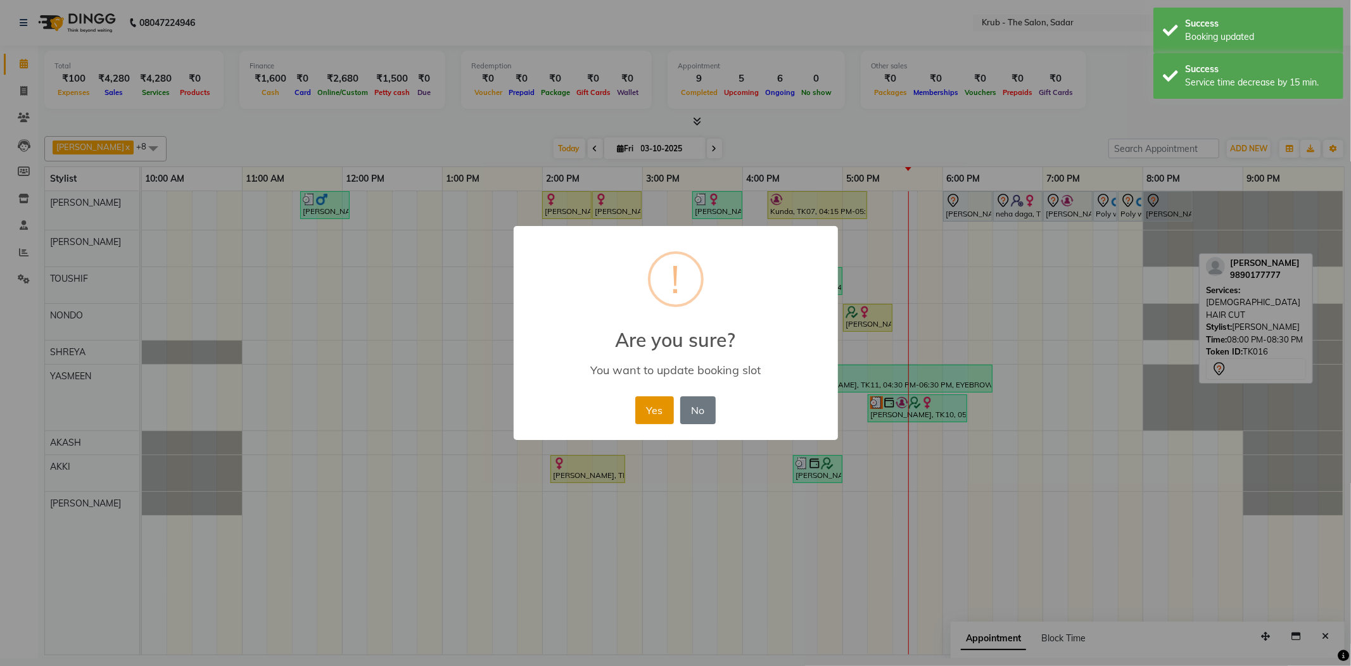
click at [661, 401] on button "Yes" at bounding box center [654, 410] width 39 height 28
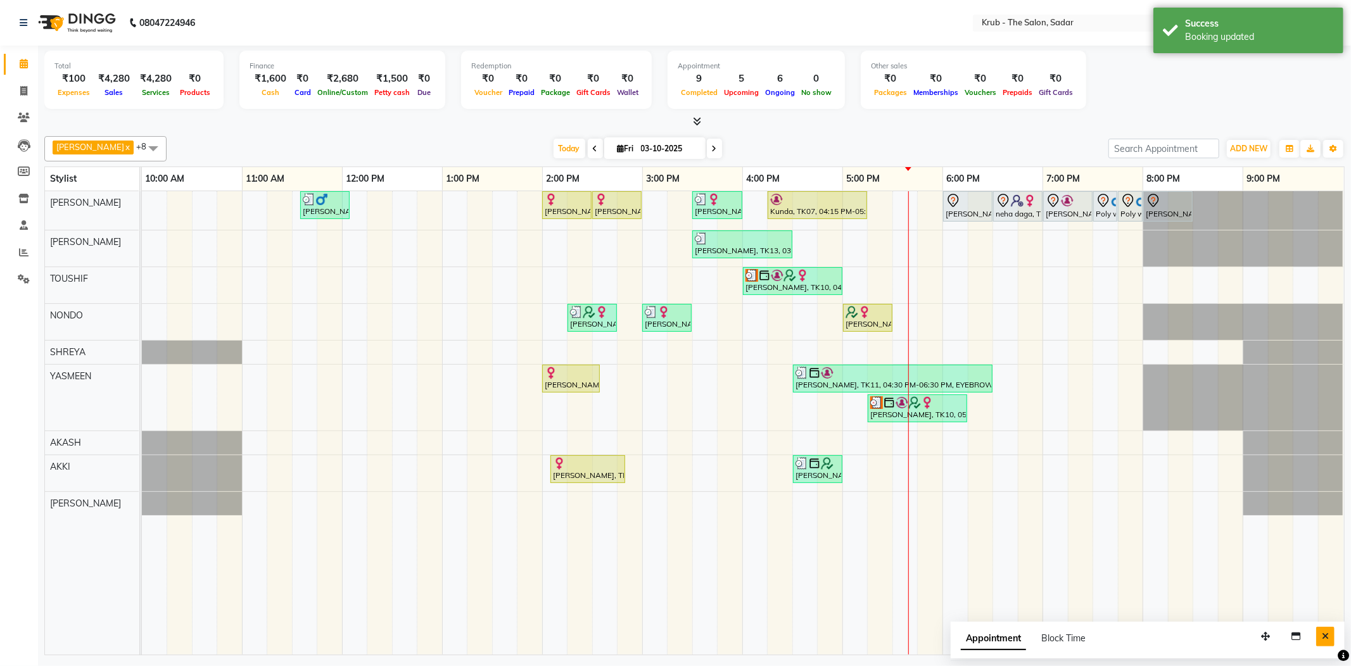
click at [1328, 632] on icon "Close" at bounding box center [1325, 636] width 7 height 9
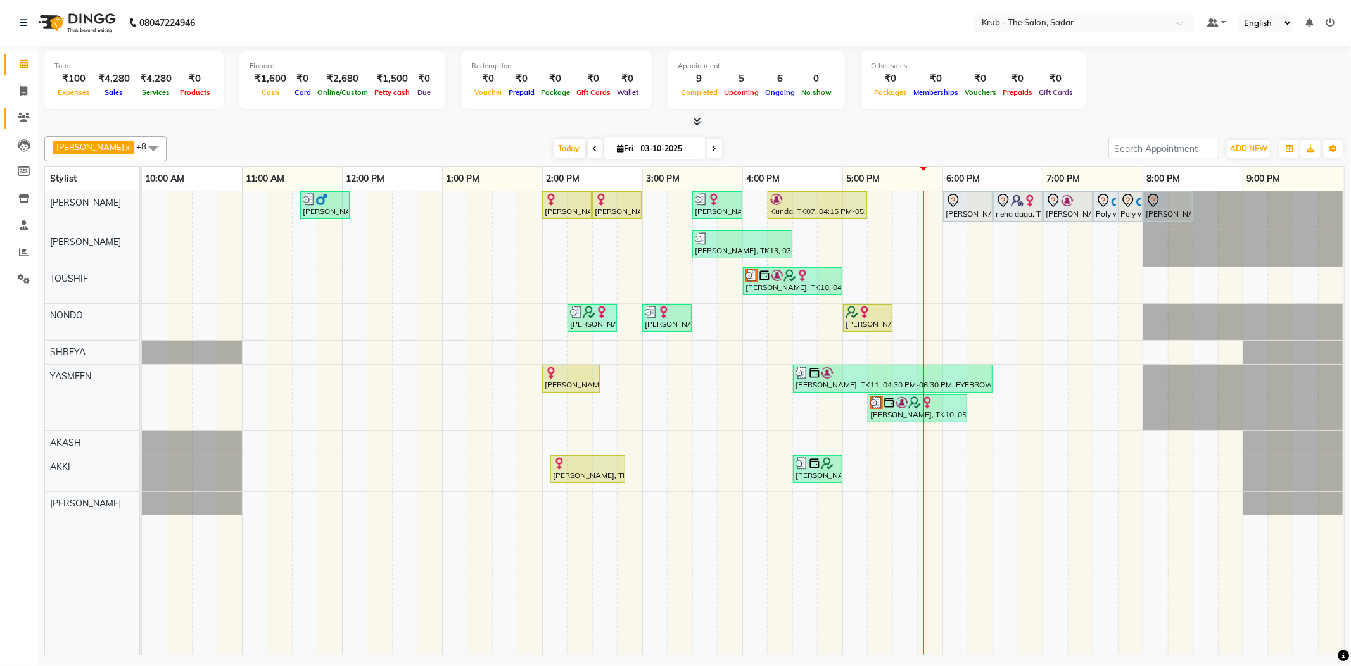
click at [8, 113] on link "Clients" at bounding box center [19, 118] width 30 height 21
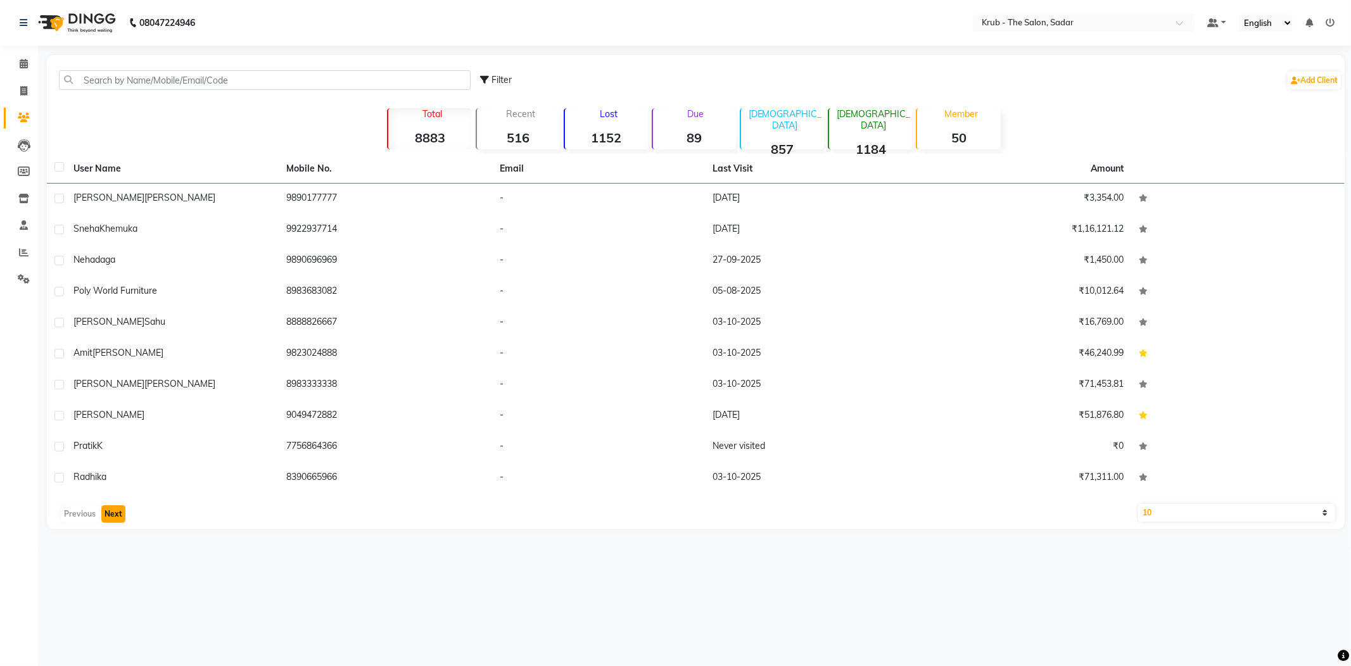
click at [114, 505] on button "Next" at bounding box center [113, 514] width 24 height 18
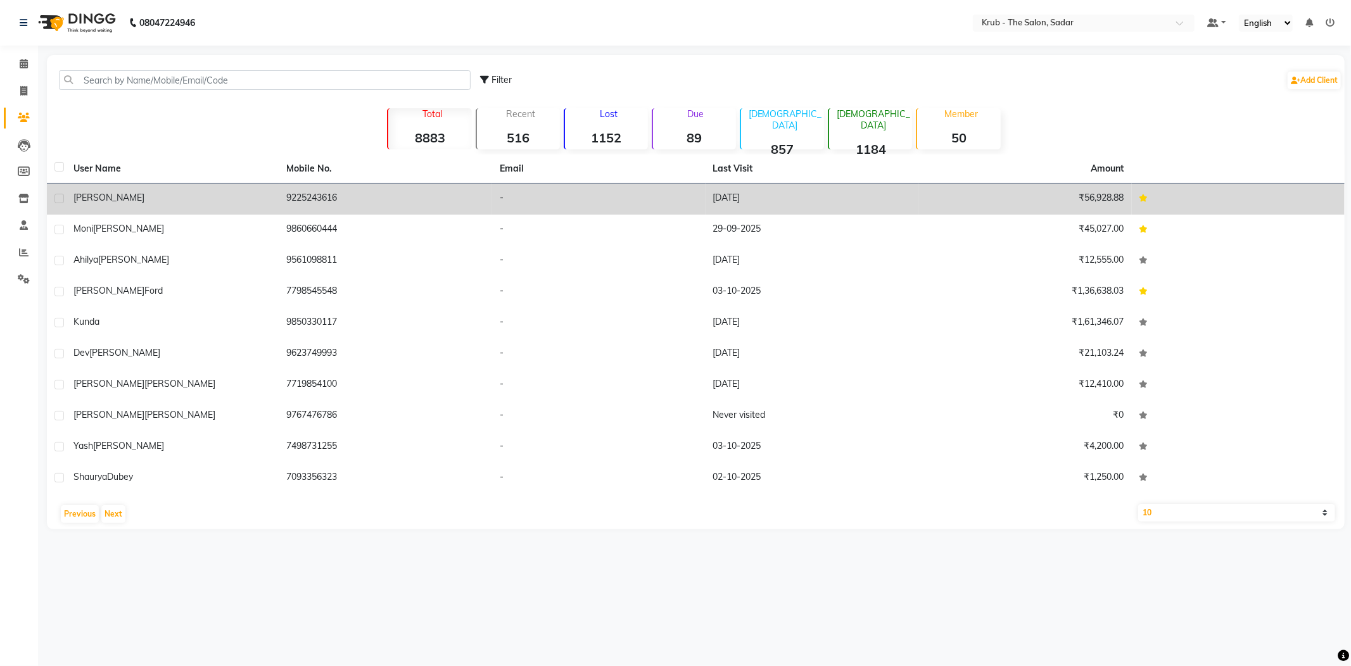
click at [307, 196] on td "9225243616" at bounding box center [385, 199] width 213 height 31
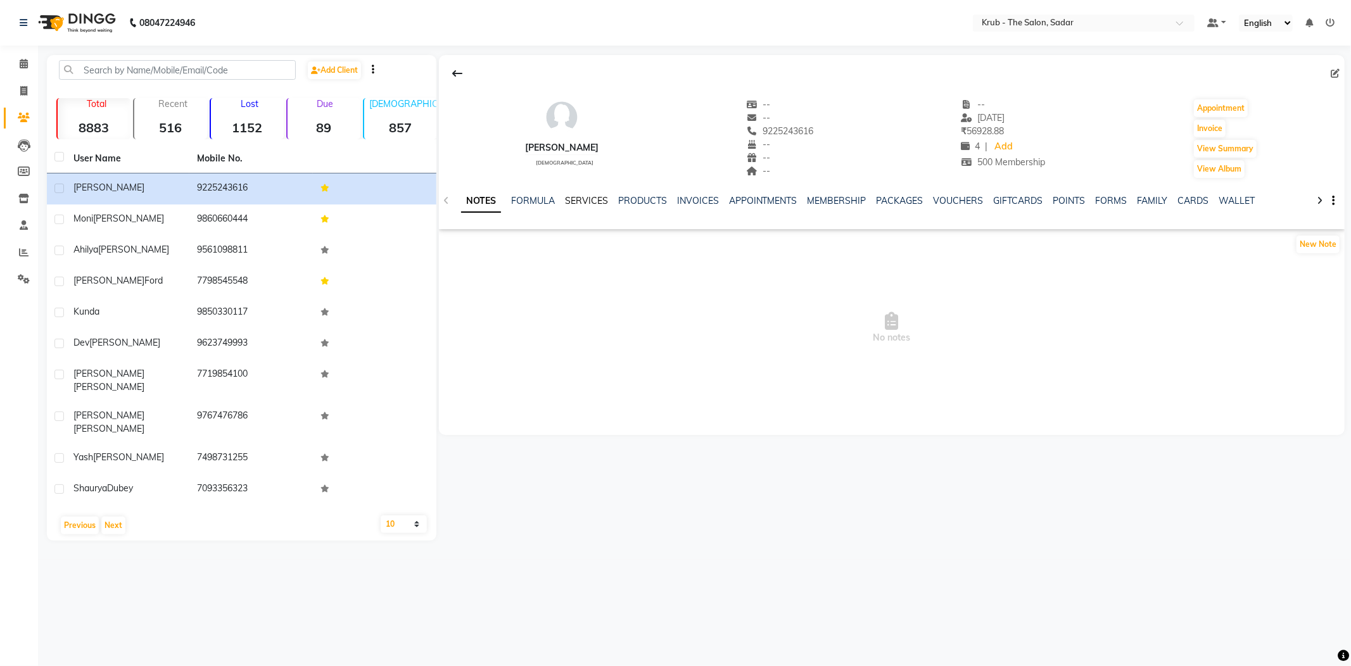
click at [578, 198] on link "SERVICES" at bounding box center [586, 200] width 43 height 11
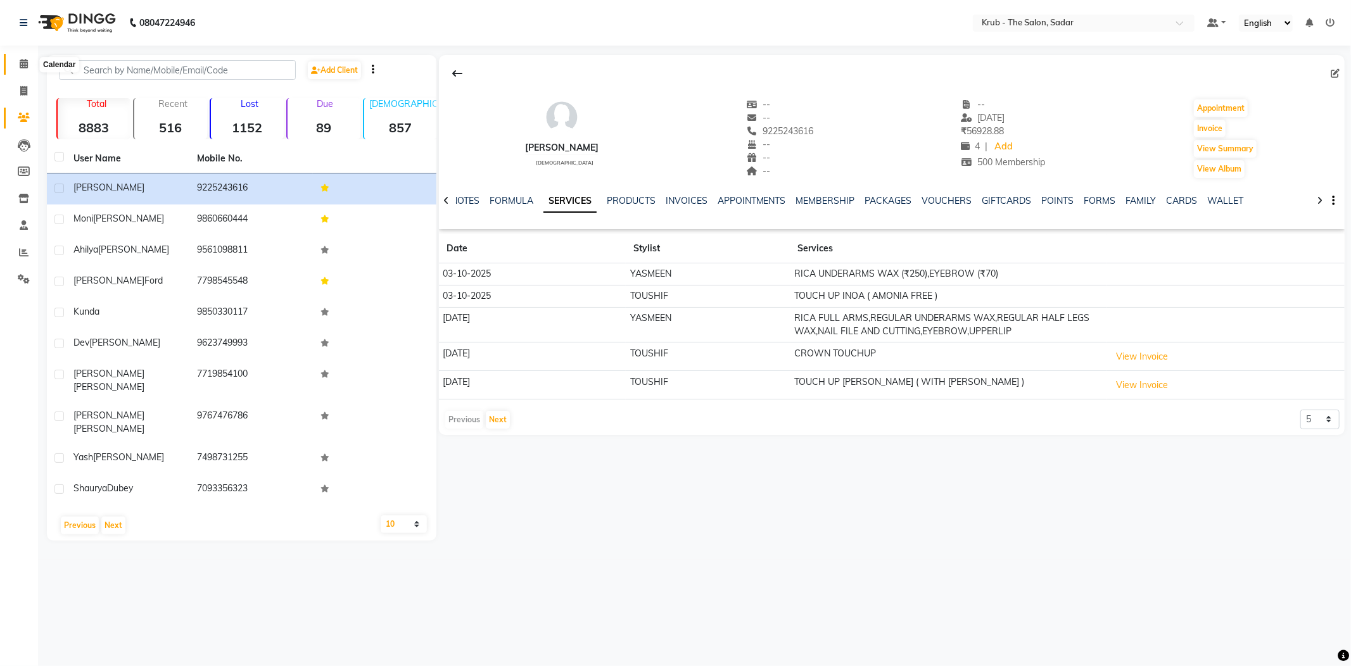
click at [21, 63] on icon at bounding box center [24, 64] width 8 height 10
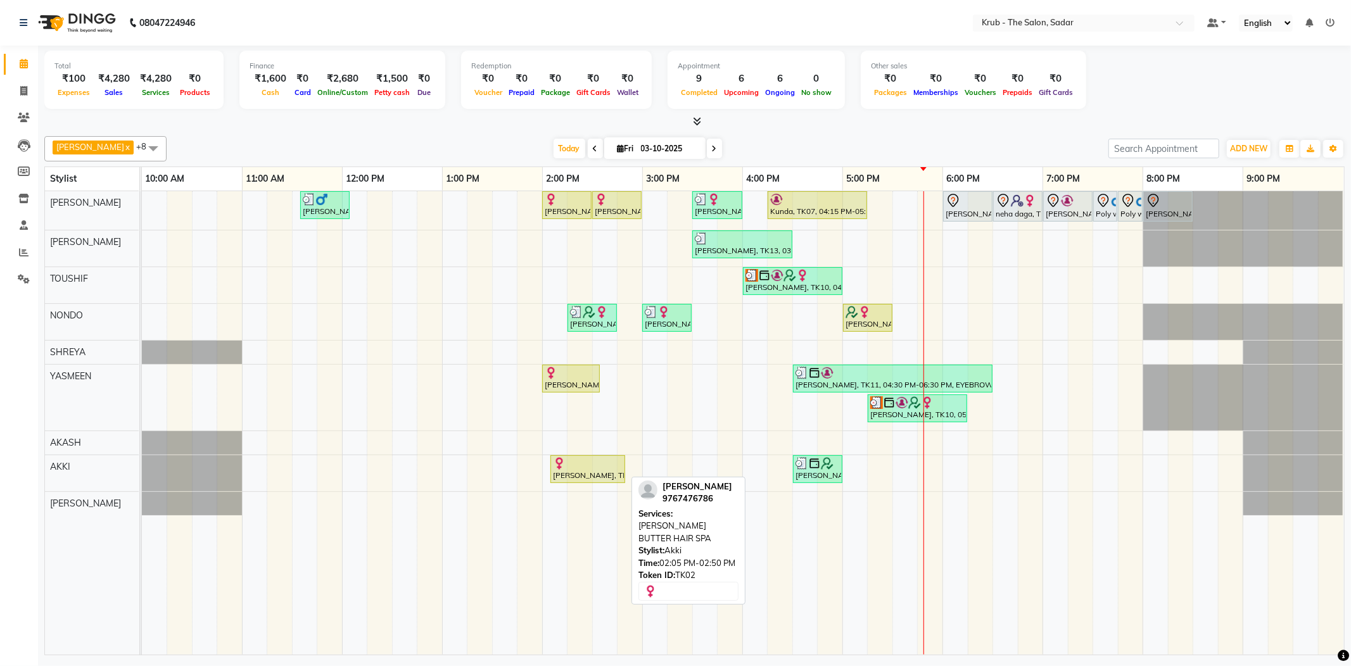
click at [589, 474] on div "[PERSON_NAME], TK02, 02:05 PM-02:50 PM, [PERSON_NAME] BUTTER HAIR SPA" at bounding box center [588, 469] width 72 height 24
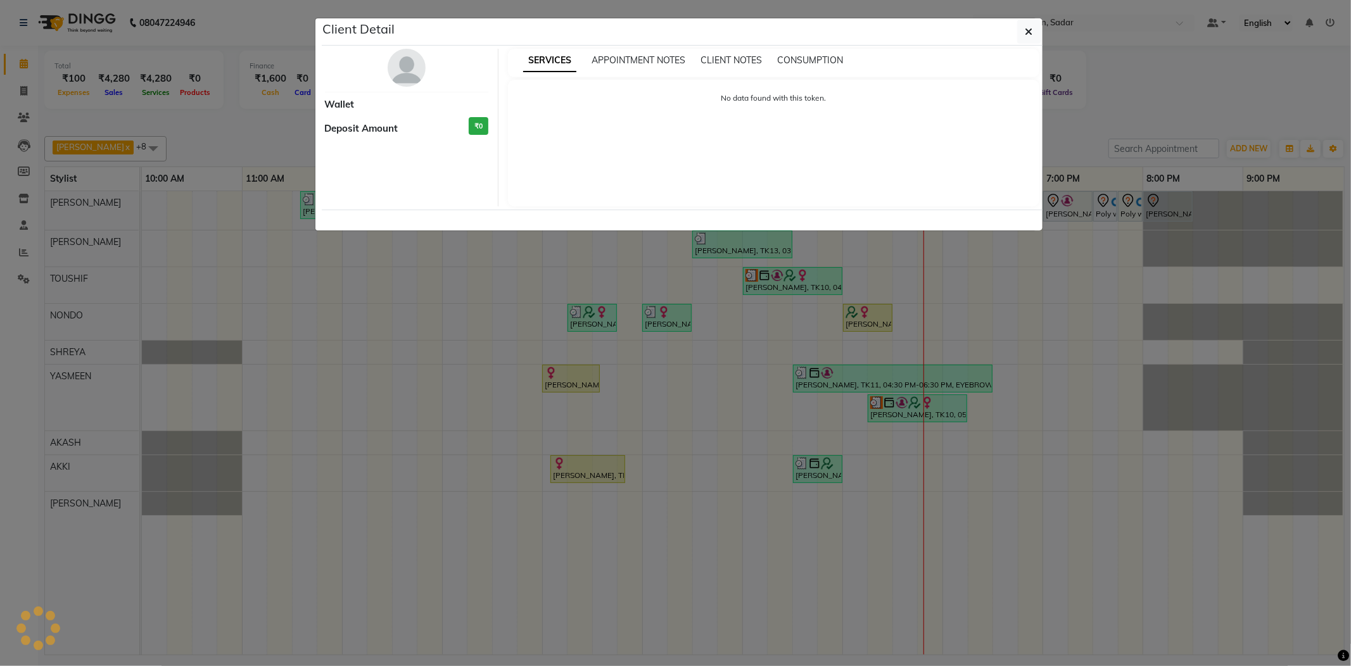
select select "1"
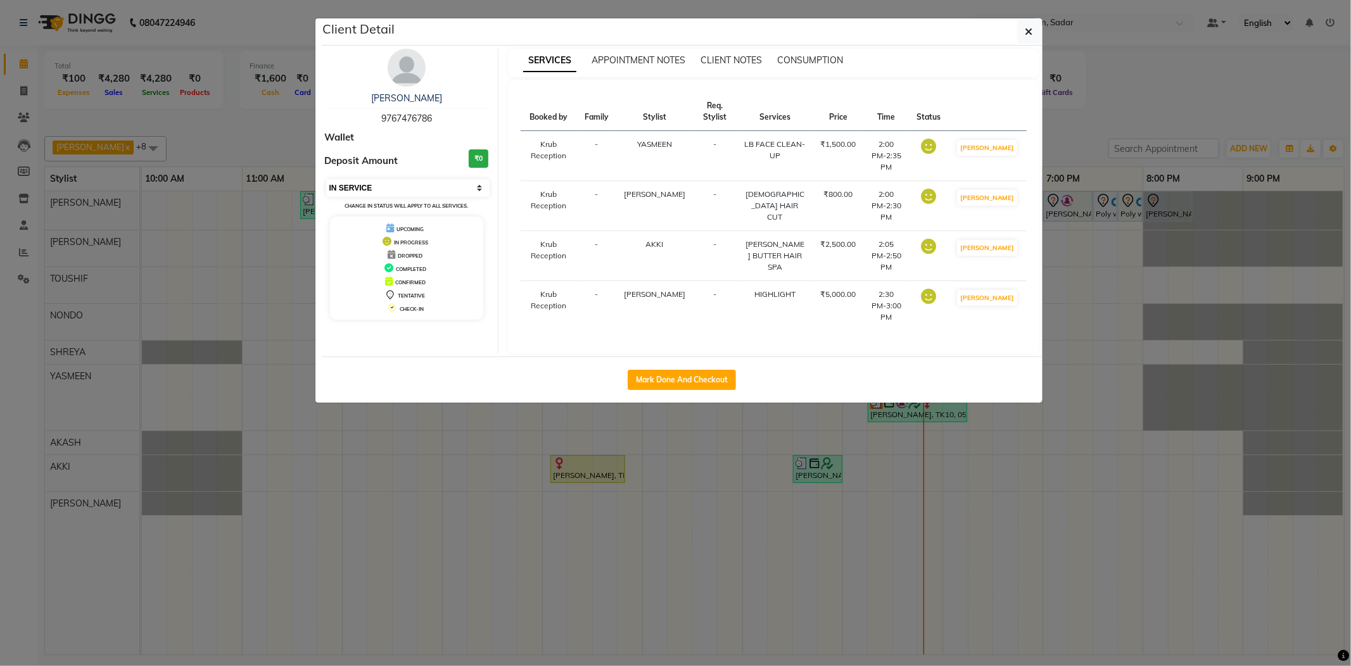
click at [348, 188] on select "Select IN SERVICE CONFIRMED TENTATIVE CHECK IN MARK DONE DROPPED UPCOMING" at bounding box center [408, 188] width 164 height 18
click at [469, 181] on select "Select IN SERVICE CONFIRMED TENTATIVE CHECK IN MARK DONE DROPPED UPCOMING" at bounding box center [408, 188] width 164 height 18
click at [484, 320] on div "Ayesha Sheikh 9767476786 Wallet Deposit Amount ₹0 Select IN SERVICE CONFIRMED T…" at bounding box center [407, 201] width 184 height 305
click at [409, 310] on span "CHECK-IN" at bounding box center [412, 309] width 24 height 6
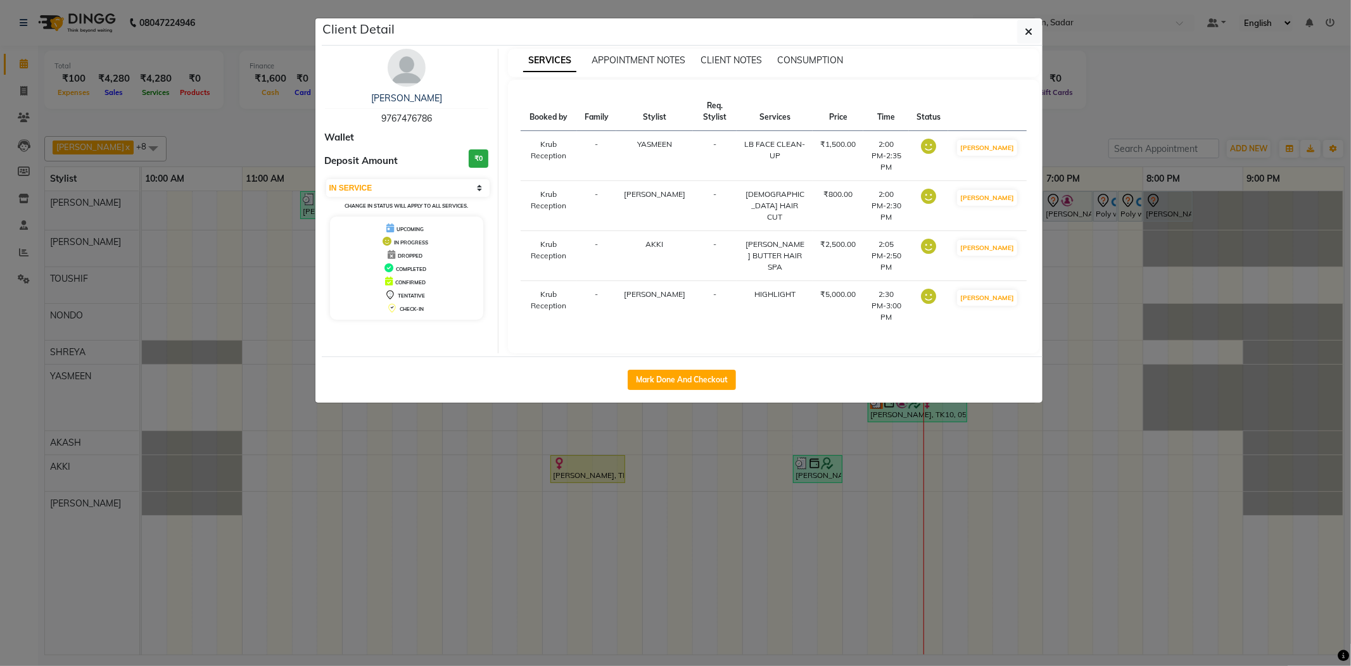
click at [385, 300] on icon at bounding box center [390, 295] width 10 height 10
click at [377, 280] on div "CONFIRMED" at bounding box center [407, 281] width 144 height 13
click at [384, 270] on icon at bounding box center [388, 267] width 9 height 9
click at [383, 246] on icon at bounding box center [387, 241] width 9 height 9
click at [386, 231] on icon at bounding box center [390, 228] width 8 height 9
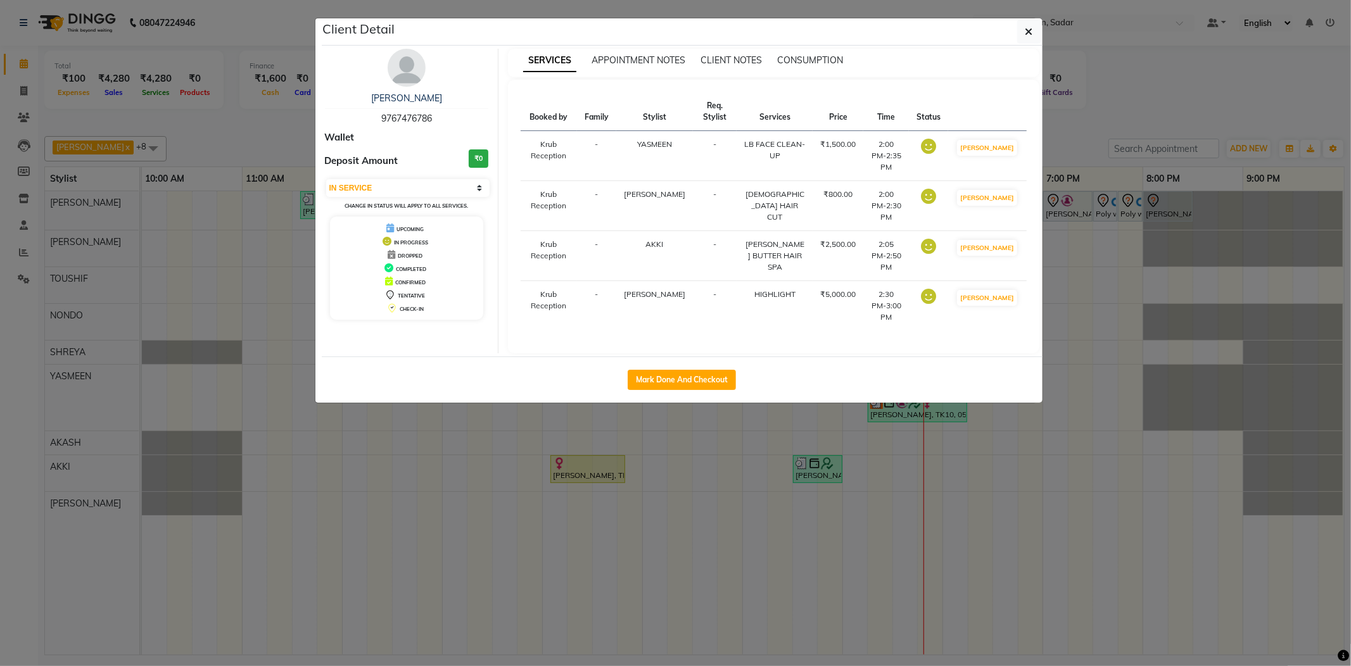
click at [241, 87] on ngb-modal-window "Client Detail Ayesha Sheikh 9767476786 Wallet Deposit Amount ₹0 Select IN SERVI…" at bounding box center [675, 333] width 1351 height 666
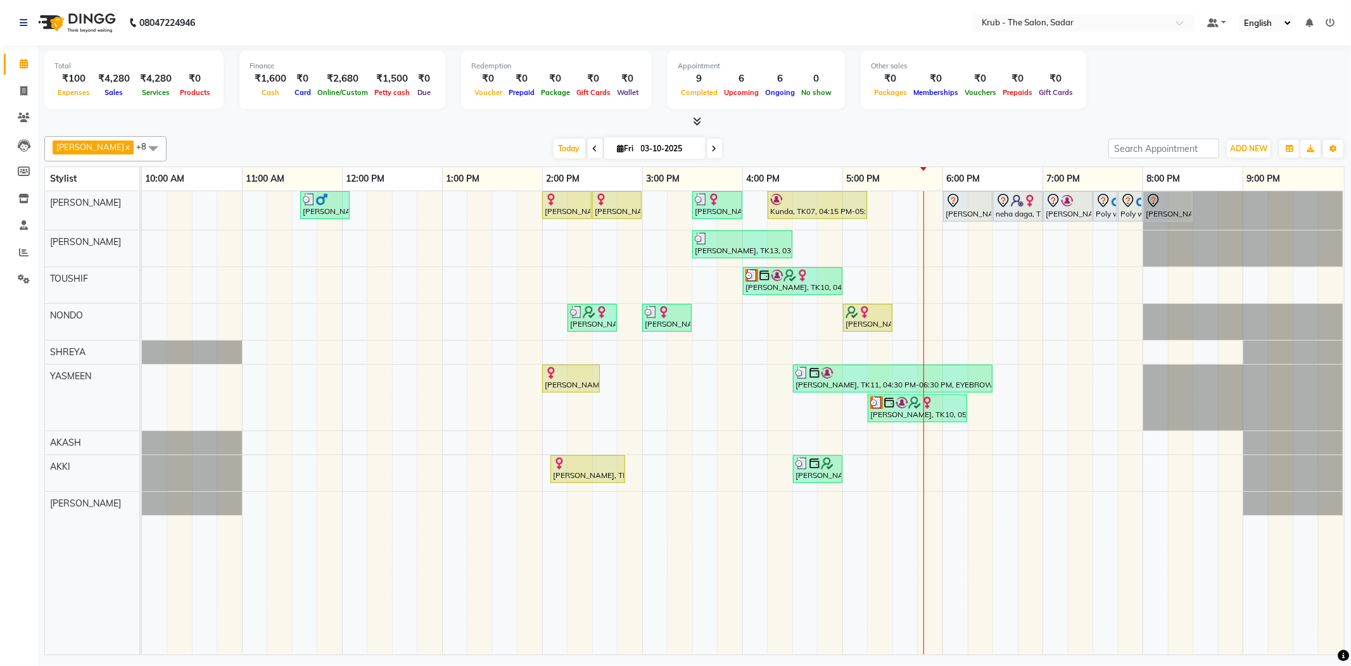
click at [1075, 117] on div at bounding box center [694, 121] width 1300 height 13
click at [13, 89] on span at bounding box center [24, 91] width 22 height 15
select select "service"
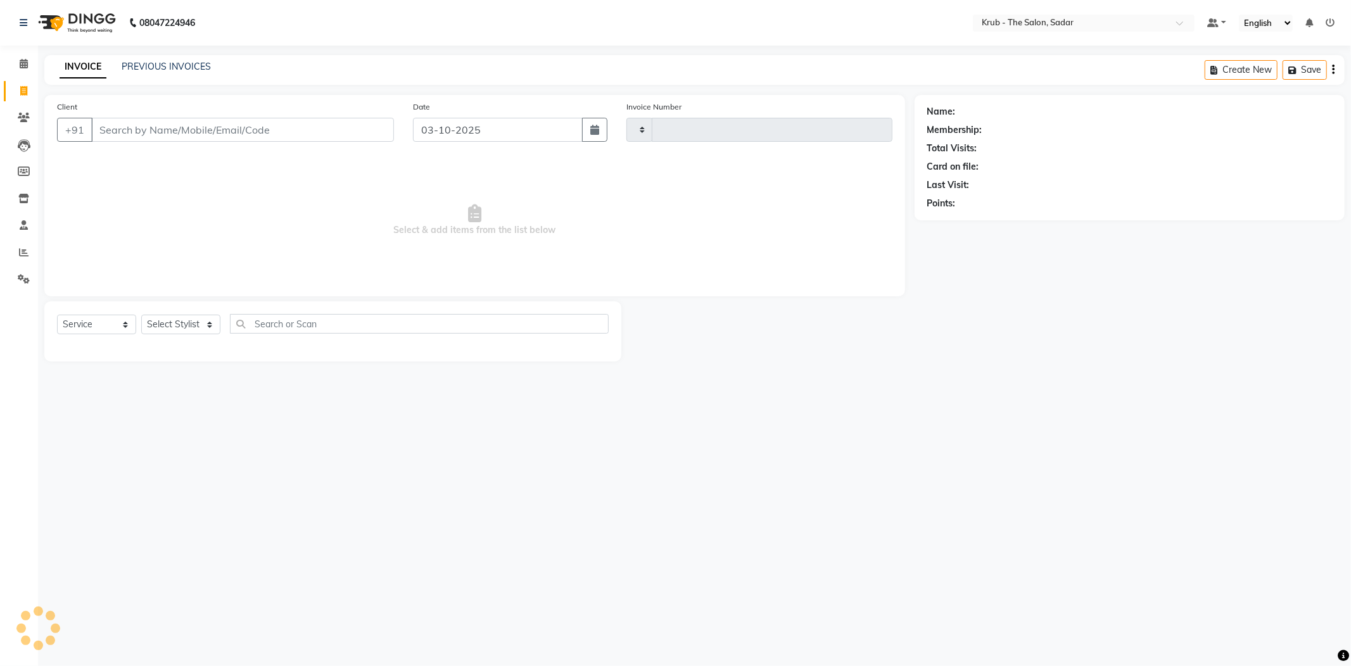
type input "2547"
select select "4449"
click at [102, 315] on select "Select Service Product Membership Package Voucher Prepaid Gift Card" at bounding box center [96, 325] width 79 height 20
select select "product"
click at [57, 315] on select "Select Service Product Membership Package Voucher Prepaid Gift Card" at bounding box center [96, 325] width 79 height 20
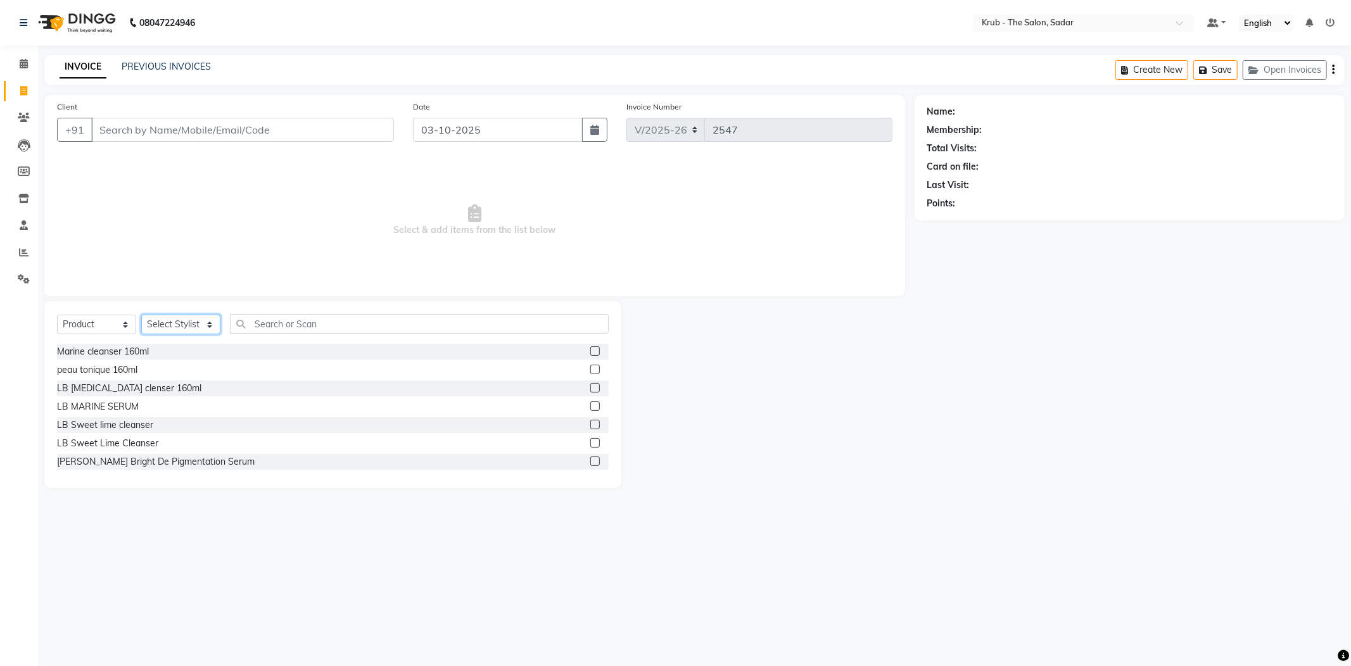
click at [189, 315] on select "Select Stylist AKASH AKKI AKSHAY AMIT Andreas GURVEER Krub Reception KUNAL NOND…" at bounding box center [180, 325] width 79 height 20
select select "51621"
click at [141, 315] on select "Select Stylist AKASH AKKI AKSHAY AMIT Andreas GURVEER Krub Reception KUNAL NOND…" at bounding box center [180, 325] width 79 height 20
click at [267, 128] on input "Client" at bounding box center [242, 130] width 303 height 24
type input "8830207365"
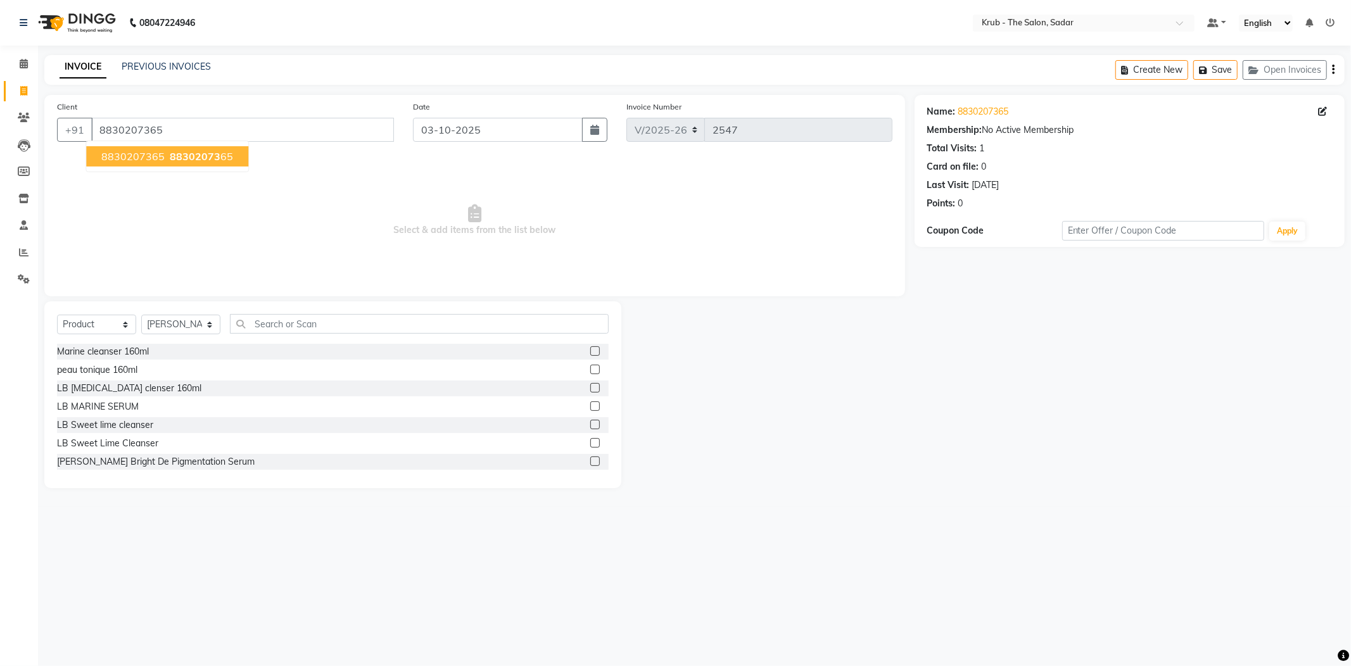
click at [190, 150] on span "88302073" at bounding box center [195, 156] width 51 height 13
click at [1326, 107] on icon at bounding box center [1322, 111] width 9 height 9
select select "female"
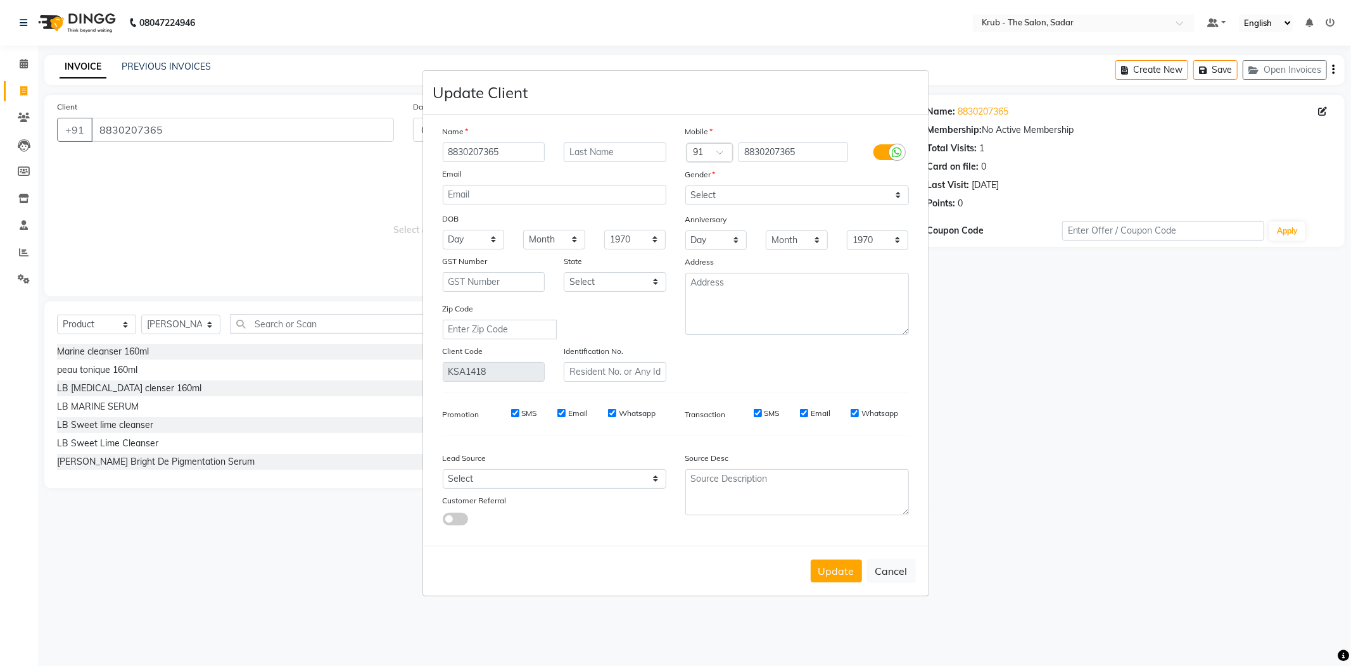
drag, startPoint x: 445, startPoint y: 179, endPoint x: 389, endPoint y: 189, distance: 56.6
click at [391, 189] on ngb-modal-window "Update Client Name 8830207365 Email DOB Day 01 02 03 04 05 06 07 08 09 10 11 12…" at bounding box center [675, 333] width 1351 height 666
type input "Masoomi Naidu"
click at [766, 203] on select "Select Male Female Other Prefer Not To Say" at bounding box center [797, 196] width 224 height 20
click at [685, 201] on select "Select Male Female Other Prefer Not To Say" at bounding box center [797, 196] width 224 height 20
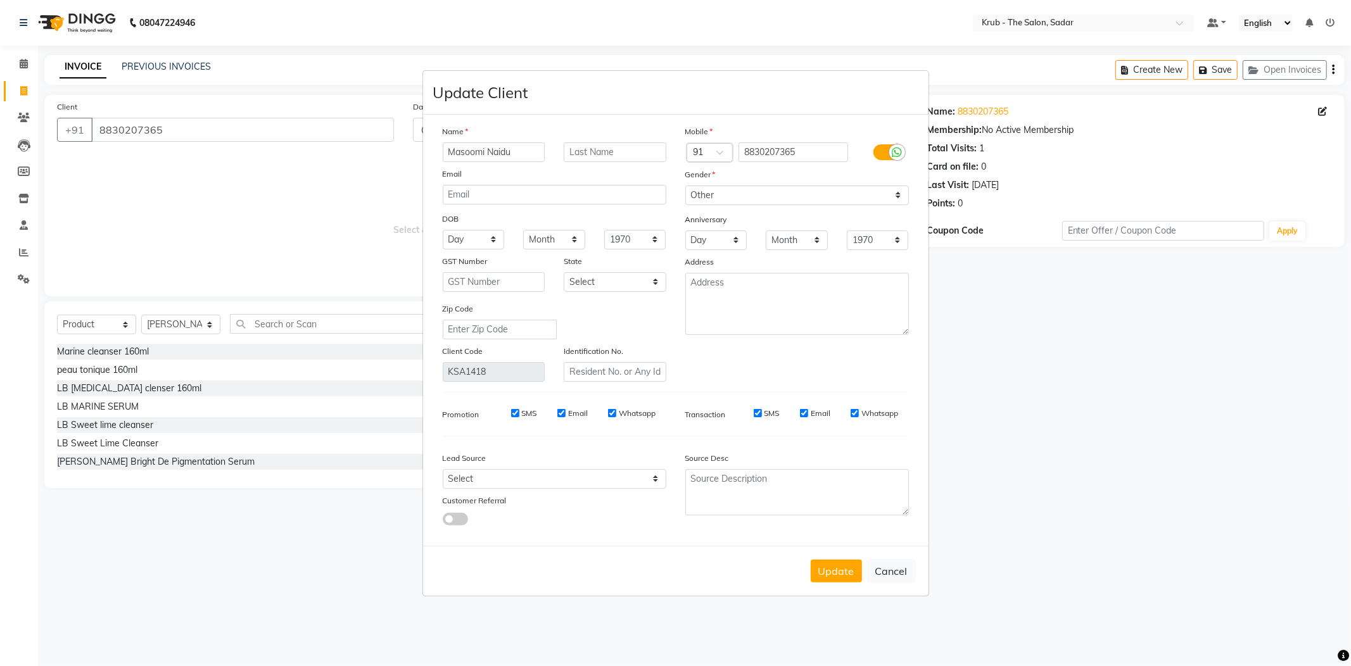
drag, startPoint x: 757, startPoint y: 219, endPoint x: 756, endPoint y: 255, distance: 35.5
click at [756, 225] on div "Mobile Country Code × 91 8830207365 Gender Select Male Female Other Prefer Not …" at bounding box center [797, 253] width 243 height 257
click at [787, 205] on select "Select Male Female Other Prefer Not To Say" at bounding box center [797, 196] width 224 height 20
select select "female"
click at [685, 201] on select "Select Male Female Other Prefer Not To Say" at bounding box center [797, 196] width 224 height 20
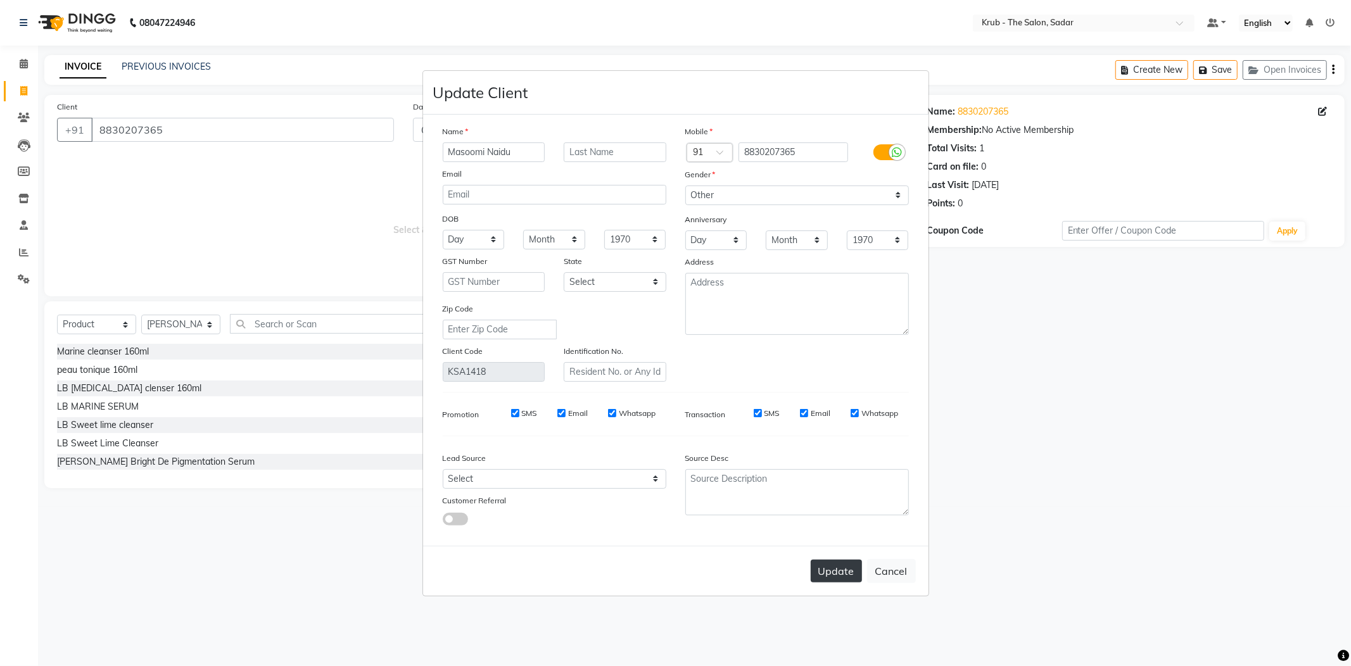
click at [845, 560] on button "Update" at bounding box center [836, 571] width 51 height 23
select select
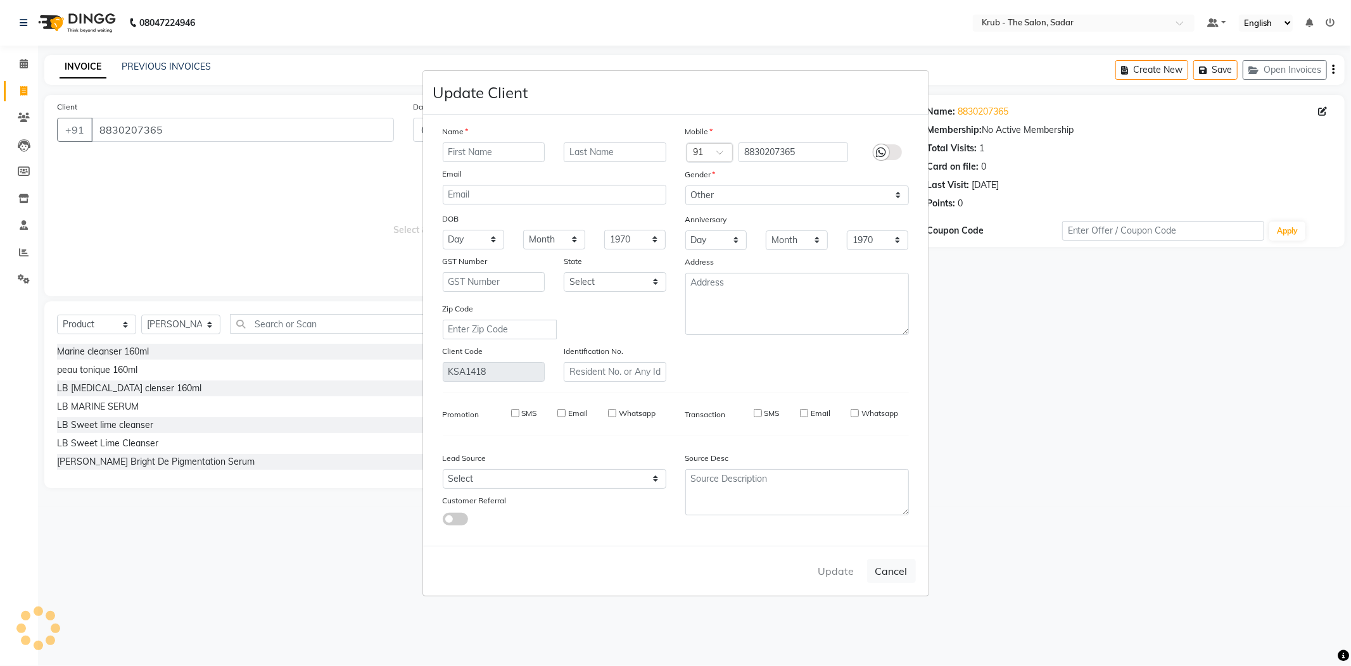
select select
checkbox input "false"
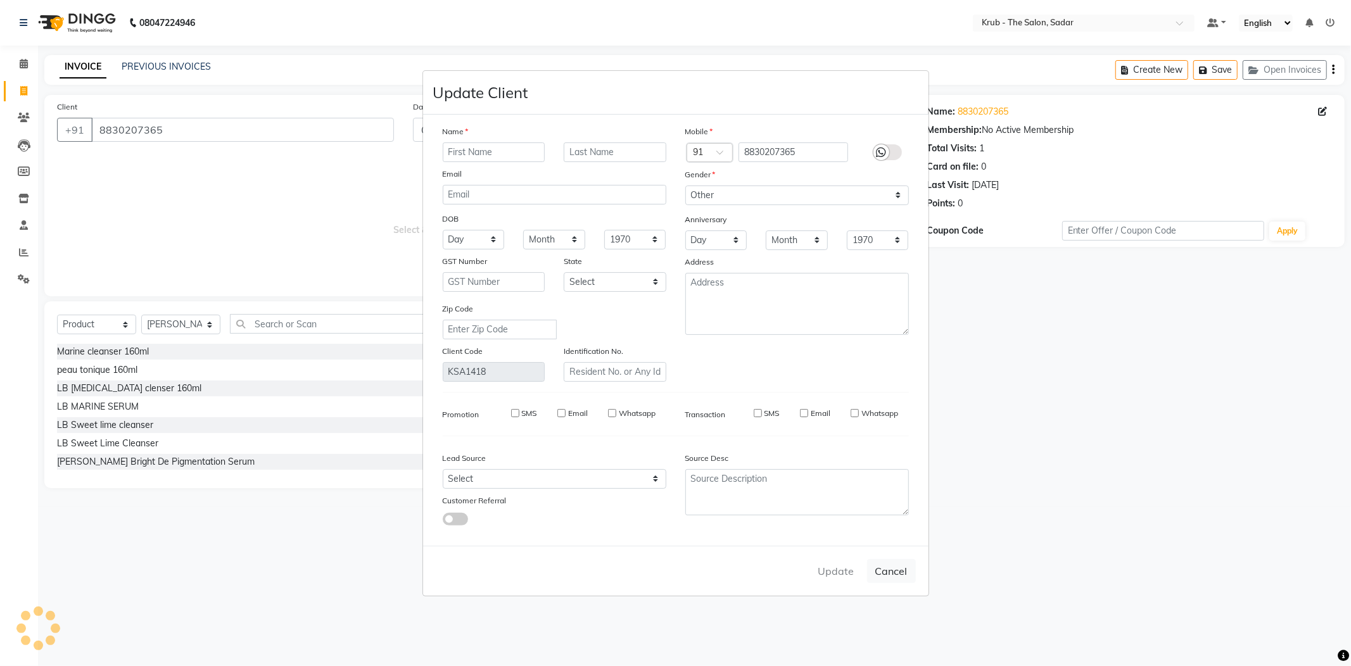
checkbox input "false"
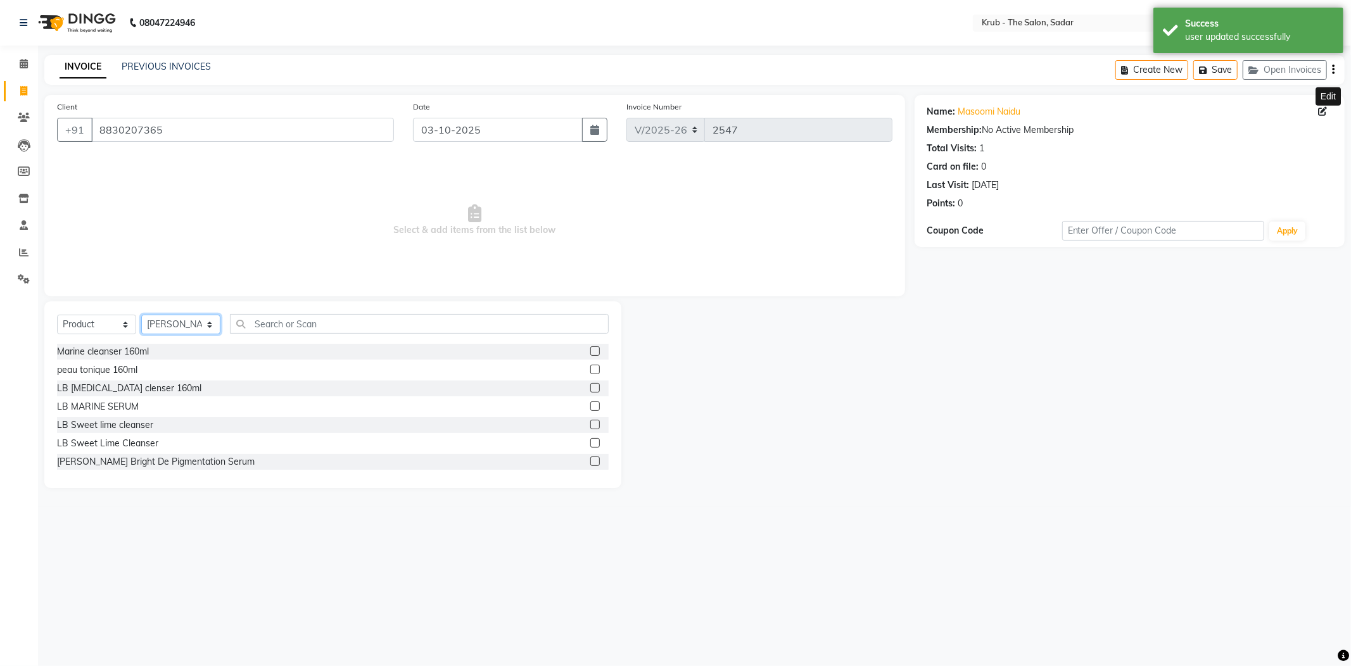
click at [191, 315] on select "Select Stylist AKASH AKKI AKSHAY AMIT Andreas GURVEER Krub Reception KUNAL NOND…" at bounding box center [180, 325] width 79 height 20
select select "24979"
click at [141, 315] on select "Select Stylist AKASH AKKI AKSHAY AMIT Andreas GURVEER Krub Reception KUNAL NOND…" at bounding box center [180, 325] width 79 height 20
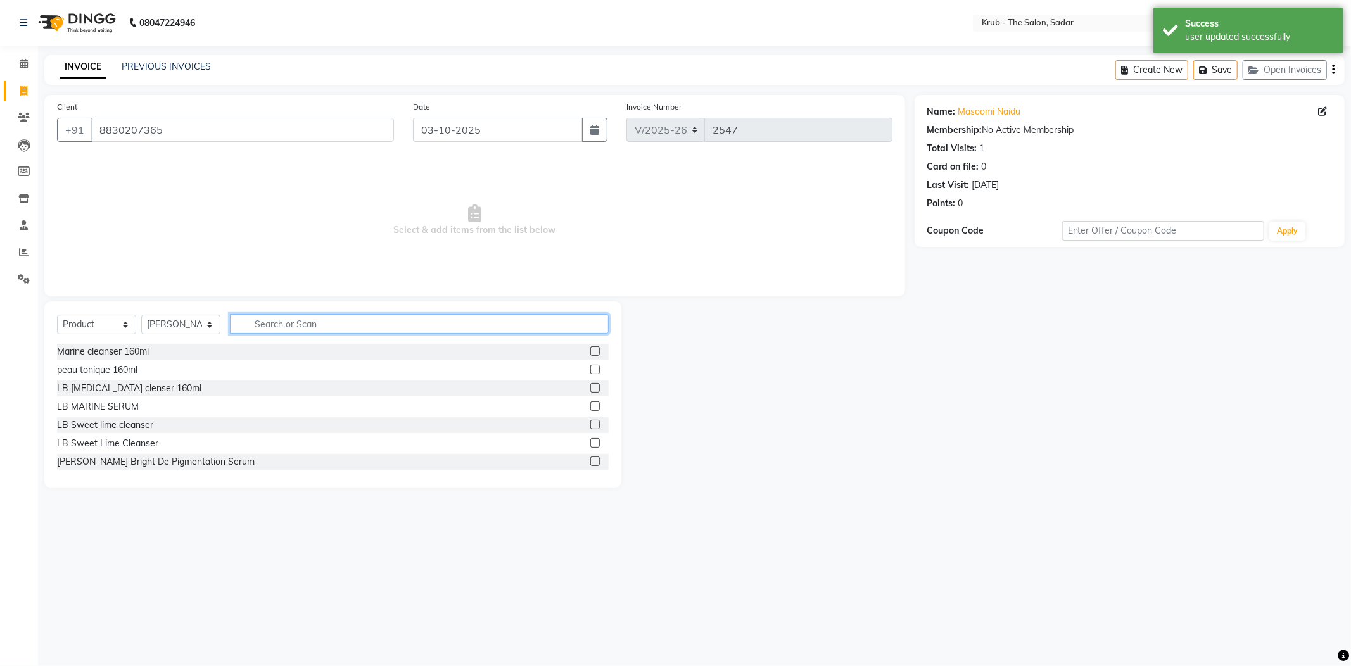
click at [290, 314] on input "text" at bounding box center [419, 324] width 379 height 20
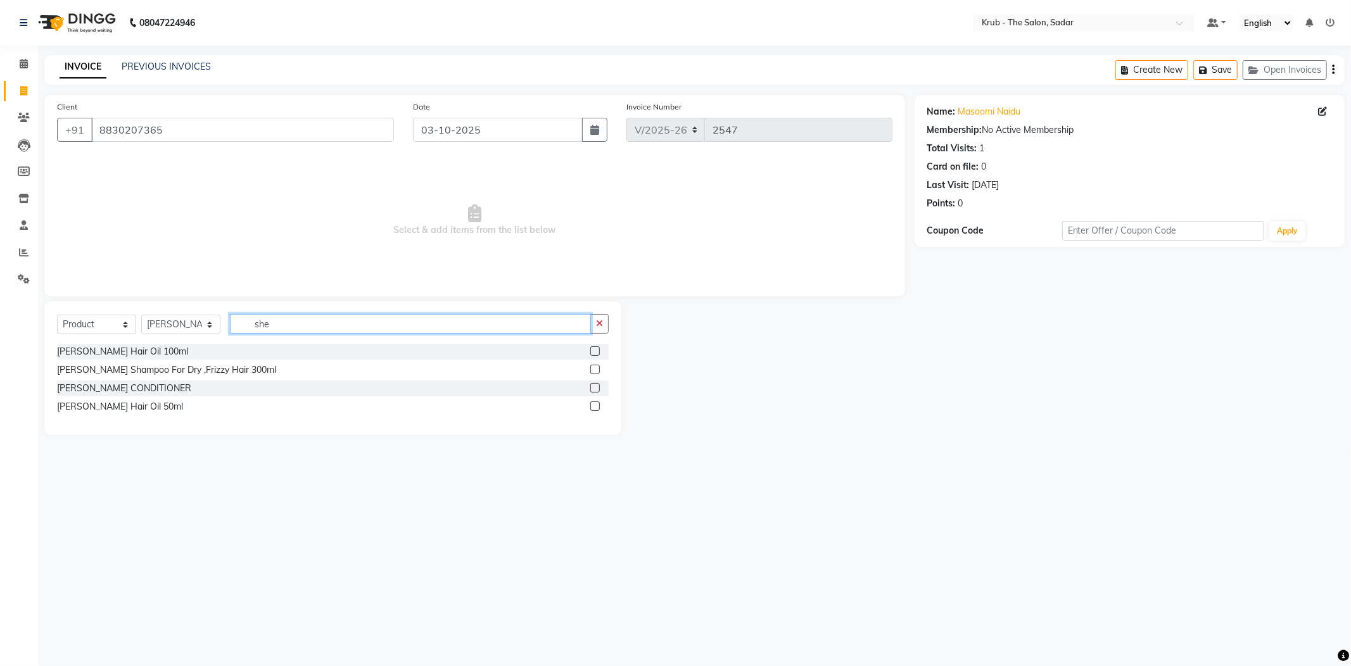
type input "she"
click at [599, 365] on label at bounding box center [595, 370] width 10 height 10
click at [599, 366] on input "checkbox" at bounding box center [594, 370] width 8 height 8
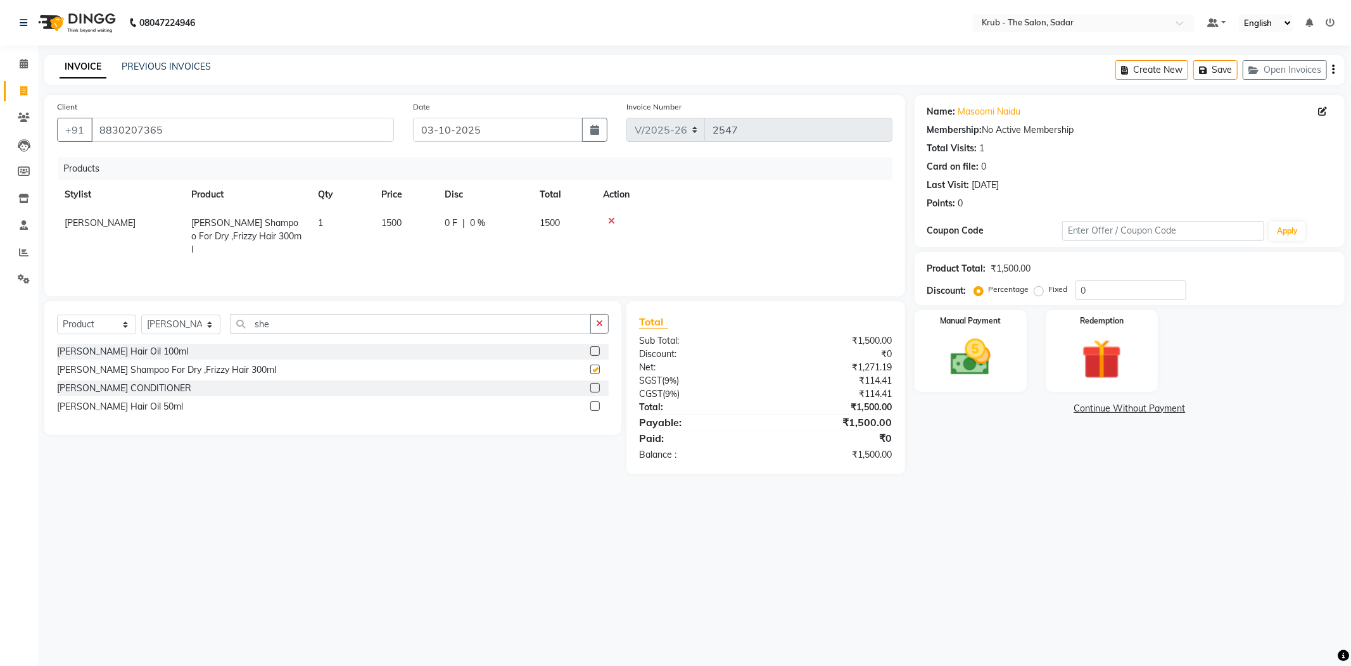
checkbox input "false"
click at [595, 383] on label at bounding box center [595, 388] width 10 height 10
click at [595, 384] on input "checkbox" at bounding box center [594, 388] width 8 height 8
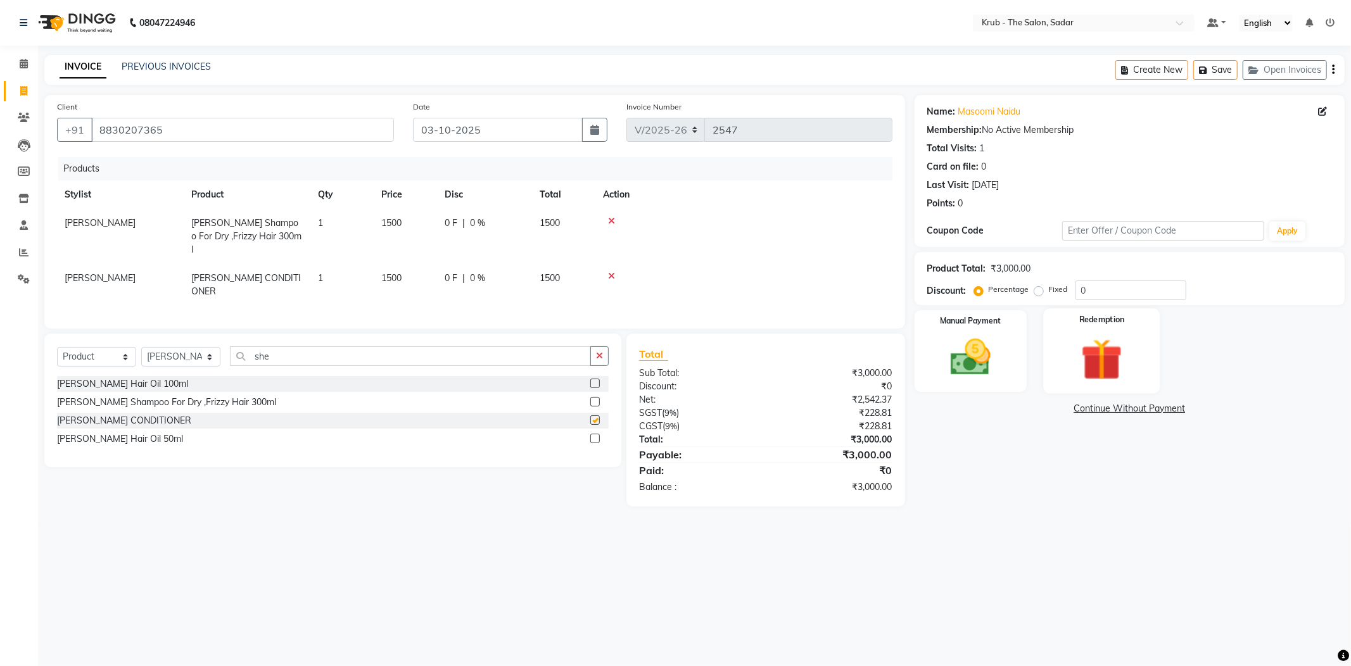
checkbox input "false"
drag, startPoint x: 1093, startPoint y: 279, endPoint x: 1015, endPoint y: 292, distance: 79.7
click at [1015, 292] on div "Name: Masoomi Naidu Membership: No Active Membership Total Visits: 1 Card on fi…" at bounding box center [1135, 301] width 440 height 412
type input "10"
click at [991, 365] on img at bounding box center [971, 358] width 68 height 48
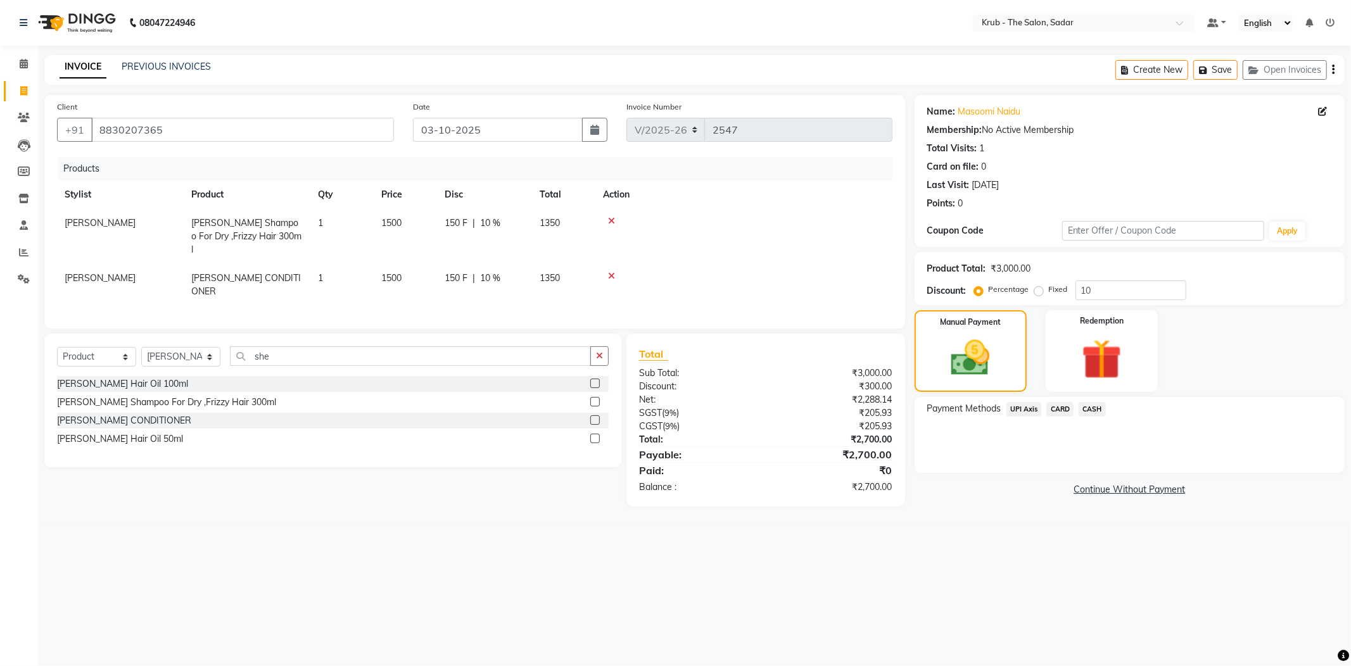
click at [1017, 402] on span "UPI Axis" at bounding box center [1023, 409] width 35 height 15
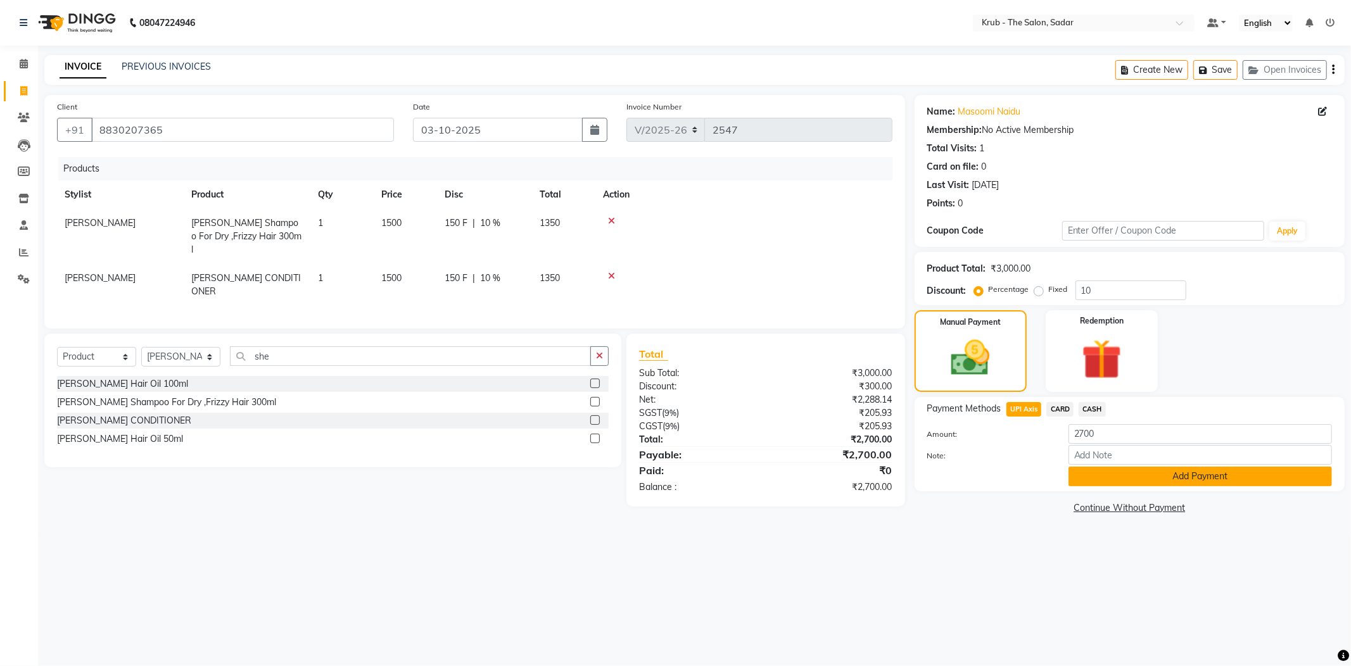
click at [1125, 467] on button "Add Payment" at bounding box center [1199, 477] width 263 height 20
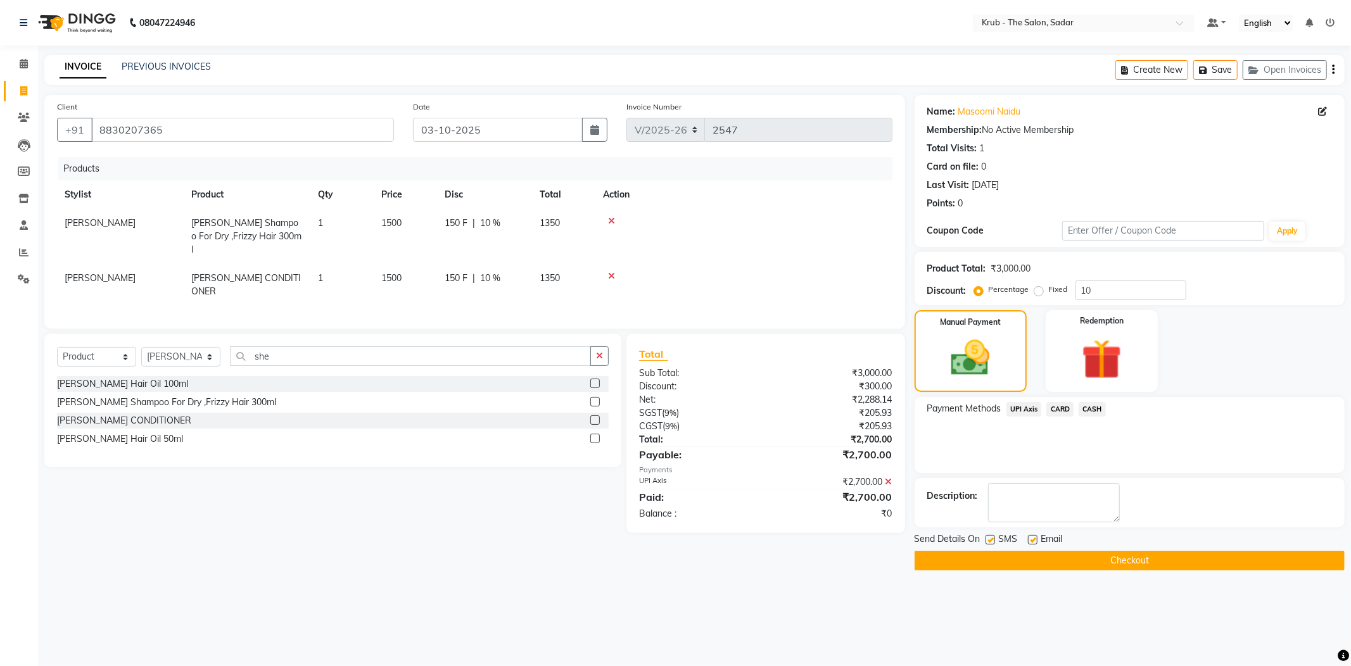
click at [1032, 535] on label at bounding box center [1033, 540] width 10 height 10
click at [1032, 536] on input "checkbox" at bounding box center [1032, 540] width 8 height 8
checkbox input "false"
click at [1001, 533] on span "SMS" at bounding box center [1008, 541] width 19 height 16
click at [983, 533] on div "Send Details On SMS Email" at bounding box center [1130, 541] width 430 height 16
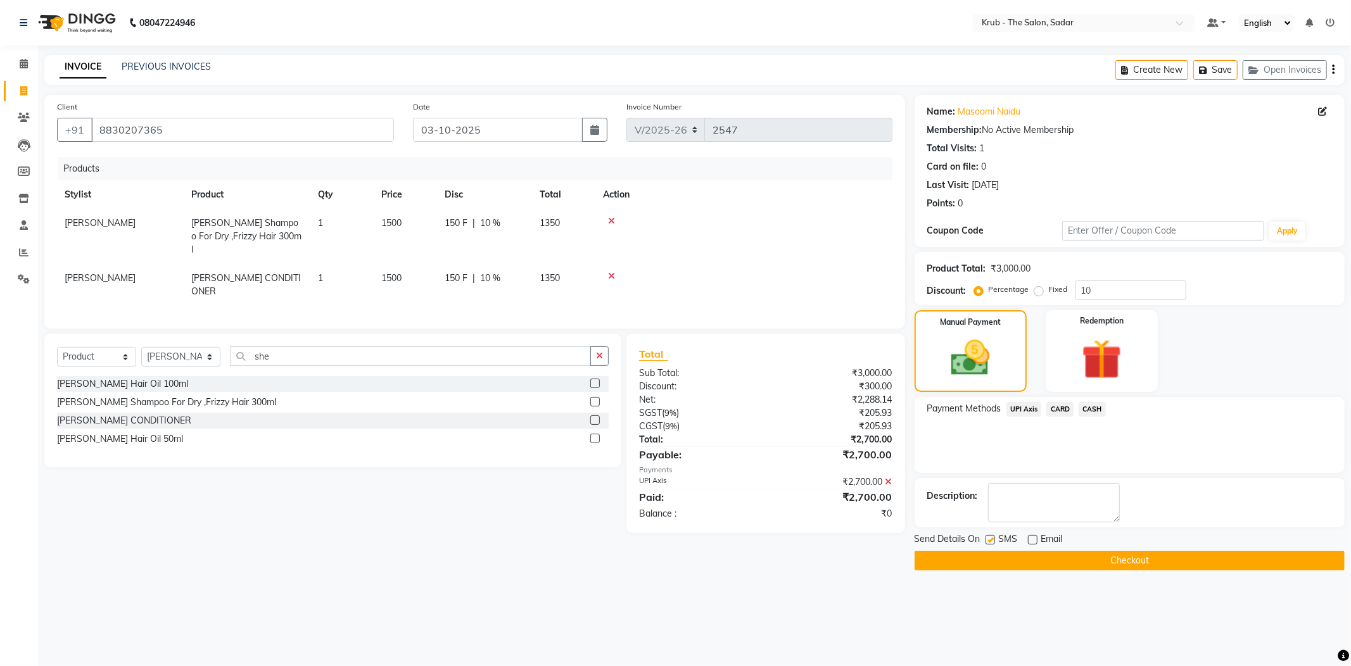
click at [985, 533] on div "Send Details On SMS Email" at bounding box center [1130, 541] width 430 height 16
click at [989, 535] on label at bounding box center [990, 540] width 10 height 10
click at [989, 536] on input "checkbox" at bounding box center [989, 540] width 8 height 8
checkbox input "false"
click at [1087, 551] on button "Checkout" at bounding box center [1130, 561] width 430 height 20
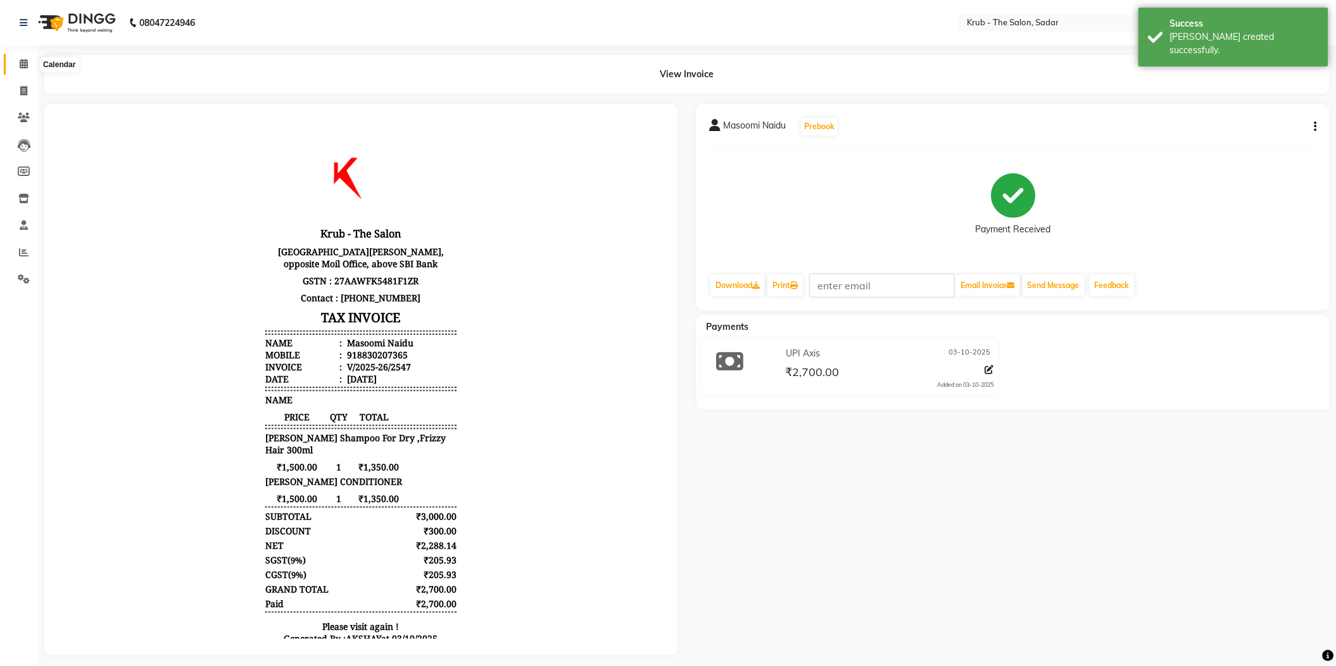
click at [23, 67] on icon at bounding box center [24, 64] width 8 height 10
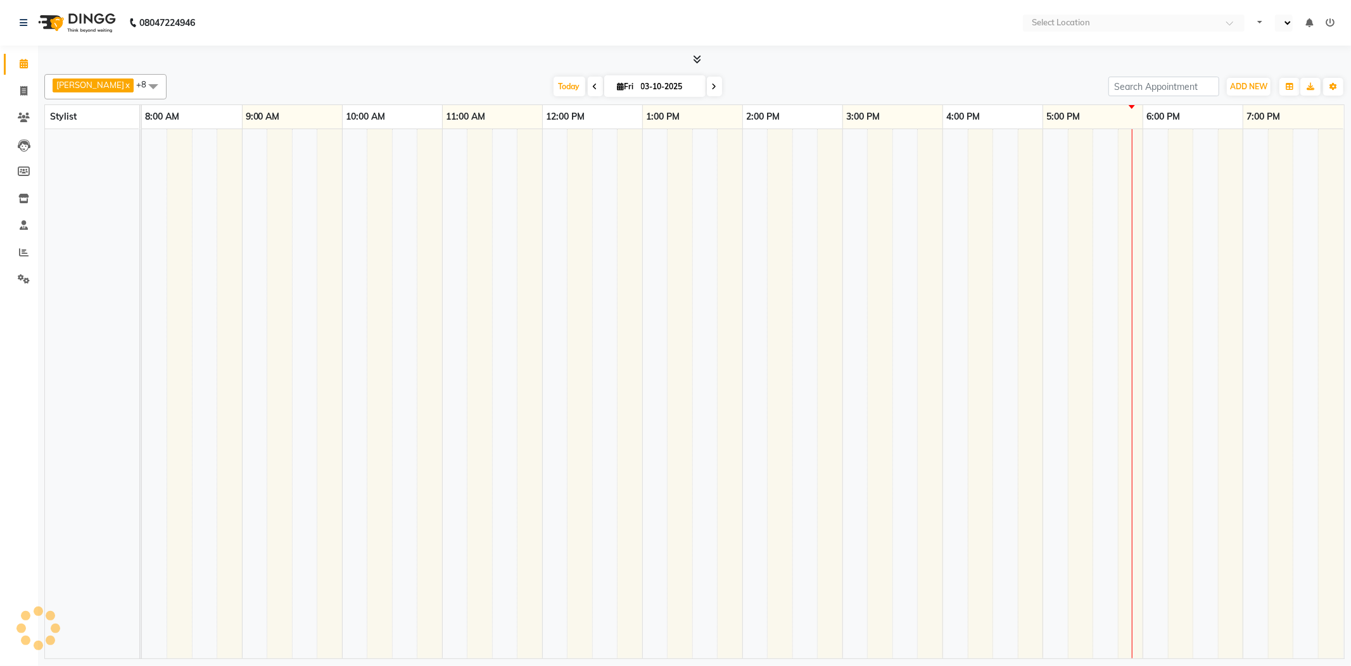
select select "en"
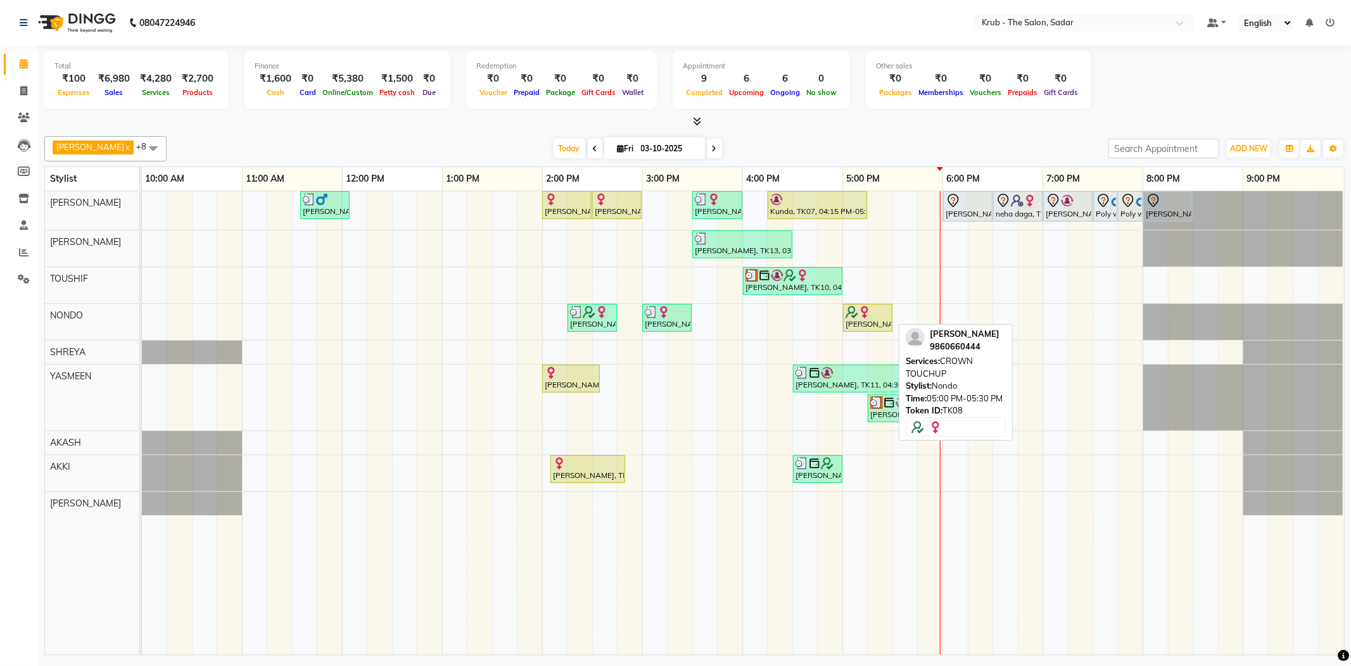
click at [872, 313] on div at bounding box center [868, 312] width 44 height 13
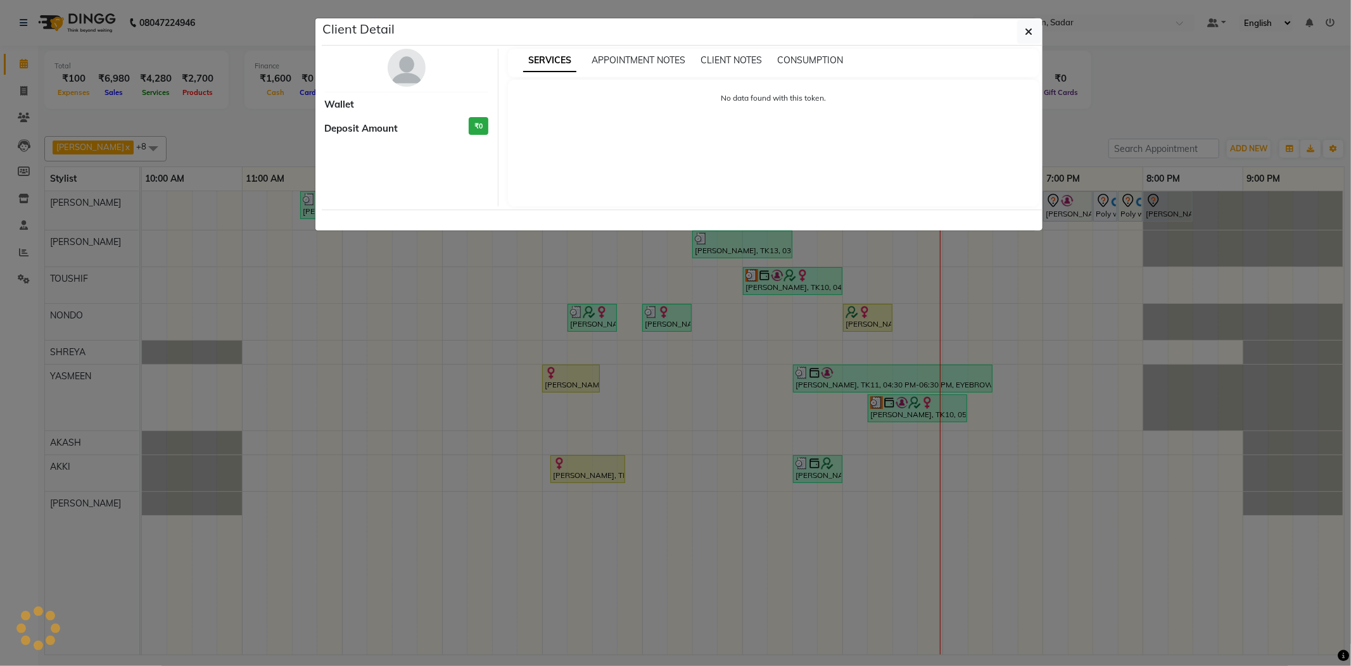
select select "1"
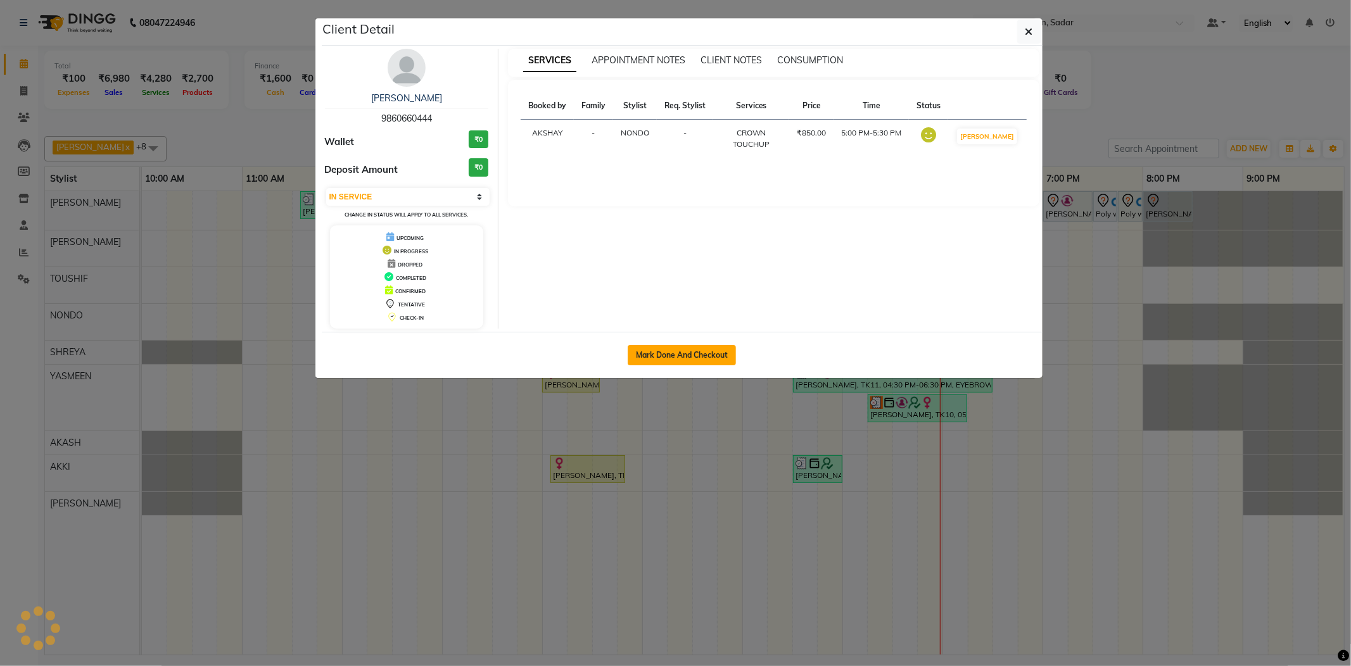
click at [685, 358] on button "Mark Done And Checkout" at bounding box center [682, 355] width 108 height 20
select select "service"
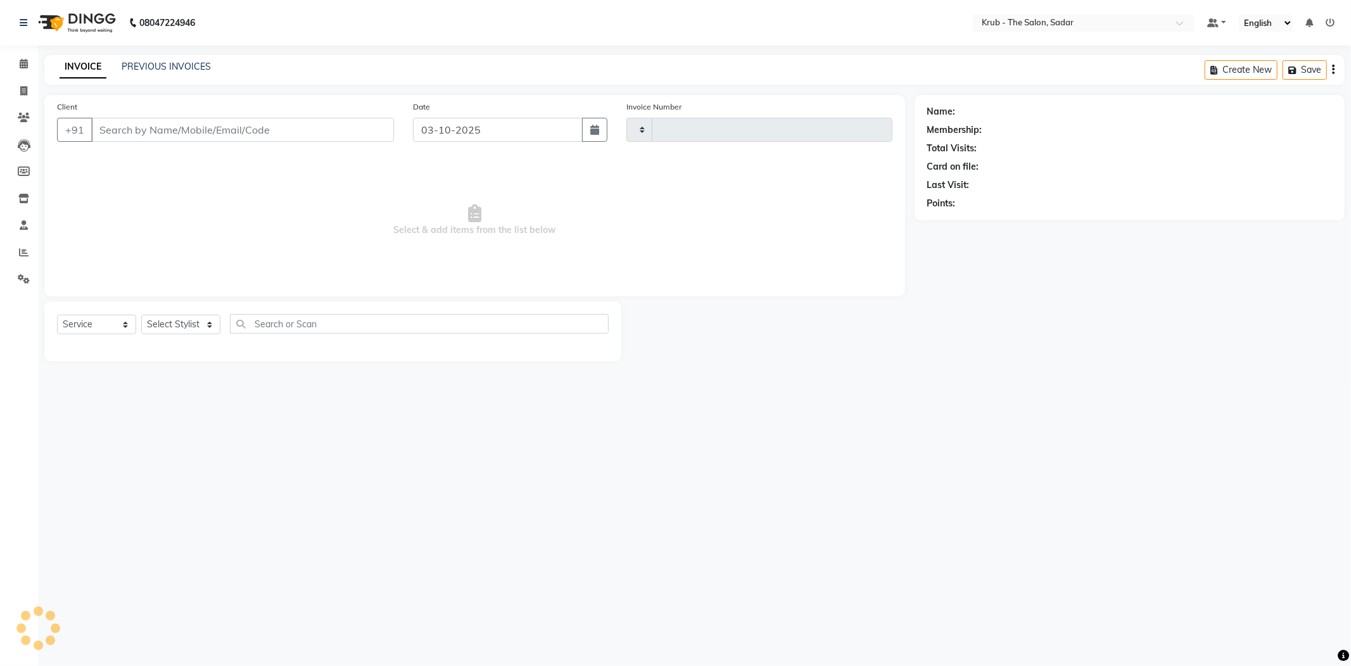
type input "2548"
select select "4449"
type input "9860660444"
select select "24986"
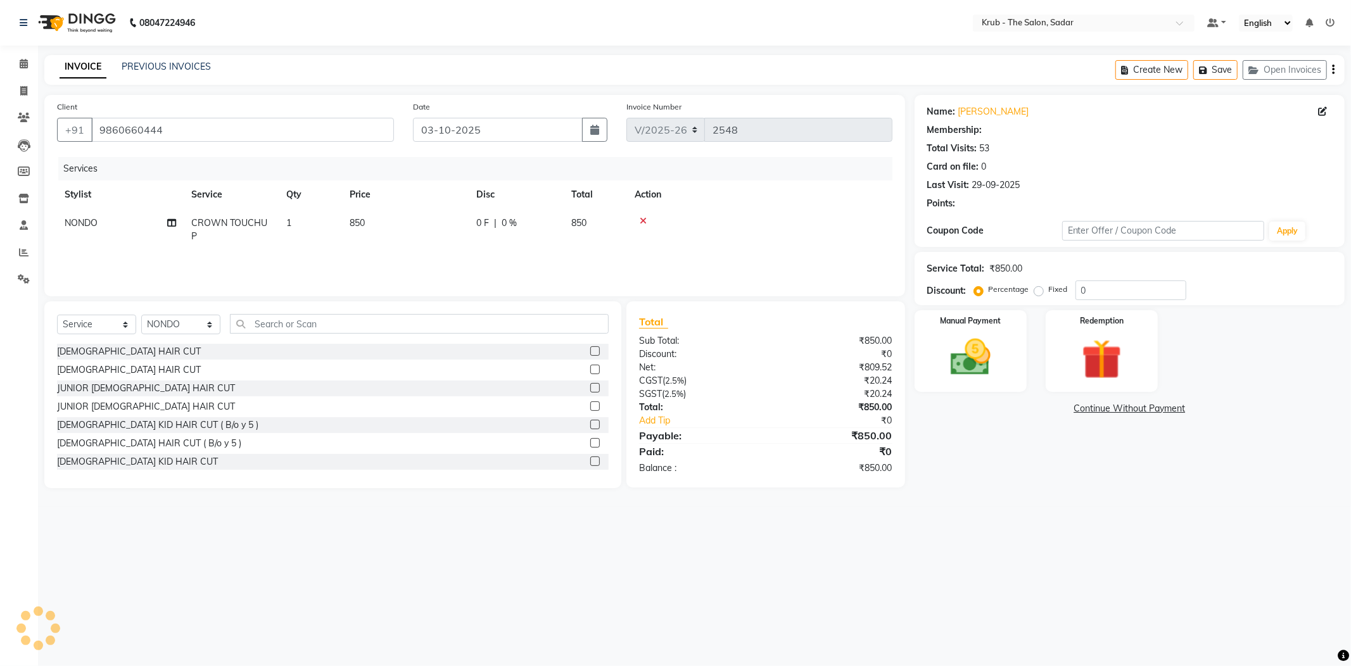
select select "1: Object"
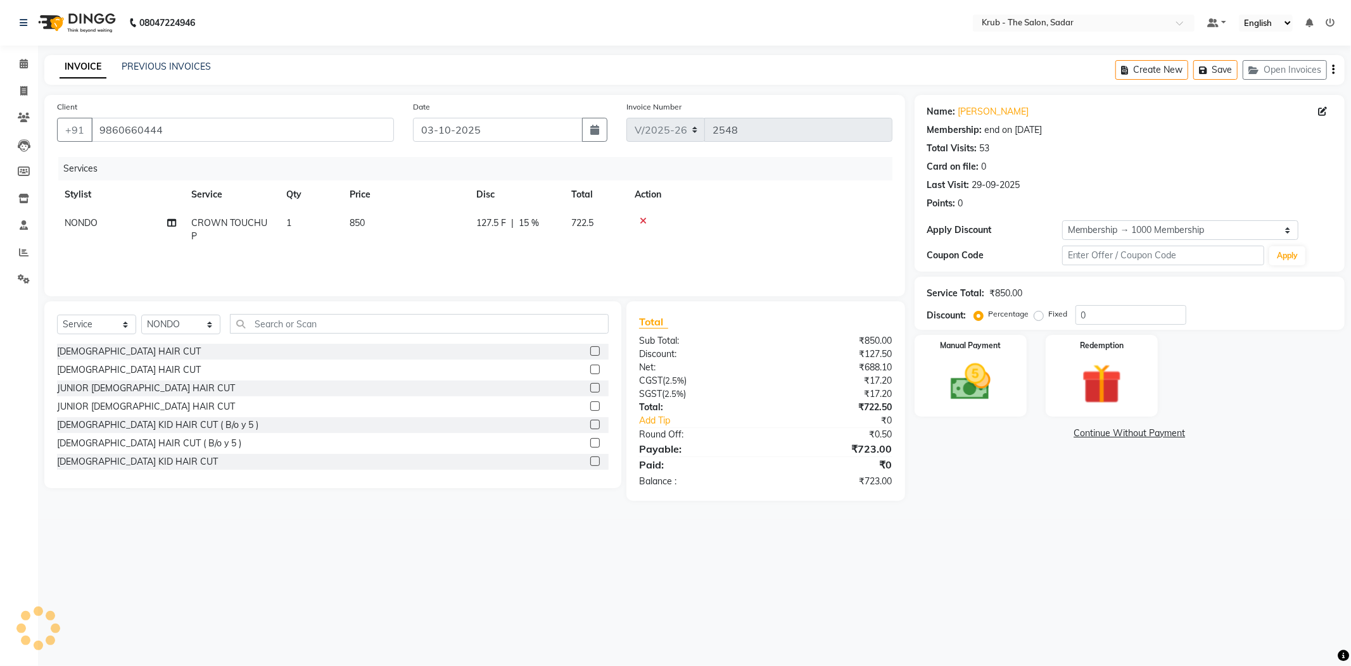
type input "15"
click at [1111, 510] on div "08047224946 Select Location × Krub - The Salon, Sadar Default Panel My Panel En…" at bounding box center [675, 333] width 1351 height 666
click at [963, 366] on img at bounding box center [971, 382] width 68 height 48
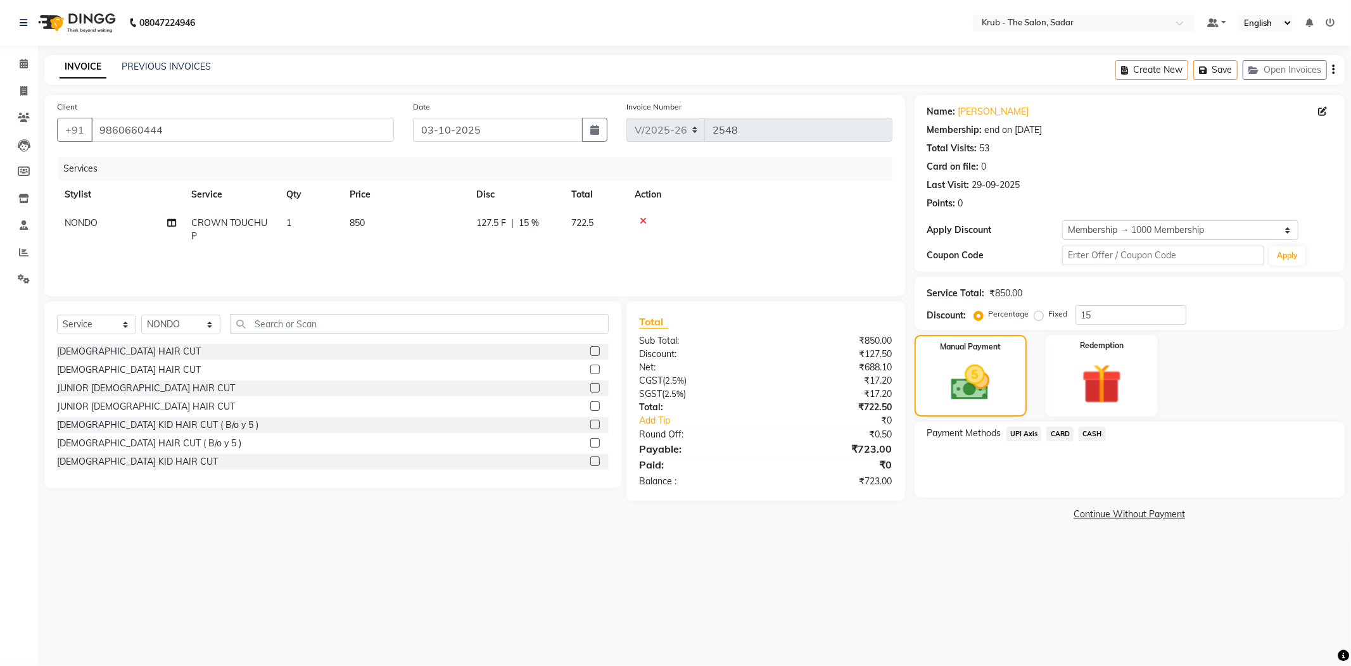
click at [1094, 427] on span "CASH" at bounding box center [1092, 434] width 27 height 15
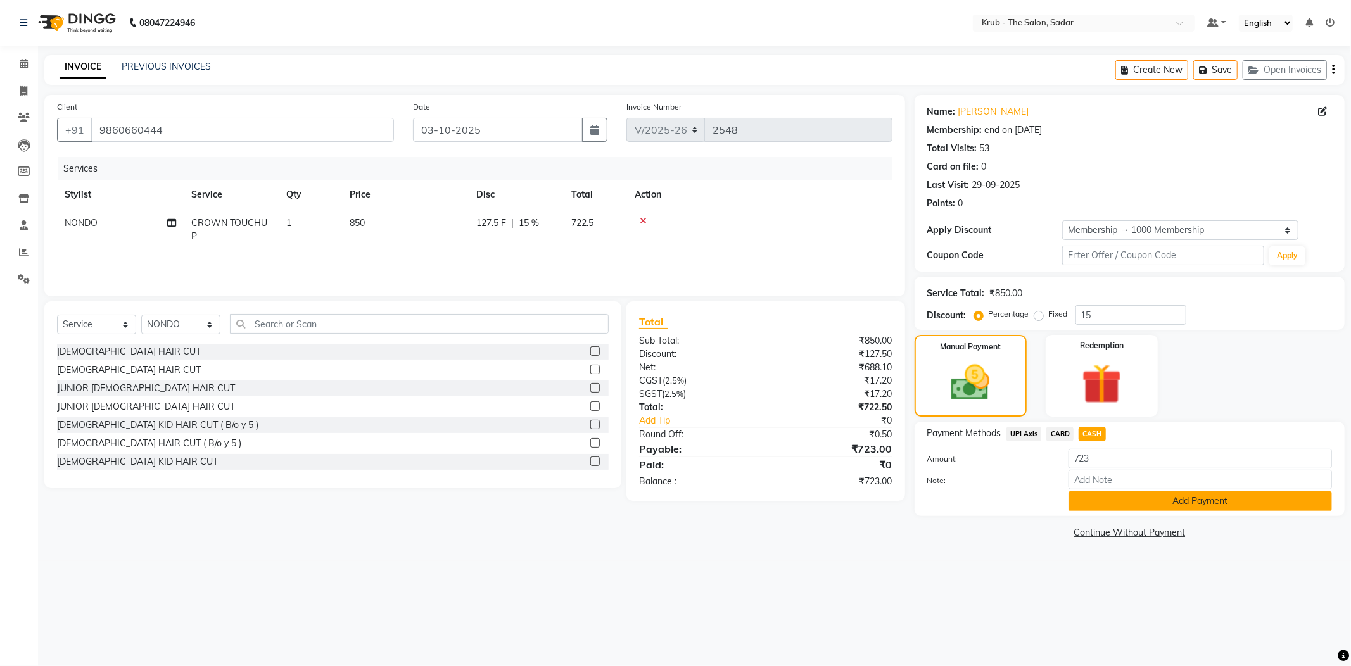
click at [1149, 491] on button "Add Payment" at bounding box center [1199, 501] width 263 height 20
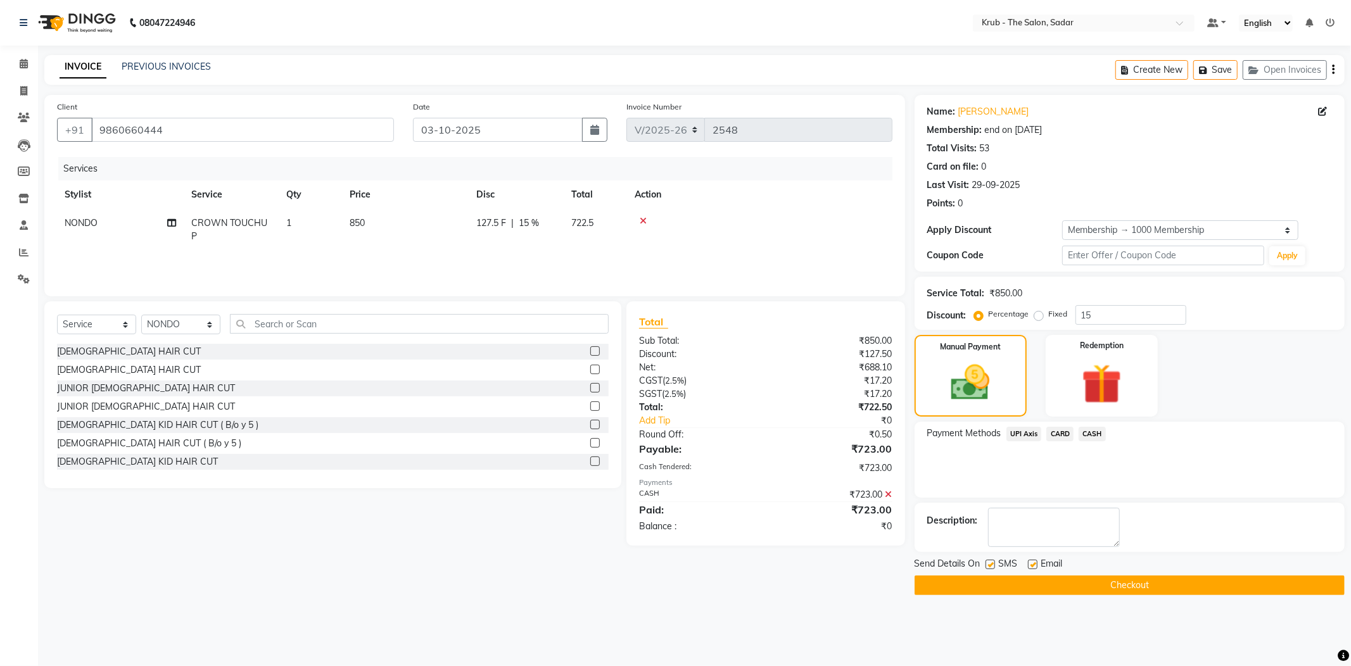
click at [1029, 560] on label at bounding box center [1033, 565] width 10 height 10
click at [1029, 561] on input "checkbox" at bounding box center [1032, 565] width 8 height 8
checkbox input "false"
click at [989, 560] on label at bounding box center [990, 565] width 10 height 10
click at [989, 561] on input "checkbox" at bounding box center [989, 565] width 8 height 8
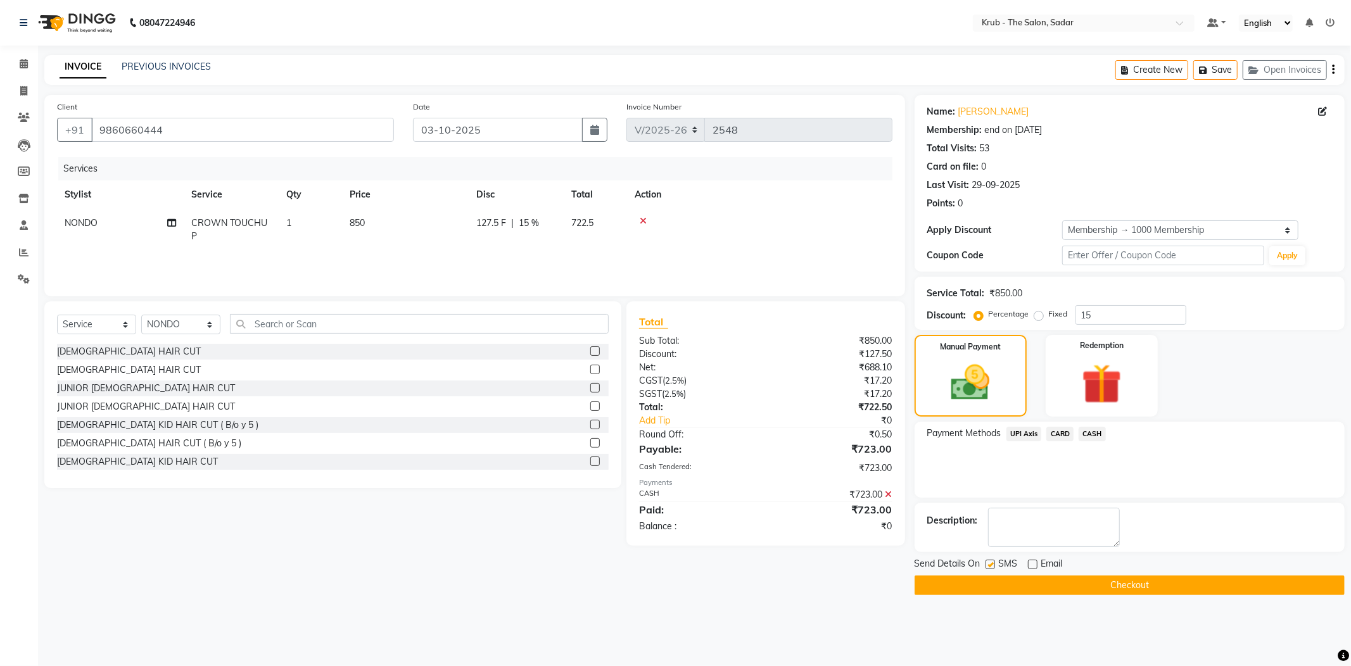
checkbox input "false"
click at [1077, 576] on button "Checkout" at bounding box center [1130, 586] width 430 height 20
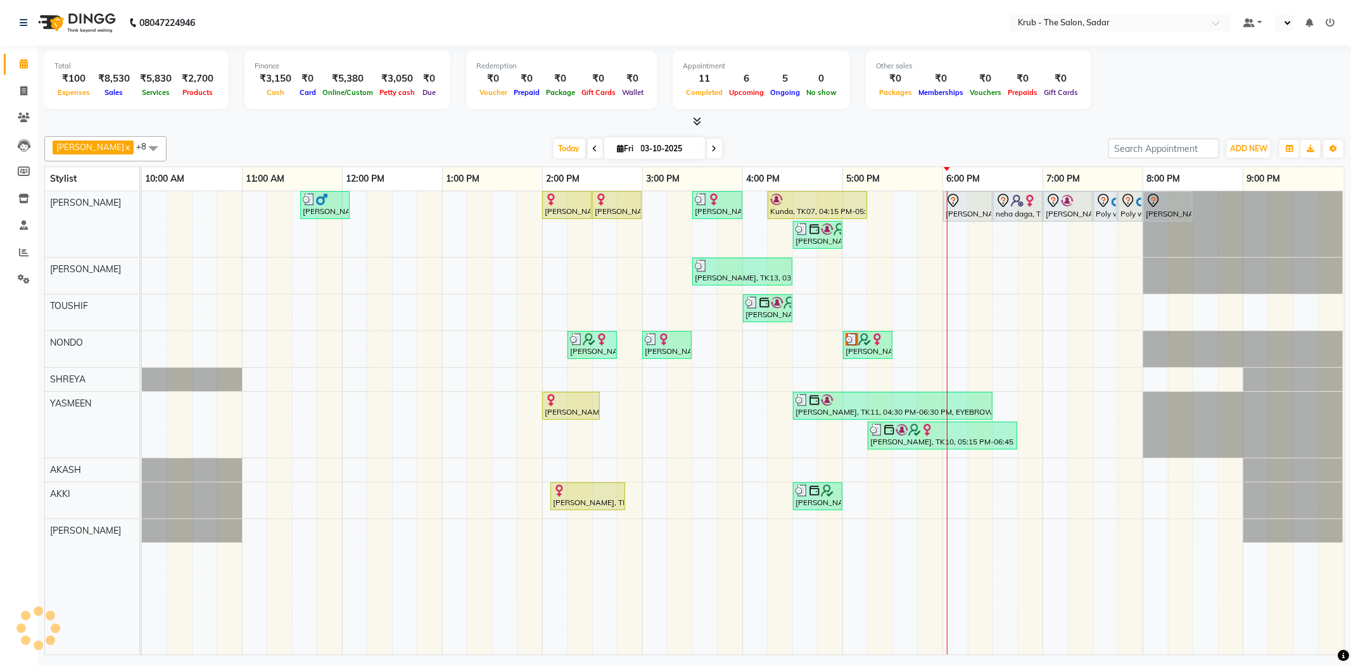
select select "en"
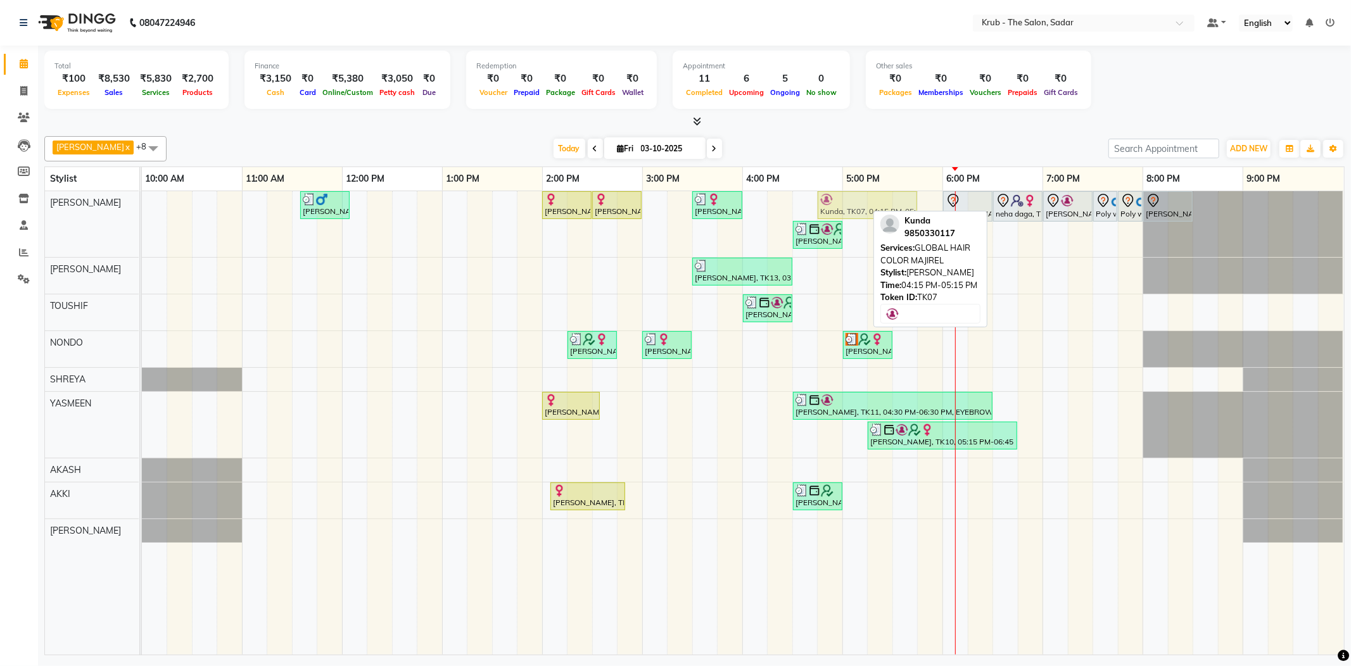
drag, startPoint x: 796, startPoint y: 204, endPoint x: 850, endPoint y: 212, distance: 54.4
click at [142, 212] on div "[PERSON_NAME], TK03, 11:35 AM-12:05 PM, [DEMOGRAPHIC_DATA] HAIR CUT [PERSON_NAM…" at bounding box center [142, 224] width 0 height 66
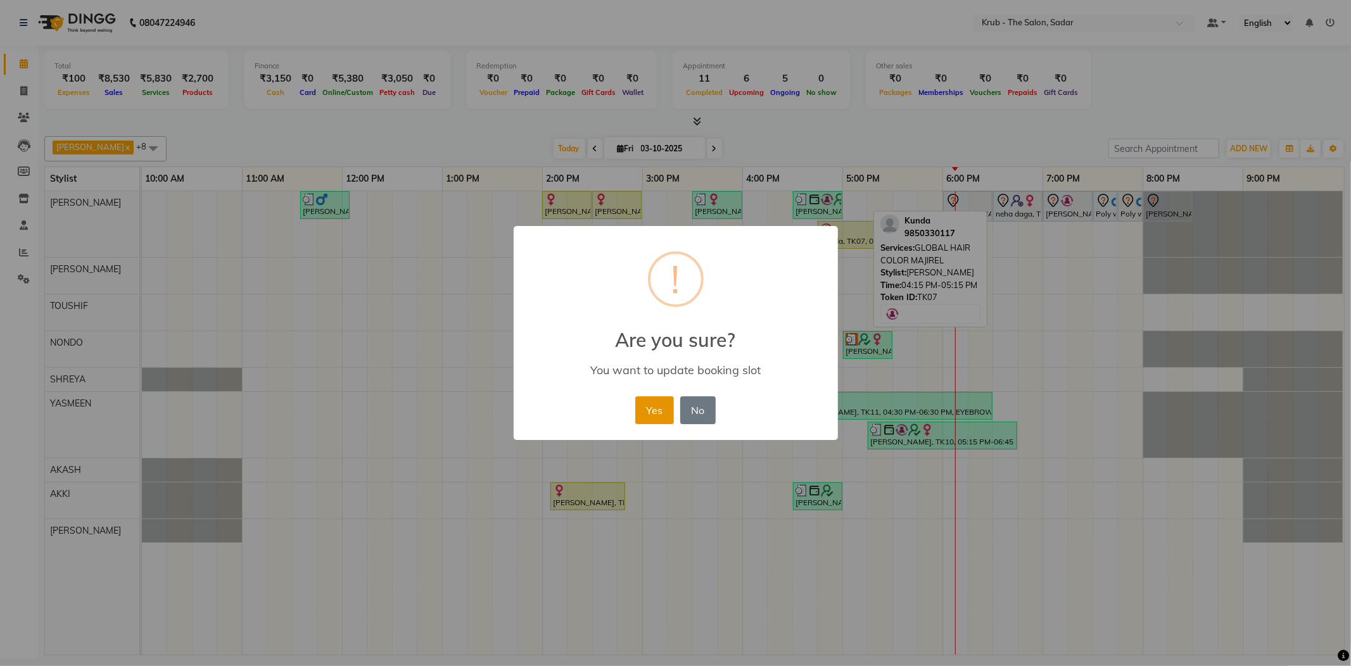
click at [669, 396] on button "Yes" at bounding box center [654, 410] width 39 height 28
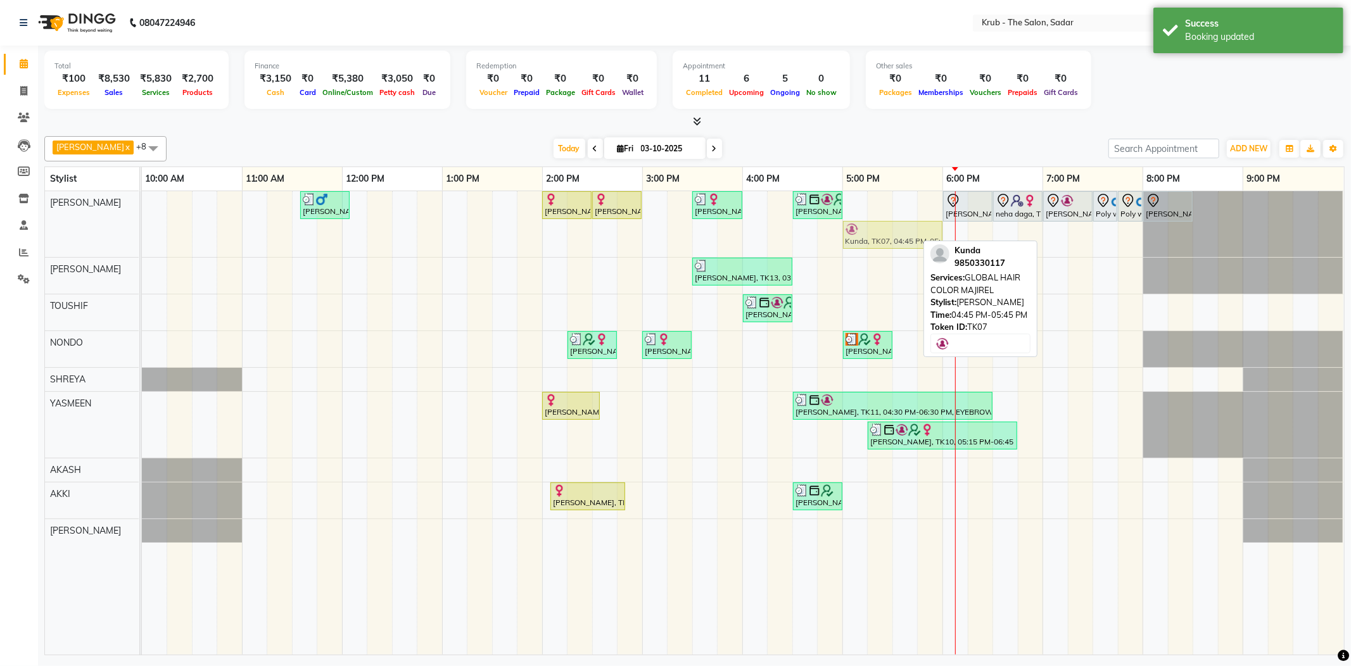
drag, startPoint x: 839, startPoint y: 232, endPoint x: 864, endPoint y: 219, distance: 28.1
click at [142, 219] on div "[PERSON_NAME], TK03, 11:35 AM-12:05 PM, [DEMOGRAPHIC_DATA] HAIR CUT [PERSON_NAM…" at bounding box center [142, 224] width 0 height 66
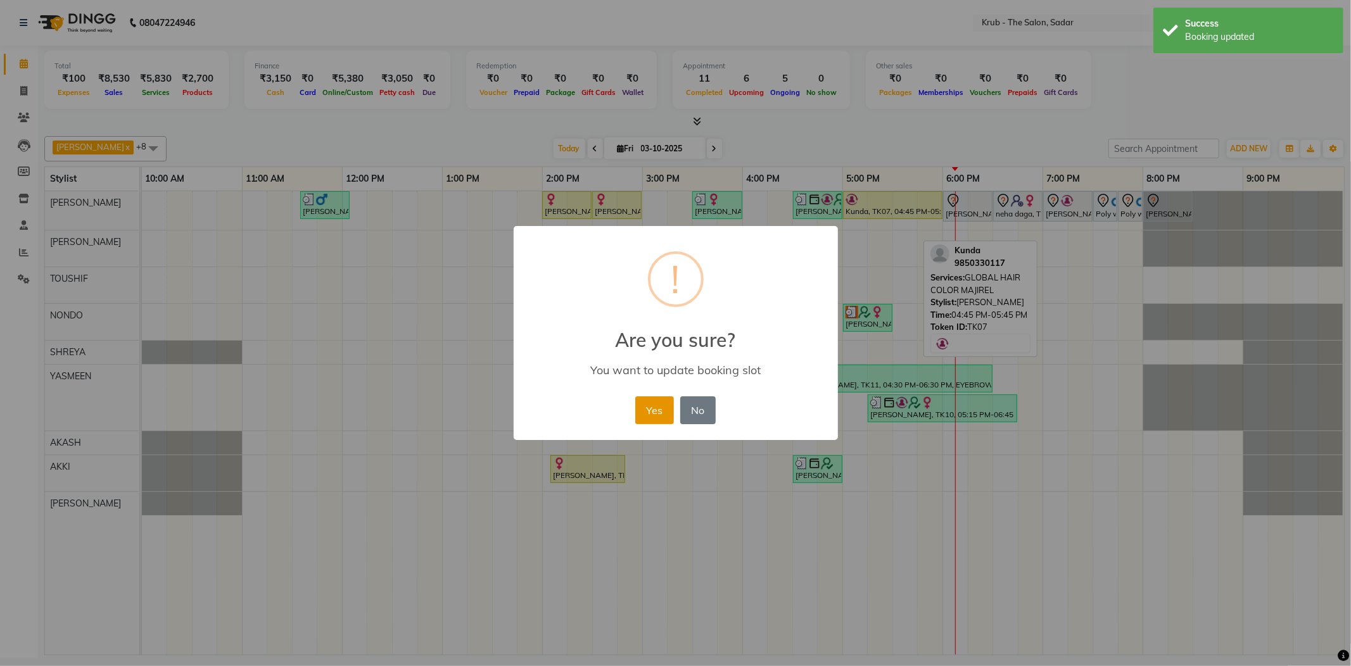
click at [651, 396] on button "Yes" at bounding box center [654, 410] width 39 height 28
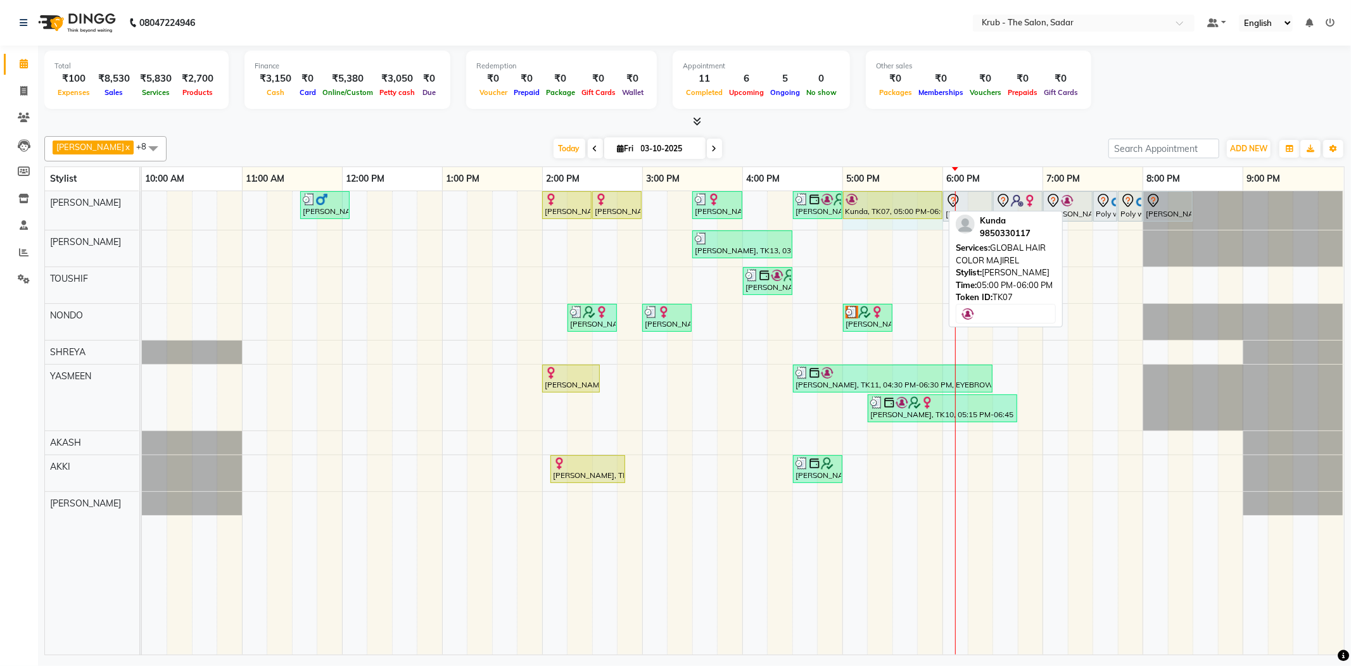
drag, startPoint x: 941, startPoint y: 201, endPoint x: 923, endPoint y: 215, distance: 22.6
click at [142, 215] on div "[PERSON_NAME], TK03, 11:35 AM-12:05 PM, [DEMOGRAPHIC_DATA] HAIR CUT [PERSON_NAM…" at bounding box center [142, 210] width 0 height 39
drag, startPoint x: 884, startPoint y: 206, endPoint x: 464, endPoint y: 222, distance: 420.2
click at [464, 222] on div "[PERSON_NAME], TK03, 11:35 AM-12:05 PM, [DEMOGRAPHIC_DATA] HAIR CUT [PERSON_NAM…" at bounding box center [743, 423] width 1202 height 464
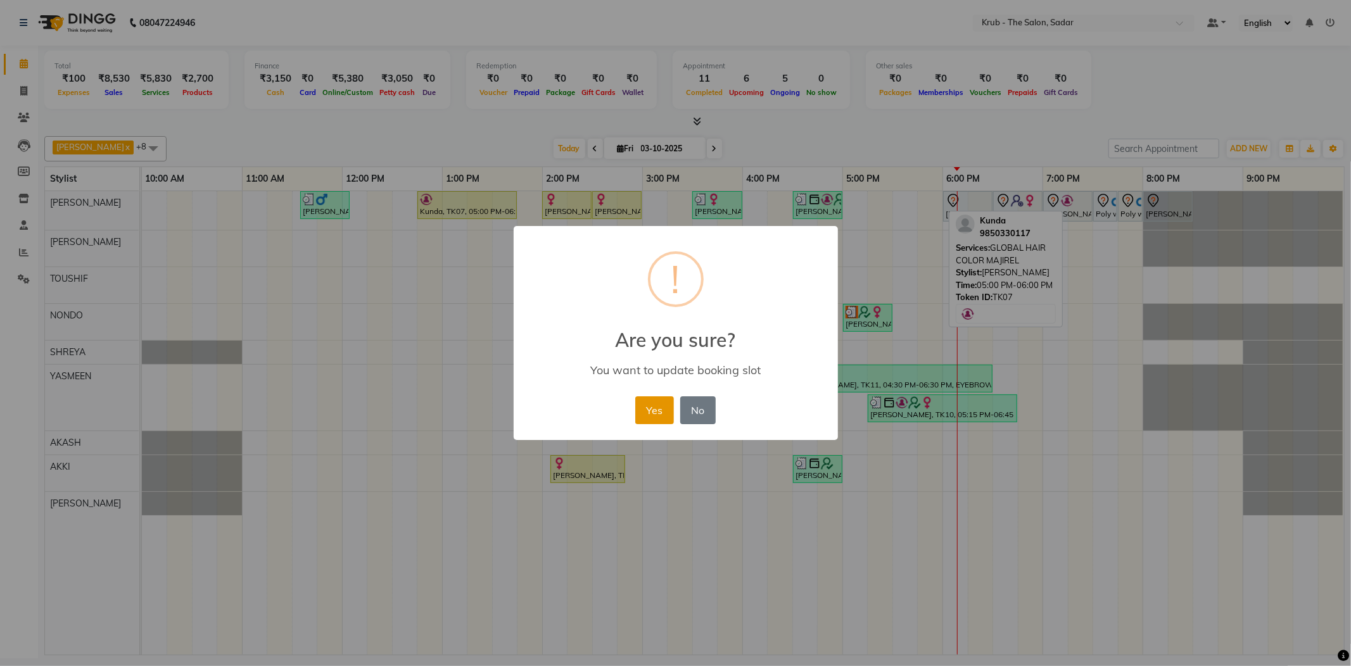
click at [662, 398] on button "Yes" at bounding box center [654, 410] width 39 height 28
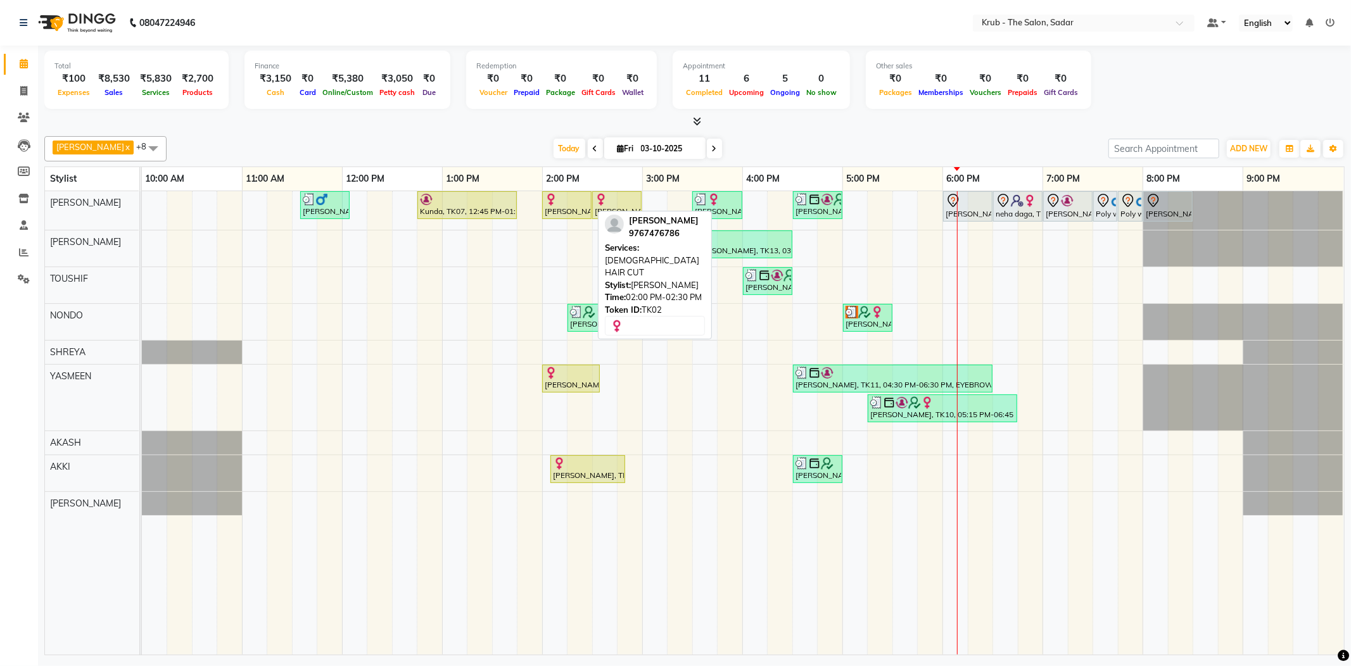
click at [575, 206] on div "[PERSON_NAME], TK02, 02:00 PM-02:30 PM, [DEMOGRAPHIC_DATA] HAIR CUT" at bounding box center [566, 205] width 47 height 24
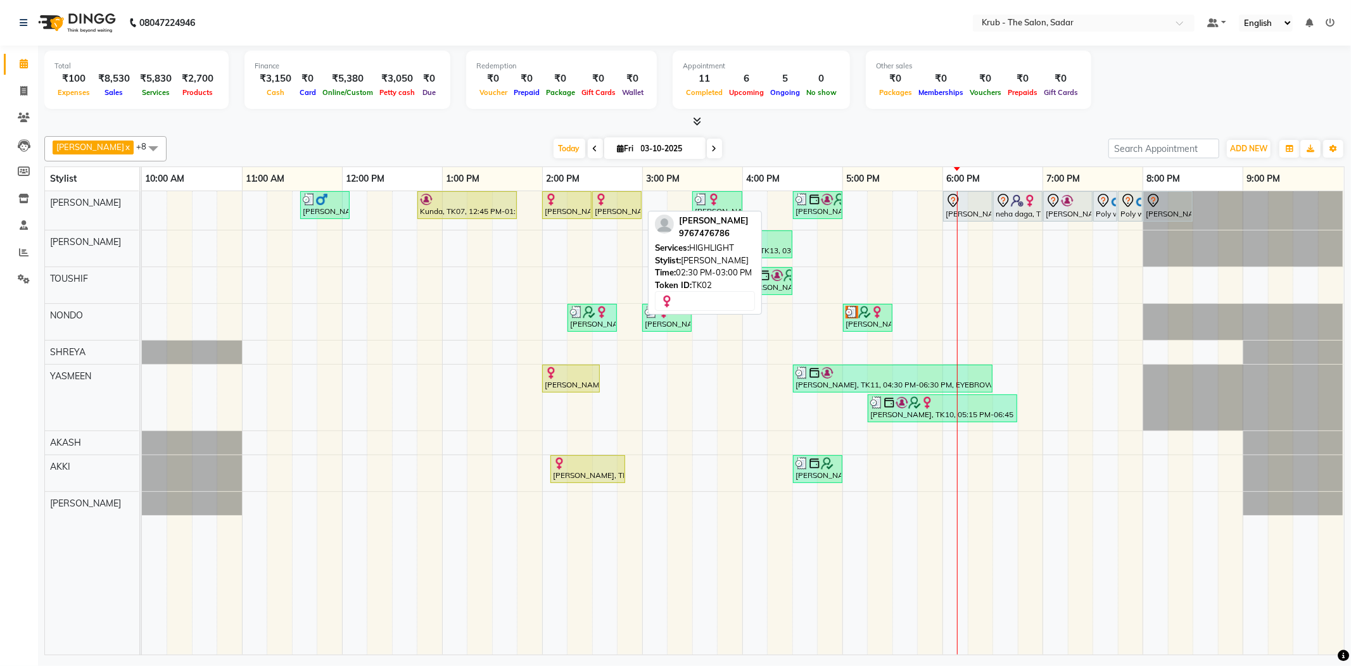
click at [618, 203] on div "[PERSON_NAME], TK02, 02:30 PM-03:00 PM, HIGHLIGHT" at bounding box center [616, 205] width 47 height 24
select select "1"
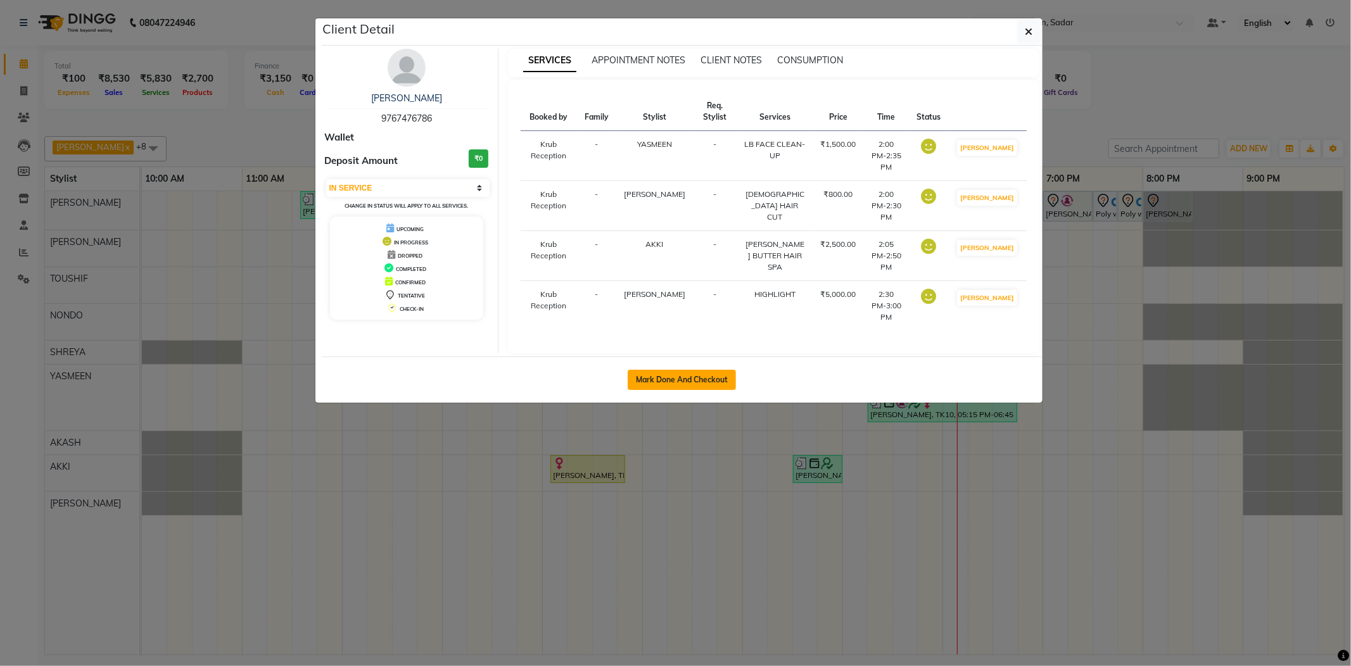
click at [695, 370] on button "Mark Done And Checkout" at bounding box center [682, 380] width 108 height 20
select select "4449"
select select "service"
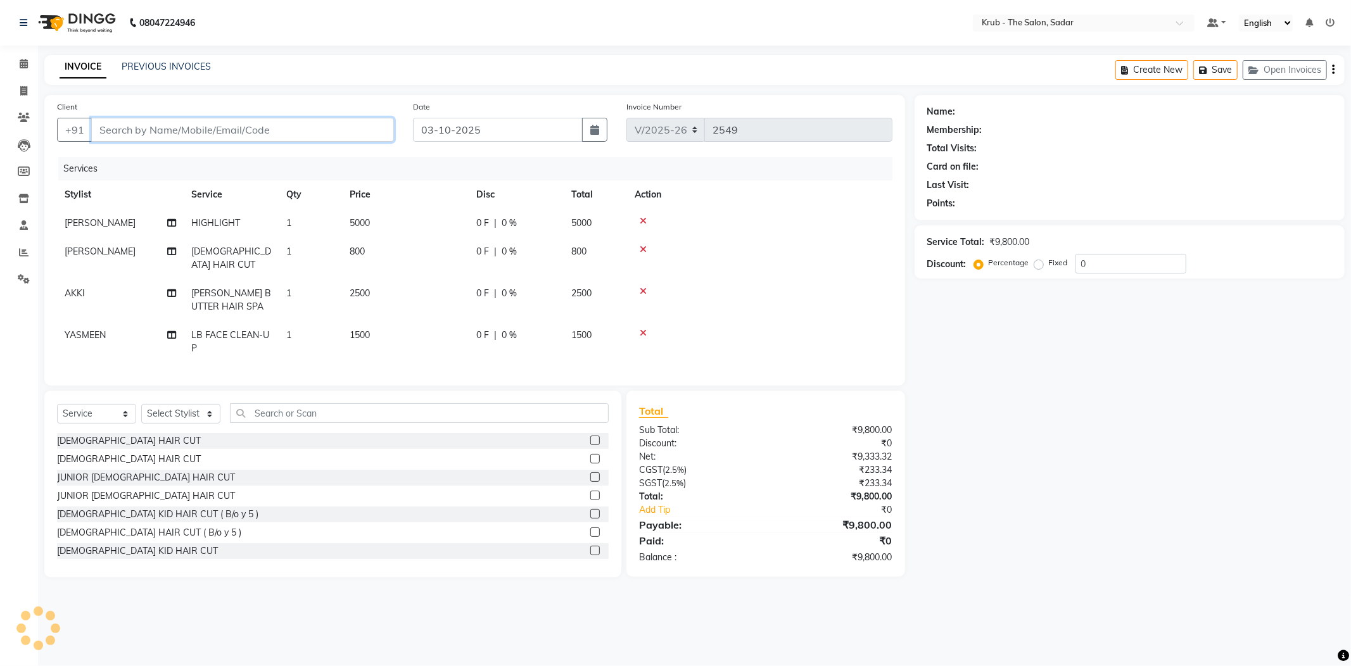
type input "9767476786"
select select "24987"
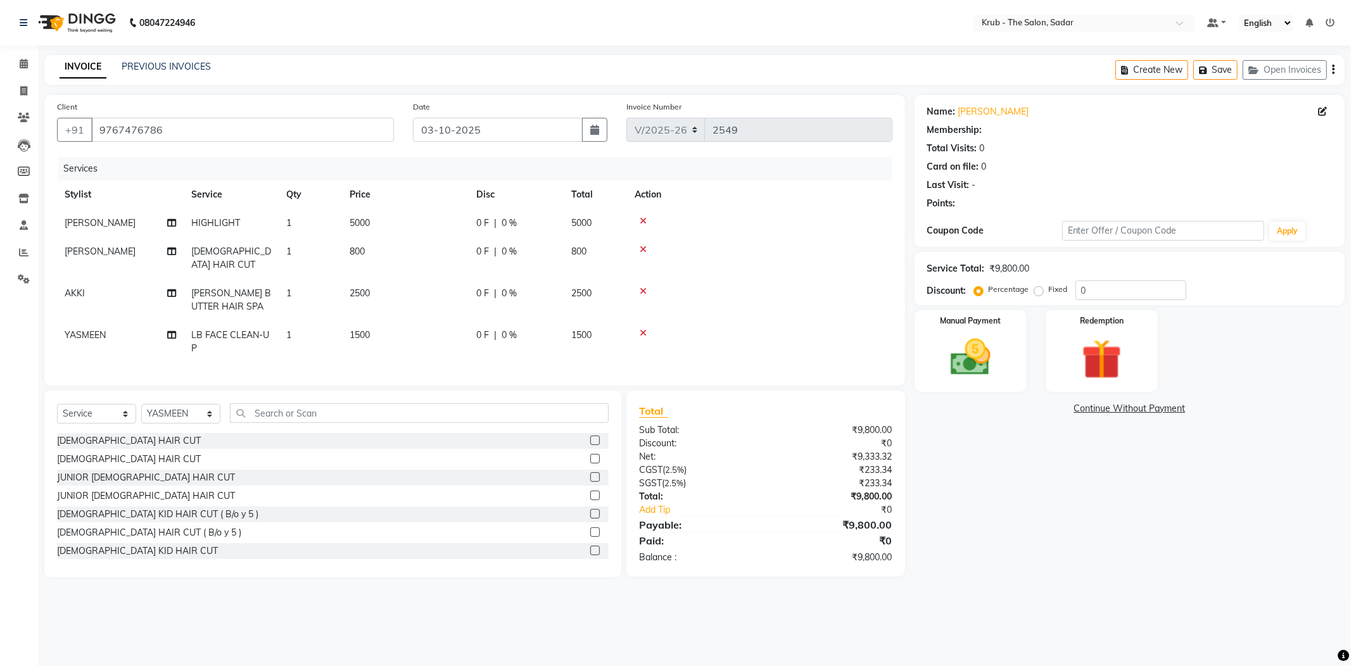
click at [447, 210] on td "5000" at bounding box center [405, 223] width 127 height 29
select select "24979"
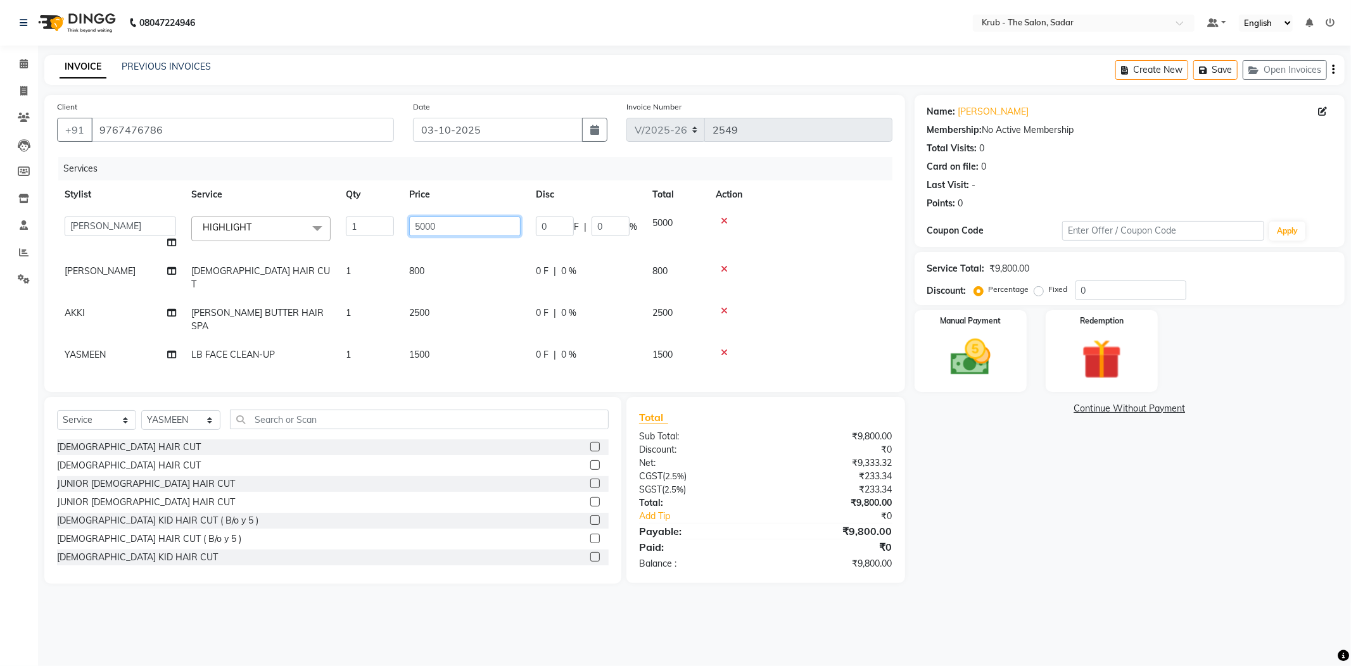
drag, startPoint x: 447, startPoint y: 210, endPoint x: 391, endPoint y: 214, distance: 55.9
click at [391, 214] on tr "AKASH [PERSON_NAME] [PERSON_NAME] [PERSON_NAME] Reception KUNAL NONDO [PERSON_N…" at bounding box center [474, 233] width 835 height 48
type input "0"
click at [482, 181] on tr "Stylist Service Qty Price Disc Total Action" at bounding box center [474, 195] width 835 height 29
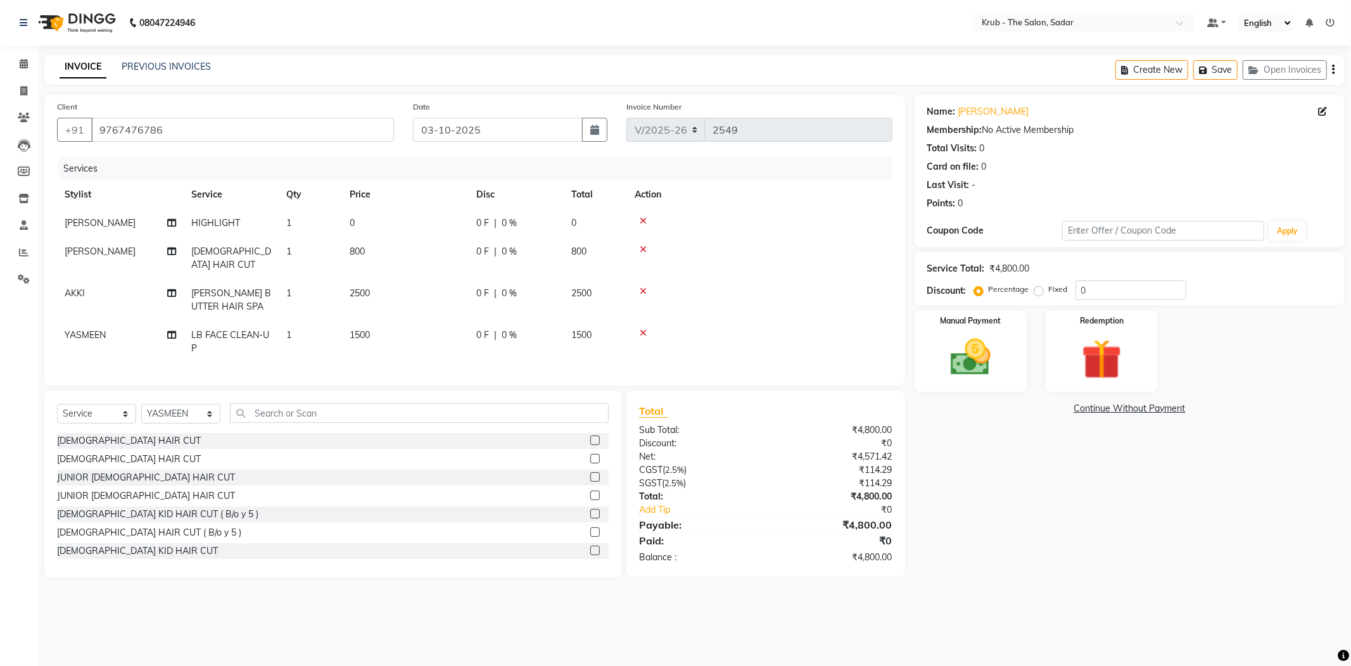
click at [640, 245] on icon at bounding box center [643, 249] width 7 height 9
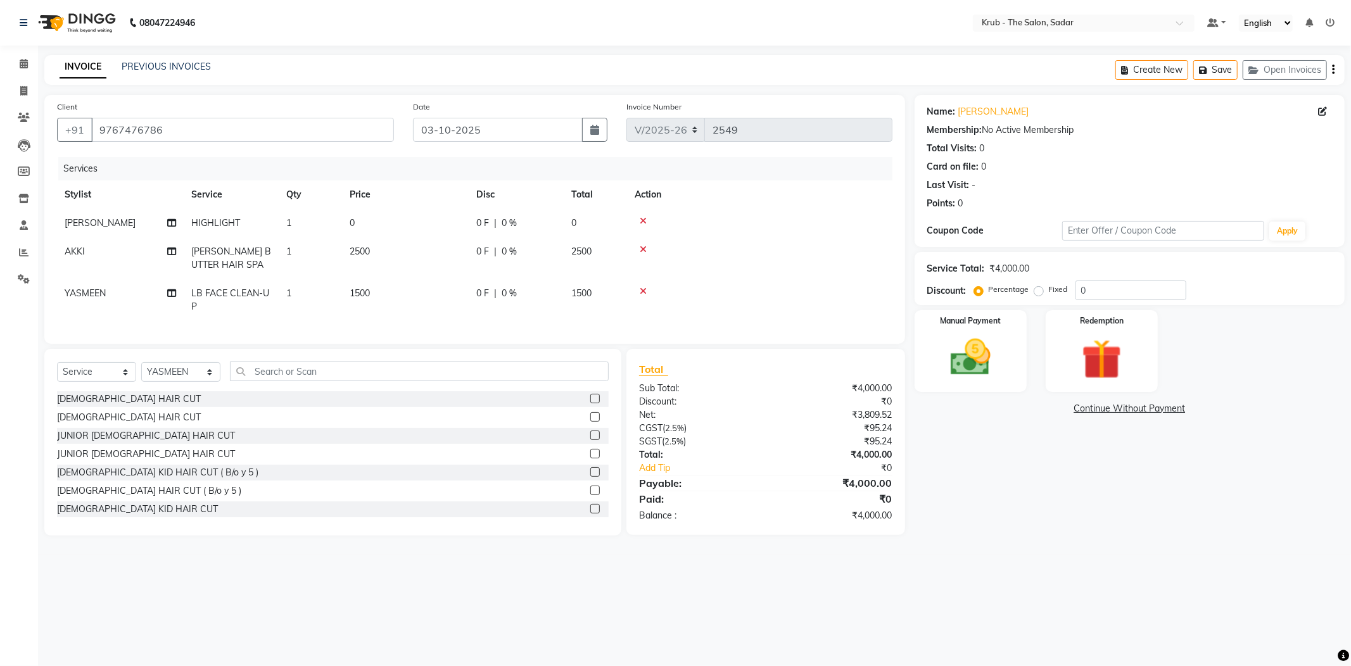
click at [224, 279] on td "LB FACE CLEAN-UP" at bounding box center [231, 300] width 95 height 42
select select "24987"
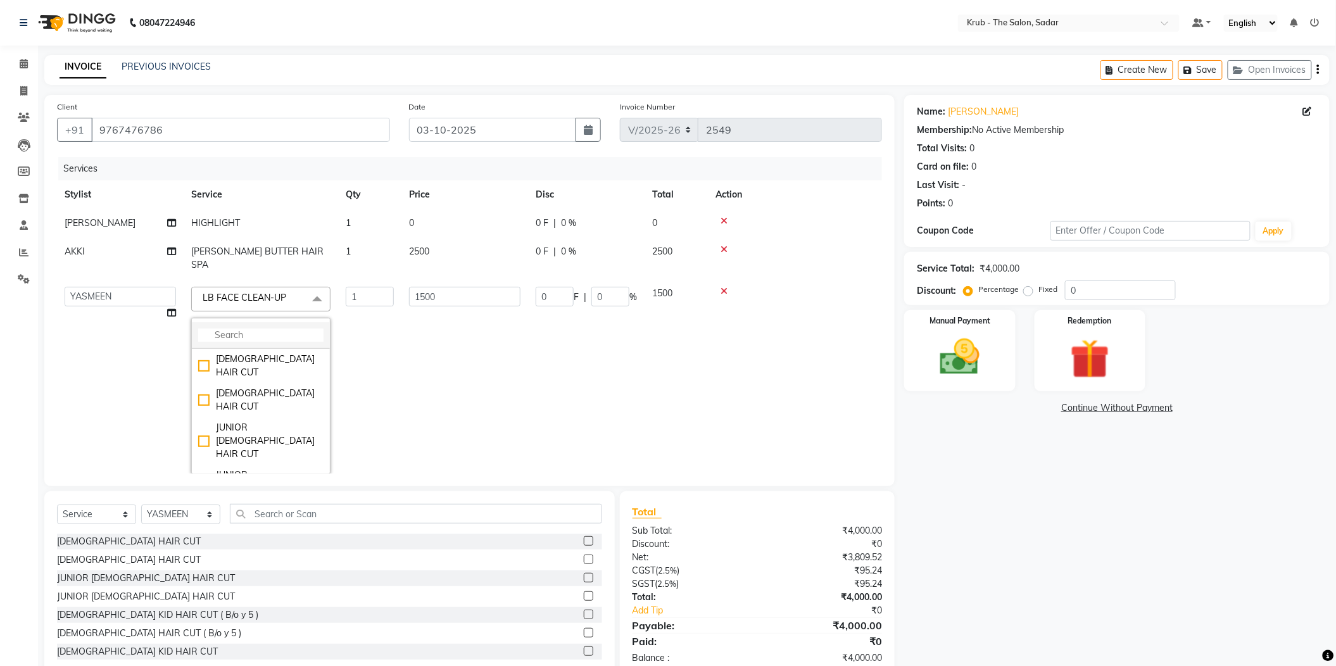
click at [238, 329] on input "multiselect-search" at bounding box center [260, 335] width 125 height 13
type input "she"
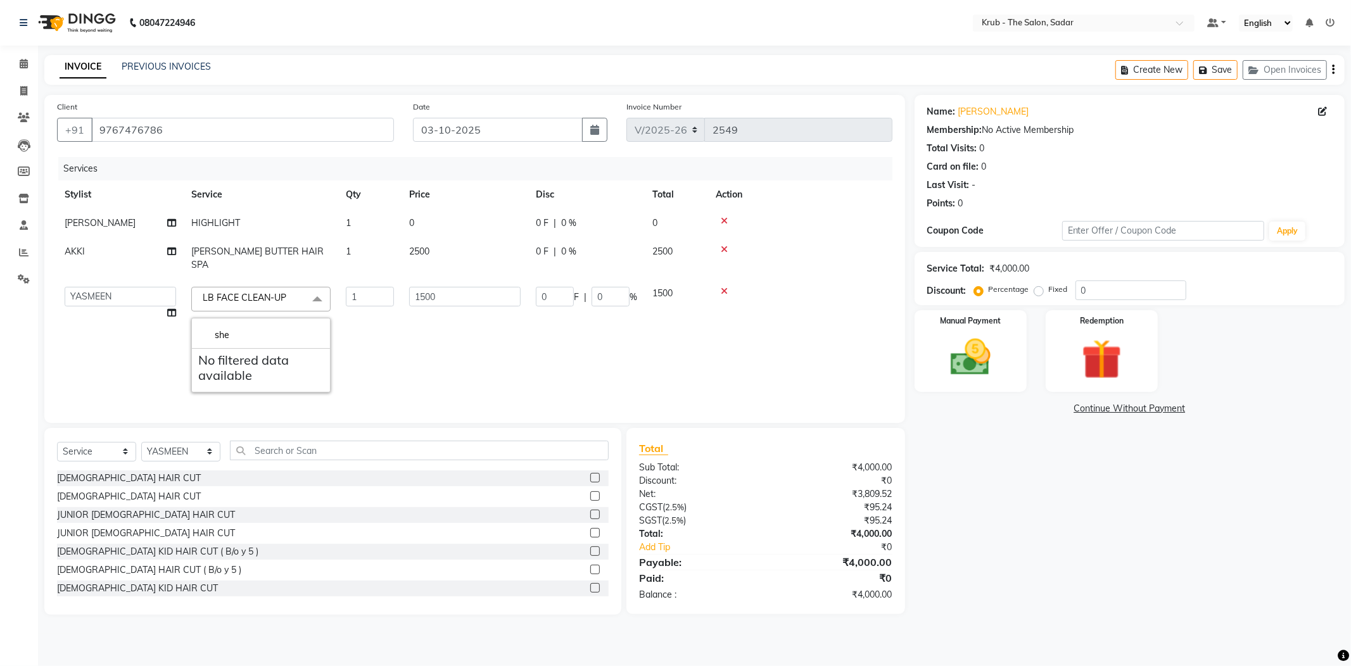
drag, startPoint x: 227, startPoint y: 300, endPoint x: 186, endPoint y: 315, distance: 43.7
click at [186, 315] on td "LB FACE CLEAN-UP x she No filtered data available" at bounding box center [261, 339] width 155 height 121
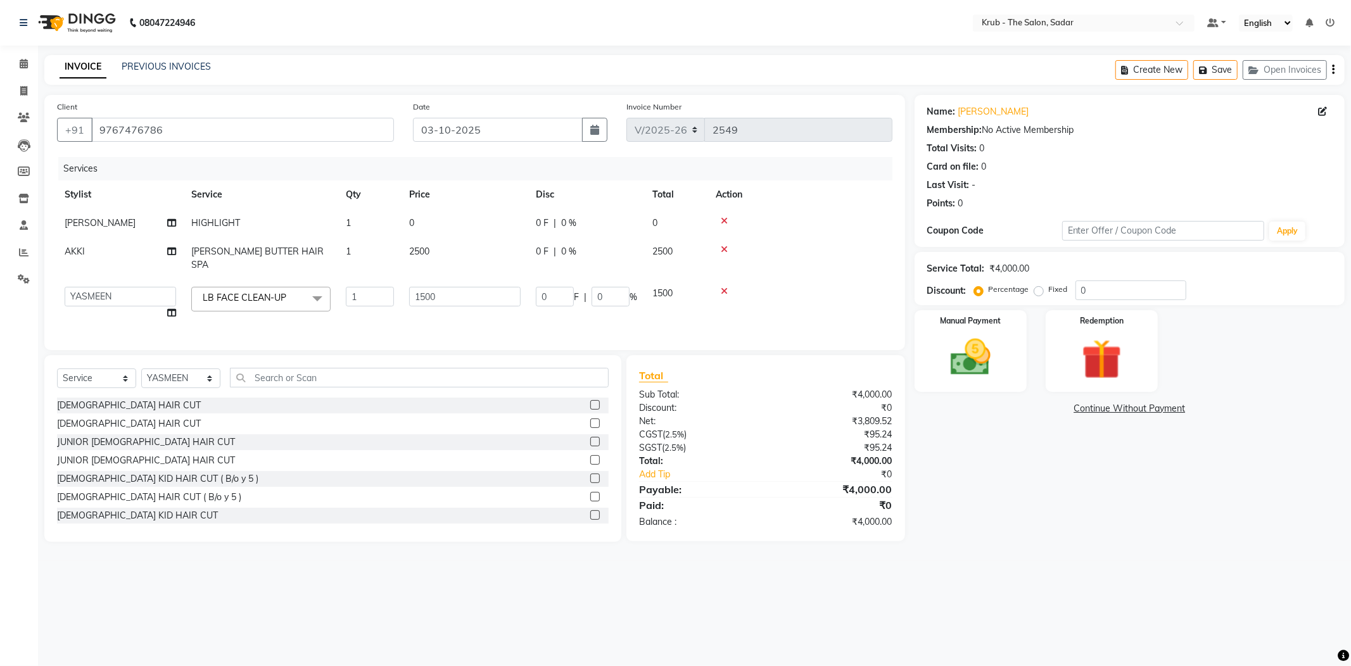
click at [214, 292] on span "LB FACE CLEAN-UP" at bounding box center [245, 297] width 84 height 11
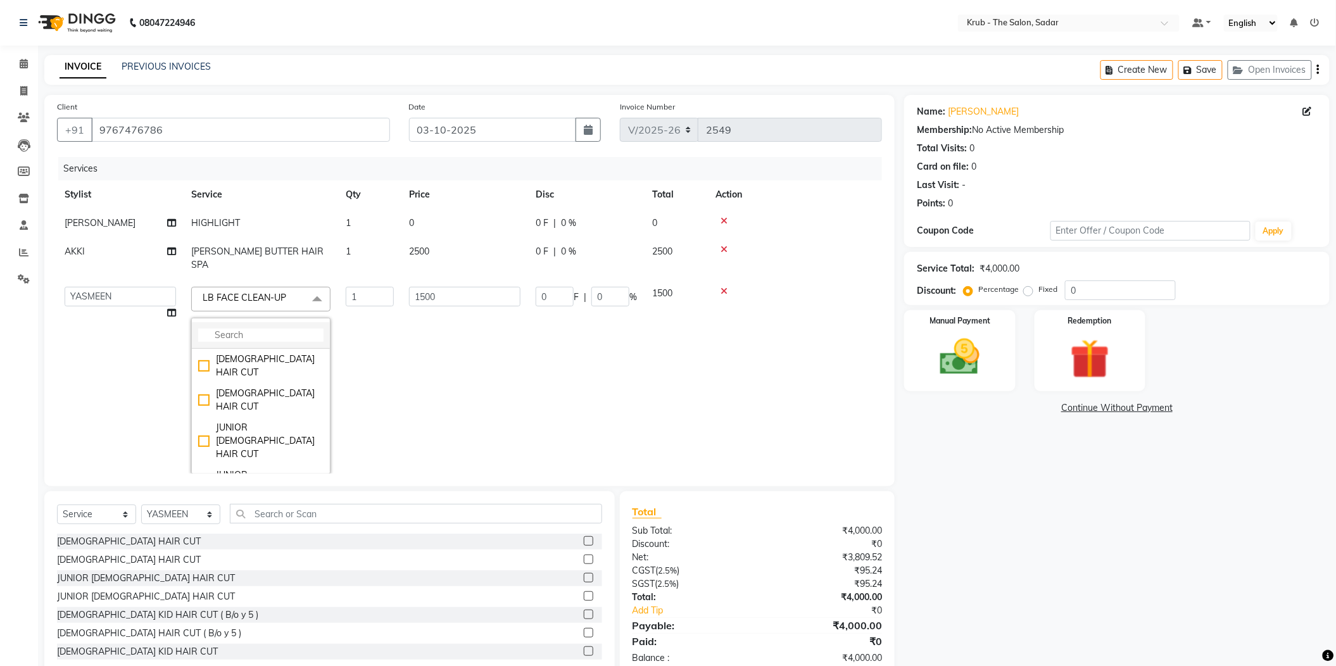
click at [229, 329] on input "multiselect-search" at bounding box center [260, 335] width 125 height 13
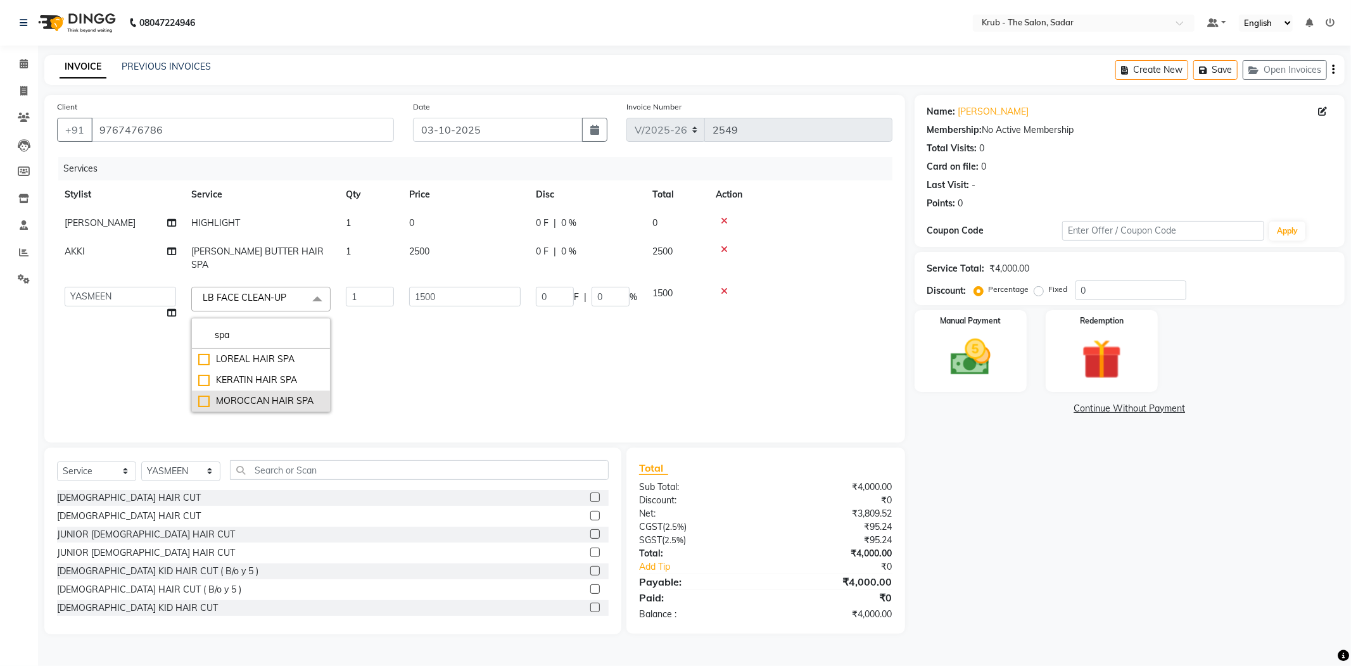
type input "spa"
click at [257, 395] on div "MOROCCAN HAIR SPA" at bounding box center [260, 401] width 125 height 13
type input "2500"
checkbox input "true"
click at [456, 287] on input "2500" at bounding box center [464, 297] width 111 height 20
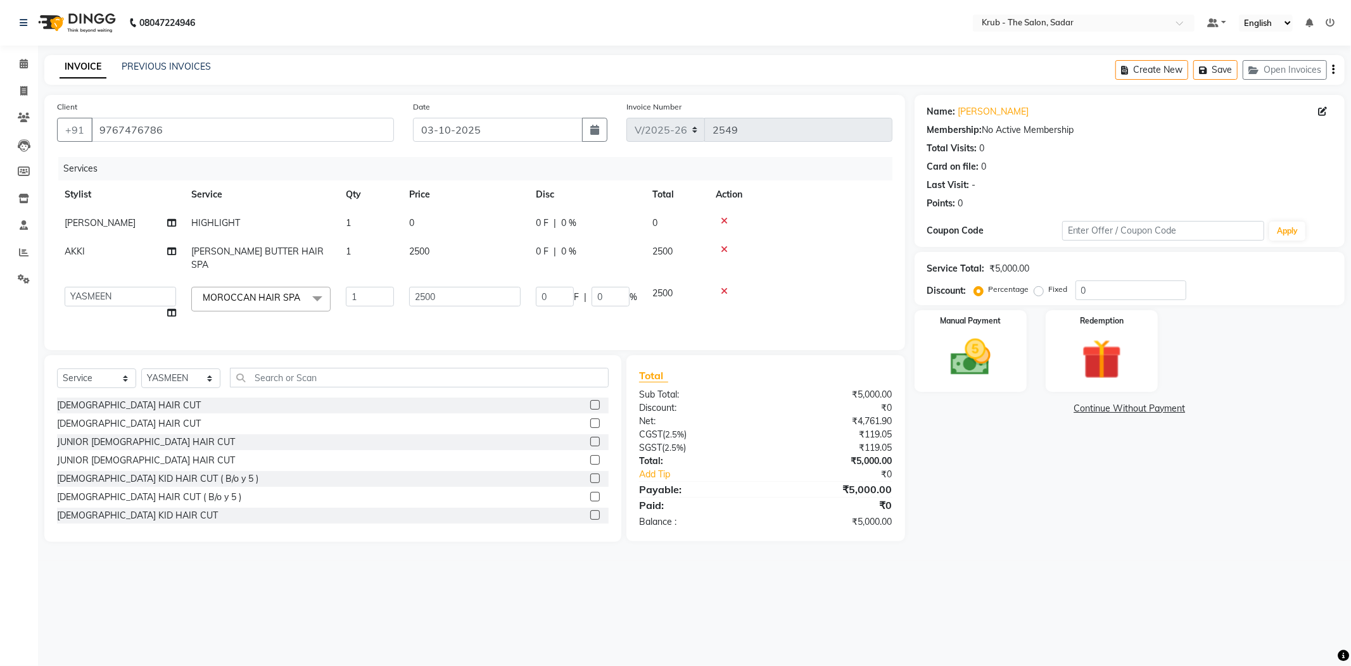
click at [467, 165] on div "Services" at bounding box center [480, 168] width 844 height 23
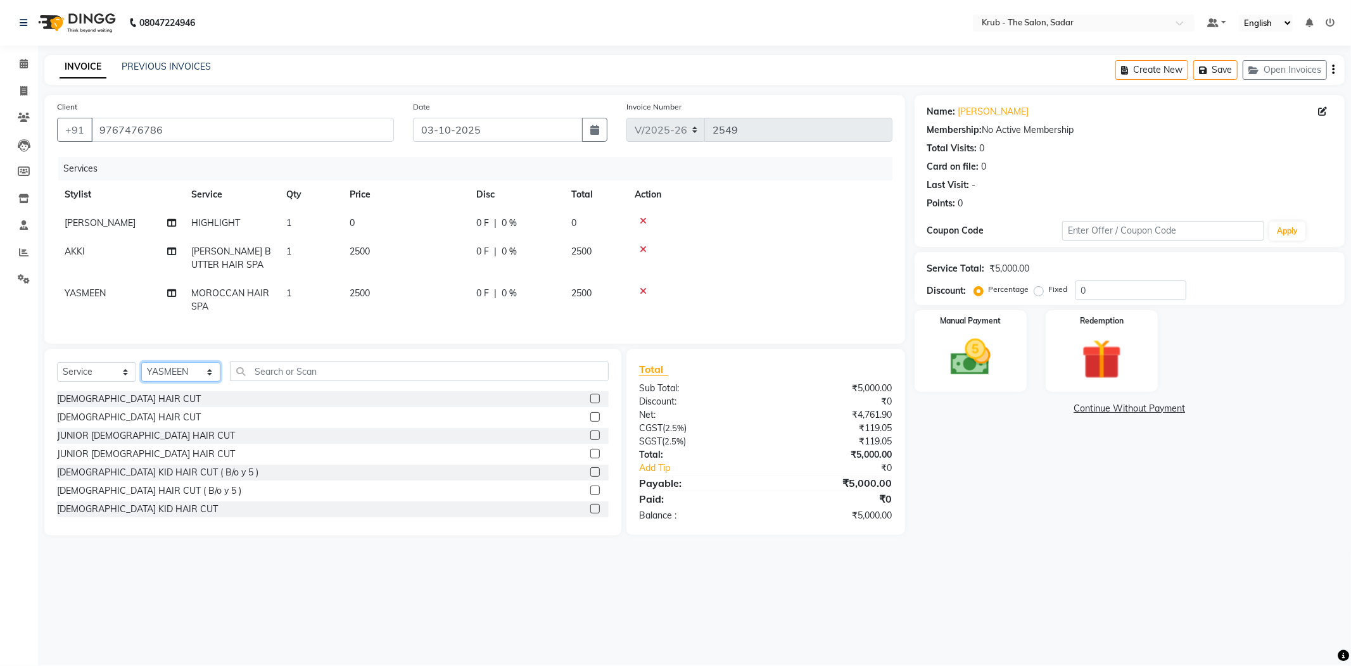
click at [168, 362] on select "Select Stylist AKASH [PERSON_NAME] [PERSON_NAME] [PERSON_NAME] Reception KUNAL …" at bounding box center [180, 372] width 79 height 20
click at [265, 362] on input "text" at bounding box center [419, 372] width 379 height 20
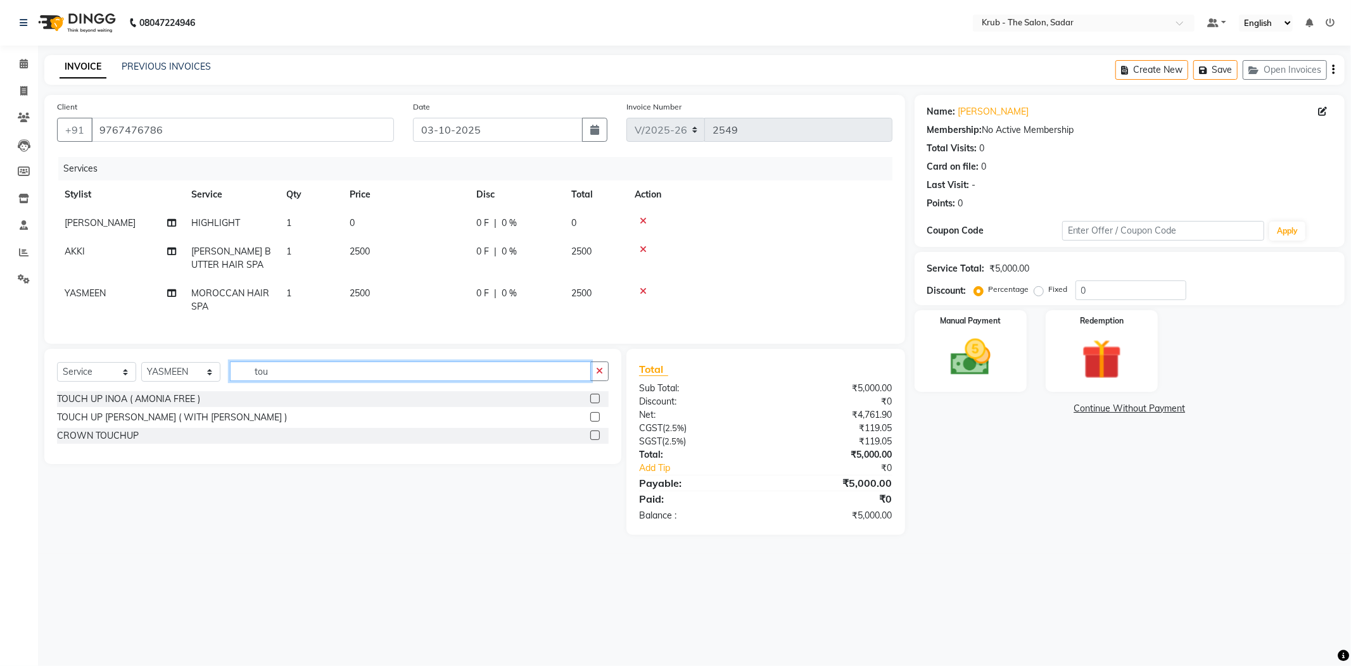
type input "tou"
click at [596, 394] on label at bounding box center [595, 399] width 10 height 10
click at [596, 395] on input "checkbox" at bounding box center [594, 399] width 8 height 8
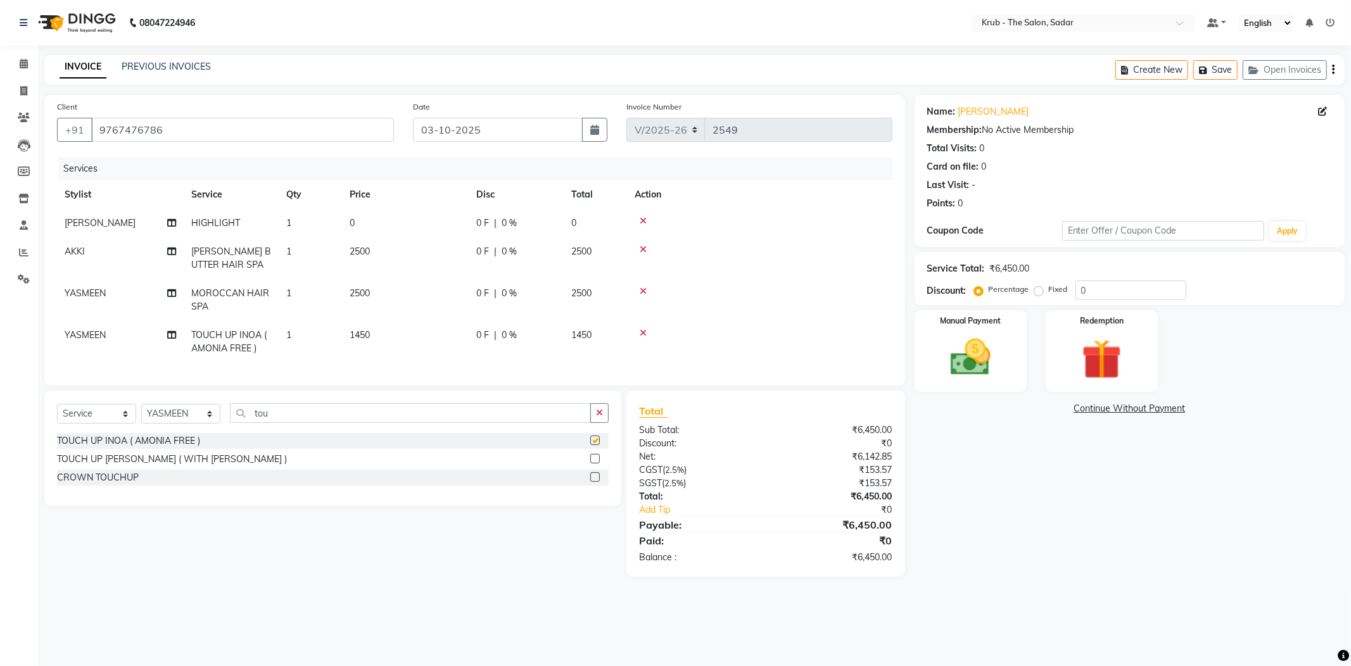
checkbox input "false"
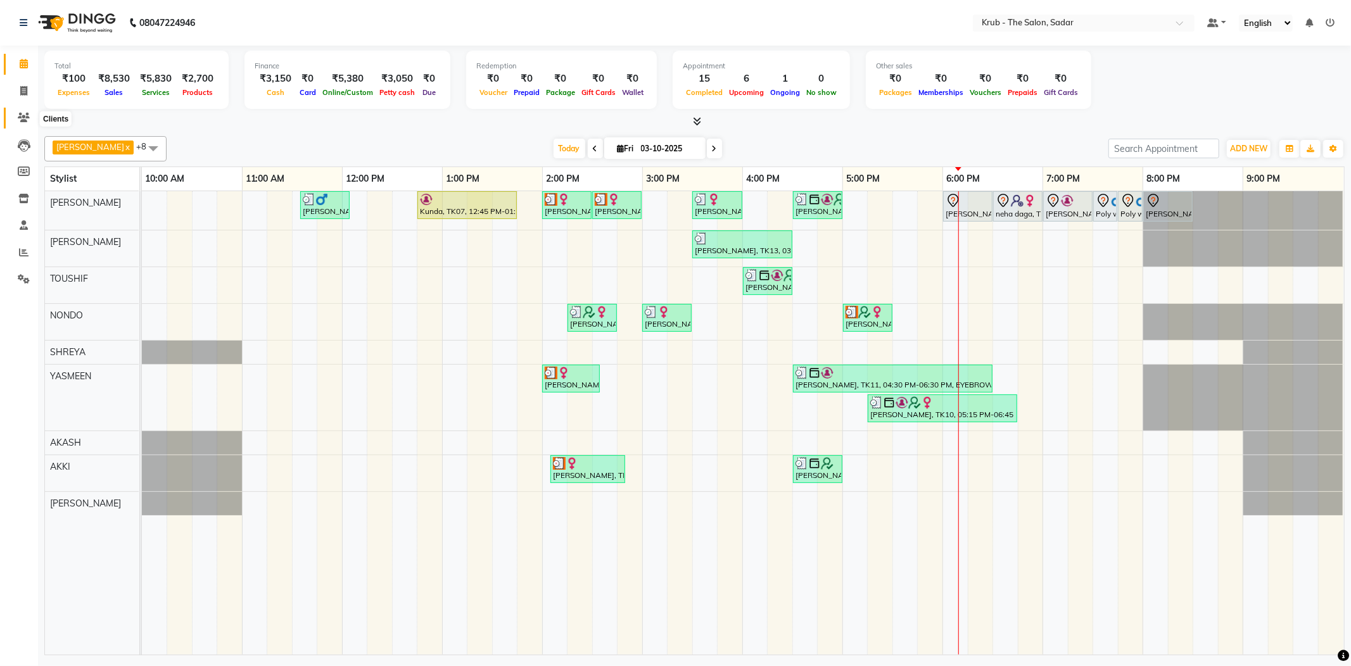
click at [14, 122] on span at bounding box center [24, 118] width 22 height 15
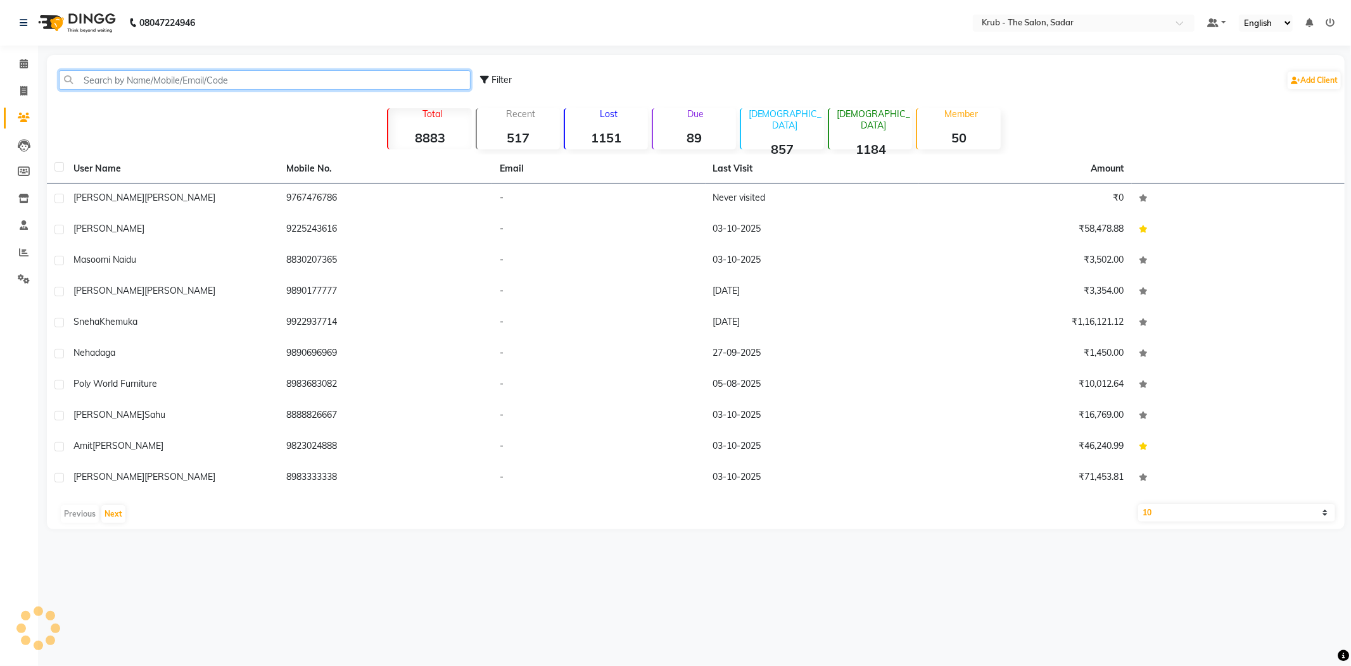
click at [191, 82] on input "text" at bounding box center [265, 80] width 412 height 20
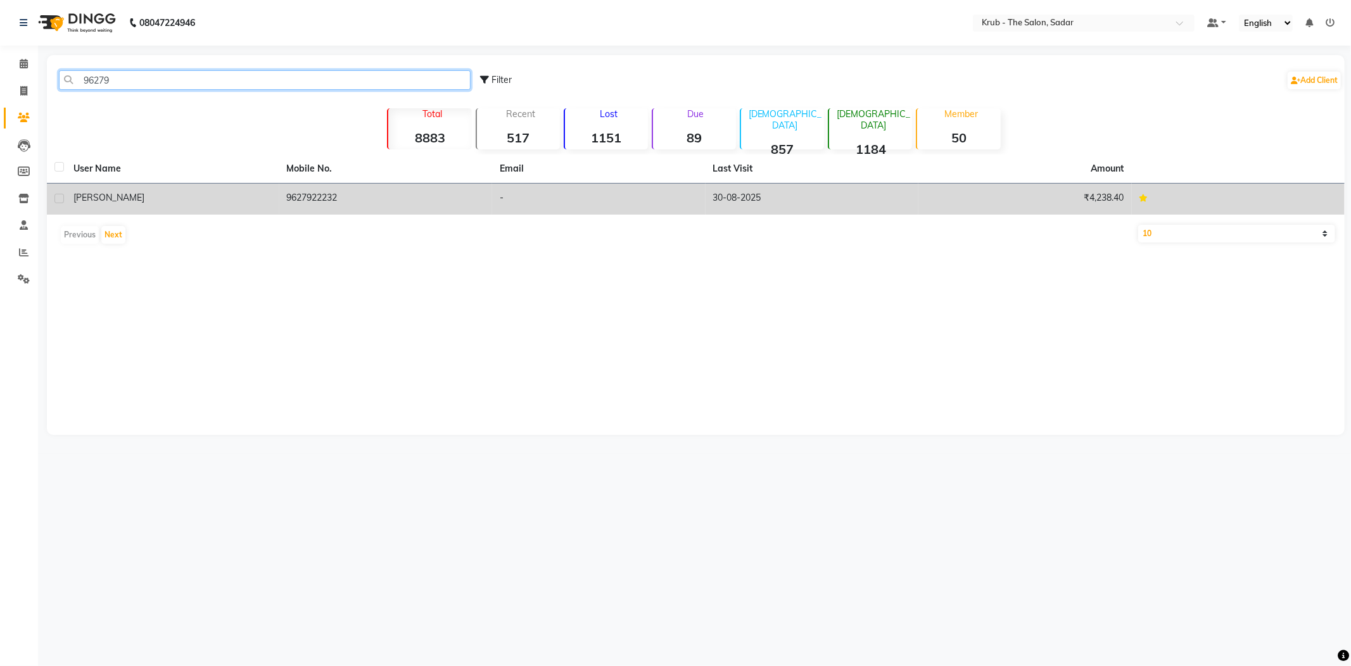
type input "96279"
drag, startPoint x: 281, startPoint y: 187, endPoint x: 328, endPoint y: 186, distance: 46.9
click at [343, 188] on td "9627922232" at bounding box center [385, 199] width 213 height 31
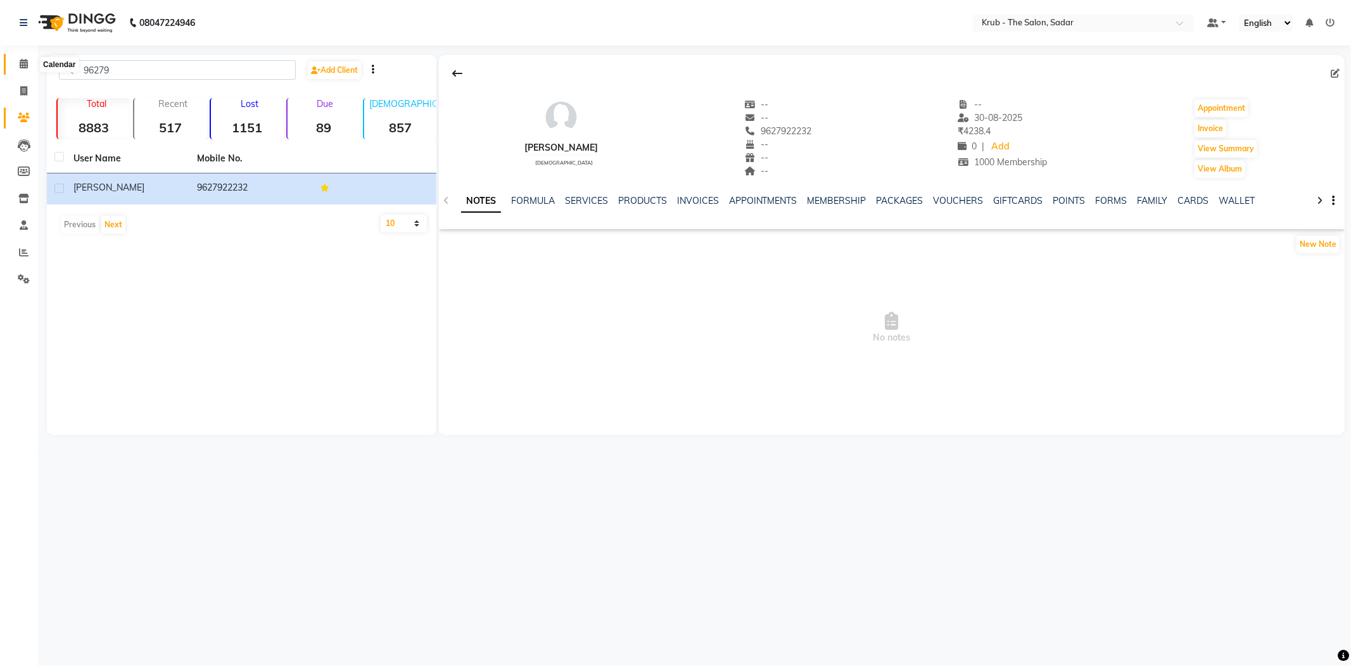
click at [16, 67] on span at bounding box center [24, 64] width 22 height 15
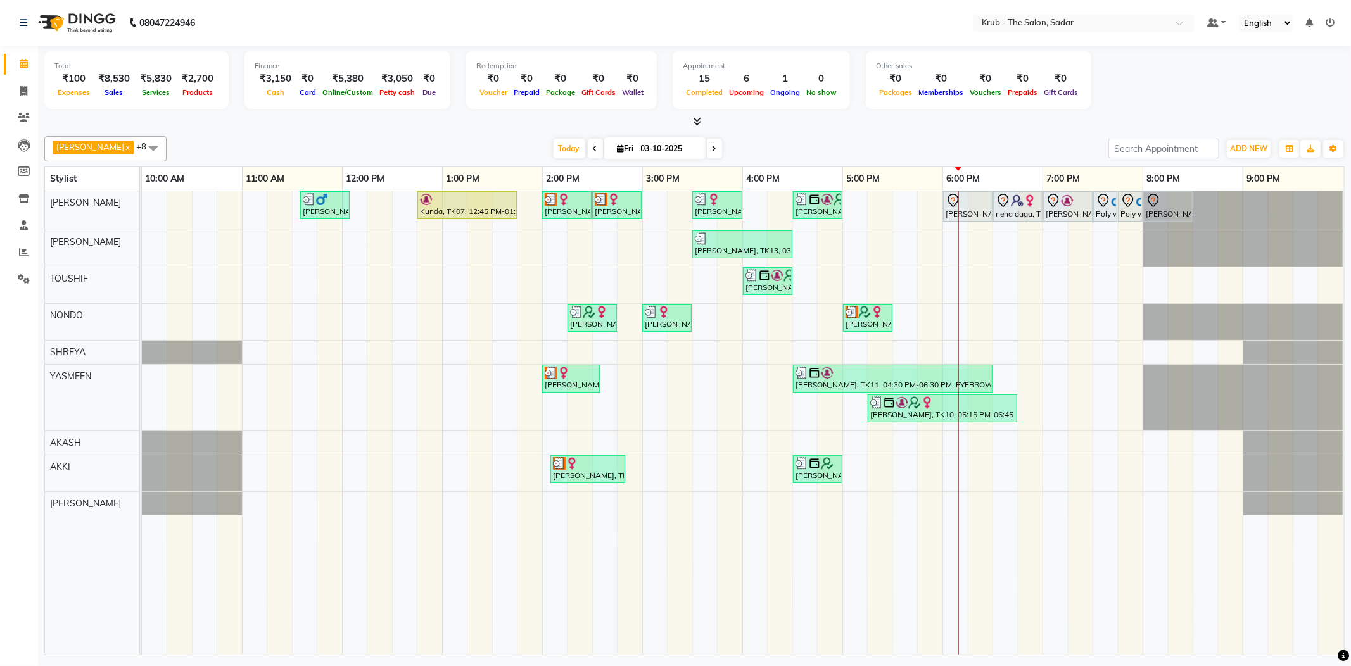
click at [1058, 246] on div "[PERSON_NAME], TK03, 11:35 AM-12:05 PM, [DEMOGRAPHIC_DATA] HAIR CUT Kunda, TK07…" at bounding box center [743, 423] width 1202 height 464
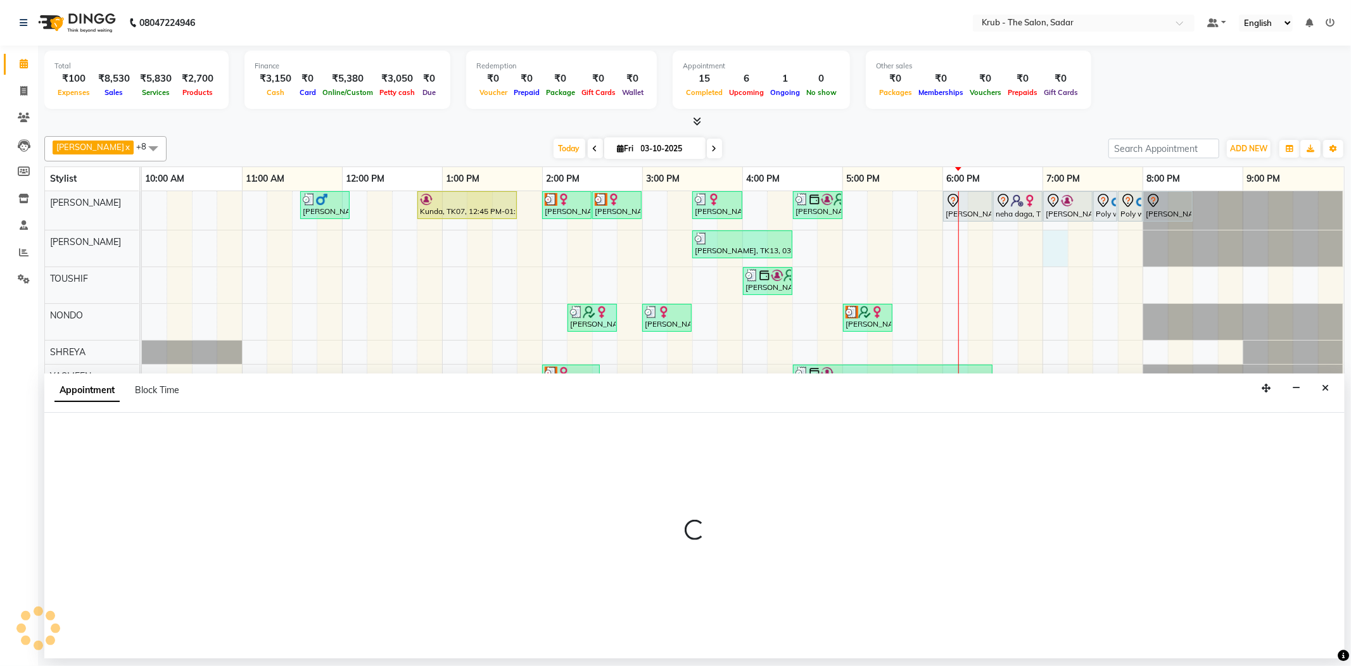
select select "24980"
select select "tentative"
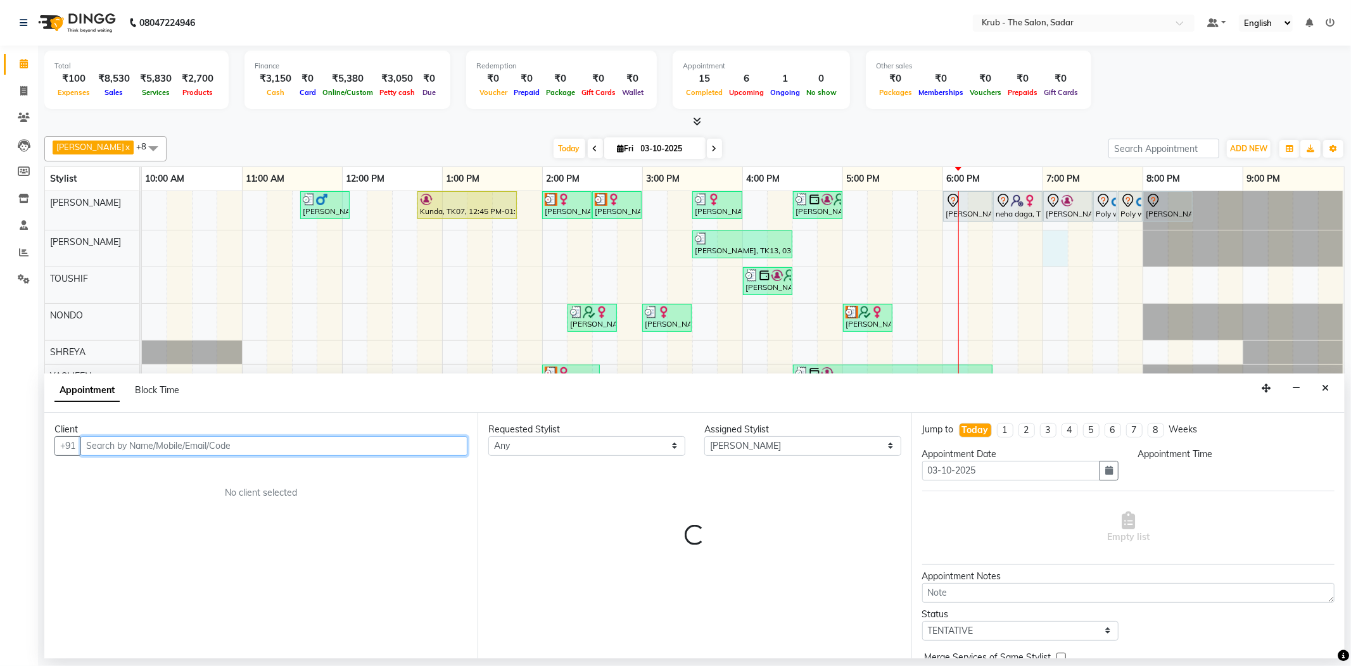
select select "1140"
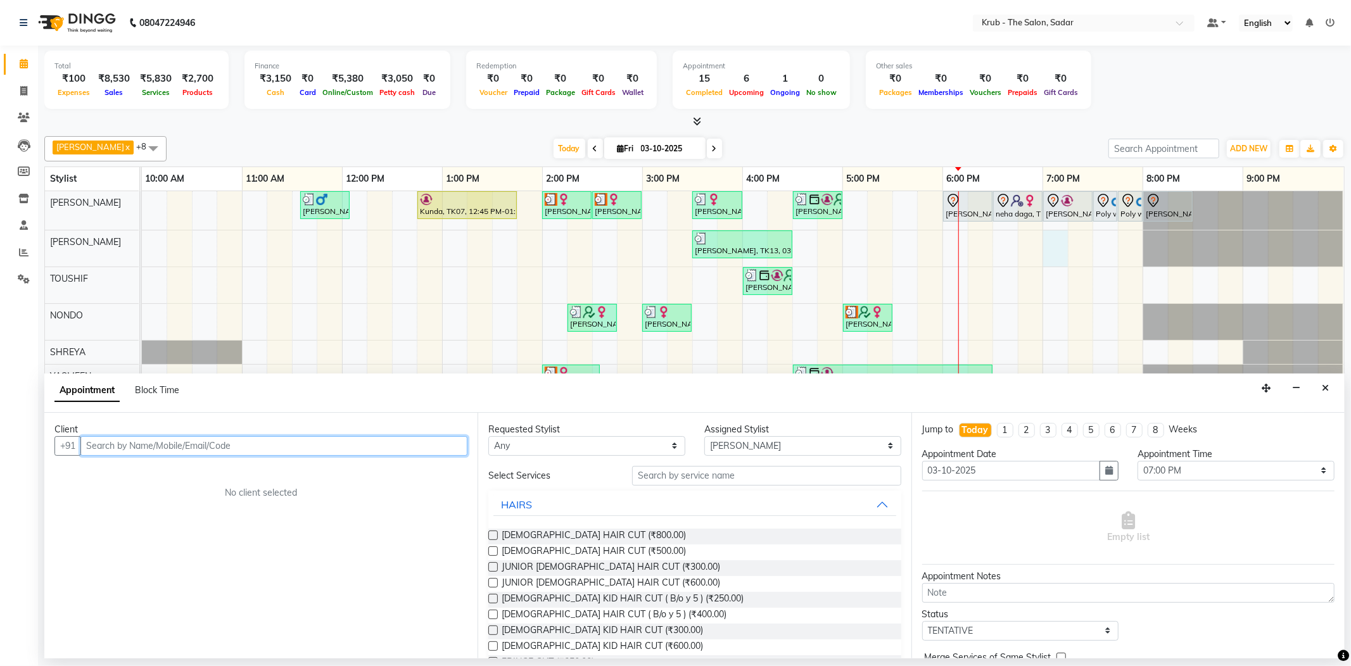
paste input "9627922232"
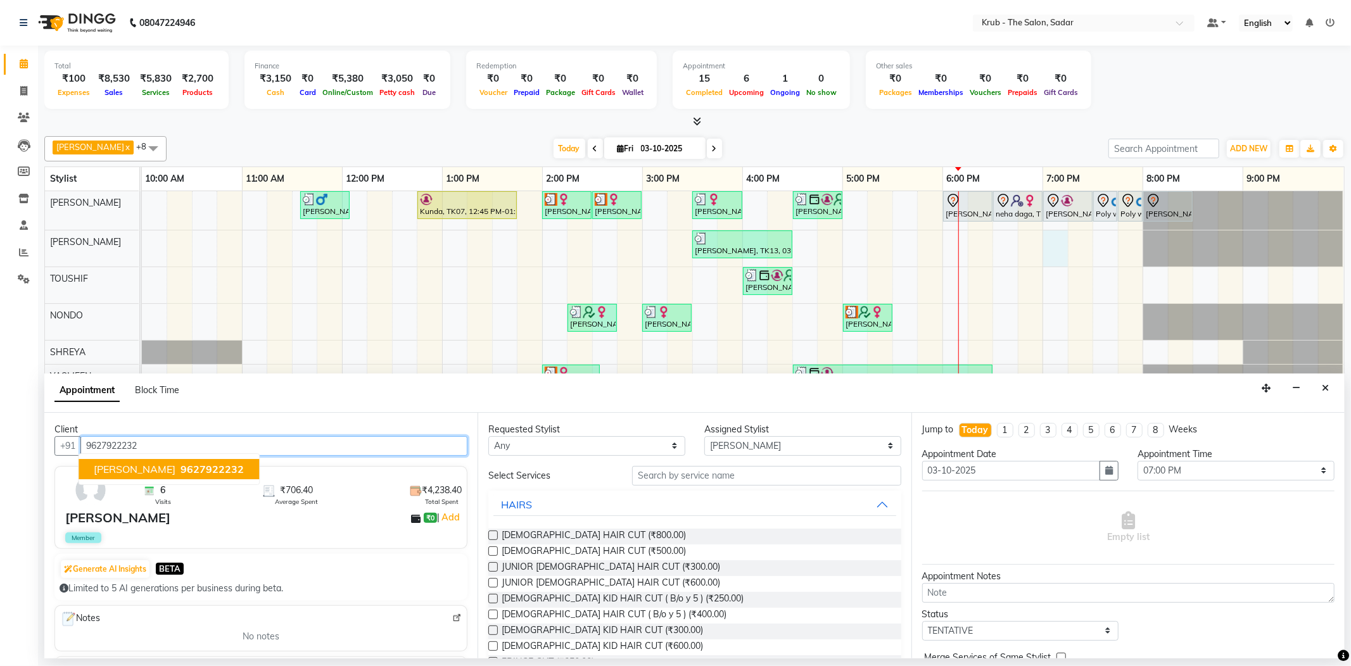
click at [160, 443] on input "9627922232" at bounding box center [273, 446] width 387 height 20
click at [145, 464] on span "[PERSON_NAME]" at bounding box center [135, 469] width 82 height 13
type input "9627922232"
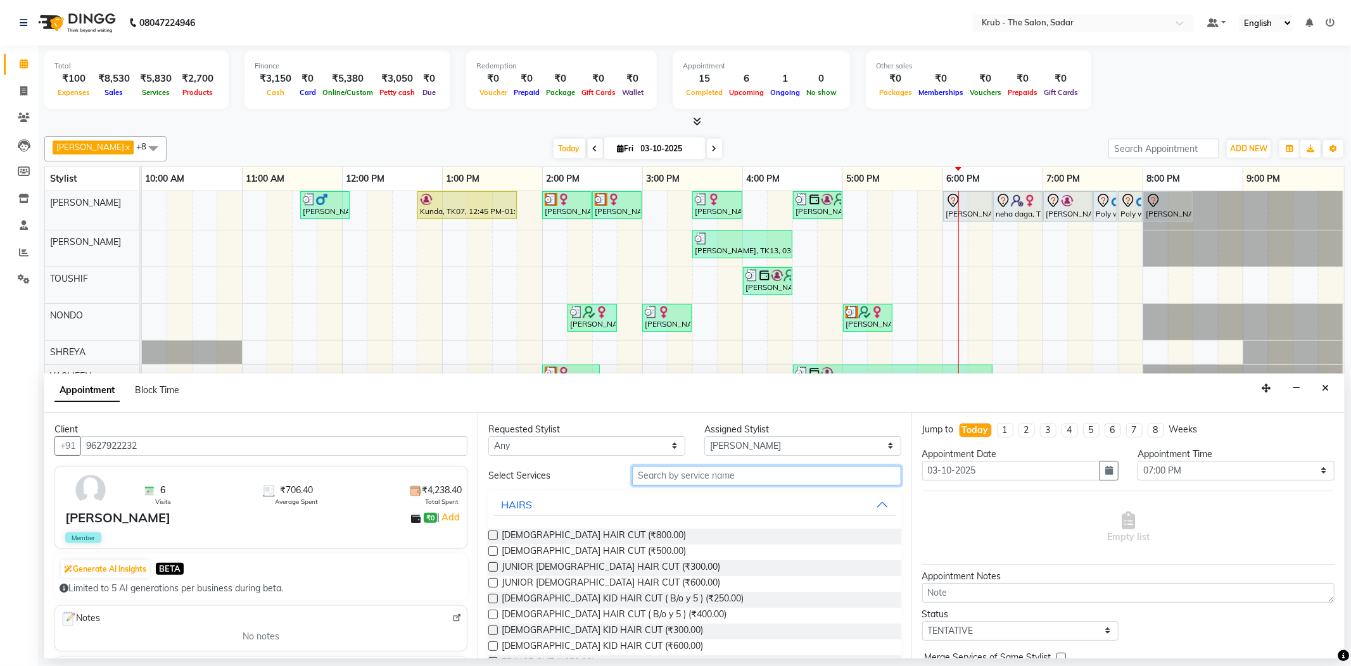
click at [718, 466] on input "text" at bounding box center [766, 476] width 269 height 20
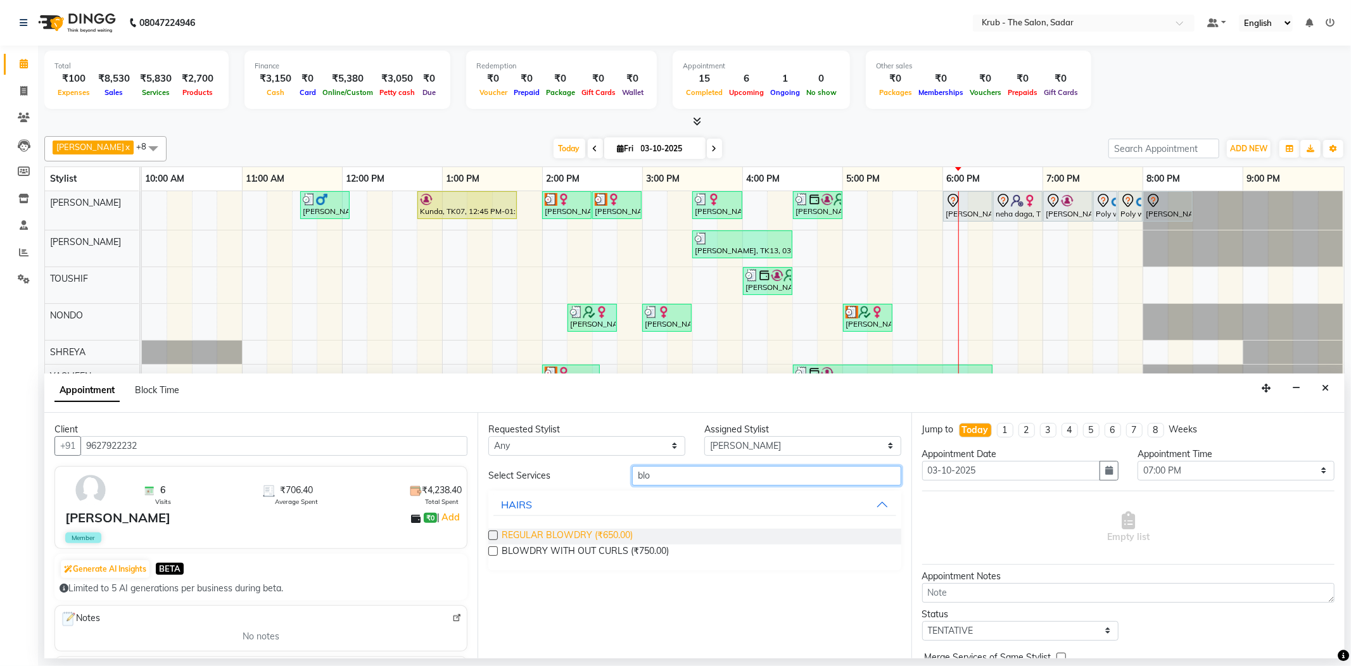
type input "blo"
click at [556, 529] on span "REGULAR BLOWDRY (₹650.00)" at bounding box center [567, 537] width 131 height 16
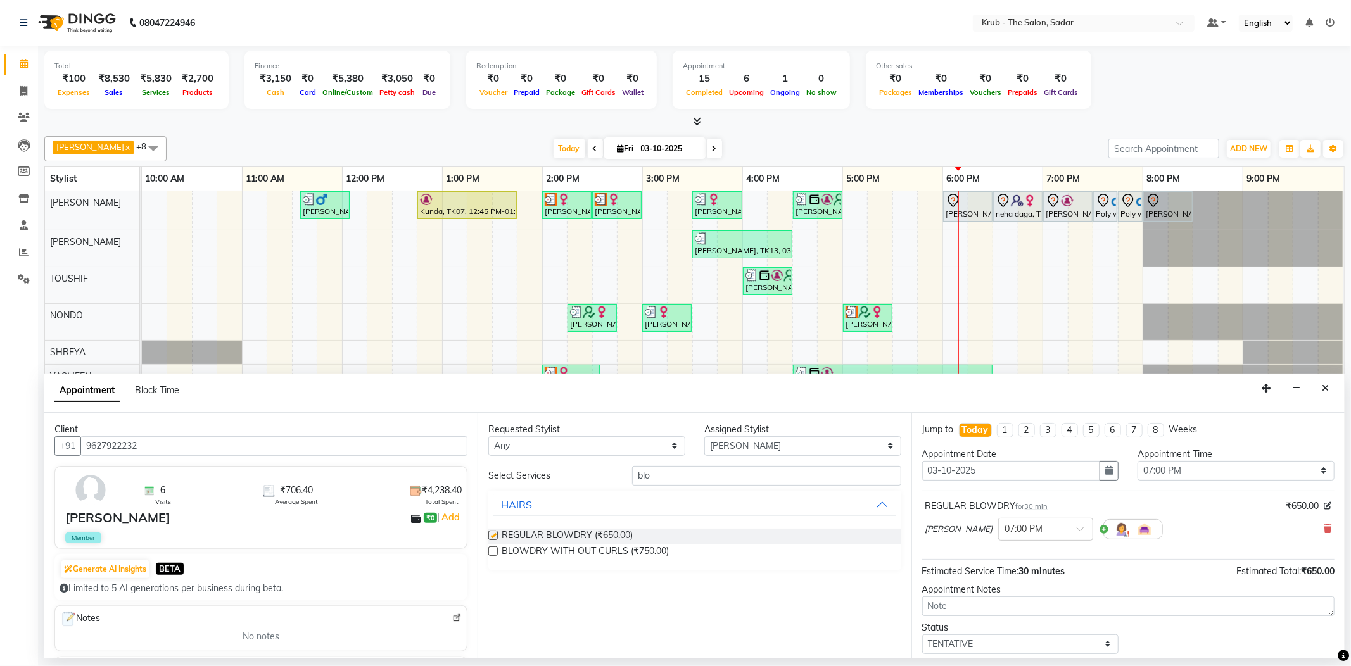
checkbox input "false"
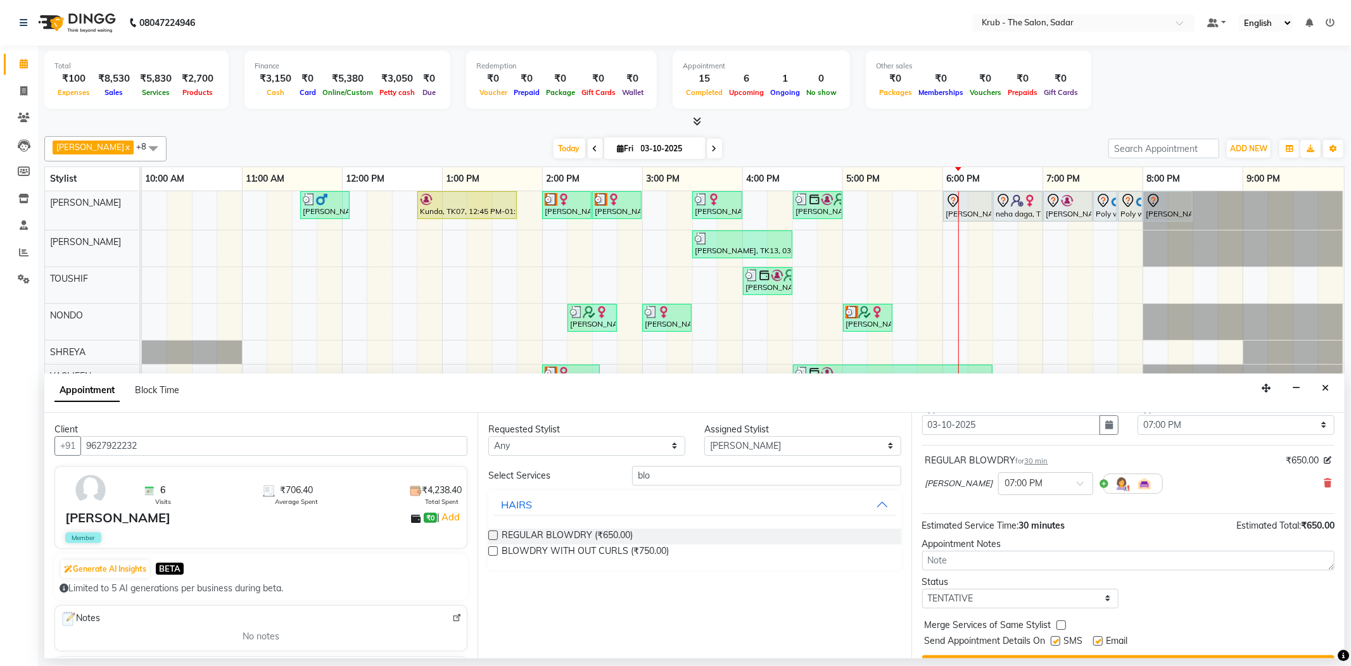
scroll to position [67, 0]
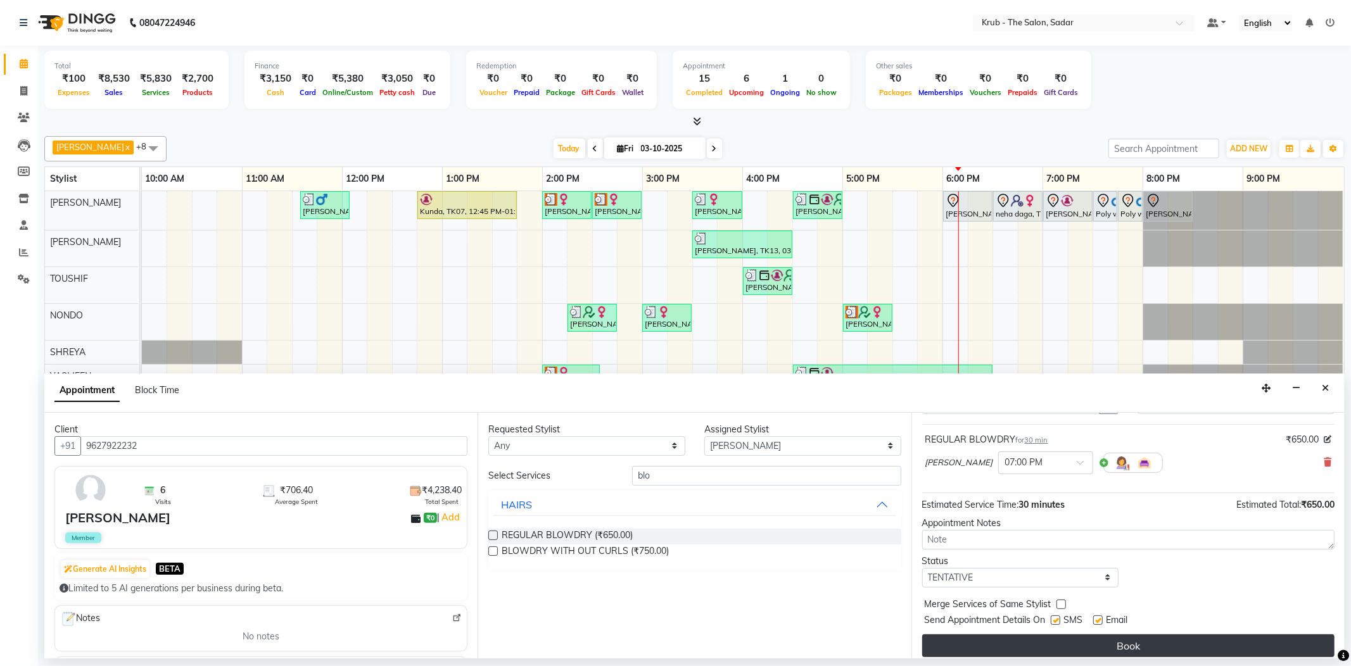
click at [1188, 635] on button "Book" at bounding box center [1128, 646] width 412 height 23
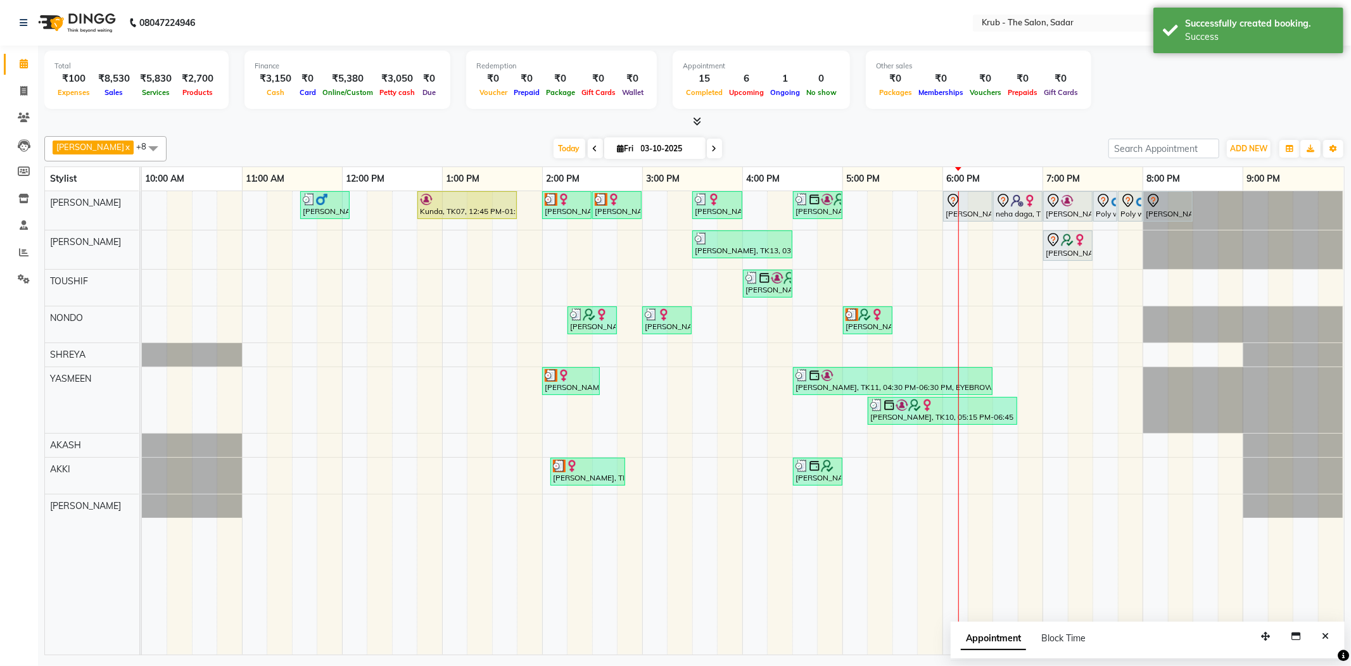
click at [1338, 631] on div "Appointment Block Time" at bounding box center [1148, 641] width 394 height 39
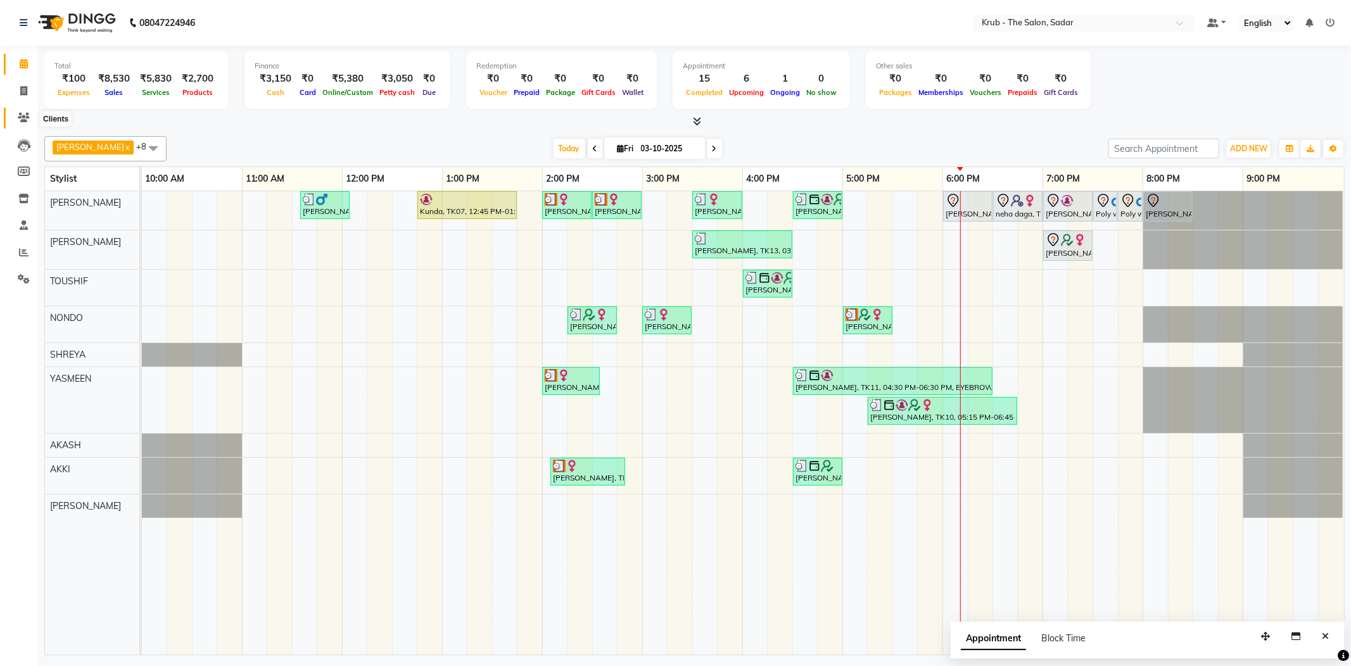
click at [13, 115] on span at bounding box center [24, 118] width 22 height 15
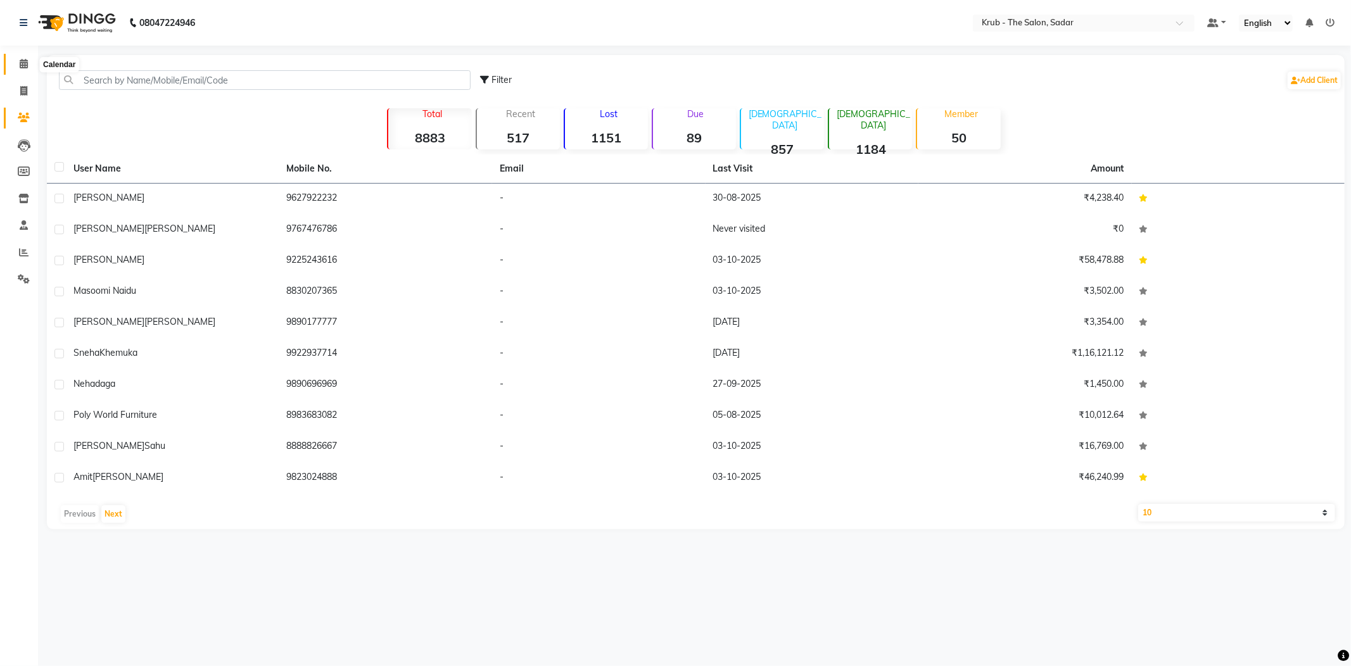
click at [23, 61] on icon at bounding box center [24, 64] width 8 height 10
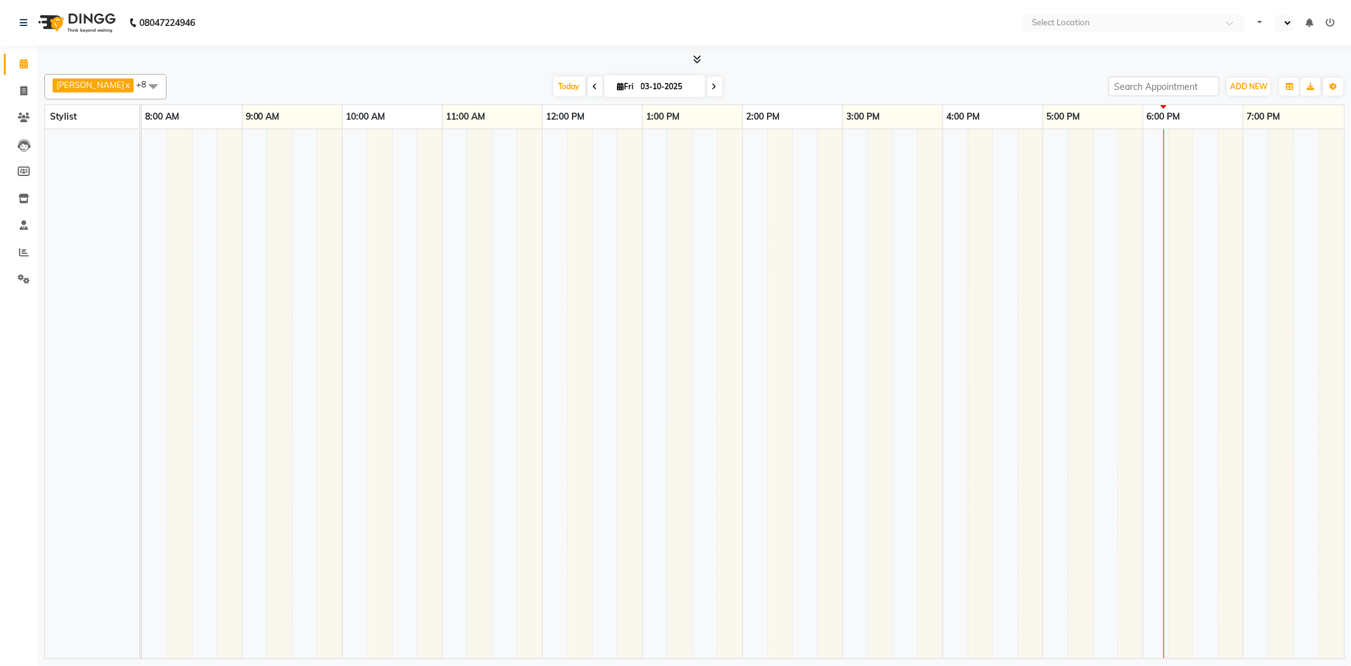
select select "en"
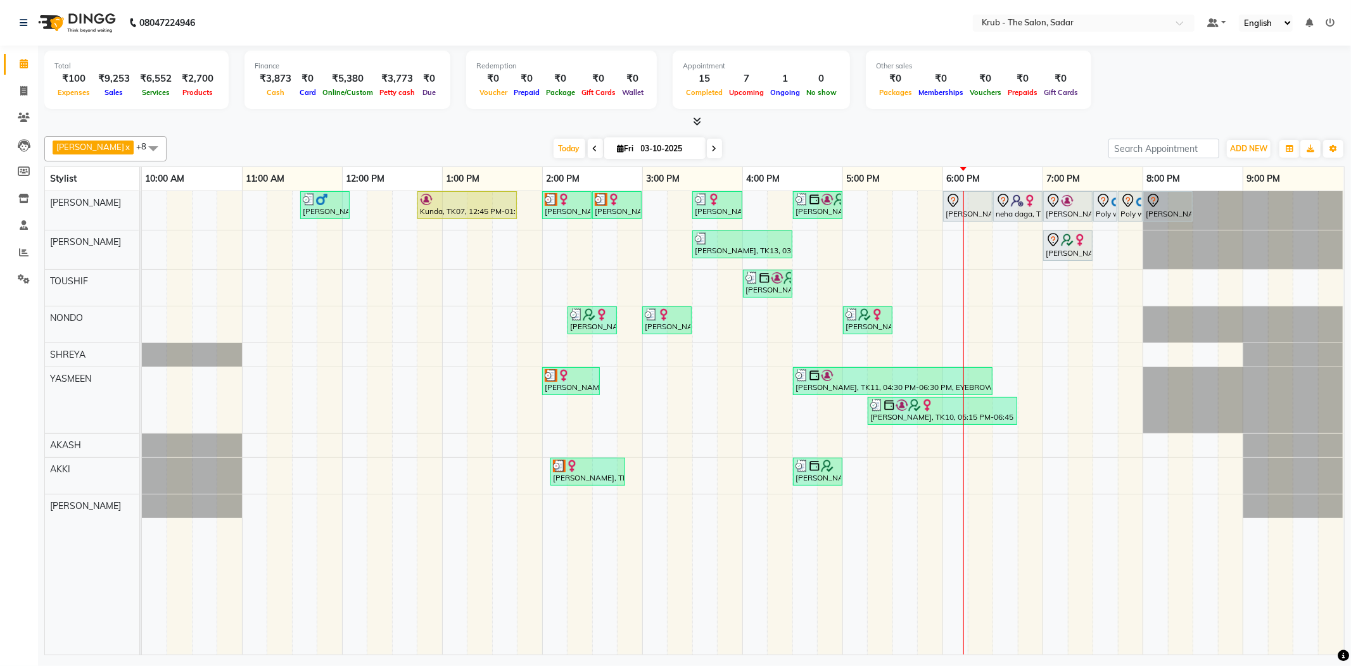
click at [1024, 131] on div "[PERSON_NAME] x [PERSON_NAME] x TOUSHIF x NONDO x [PERSON_NAME] x AKASH x AKKI …" at bounding box center [694, 393] width 1300 height 524
click at [707, 145] on span at bounding box center [714, 149] width 15 height 20
type input "04-10-2025"
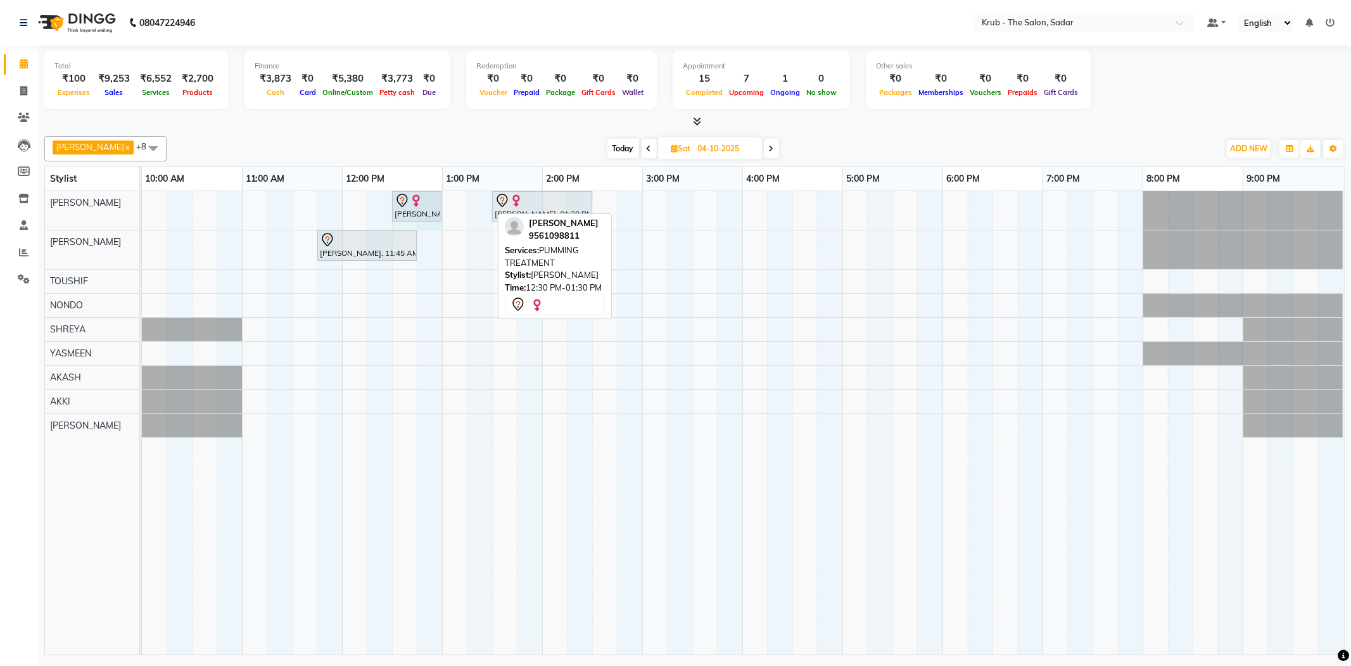
drag, startPoint x: 490, startPoint y: 201, endPoint x: 422, endPoint y: 199, distance: 67.8
click at [142, 199] on div "[PERSON_NAME], 12:30 PM-01:30 PM, PUMMING TREATMENT [PERSON_NAME], 01:30 PM-02:…" at bounding box center [142, 210] width 0 height 39
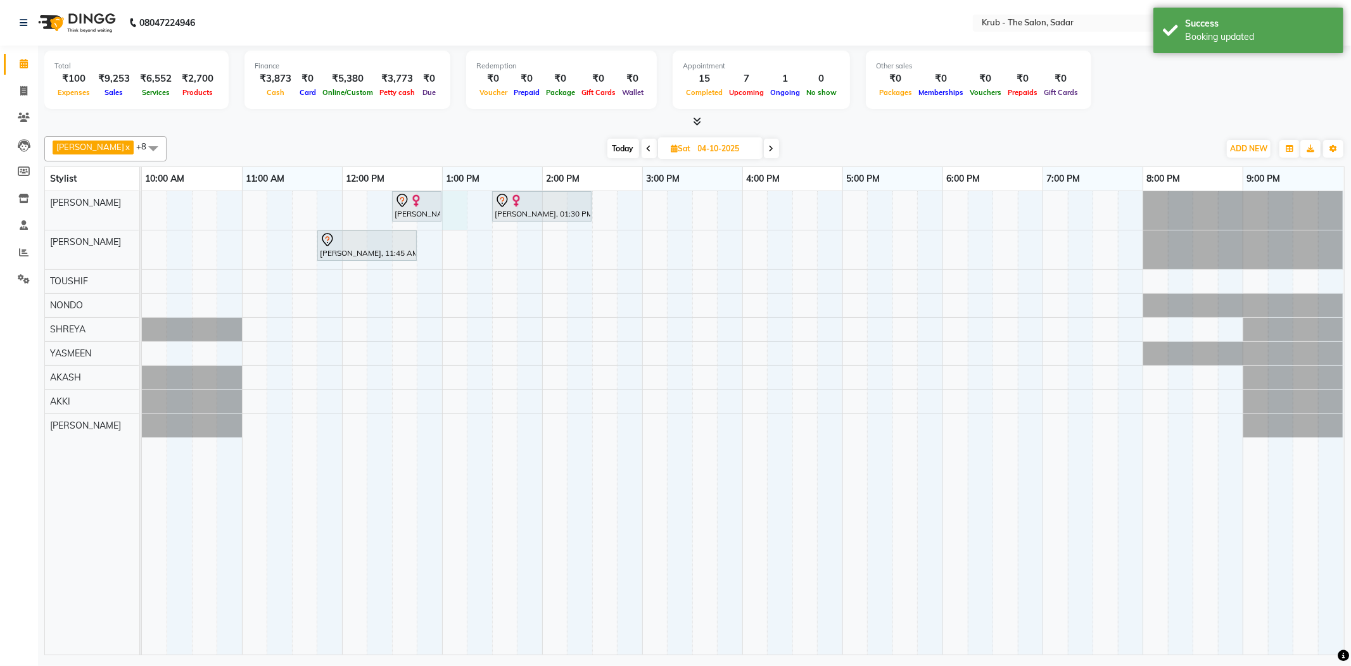
click at [455, 201] on div "[PERSON_NAME], 12:30 PM-01:00 PM, PUMMING TREATMENT [PERSON_NAME], 01:30 PM-02:…" at bounding box center [743, 423] width 1202 height 464
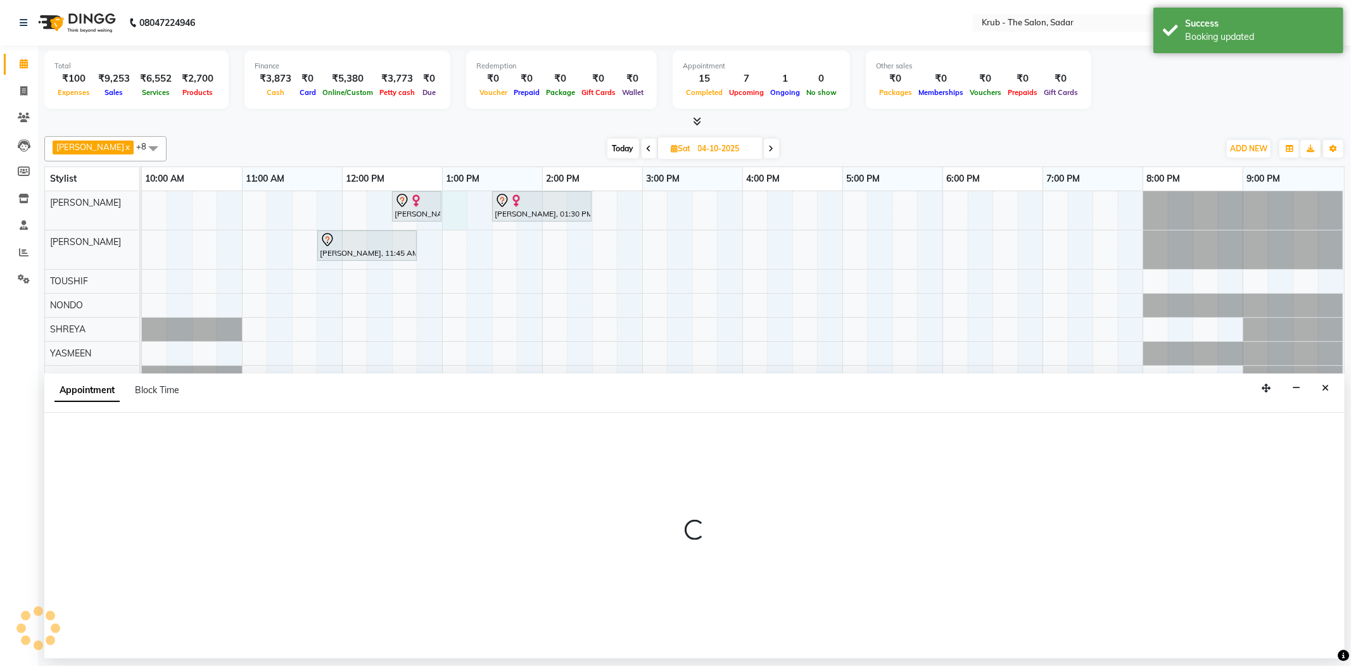
select select "24979"
select select "780"
select select "tentative"
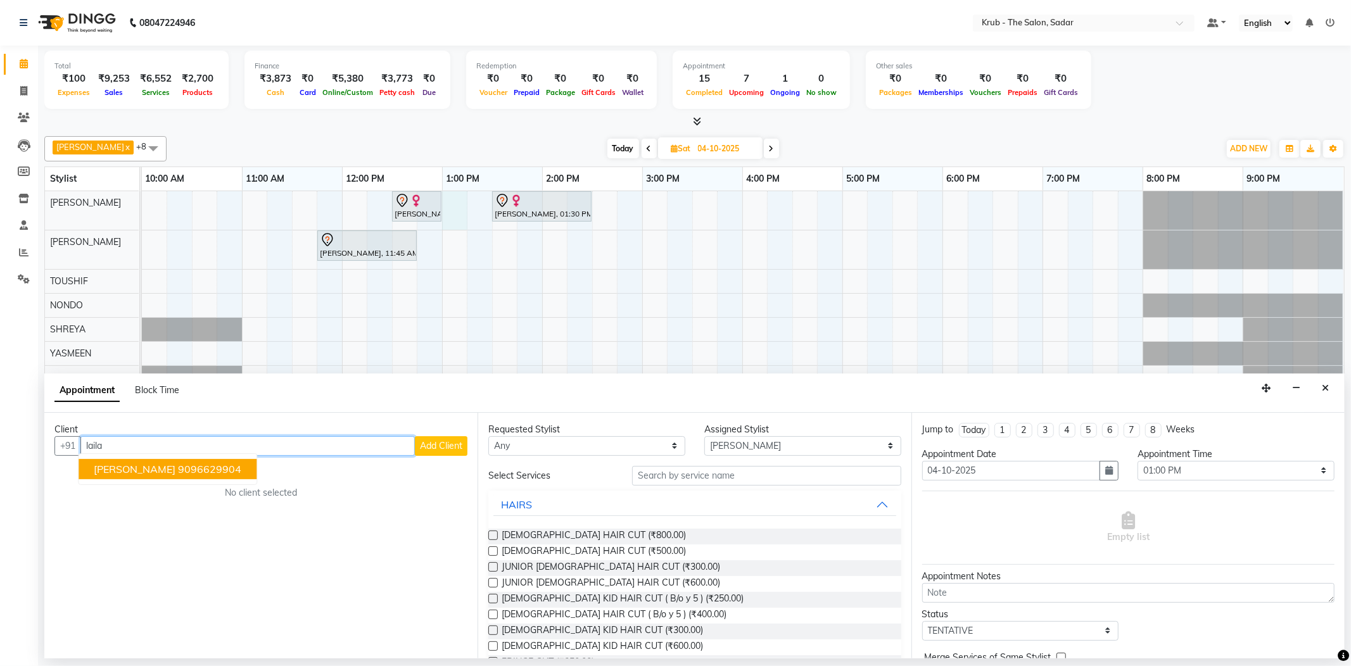
click at [135, 463] on span "[PERSON_NAME]" at bounding box center [135, 469] width 82 height 13
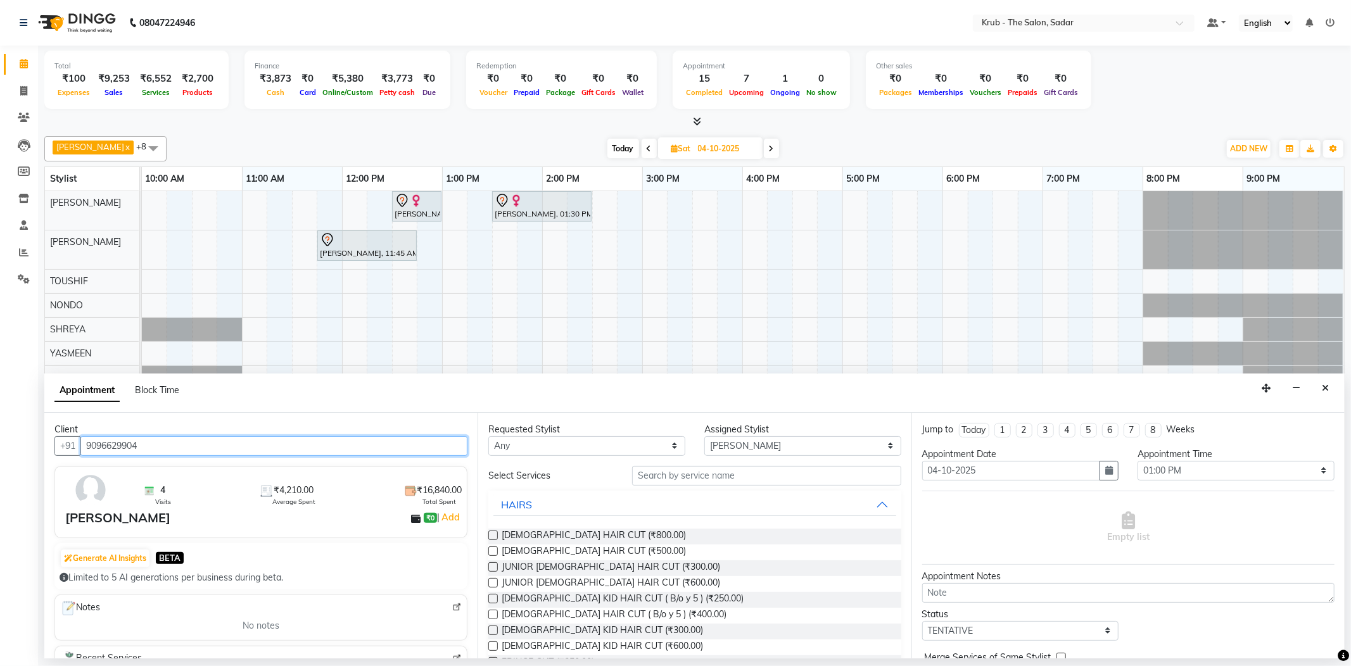
type input "9096629904"
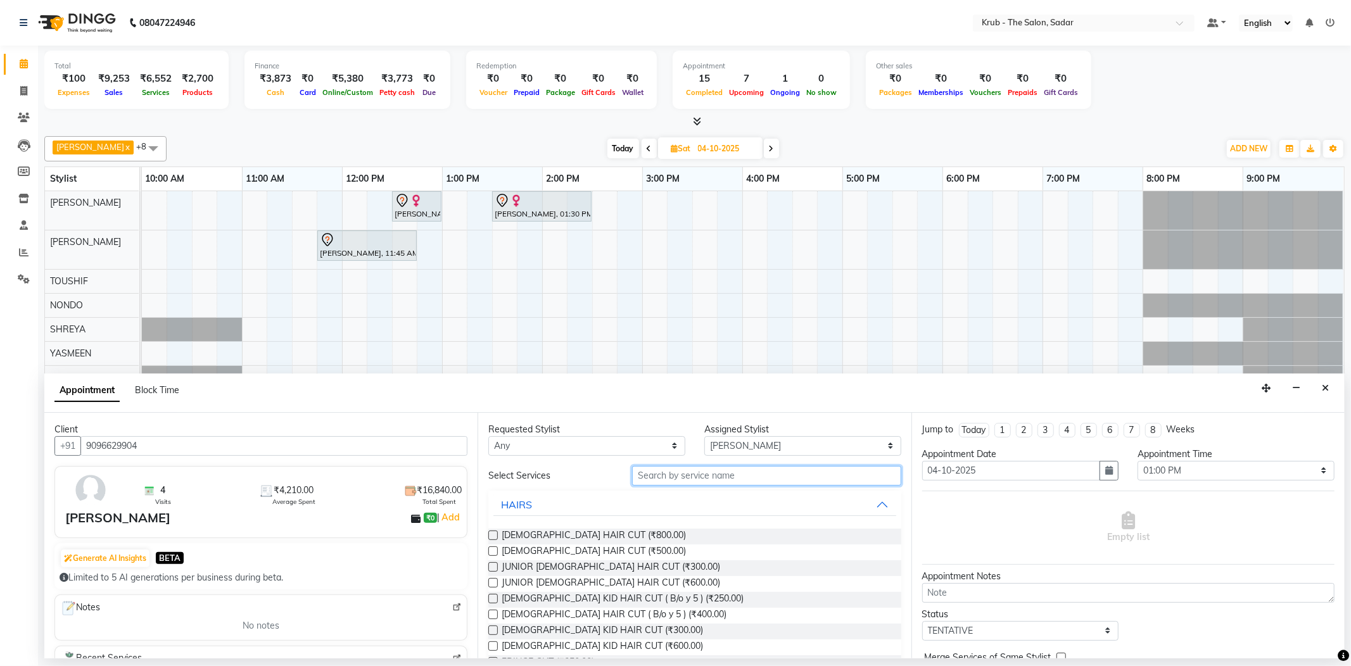
click at [700, 466] on input "text" at bounding box center [766, 476] width 269 height 20
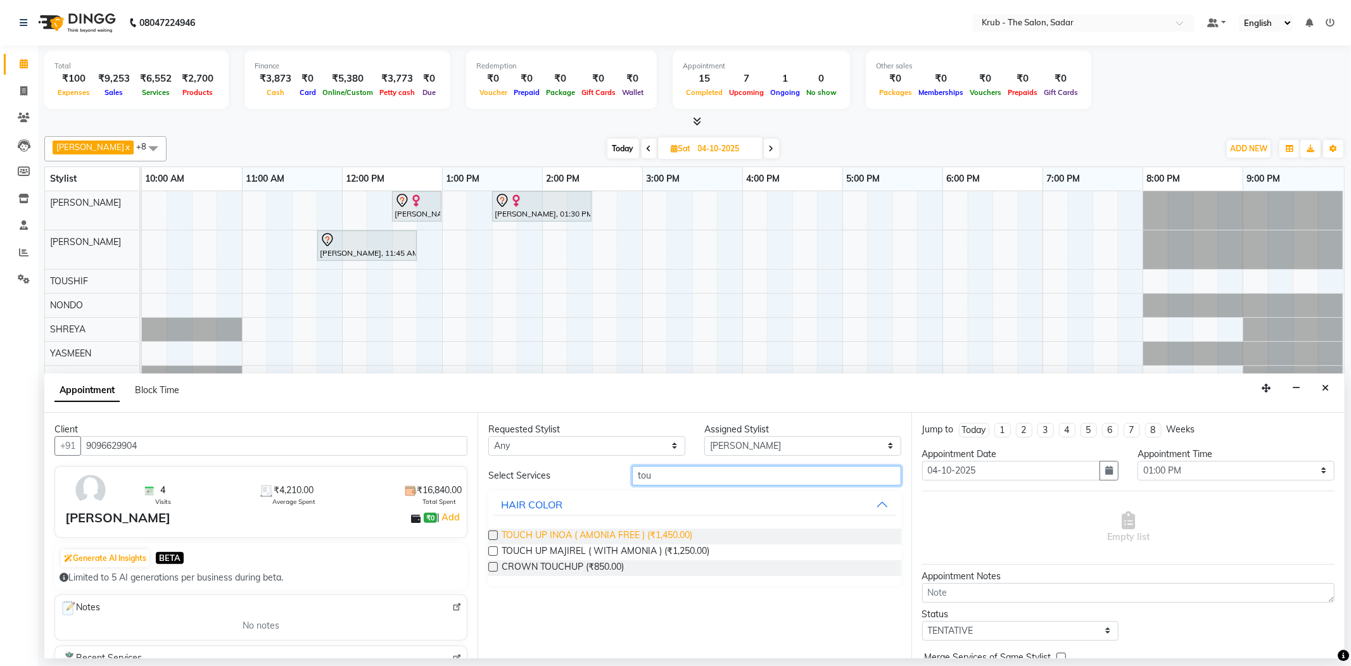
type input "tou"
click at [667, 529] on span "TOUCH UP INOA ( AMONIA FREE ) (₹1,450.00)" at bounding box center [597, 537] width 191 height 16
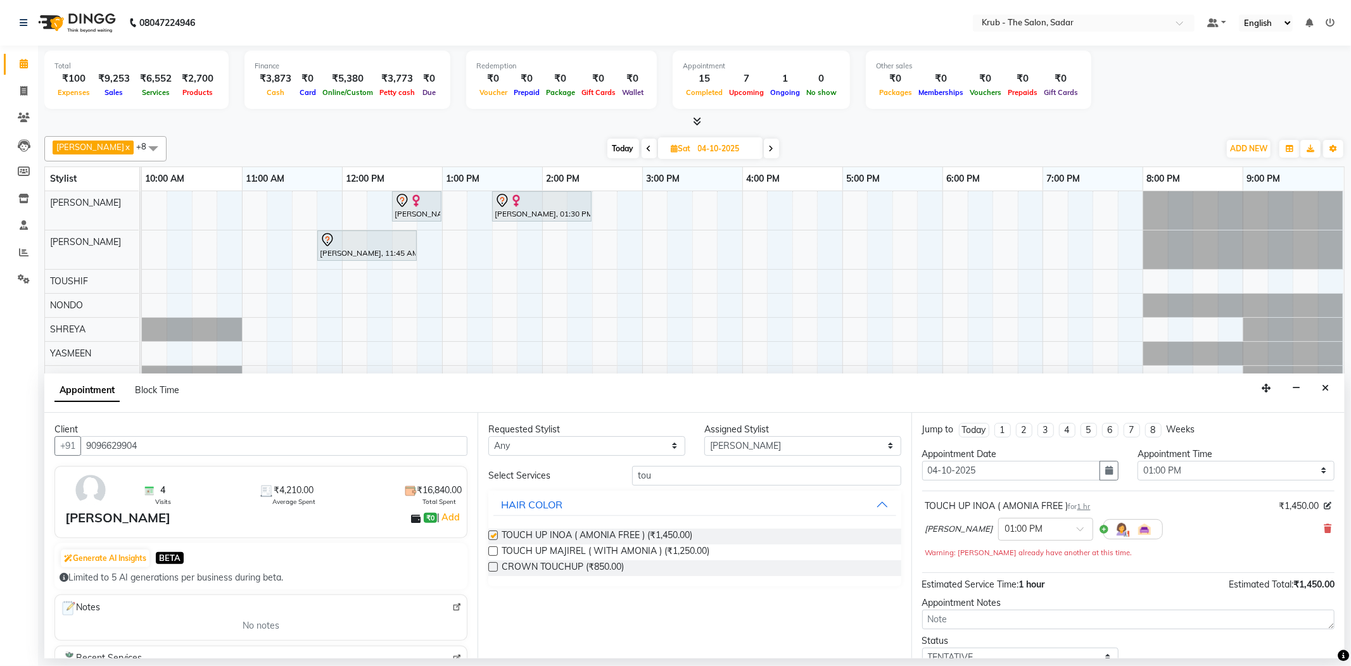
checkbox input "false"
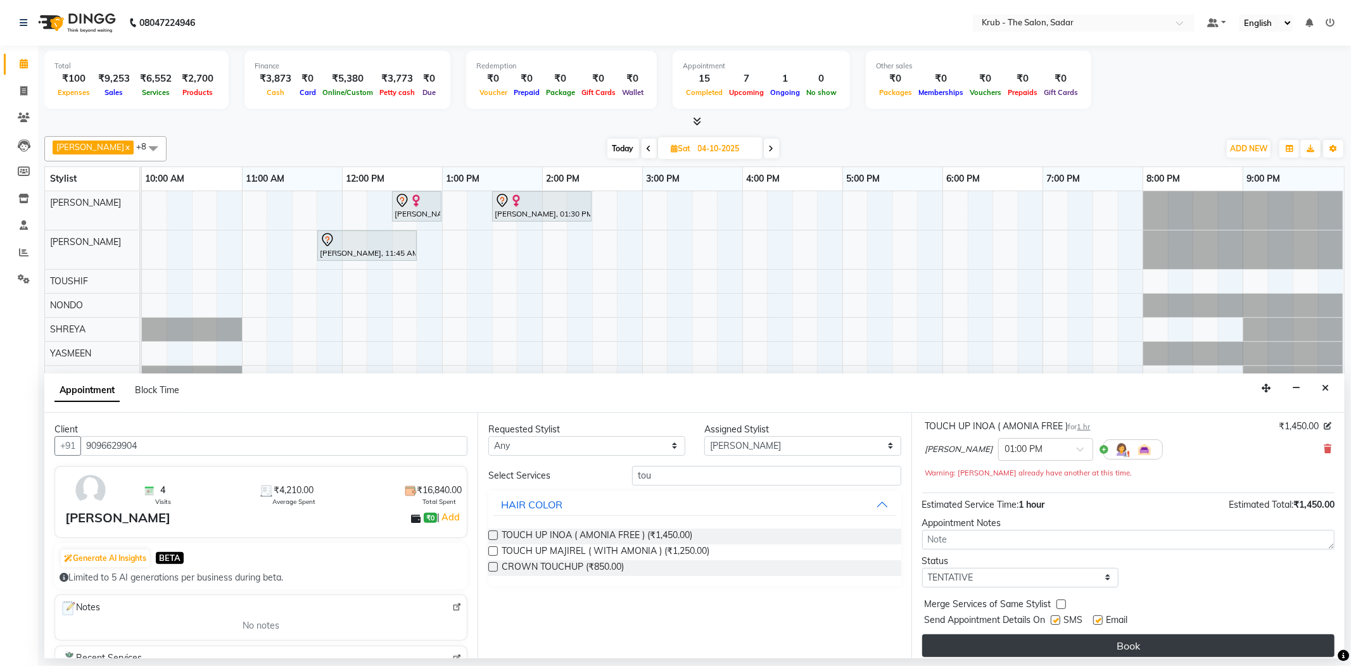
click at [1111, 635] on button "Book" at bounding box center [1128, 646] width 412 height 23
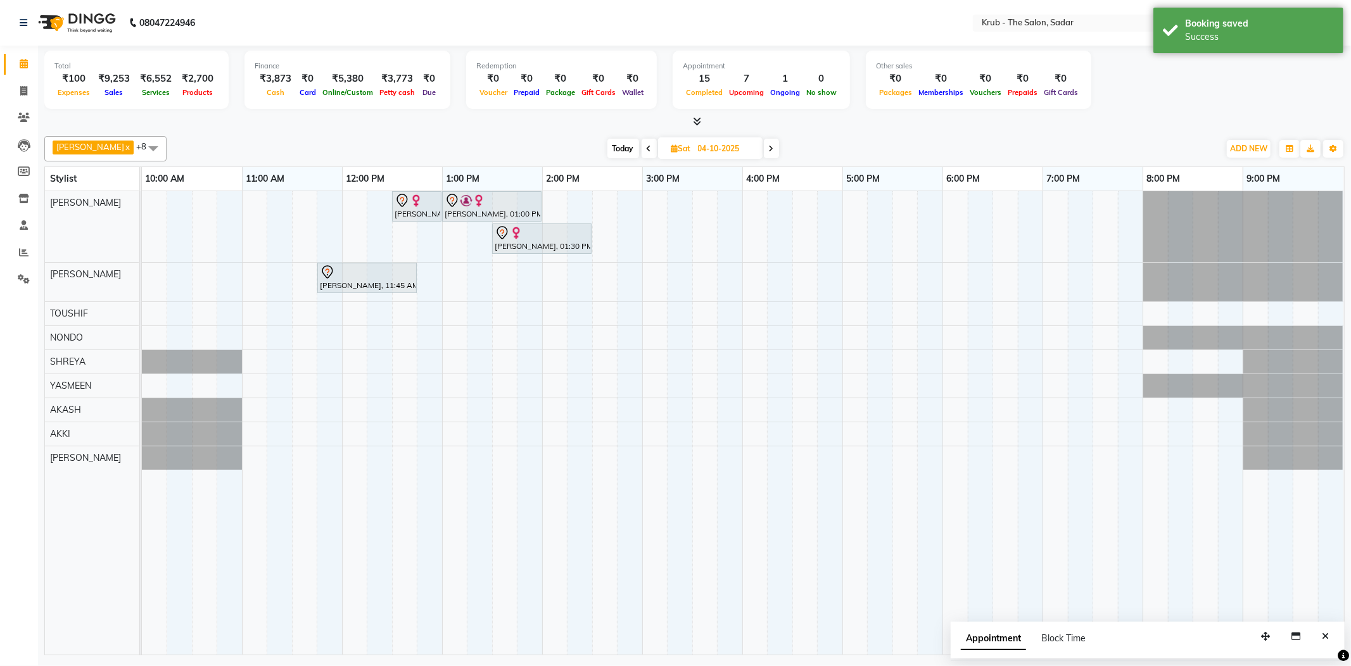
click at [642, 150] on span at bounding box center [649, 149] width 15 height 20
type input "03-10-2025"
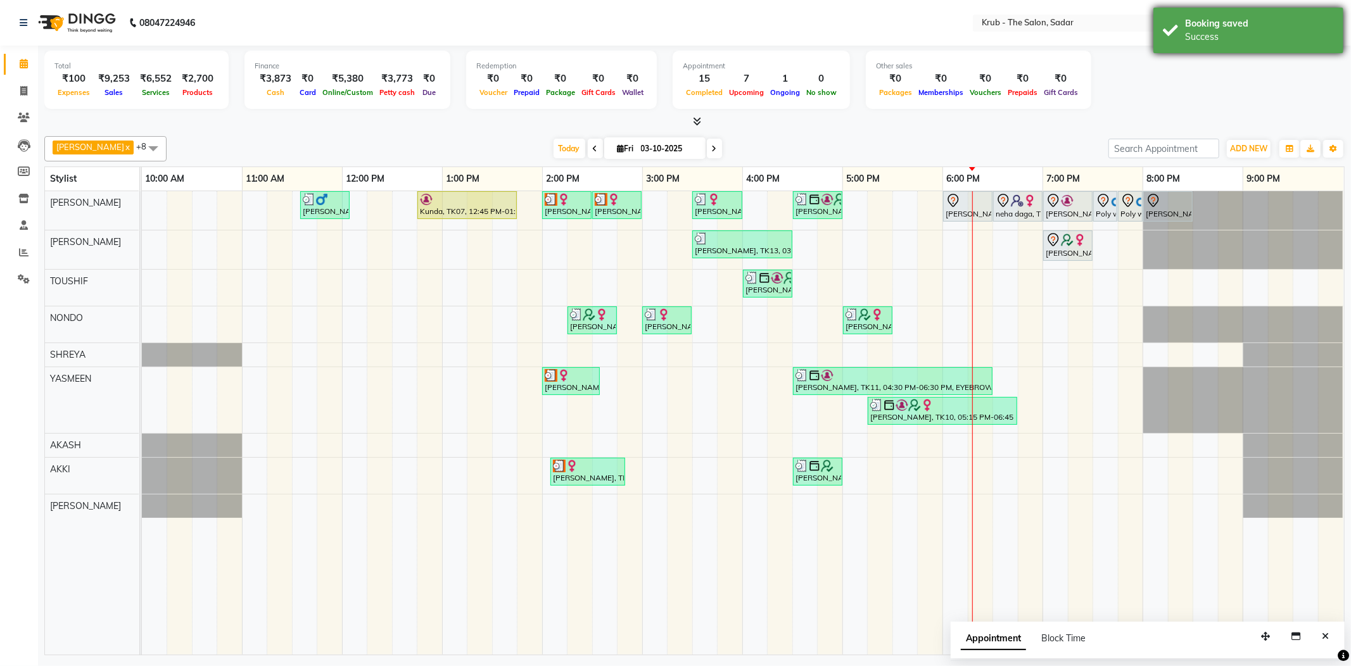
click at [1340, 13] on div "Booking saved Success" at bounding box center [1248, 31] width 190 height 46
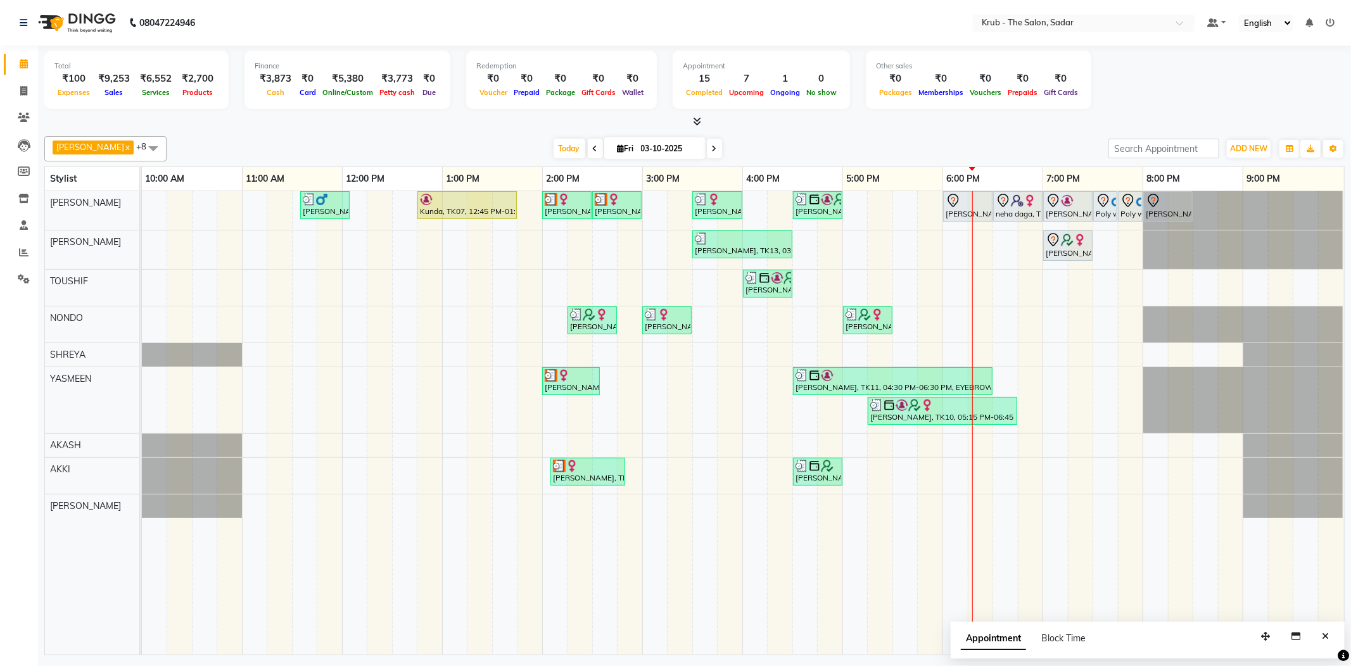
click at [1339, 21] on ul "Default Panel My Panel English ENGLISH Español العربية मराठी हिंदी ગુજરાતી தமிழ…" at bounding box center [1271, 23] width 140 height 17
click at [1330, 25] on icon at bounding box center [1330, 22] width 9 height 9
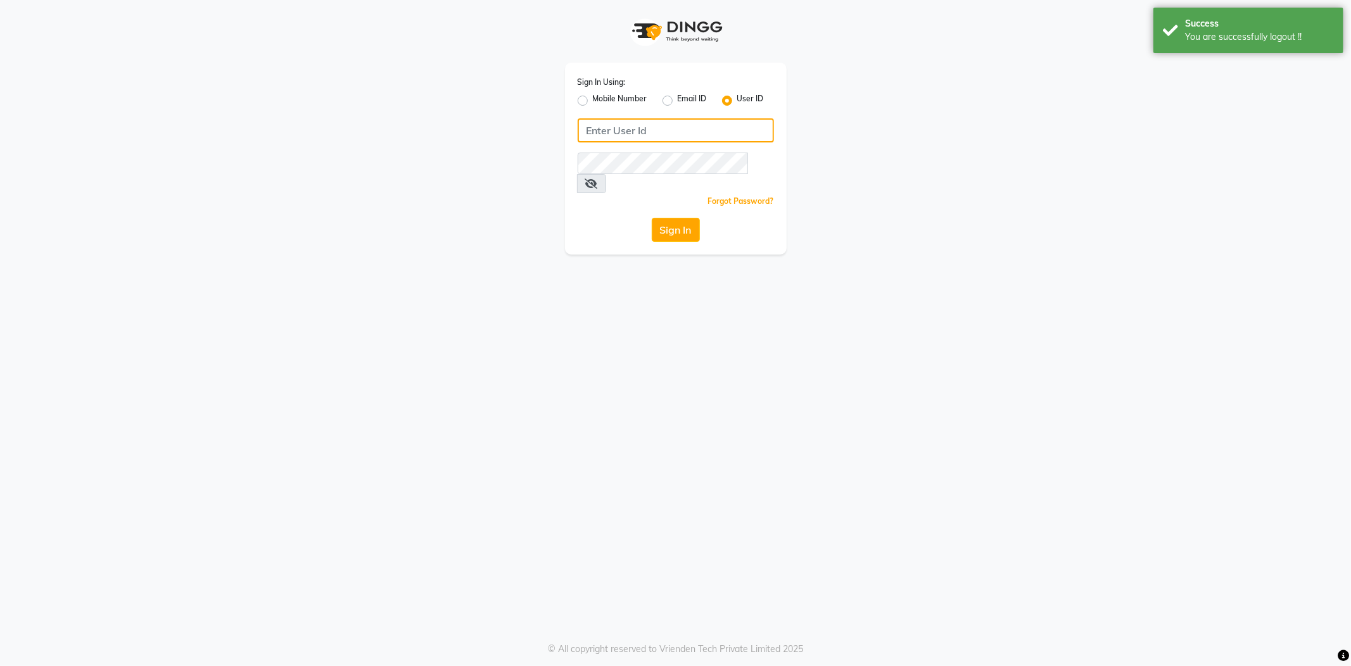
type input "8600687890"
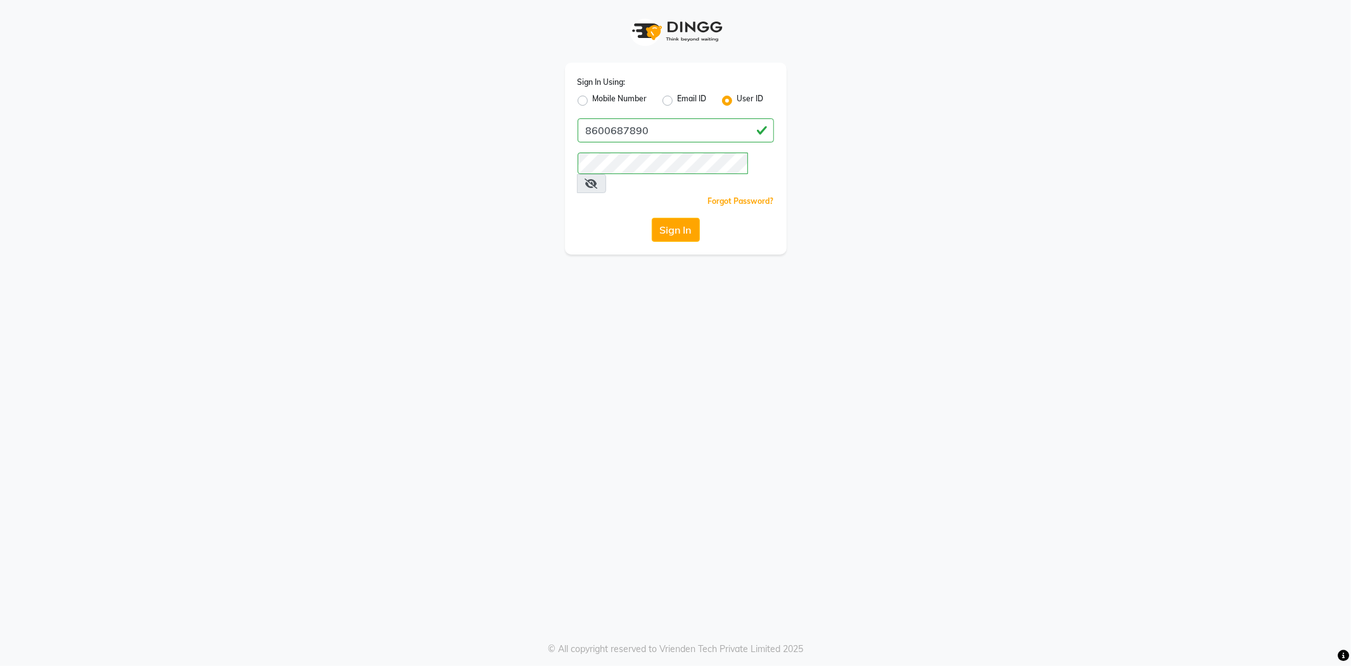
click at [578, 105] on div "Mobile Number" at bounding box center [613, 100] width 70 height 15
click at [593, 99] on label "Mobile Number" at bounding box center [620, 100] width 54 height 15
click at [593, 99] on input "Mobile Number" at bounding box center [597, 97] width 8 height 8
radio input "true"
radio input "false"
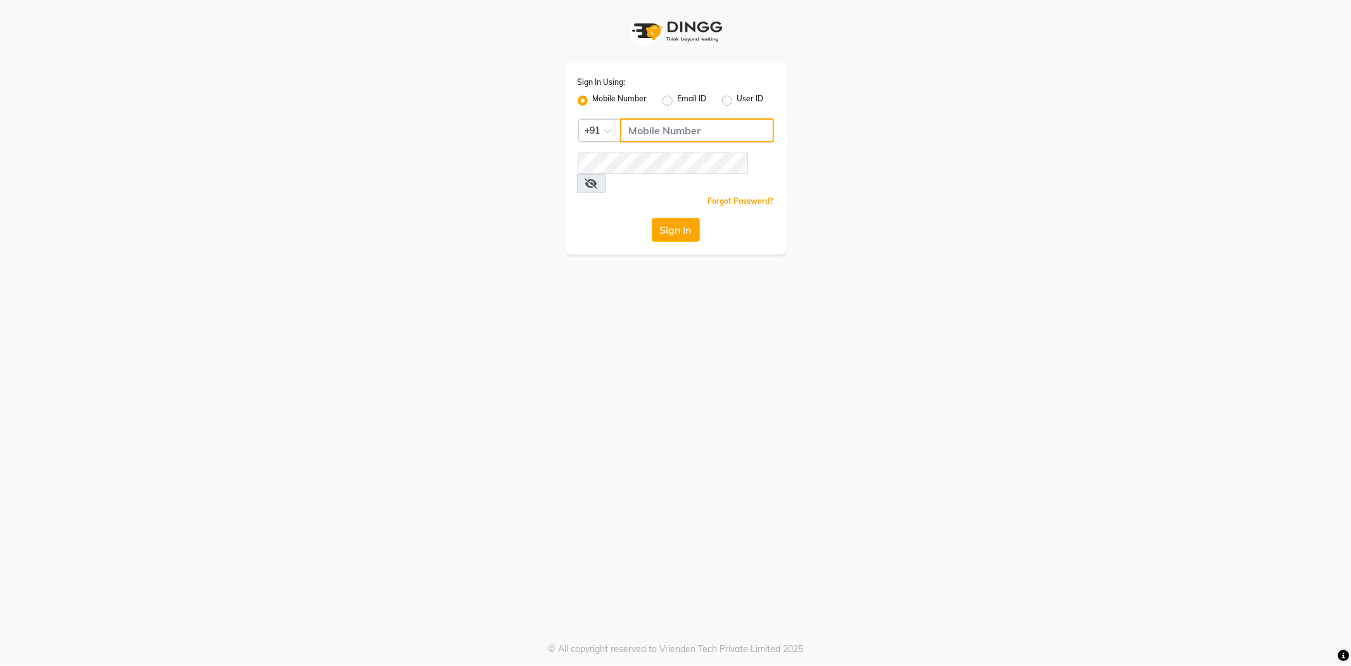
click at [673, 122] on input "Username" at bounding box center [697, 130] width 154 height 24
type input "8600687890"
click at [682, 214] on div "Sign In Using: Mobile Number Email ID User ID Country Code × [PHONE_NUMBER] Rem…" at bounding box center [676, 159] width 222 height 192
click at [681, 218] on button "Sign In" at bounding box center [676, 230] width 48 height 24
